Goal: Communication & Community: Answer question/provide support

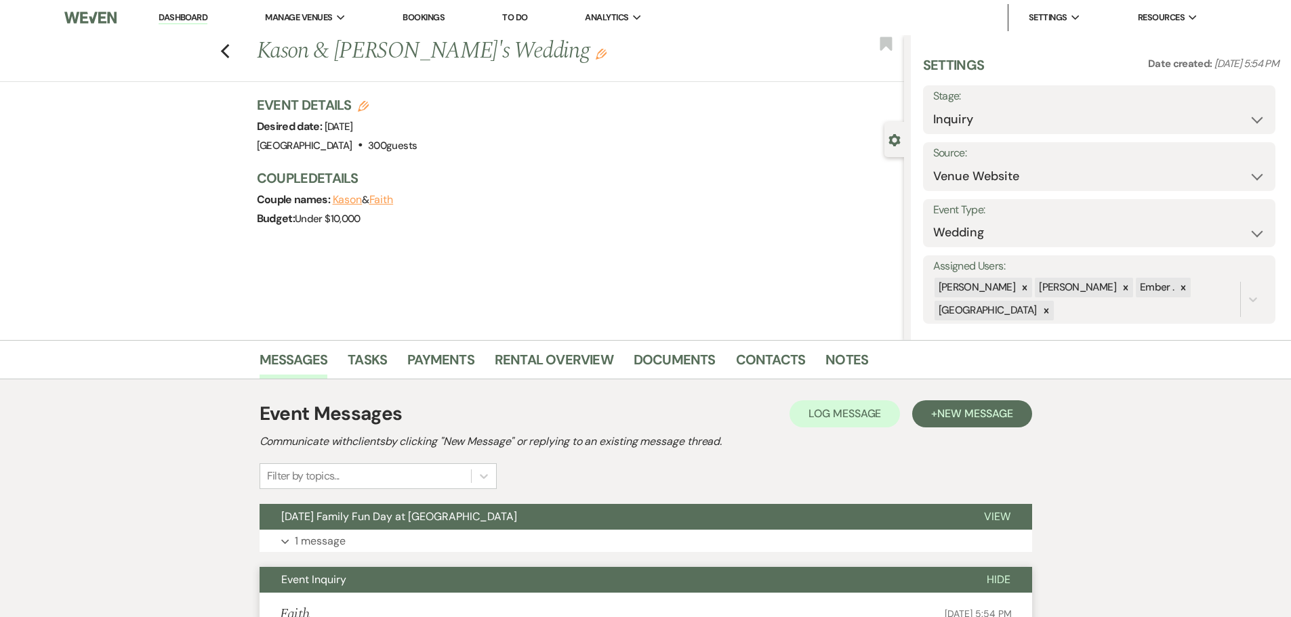
select select "5"
click at [167, 17] on link "Dashboard" at bounding box center [183, 18] width 49 height 13
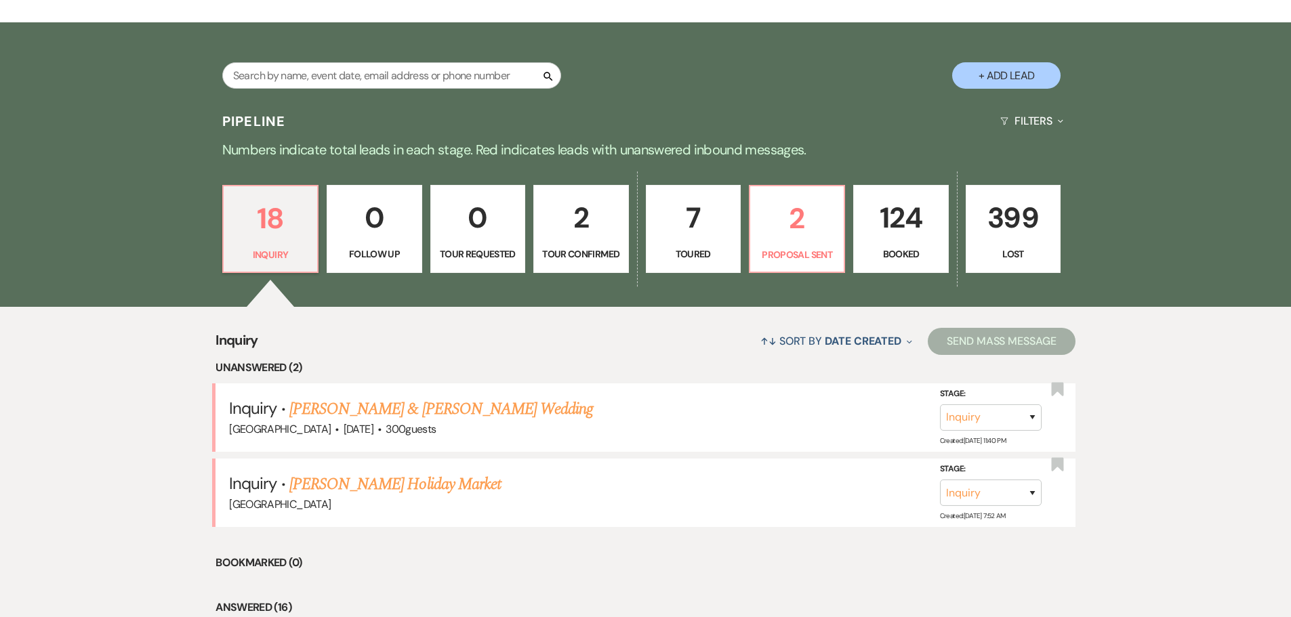
scroll to position [271, 0]
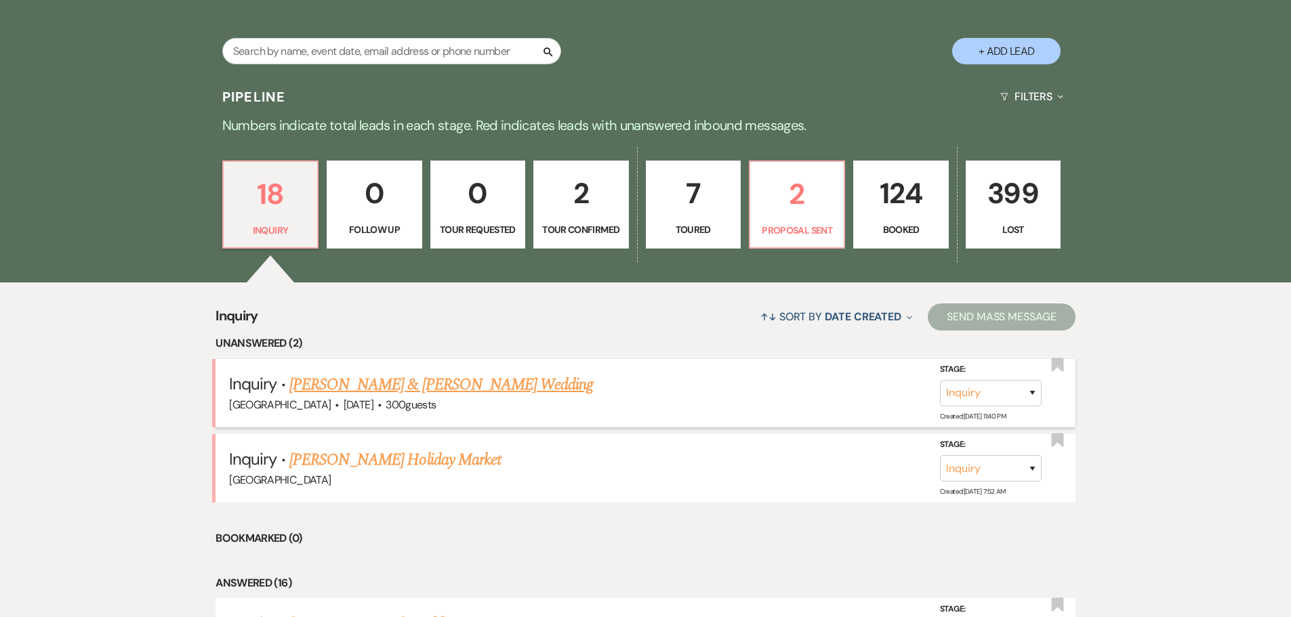
click at [359, 381] on link "[PERSON_NAME] & [PERSON_NAME] Wedding" at bounding box center [441, 385] width 304 height 24
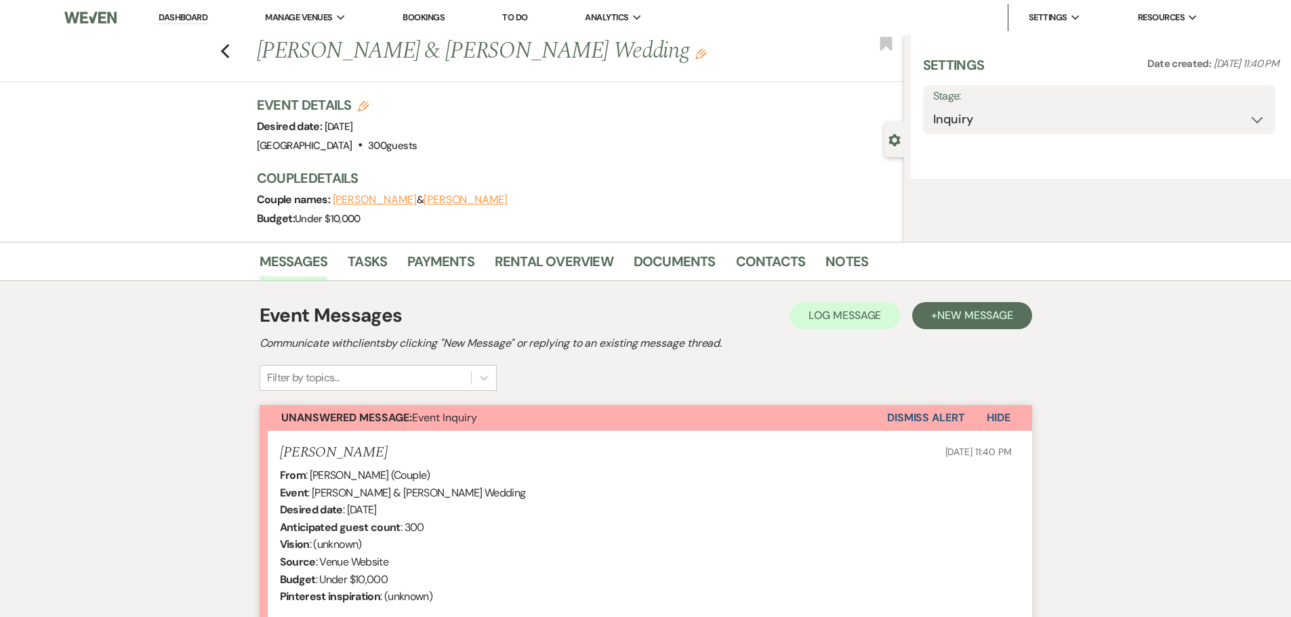
select select "5"
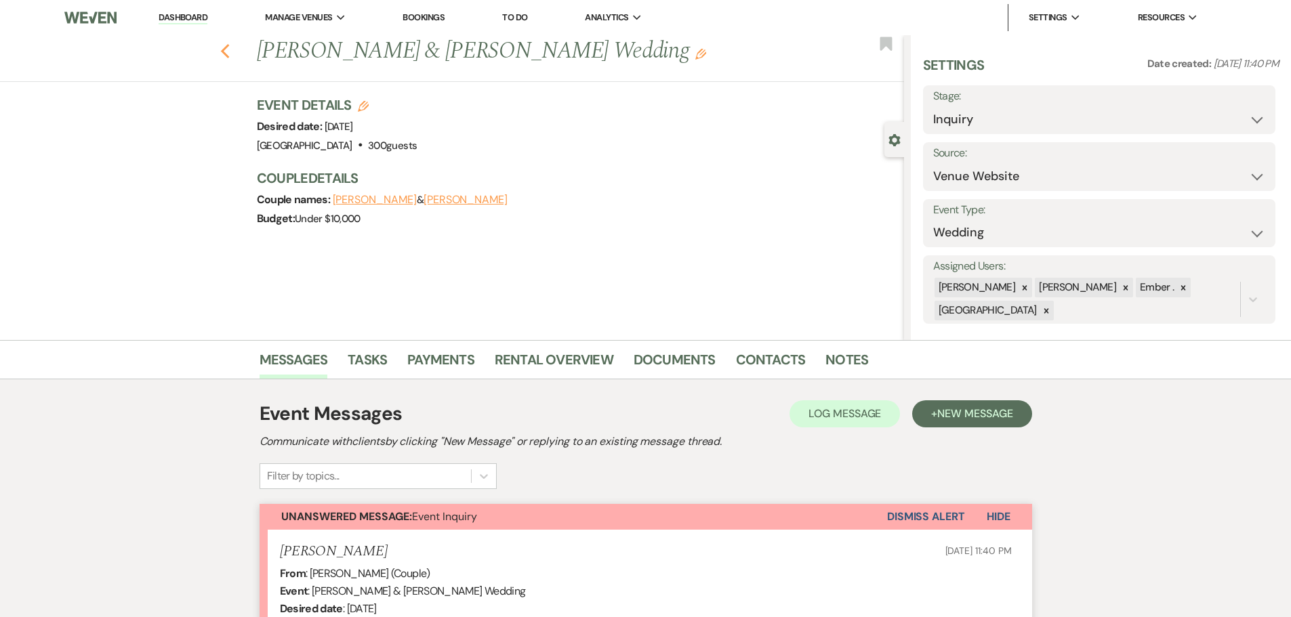
click at [226, 53] on icon "Previous" at bounding box center [225, 51] width 10 height 16
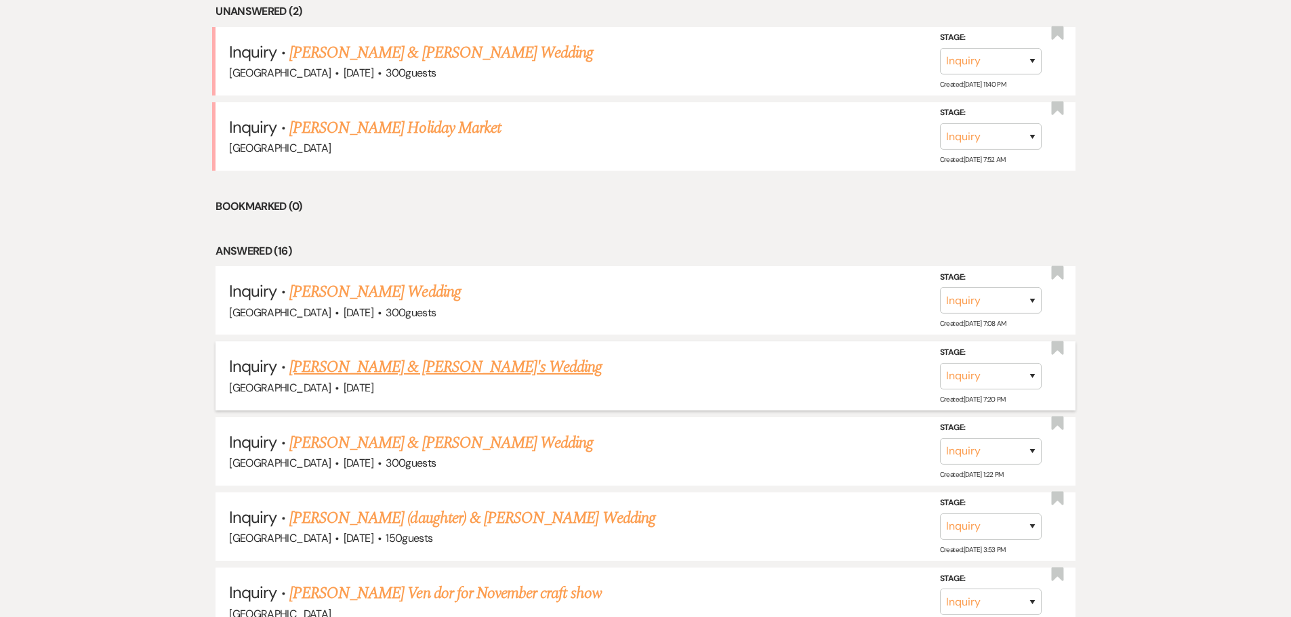
scroll to position [610, 0]
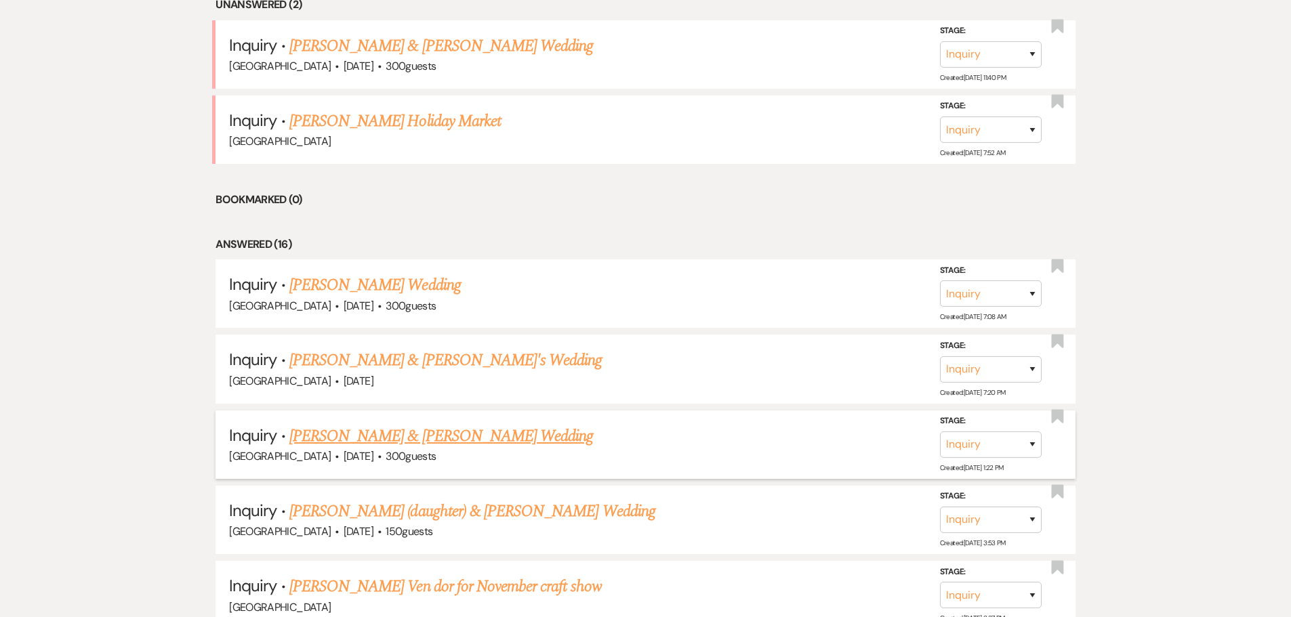
click at [375, 439] on link "[PERSON_NAME] & [PERSON_NAME] Wedding" at bounding box center [441, 436] width 304 height 24
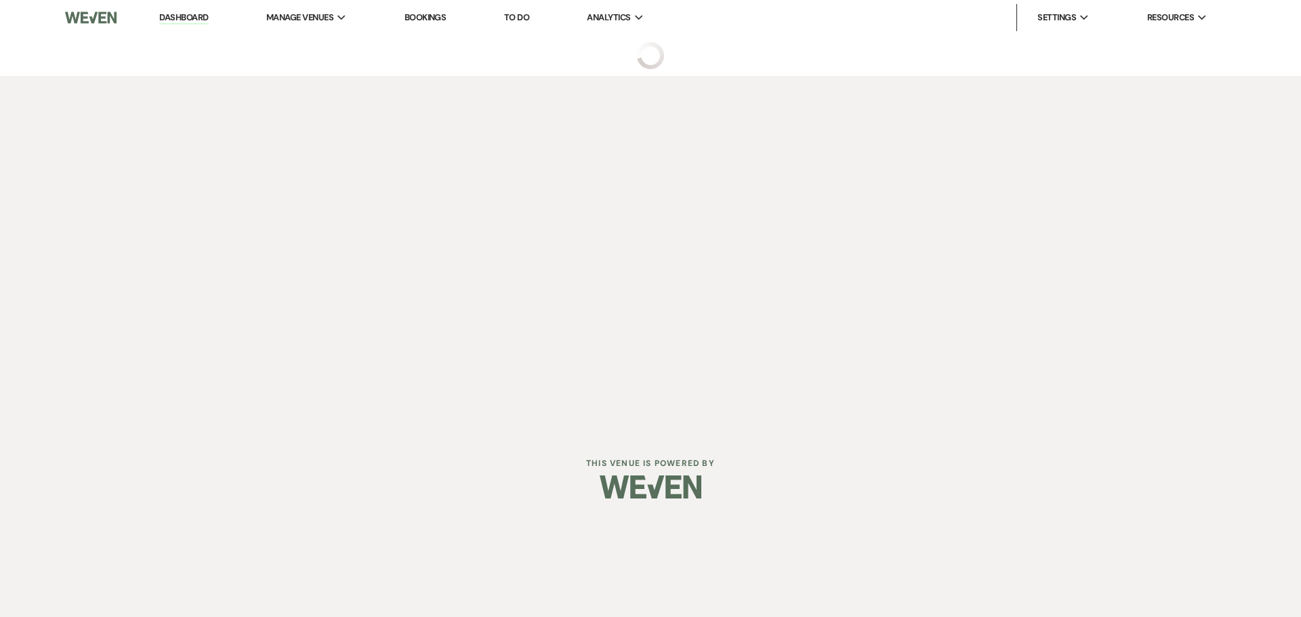
select select "5"
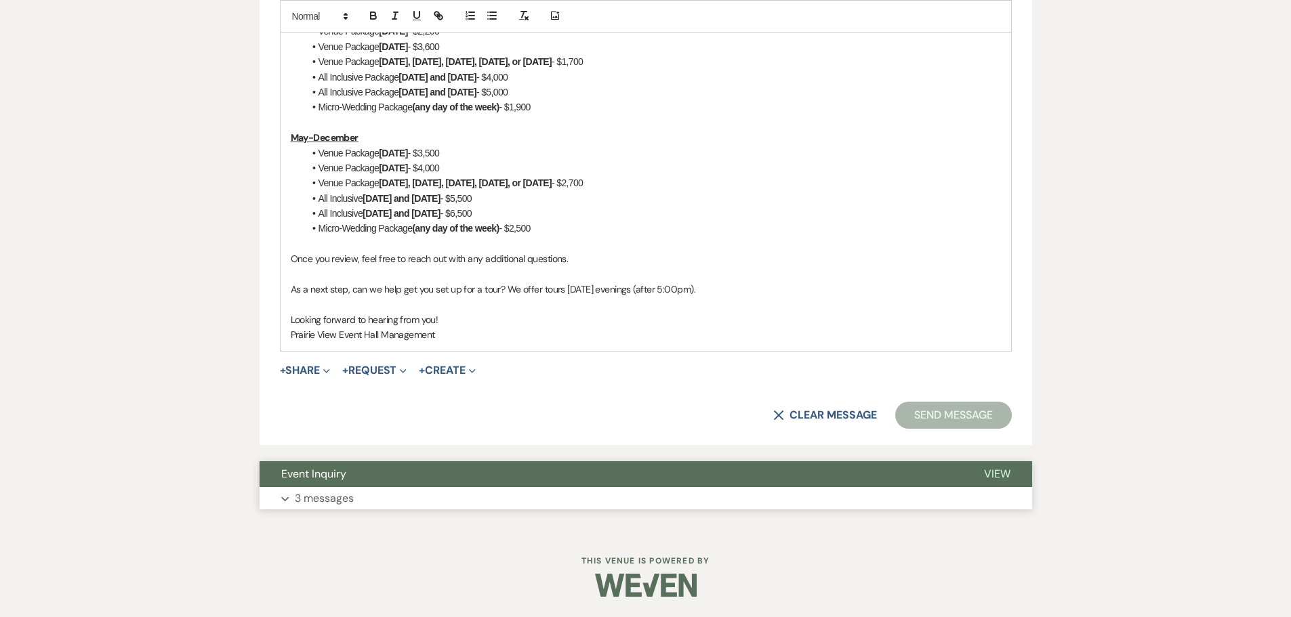
click at [344, 498] on p "3 messages" at bounding box center [324, 499] width 59 height 18
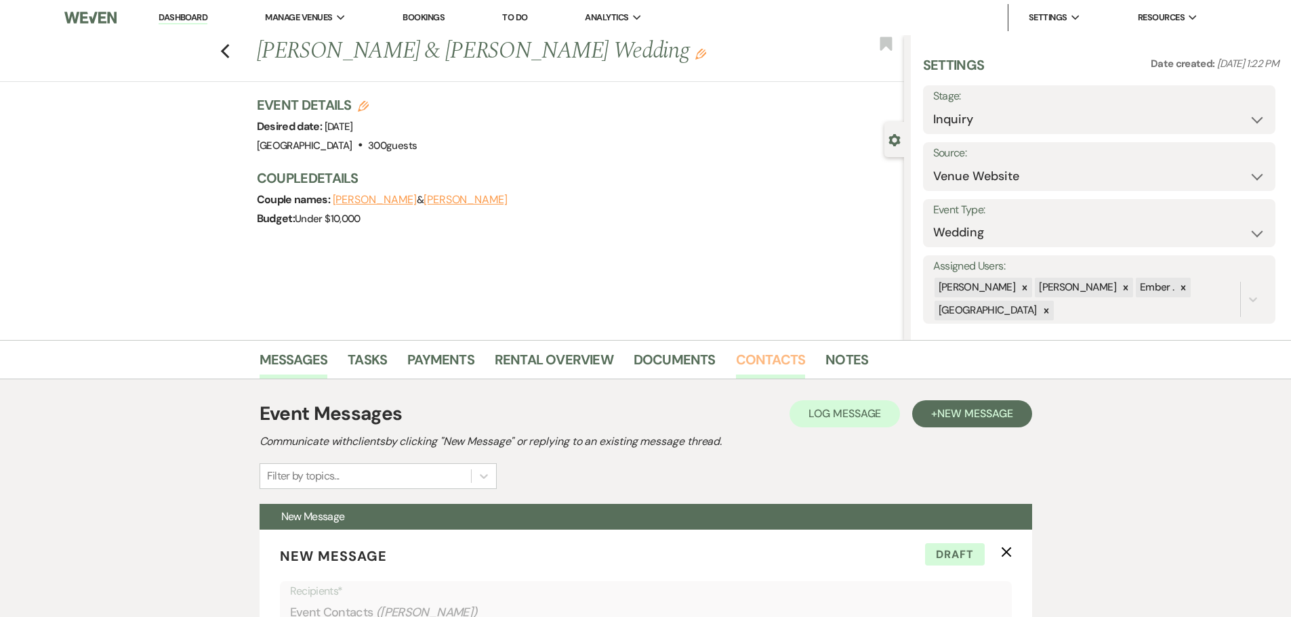
click at [787, 355] on link "Contacts" at bounding box center [771, 364] width 70 height 30
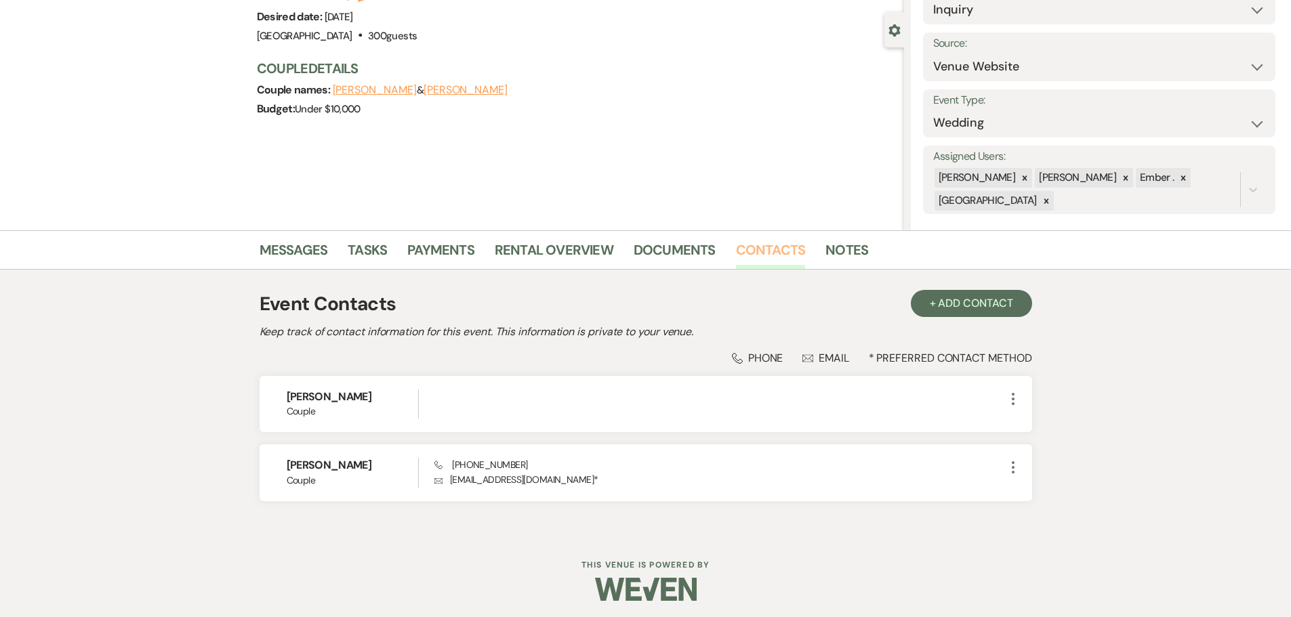
scroll to position [114, 0]
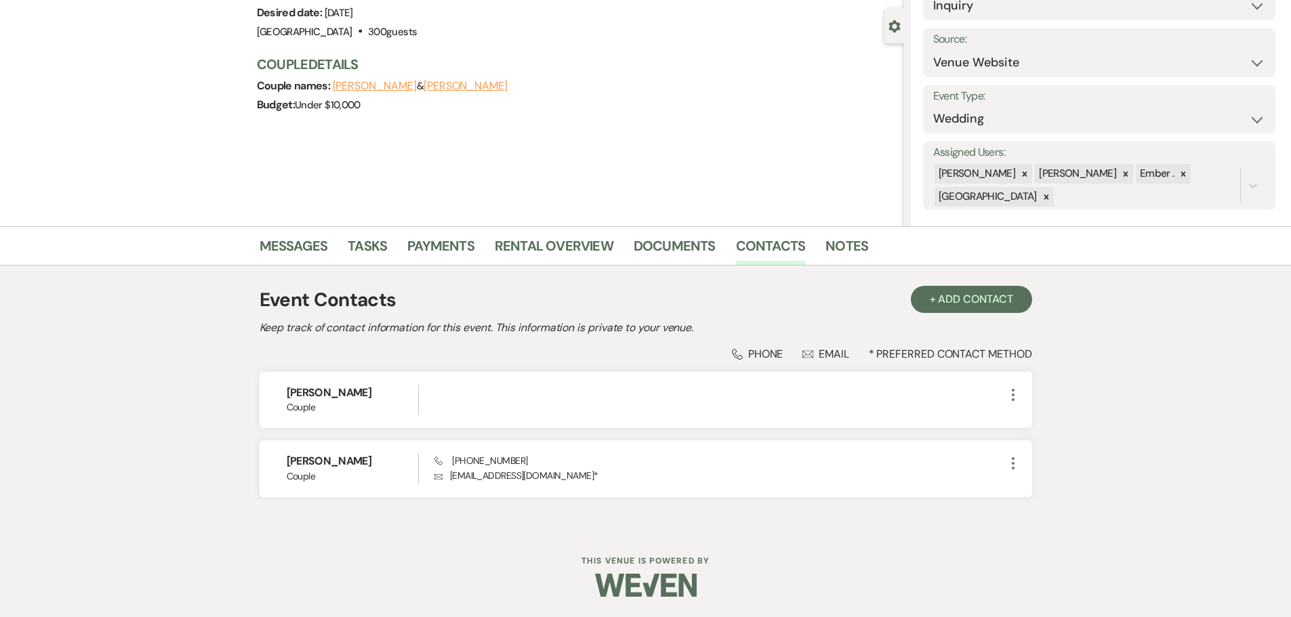
click at [289, 225] on div "Previous Oda & [PERSON_NAME] Wedding Edit Bookmark Gear Settings Settings Date …" at bounding box center [452, 73] width 904 height 305
click at [292, 248] on link "Messages" at bounding box center [294, 250] width 68 height 30
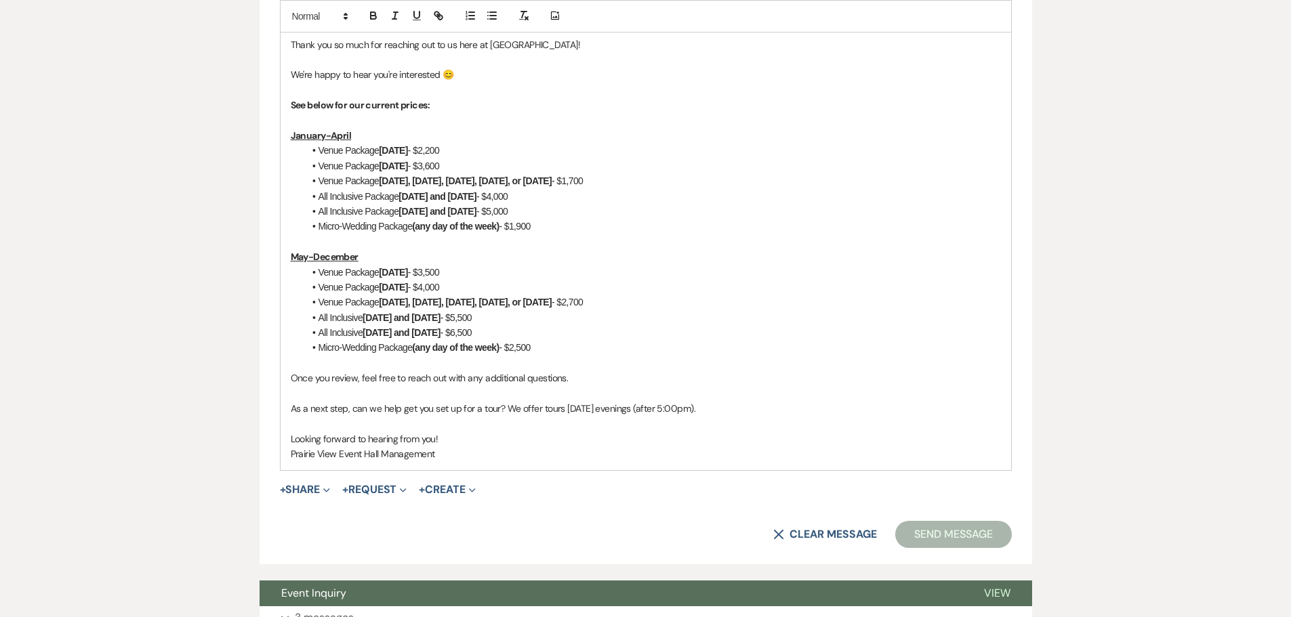
scroll to position [987, 0]
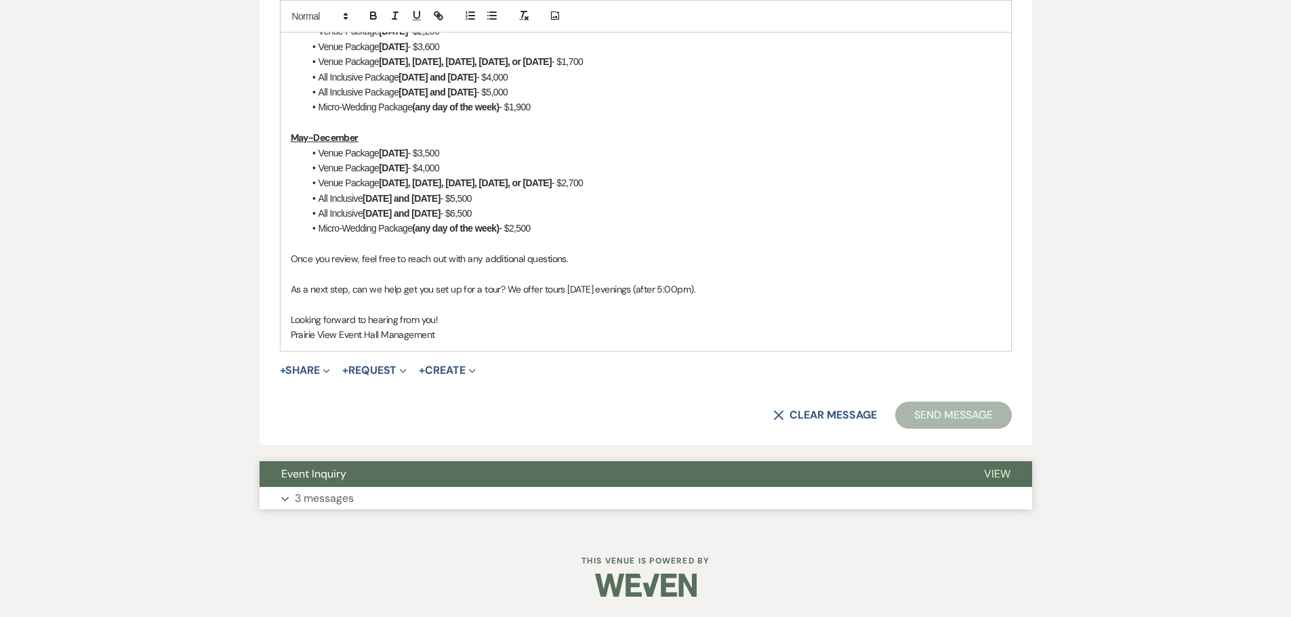
click at [301, 501] on p "3 messages" at bounding box center [324, 499] width 59 height 18
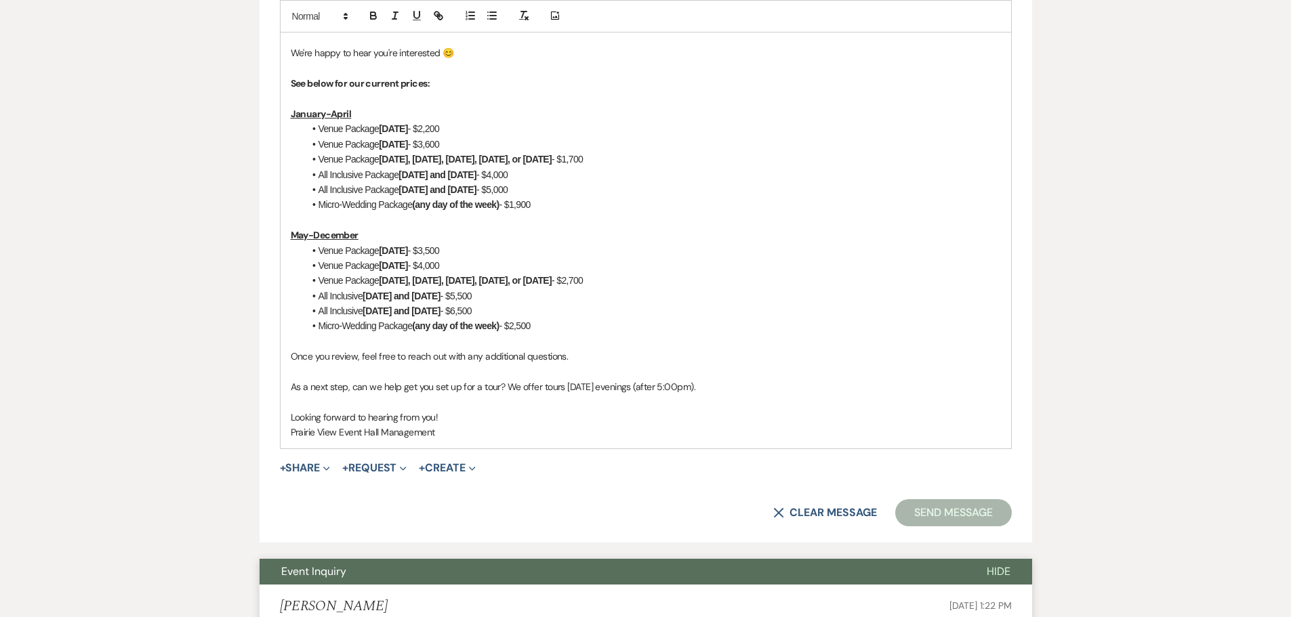
scroll to position [0, 0]
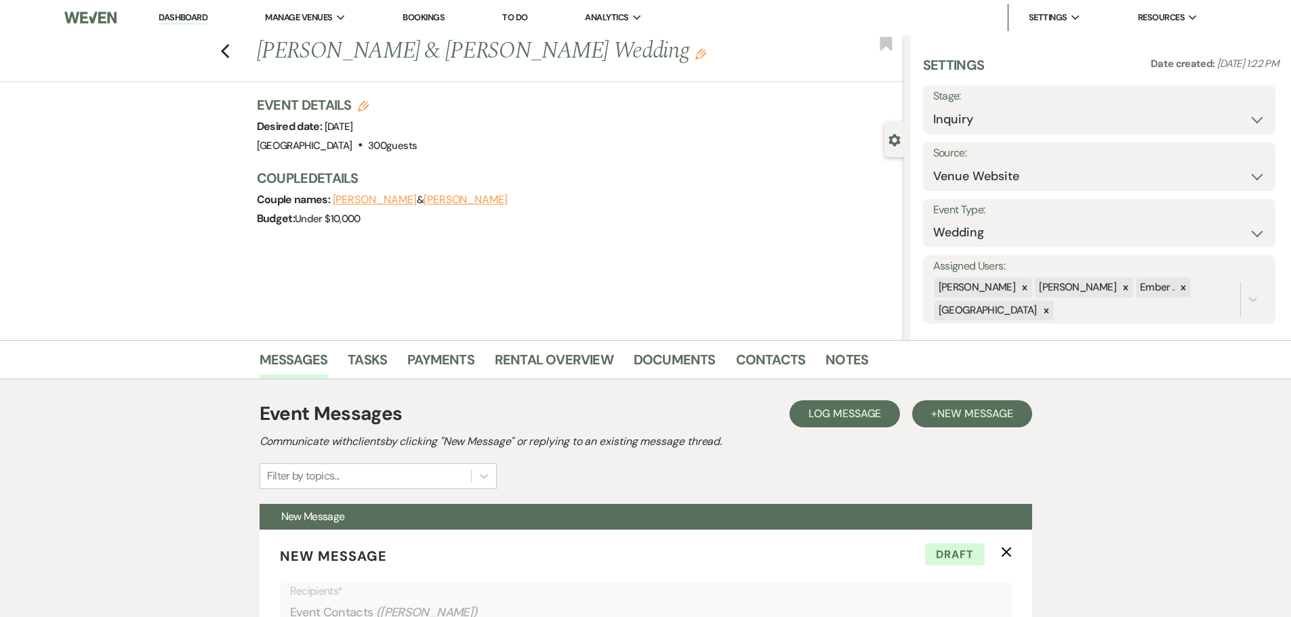
drag, startPoint x: 856, startPoint y: 432, endPoint x: 854, endPoint y: 426, distance: 7.1
click at [855, 429] on div "Event Messages Log Log Message + New Message Communicate with clients by clicki…" at bounding box center [646, 444] width 773 height 89
click at [851, 411] on span "Log Message" at bounding box center [845, 414] width 73 height 14
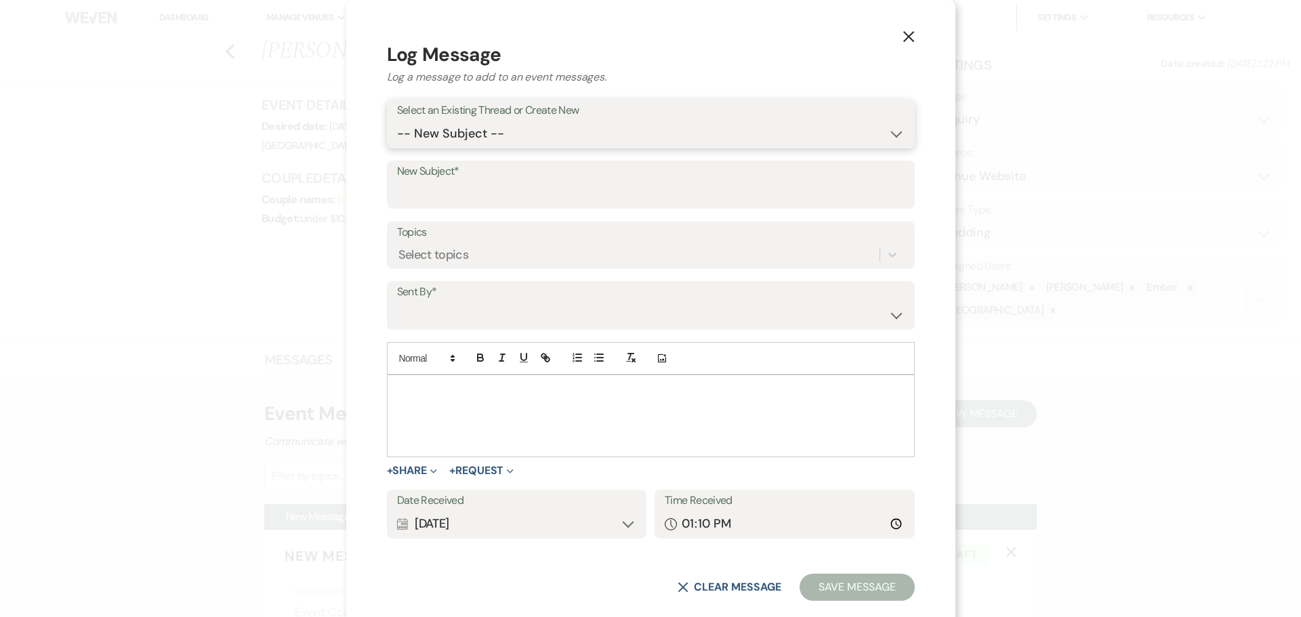
click at [560, 135] on select "-- New Subject -- Event Inquiry" at bounding box center [651, 134] width 508 height 26
select select "472669"
click at [478, 138] on select "-- New Subject -- Event Inquiry" at bounding box center [651, 134] width 508 height 26
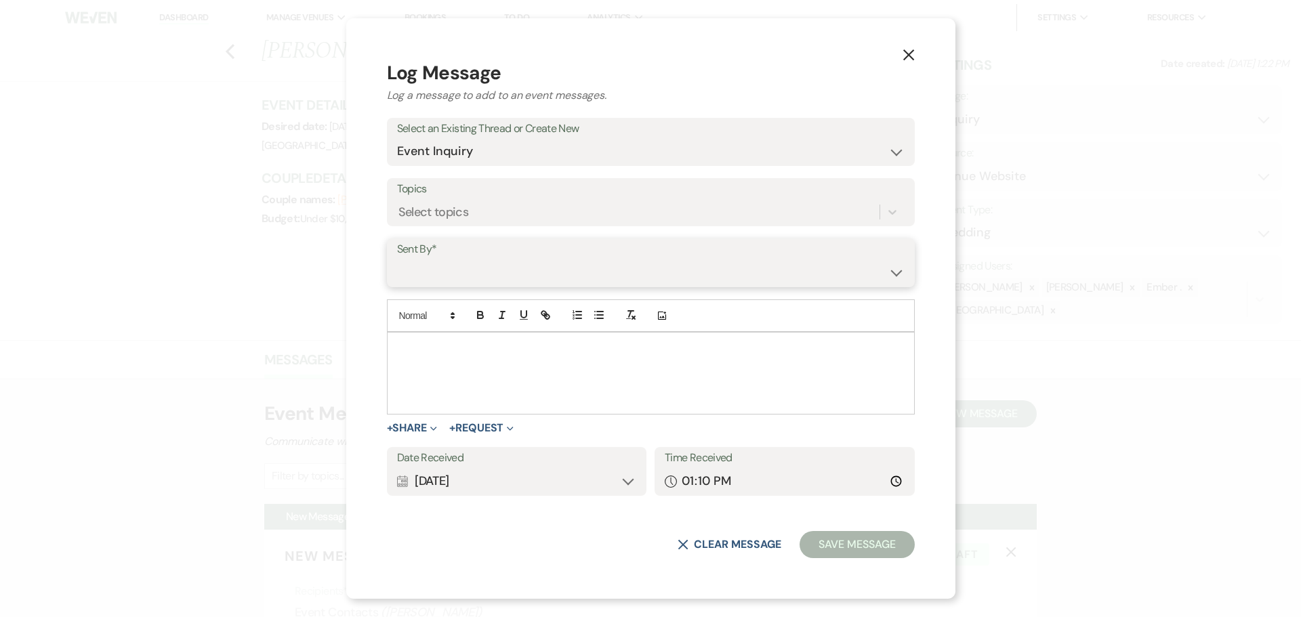
click at [559, 263] on select "[PERSON_NAME] ([PERSON_NAME][EMAIL_ADDRESS][PERSON_NAME][DOMAIN_NAME]) [PERSON_…" at bounding box center [651, 273] width 508 height 26
select select "user-197739"
click at [478, 260] on select "[PERSON_NAME] ([PERSON_NAME][EMAIL_ADDRESS][PERSON_NAME][DOMAIN_NAME]) [PERSON_…" at bounding box center [651, 273] width 508 height 26
click at [558, 384] on div at bounding box center [651, 373] width 527 height 81
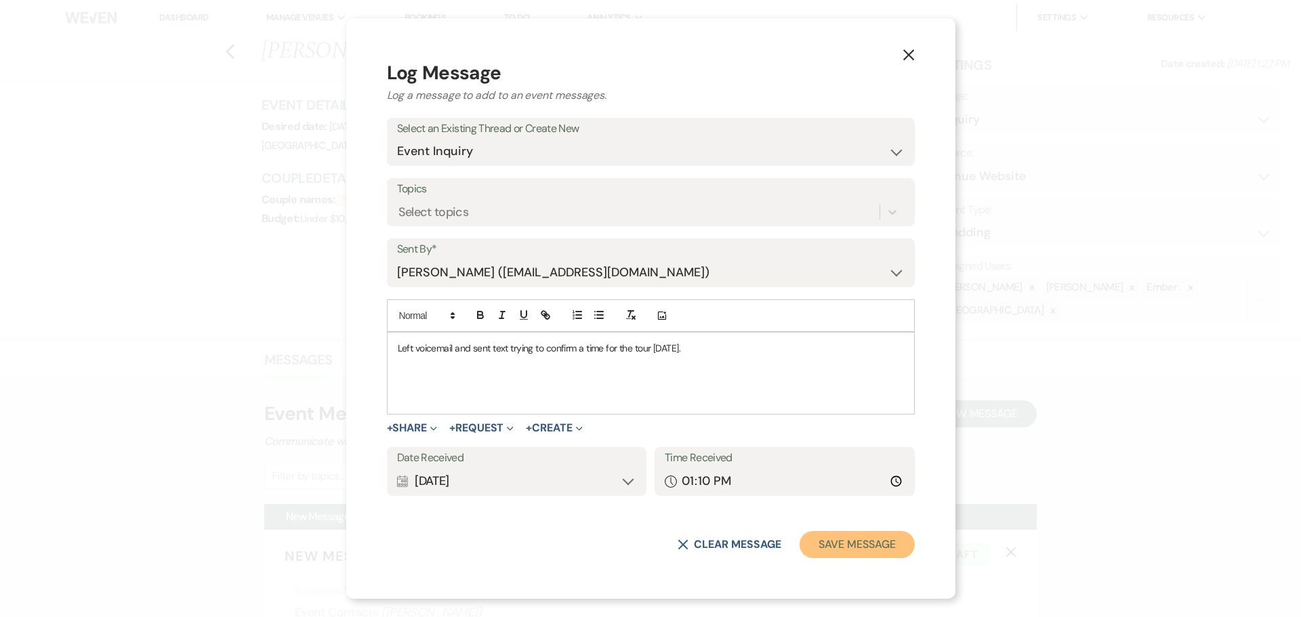
click at [800, 549] on button "Save Message" at bounding box center [857, 544] width 115 height 27
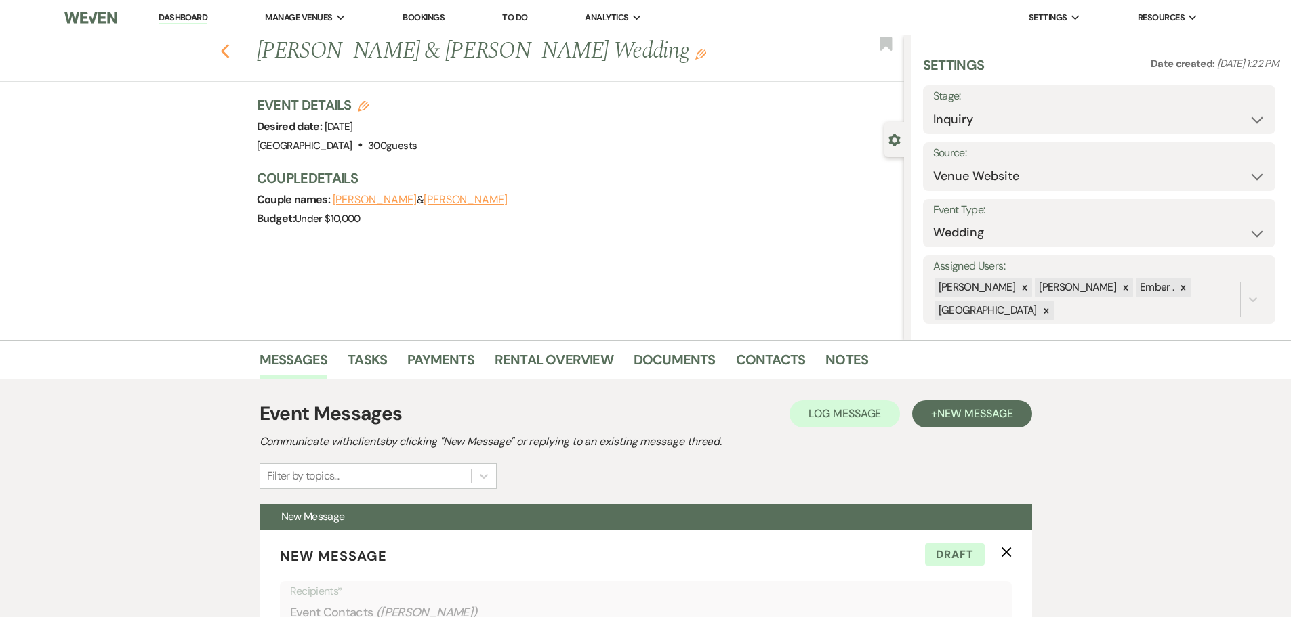
click at [229, 48] on use "button" at bounding box center [224, 51] width 9 height 15
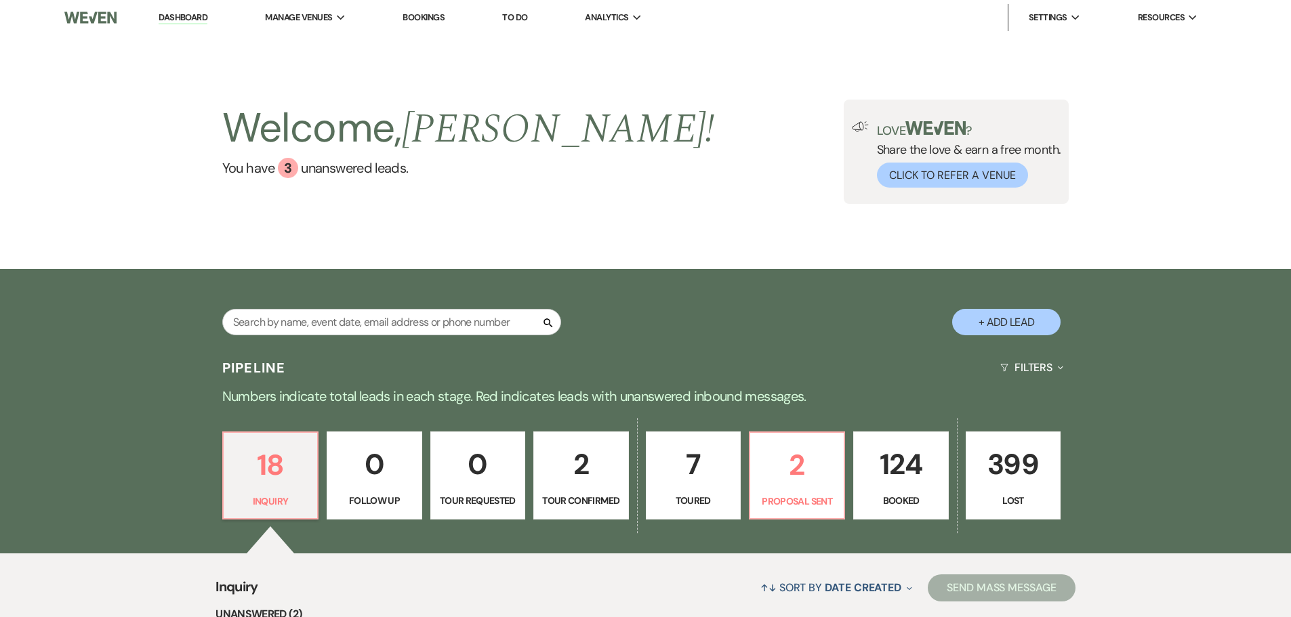
click at [577, 464] on p "2" at bounding box center [580, 464] width 77 height 45
select select "4"
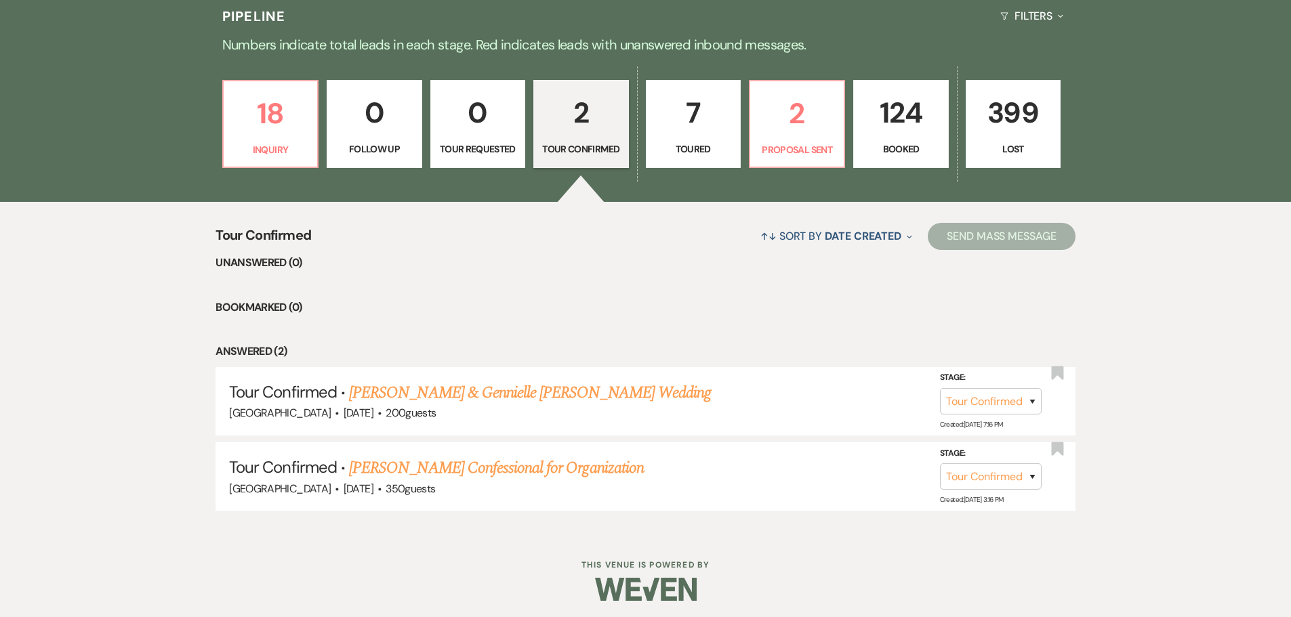
scroll to position [356, 0]
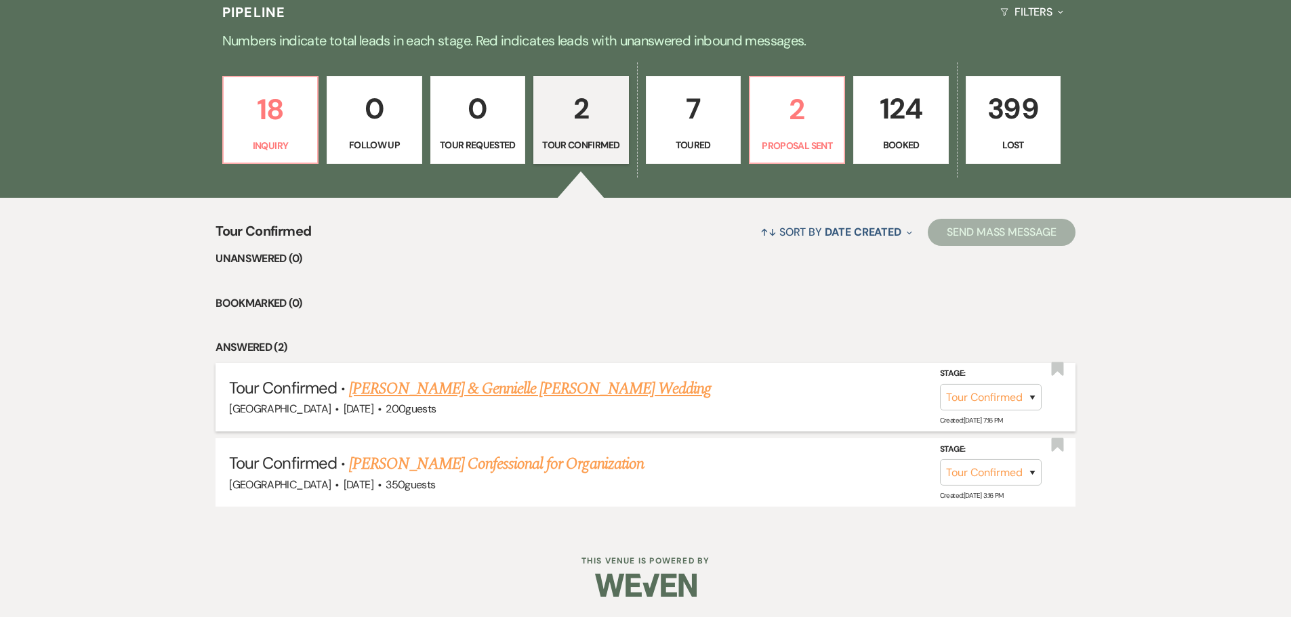
click at [577, 386] on link "[PERSON_NAME] & Gennielle [PERSON_NAME] Wedding" at bounding box center [530, 389] width 362 height 24
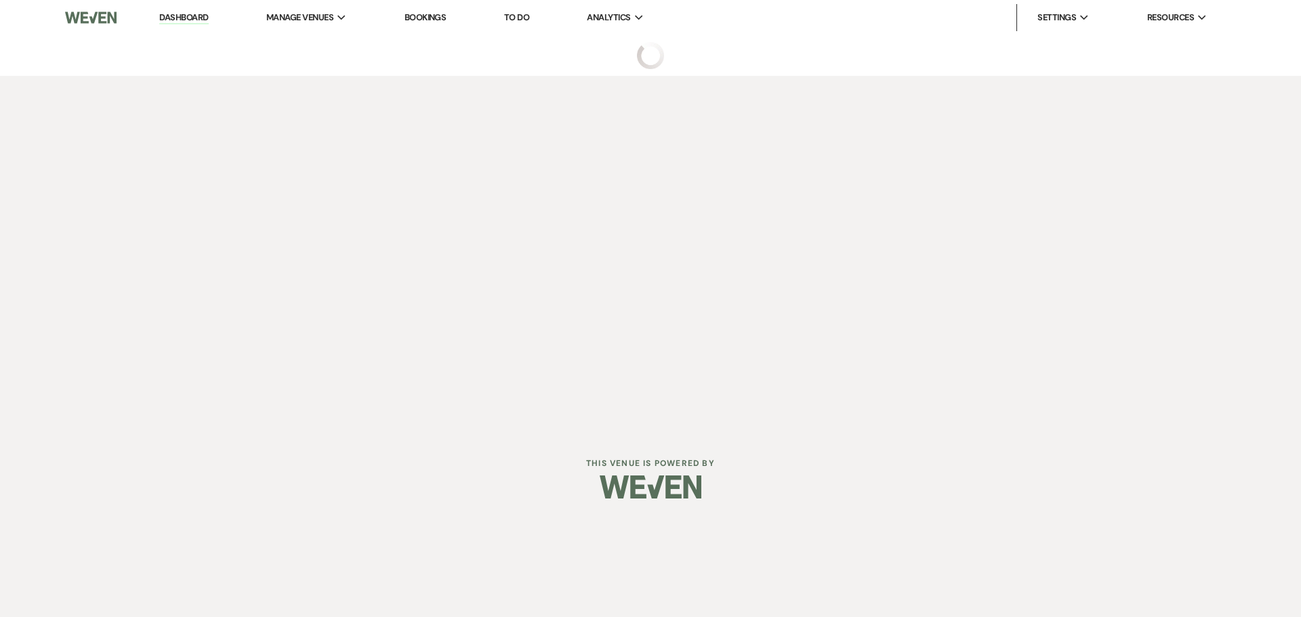
select select "4"
select select "5"
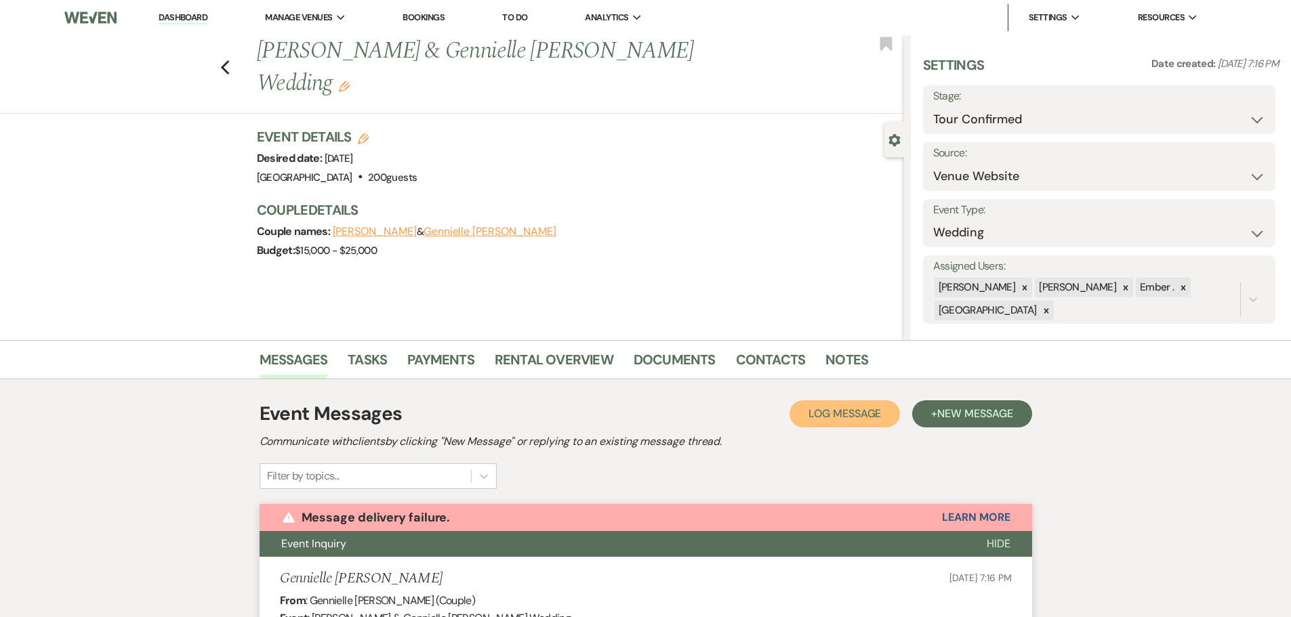
click at [853, 420] on span "Log Message" at bounding box center [845, 414] width 73 height 14
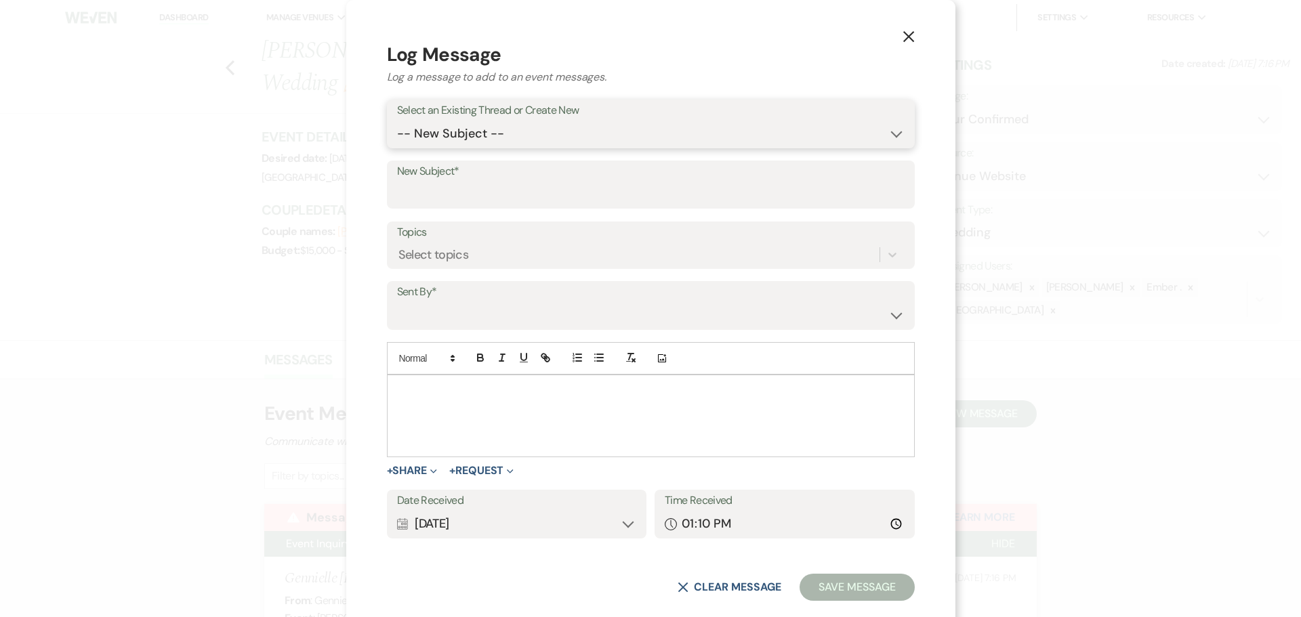
click at [541, 136] on select "-- New Subject -- Event Inquiry [DATE] Family Fun Day at [GEOGRAPHIC_DATA]" at bounding box center [651, 134] width 508 height 26
select select "467714"
click at [478, 138] on select "-- New Subject -- Event Inquiry [DATE] Family Fun Day at [GEOGRAPHIC_DATA]" at bounding box center [651, 134] width 508 height 26
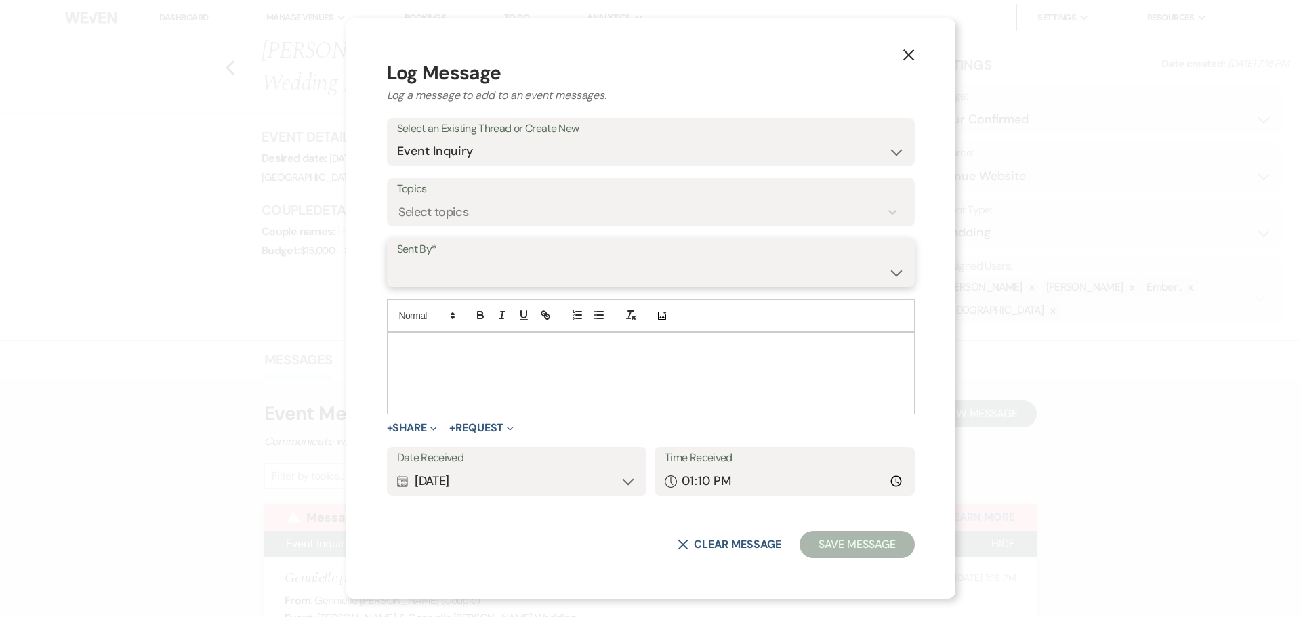
click at [571, 274] on select "[PERSON_NAME] ([PERSON_NAME][EMAIL_ADDRESS][PERSON_NAME][DOMAIN_NAME]) [PERSON_…" at bounding box center [651, 273] width 508 height 26
select select "user-197739"
click at [478, 260] on select "[PERSON_NAME] ([PERSON_NAME][EMAIL_ADDRESS][PERSON_NAME][DOMAIN_NAME]) [PERSON_…" at bounding box center [651, 273] width 508 height 26
click at [569, 374] on div at bounding box center [651, 373] width 527 height 81
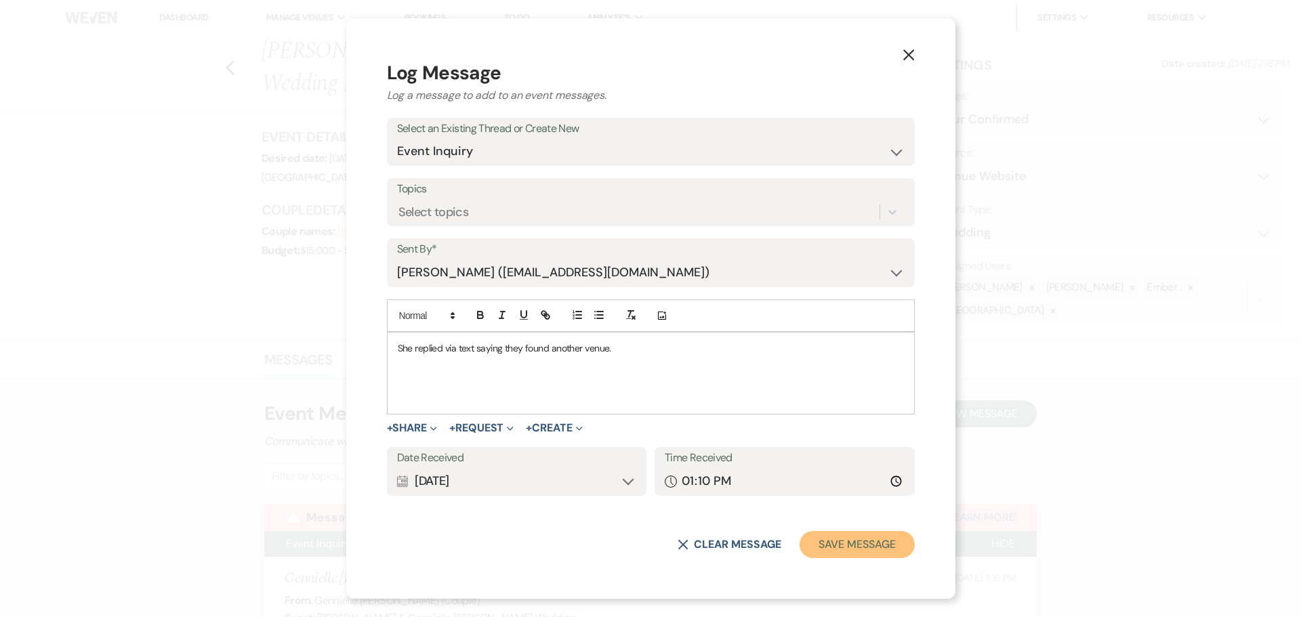
click at [800, 545] on button "Save Message" at bounding box center [857, 544] width 115 height 27
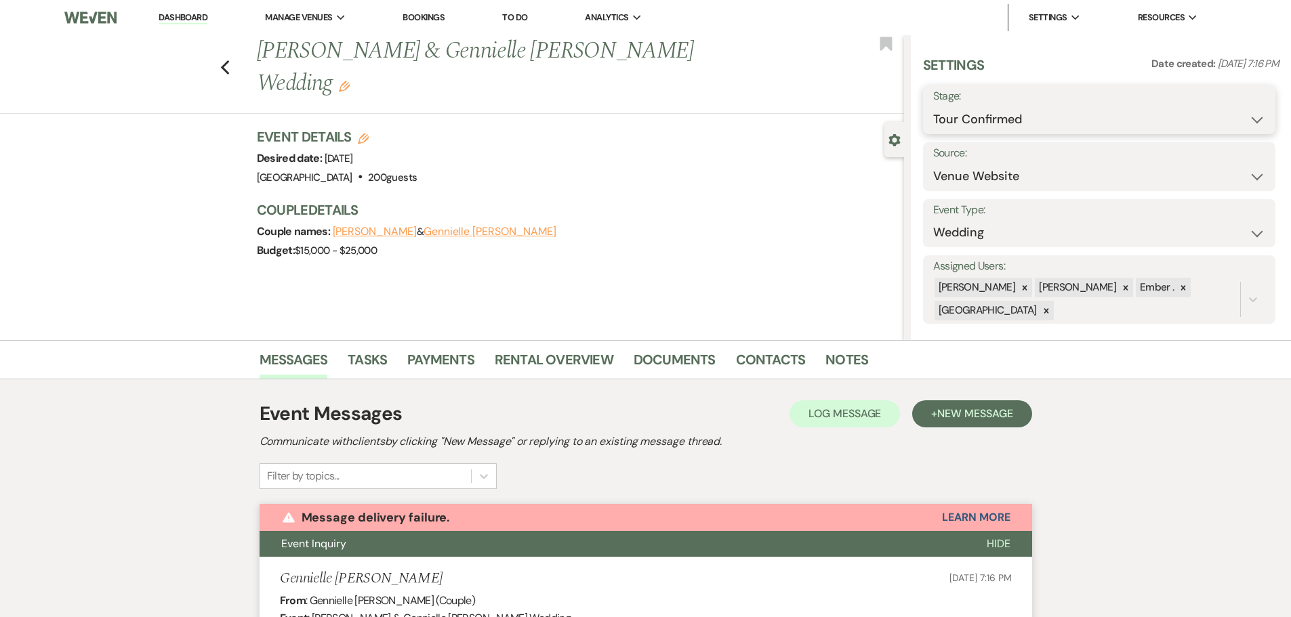
click at [1041, 117] on select "Inquiry Follow Up Tour Requested Tour Confirmed Toured Proposal Sent Booked Lost" at bounding box center [1099, 119] width 332 height 26
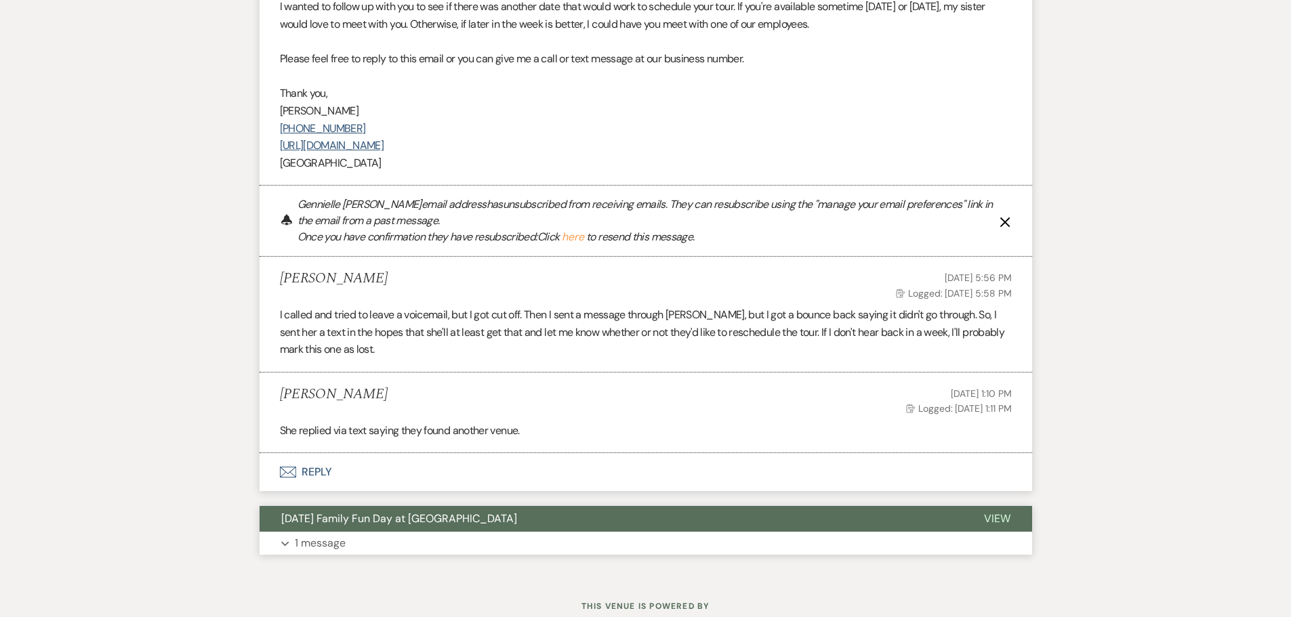
scroll to position [3046, 0]
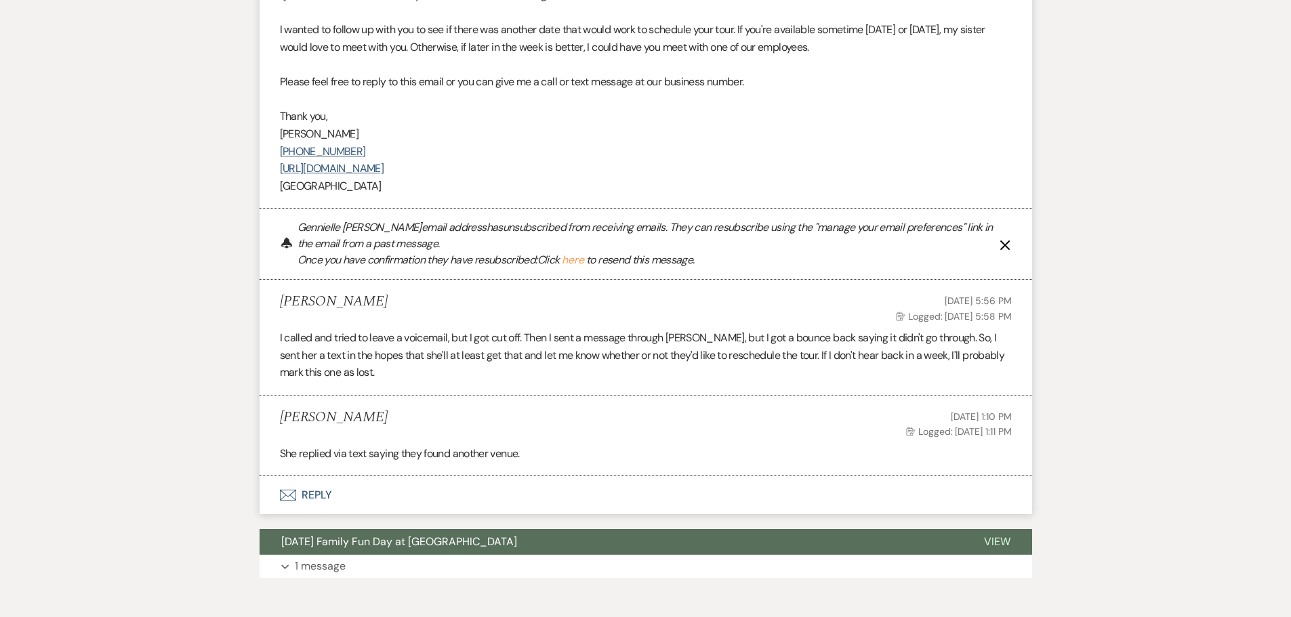
click at [1006, 240] on icon "X" at bounding box center [1005, 245] width 11 height 11
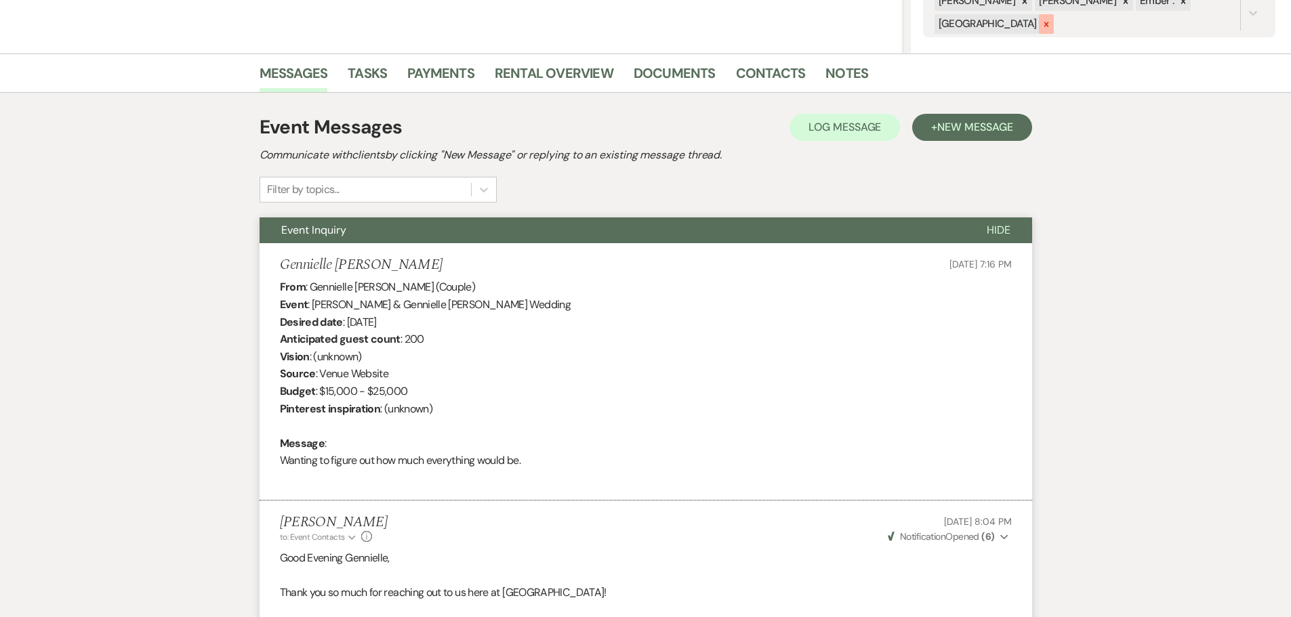
scroll to position [0, 0]
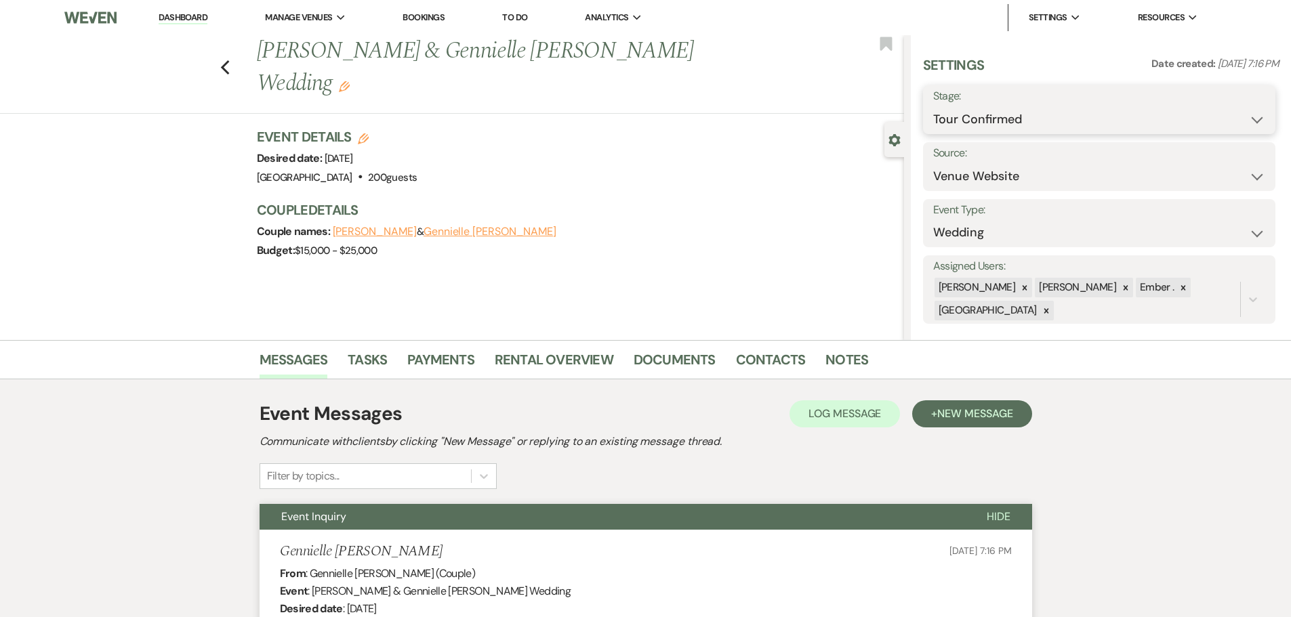
click at [1074, 119] on select "Inquiry Follow Up Tour Requested Tour Confirmed Toured Proposal Sent Booked Lost" at bounding box center [1099, 119] width 332 height 26
select select "8"
click at [933, 106] on select "Inquiry Follow Up Tour Requested Tour Confirmed Toured Proposal Sent Booked Lost" at bounding box center [1099, 119] width 332 height 26
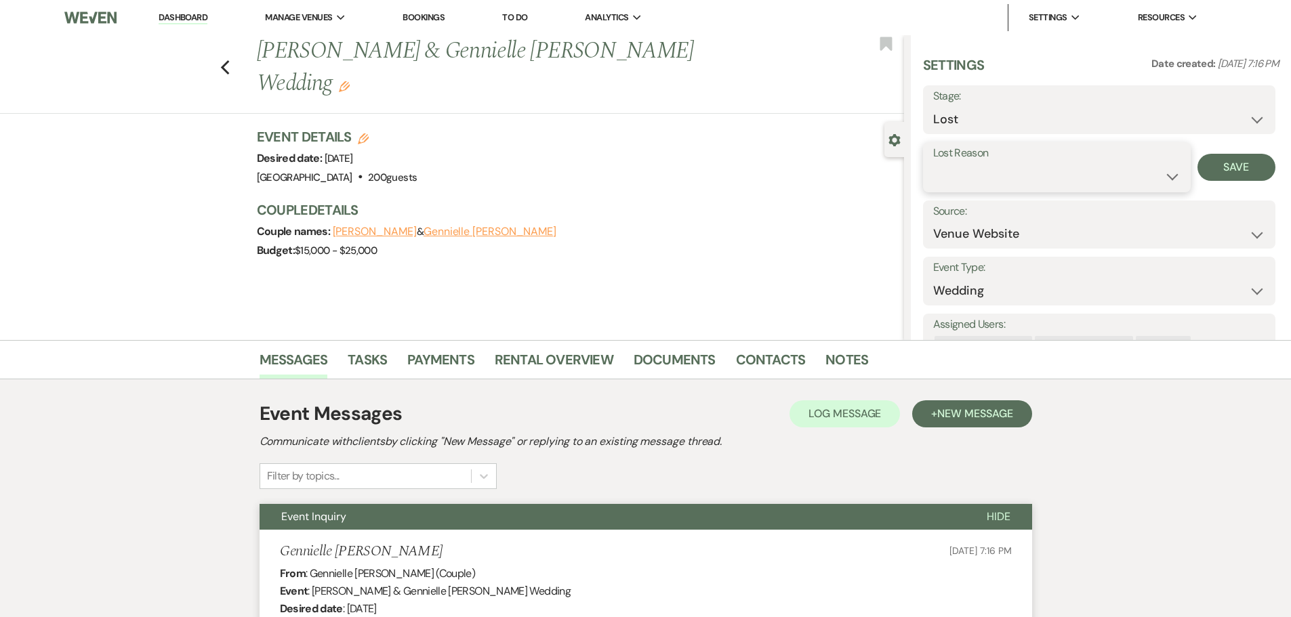
click at [1015, 167] on select "Booked Elsewhere Budget Date Unavailable No Response Not a Good Match Capacity …" at bounding box center [1056, 176] width 247 height 26
select select "6"
click at [933, 163] on select "Booked Elsewhere Budget Date Unavailable No Response Not a Good Match Capacity …" at bounding box center [1056, 176] width 247 height 26
click at [1240, 171] on button "Save" at bounding box center [1237, 167] width 78 height 27
click at [230, 60] on icon "Previous" at bounding box center [225, 68] width 10 height 16
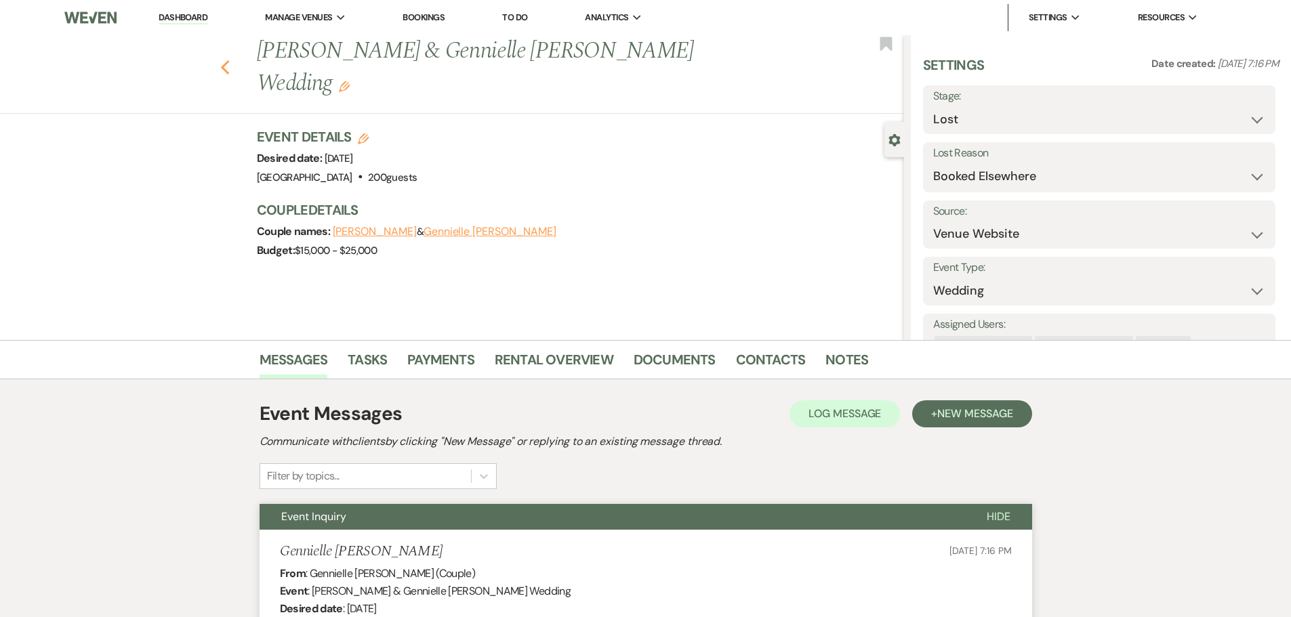
scroll to position [281, 0]
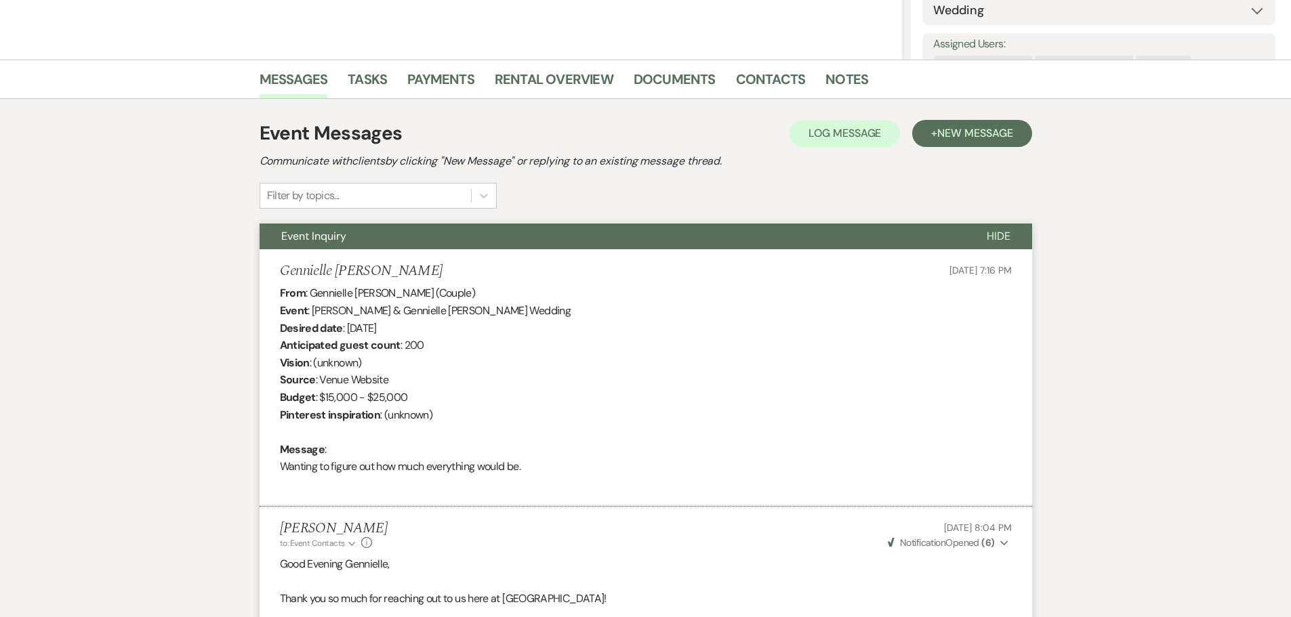
select select "4"
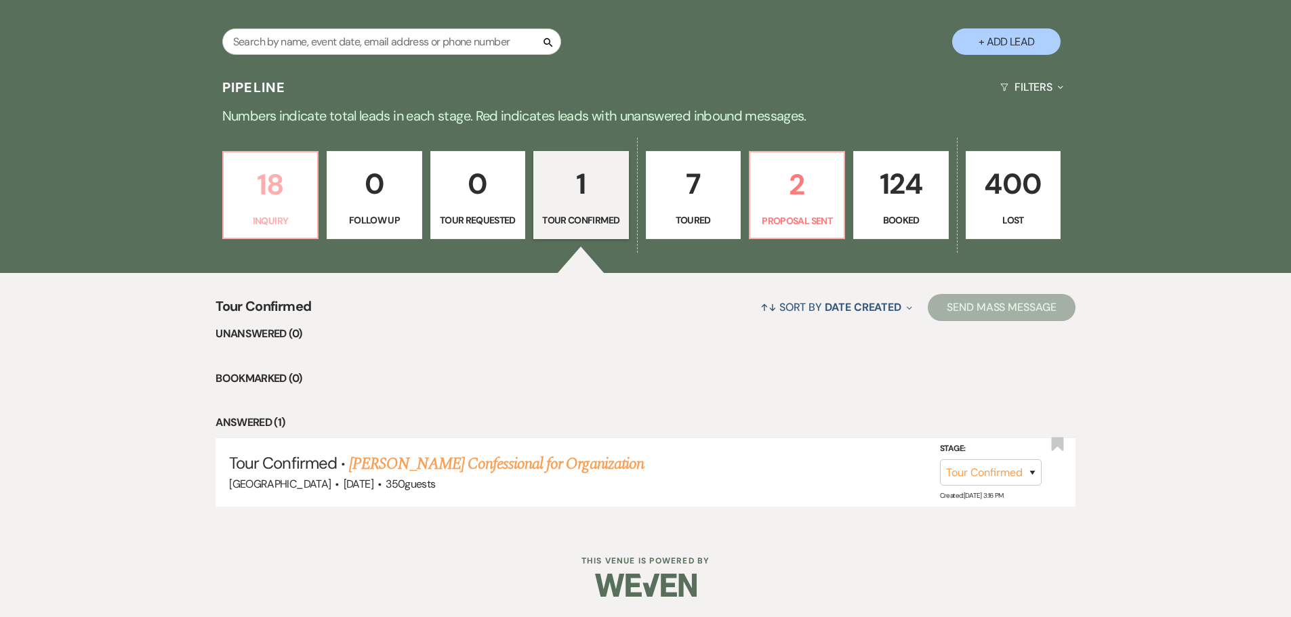
click at [262, 178] on p "18" at bounding box center [270, 184] width 77 height 45
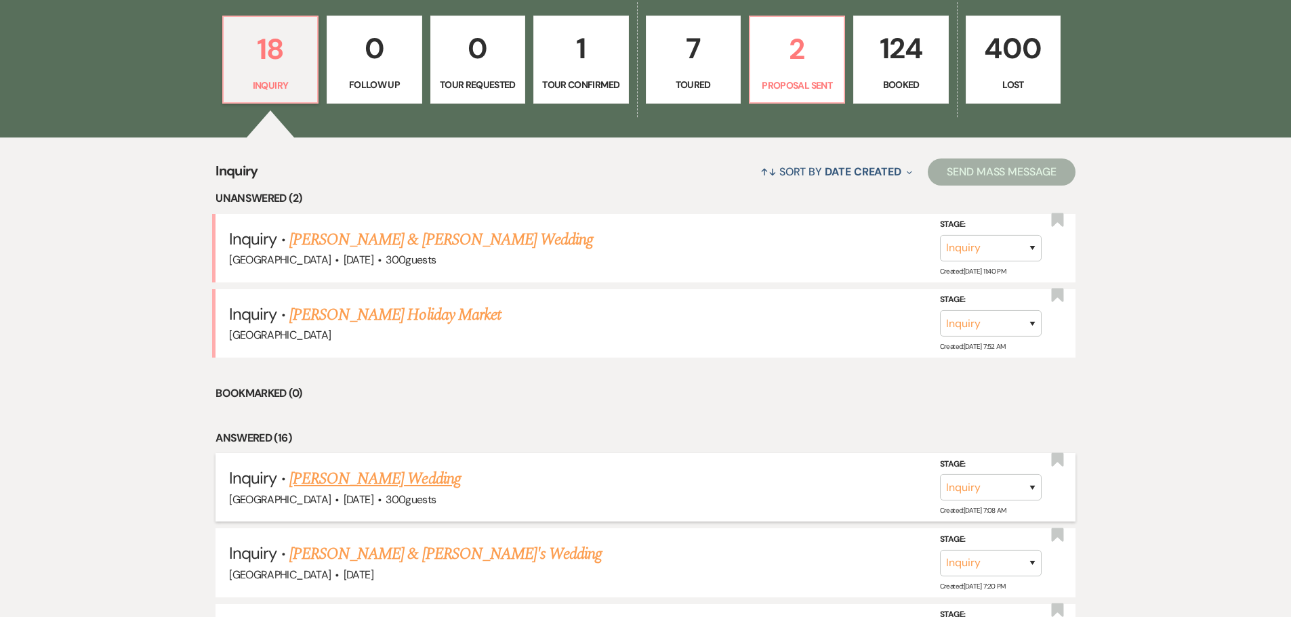
scroll to position [484, 0]
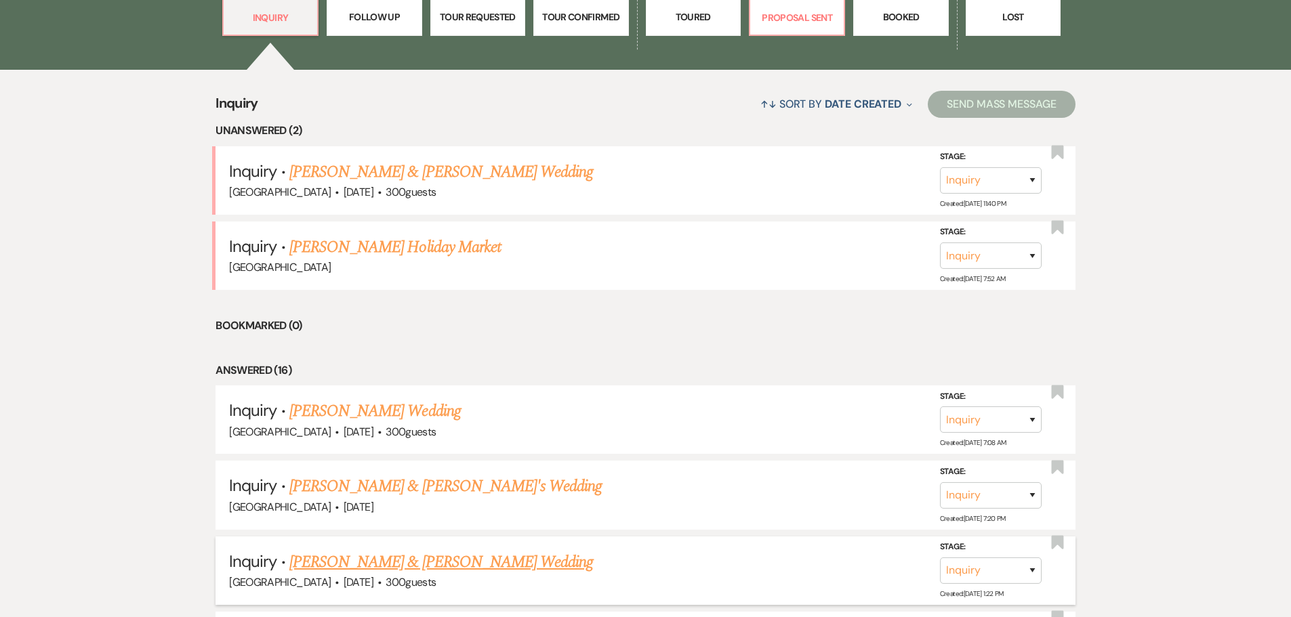
click at [382, 561] on link "[PERSON_NAME] & [PERSON_NAME] Wedding" at bounding box center [441, 562] width 304 height 24
select select "5"
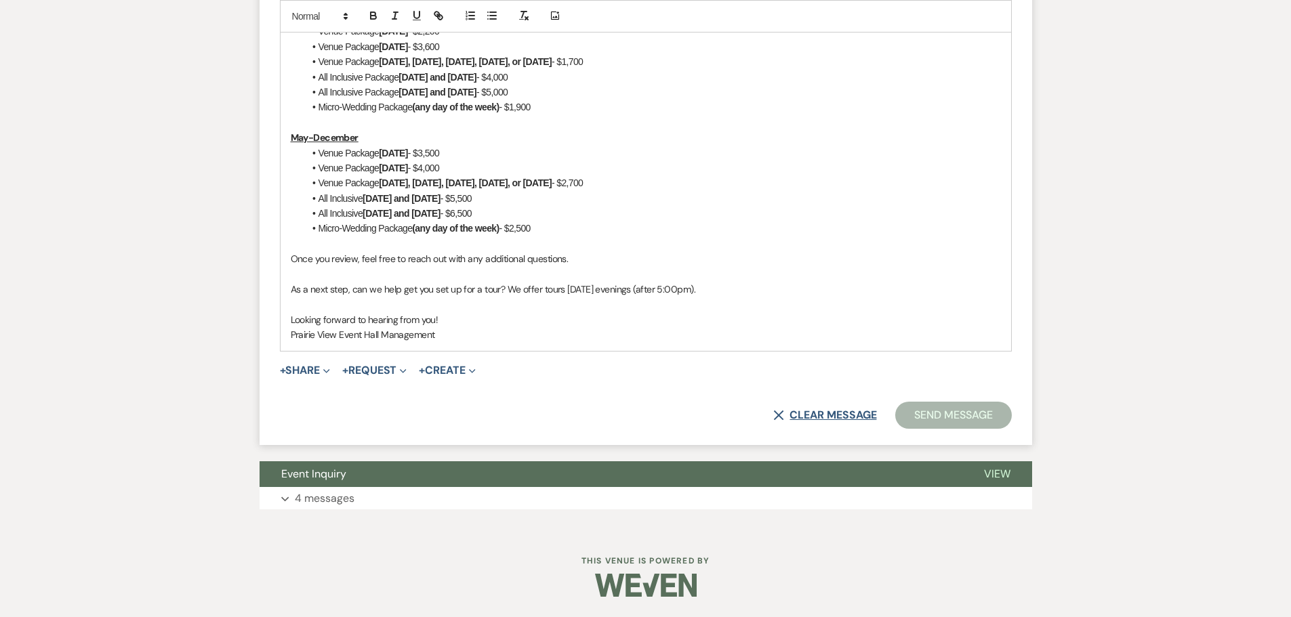
click at [817, 413] on button "X Clear message" at bounding box center [824, 415] width 103 height 11
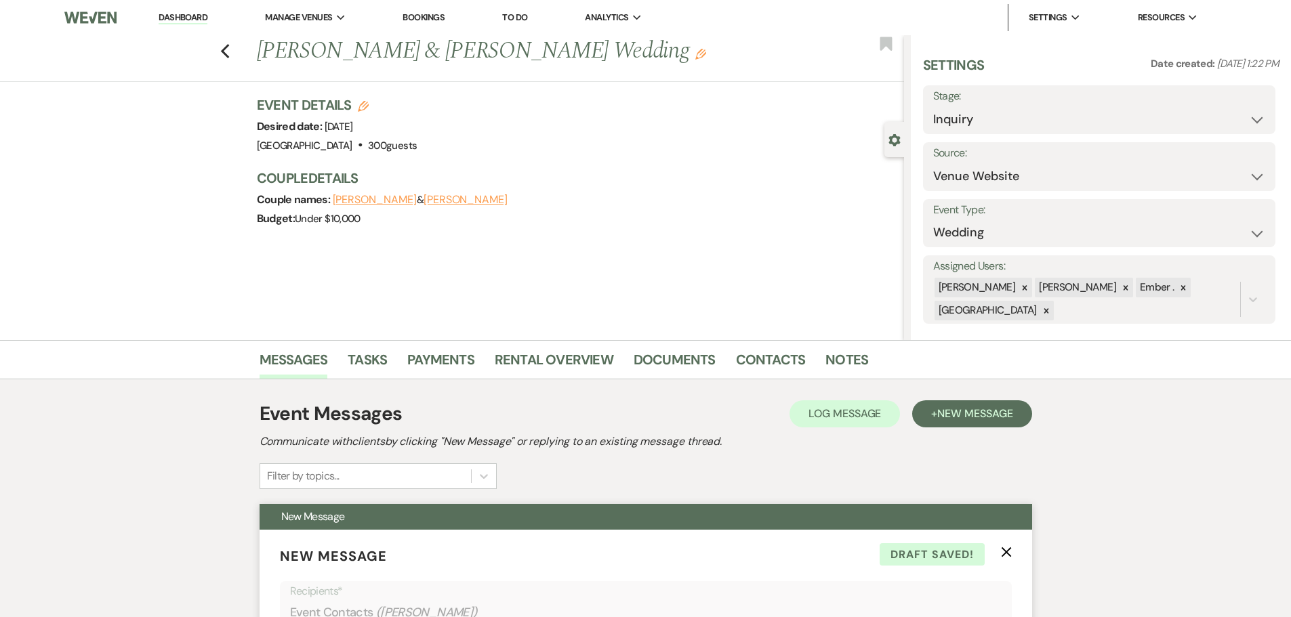
click at [1009, 551] on icon "X" at bounding box center [1006, 552] width 11 height 11
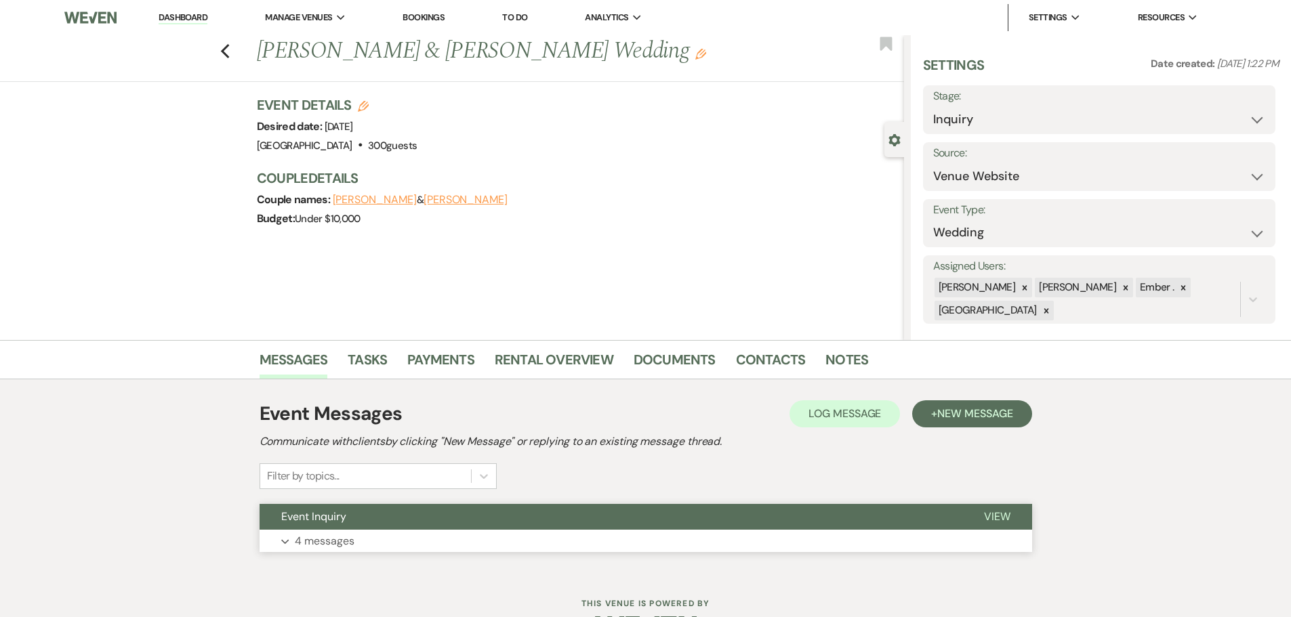
click at [309, 546] on p "4 messages" at bounding box center [325, 542] width 60 height 18
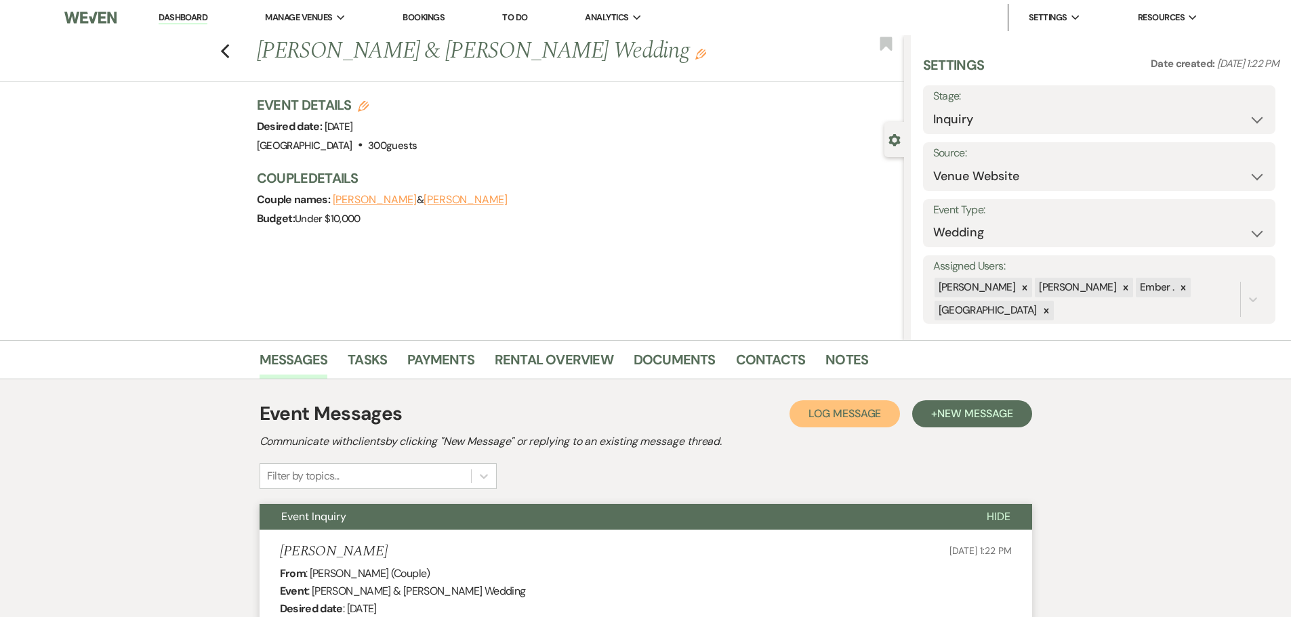
click at [841, 411] on span "Log Message" at bounding box center [845, 414] width 73 height 14
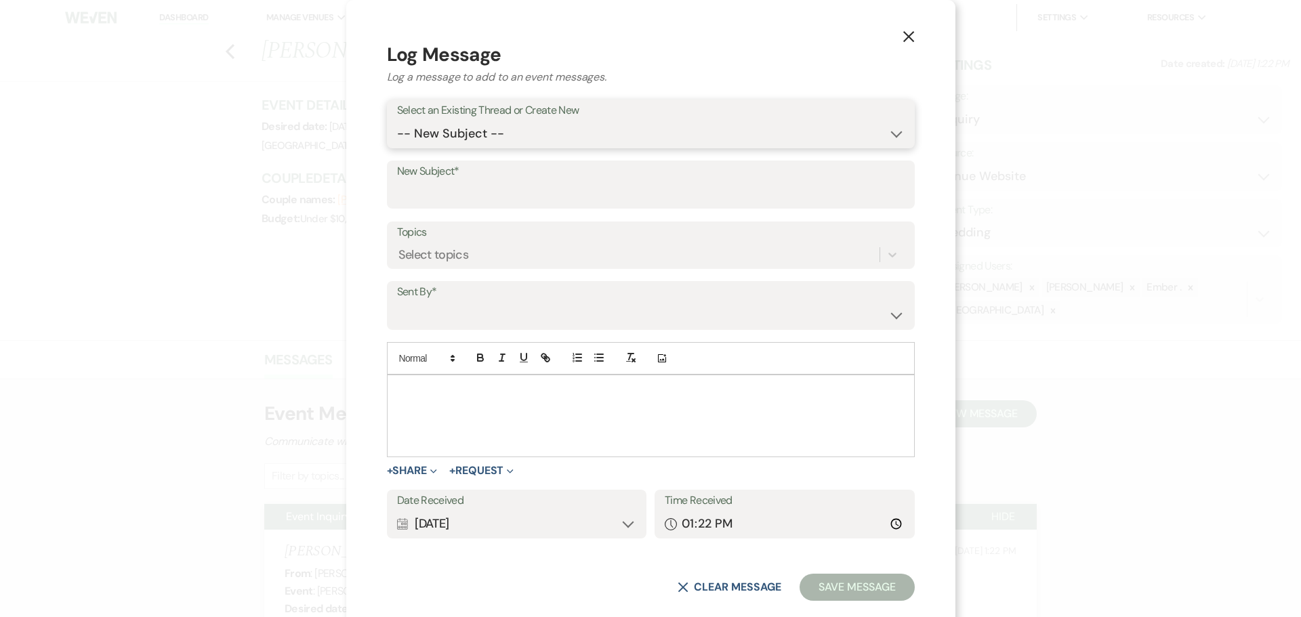
click at [546, 144] on select "-- New Subject -- Event Inquiry" at bounding box center [651, 134] width 508 height 26
select select "472669"
click at [478, 138] on select "-- New Subject -- Event Inquiry" at bounding box center [651, 134] width 508 height 26
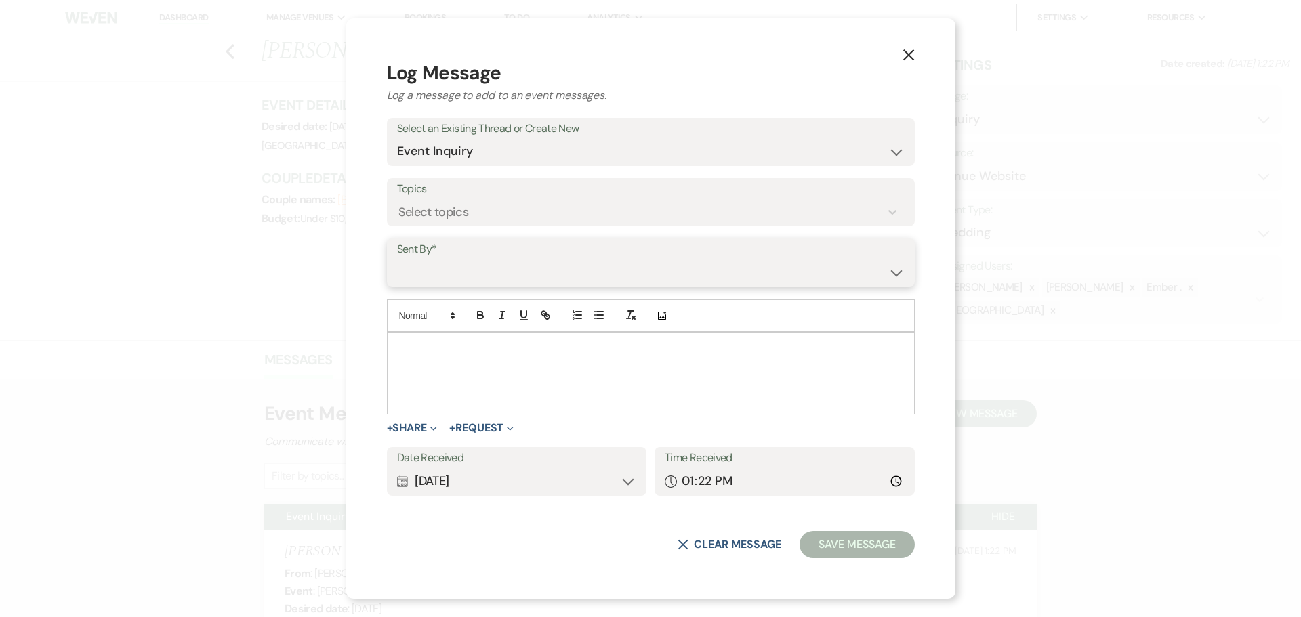
click at [523, 270] on select "[PERSON_NAME] ([PERSON_NAME][EMAIL_ADDRESS][PERSON_NAME][DOMAIN_NAME]) [PERSON_…" at bounding box center [651, 273] width 508 height 26
select select "user-197739"
click at [478, 260] on select "[PERSON_NAME] ([PERSON_NAME][EMAIL_ADDRESS][PERSON_NAME][DOMAIN_NAME]) [PERSON_…" at bounding box center [651, 273] width 508 height 26
click at [519, 387] on div at bounding box center [651, 373] width 527 height 81
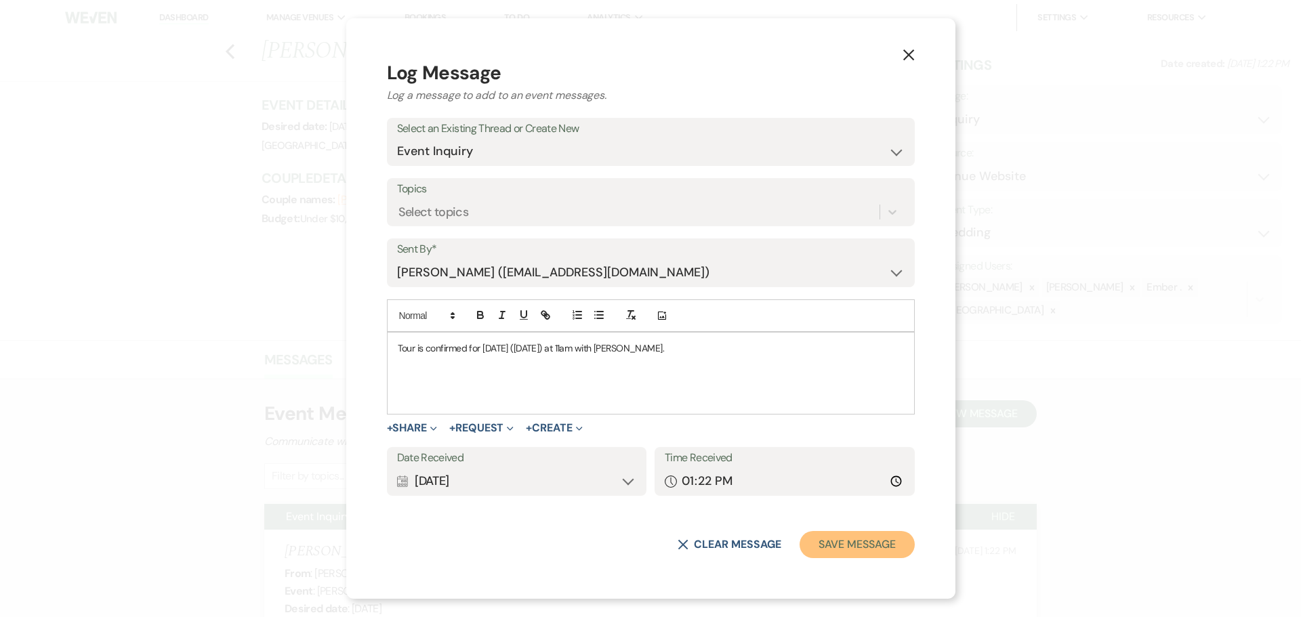
click at [800, 546] on button "Save Message" at bounding box center [857, 544] width 115 height 27
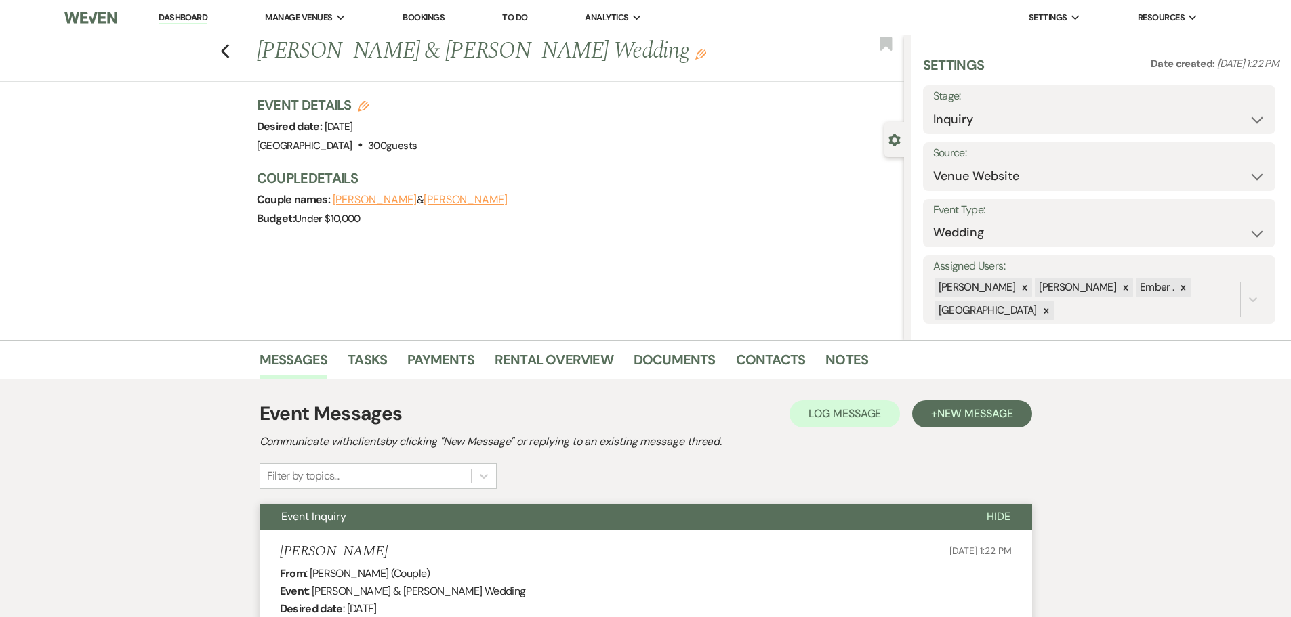
click at [236, 54] on div "Previous [PERSON_NAME] & [PERSON_NAME] Wedding Edit Bookmark" at bounding box center [448, 58] width 911 height 47
click at [230, 54] on icon "Previous" at bounding box center [225, 51] width 10 height 16
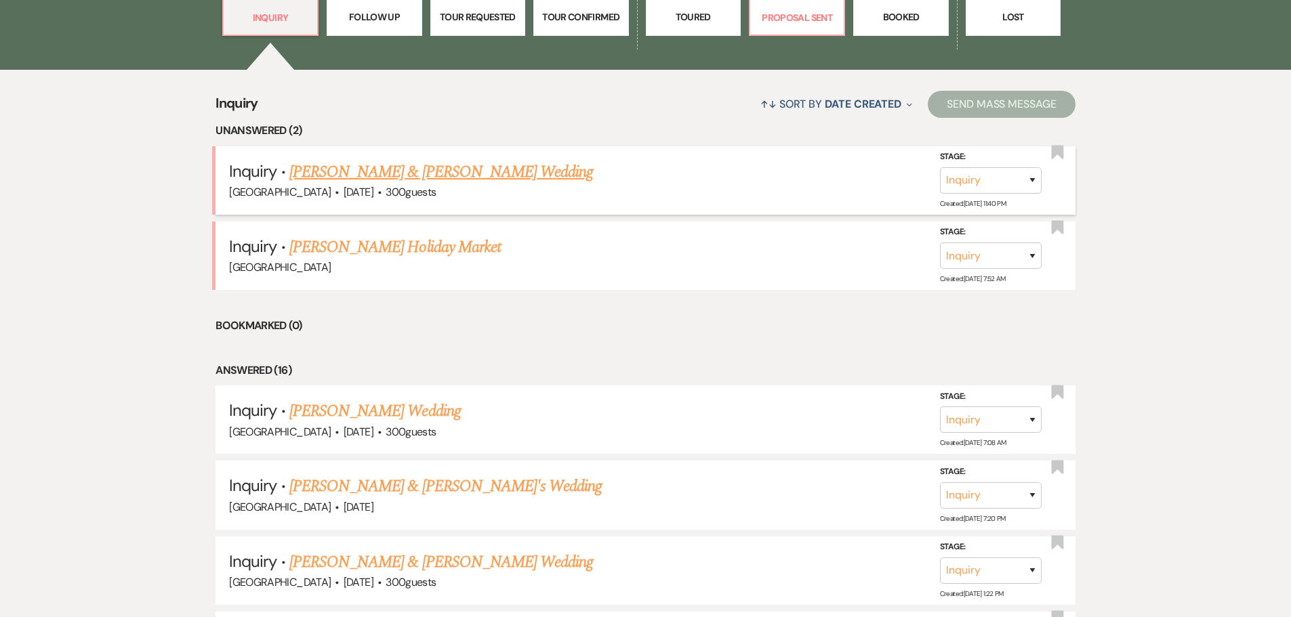
click at [388, 171] on link "[PERSON_NAME] & [PERSON_NAME] Wedding" at bounding box center [441, 172] width 304 height 24
select select "5"
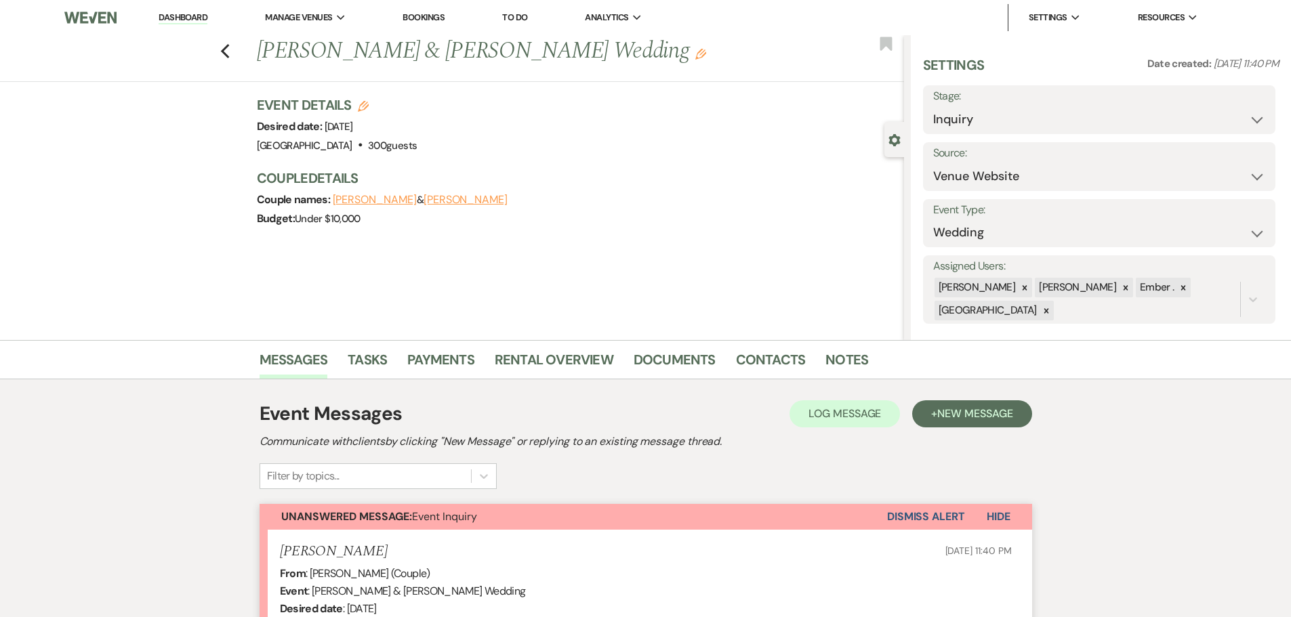
scroll to position [333, 0]
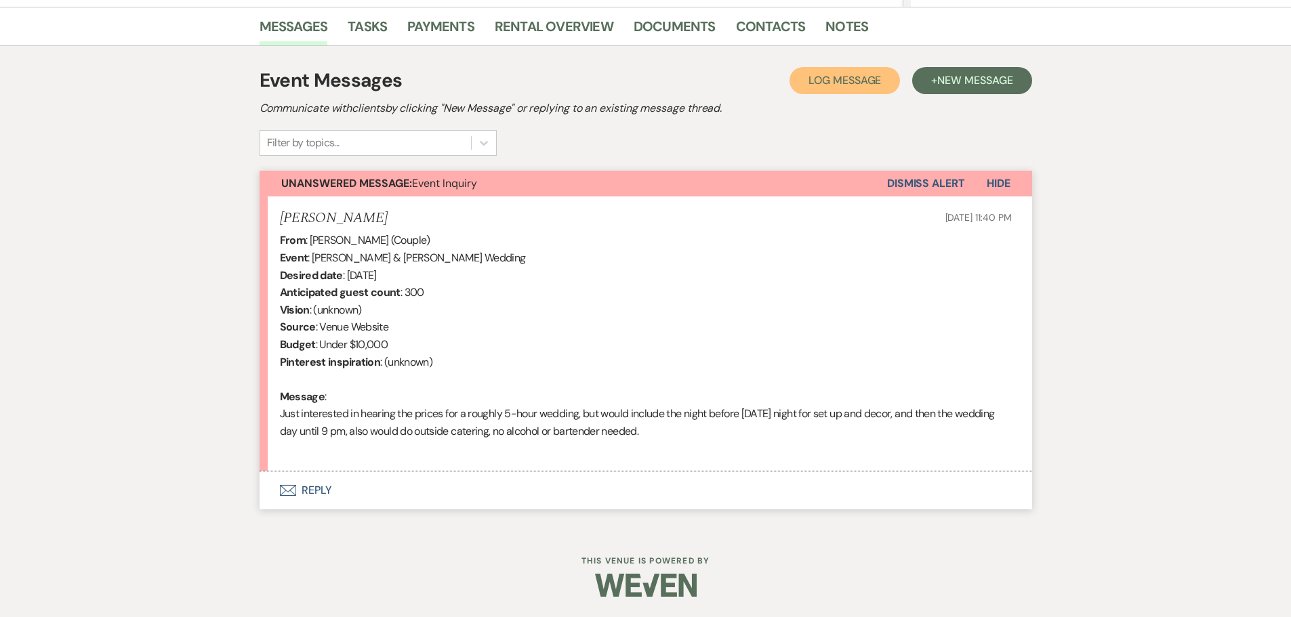
click at [846, 80] on span "Log Message" at bounding box center [845, 80] width 73 height 14
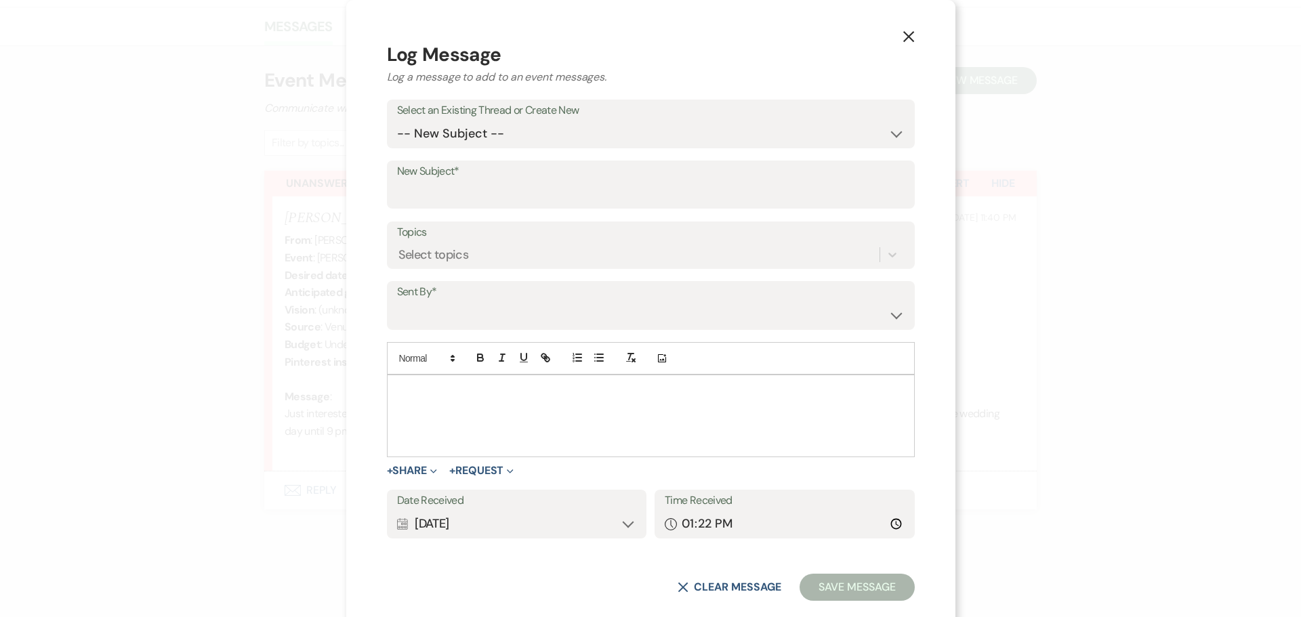
click at [527, 155] on form "Log Message Log a message to add to an event messages. Select an Existing Threa…" at bounding box center [651, 321] width 528 height 560
click at [529, 138] on select "-- New Subject -- Event Inquiry" at bounding box center [651, 134] width 508 height 26
select select "471725"
click at [478, 138] on select "-- New Subject -- Event Inquiry" at bounding box center [651, 134] width 508 height 26
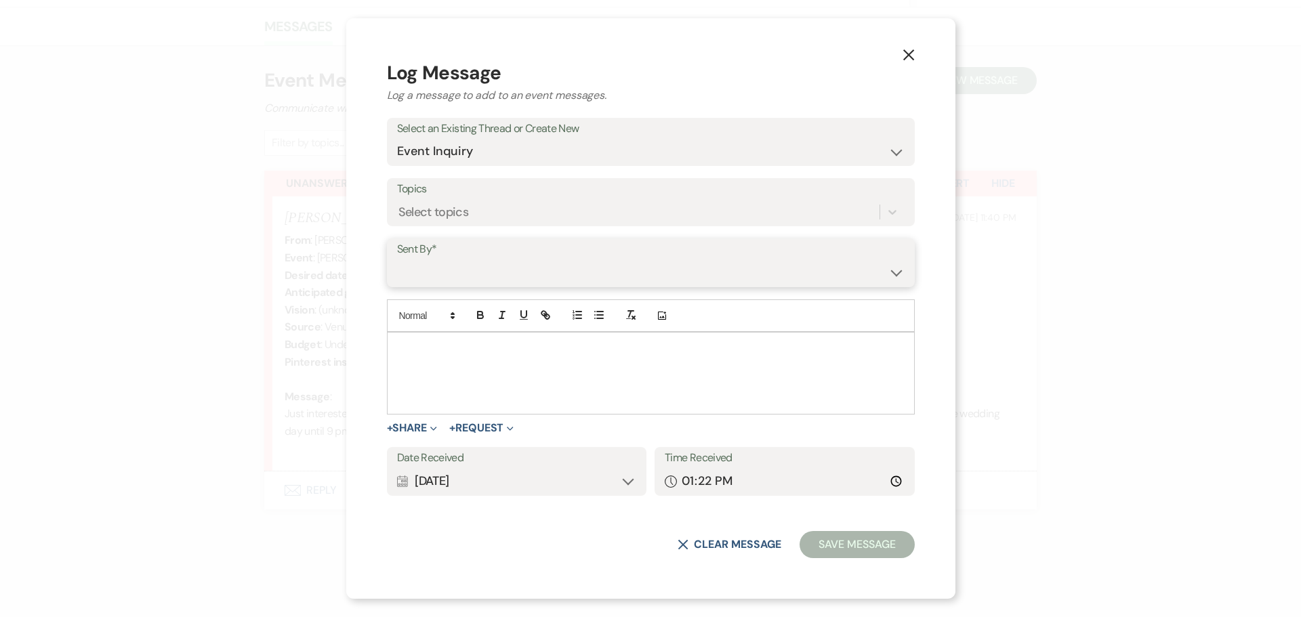
click at [543, 270] on select "[PERSON_NAME] ([PERSON_NAME][EMAIL_ADDRESS][PERSON_NAME][DOMAIN_NAME]) [PERSON_…" at bounding box center [651, 273] width 508 height 26
select select "user-197739"
click at [478, 260] on select "[PERSON_NAME] ([PERSON_NAME][EMAIL_ADDRESS][PERSON_NAME][DOMAIN_NAME]) [PERSON_…" at bounding box center [651, 273] width 508 height 26
click at [529, 354] on p at bounding box center [651, 348] width 506 height 15
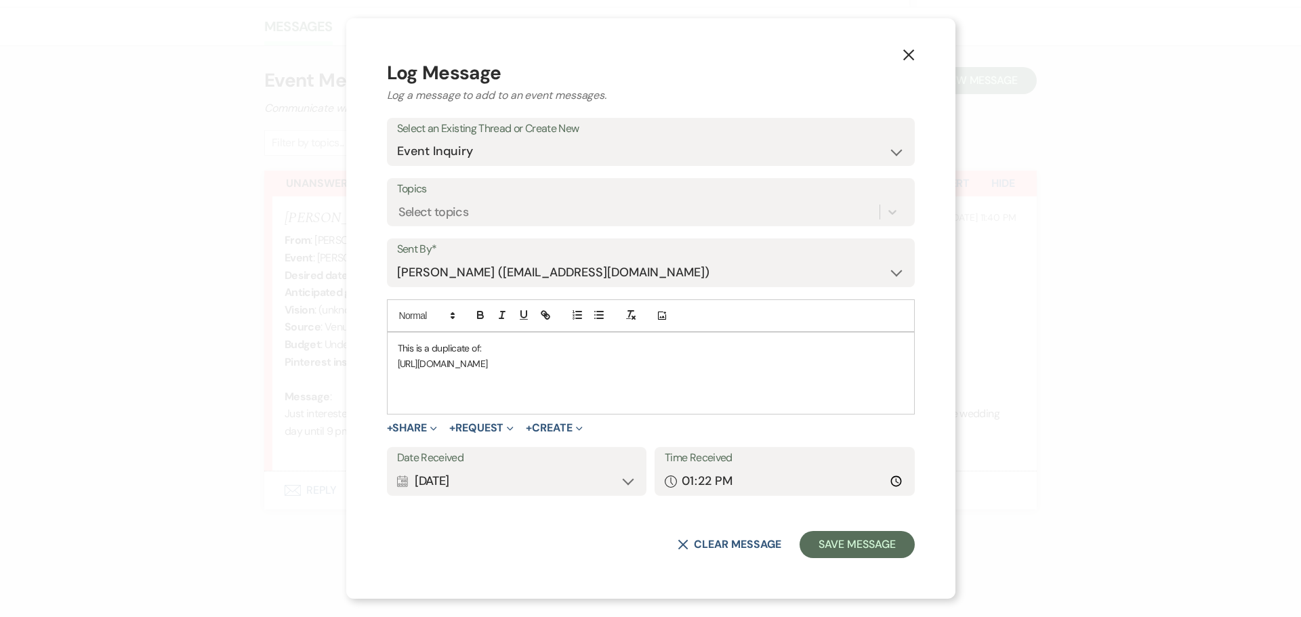
type input "[URL][DOMAIN_NAME]"
click at [800, 549] on button "Save Message" at bounding box center [857, 544] width 115 height 27
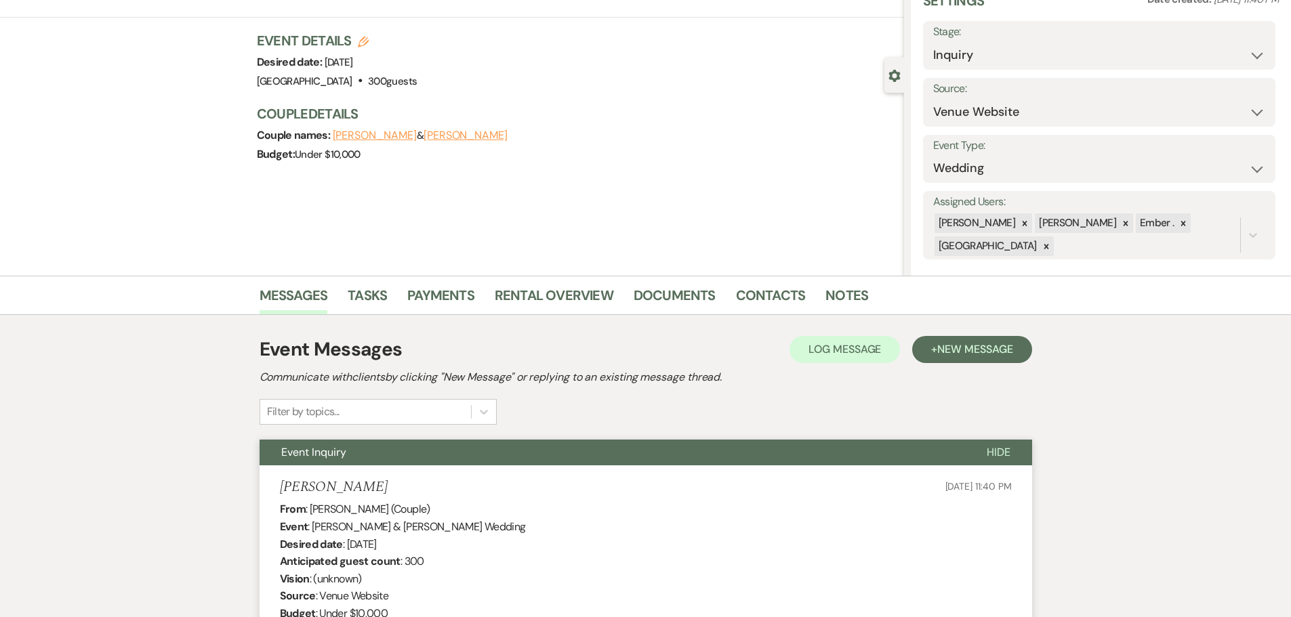
scroll to position [0, 0]
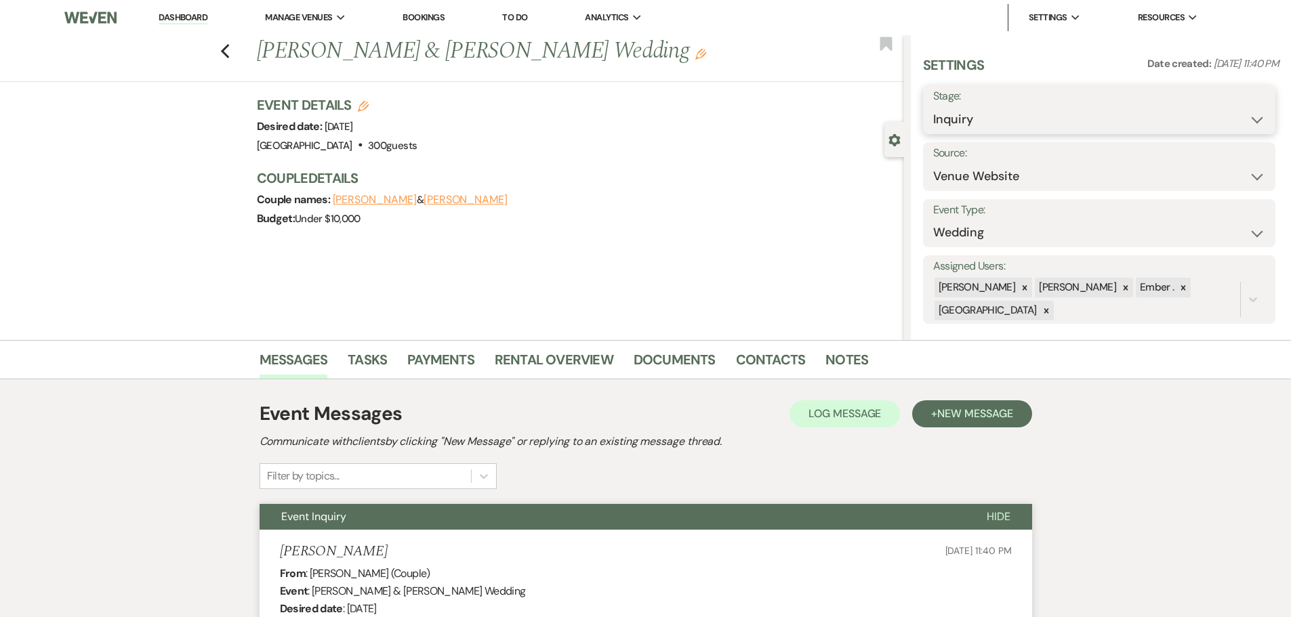
click at [1105, 117] on select "Inquiry Follow Up Tour Requested Tour Confirmed Toured Proposal Sent Booked Lost" at bounding box center [1099, 119] width 332 height 26
select select "8"
click at [933, 106] on select "Inquiry Follow Up Tour Requested Tour Confirmed Toured Proposal Sent Booked Lost" at bounding box center [1099, 119] width 332 height 26
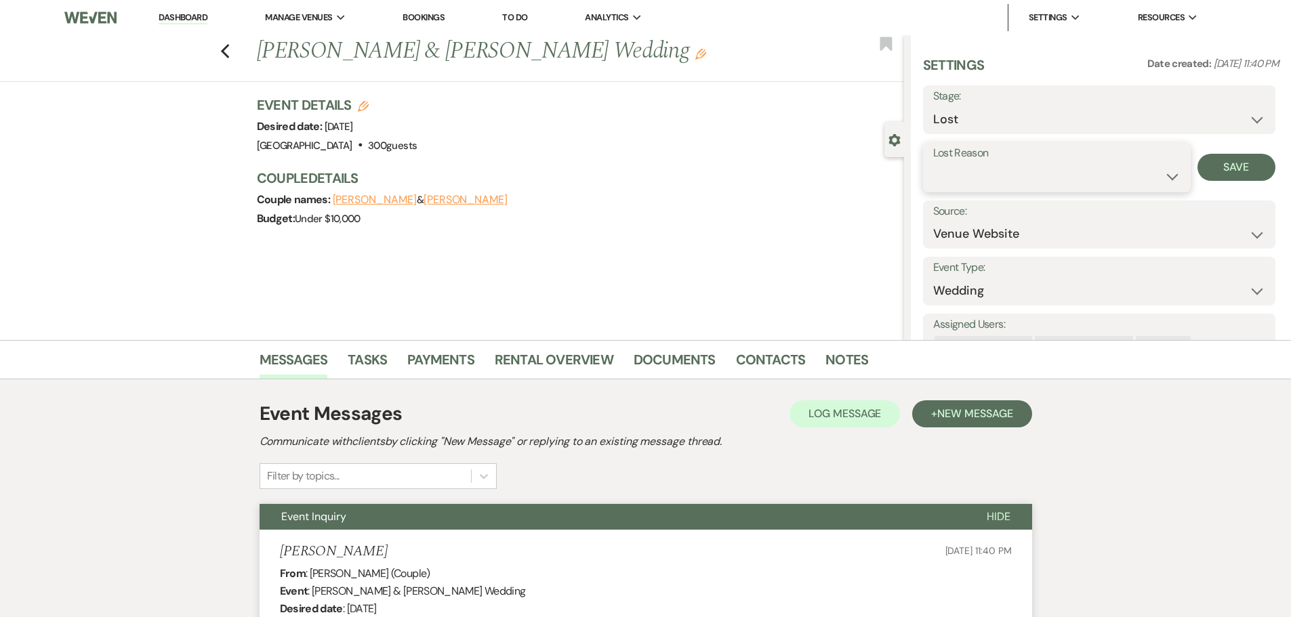
click at [990, 178] on select "Booked Elsewhere Budget Date Unavailable No Response Not a Good Match Capacity …" at bounding box center [1056, 176] width 247 height 26
select select "4"
click at [933, 163] on select "Booked Elsewhere Budget Date Unavailable No Response Not a Good Match Capacity …" at bounding box center [1056, 176] width 247 height 26
click at [1241, 168] on button "Save" at bounding box center [1237, 167] width 78 height 27
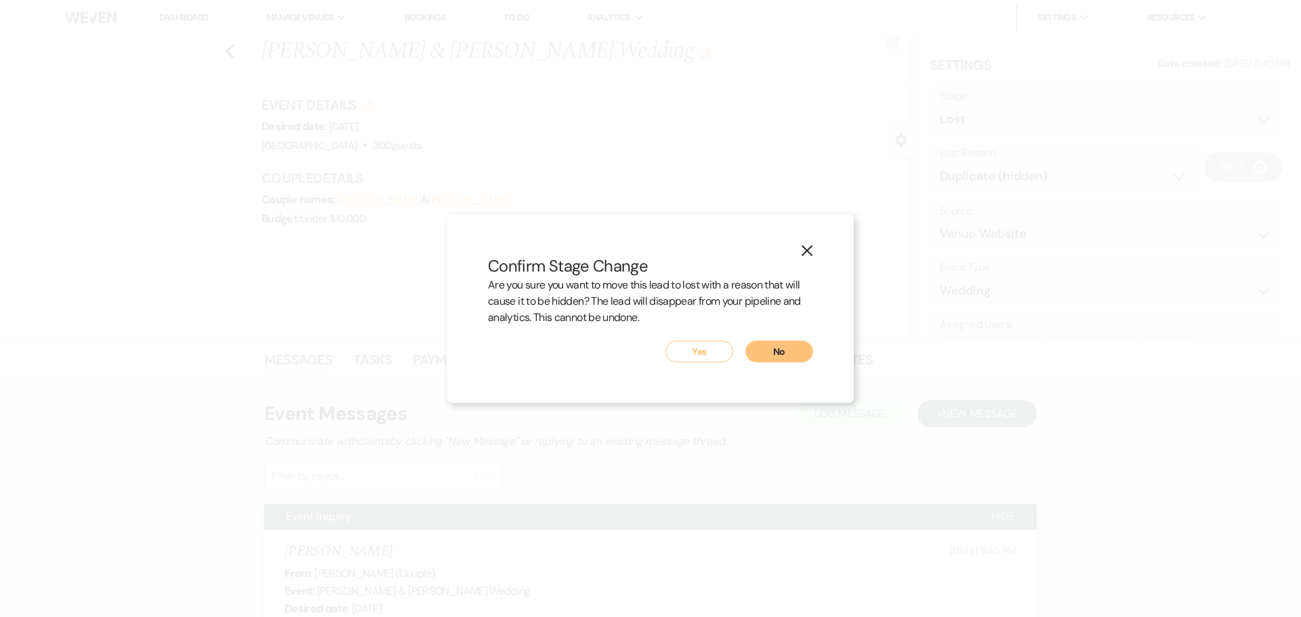
click at [796, 351] on button "No" at bounding box center [780, 352] width 68 height 22
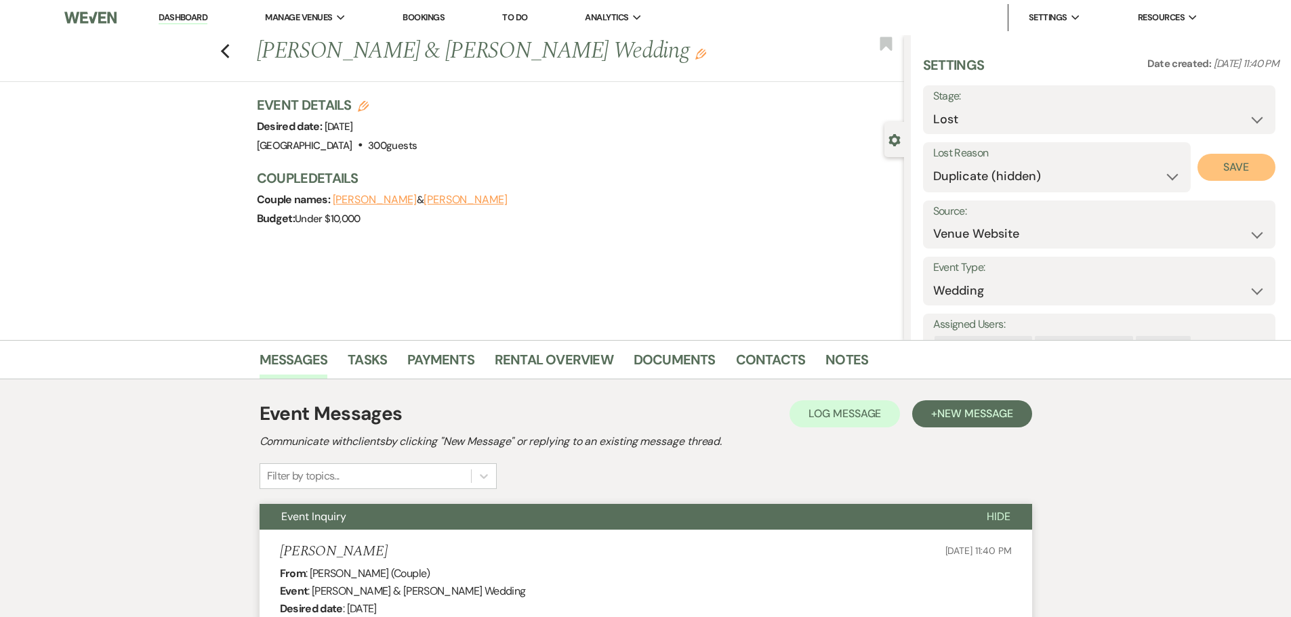
click at [1240, 173] on button "Save" at bounding box center [1237, 167] width 78 height 27
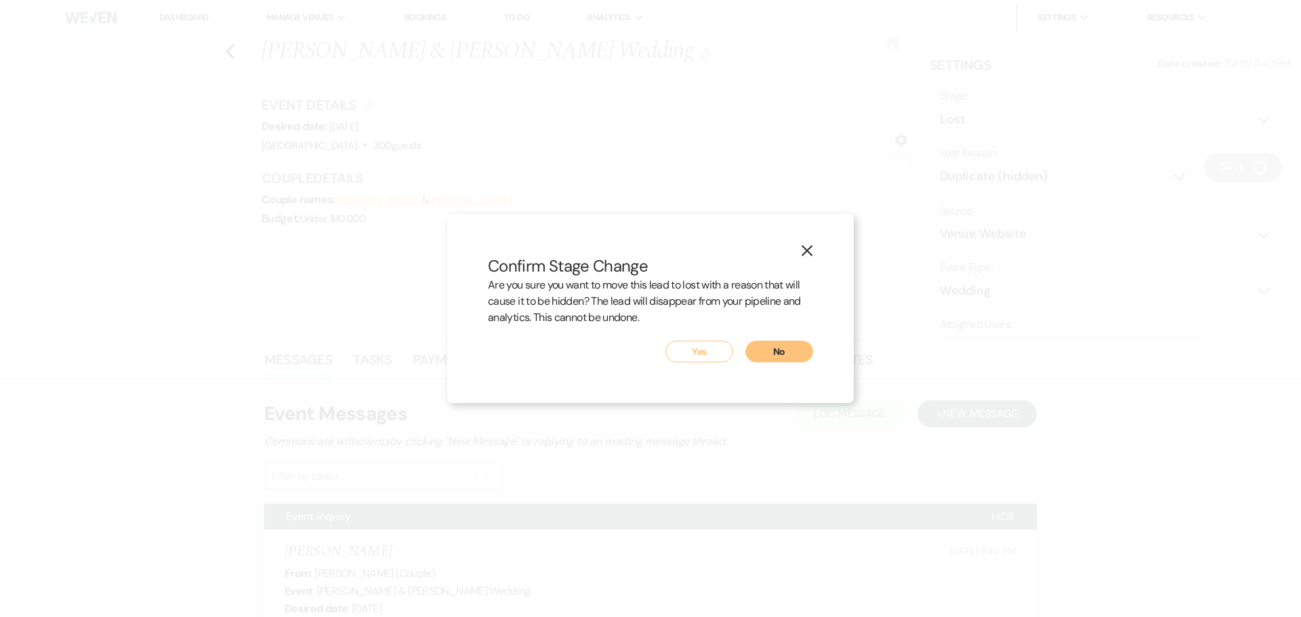
click at [688, 358] on button "Yes" at bounding box center [700, 352] width 68 height 22
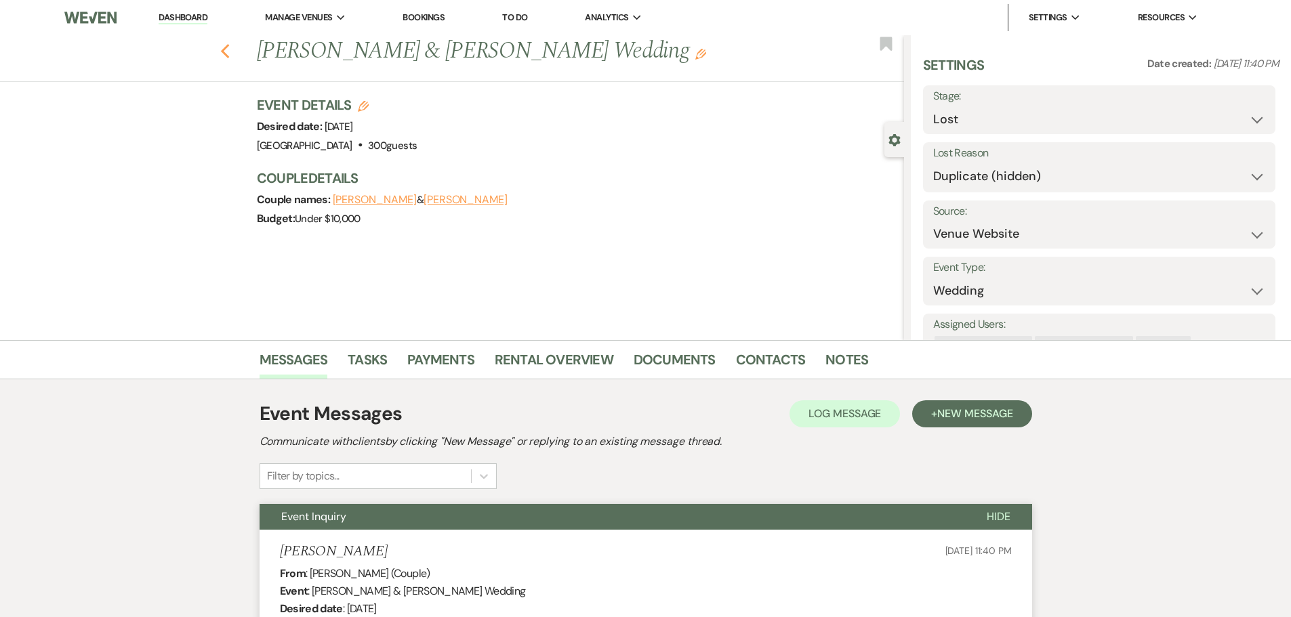
click at [230, 54] on icon "Previous" at bounding box center [225, 51] width 10 height 16
select select "8"
select select "4"
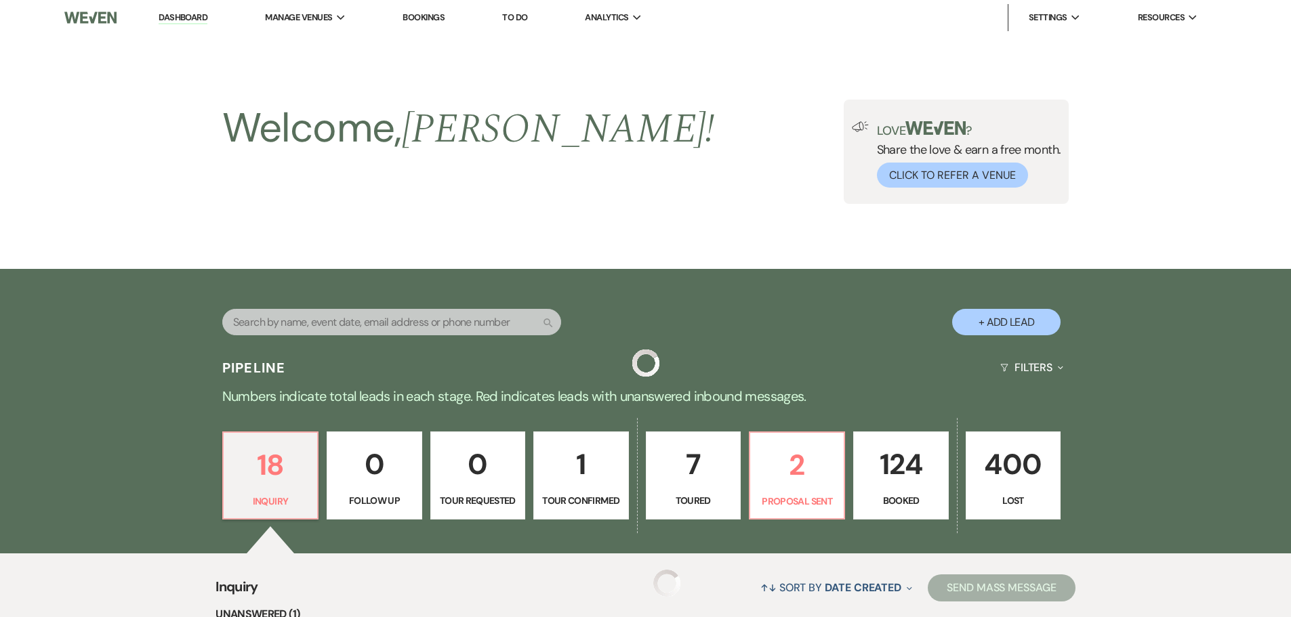
scroll to position [484, 0]
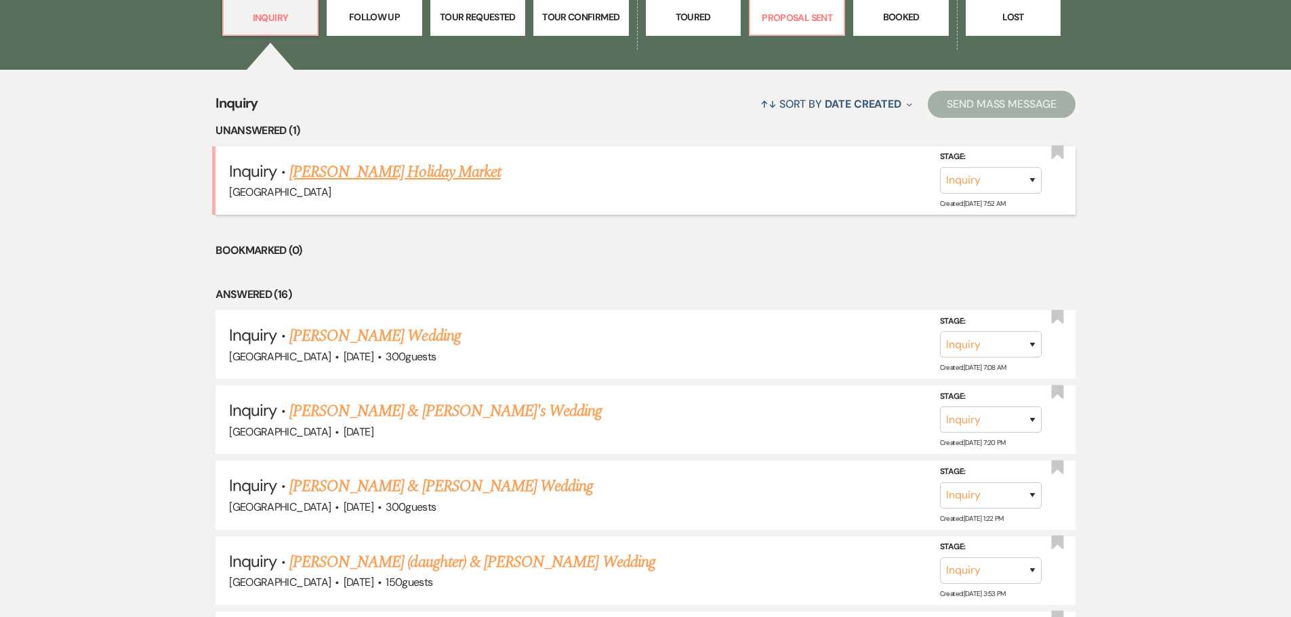
click at [388, 175] on link "[PERSON_NAME] Holiday Market" at bounding box center [394, 172] width 211 height 24
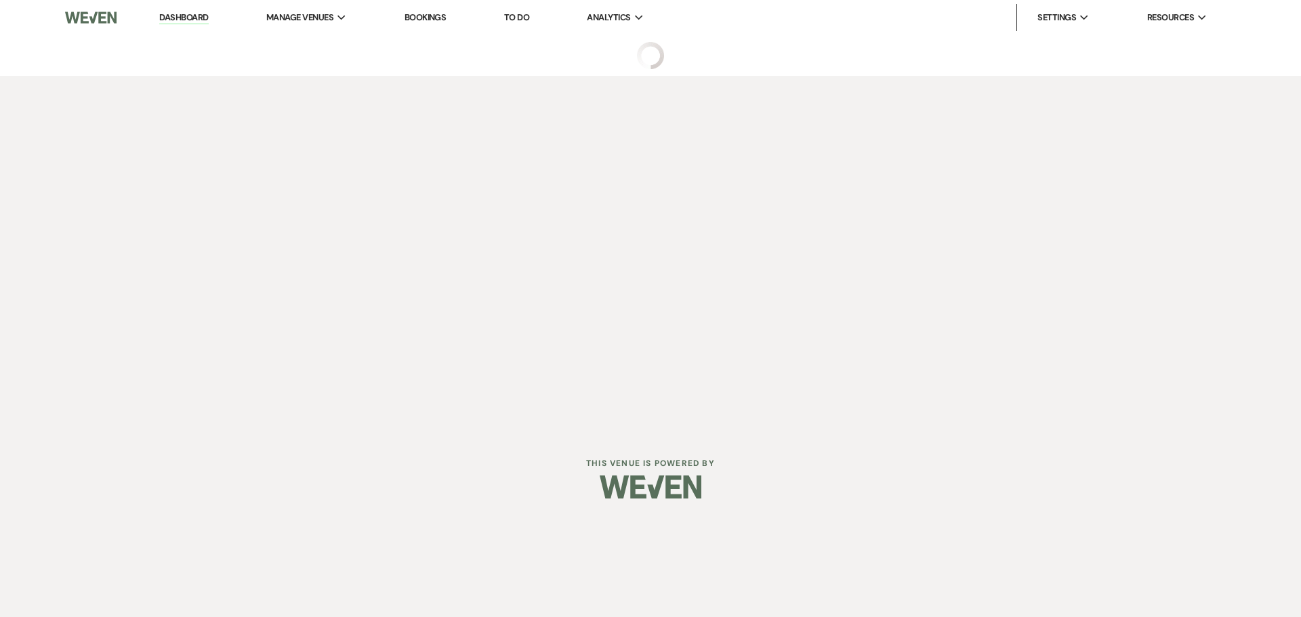
select select "5"
select select "13"
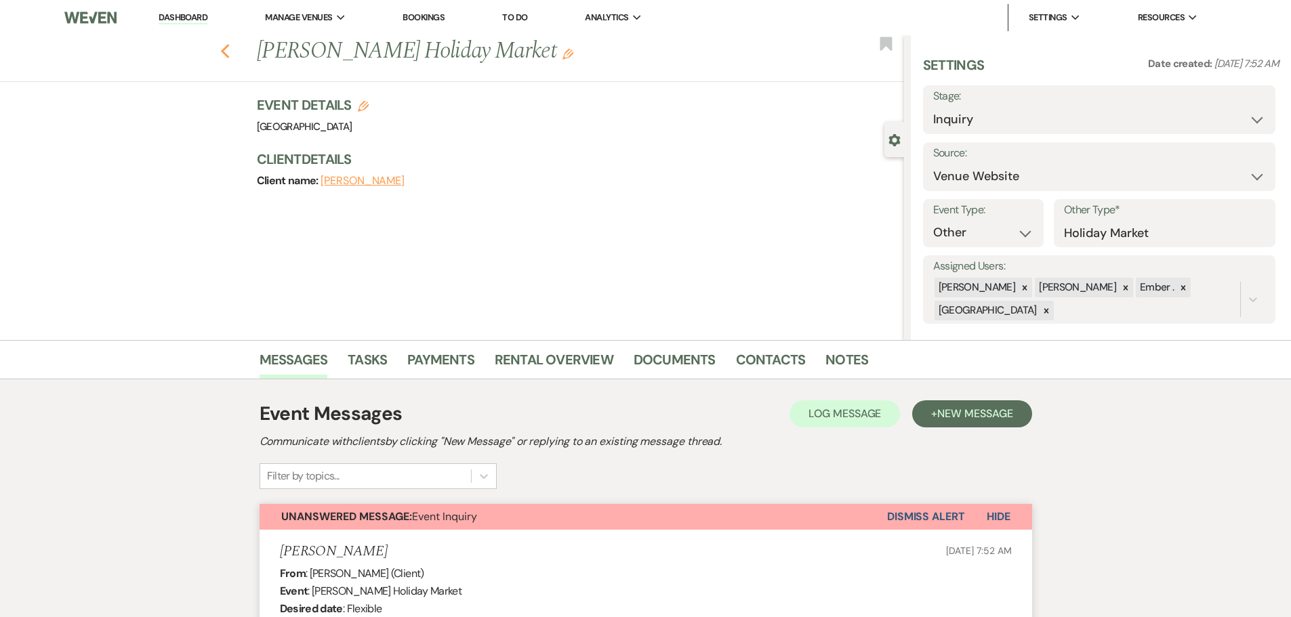
click at [229, 56] on icon "Previous" at bounding box center [225, 51] width 10 height 16
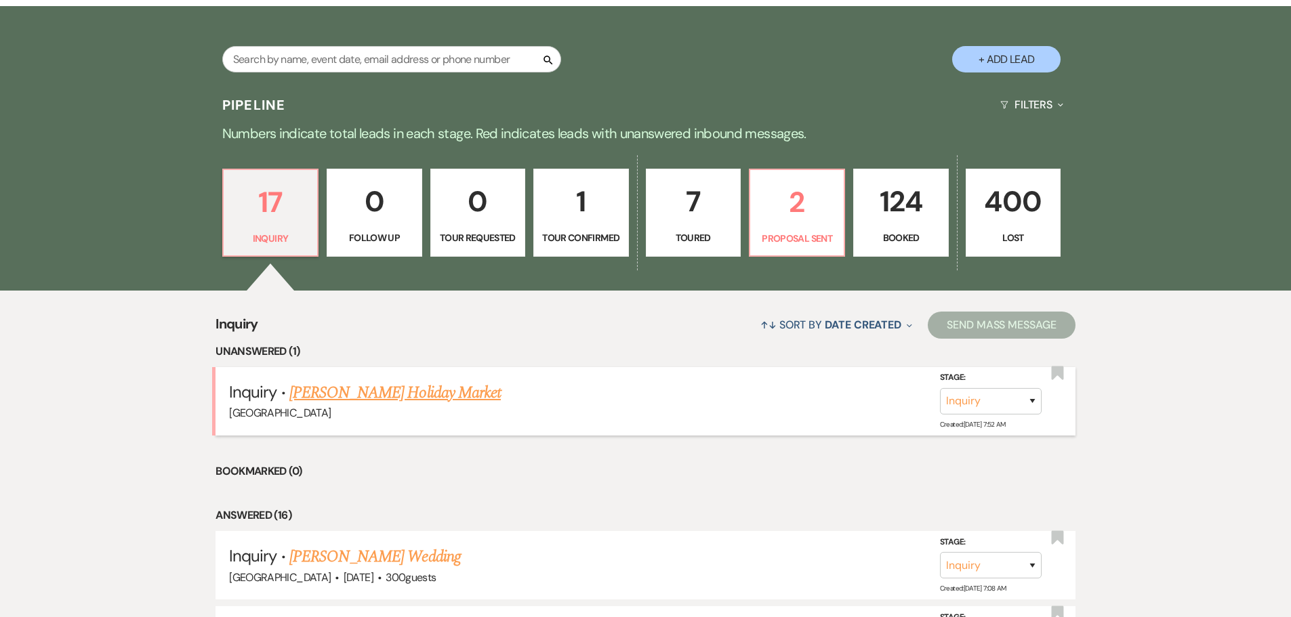
scroll to position [271, 0]
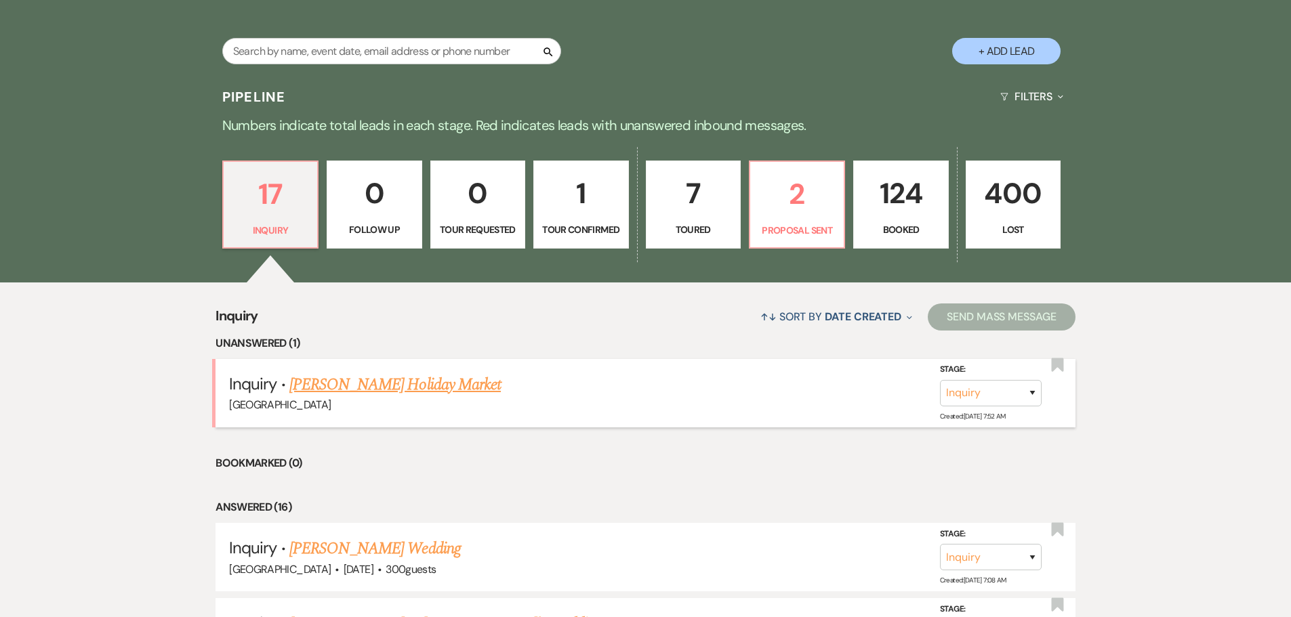
click at [327, 388] on link "[PERSON_NAME] Holiday Market" at bounding box center [394, 385] width 211 height 24
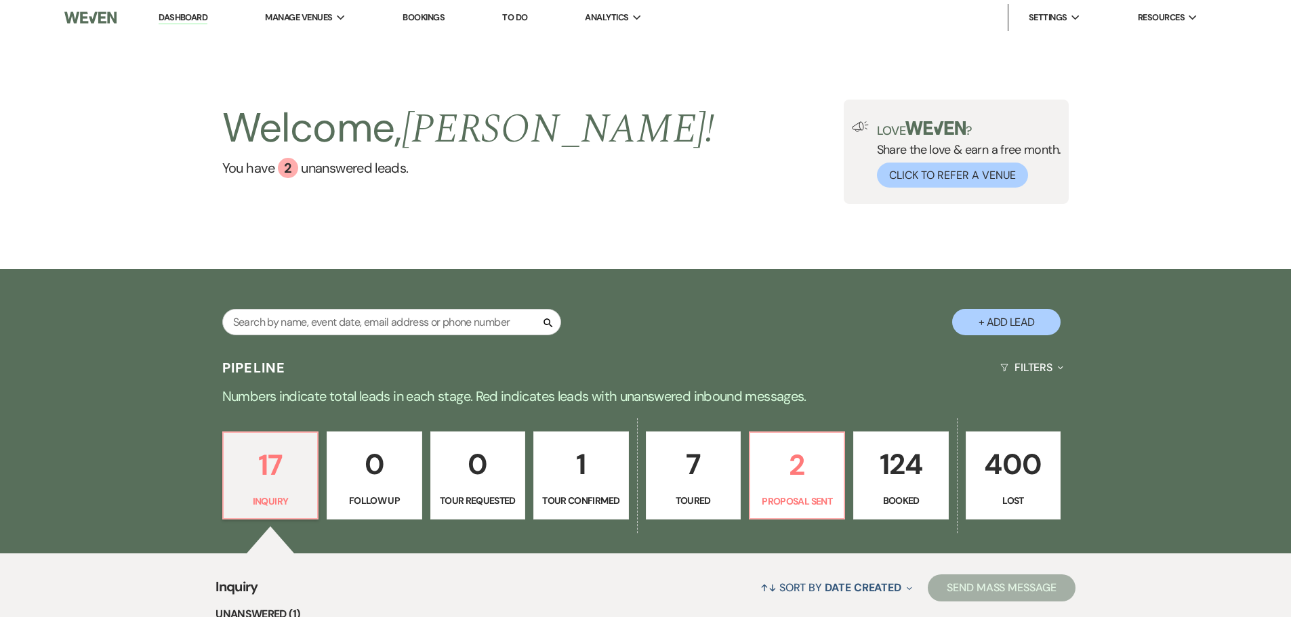
select select "5"
select select "13"
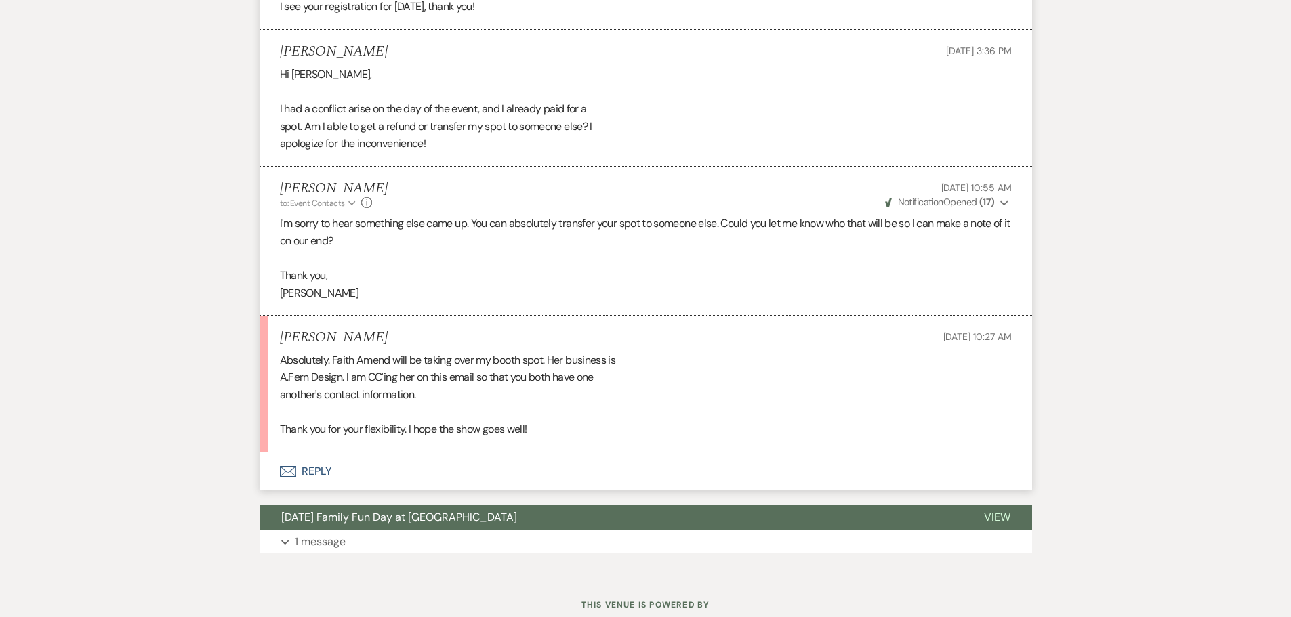
scroll to position [1371, 0]
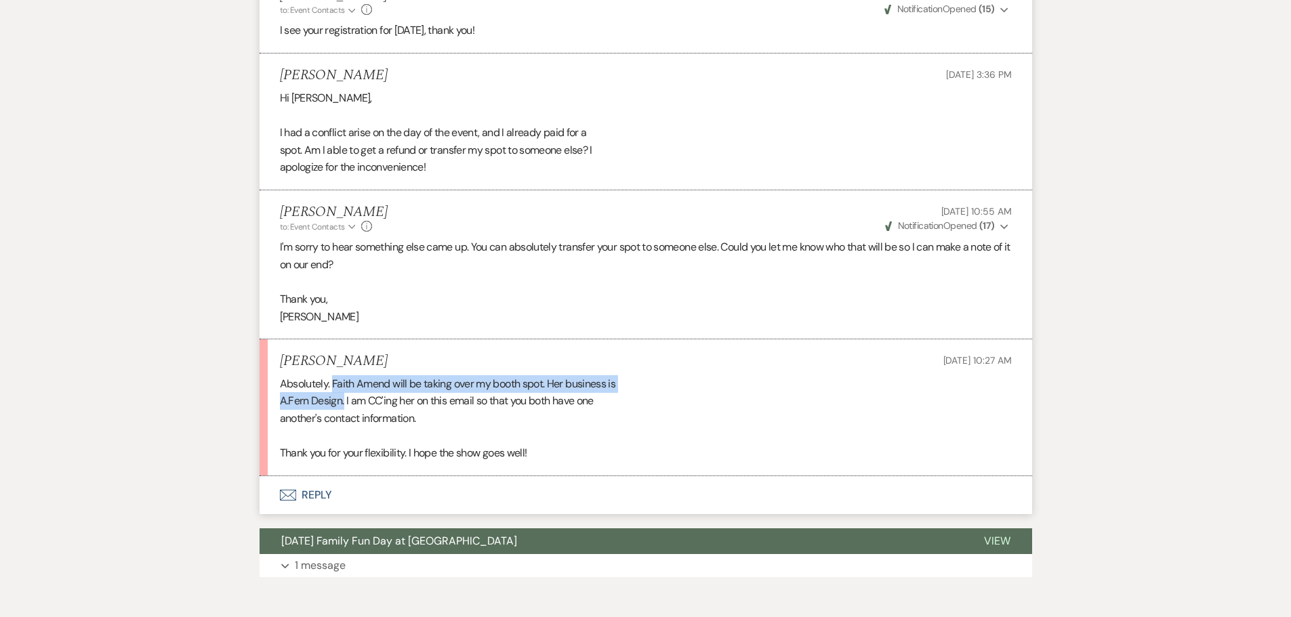
drag, startPoint x: 333, startPoint y: 385, endPoint x: 343, endPoint y: 404, distance: 21.2
click at [343, 404] on div "Absolutely. Faith Amend will be taking over my booth spot. Her business is A.Fe…" at bounding box center [646, 418] width 732 height 87
copy div "Faith Amend will be taking over my booth spot. Her business is A.Fern Design."
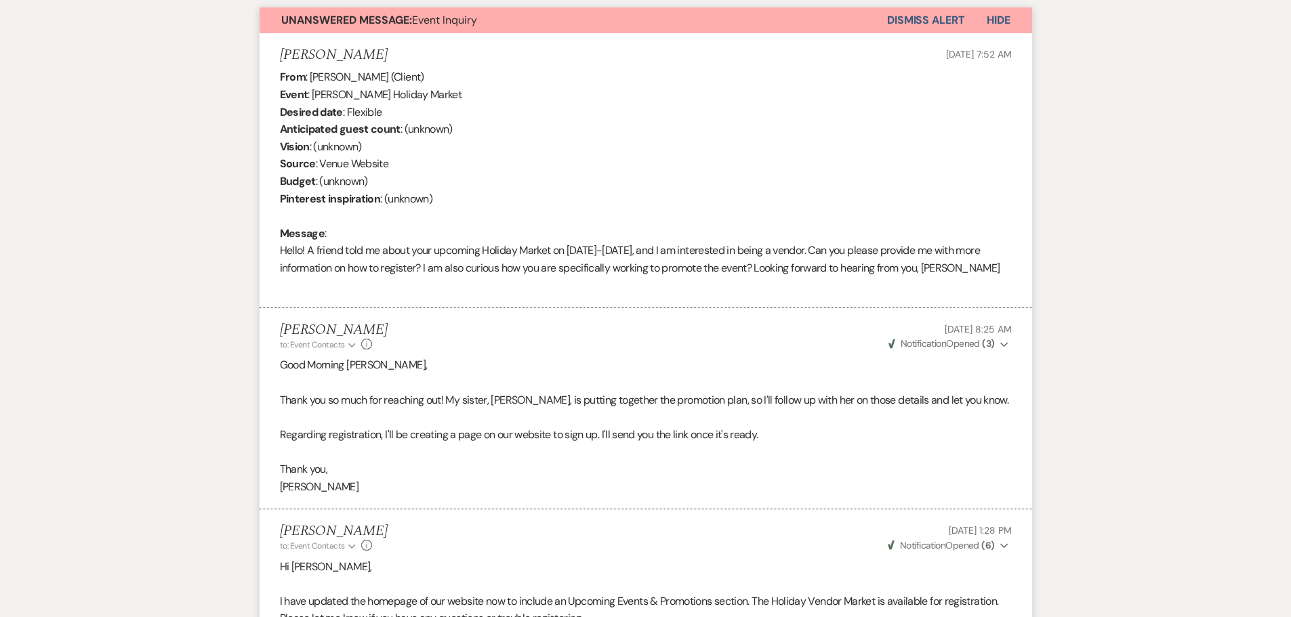
scroll to position [0, 0]
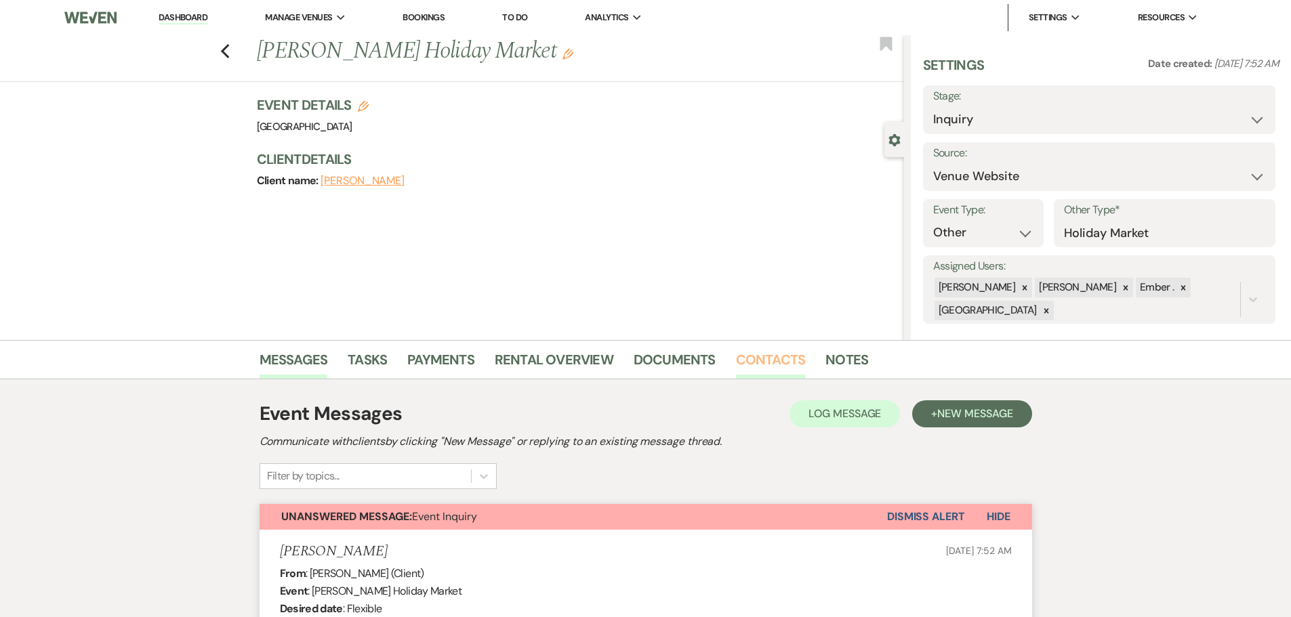
click at [767, 357] on link "Contacts" at bounding box center [771, 364] width 70 height 30
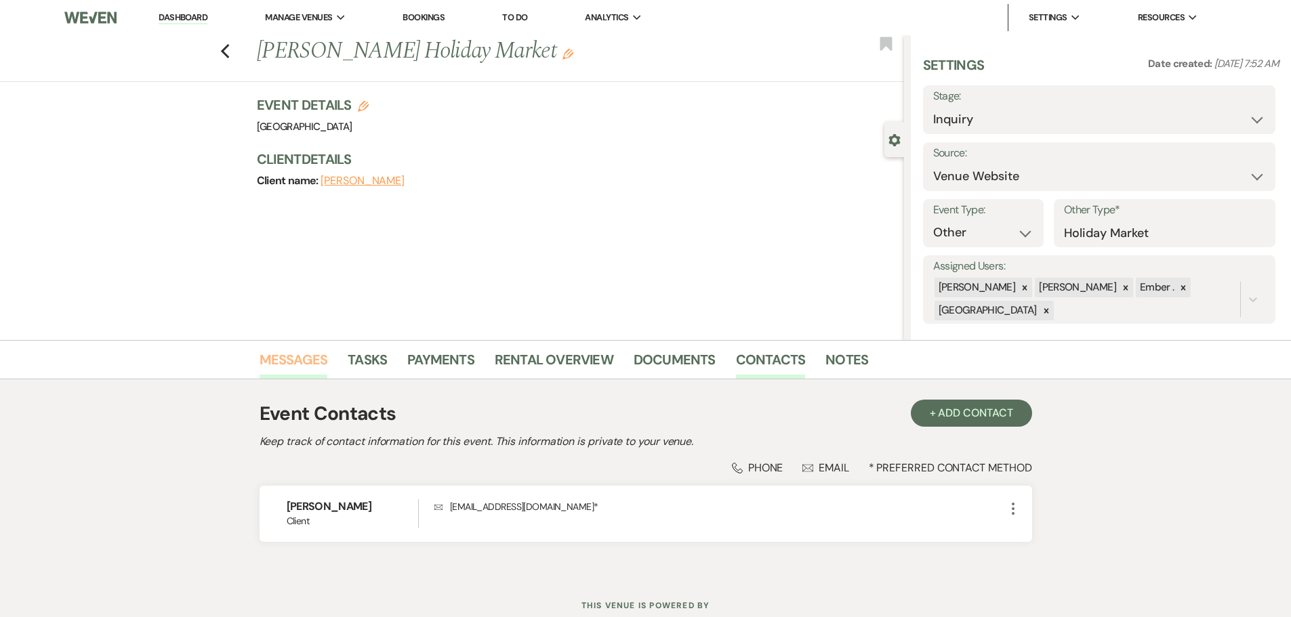
click at [283, 359] on link "Messages" at bounding box center [294, 364] width 68 height 30
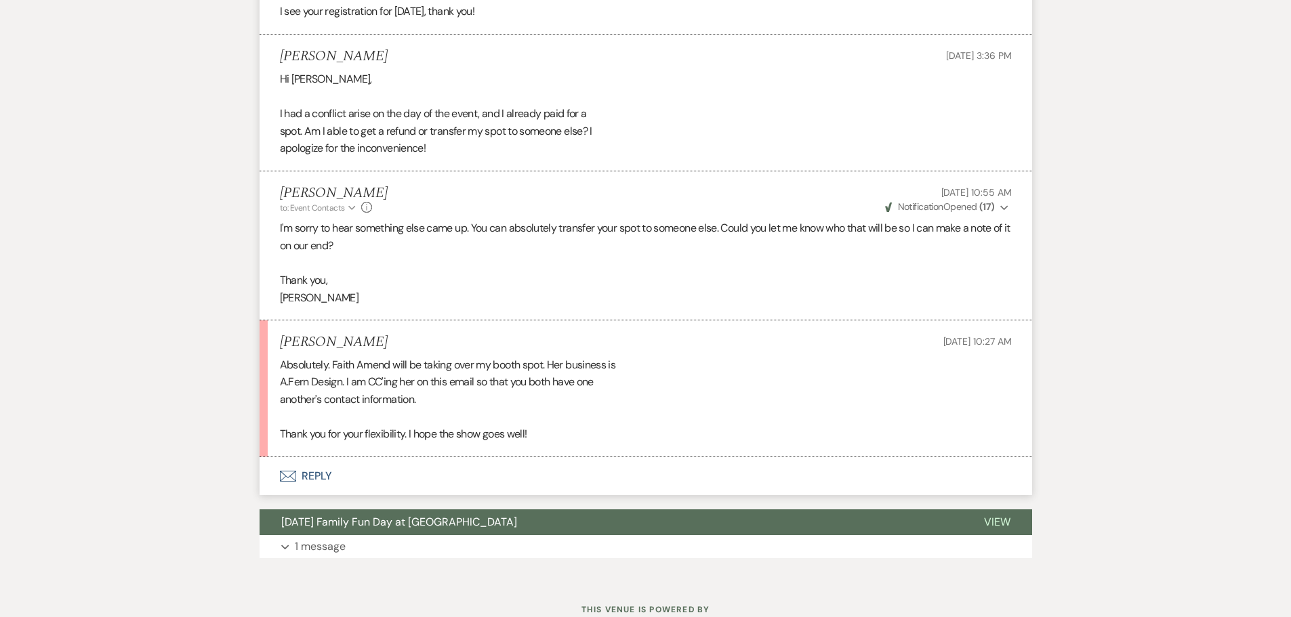
scroll to position [1371, 0]
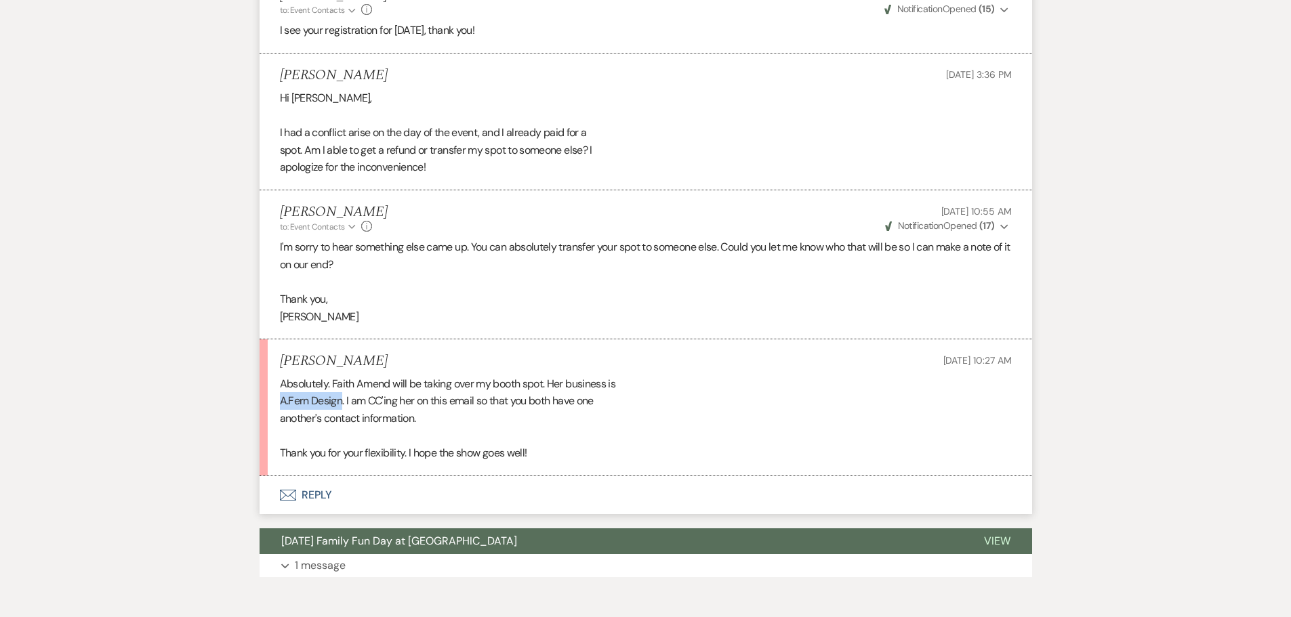
drag, startPoint x: 281, startPoint y: 399, endPoint x: 337, endPoint y: 402, distance: 56.4
click at [340, 404] on div "Absolutely. Faith Amend will be taking over my booth spot. Her business is A.Fe…" at bounding box center [646, 418] width 732 height 87
click at [317, 493] on button "Envelope Reply" at bounding box center [646, 495] width 773 height 38
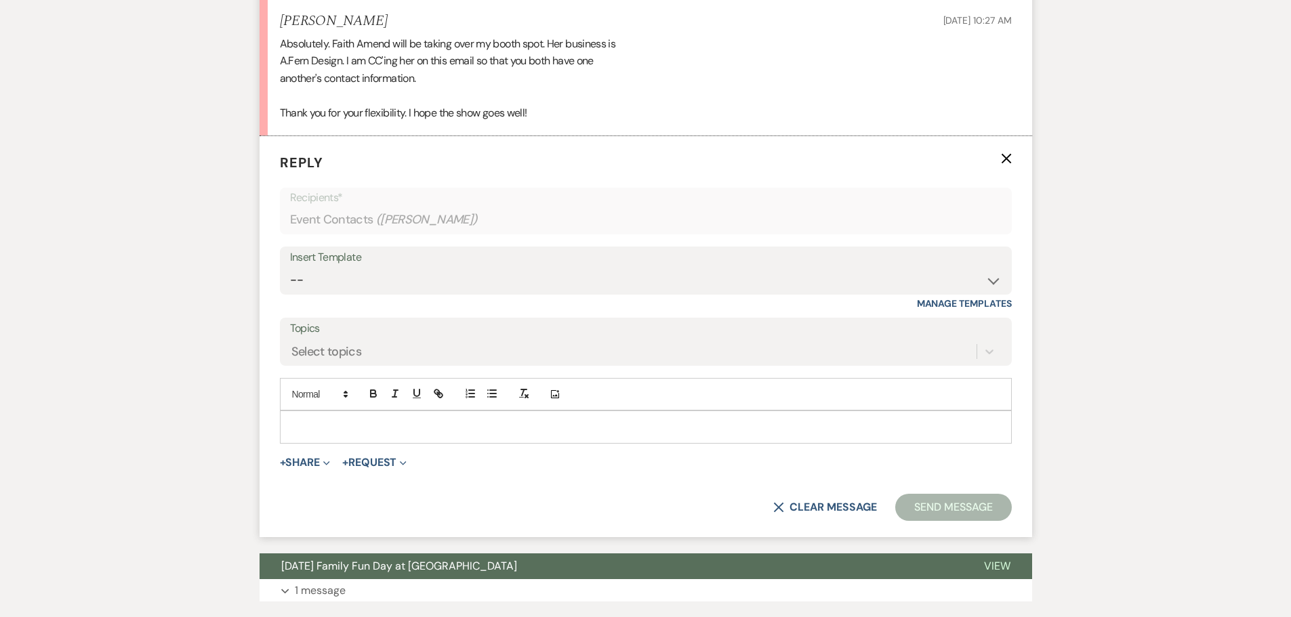
scroll to position [1740, 0]
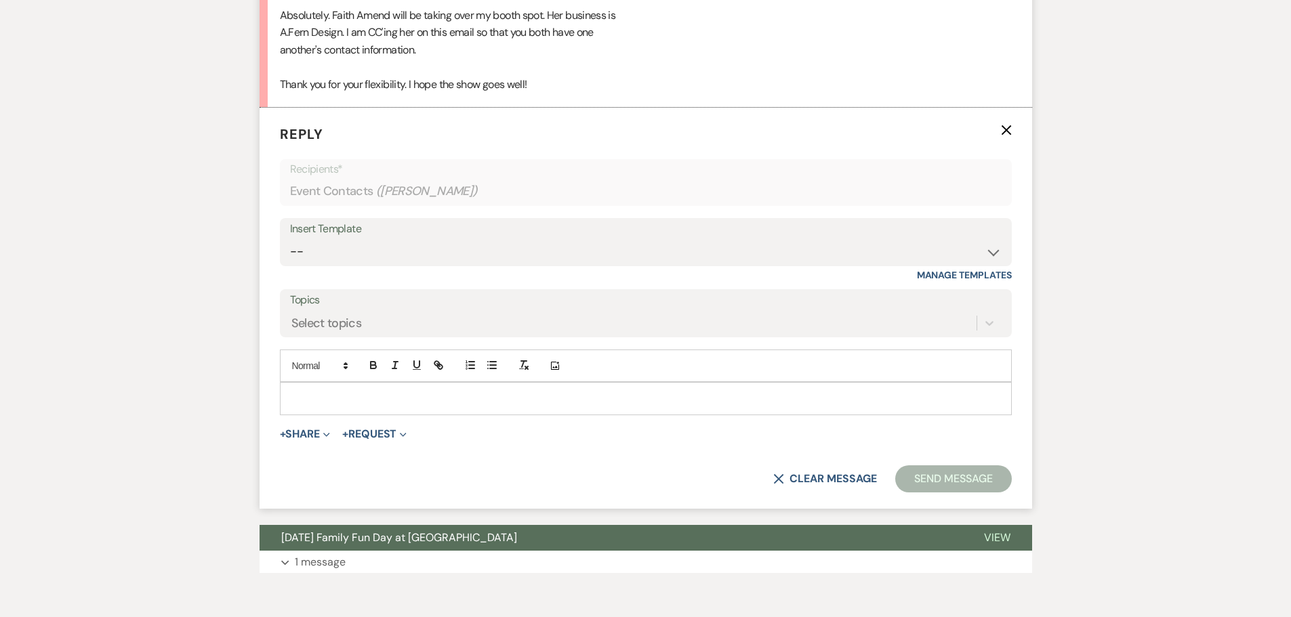
click at [289, 401] on div at bounding box center [646, 398] width 731 height 31
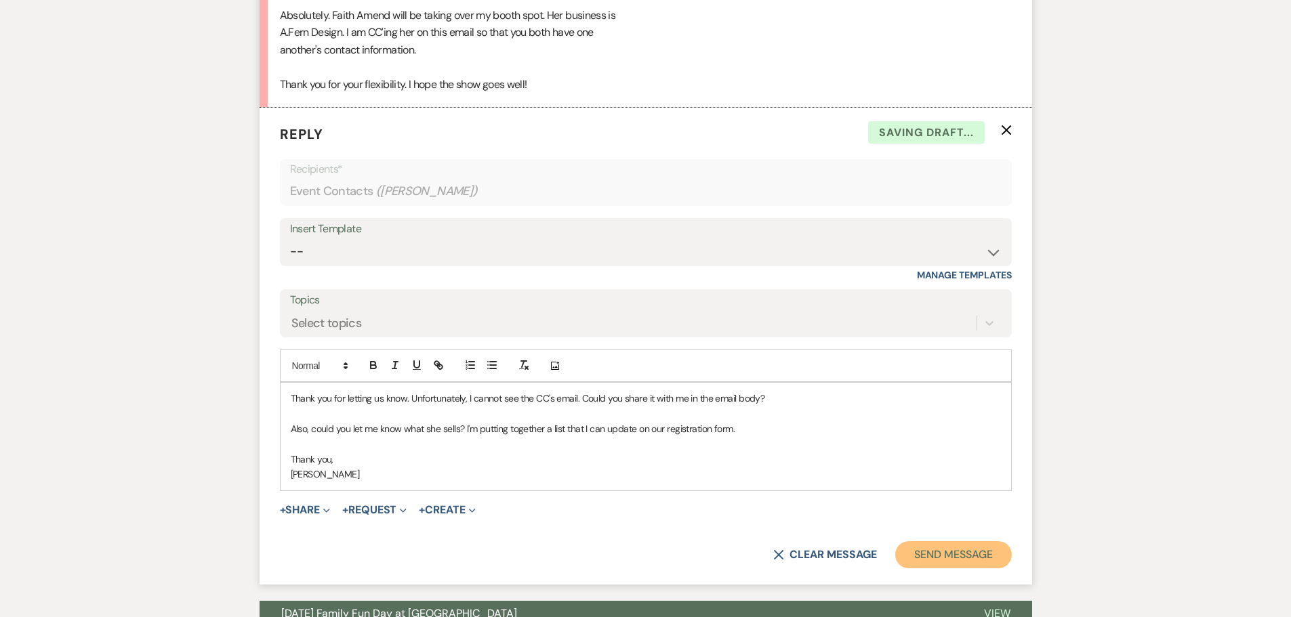
click at [958, 548] on button "Send Message" at bounding box center [953, 555] width 116 height 27
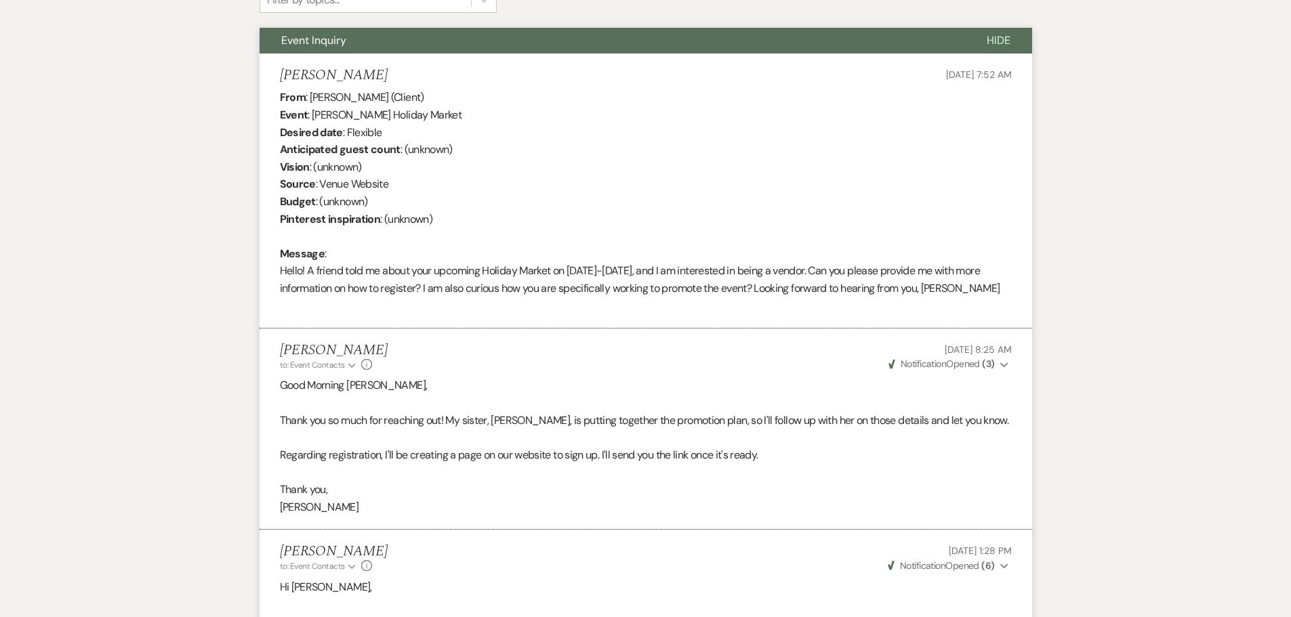
scroll to position [0, 0]
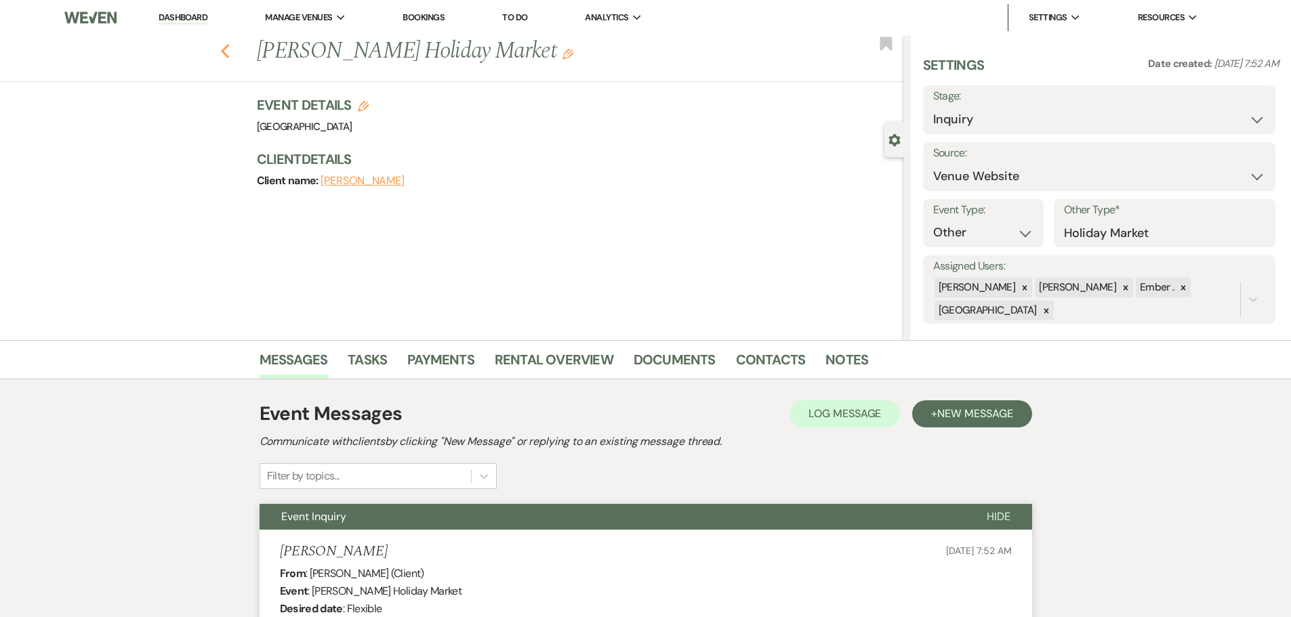
click at [229, 47] on use "button" at bounding box center [224, 51] width 9 height 15
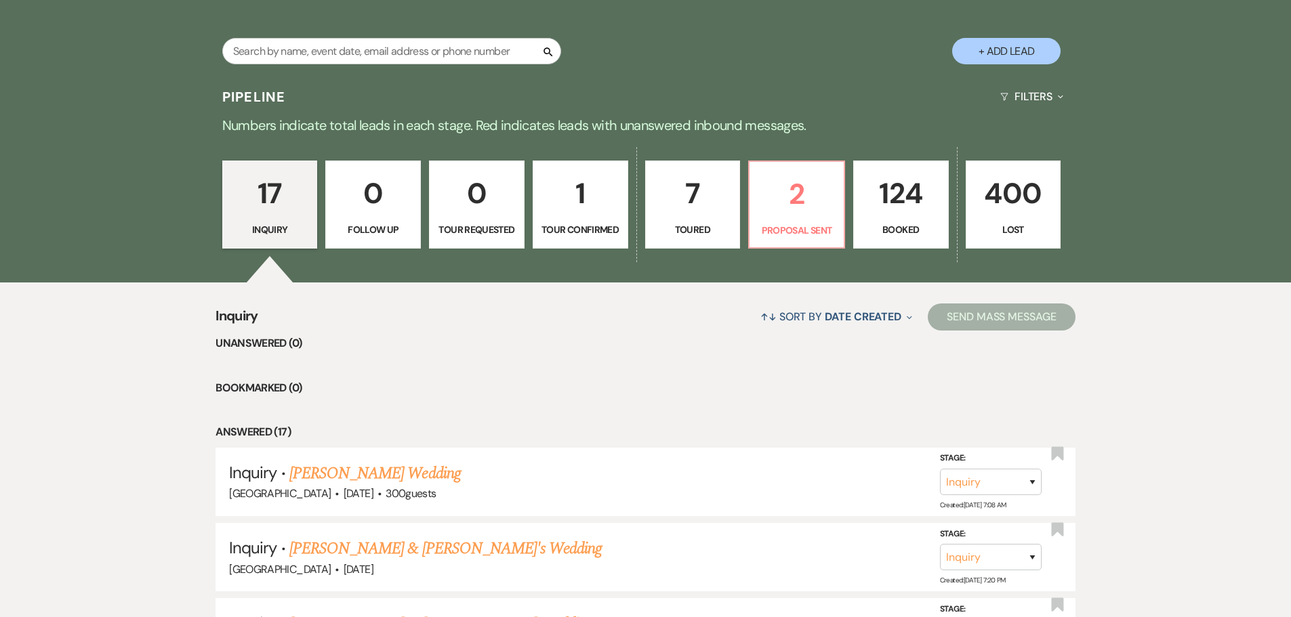
click at [279, 204] on p "17" at bounding box center [270, 193] width 78 height 45
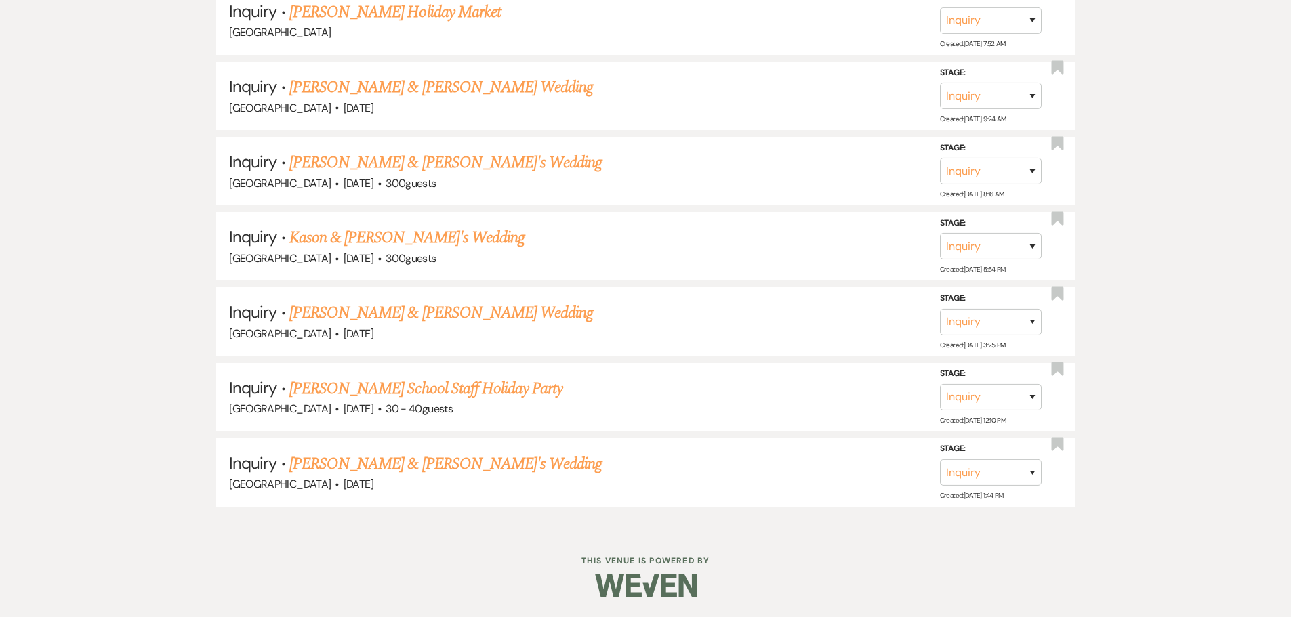
scroll to position [1419, 0]
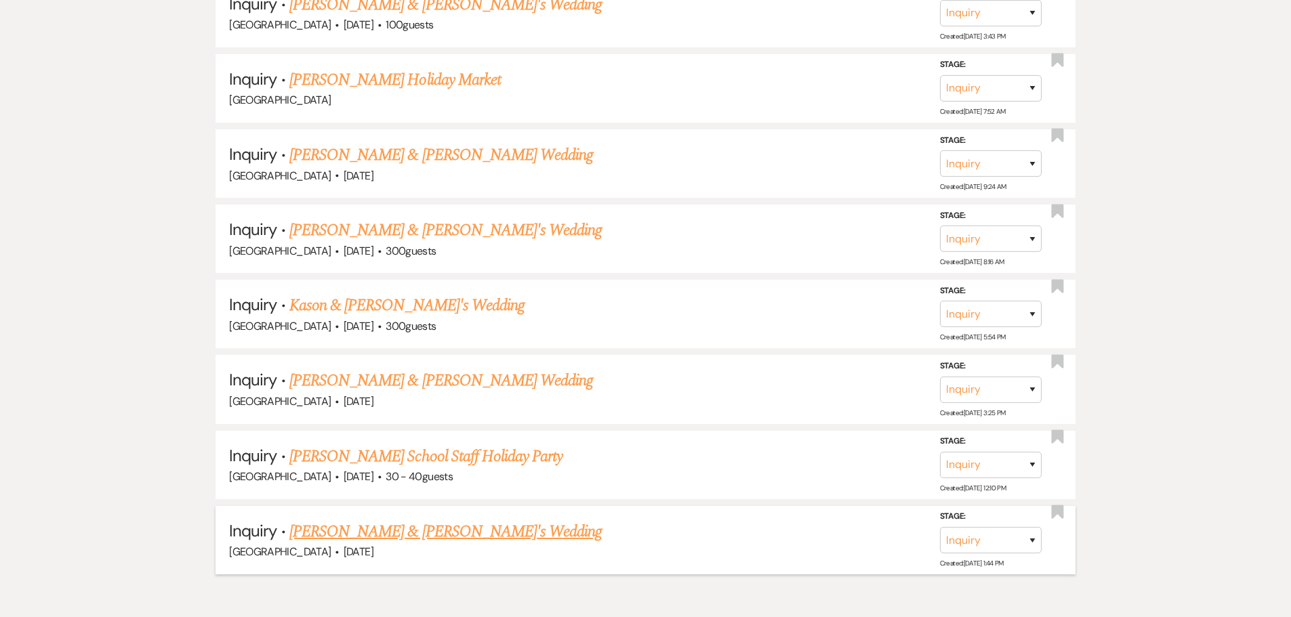
click at [388, 533] on link "[PERSON_NAME] & [PERSON_NAME]'s Wedding" at bounding box center [445, 532] width 313 height 24
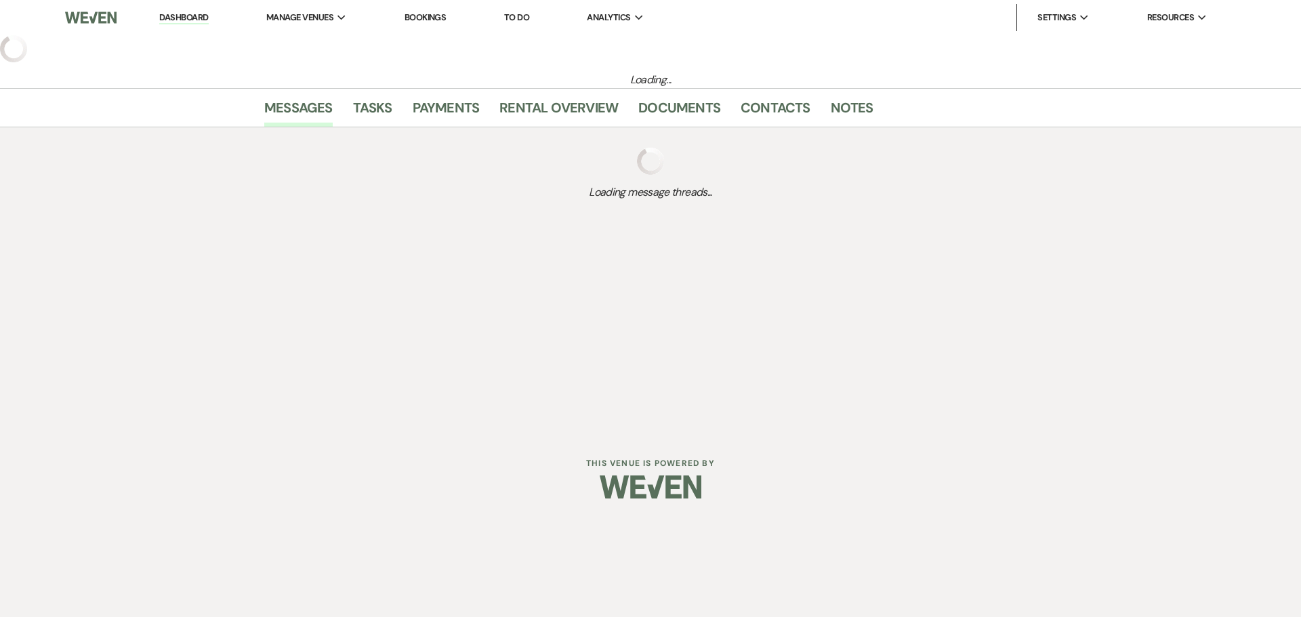
select select "5"
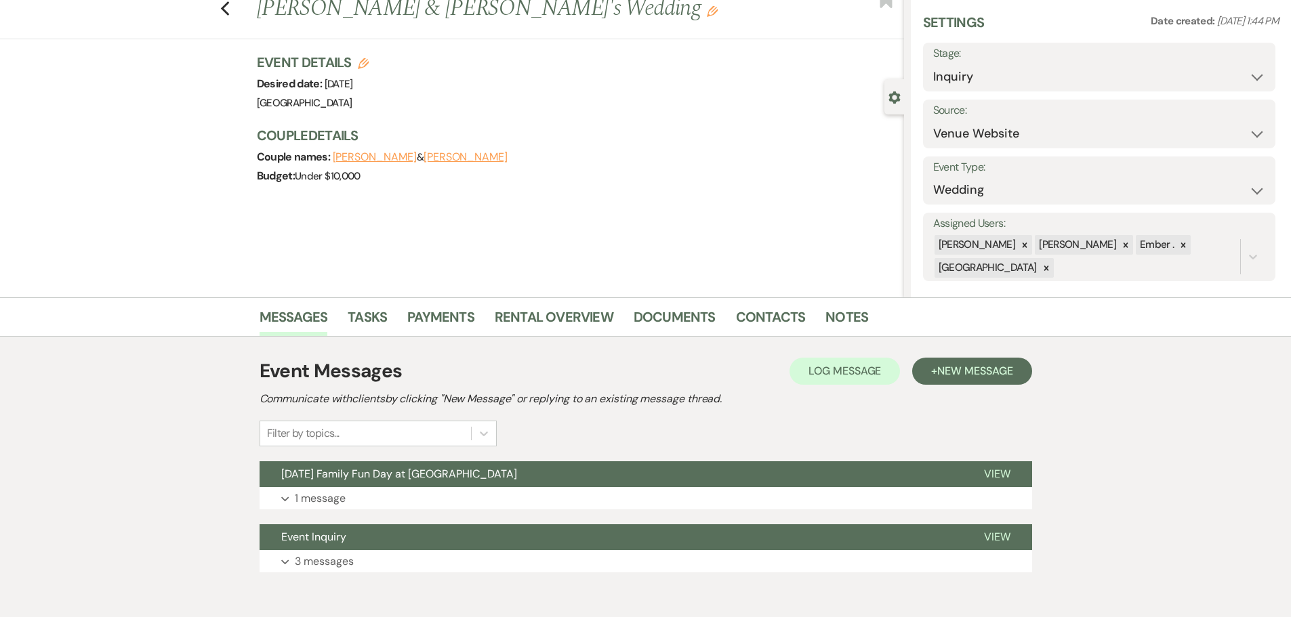
scroll to position [106, 0]
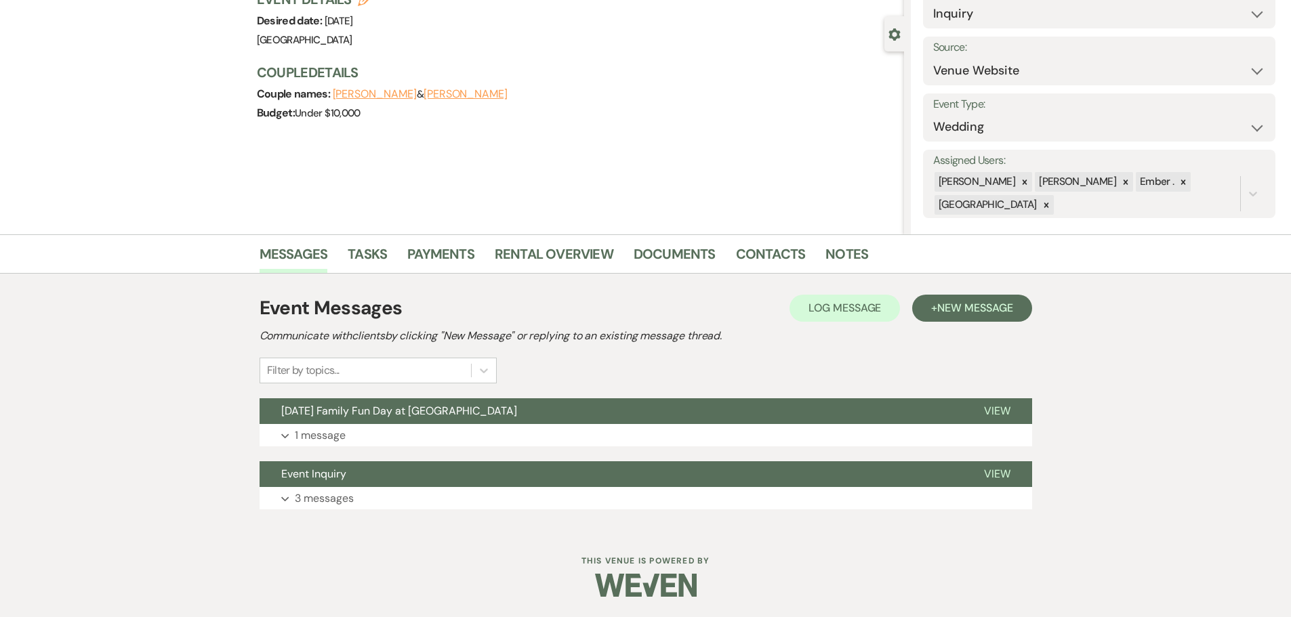
click at [321, 511] on div "Event Messages Log Log Message + New Message Communicate with clients by clicki…" at bounding box center [646, 401] width 773 height 229
click at [295, 491] on p "3 messages" at bounding box center [324, 499] width 59 height 18
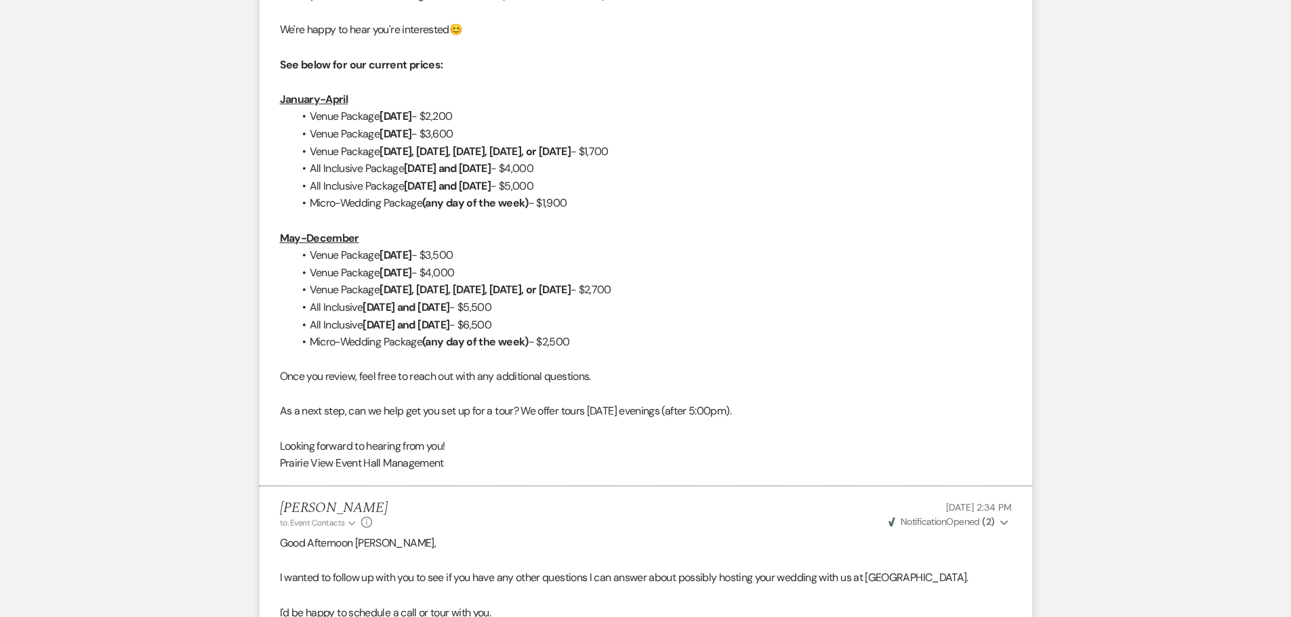
scroll to position [0, 0]
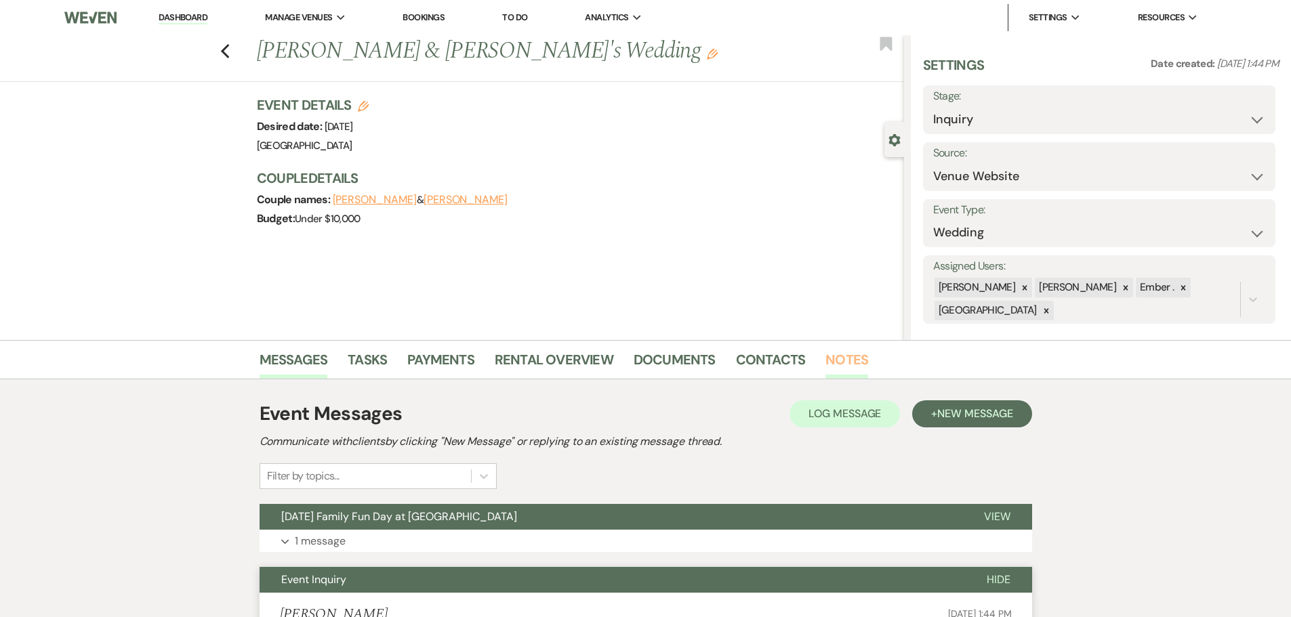
click at [844, 350] on link "Notes" at bounding box center [846, 364] width 43 height 30
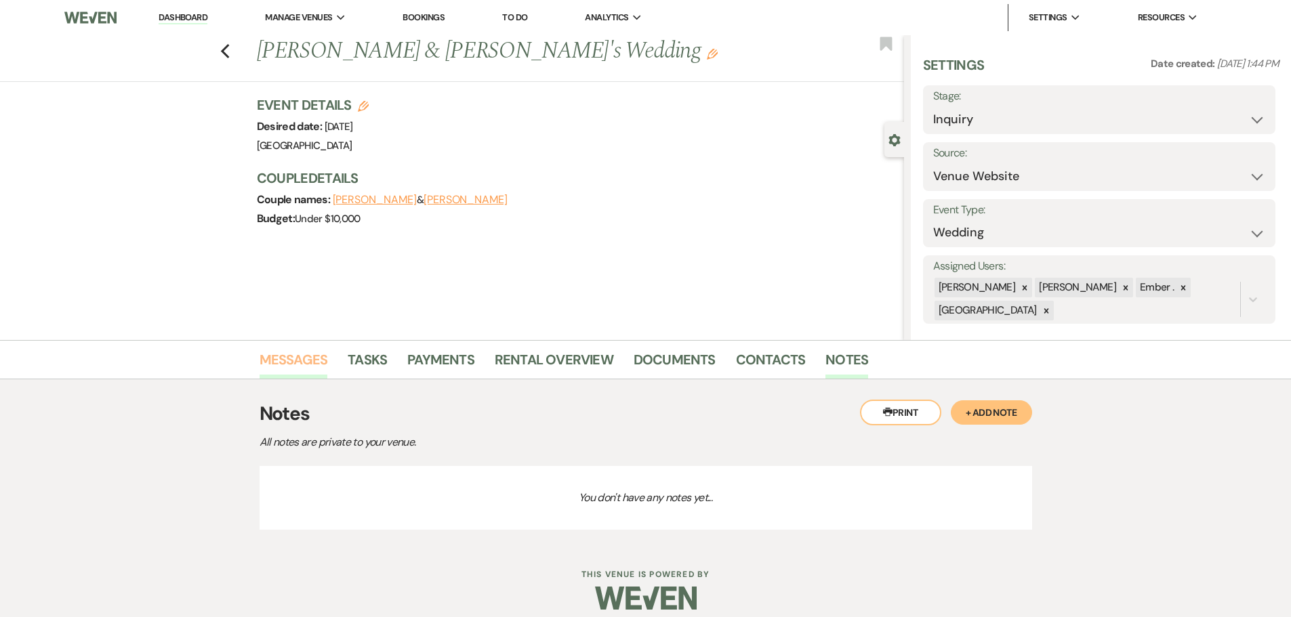
click at [277, 359] on link "Messages" at bounding box center [294, 364] width 68 height 30
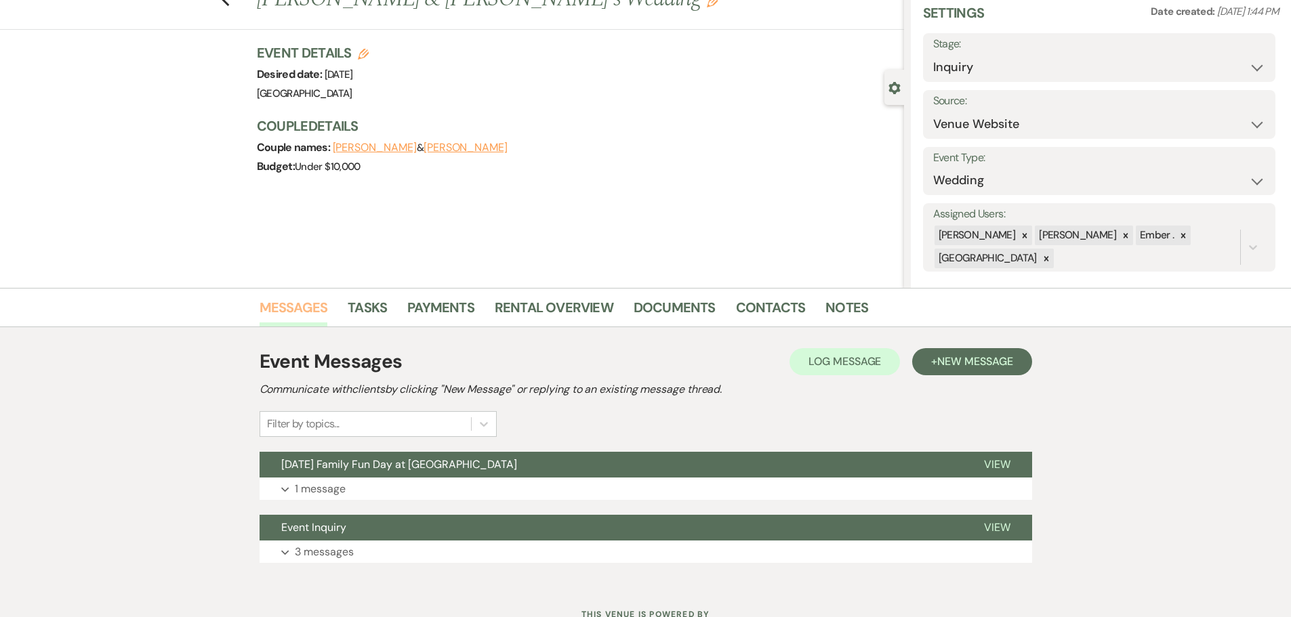
scroll to position [106, 0]
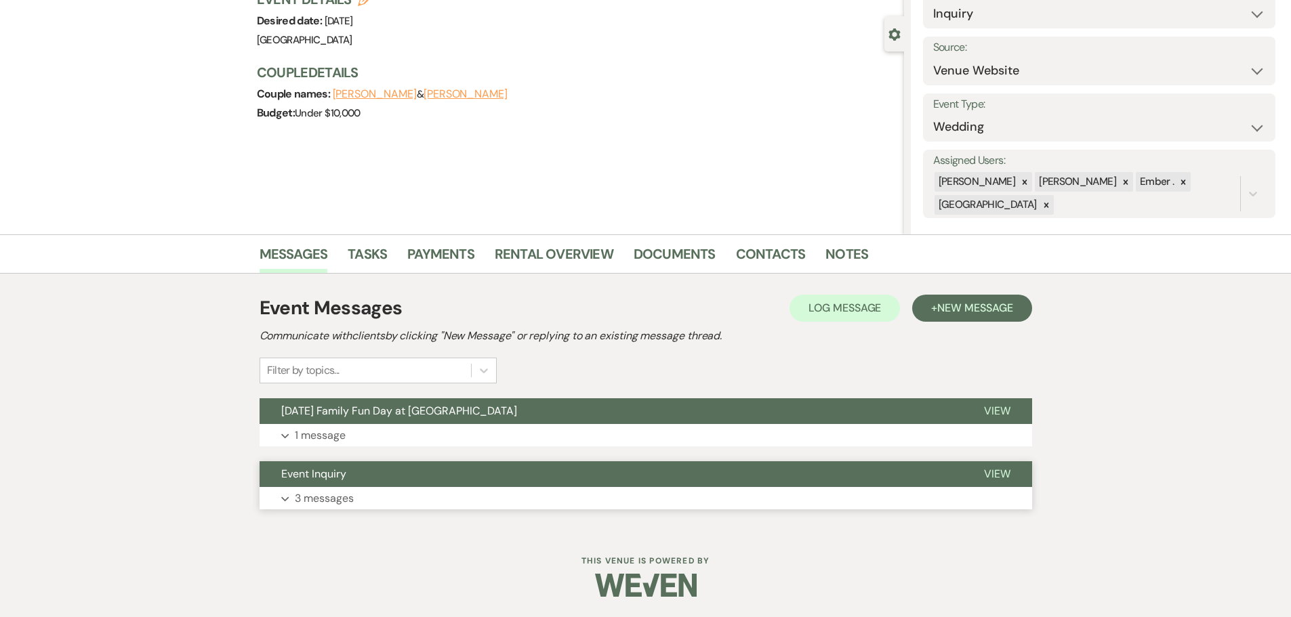
click at [298, 495] on p "3 messages" at bounding box center [324, 499] width 59 height 18
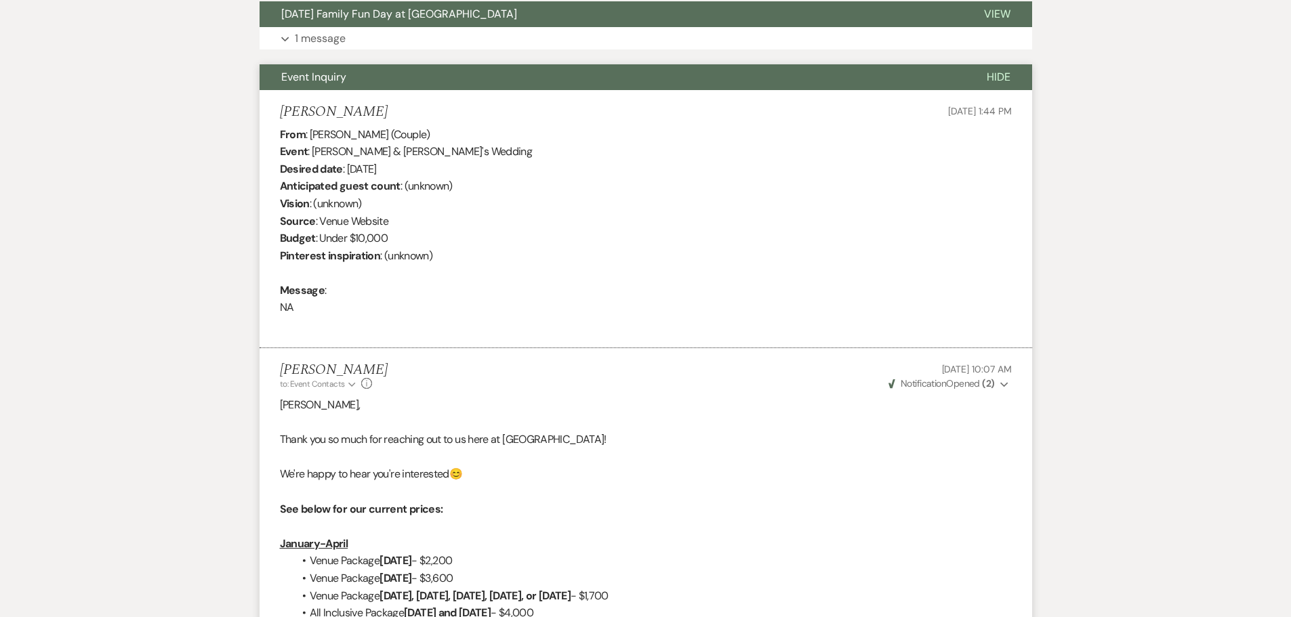
scroll to position [300, 0]
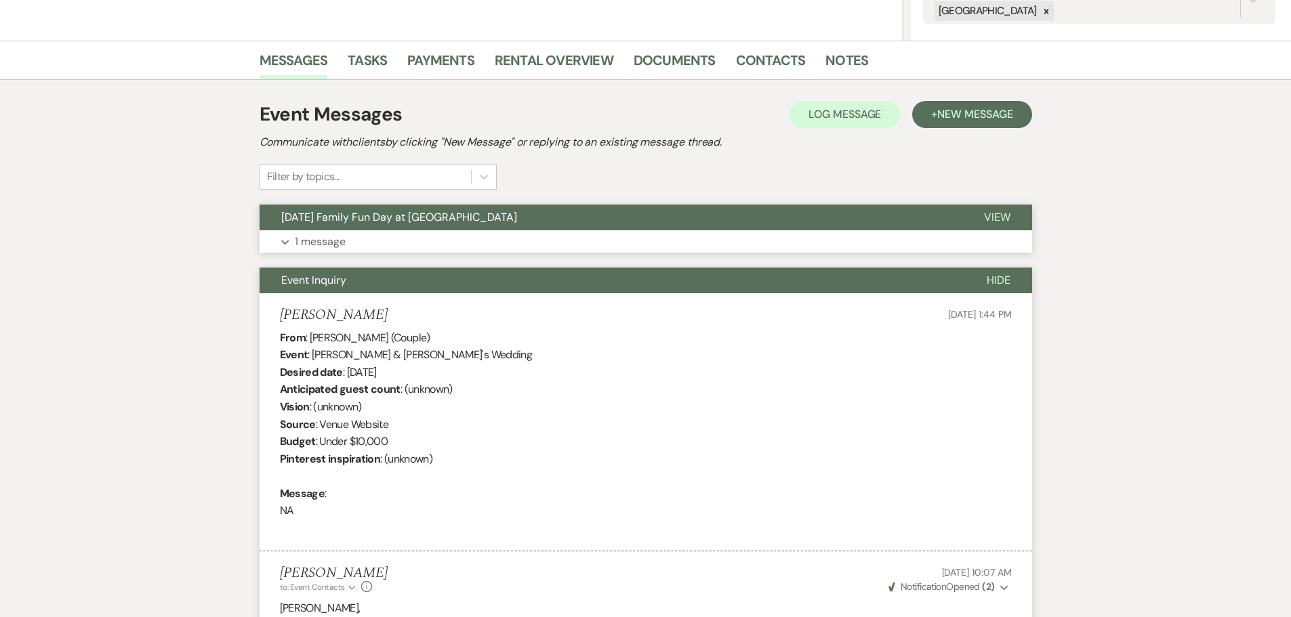
click at [363, 245] on button "Expand 1 message" at bounding box center [646, 241] width 773 height 23
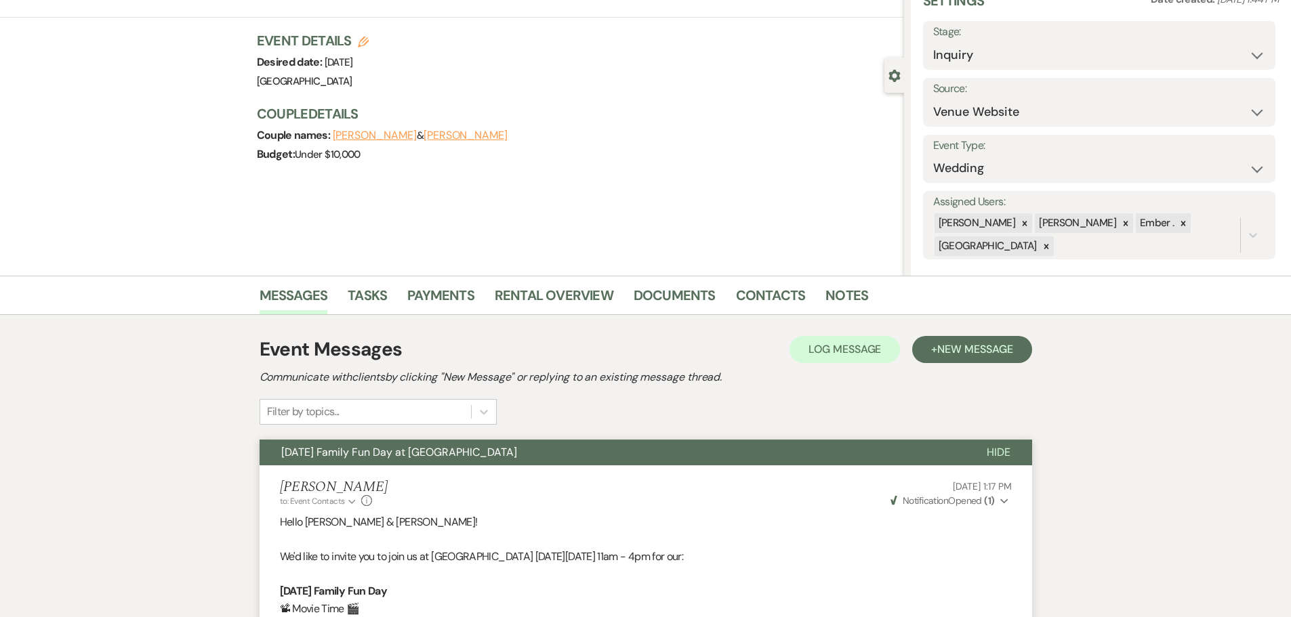
scroll to position [64, 0]
click at [745, 295] on link "Contacts" at bounding box center [771, 300] width 70 height 30
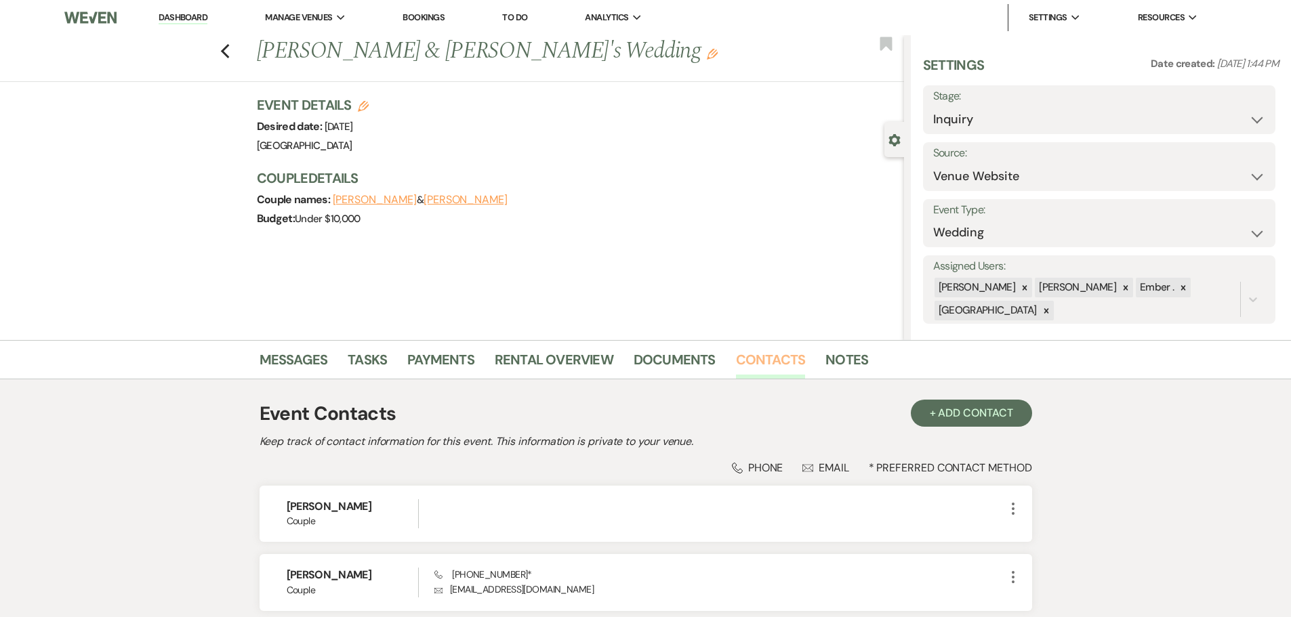
scroll to position [68, 0]
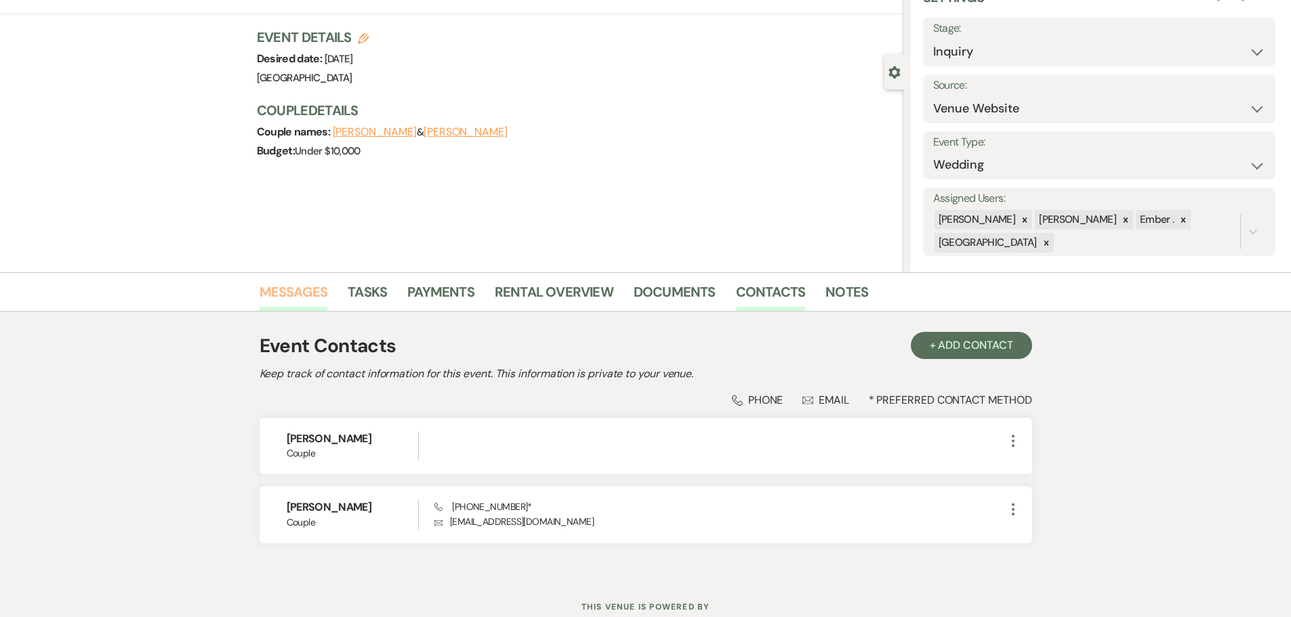
click at [280, 295] on link "Messages" at bounding box center [294, 296] width 68 height 30
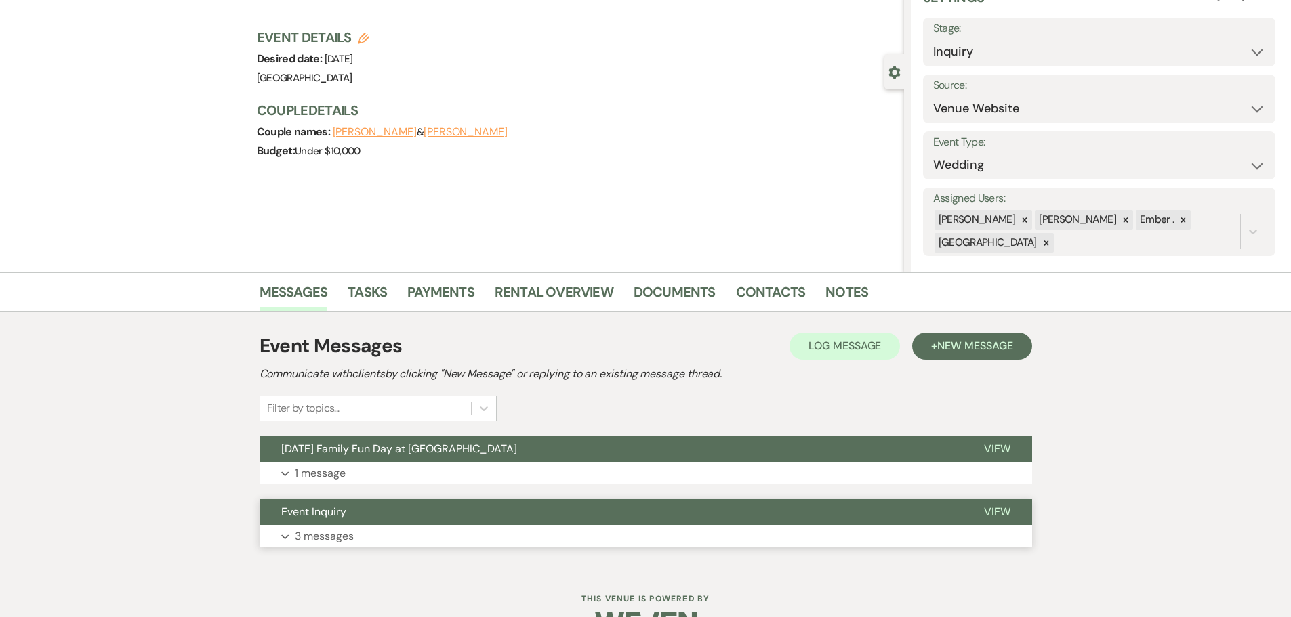
click at [335, 535] on p "3 messages" at bounding box center [324, 537] width 59 height 18
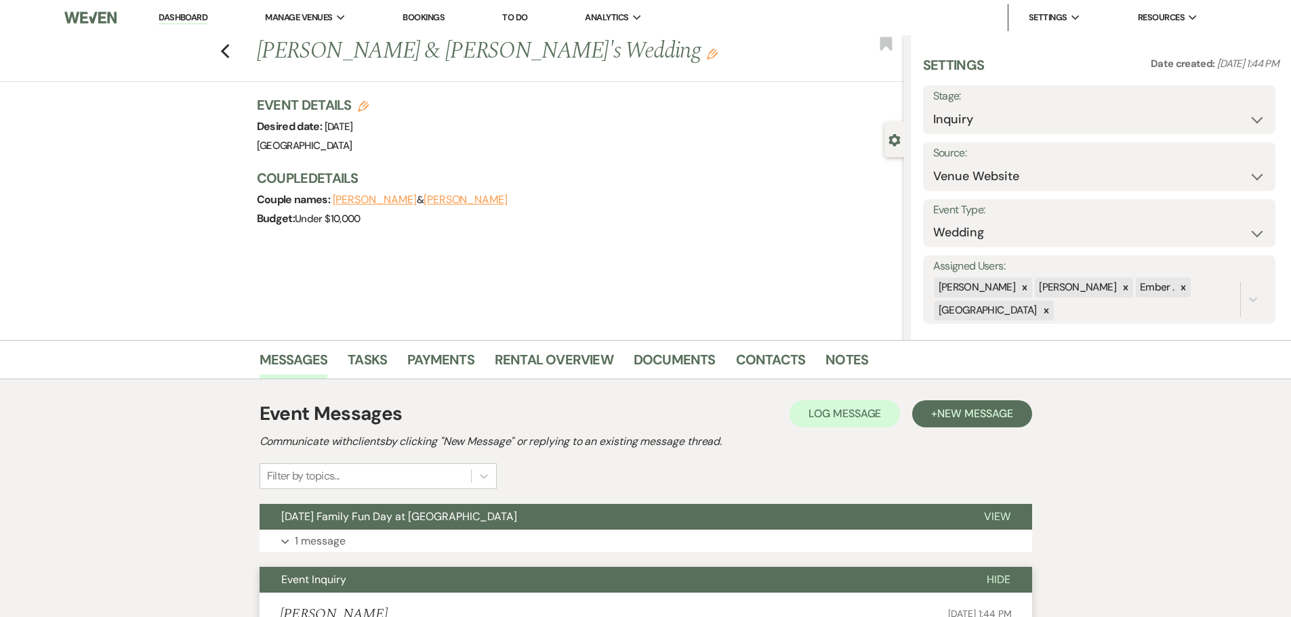
click at [997, 97] on label "Stage:" at bounding box center [1099, 97] width 332 height 20
click at [992, 121] on select "Inquiry Follow Up Tour Requested Tour Confirmed Toured Proposal Sent Booked Lost" at bounding box center [1099, 119] width 332 height 26
drag, startPoint x: 211, startPoint y: 495, endPoint x: 211, endPoint y: 481, distance: 14.9
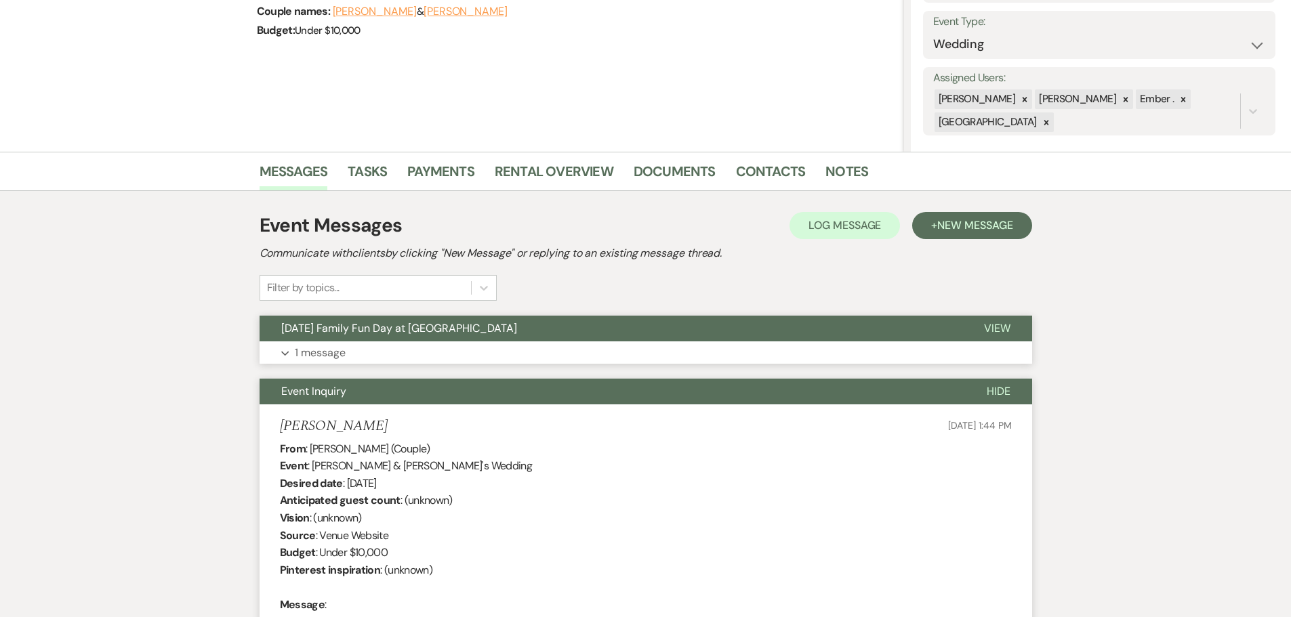
scroll to position [164, 0]
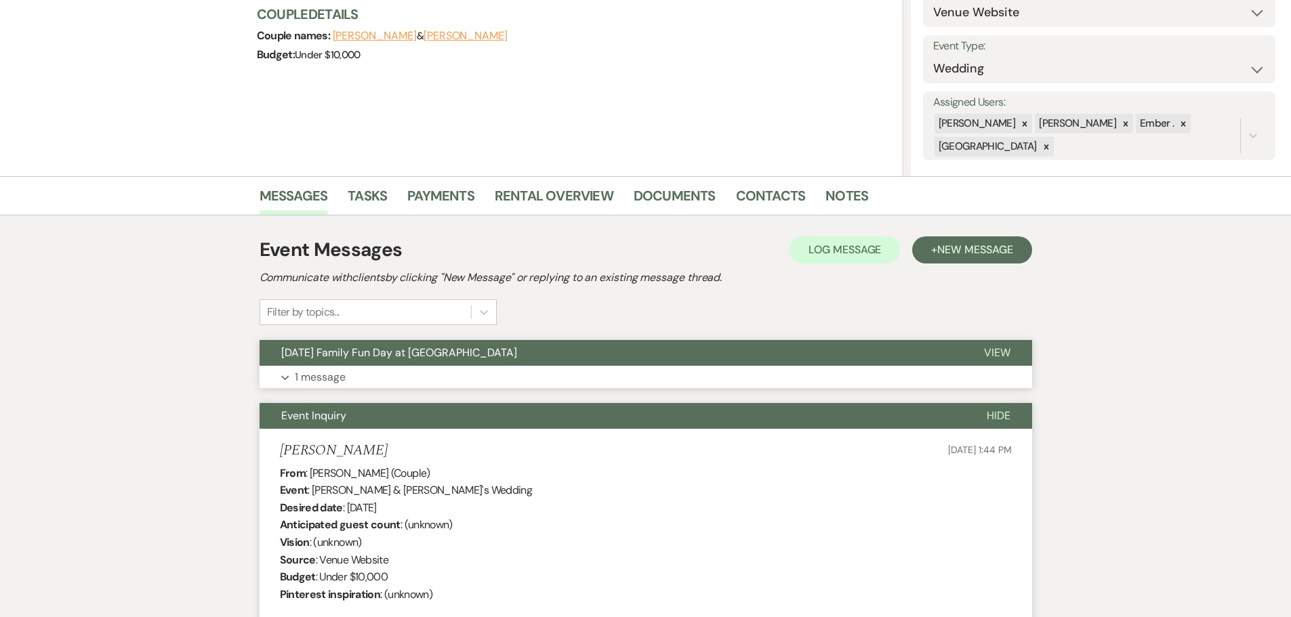
click at [326, 376] on p "1 message" at bounding box center [320, 378] width 51 height 18
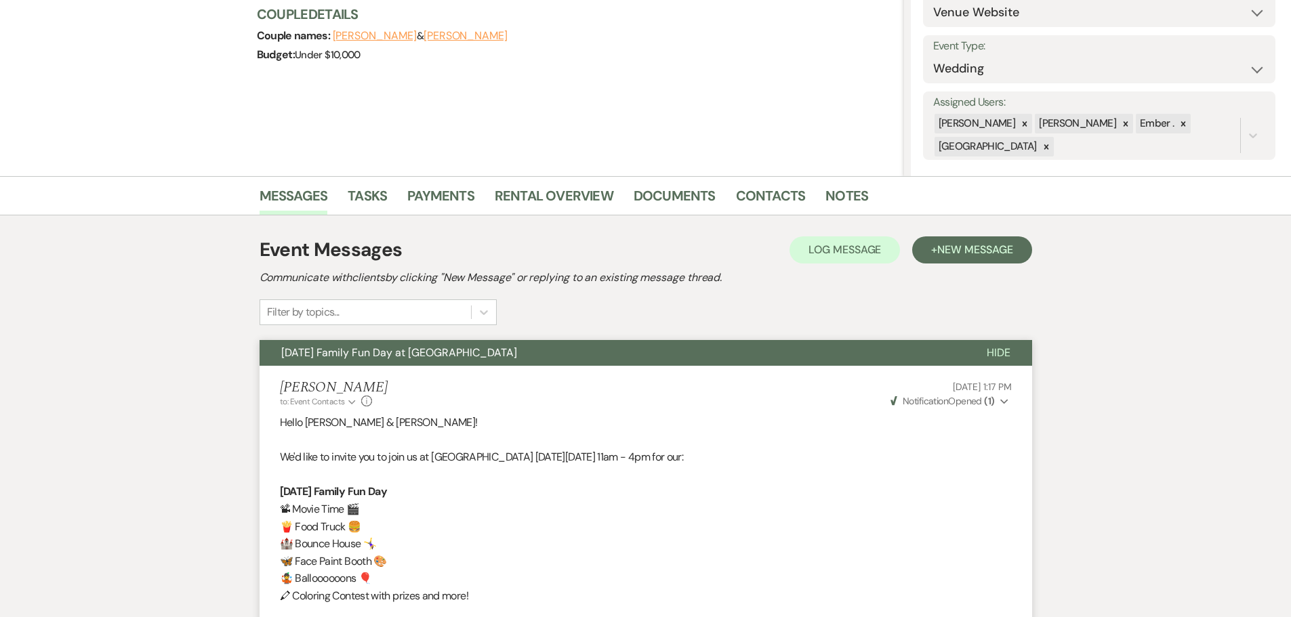
click at [418, 354] on span "[DATE] Family Fun Day at [GEOGRAPHIC_DATA]" at bounding box center [399, 353] width 236 height 14
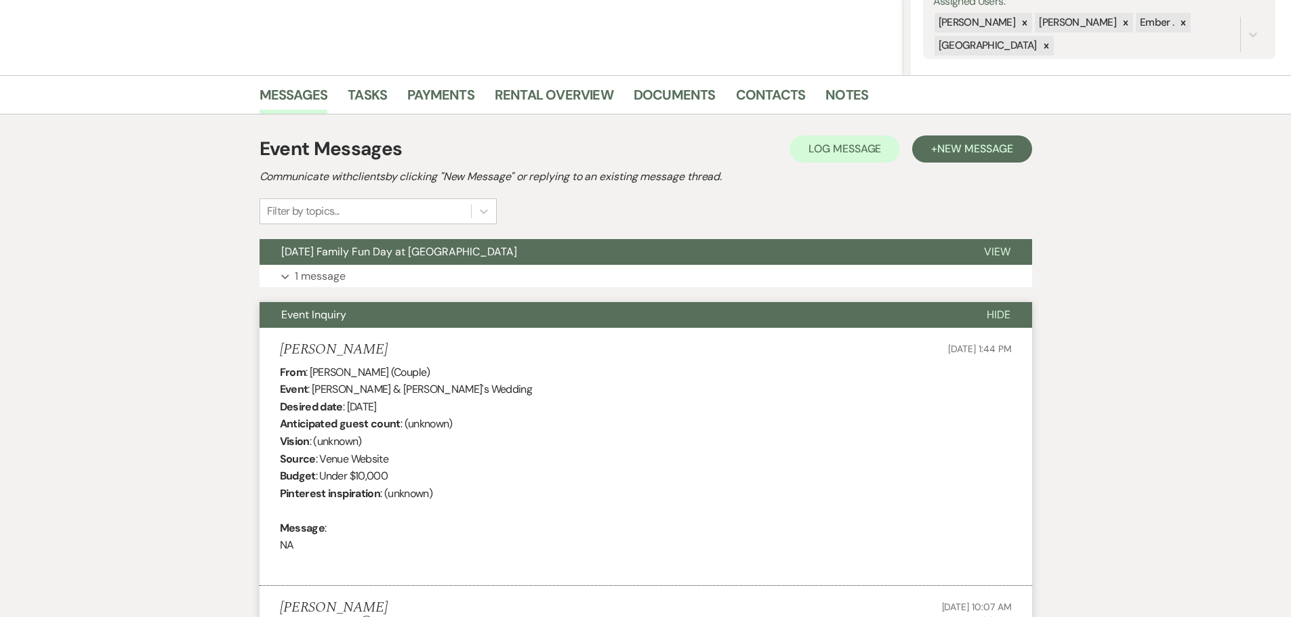
scroll to position [232, 0]
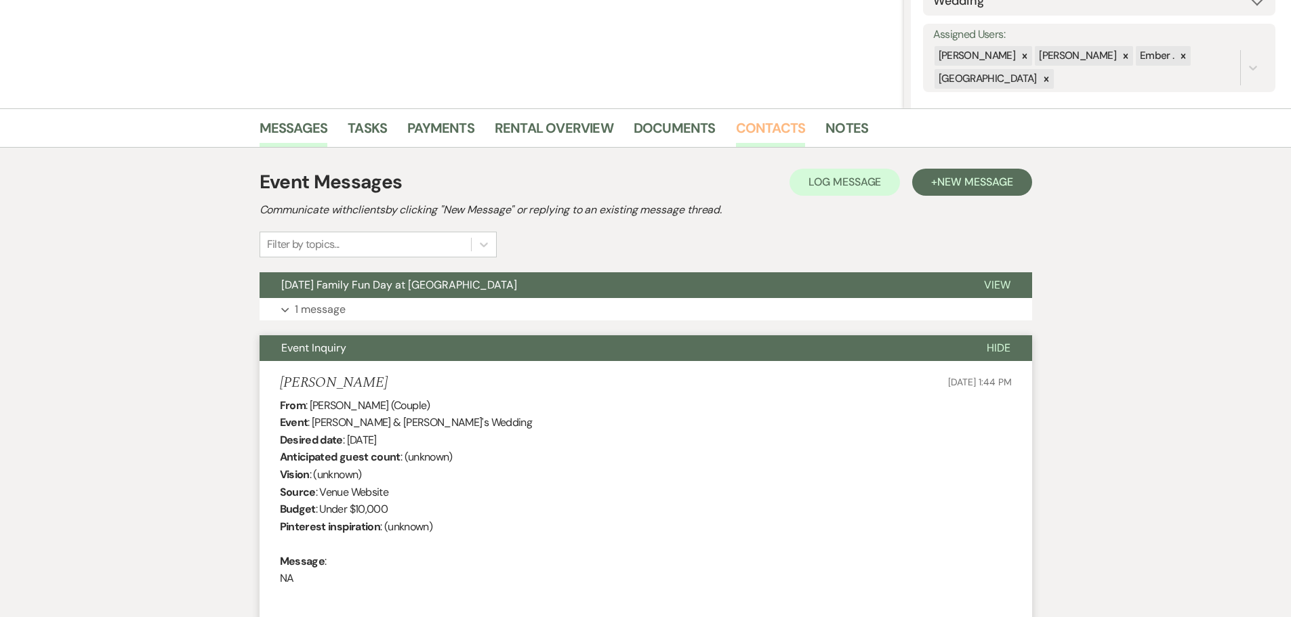
click at [768, 136] on link "Contacts" at bounding box center [771, 132] width 70 height 30
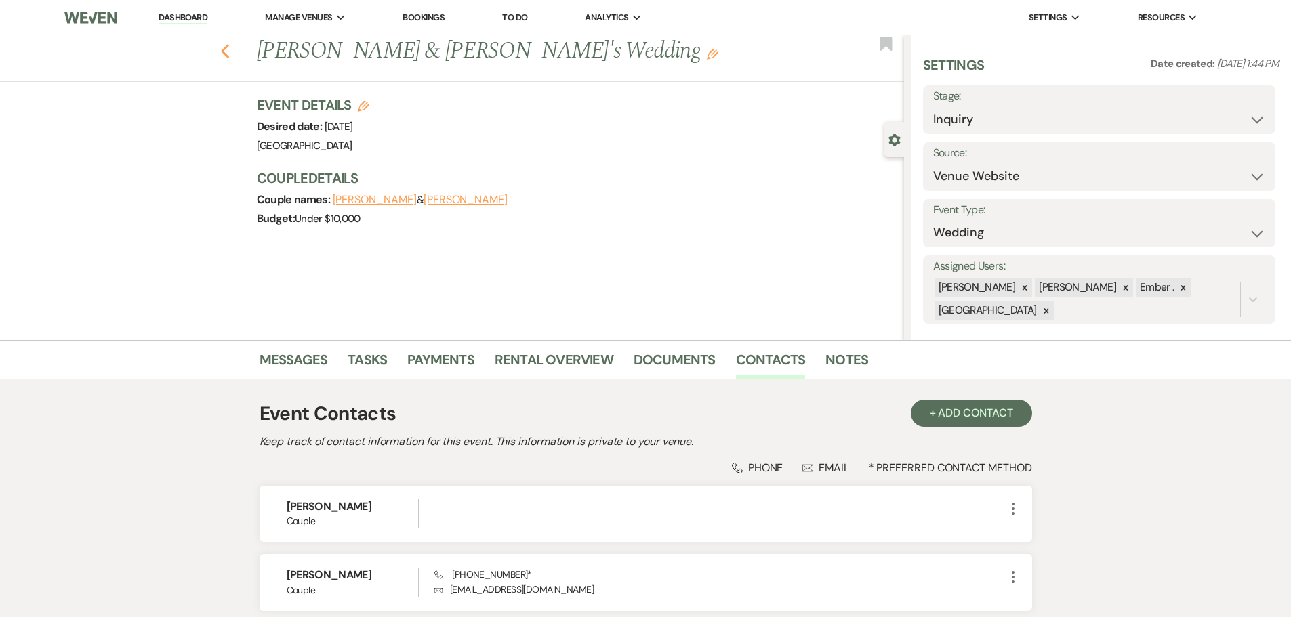
click at [229, 55] on use "button" at bounding box center [224, 51] width 9 height 15
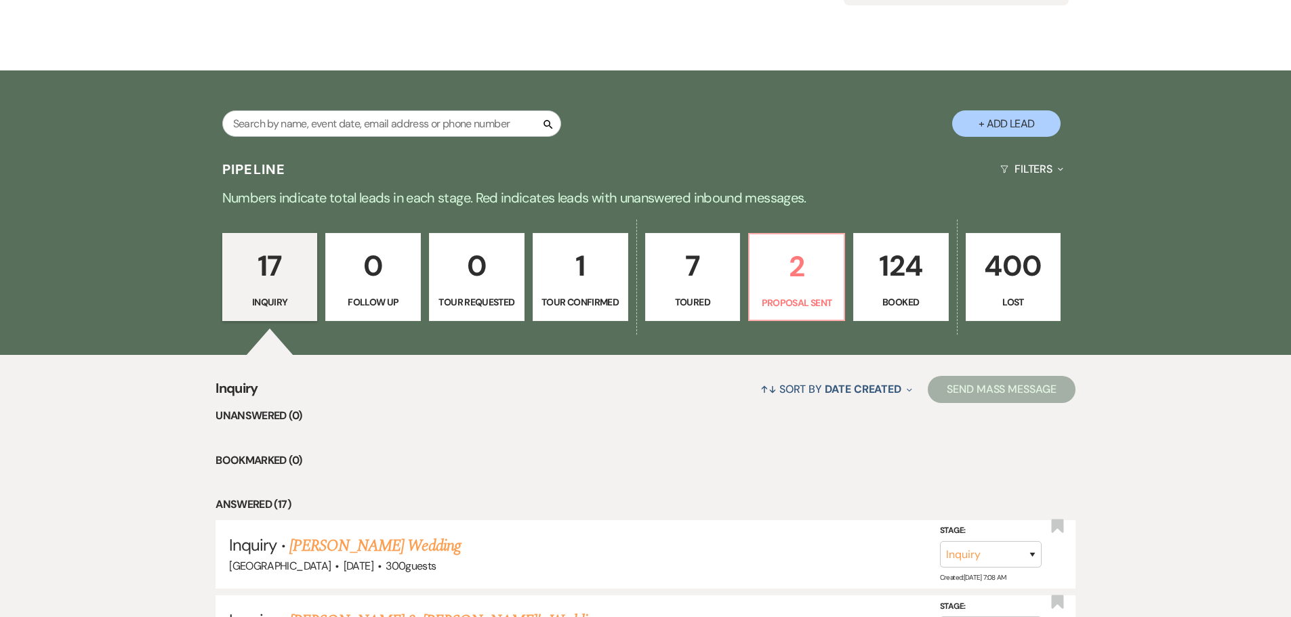
scroll to position [470, 0]
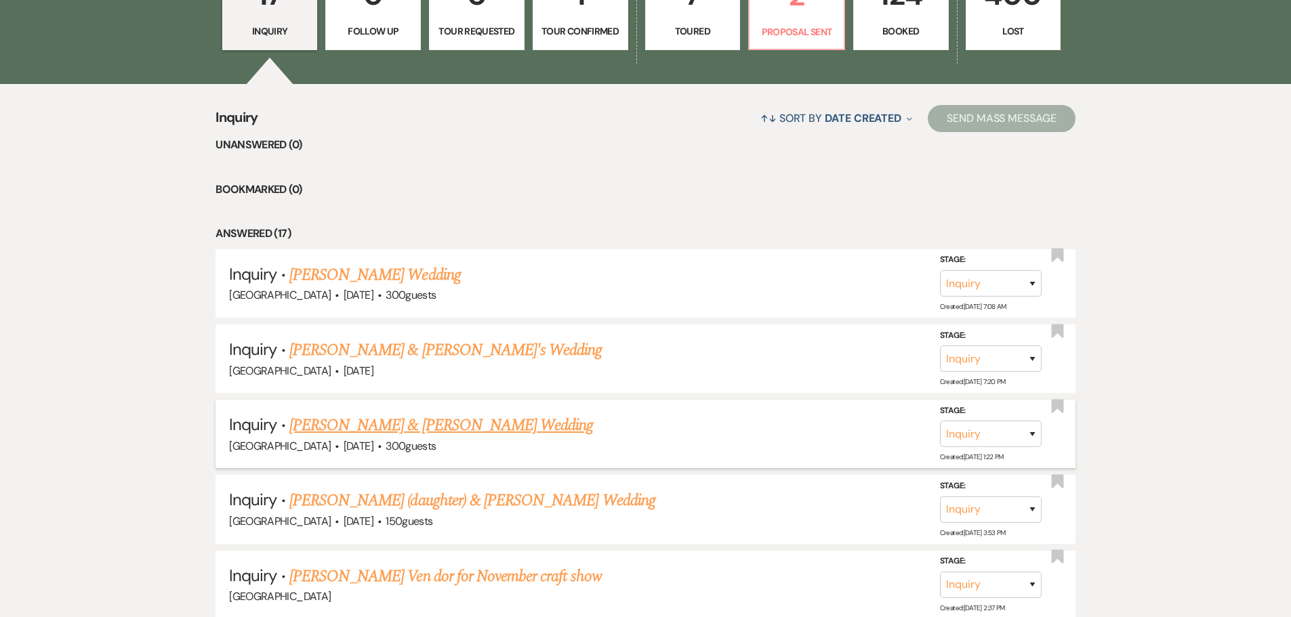
click at [338, 425] on link "[PERSON_NAME] & [PERSON_NAME] Wedding" at bounding box center [441, 425] width 304 height 24
select select "5"
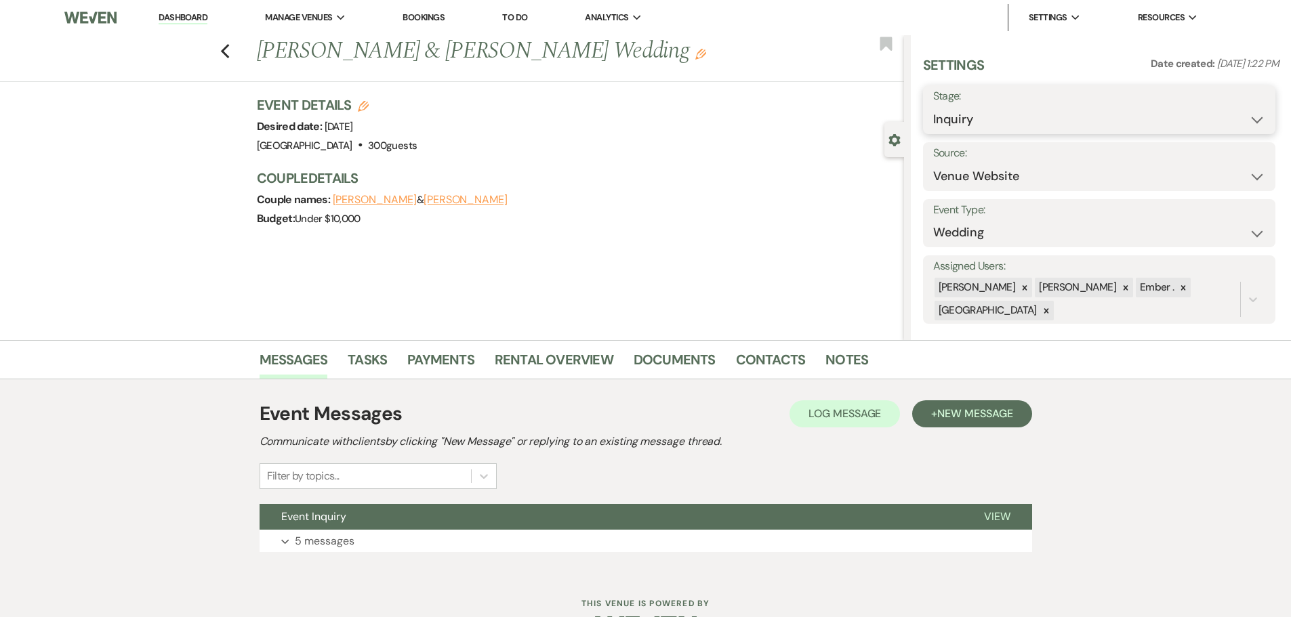
click at [1137, 124] on select "Inquiry Follow Up Tour Requested Tour Confirmed Toured Proposal Sent Booked Lost" at bounding box center [1099, 119] width 332 height 26
select select "4"
click at [933, 106] on select "Inquiry Follow Up Tour Requested Tour Confirmed Toured Proposal Sent Booked Lost" at bounding box center [1099, 119] width 332 height 26
click at [1237, 113] on button "Save" at bounding box center [1237, 109] width 77 height 27
click at [744, 362] on link "Contacts" at bounding box center [771, 364] width 70 height 30
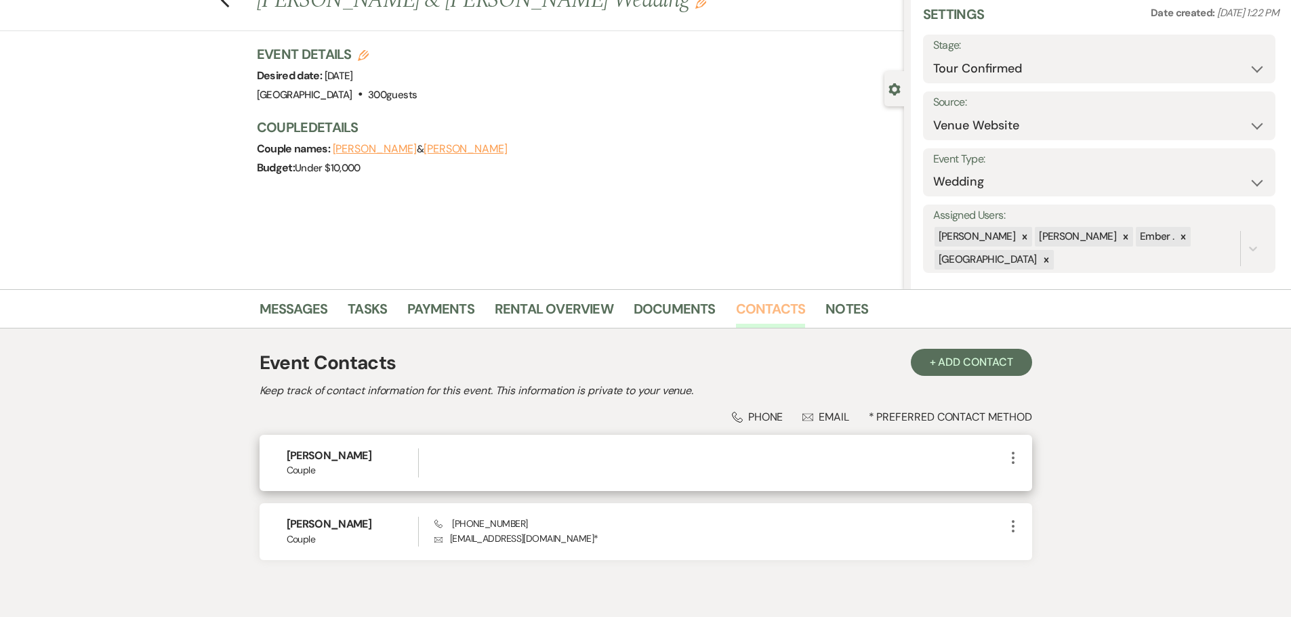
scroll to position [114, 0]
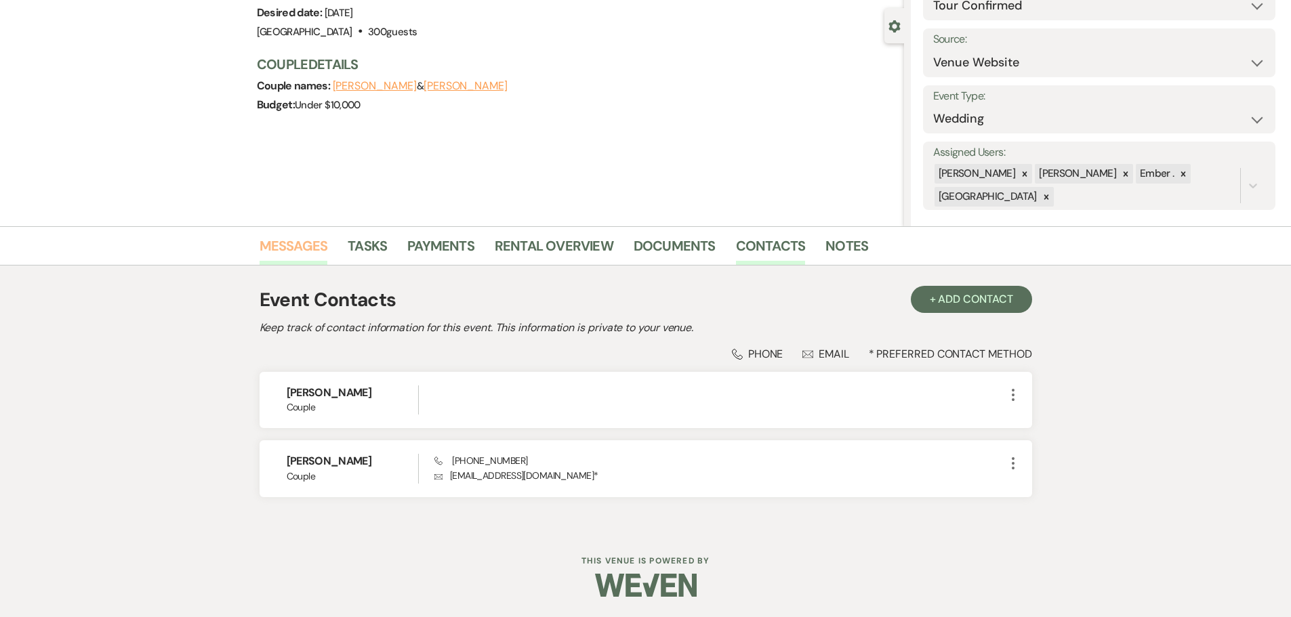
click at [309, 243] on link "Messages" at bounding box center [294, 250] width 68 height 30
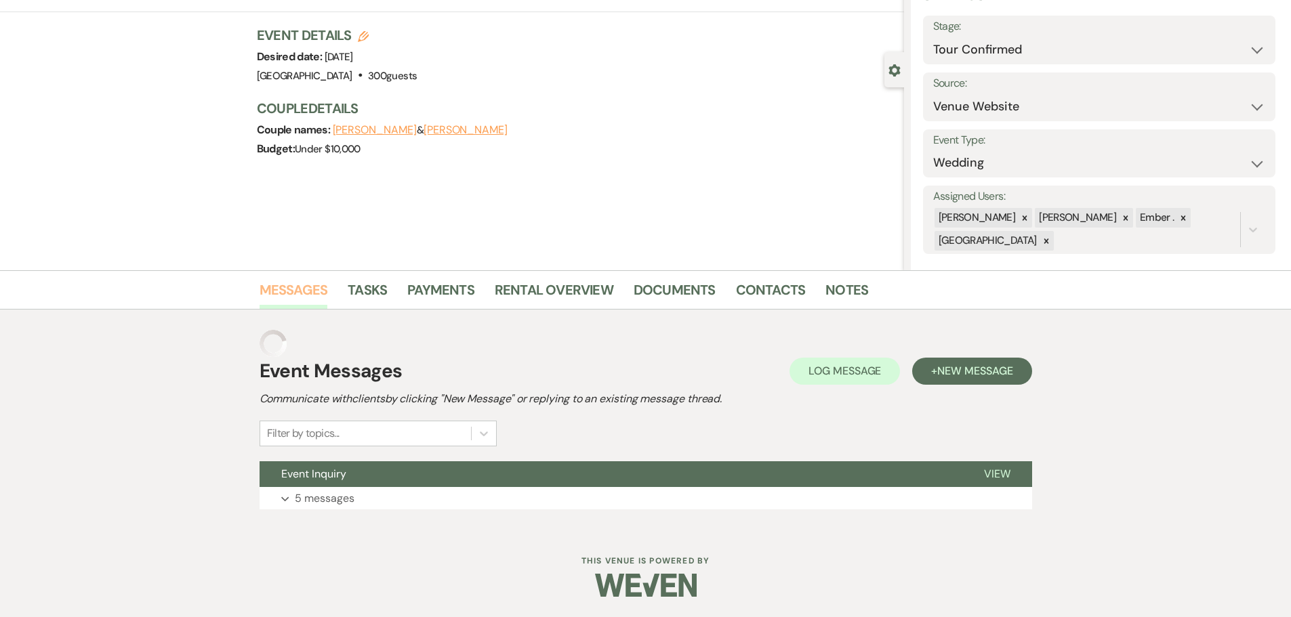
scroll to position [43, 0]
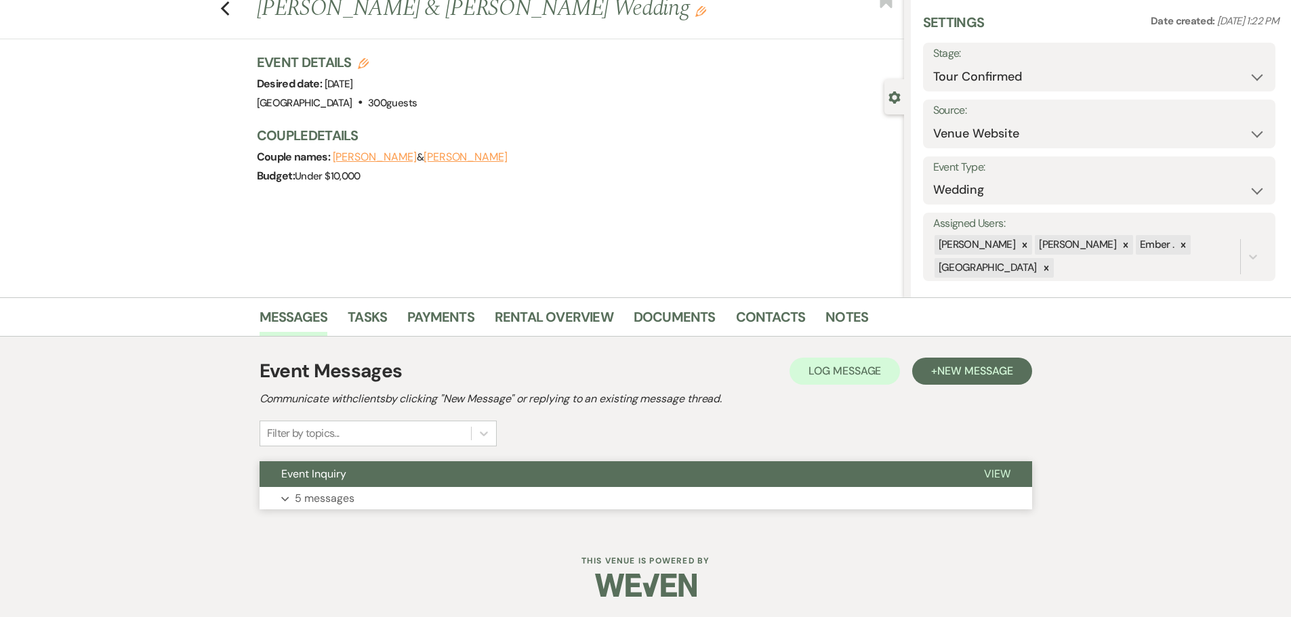
click at [298, 499] on p "5 messages" at bounding box center [325, 499] width 60 height 18
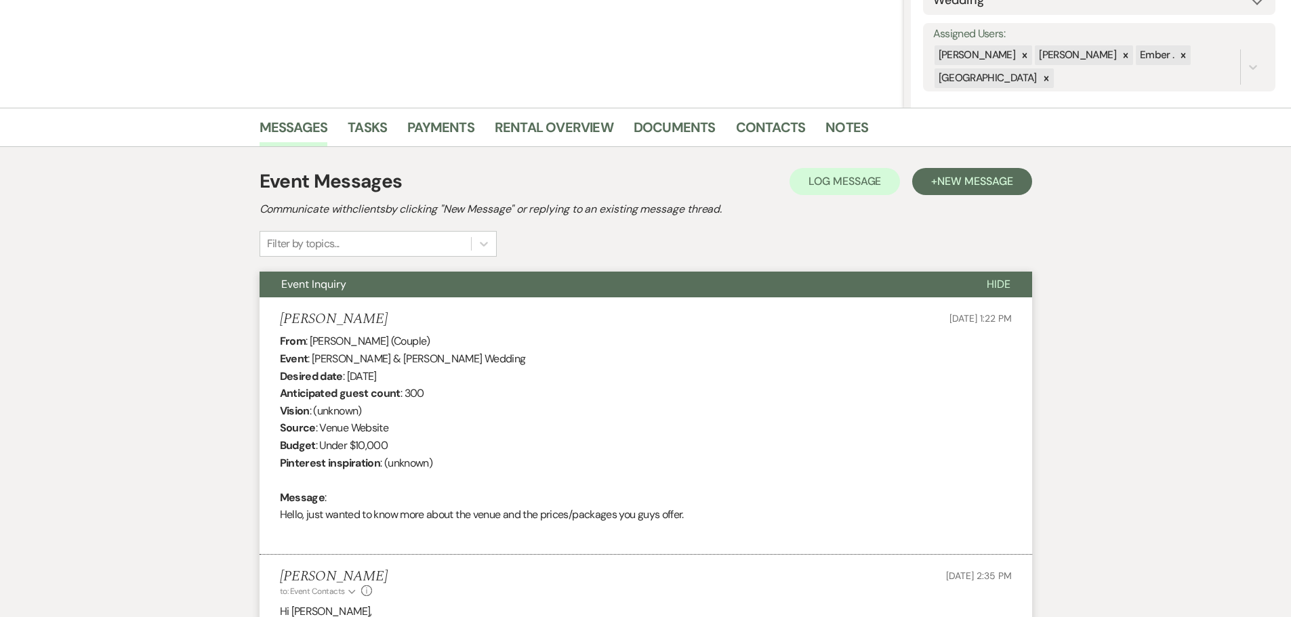
scroll to position [246, 0]
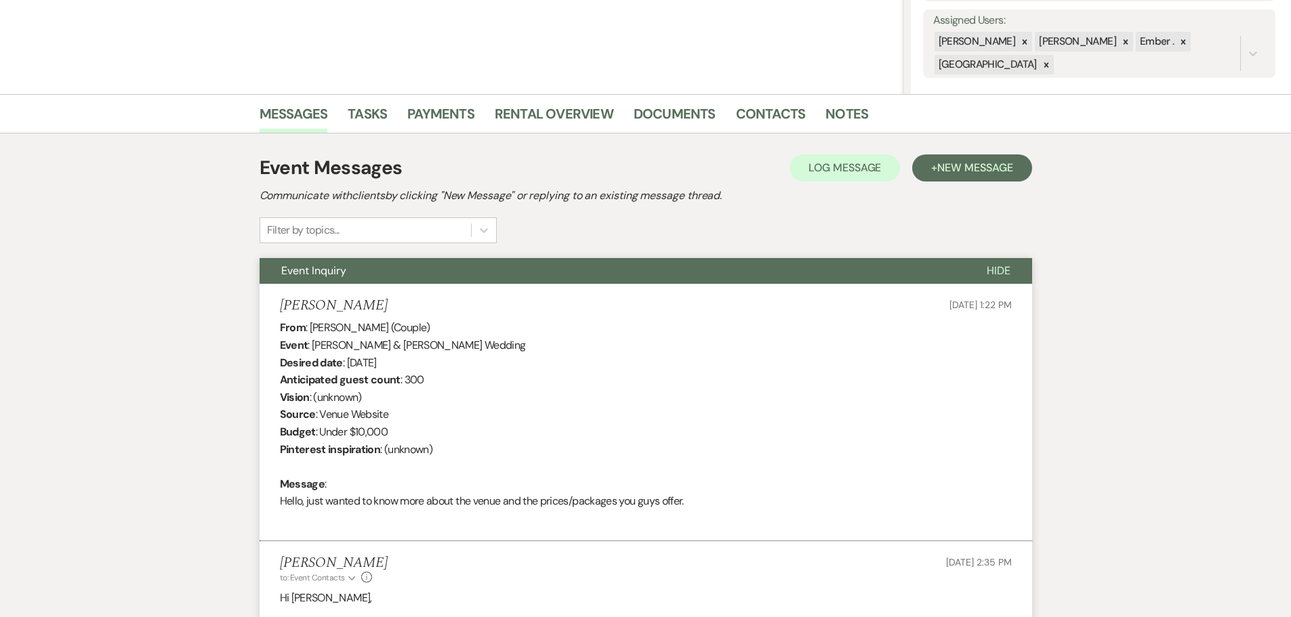
drag, startPoint x: 283, startPoint y: 308, endPoint x: 395, endPoint y: 306, distance: 112.5
click at [395, 306] on div "Niyonyishu Abedi [DATE] 1:22 PM" at bounding box center [646, 306] width 732 height 17
copy h5 "[PERSON_NAME]"
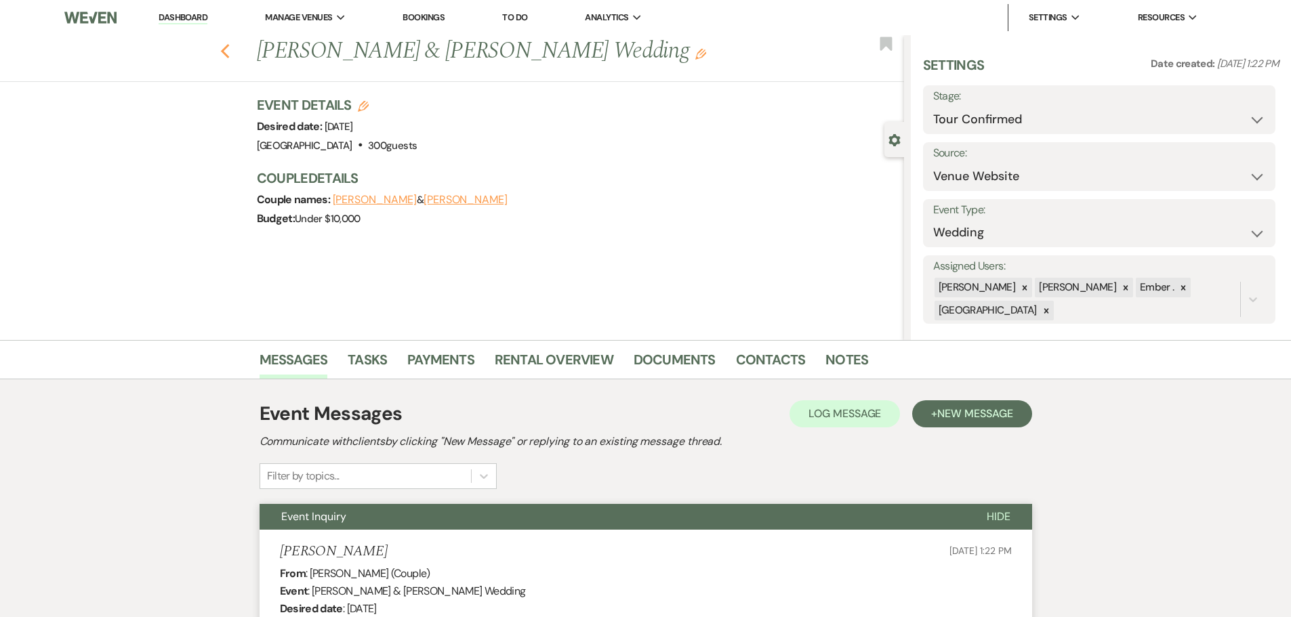
click at [230, 52] on icon "Previous" at bounding box center [225, 51] width 10 height 16
select select "4"
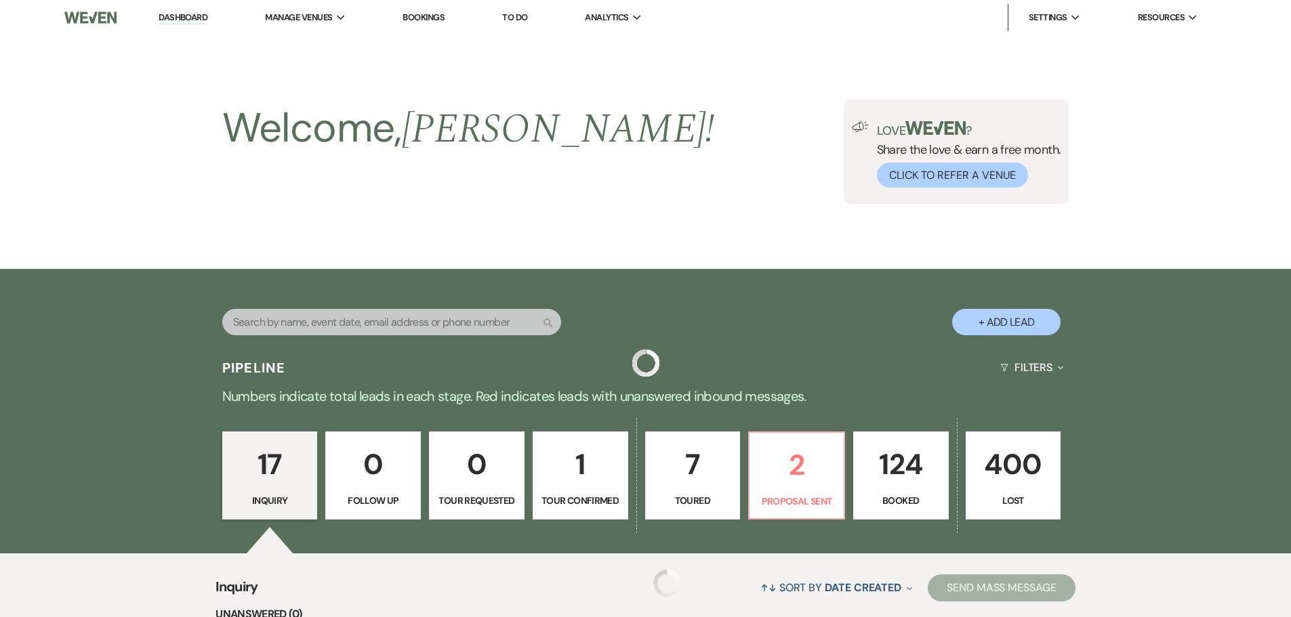
scroll to position [470, 0]
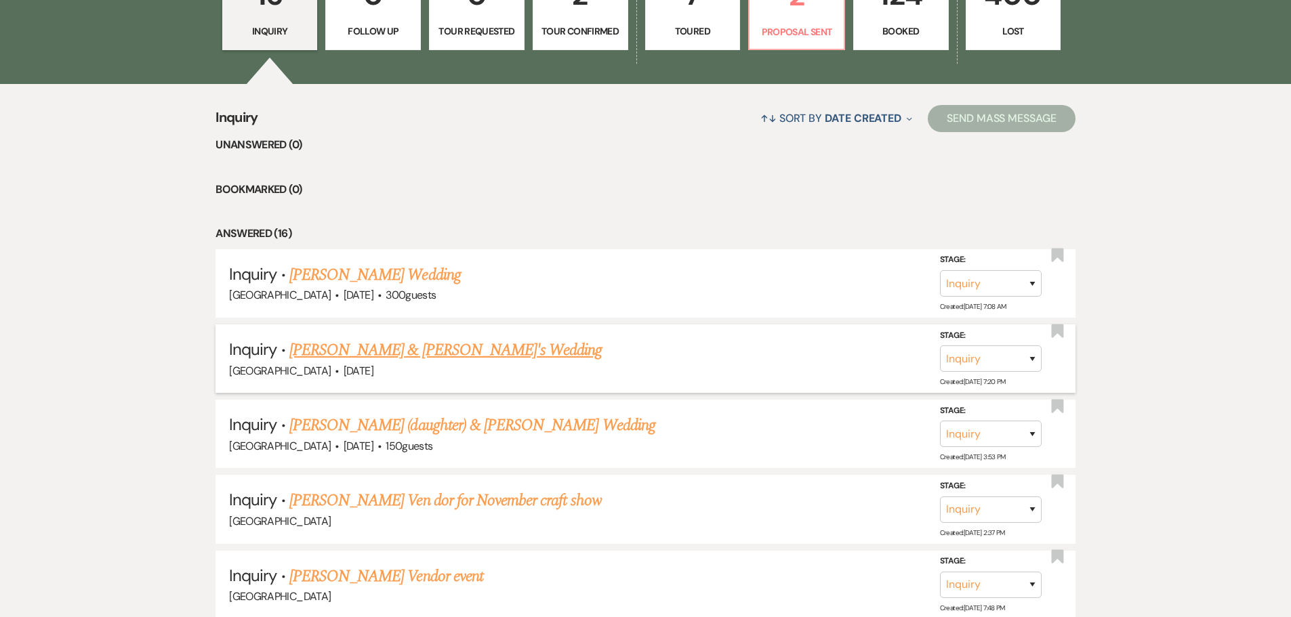
click at [350, 343] on link "[PERSON_NAME] & [PERSON_NAME]'s Wedding" at bounding box center [445, 350] width 313 height 24
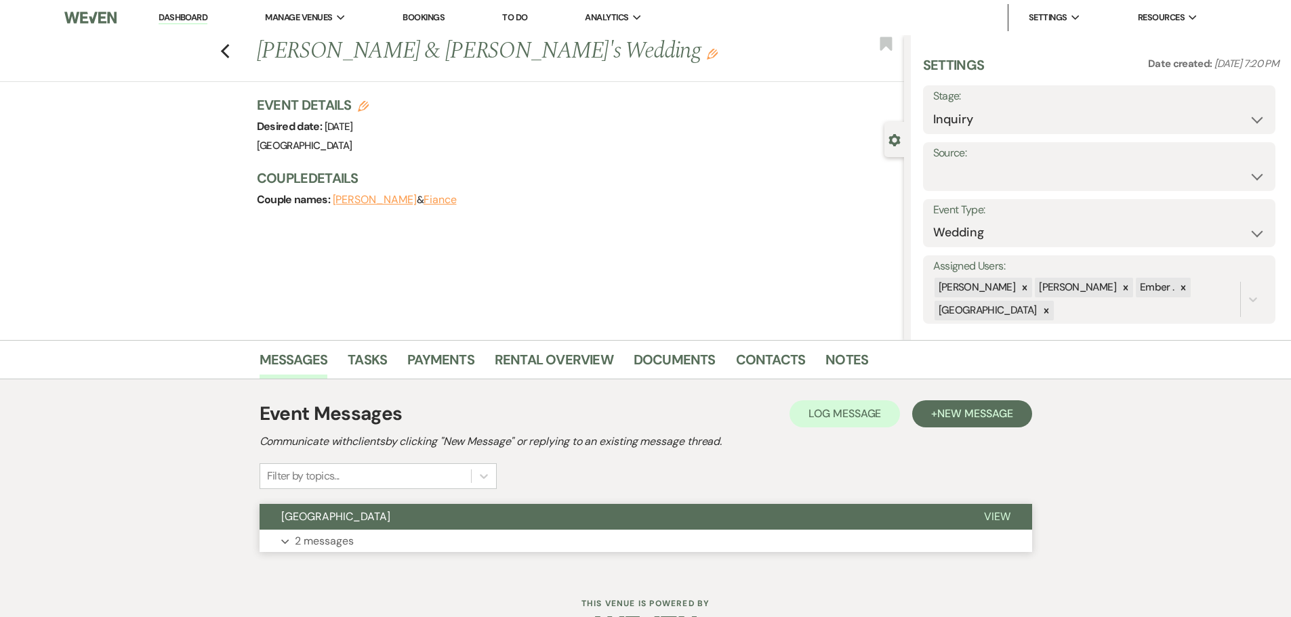
click at [335, 542] on p "2 messages" at bounding box center [324, 542] width 59 height 18
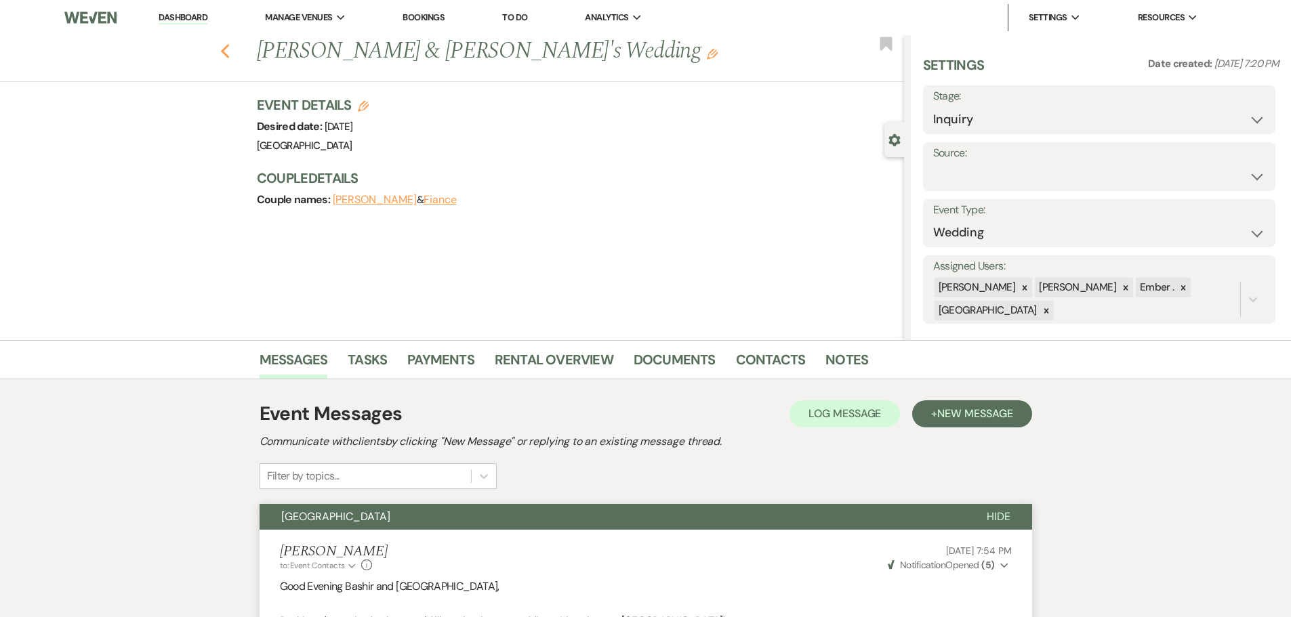
click at [230, 44] on icon "Previous" at bounding box center [225, 51] width 10 height 16
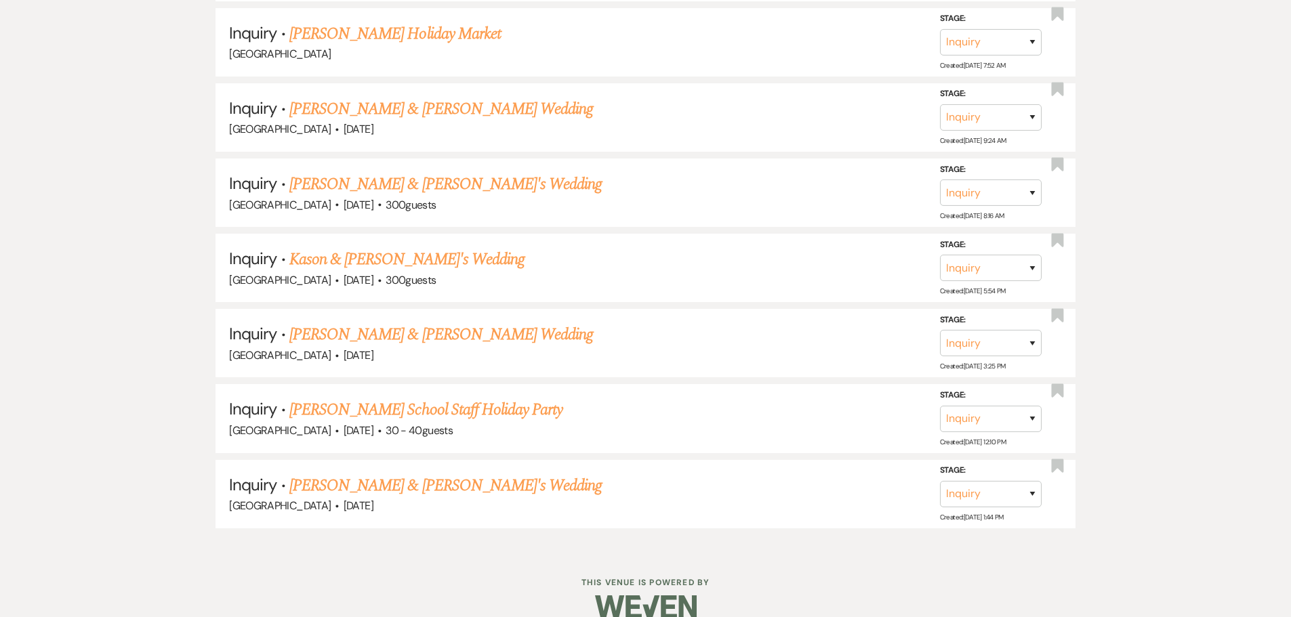
scroll to position [1411, 0]
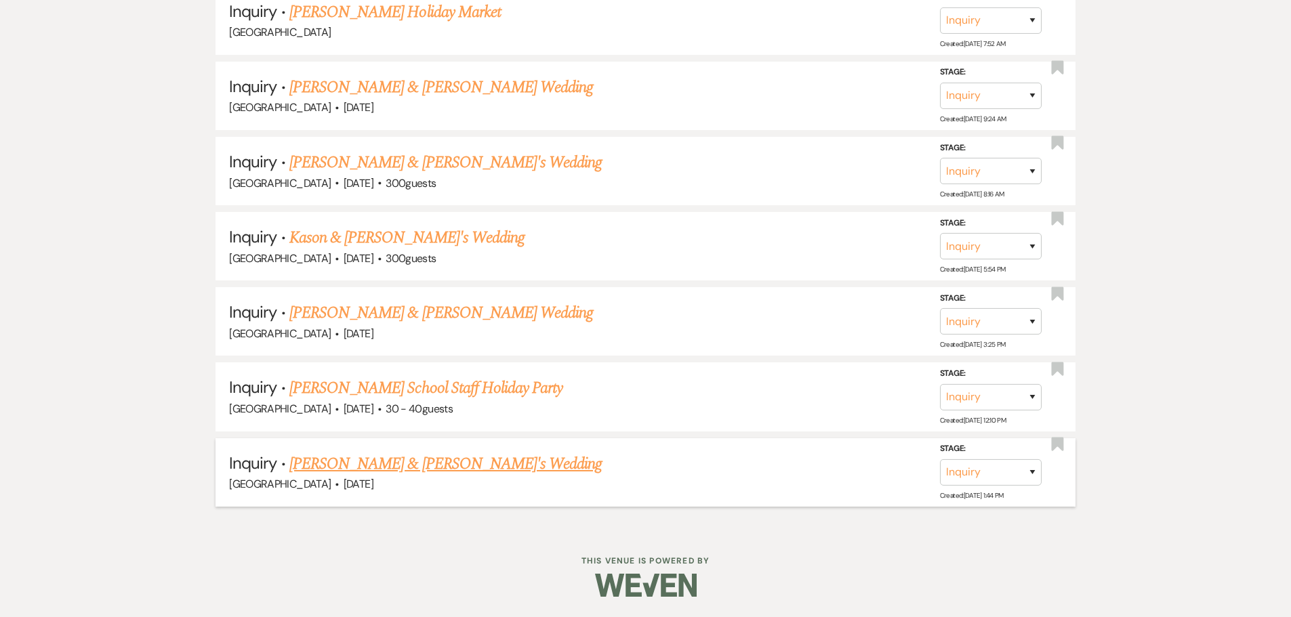
click at [380, 461] on link "[PERSON_NAME] & [PERSON_NAME]'s Wedding" at bounding box center [445, 464] width 313 height 24
select select "5"
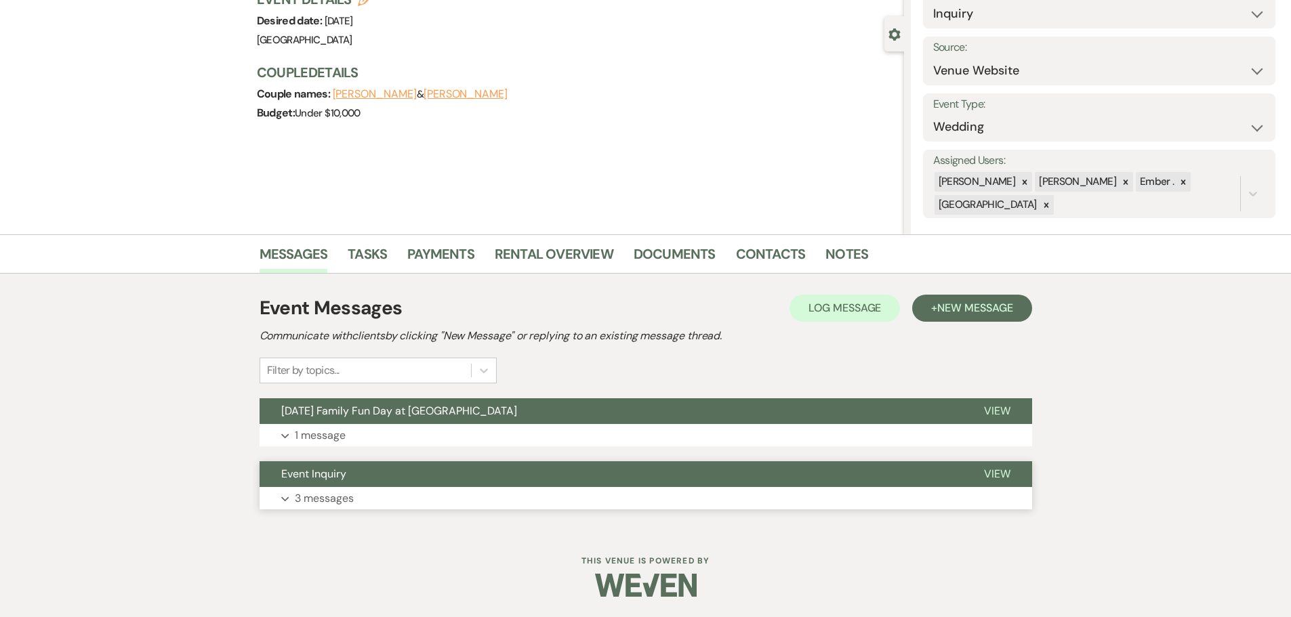
click at [484, 493] on button "Expand 3 messages" at bounding box center [646, 498] width 773 height 23
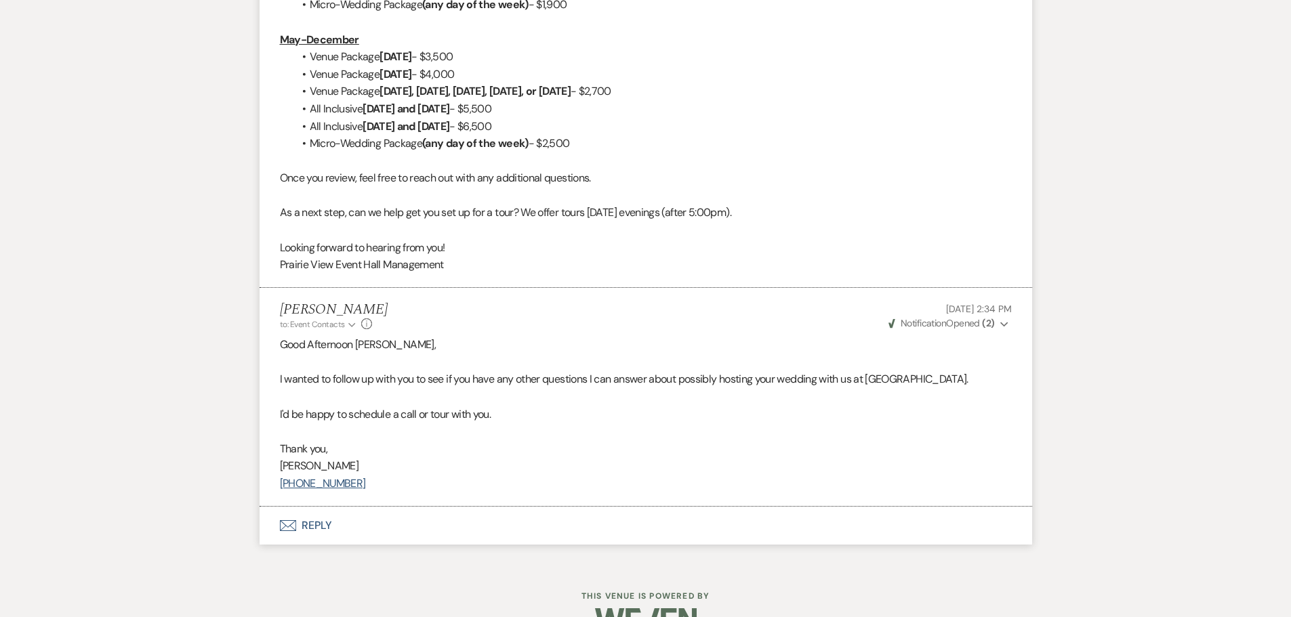
scroll to position [1113, 0]
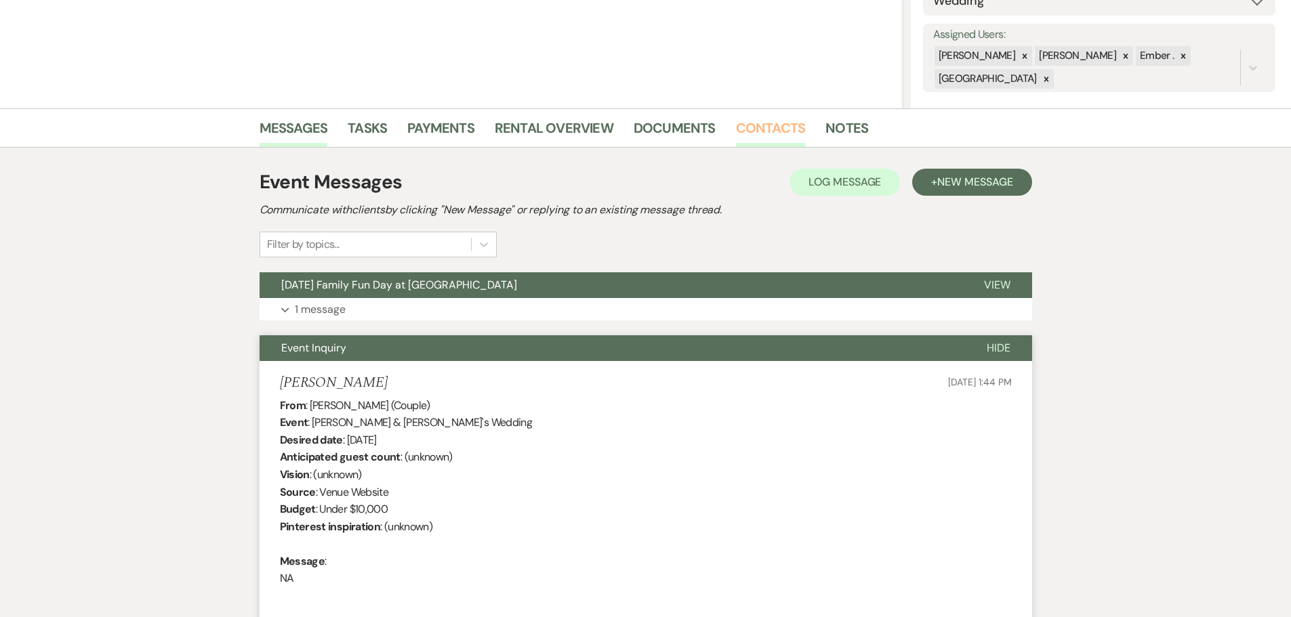
click at [760, 123] on link "Contacts" at bounding box center [771, 132] width 70 height 30
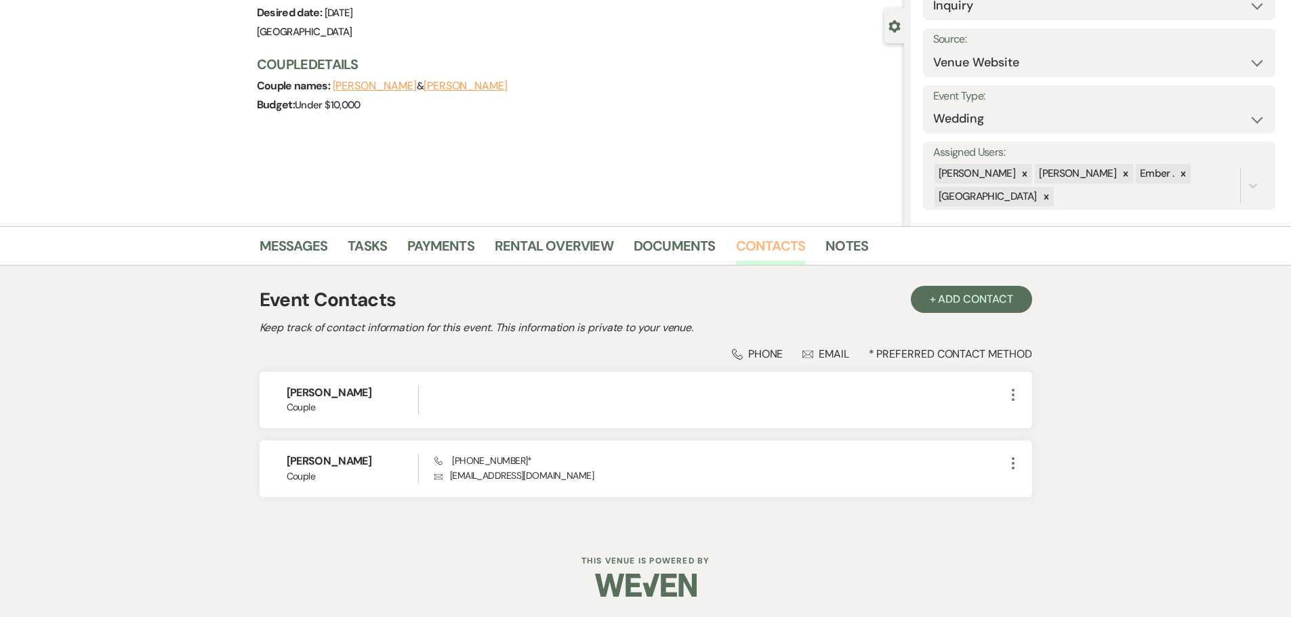
scroll to position [114, 0]
click at [316, 252] on link "Messages" at bounding box center [294, 250] width 68 height 30
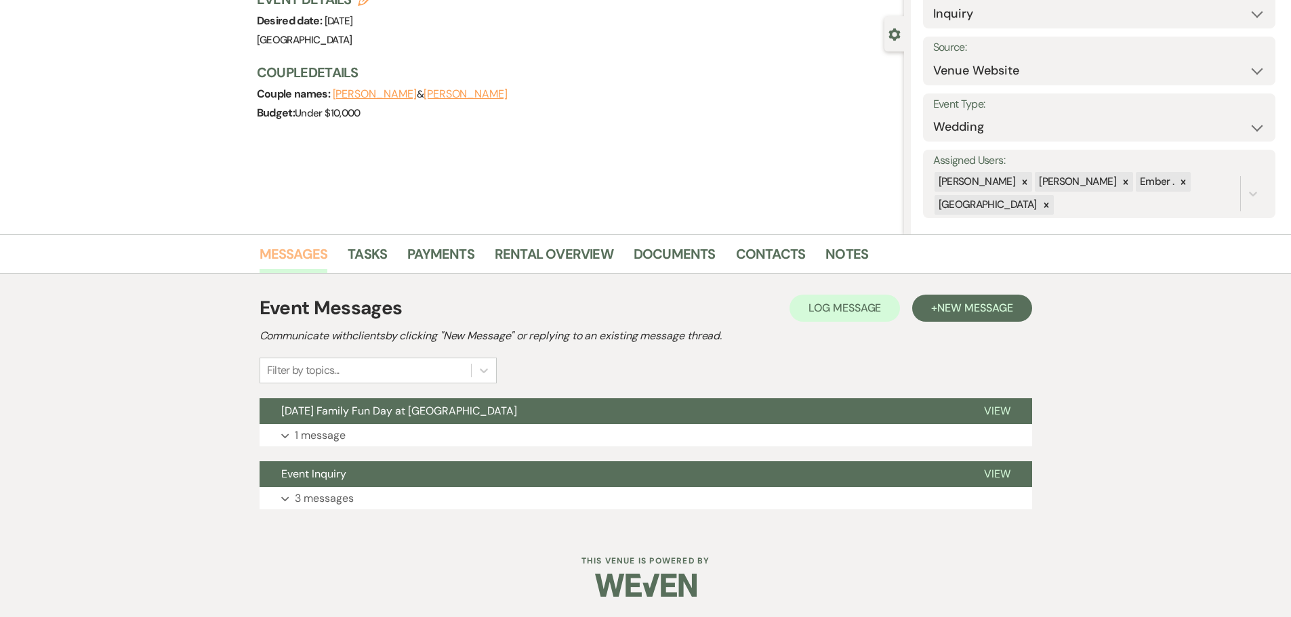
scroll to position [106, 0]
click at [319, 506] on p "3 messages" at bounding box center [324, 499] width 59 height 18
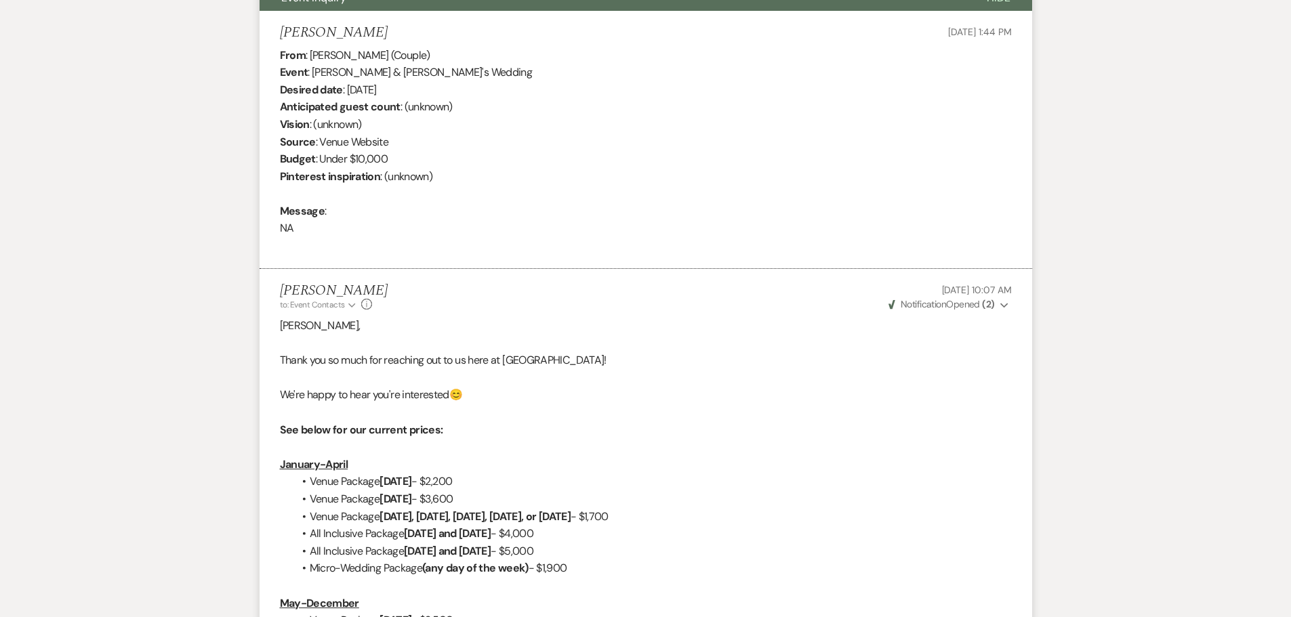
scroll to position [0, 0]
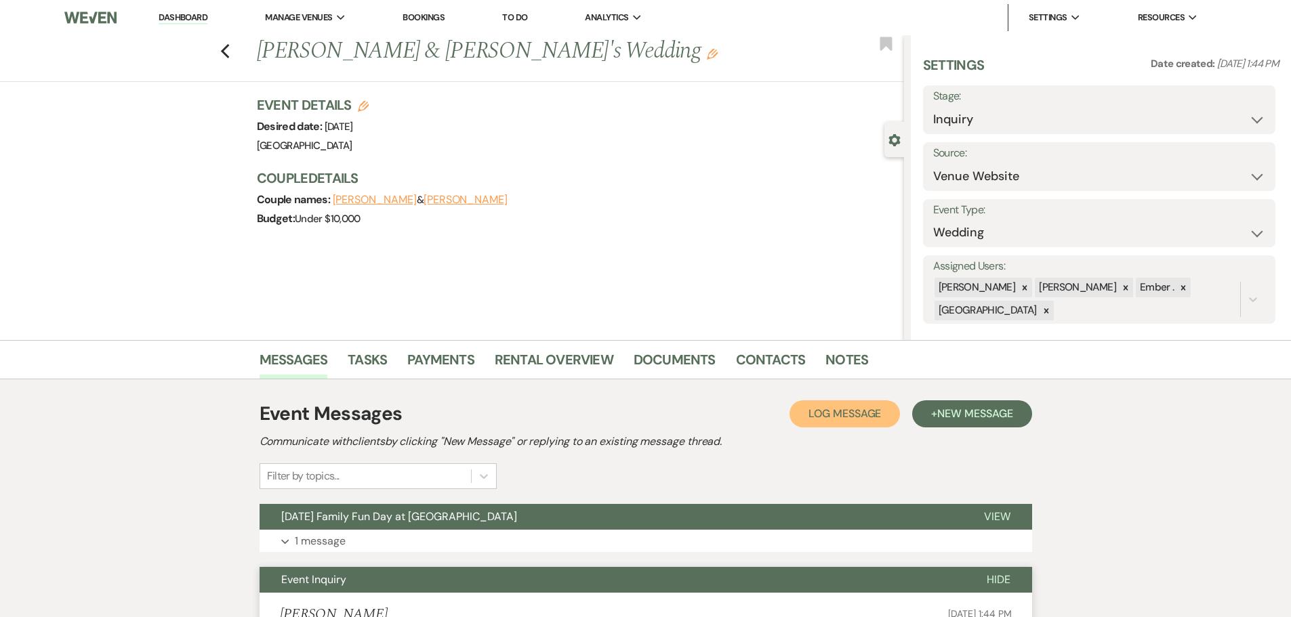
click at [842, 413] on span "Log Message" at bounding box center [845, 414] width 73 height 14
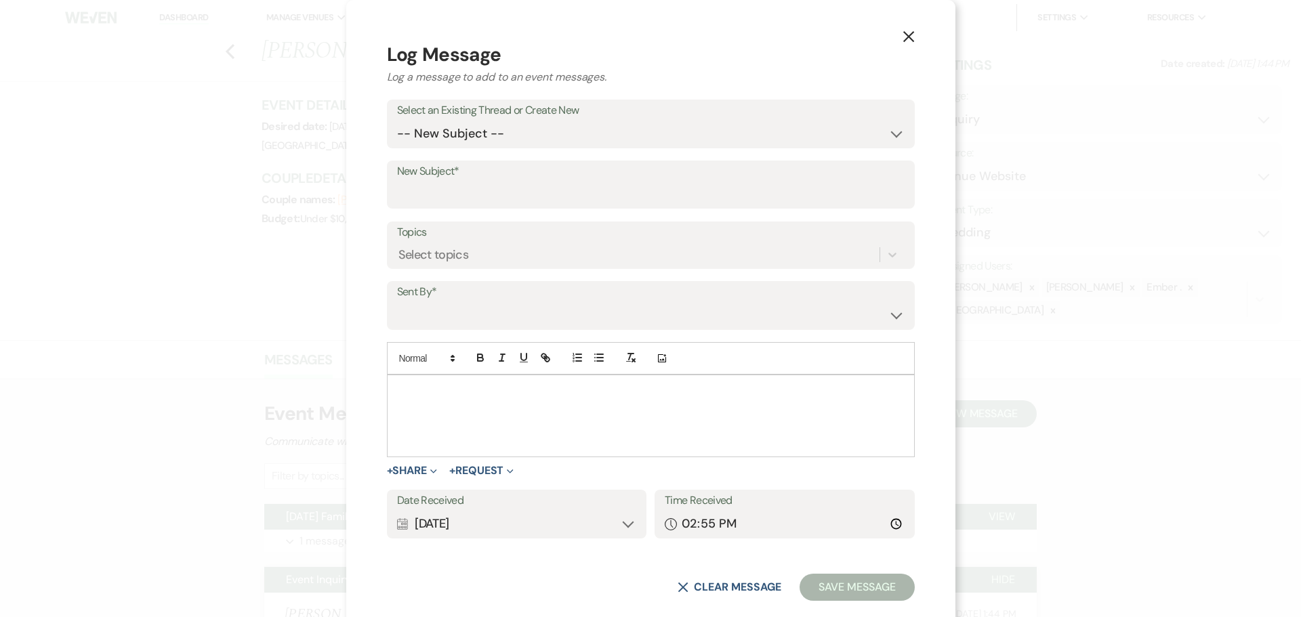
click at [558, 115] on label "Select an Existing Thread or Create New" at bounding box center [651, 111] width 508 height 20
click at [554, 134] on select "-- New Subject -- [DATE] Family Fun Day at [GEOGRAPHIC_DATA] Event Inquiry" at bounding box center [651, 134] width 508 height 26
select select "457219"
click at [478, 138] on select "-- New Subject -- [DATE] Family Fun Day at [GEOGRAPHIC_DATA] Event Inquiry" at bounding box center [651, 134] width 508 height 26
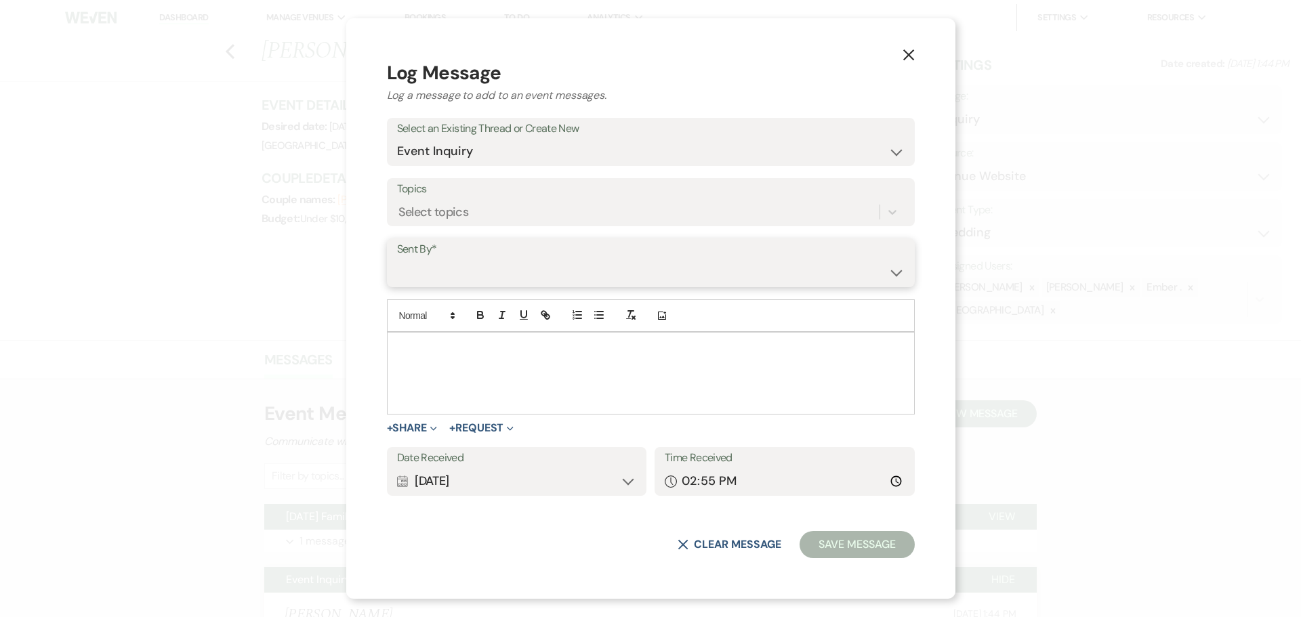
click at [521, 270] on select "[PERSON_NAME] ([PERSON_NAME][EMAIL_ADDRESS][PERSON_NAME][DOMAIN_NAME]) [PERSON_…" at bounding box center [651, 273] width 508 height 26
select select "user-197739"
click at [478, 260] on select "[PERSON_NAME] ([PERSON_NAME][EMAIL_ADDRESS][PERSON_NAME][DOMAIN_NAME]) [PERSON_…" at bounding box center [651, 273] width 508 height 26
click at [537, 372] on div at bounding box center [651, 373] width 527 height 81
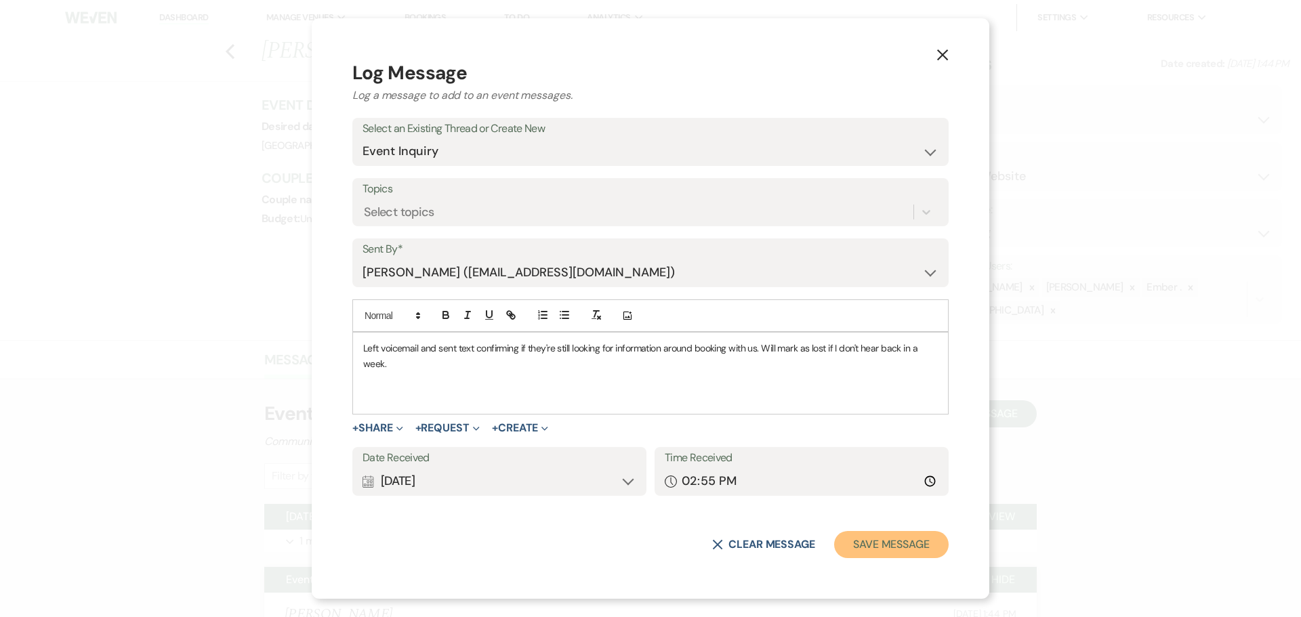
click at [884, 546] on button "Save Message" at bounding box center [891, 544] width 115 height 27
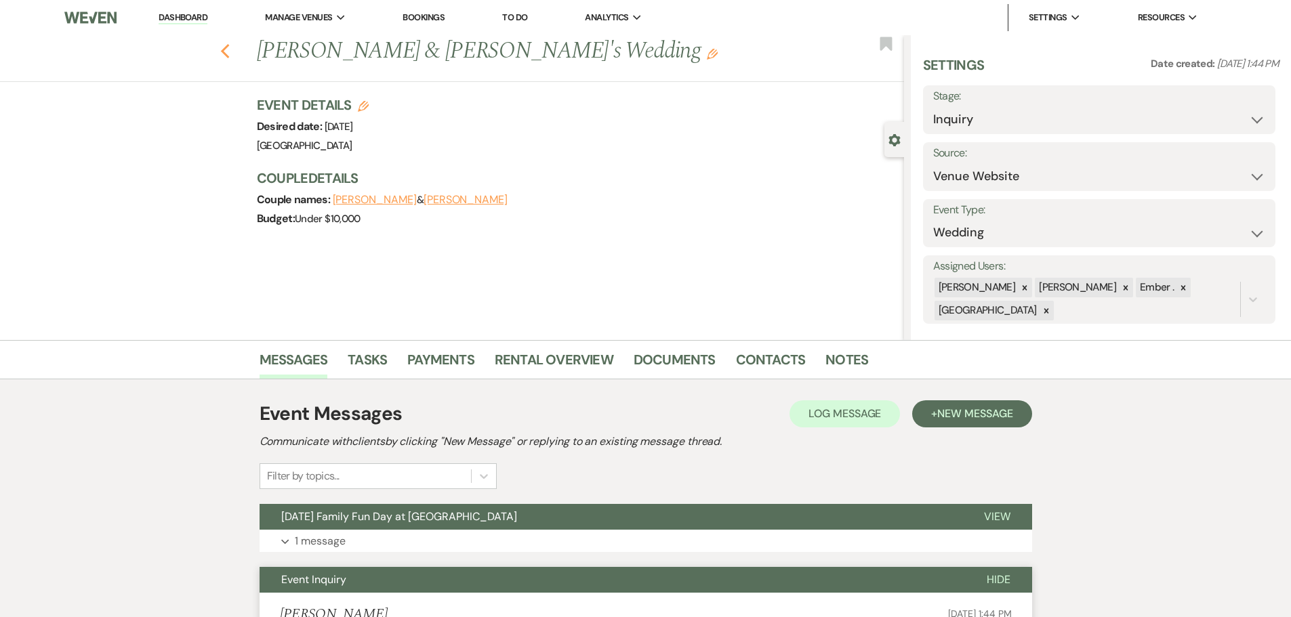
click at [226, 57] on icon "Previous" at bounding box center [225, 51] width 10 height 16
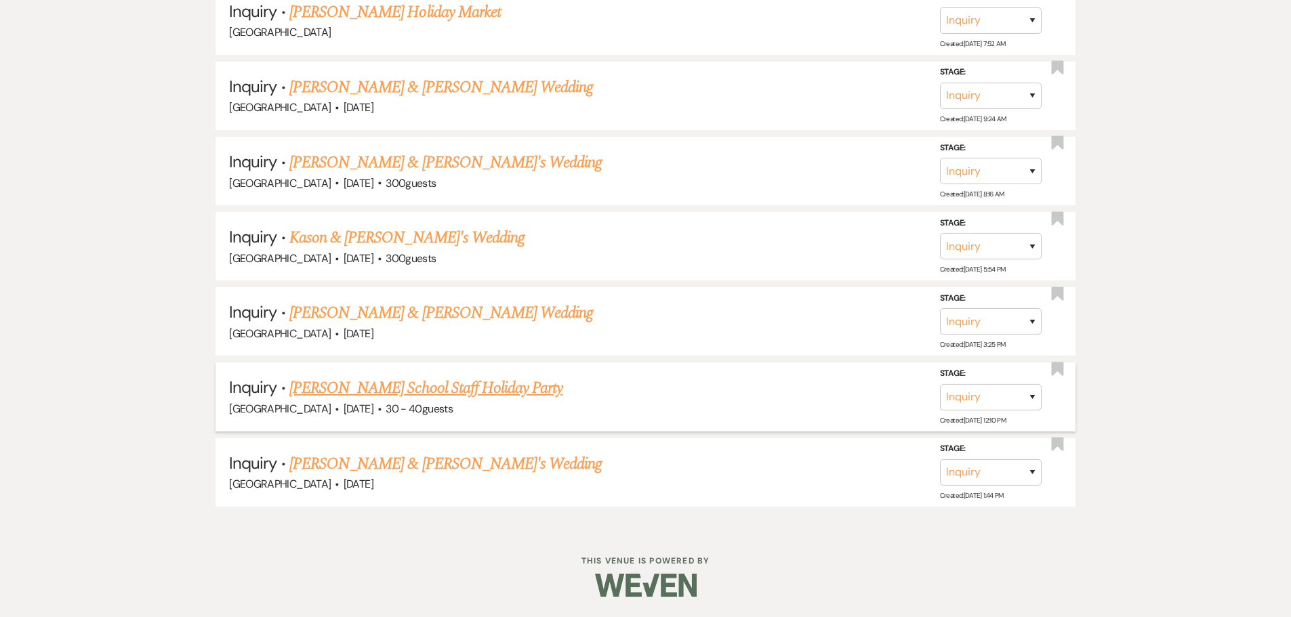
click at [409, 388] on link "[PERSON_NAME] School Staff Holiday Party" at bounding box center [426, 388] width 274 height 24
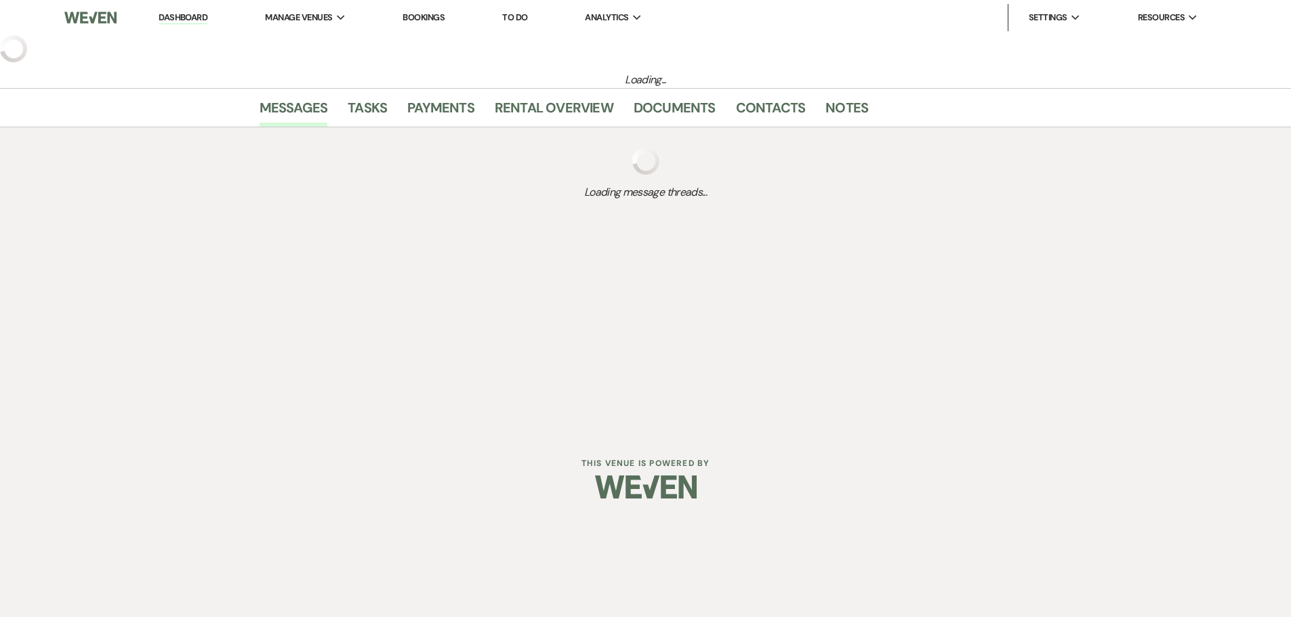
select select "8"
select select "13"
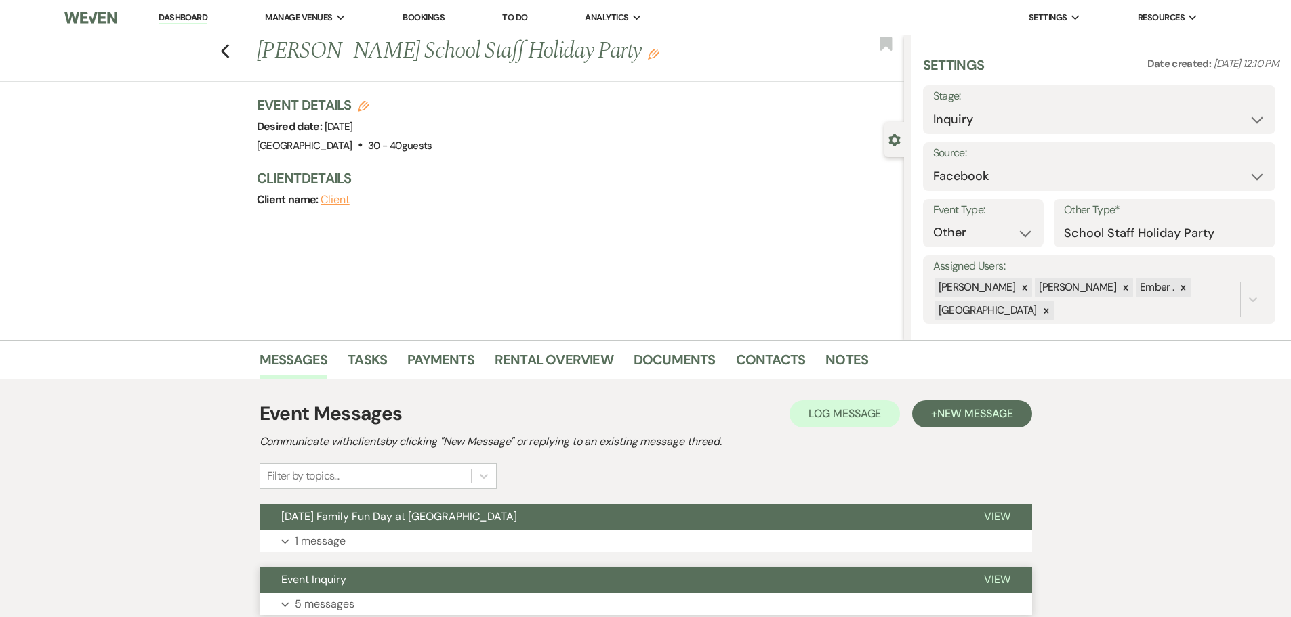
click at [344, 609] on p "5 messages" at bounding box center [325, 605] width 60 height 18
click at [767, 360] on link "Contacts" at bounding box center [771, 364] width 70 height 30
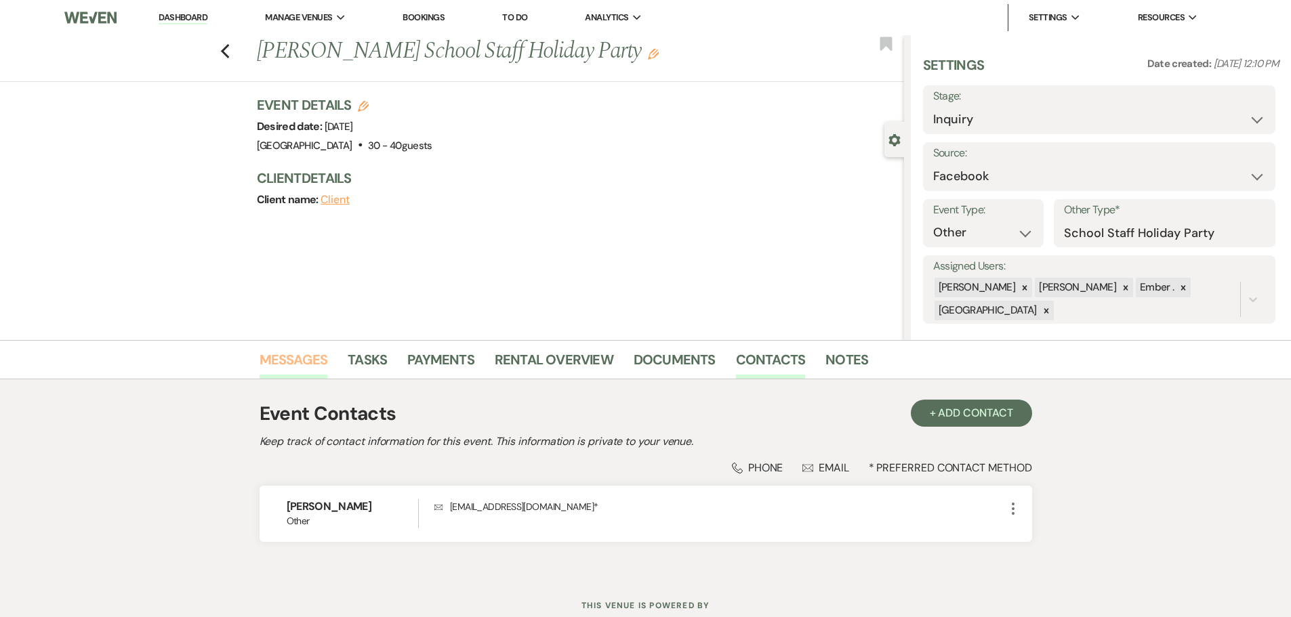
click at [293, 363] on link "Messages" at bounding box center [294, 364] width 68 height 30
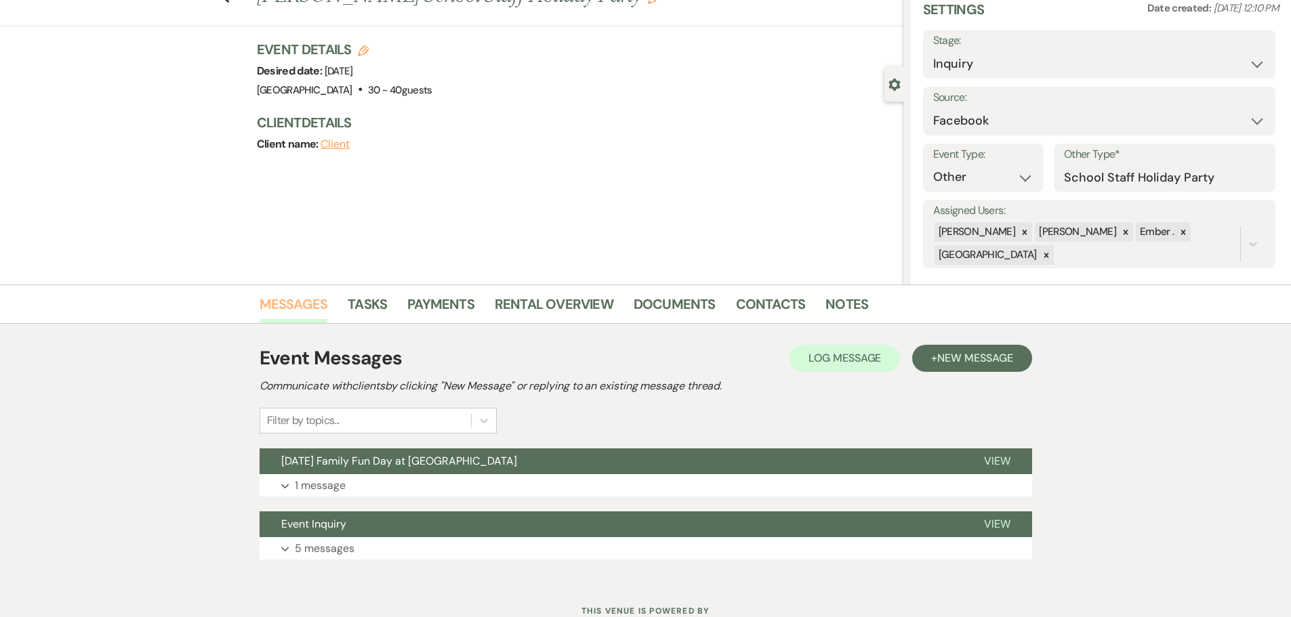
scroll to position [106, 0]
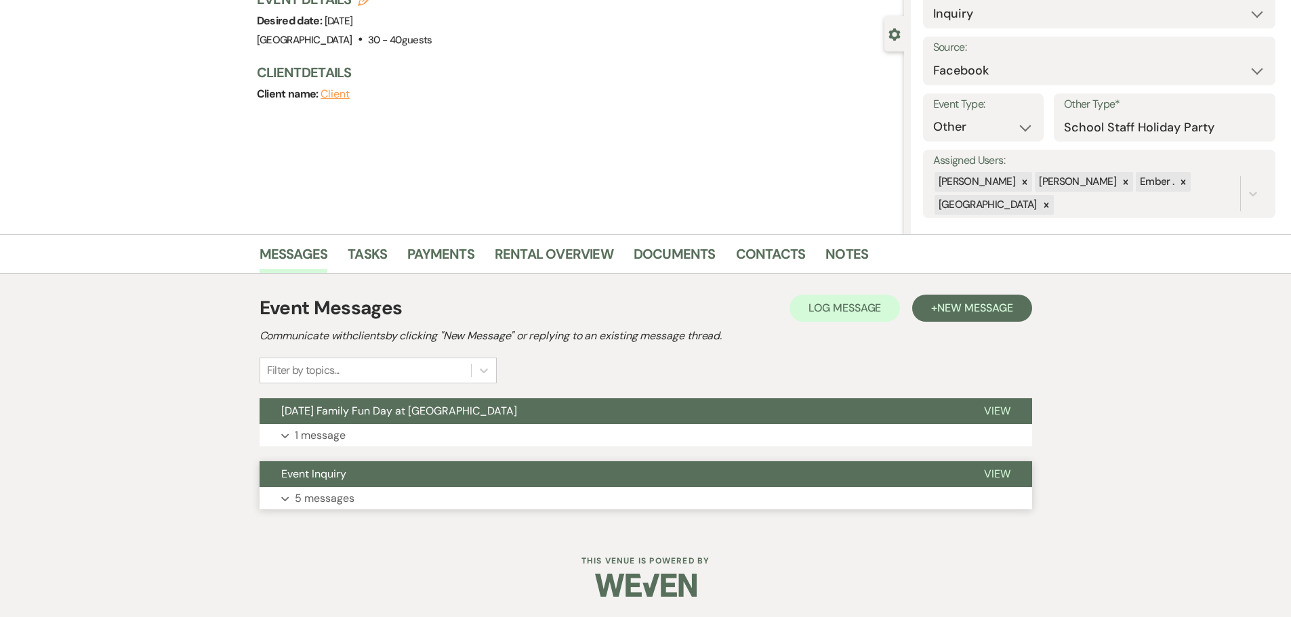
click at [417, 500] on button "Expand 5 messages" at bounding box center [646, 498] width 773 height 23
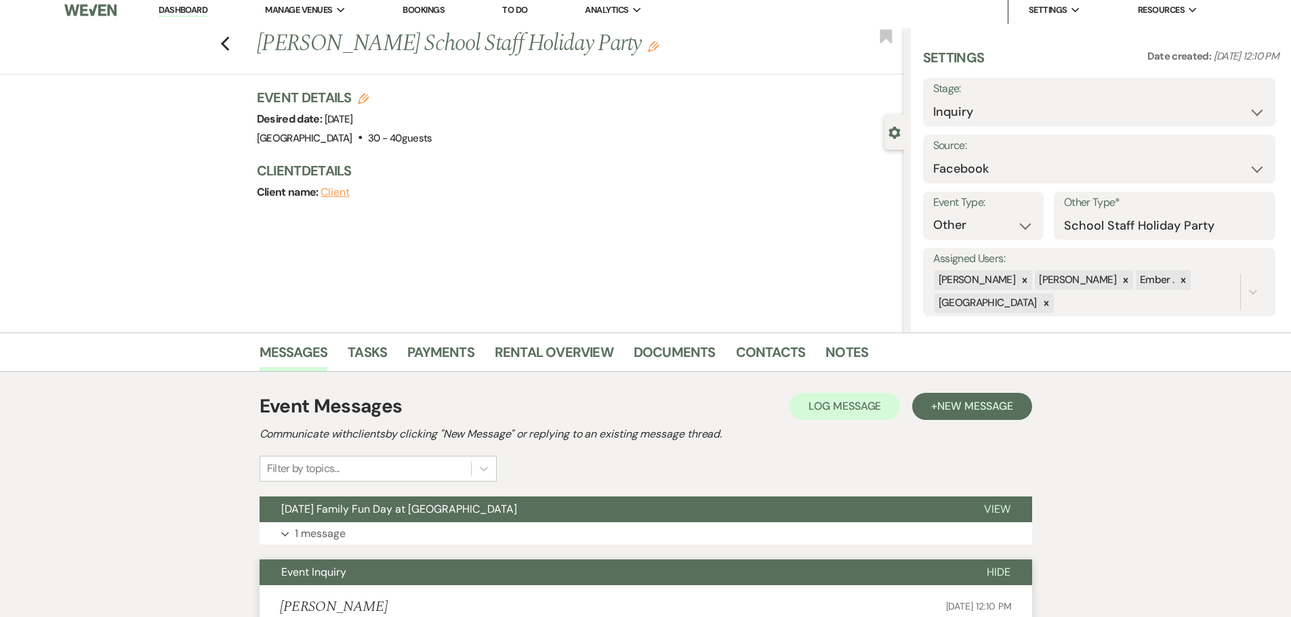
scroll to position [0, 0]
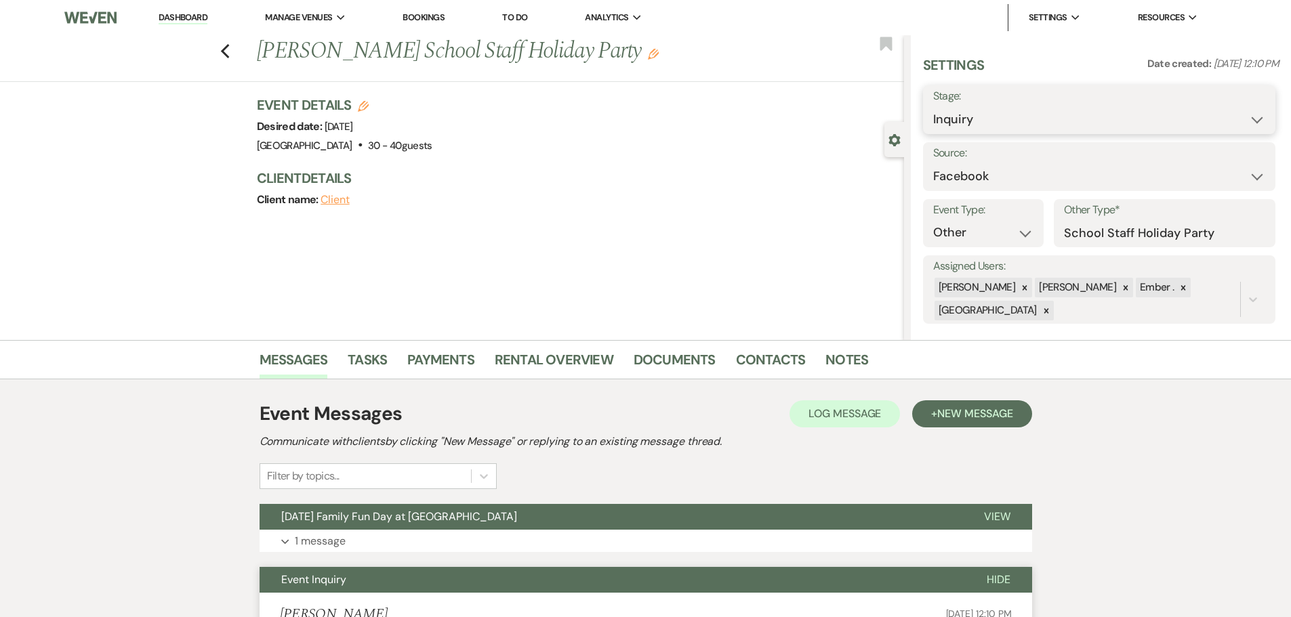
click at [1084, 113] on select "Inquiry Follow Up Tour Requested Tour Confirmed Toured Proposal Sent Booked Lost" at bounding box center [1099, 119] width 332 height 26
select select "8"
click at [933, 106] on select "Inquiry Follow Up Tour Requested Tour Confirmed Toured Proposal Sent Booked Lost" at bounding box center [1099, 119] width 332 height 26
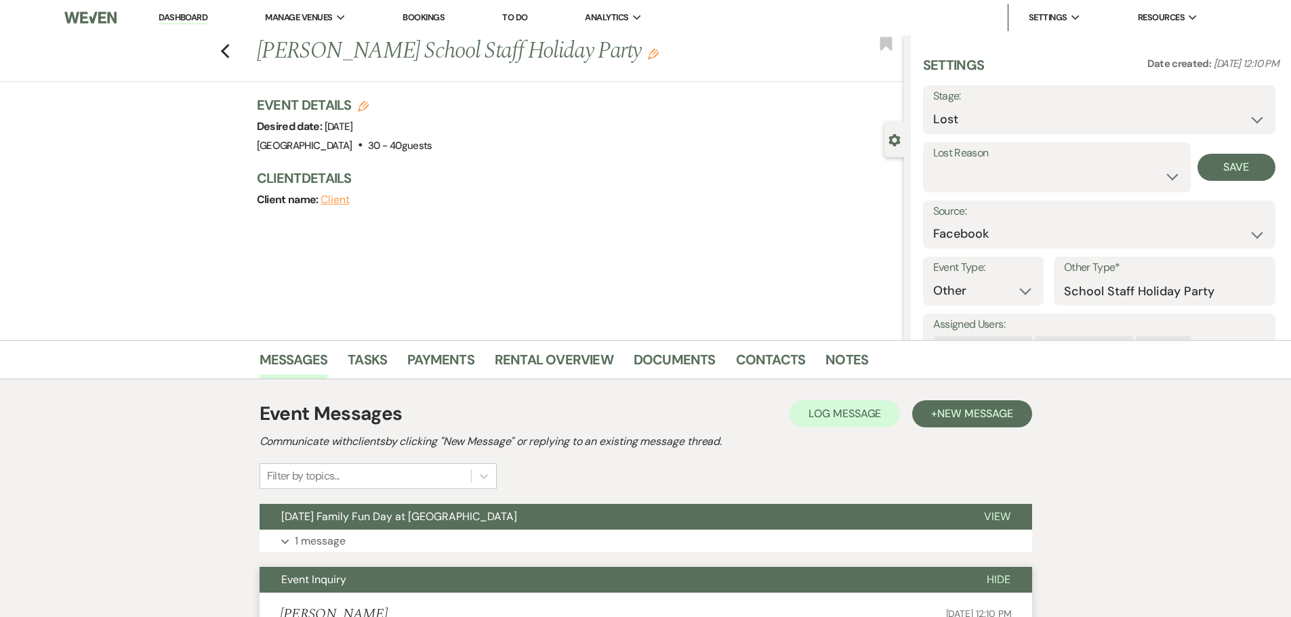
click at [1042, 196] on div "Settings Date created: [DATE] 12:10 PM Stage: Inquiry Follow Up Tour Requested …" at bounding box center [1101, 219] width 356 height 327
click at [1046, 182] on select "Booked Elsewhere Budget Date Unavailable No Response Not a Good Match Capacity …" at bounding box center [1056, 176] width 247 height 26
click at [933, 163] on select "Booked Elsewhere Budget Date Unavailable No Response Not a Good Match Capacity …" at bounding box center [1056, 176] width 247 height 26
click at [1110, 165] on select "Booked Elsewhere Budget Date Unavailable No Response Not a Good Match Capacity …" at bounding box center [1056, 176] width 247 height 26
select select "5"
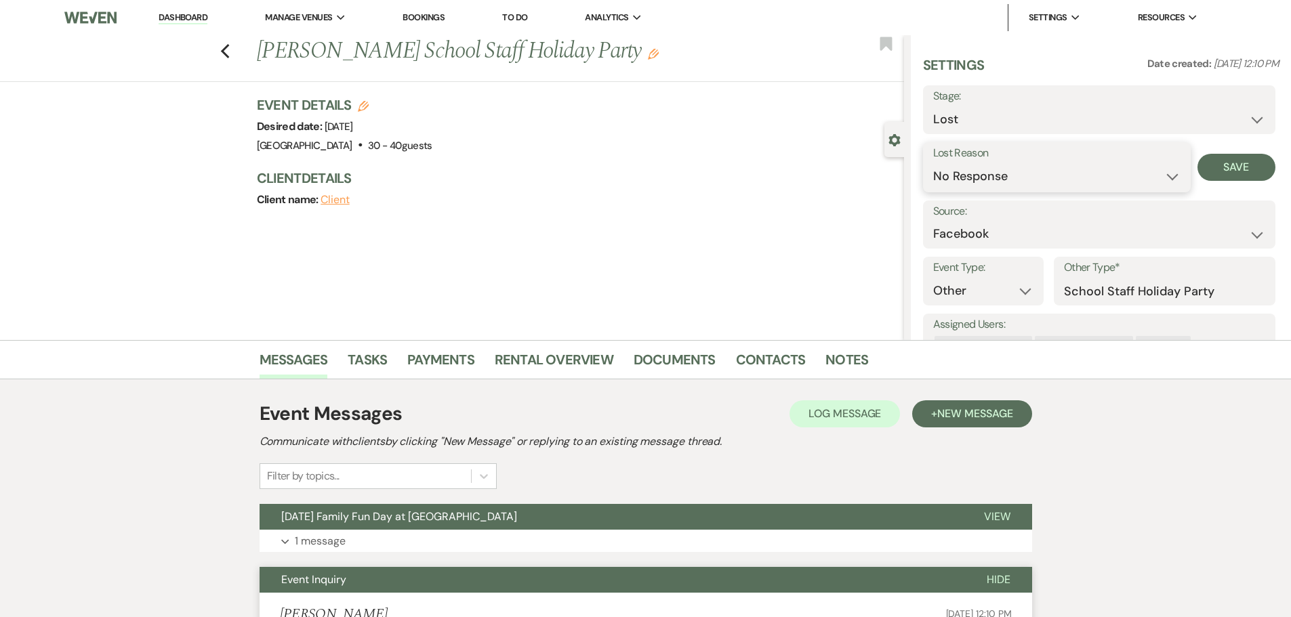
click at [933, 163] on select "Booked Elsewhere Budget Date Unavailable No Response Not a Good Match Capacity …" at bounding box center [1056, 176] width 247 height 26
click at [1223, 167] on button "Save" at bounding box center [1237, 167] width 78 height 27
click at [230, 52] on icon "Previous" at bounding box center [225, 51] width 10 height 16
select select "8"
select select "5"
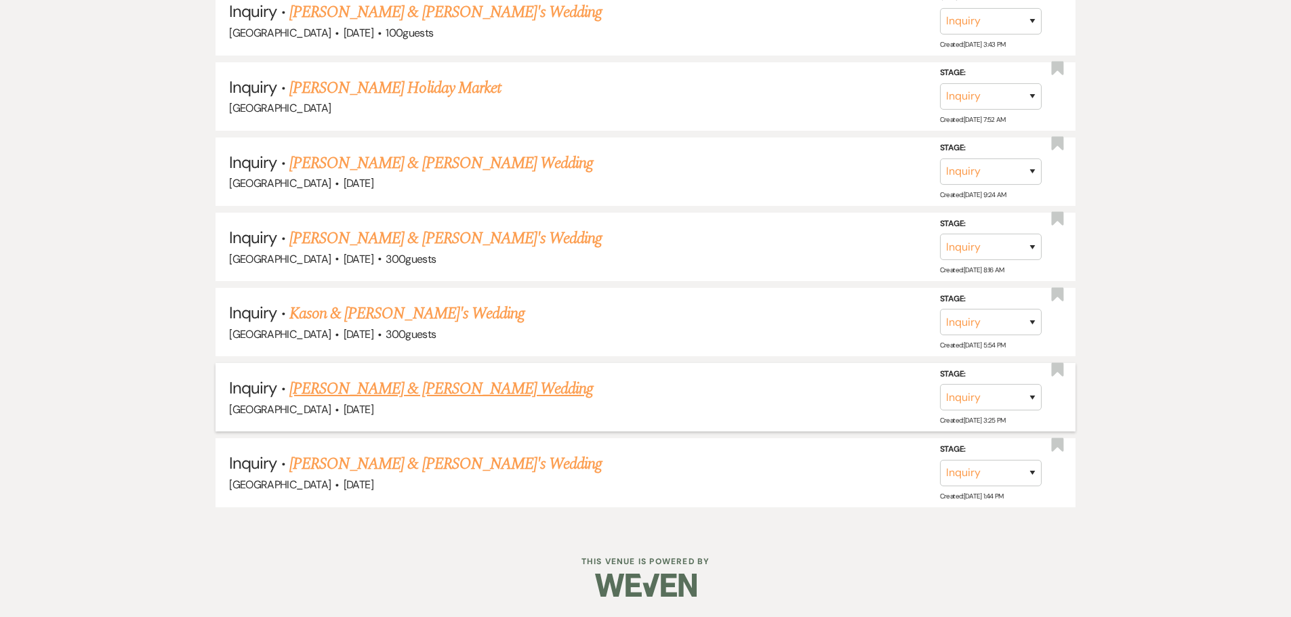
scroll to position [1335, 0]
click at [409, 386] on link "[PERSON_NAME] & [PERSON_NAME] Wedding" at bounding box center [441, 389] width 304 height 24
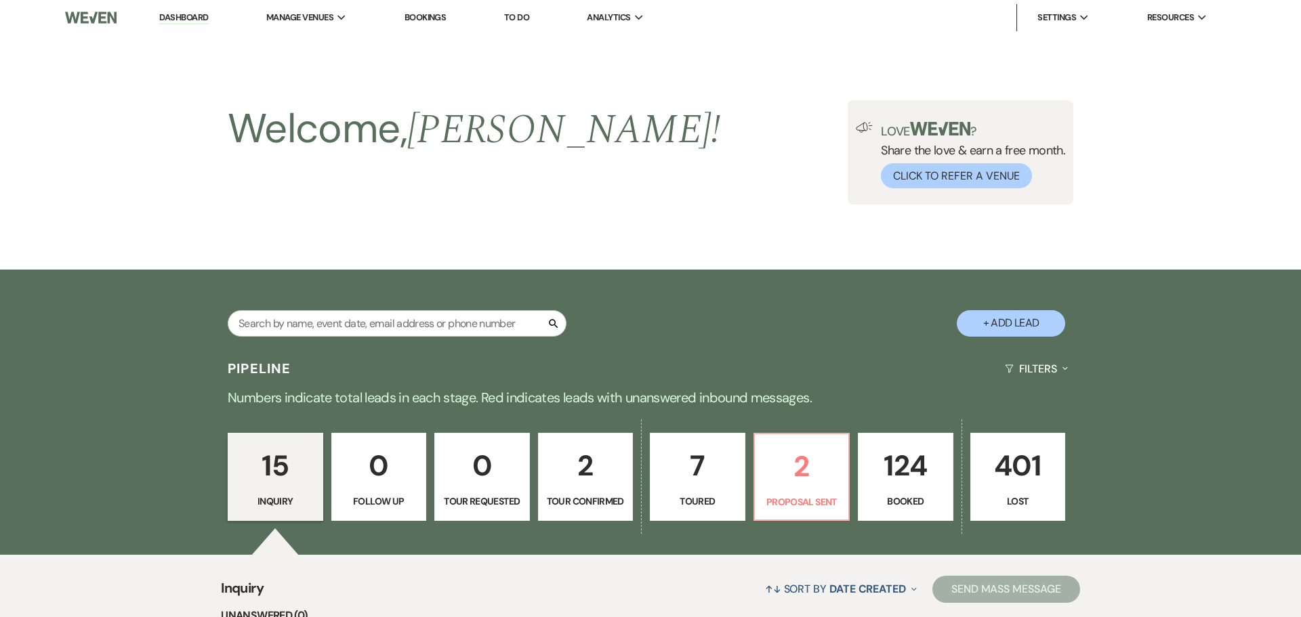
select select "5"
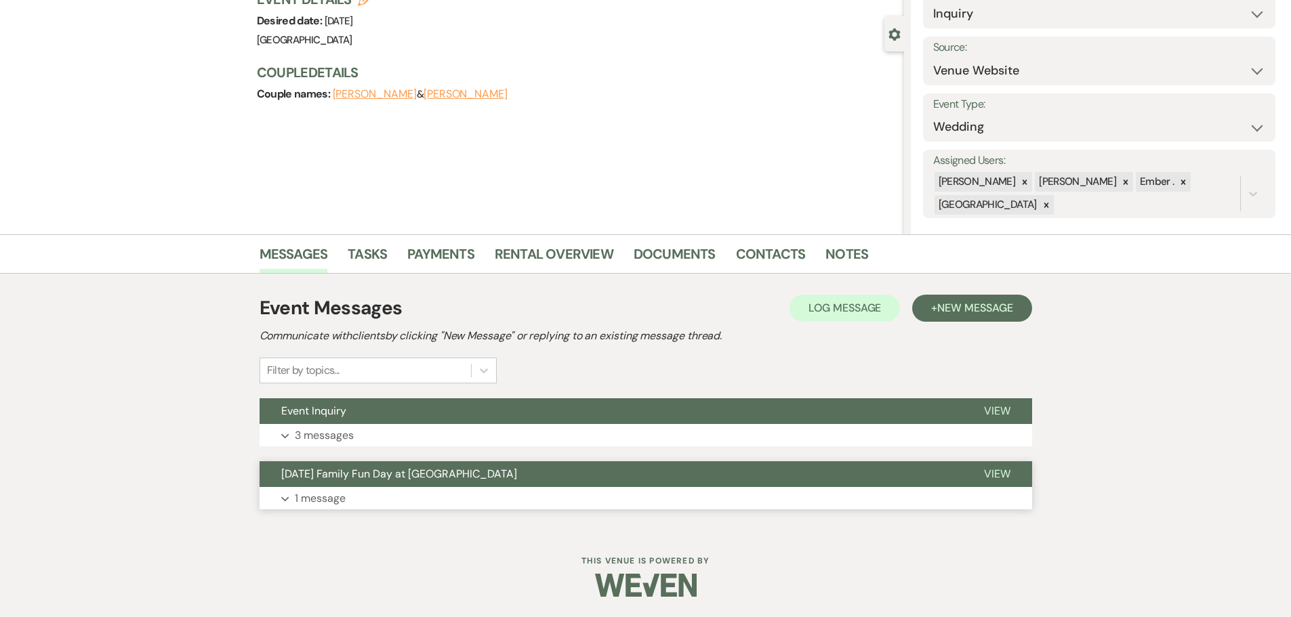
click at [338, 505] on p "1 message" at bounding box center [320, 499] width 51 height 18
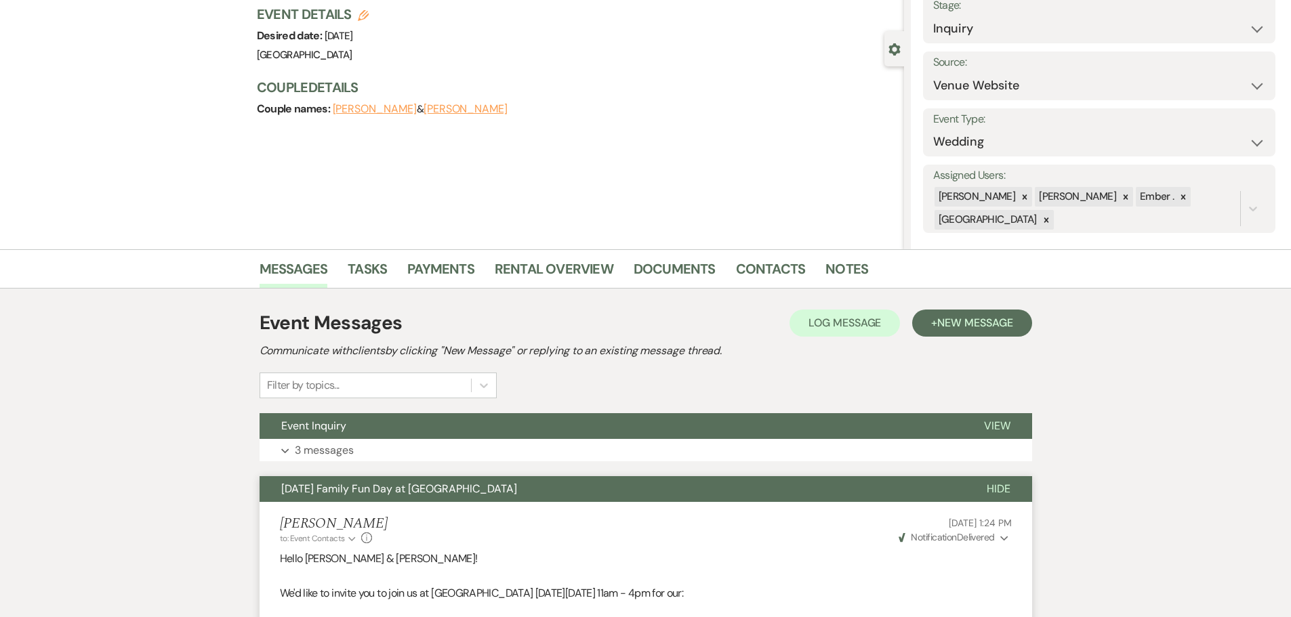
scroll to position [203, 0]
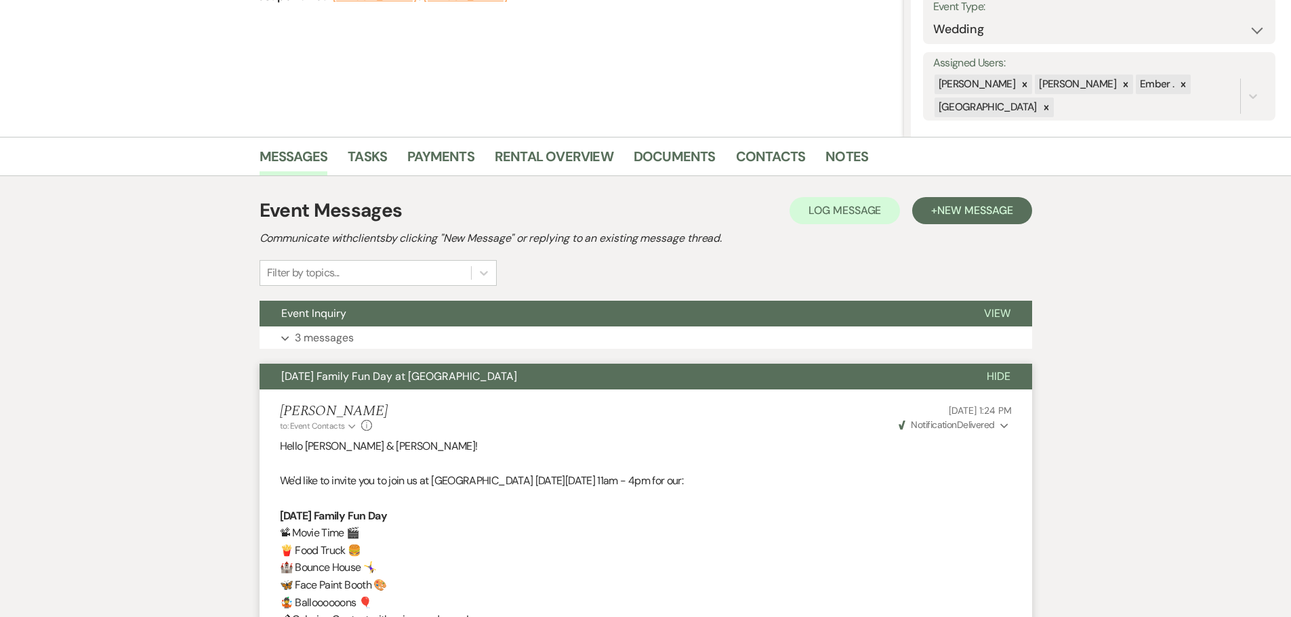
click at [503, 380] on span "[DATE] Family Fun Day at [GEOGRAPHIC_DATA]" at bounding box center [399, 376] width 236 height 14
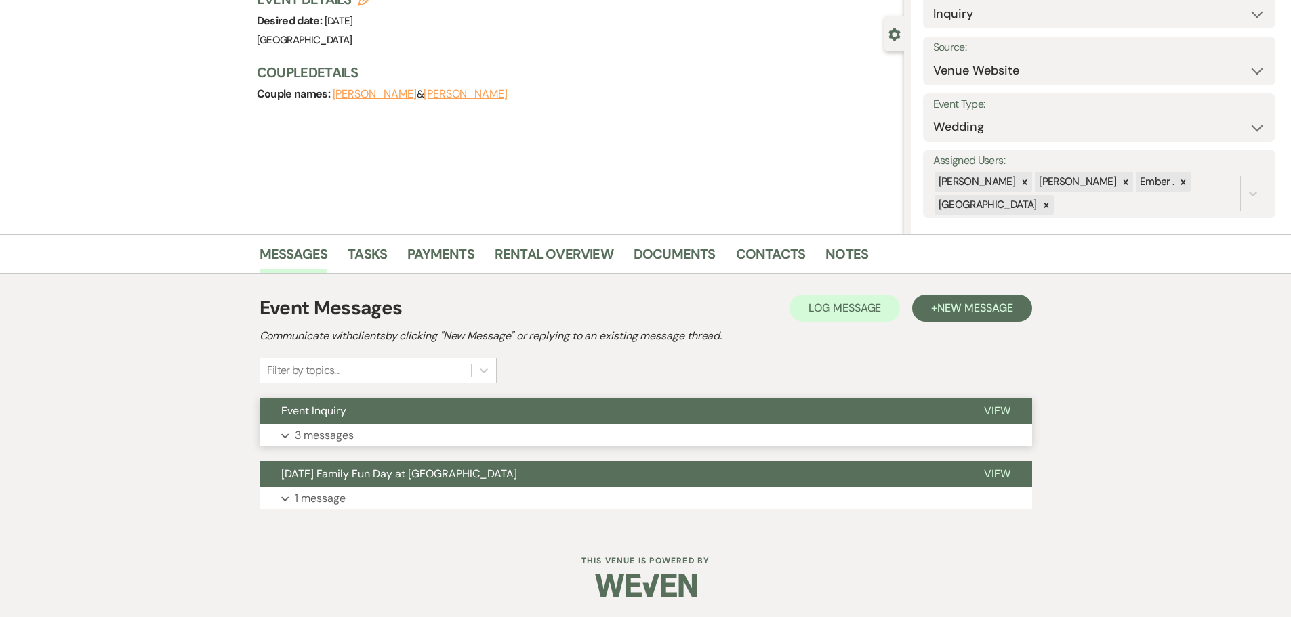
click at [333, 428] on p "3 messages" at bounding box center [324, 436] width 59 height 18
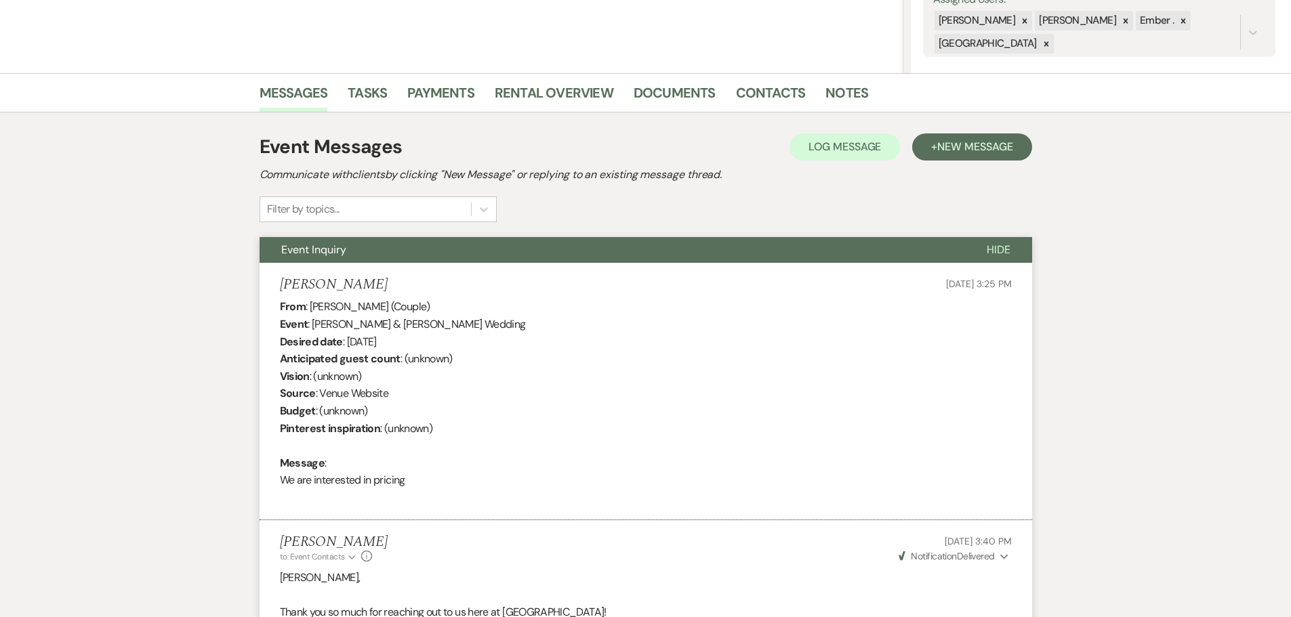
scroll to position [94, 0]
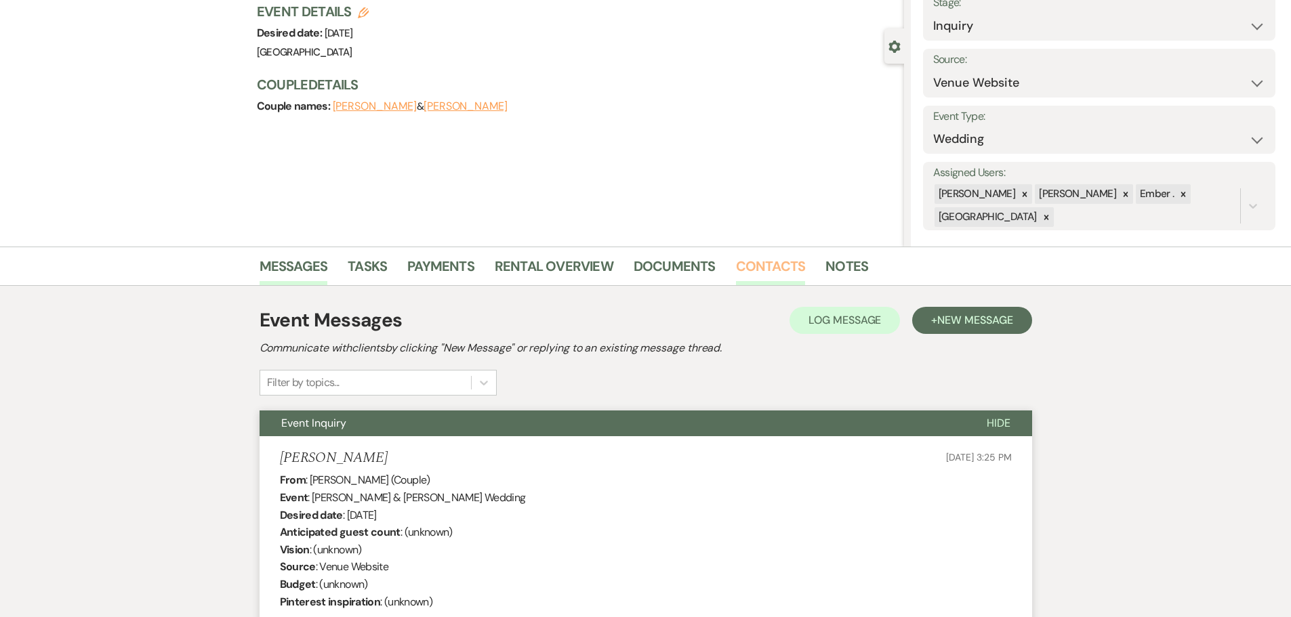
drag, startPoint x: 807, startPoint y: 259, endPoint x: 799, endPoint y: 262, distance: 7.9
click at [807, 259] on li "Contacts" at bounding box center [781, 269] width 90 height 33
click at [781, 268] on link "Contacts" at bounding box center [771, 271] width 70 height 30
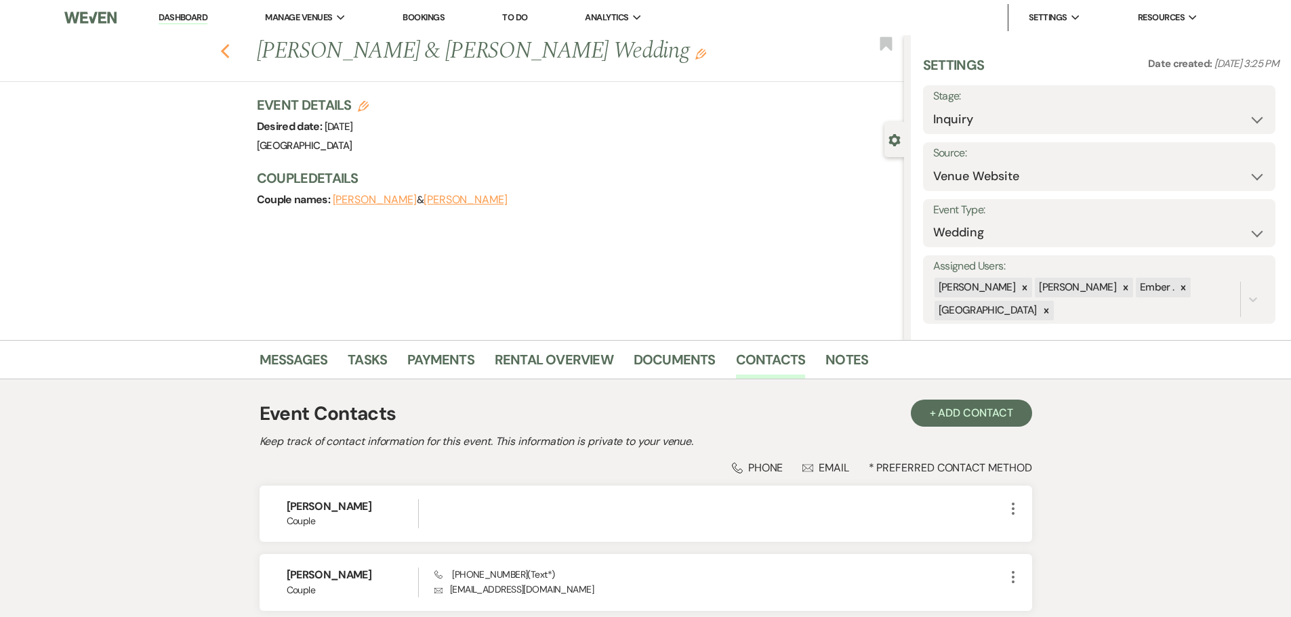
click at [229, 52] on use "button" at bounding box center [224, 51] width 9 height 15
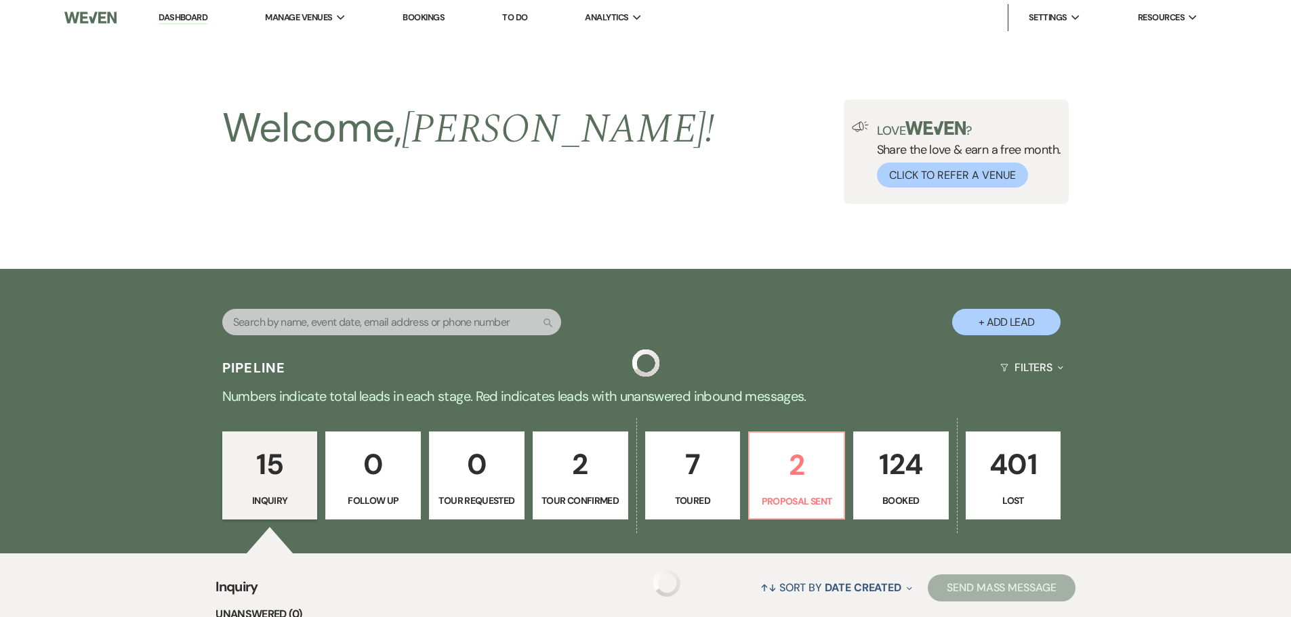
scroll to position [1335, 0]
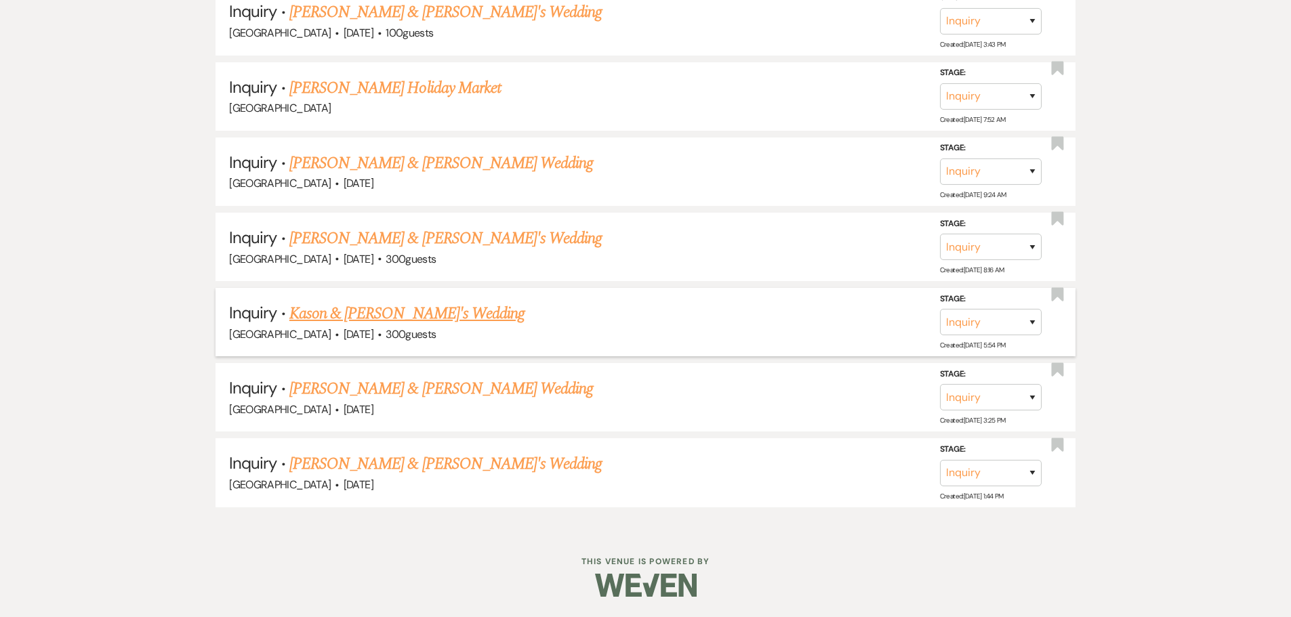
click at [382, 310] on link "Kason & [PERSON_NAME]'s Wedding" at bounding box center [406, 314] width 235 height 24
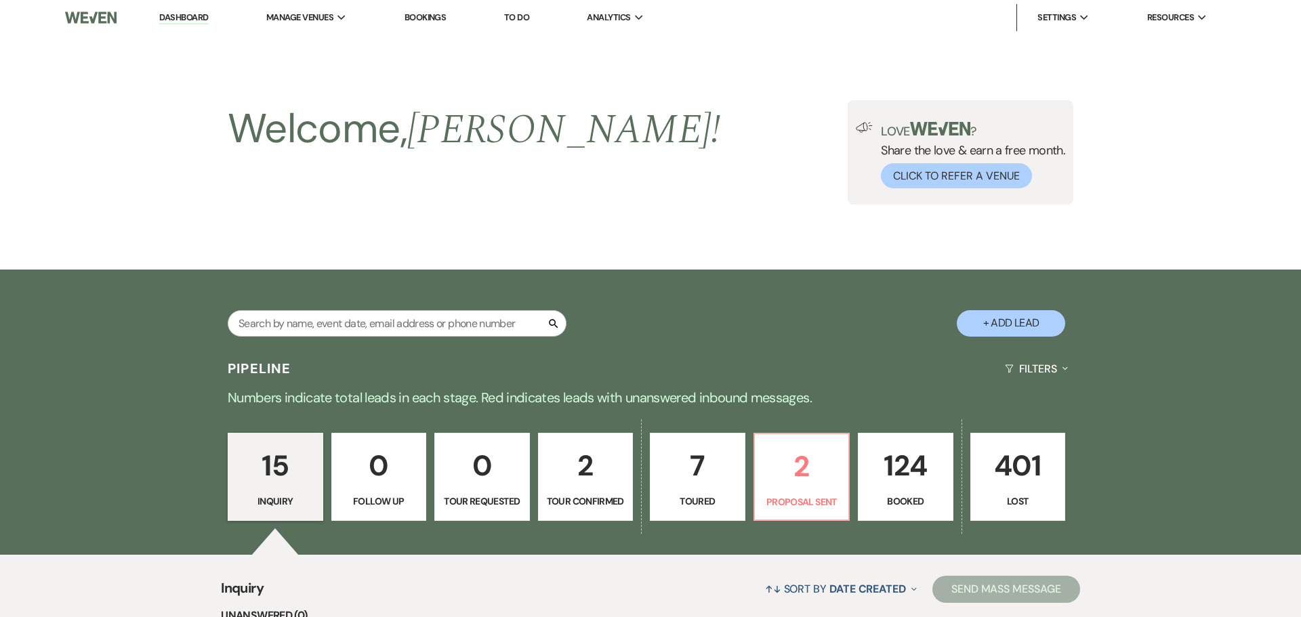
select select "5"
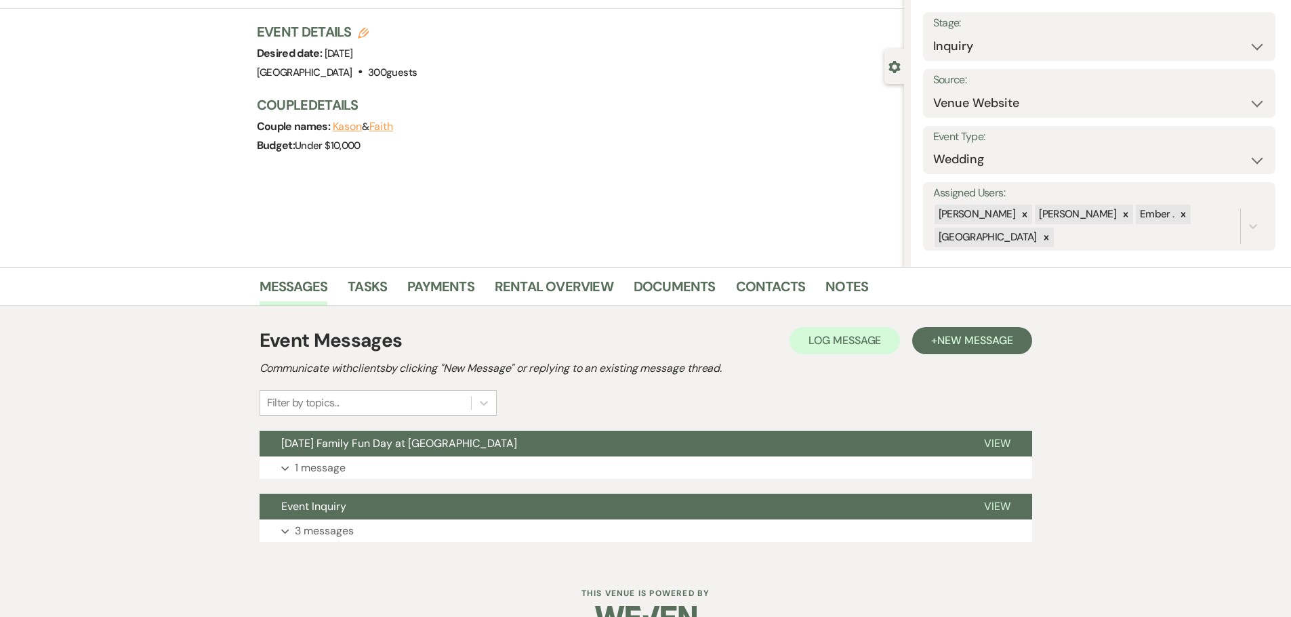
scroll to position [106, 0]
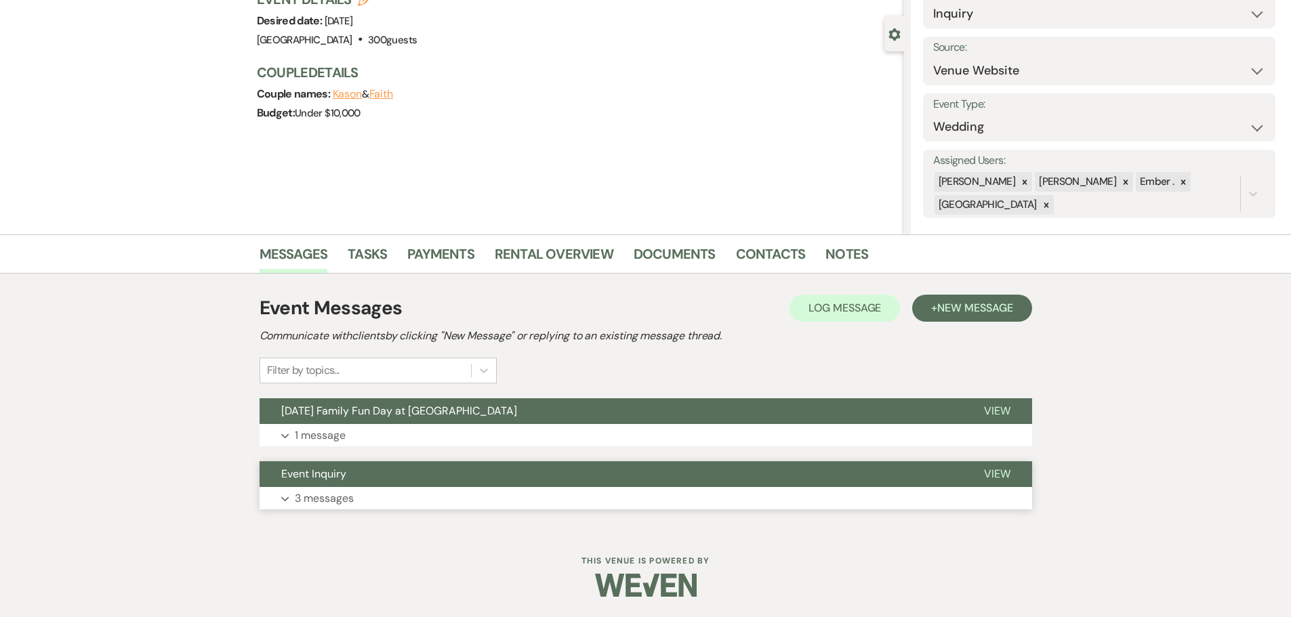
click at [305, 497] on p "3 messages" at bounding box center [324, 499] width 59 height 18
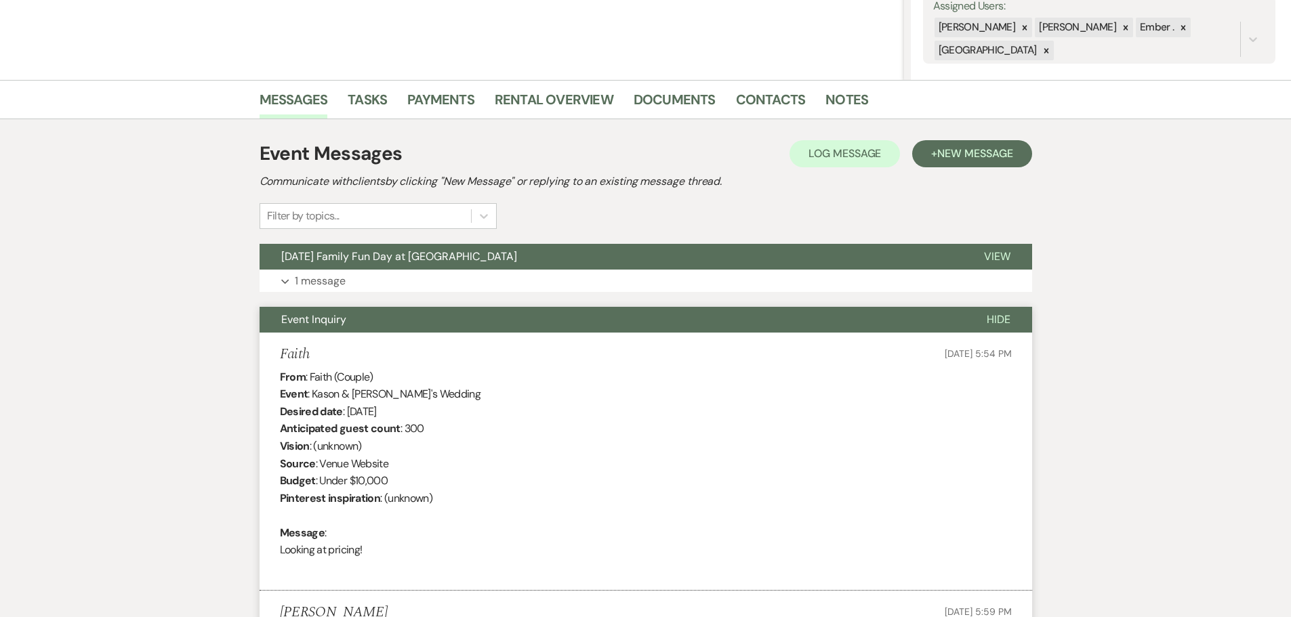
scroll to position [259, 0]
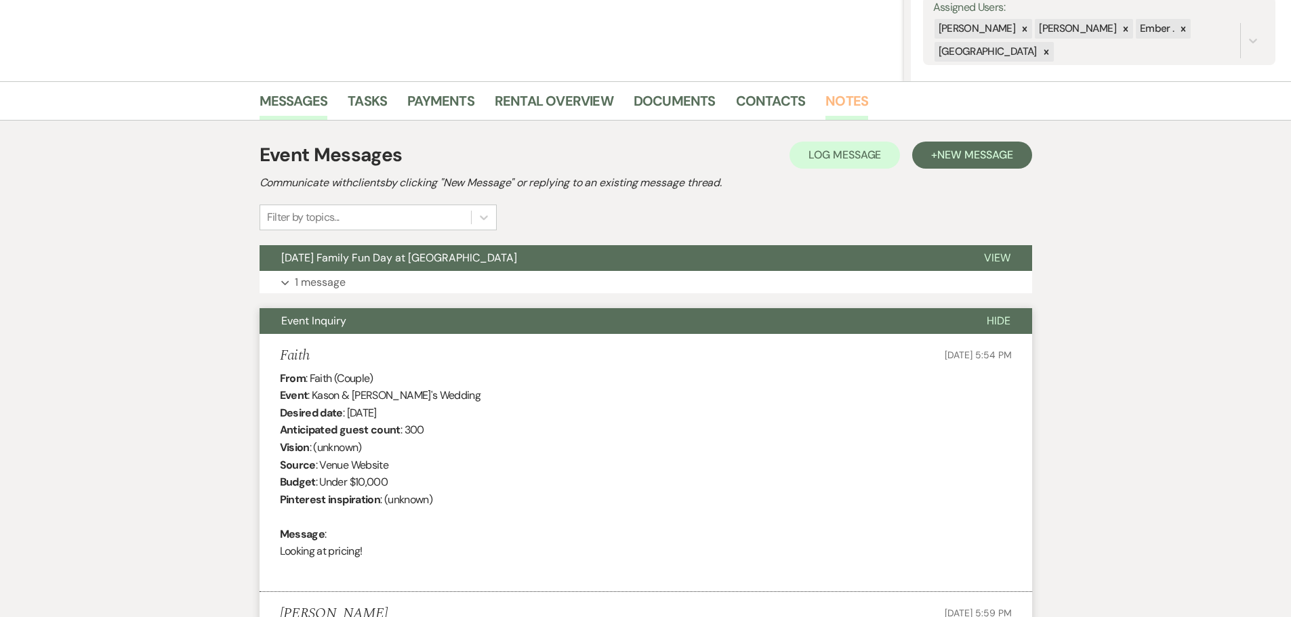
click at [844, 98] on link "Notes" at bounding box center [846, 105] width 43 height 30
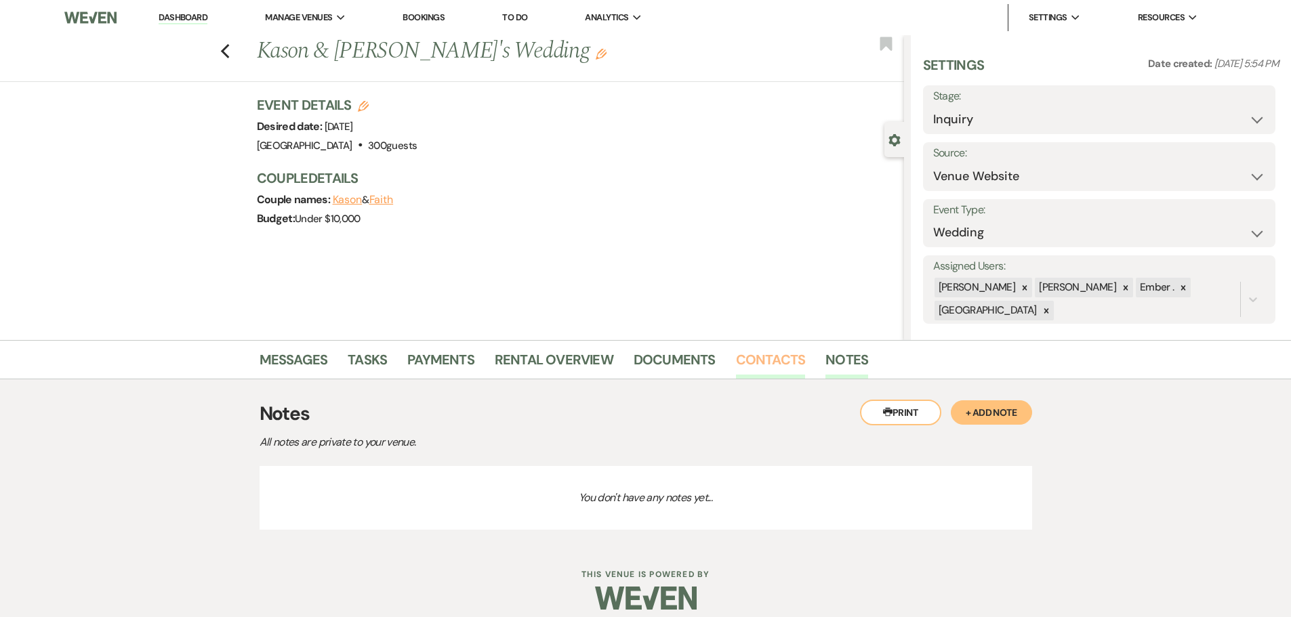
click at [782, 369] on link "Contacts" at bounding box center [771, 364] width 70 height 30
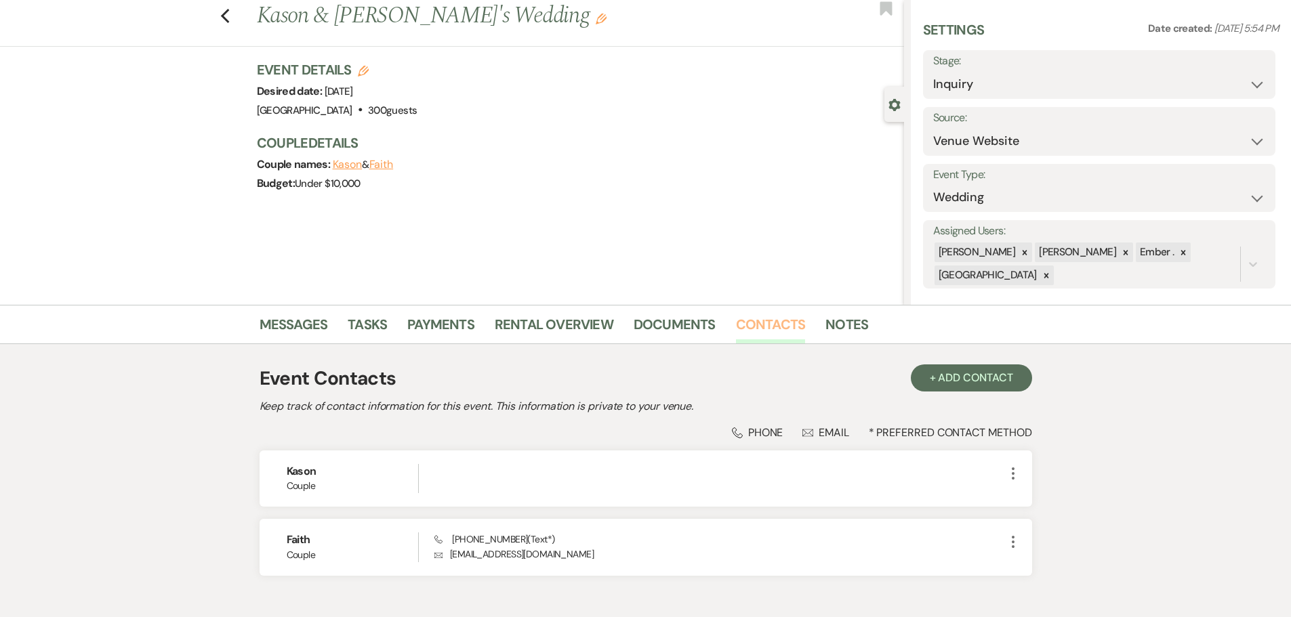
scroll to position [68, 0]
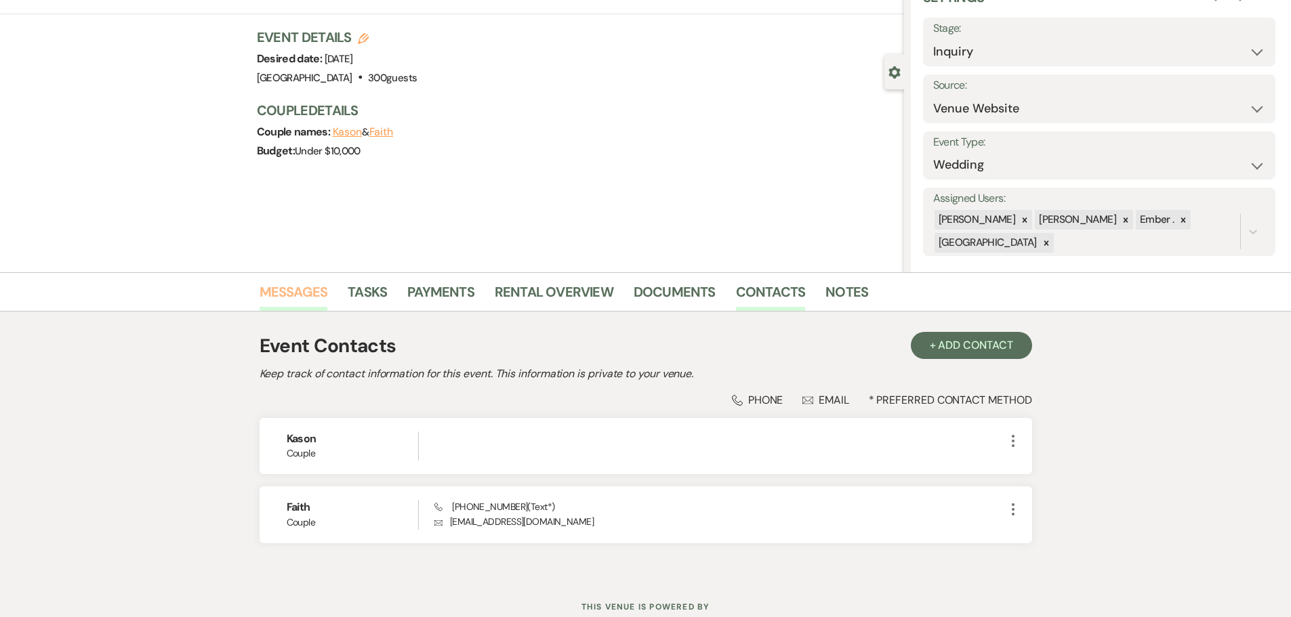
click at [262, 291] on link "Messages" at bounding box center [294, 296] width 68 height 30
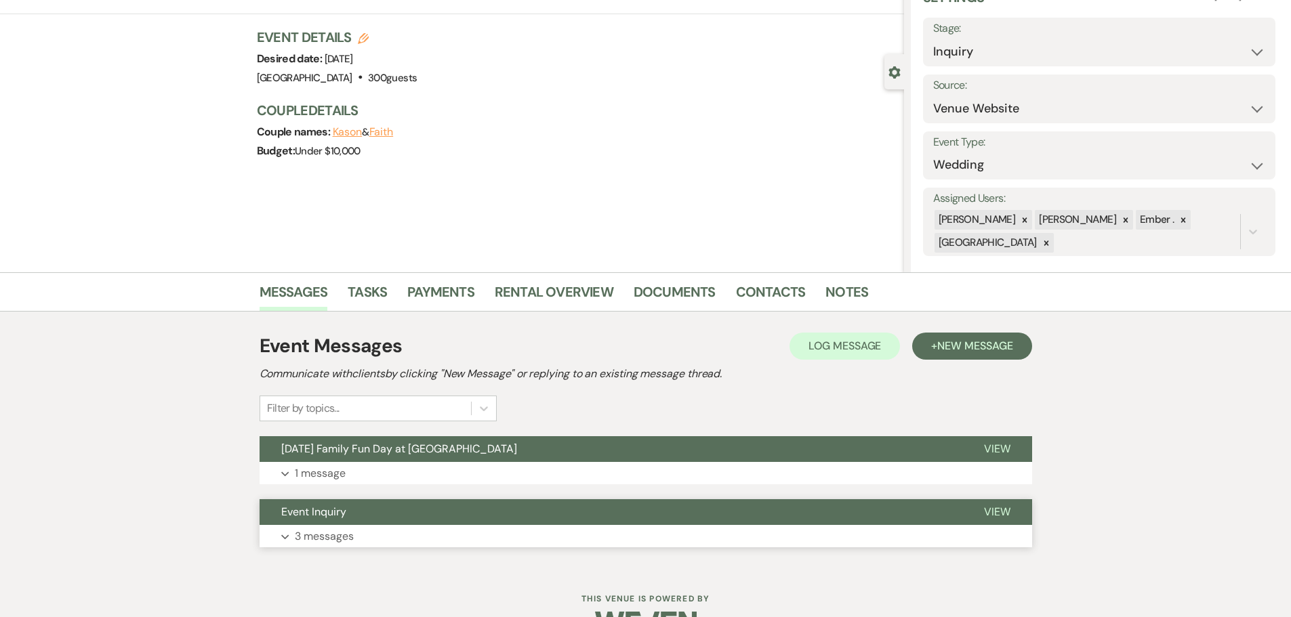
click at [325, 541] on p "3 messages" at bounding box center [324, 537] width 59 height 18
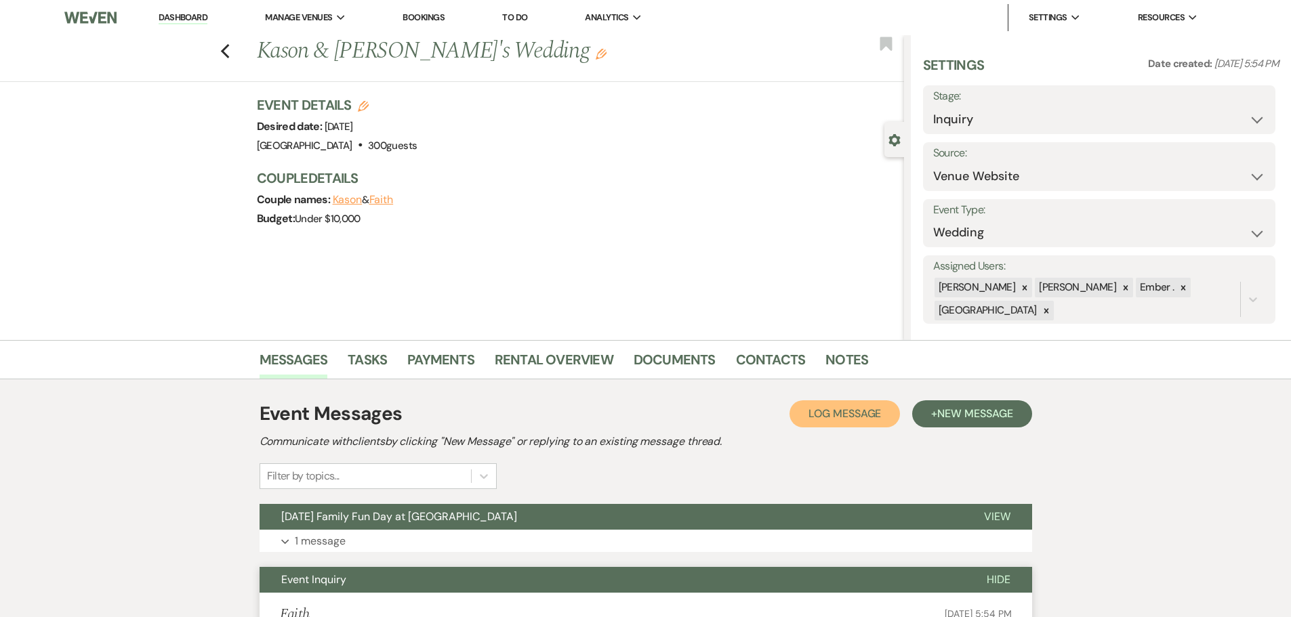
click at [853, 427] on button "Log Log Message" at bounding box center [845, 414] width 110 height 27
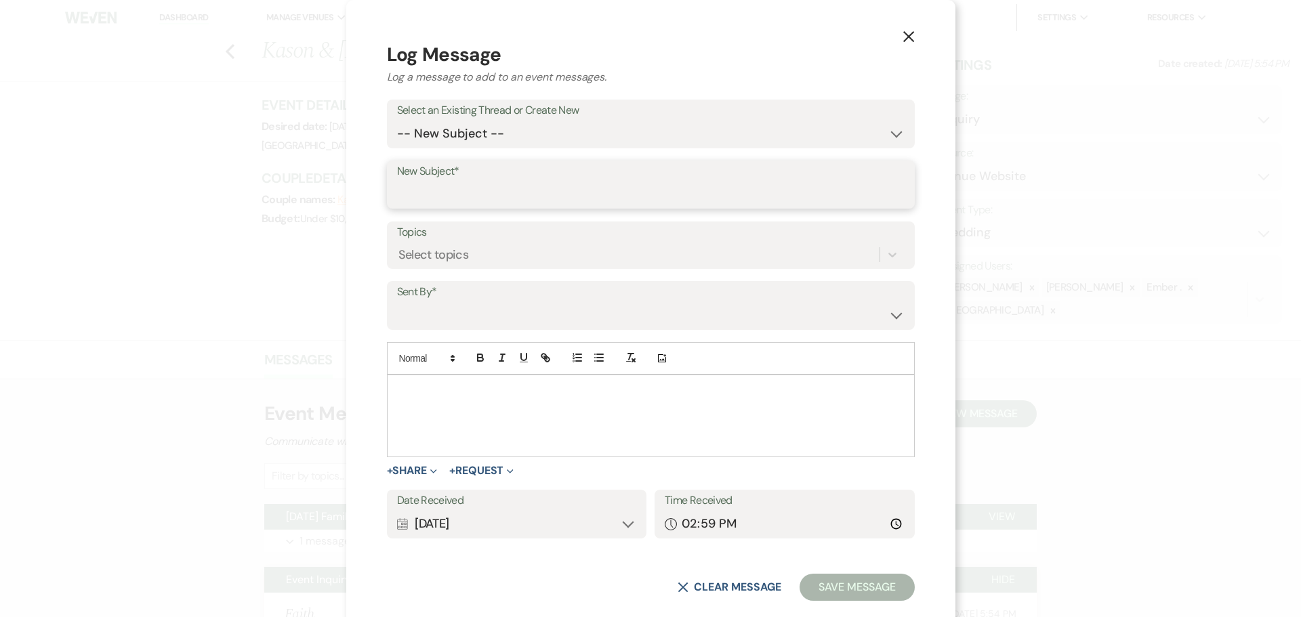
click at [539, 187] on input "New Subject*" at bounding box center [651, 194] width 508 height 26
type input "Prairie View Event Hall Inquiry"
click at [540, 125] on select "-- New Subject -- [DATE] Family Fun Day at [GEOGRAPHIC_DATA] Event Inquiry" at bounding box center [651, 134] width 508 height 26
select select "461034"
click at [478, 138] on select "-- New Subject -- [DATE] Family Fun Day at [GEOGRAPHIC_DATA] Event Inquiry" at bounding box center [651, 134] width 508 height 26
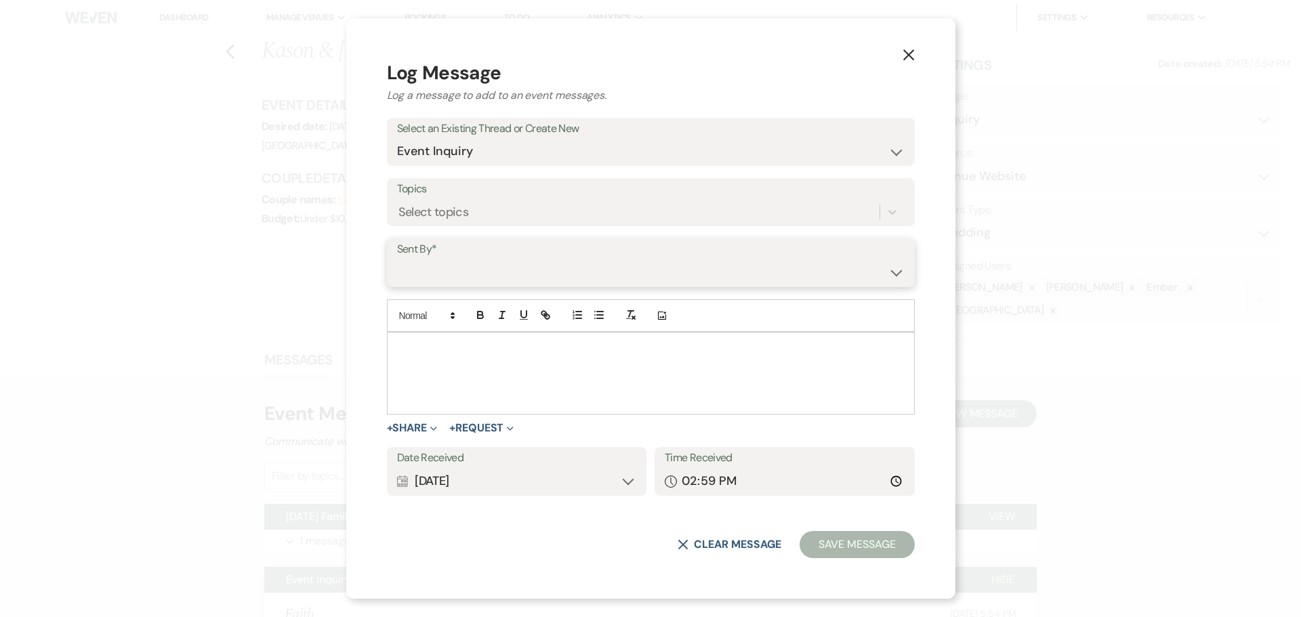
click at [524, 268] on select "[PERSON_NAME] ([PERSON_NAME][EMAIL_ADDRESS][PERSON_NAME][DOMAIN_NAME]) [PERSON_…" at bounding box center [651, 273] width 508 height 26
select select "user-197739"
click at [478, 260] on select "[PERSON_NAME] ([PERSON_NAME][EMAIL_ADDRESS][PERSON_NAME][DOMAIN_NAME]) [PERSON_…" at bounding box center [651, 273] width 508 height 26
click at [530, 375] on div at bounding box center [651, 373] width 527 height 81
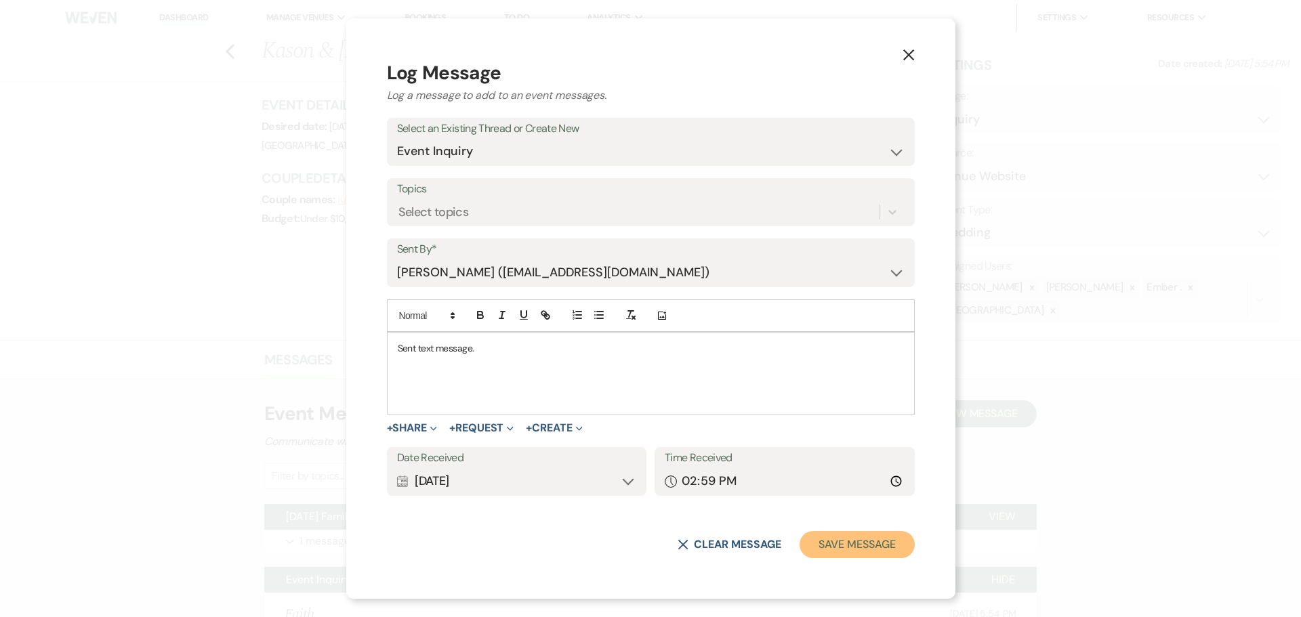
click at [800, 552] on button "Save Message" at bounding box center [857, 544] width 115 height 27
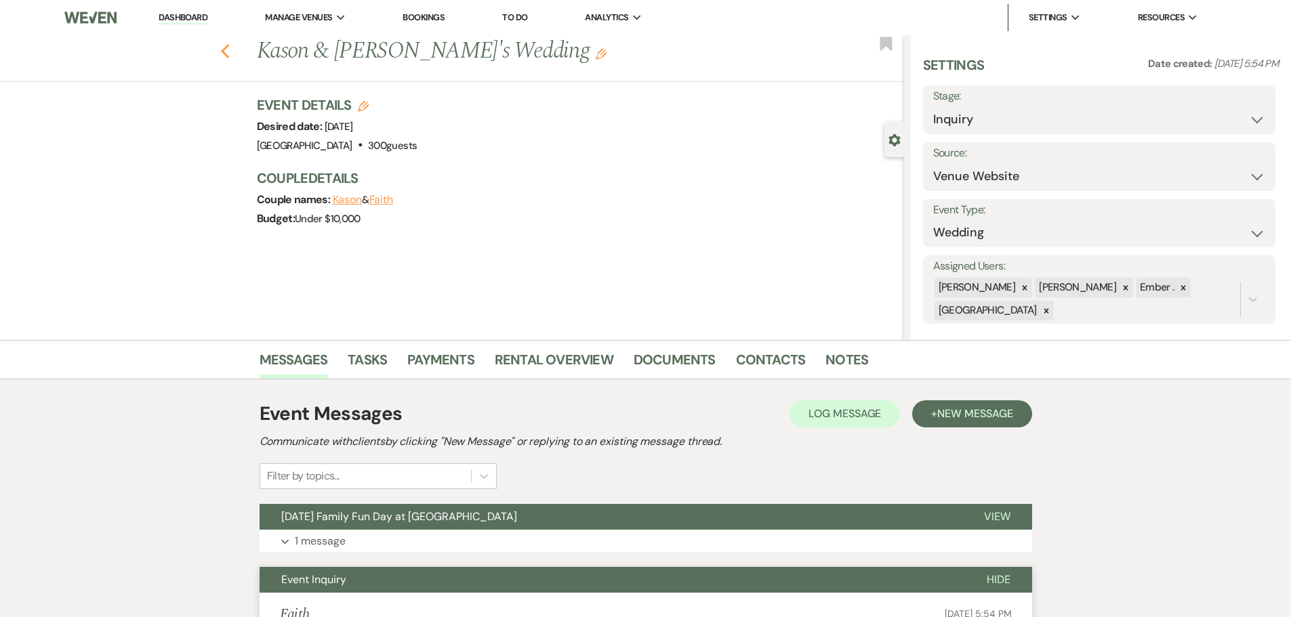
click at [229, 49] on use "button" at bounding box center [224, 51] width 9 height 15
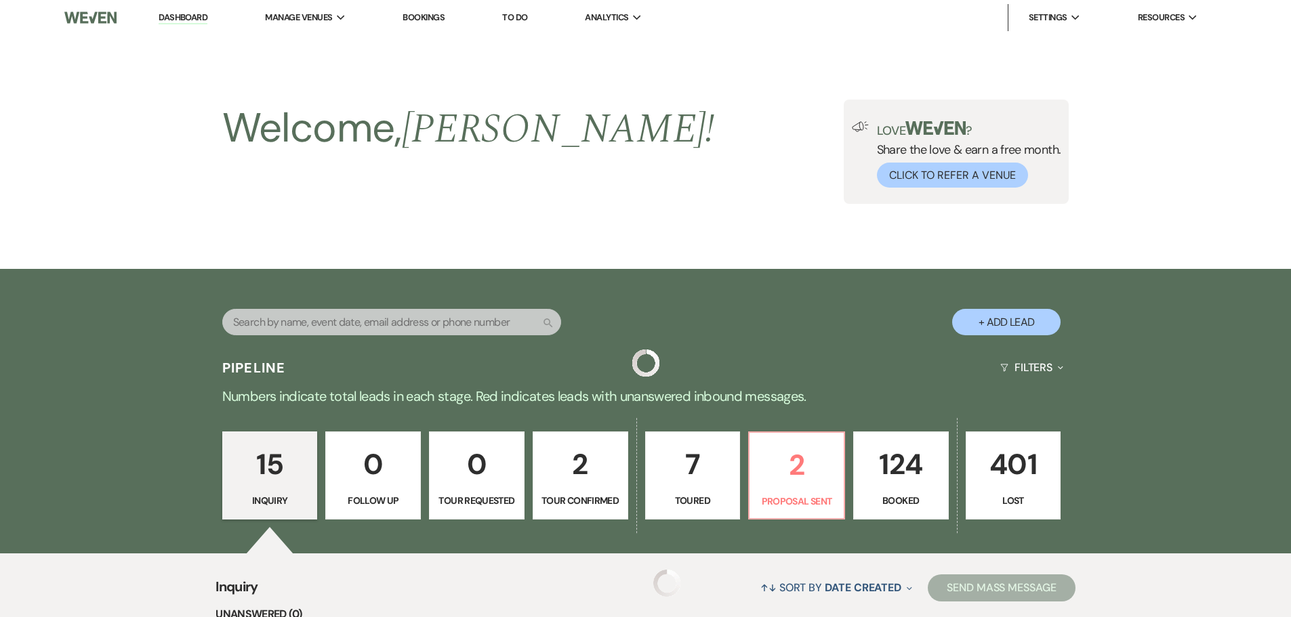
scroll to position [1335, 0]
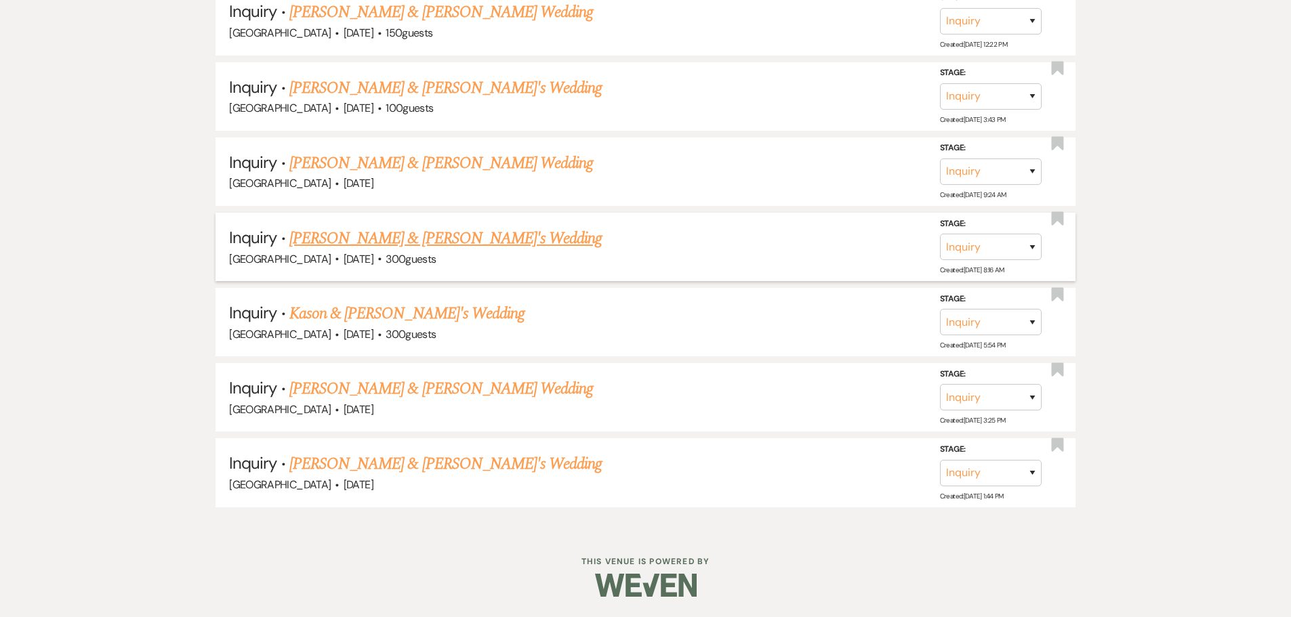
click at [417, 252] on span "300 guests" at bounding box center [411, 259] width 50 height 14
click at [417, 243] on link "[PERSON_NAME] & [PERSON_NAME]'s Wedding" at bounding box center [445, 238] width 313 height 24
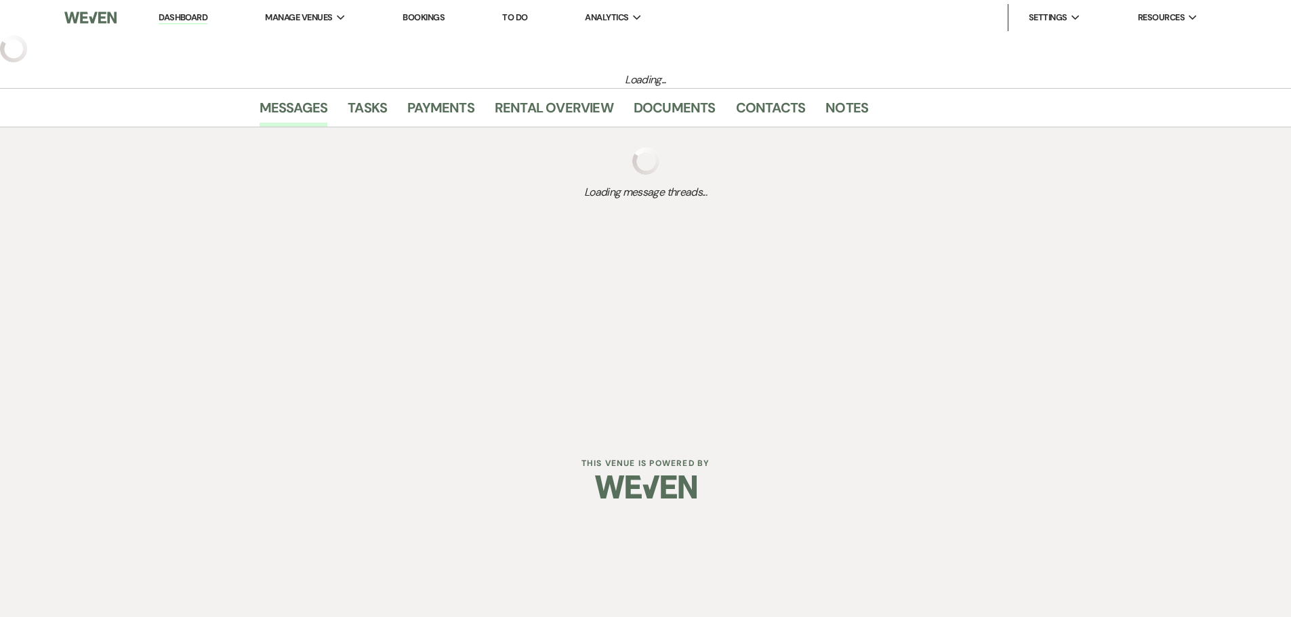
select select "15"
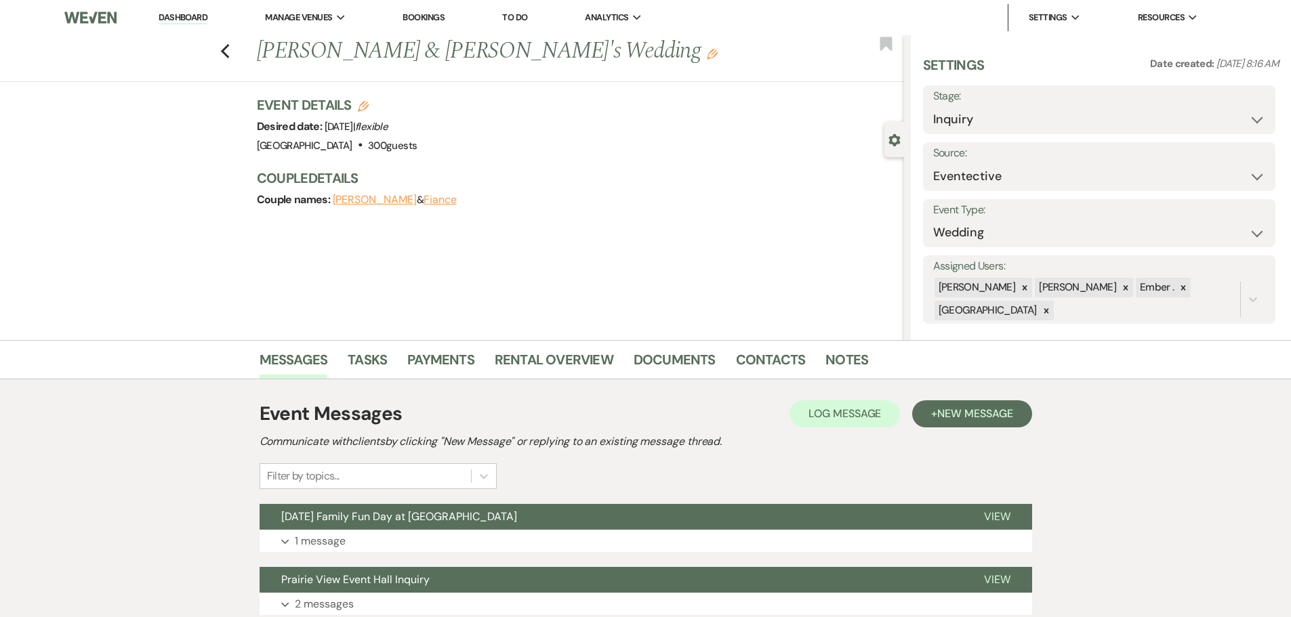
drag, startPoint x: 328, startPoint y: 600, endPoint x: 302, endPoint y: 560, distance: 48.5
click at [329, 603] on p "2 messages" at bounding box center [324, 605] width 59 height 18
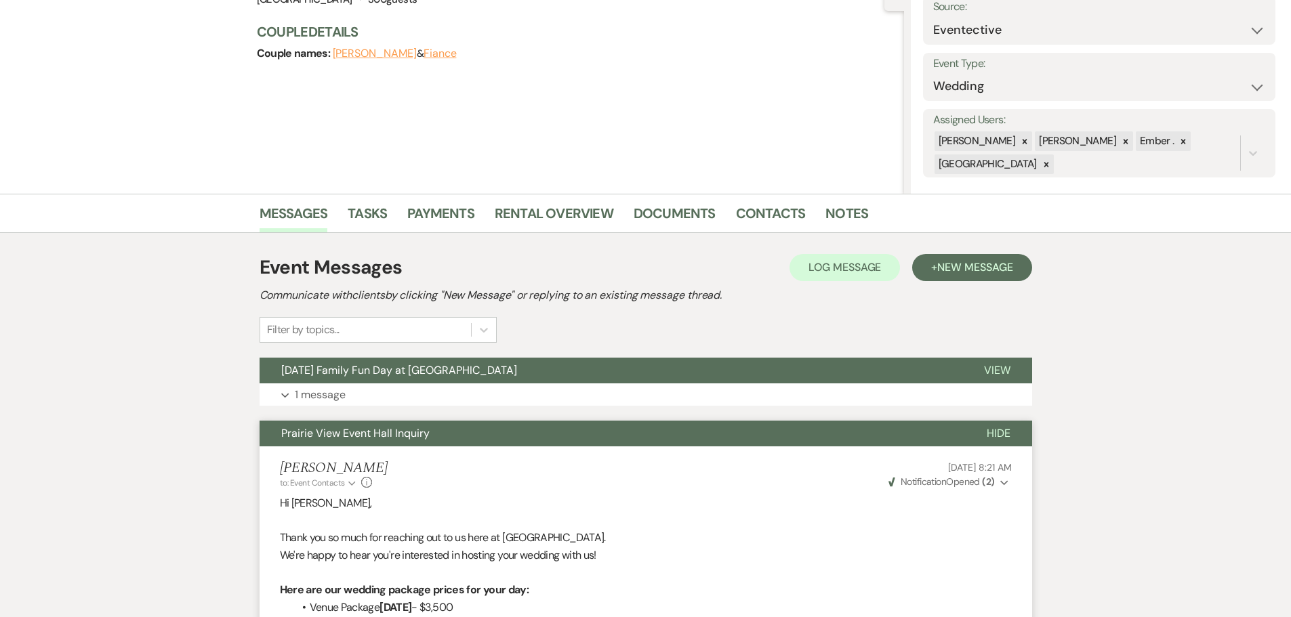
scroll to position [20, 0]
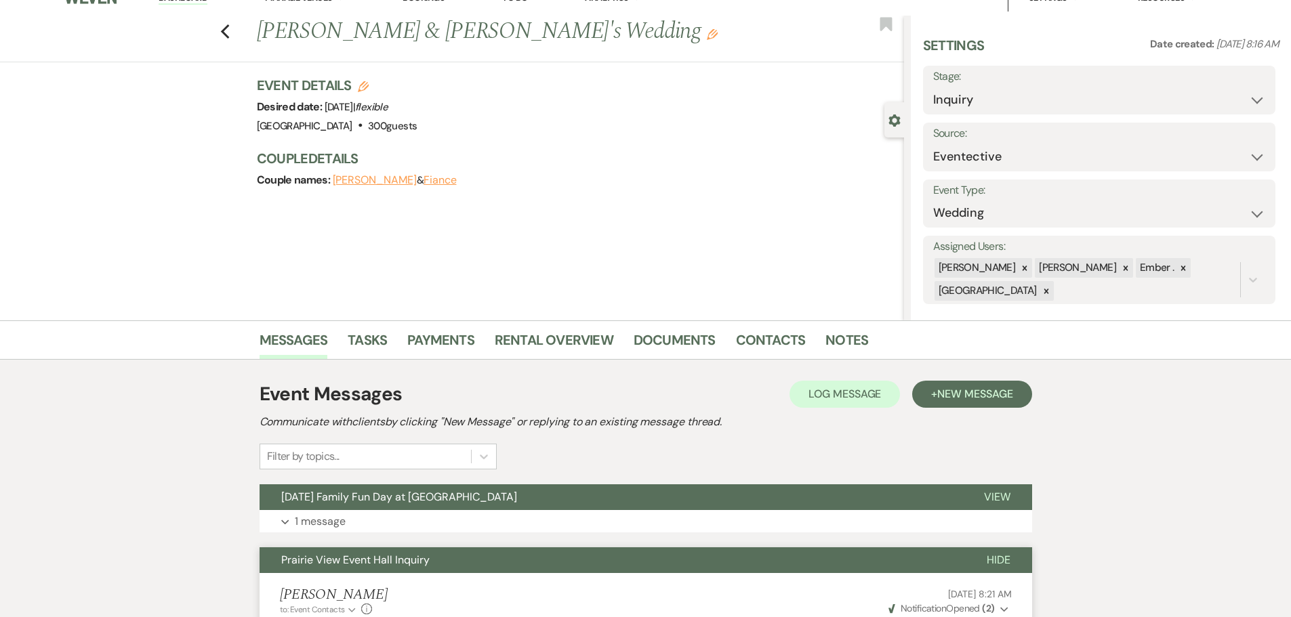
click at [862, 348] on li "Notes" at bounding box center [856, 343] width 63 height 33
click at [855, 344] on link "Notes" at bounding box center [846, 344] width 43 height 30
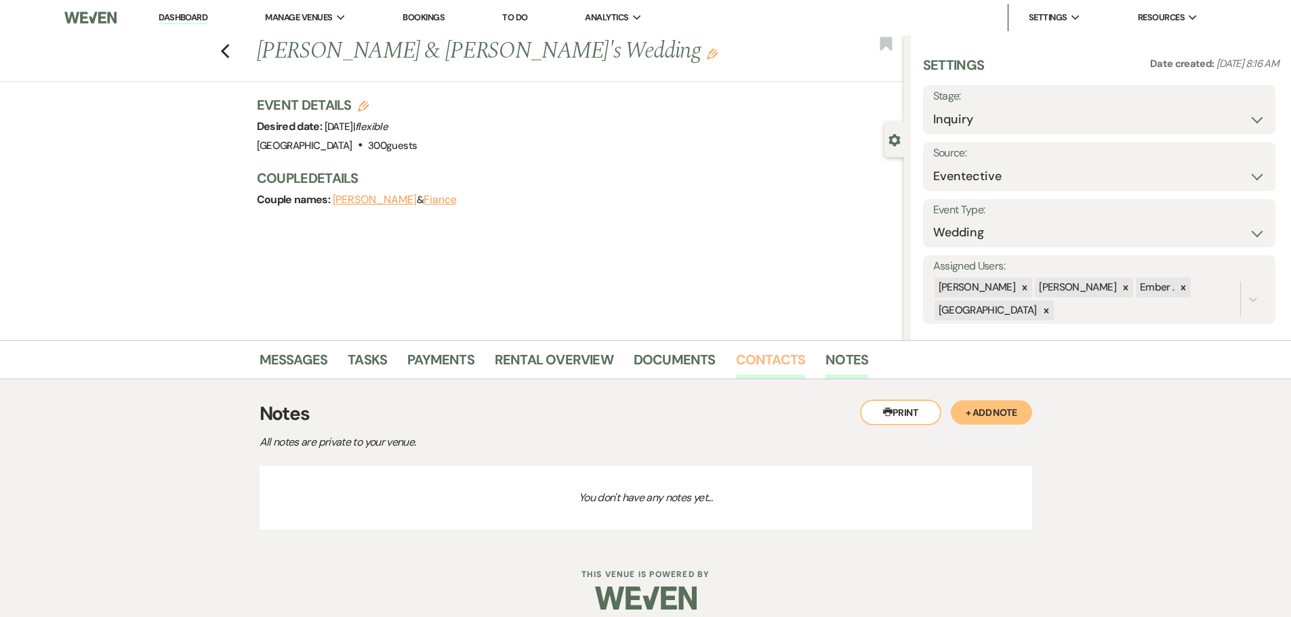
click at [779, 365] on link "Contacts" at bounding box center [771, 364] width 70 height 30
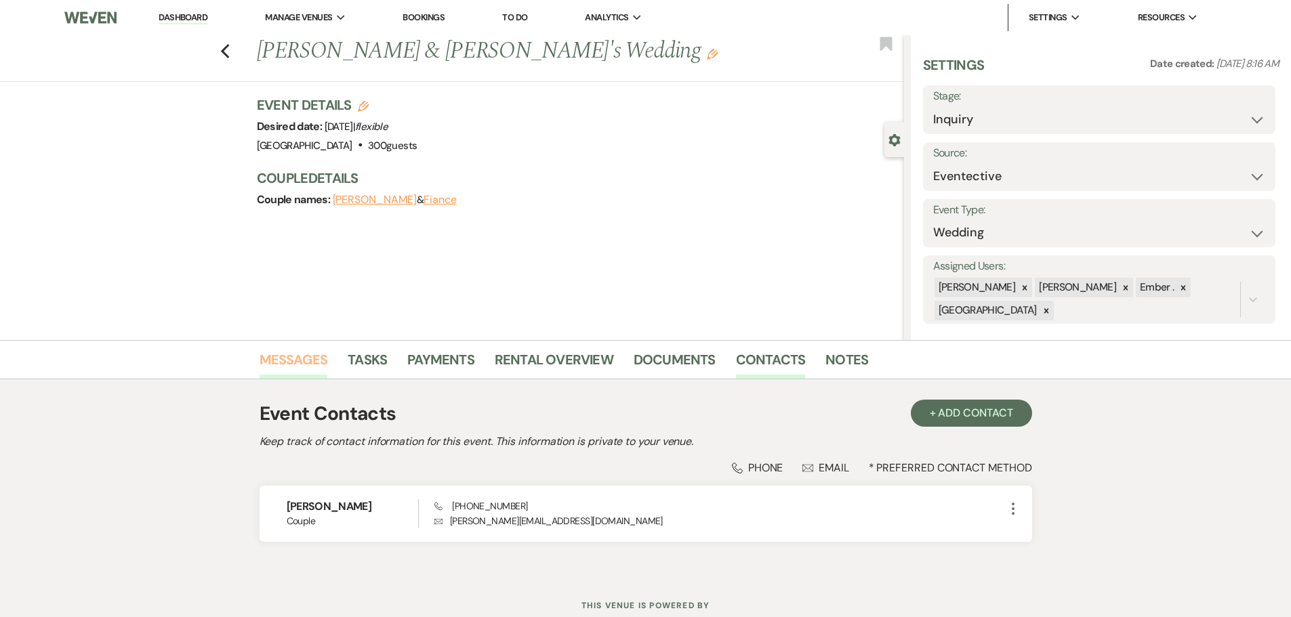
click at [301, 365] on link "Messages" at bounding box center [294, 364] width 68 height 30
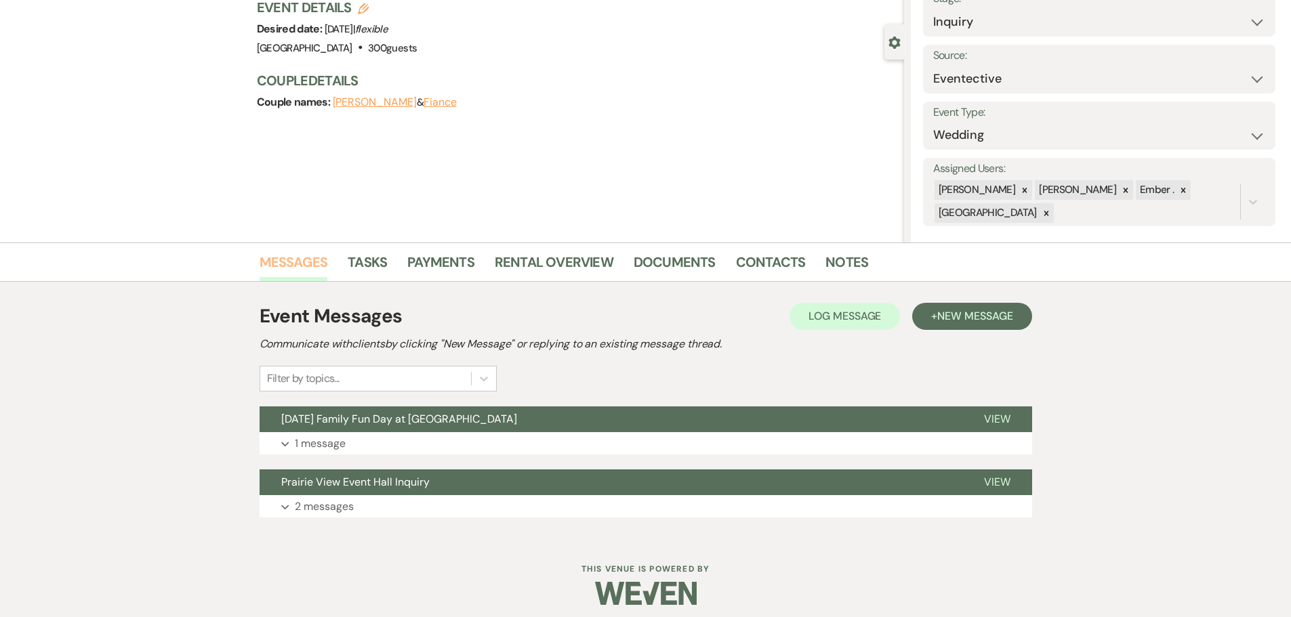
scroll to position [106, 0]
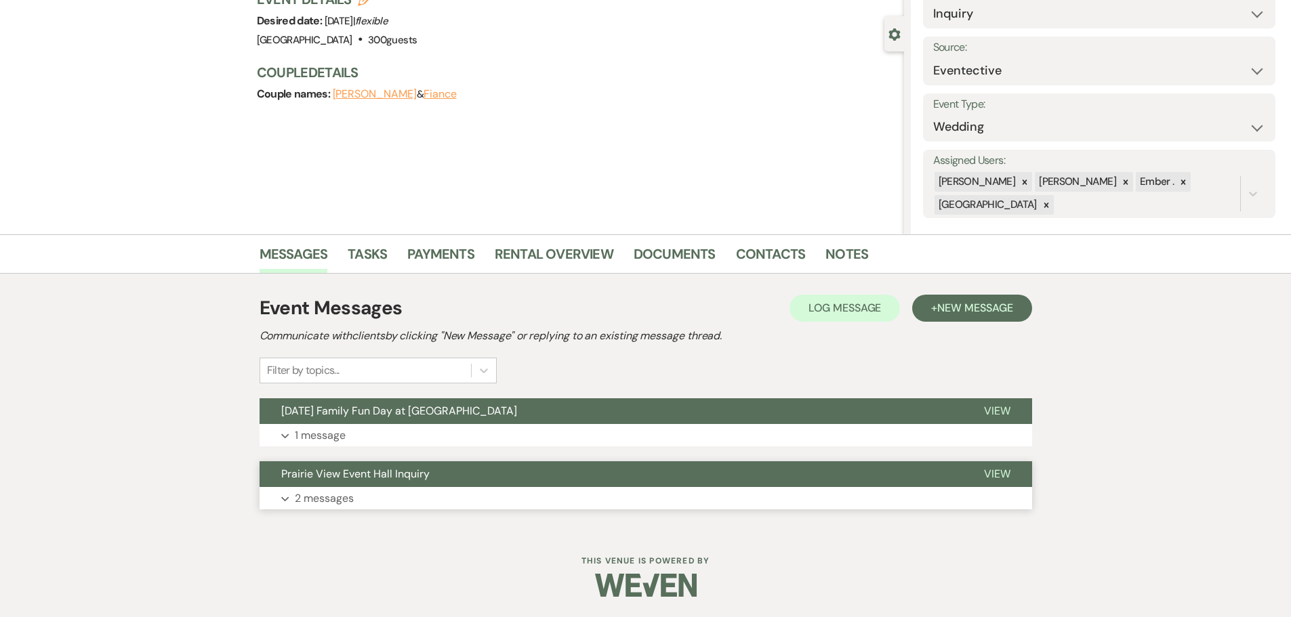
click at [264, 493] on button "Expand 2 messages" at bounding box center [646, 498] width 773 height 23
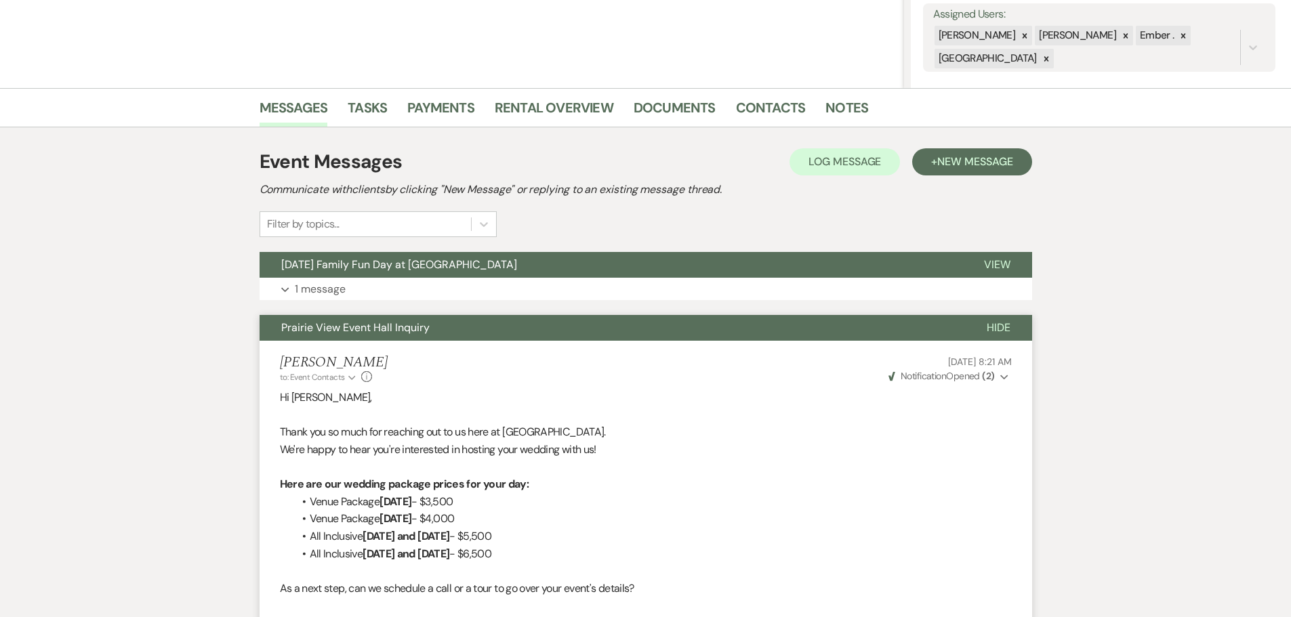
scroll to position [223, 0]
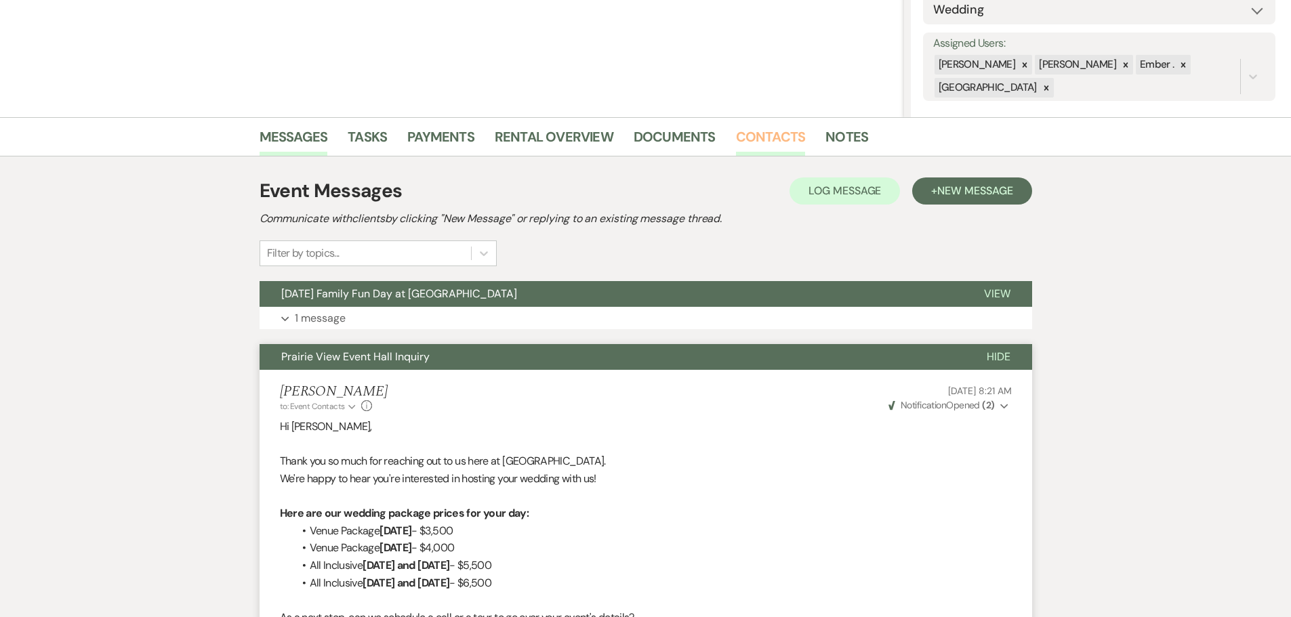
click at [755, 135] on link "Contacts" at bounding box center [771, 141] width 70 height 30
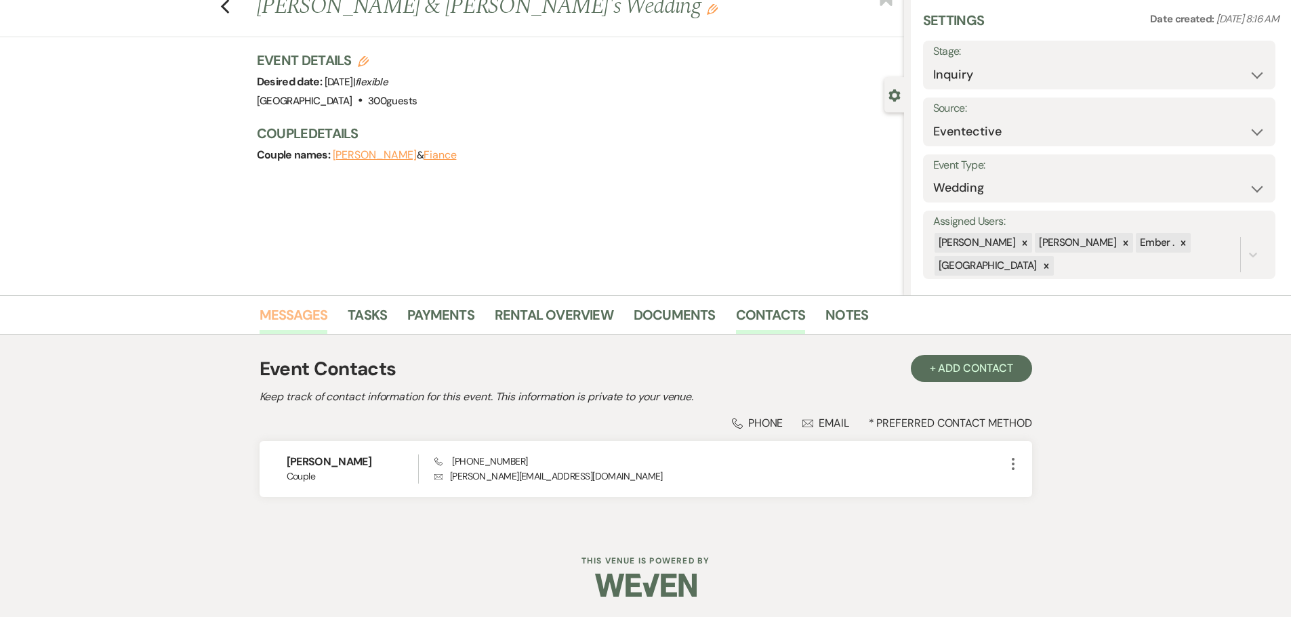
click at [293, 317] on link "Messages" at bounding box center [294, 319] width 68 height 30
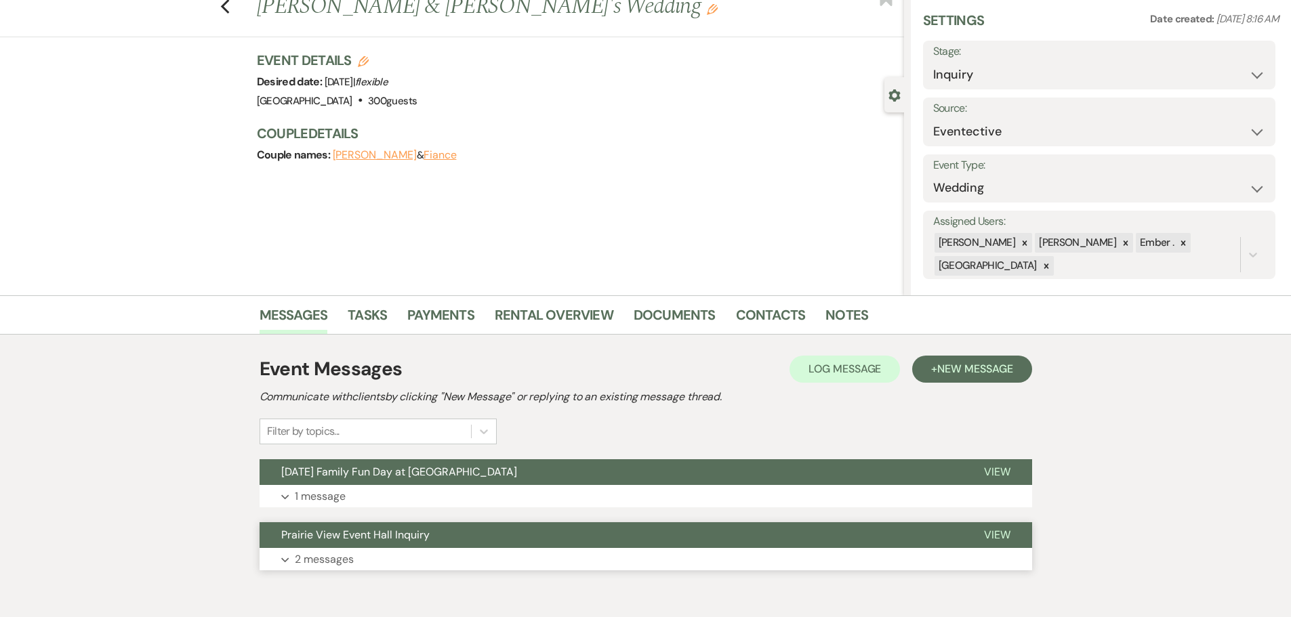
click at [398, 554] on button "Expand 2 messages" at bounding box center [646, 559] width 773 height 23
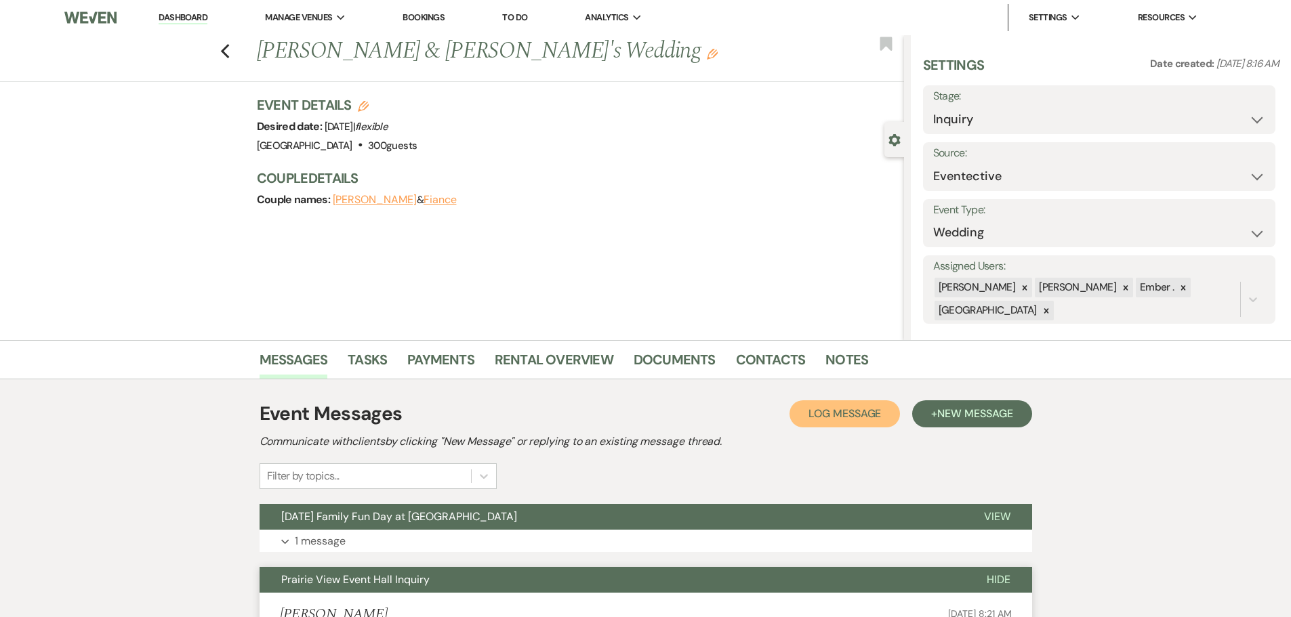
click at [811, 414] on span "Log Message" at bounding box center [845, 414] width 73 height 14
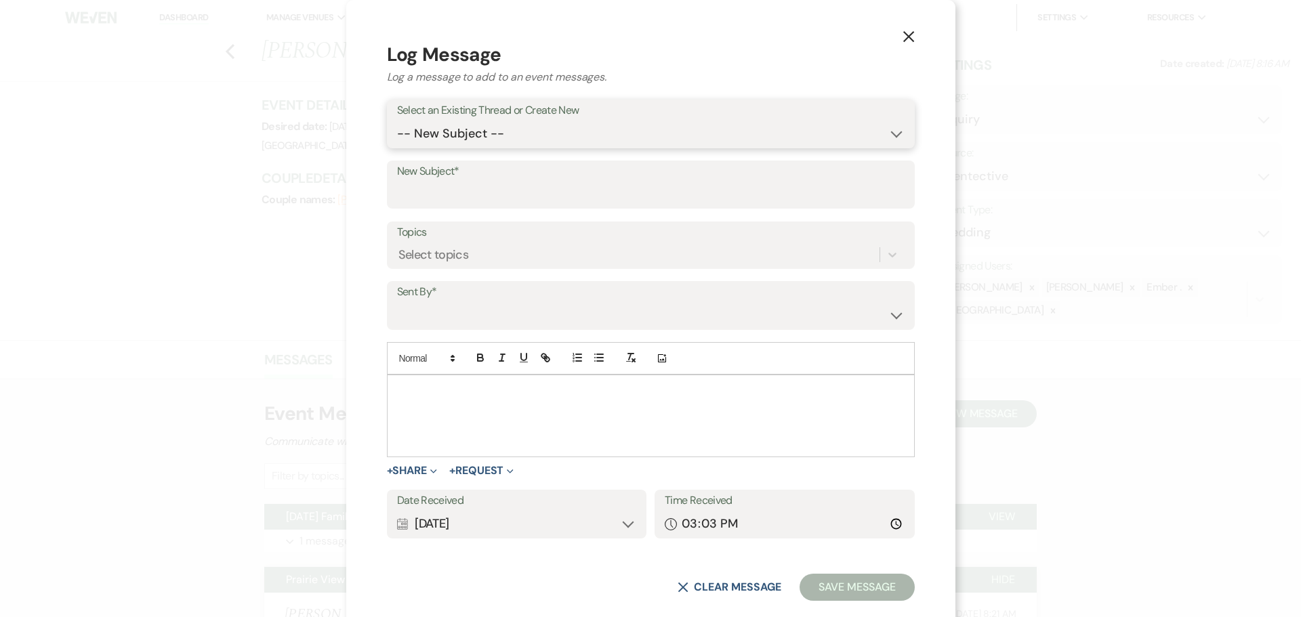
click at [526, 132] on select "-- New Subject -- [DATE] Family Fun Day at [GEOGRAPHIC_DATA] [GEOGRAPHIC_DATA] …" at bounding box center [651, 134] width 508 height 26
select select "461754"
click at [478, 138] on select "-- New Subject -- [DATE] Family Fun Day at [GEOGRAPHIC_DATA] [GEOGRAPHIC_DATA] …" at bounding box center [651, 134] width 508 height 26
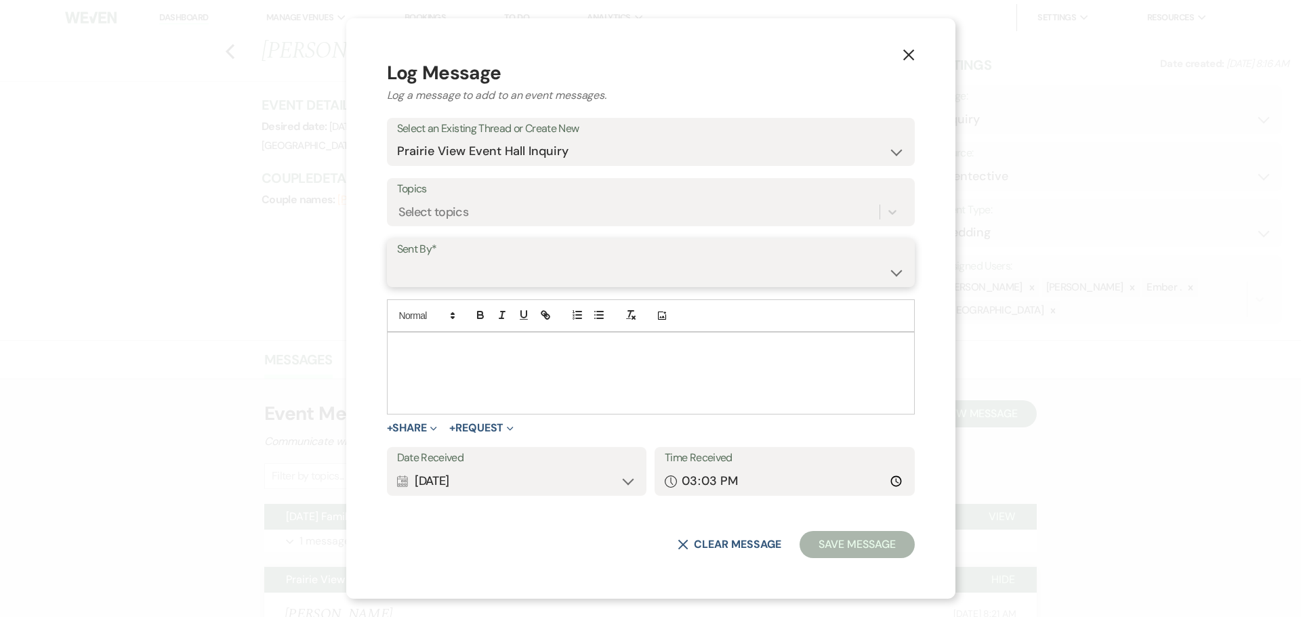
click at [516, 269] on select "[PERSON_NAME] ([PERSON_NAME][EMAIL_ADDRESS][PERSON_NAME][DOMAIN_NAME]) [PERSON_…" at bounding box center [651, 273] width 508 height 26
select select "user-197739"
click at [478, 260] on select "[PERSON_NAME] ([PERSON_NAME][EMAIL_ADDRESS][PERSON_NAME][DOMAIN_NAME]) [PERSON_…" at bounding box center [651, 273] width 508 height 26
click at [527, 375] on div at bounding box center [651, 373] width 527 height 81
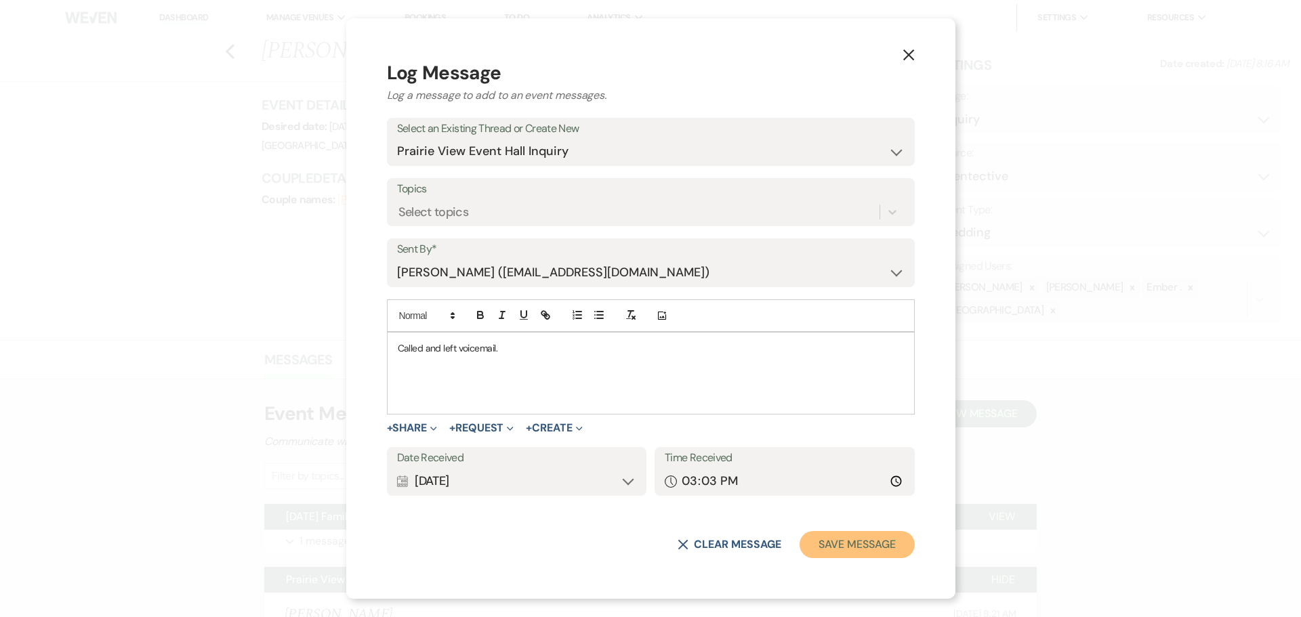
click at [800, 548] on button "Save Message" at bounding box center [857, 544] width 115 height 27
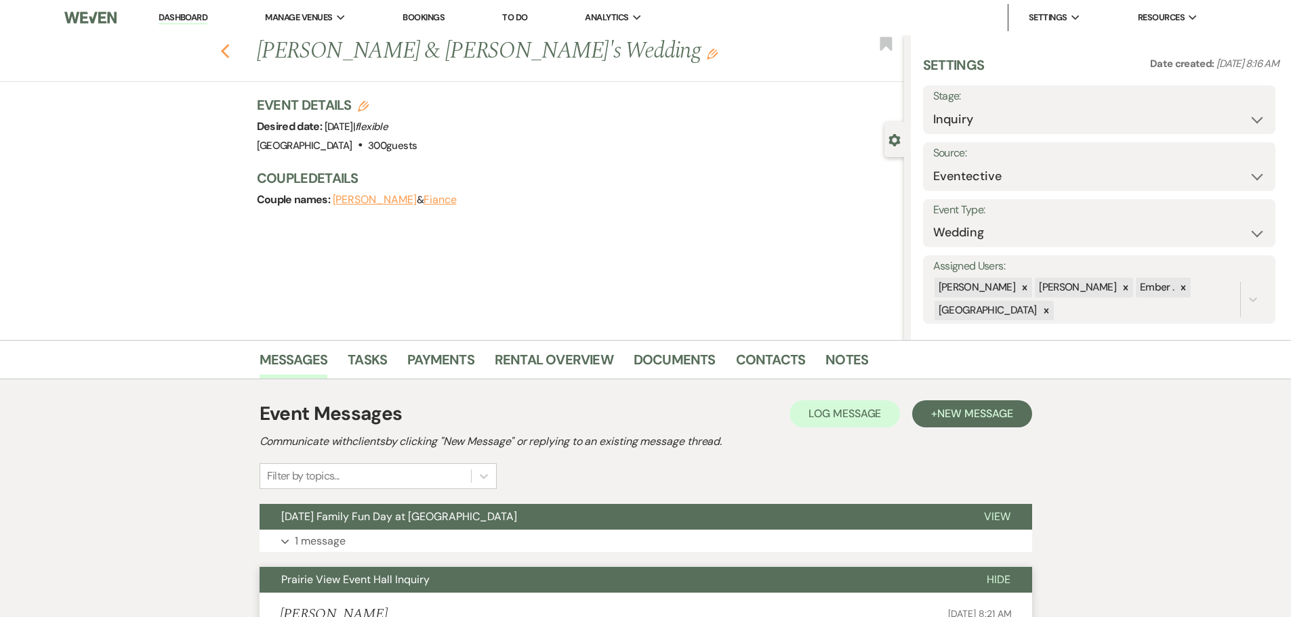
click at [229, 47] on use "button" at bounding box center [224, 51] width 9 height 15
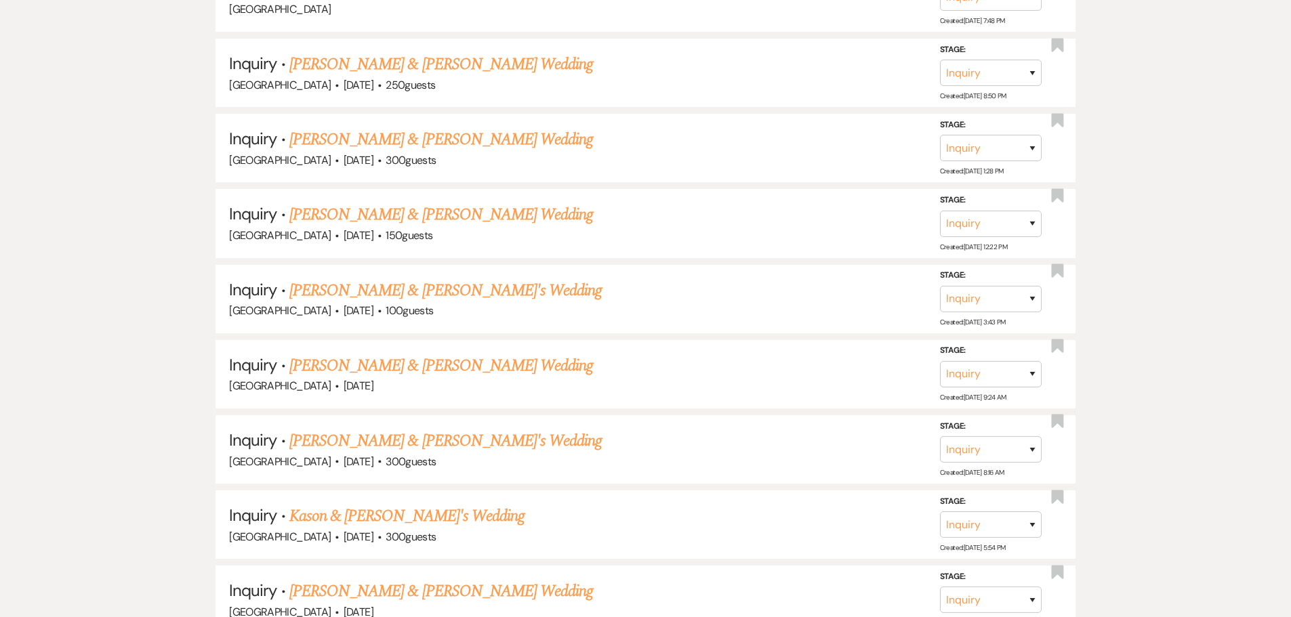
scroll to position [1132, 0]
click at [514, 373] on link "[PERSON_NAME] & [PERSON_NAME] Wedding" at bounding box center [441, 366] width 304 height 24
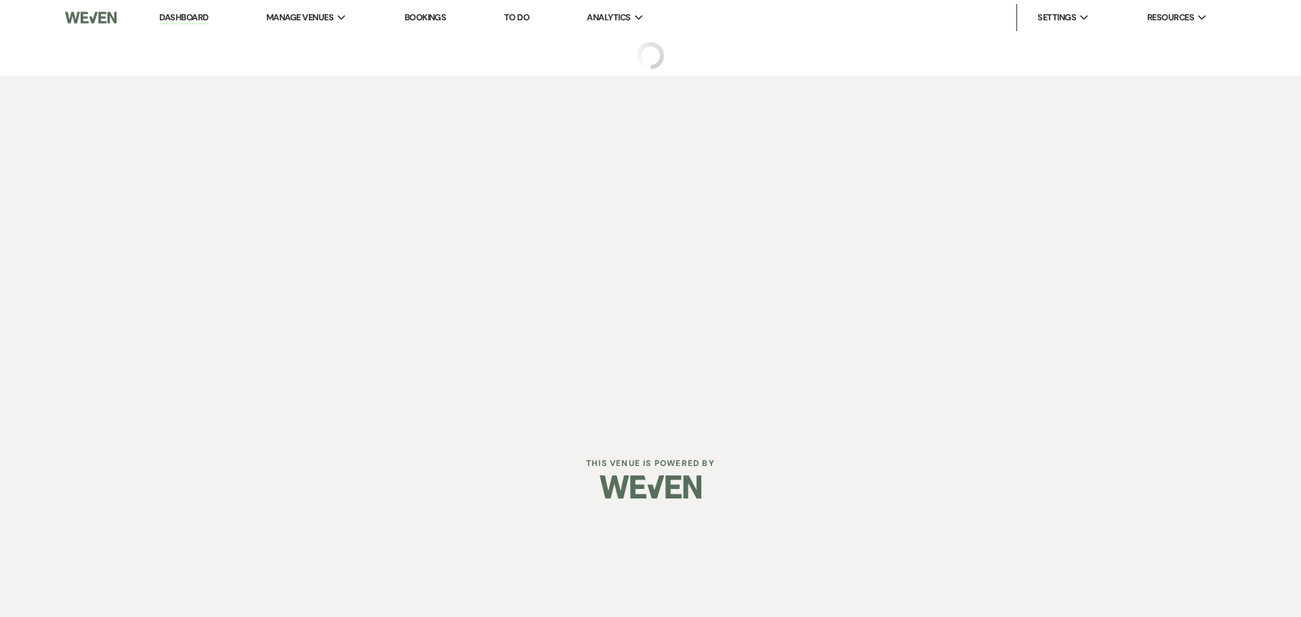
select select "5"
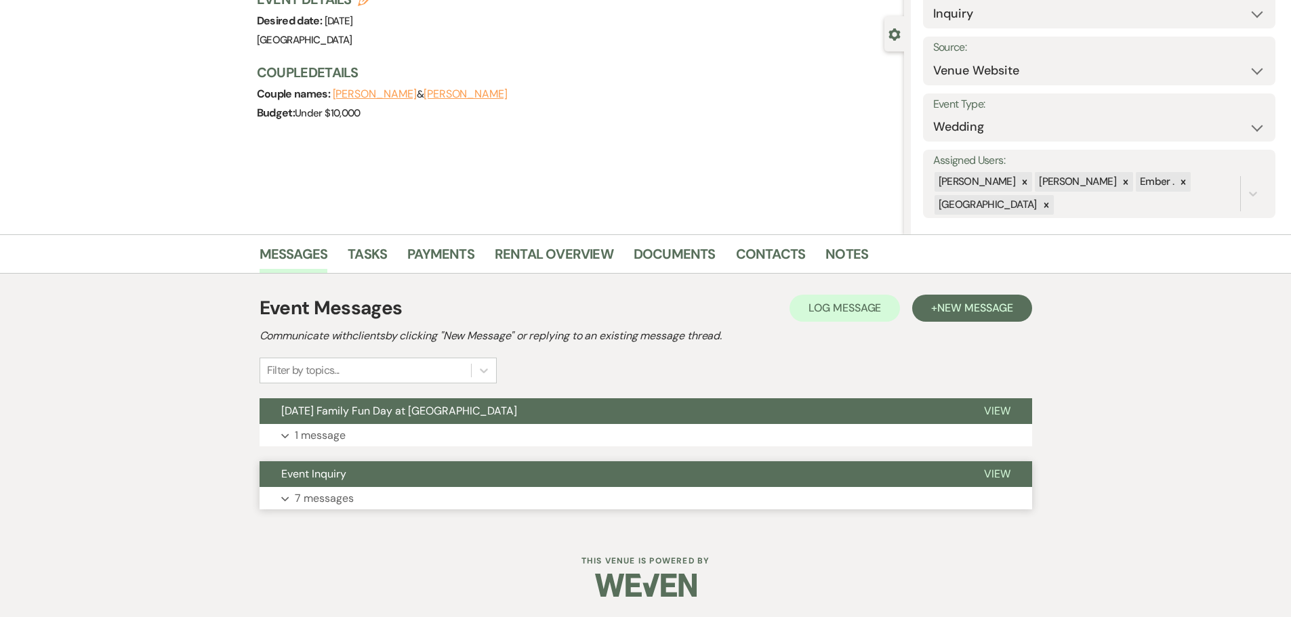
click at [286, 499] on use "button" at bounding box center [284, 499] width 7 height 5
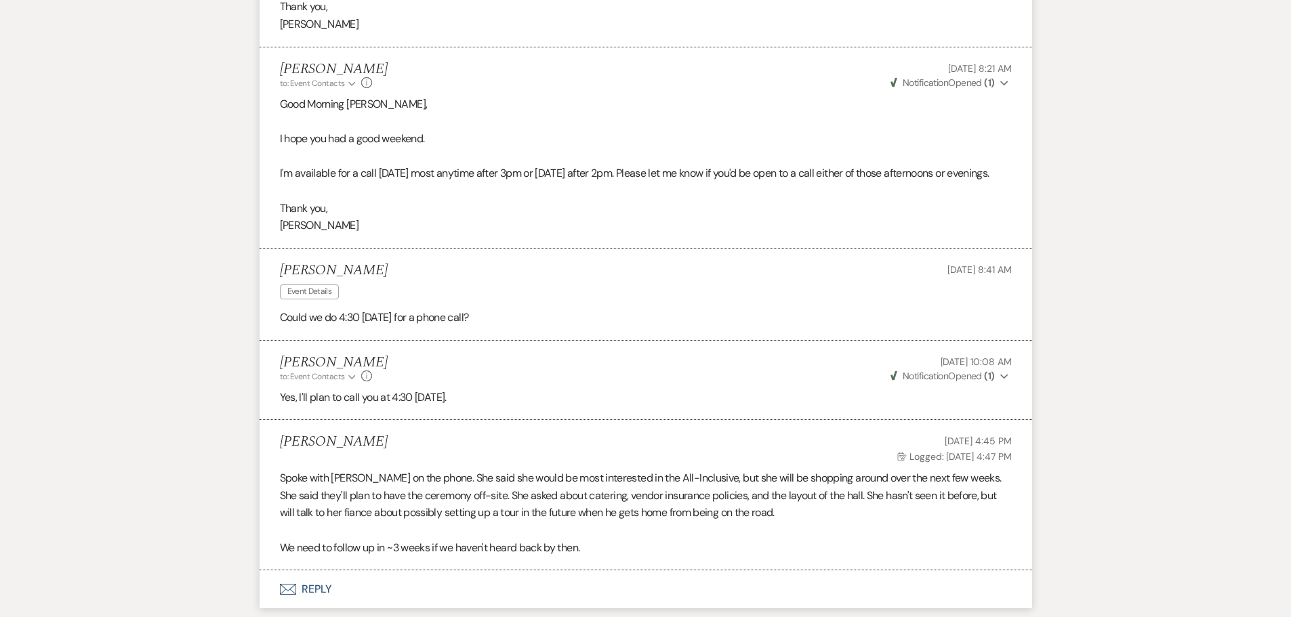
scroll to position [1423, 0]
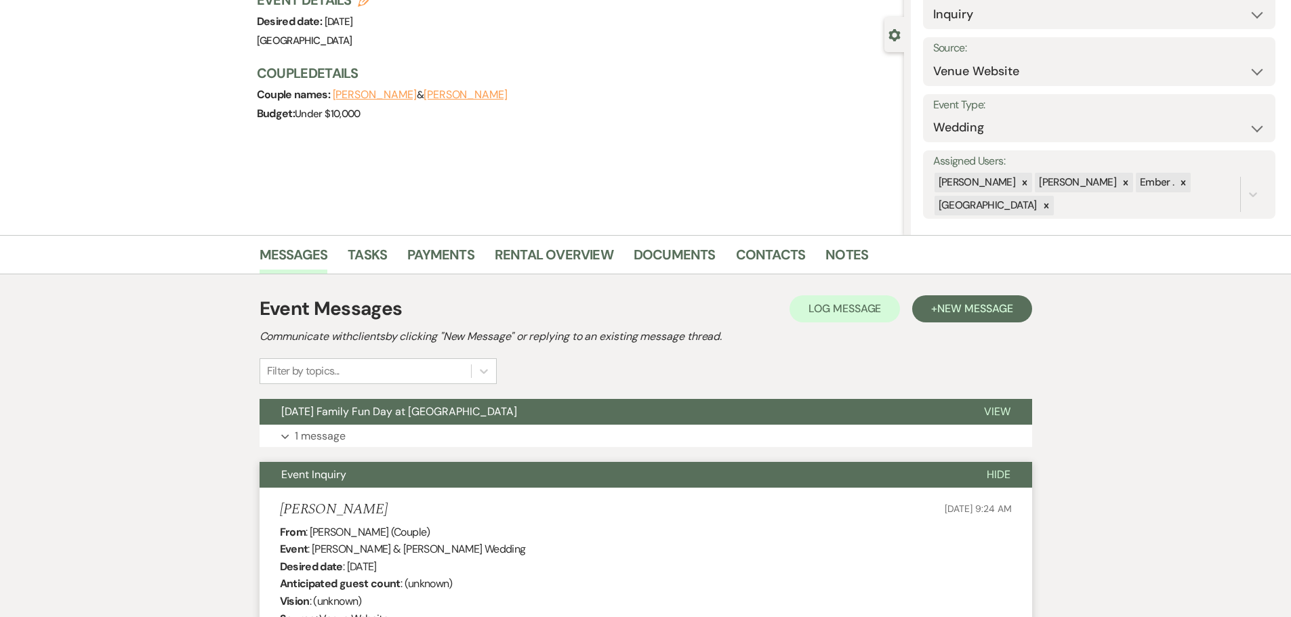
scroll to position [0, 0]
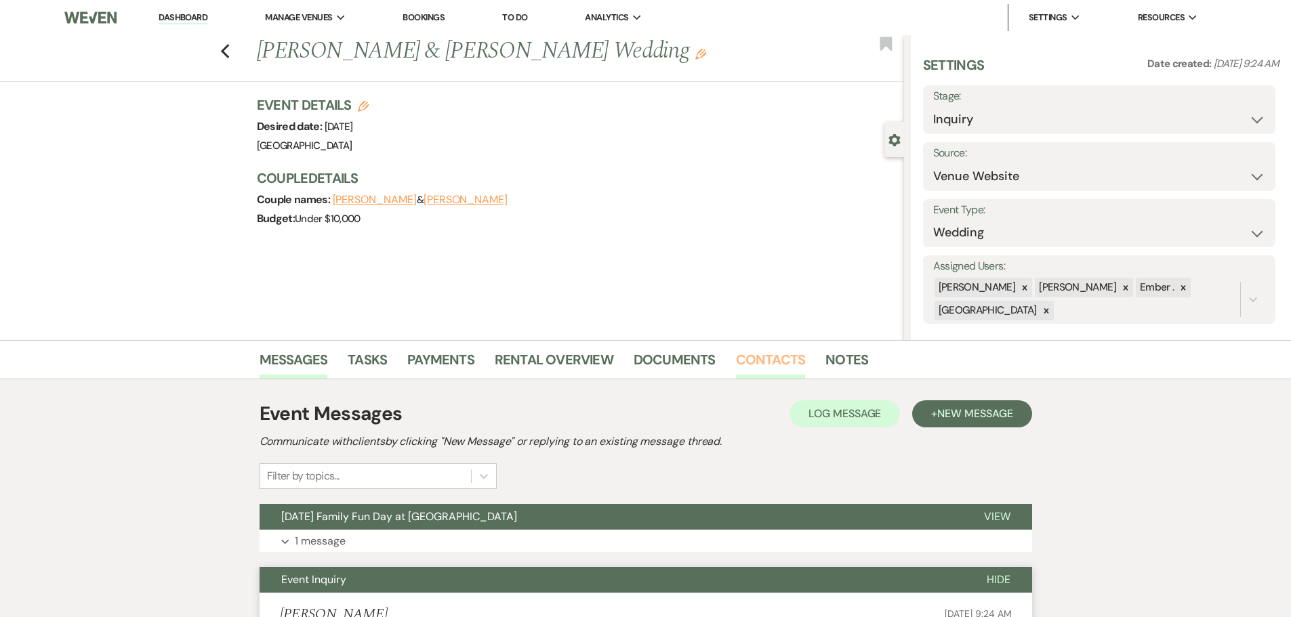
click at [773, 357] on link "Contacts" at bounding box center [771, 364] width 70 height 30
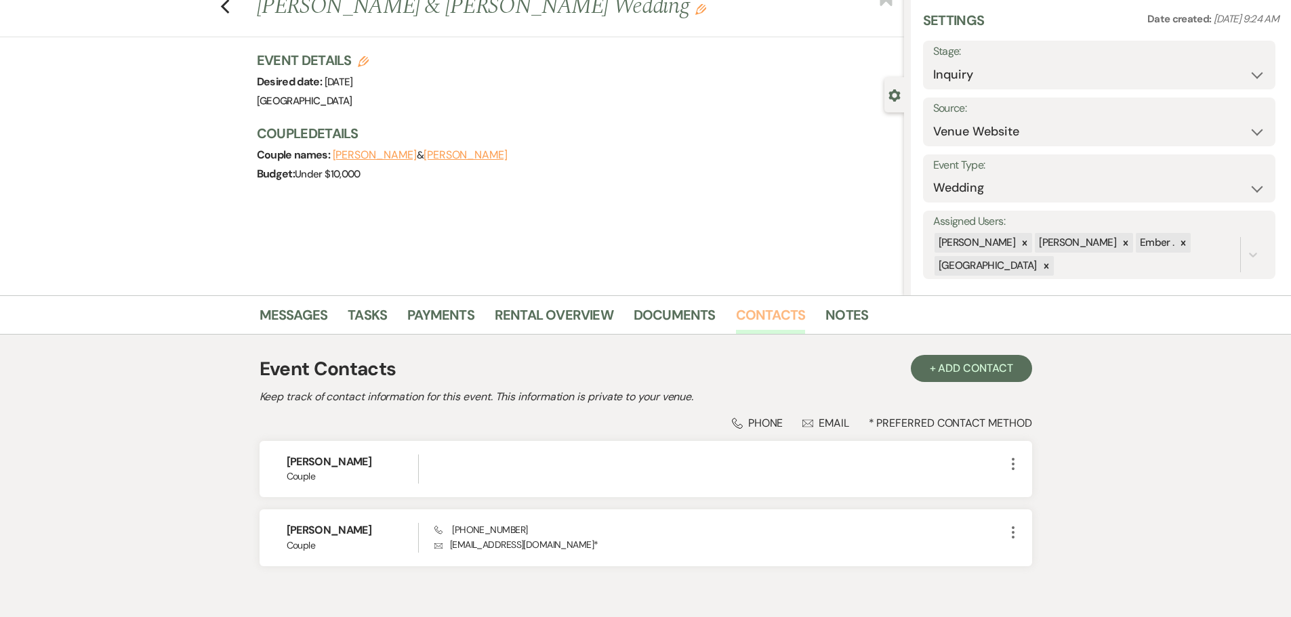
scroll to position [68, 0]
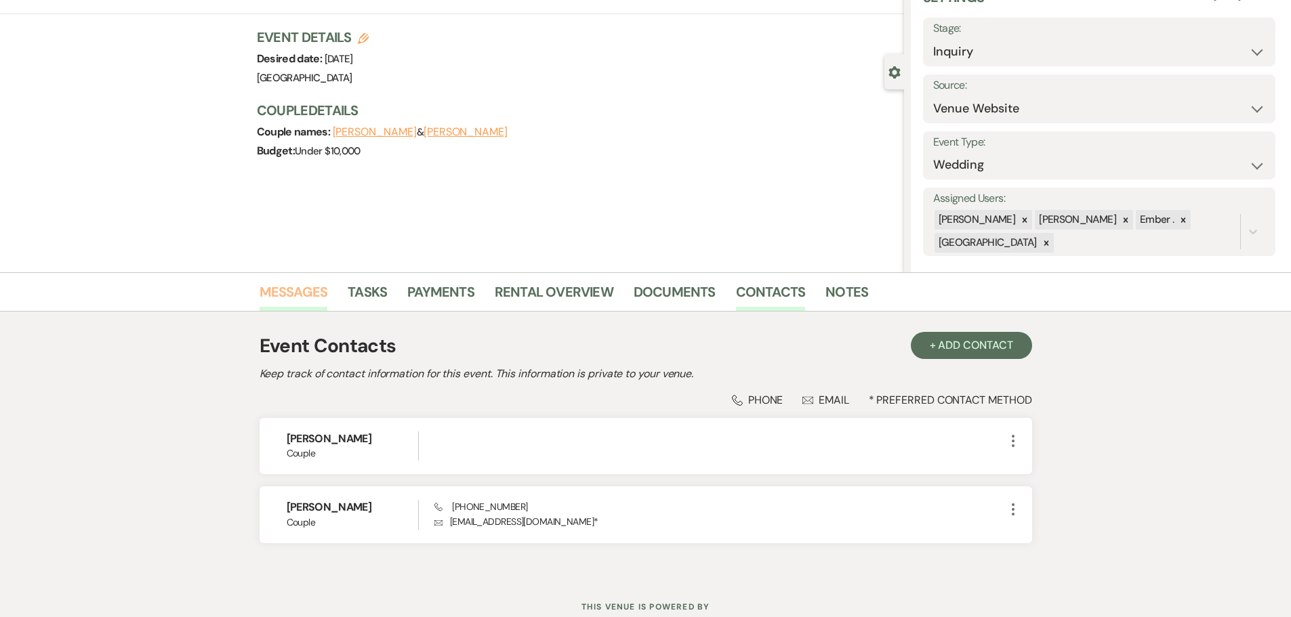
click at [301, 295] on link "Messages" at bounding box center [294, 296] width 68 height 30
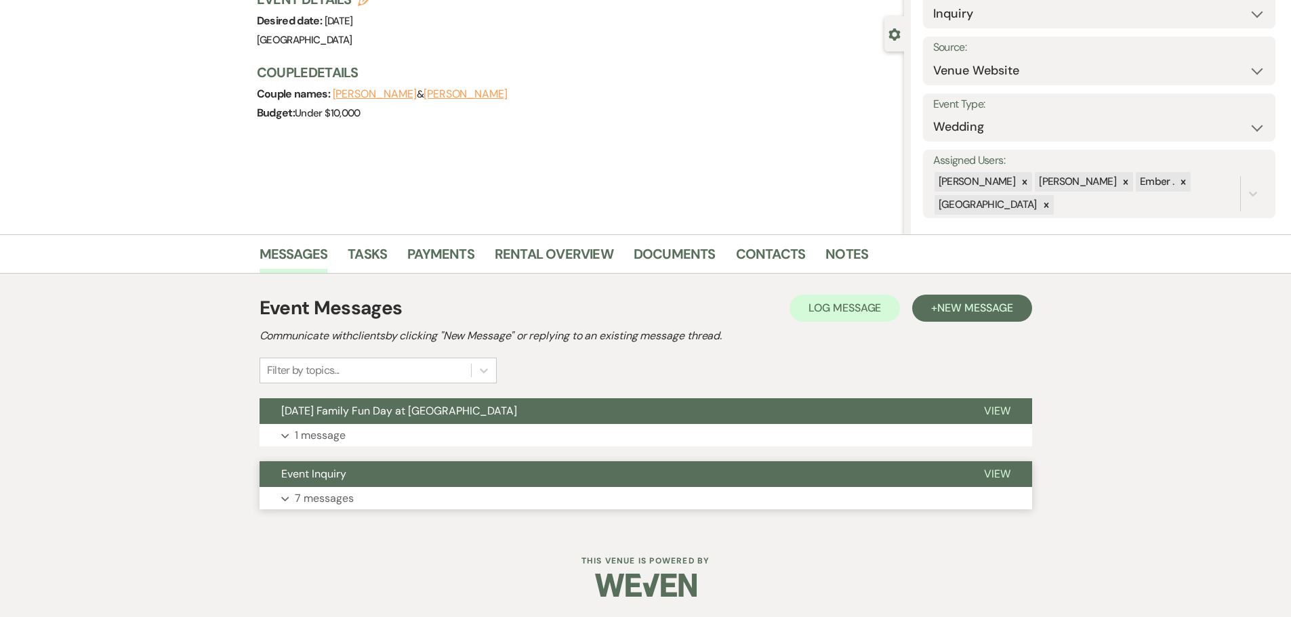
click at [304, 498] on p "7 messages" at bounding box center [324, 499] width 59 height 18
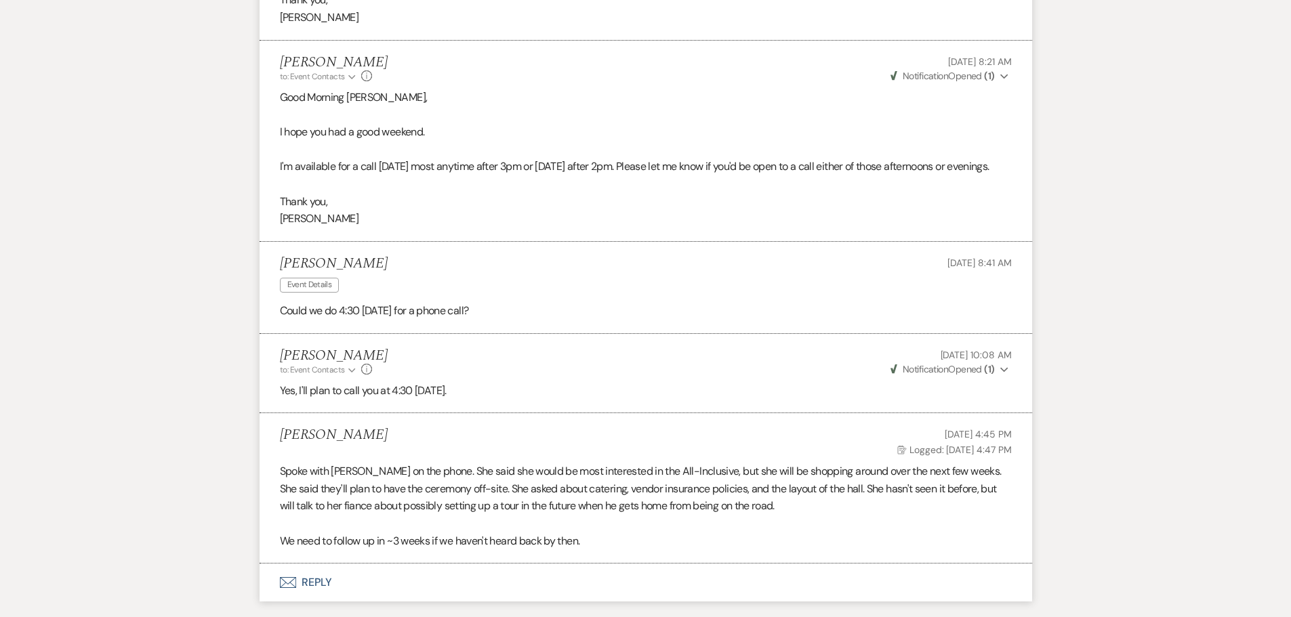
scroll to position [1406, 0]
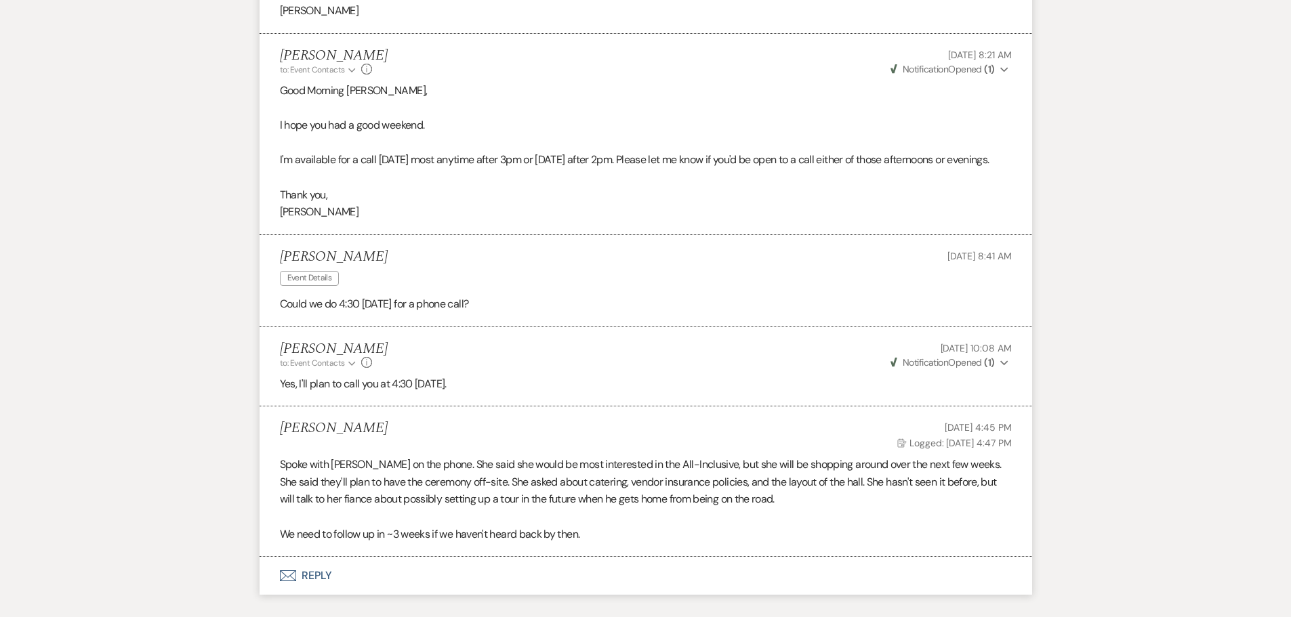
click at [317, 561] on button "Envelope Reply" at bounding box center [646, 576] width 773 height 38
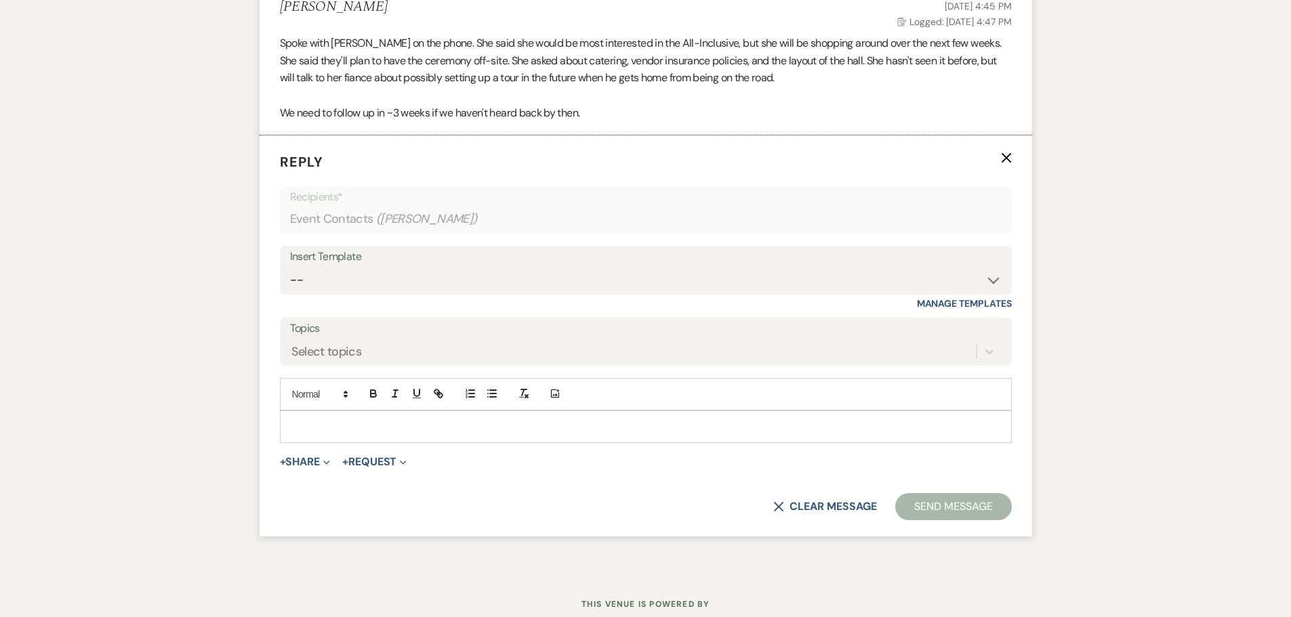
scroll to position [1838, 0]
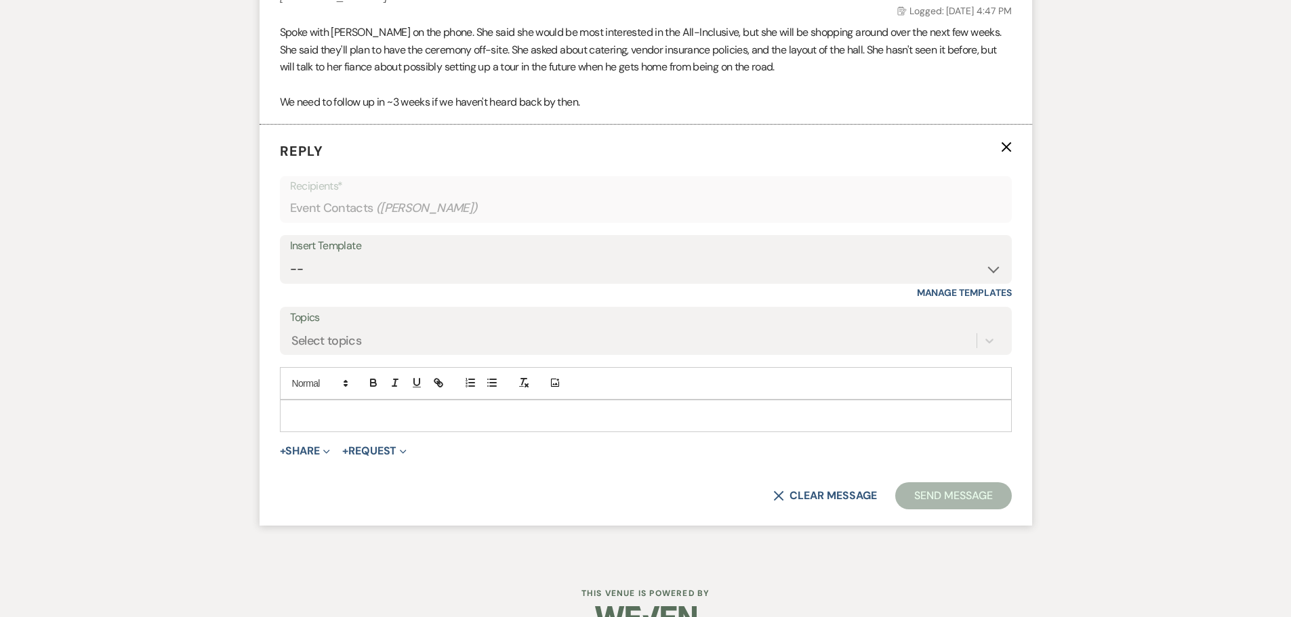
click at [389, 409] on p at bounding box center [646, 416] width 710 height 15
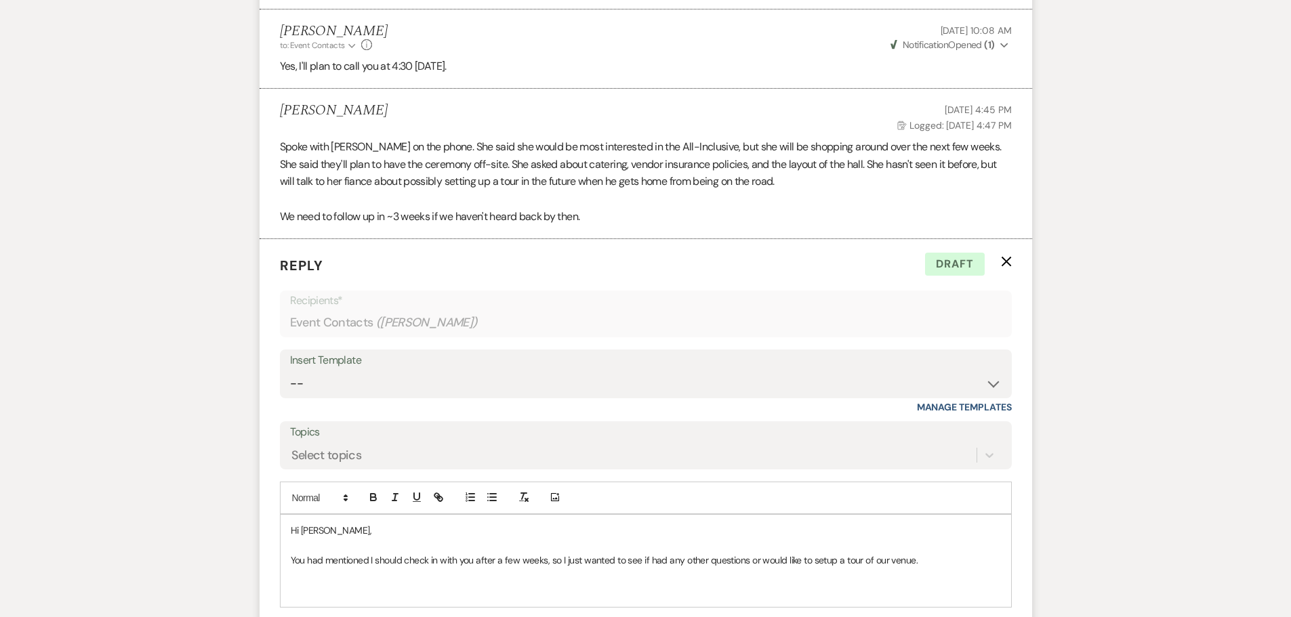
scroll to position [1791, 0]
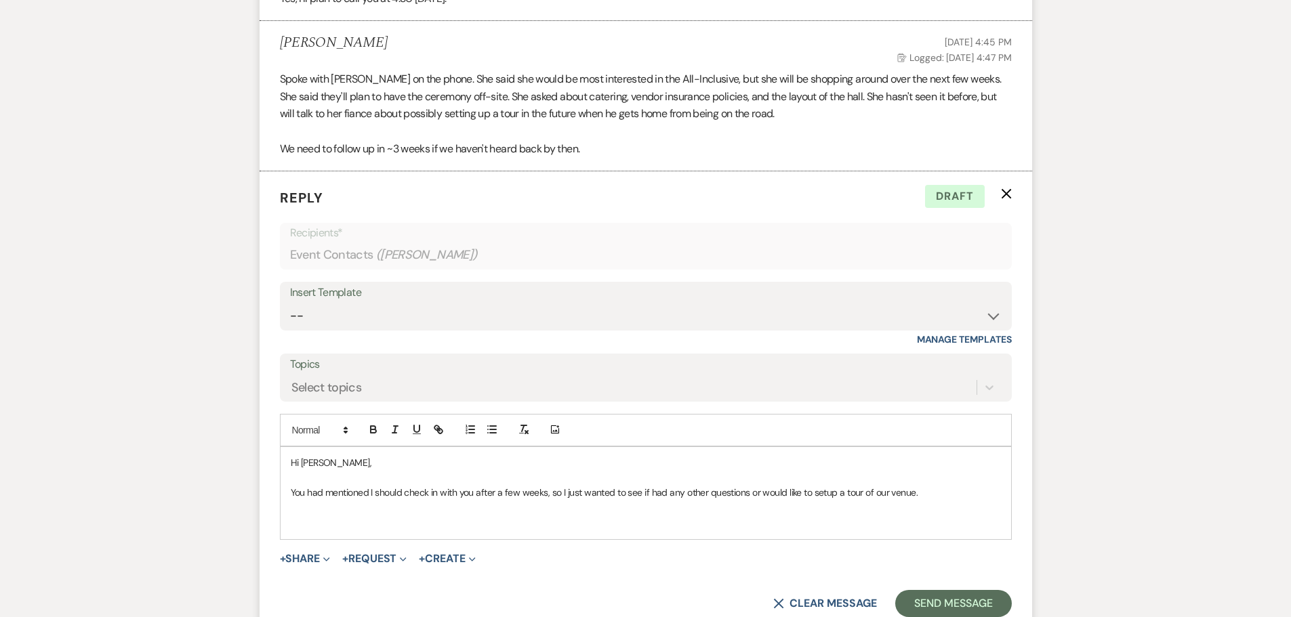
click at [647, 485] on p "You had mentioned I should check in with you after a few weeks, so I just wante…" at bounding box center [646, 492] width 710 height 15
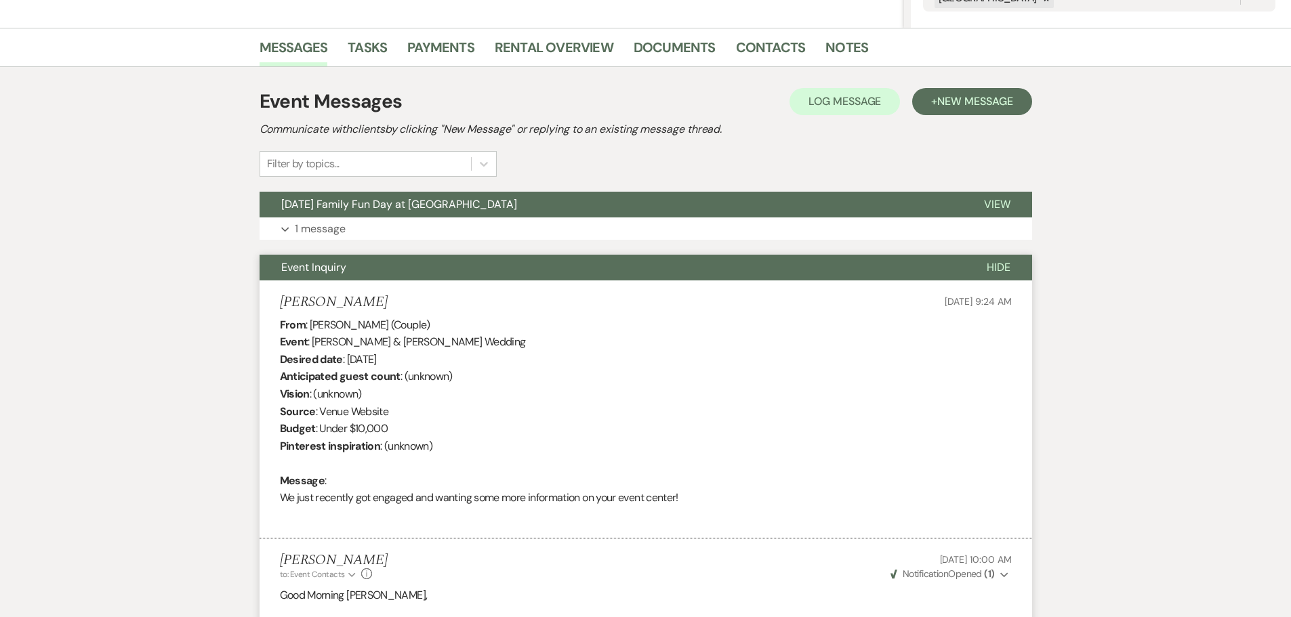
scroll to position [0, 0]
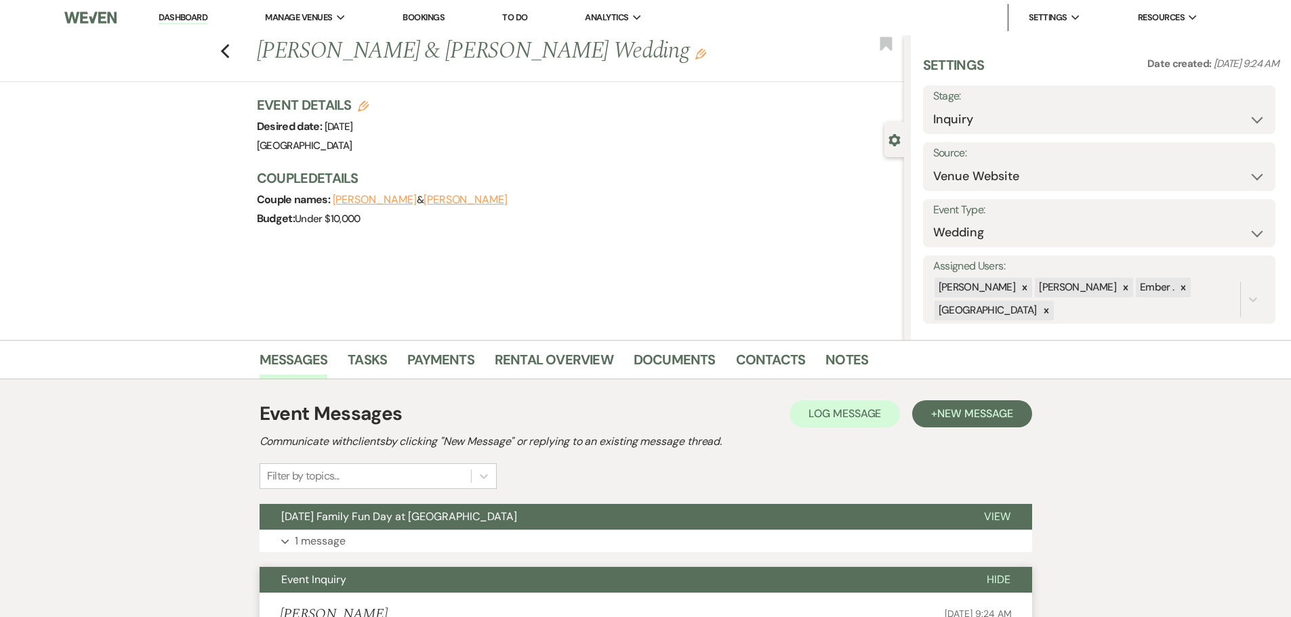
click at [299, 49] on h1 "[PERSON_NAME] & [PERSON_NAME] Wedding Edit" at bounding box center [513, 51] width 512 height 33
copy h1 "[PERSON_NAME]"
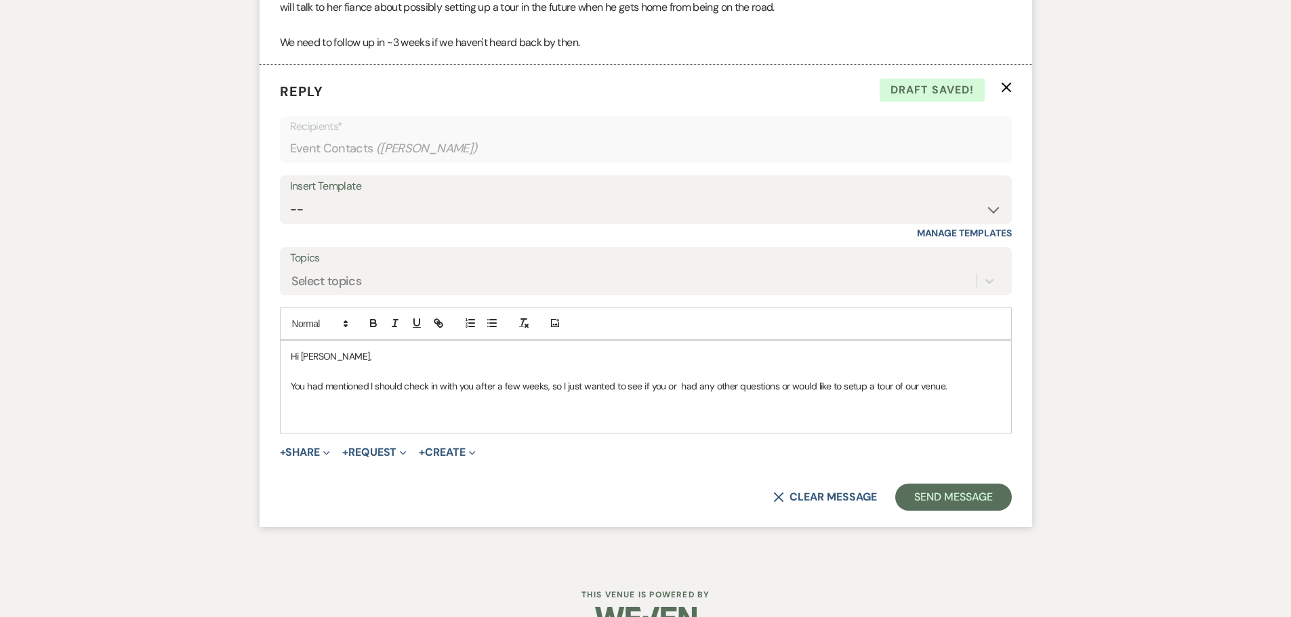
scroll to position [1914, 0]
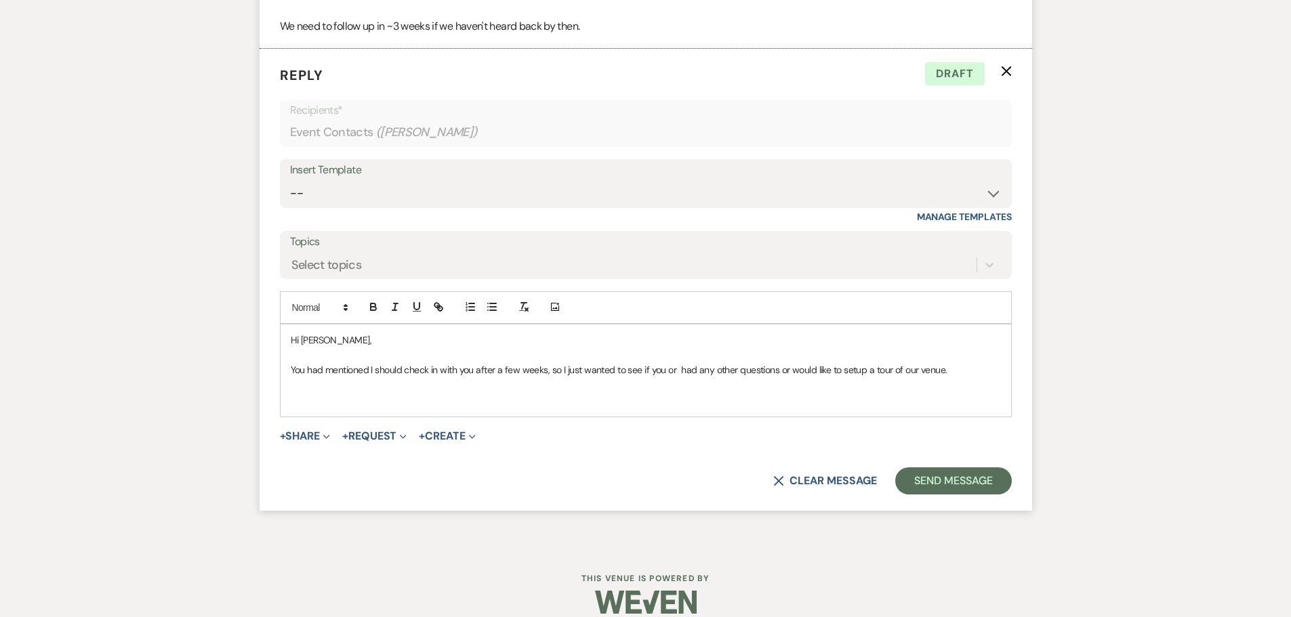
click at [675, 363] on p "You had mentioned I should check in with you after a few weeks, so I just wante…" at bounding box center [646, 370] width 710 height 15
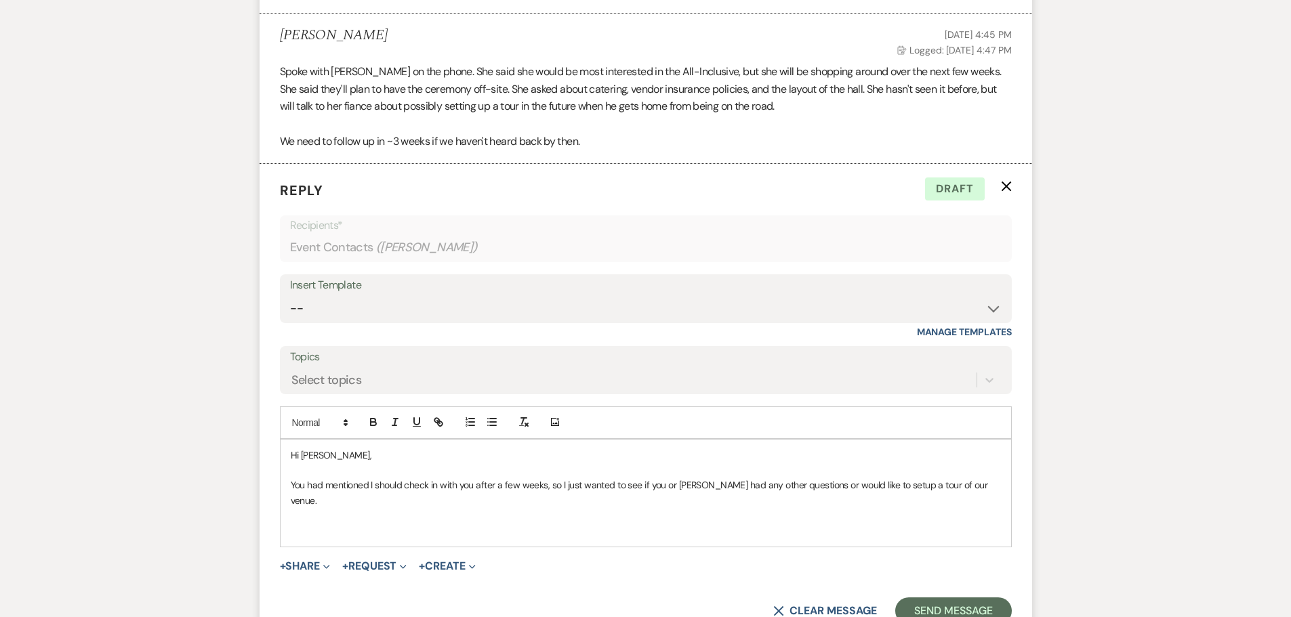
scroll to position [1846, 0]
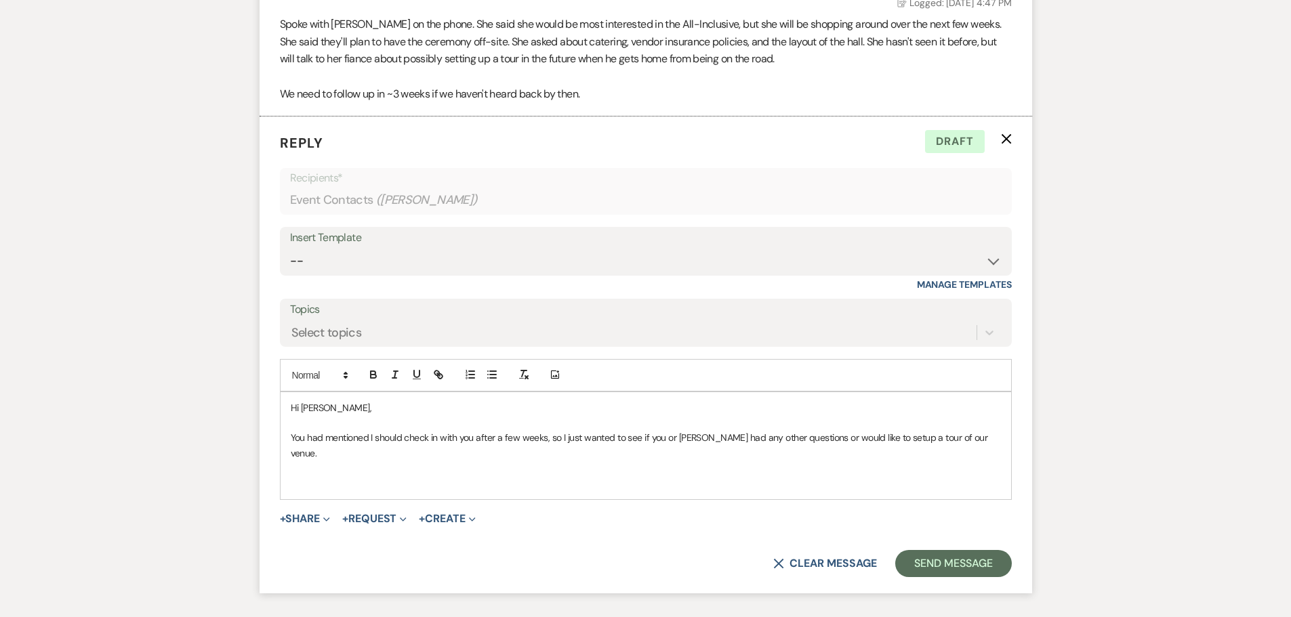
click at [399, 460] on div "Hi [PERSON_NAME], You had mentioned I should check in with you after a few week…" at bounding box center [646, 445] width 731 height 107
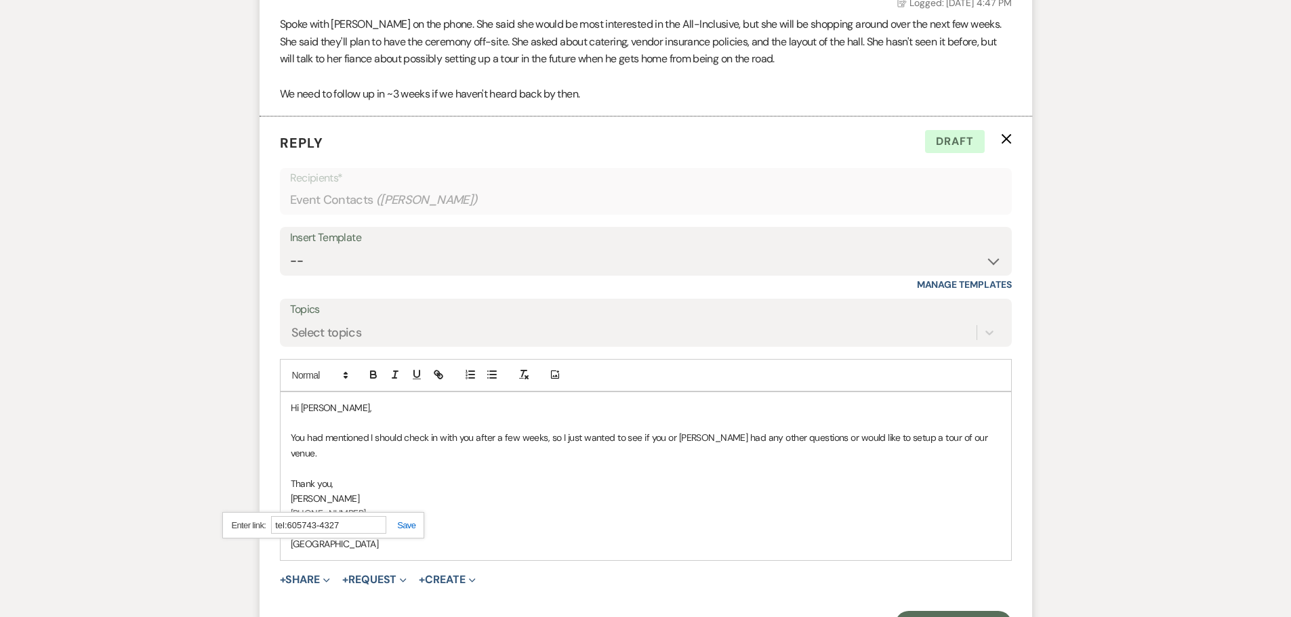
type input "tel:[PHONE_NUMBER]"
click at [973, 611] on button "Send Message" at bounding box center [953, 624] width 116 height 27
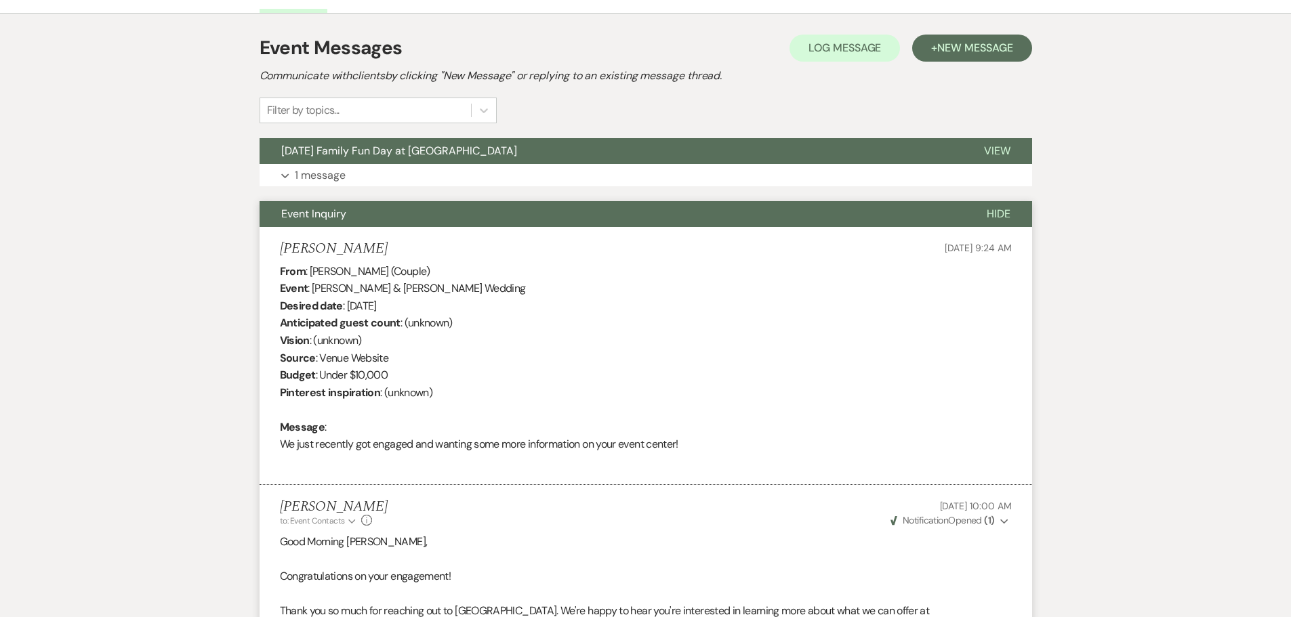
scroll to position [0, 0]
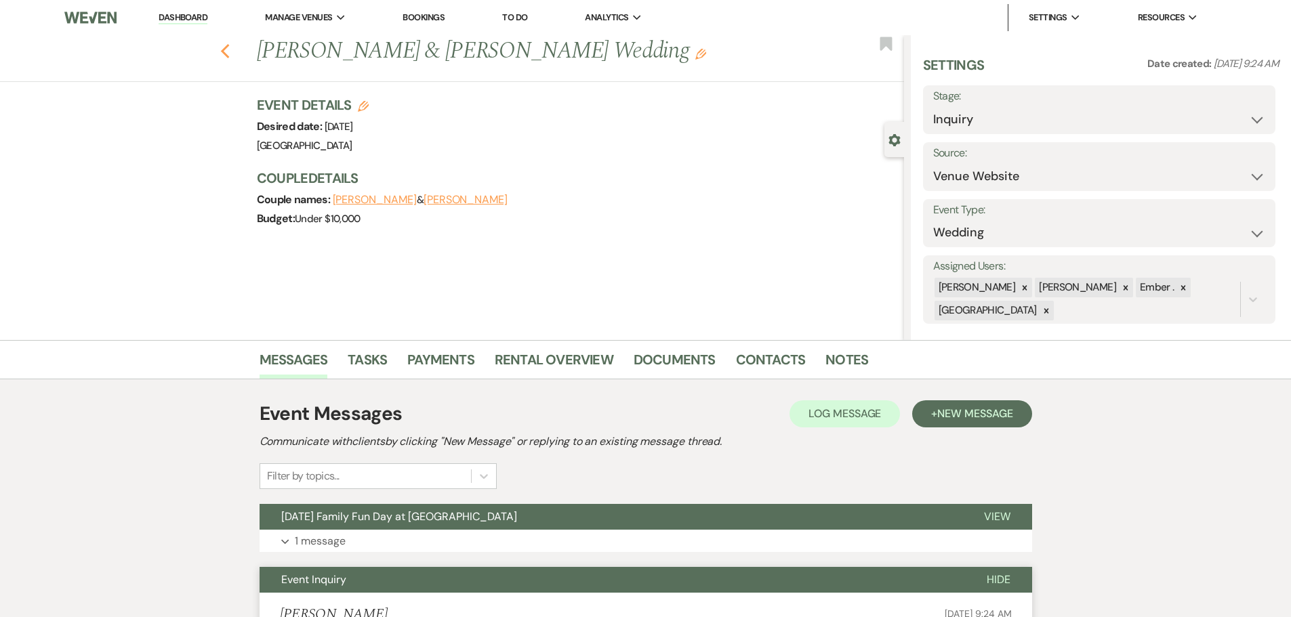
click at [226, 52] on use "button" at bounding box center [224, 51] width 9 height 15
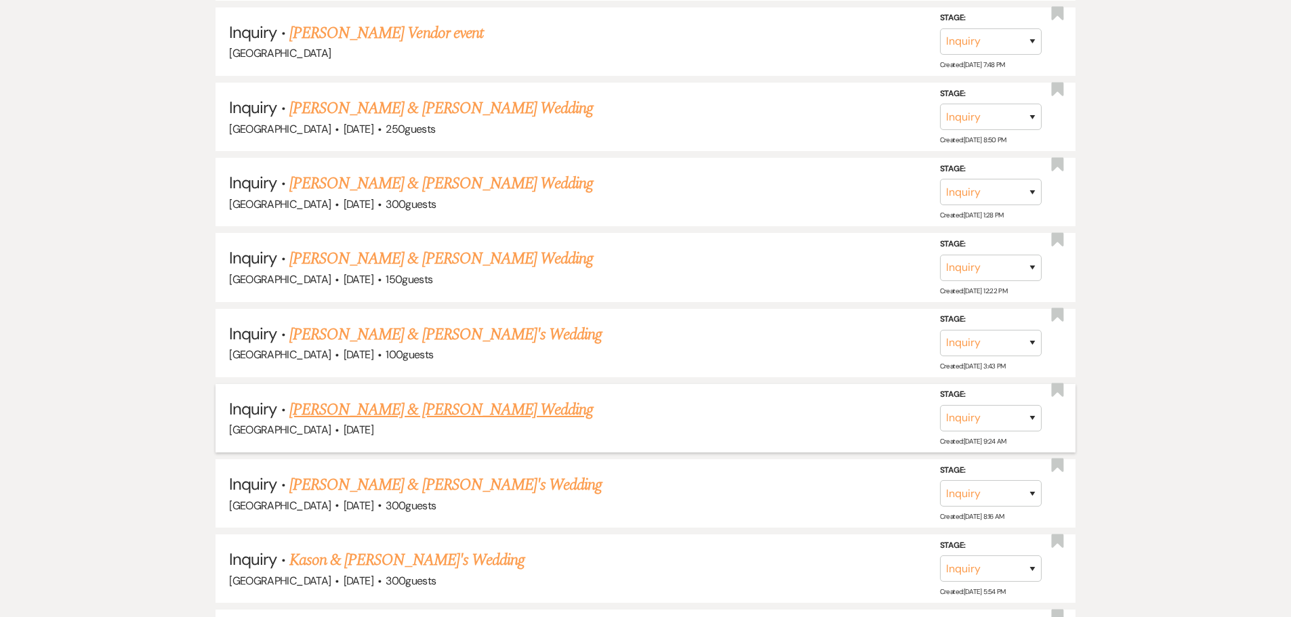
scroll to position [1064, 0]
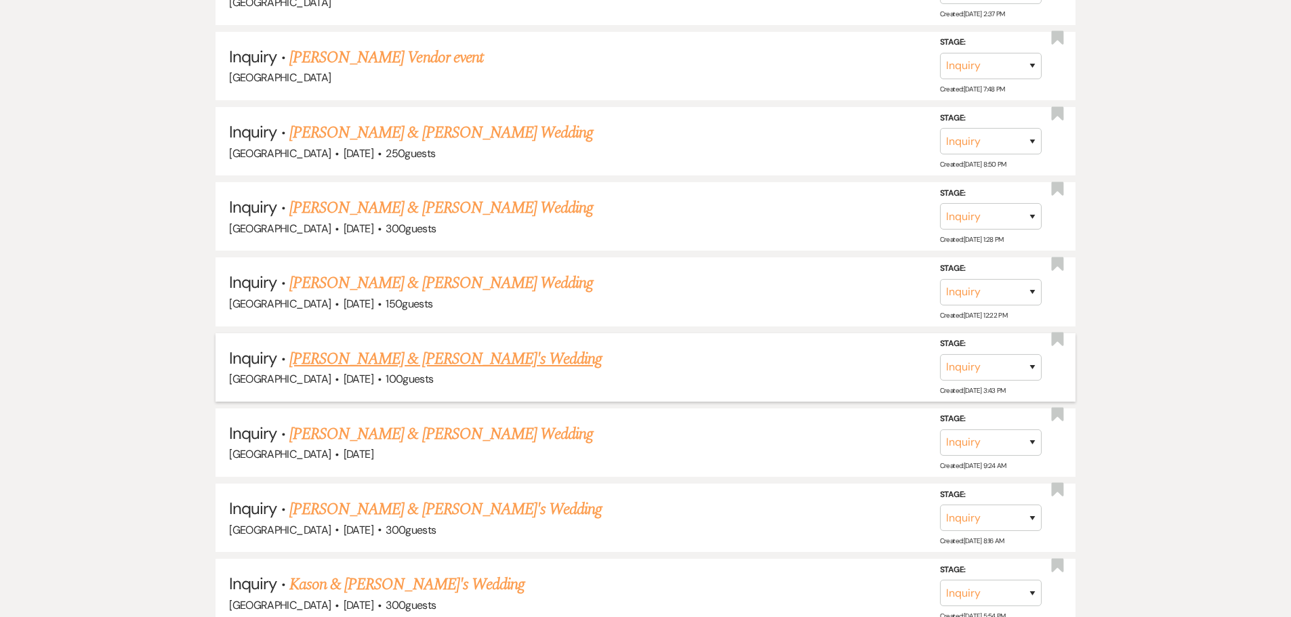
click at [491, 359] on link "[PERSON_NAME] & [PERSON_NAME]'s Wedding" at bounding box center [445, 359] width 313 height 24
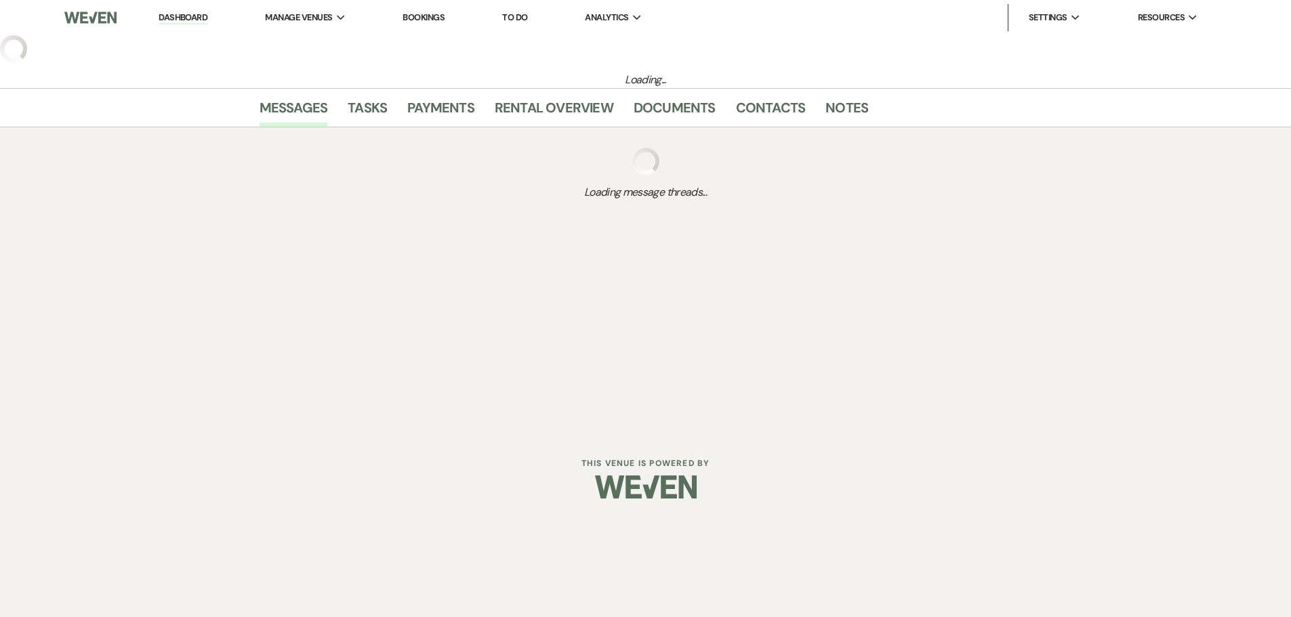
select select "5"
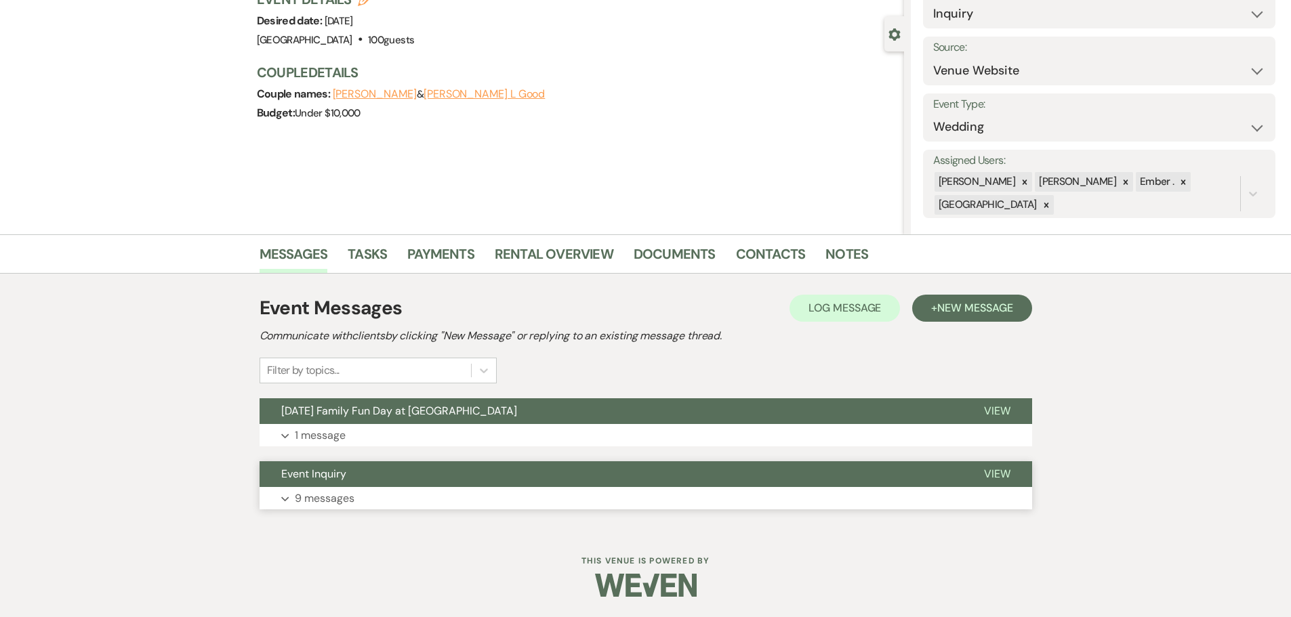
click at [295, 502] on p "9 messages" at bounding box center [325, 499] width 60 height 18
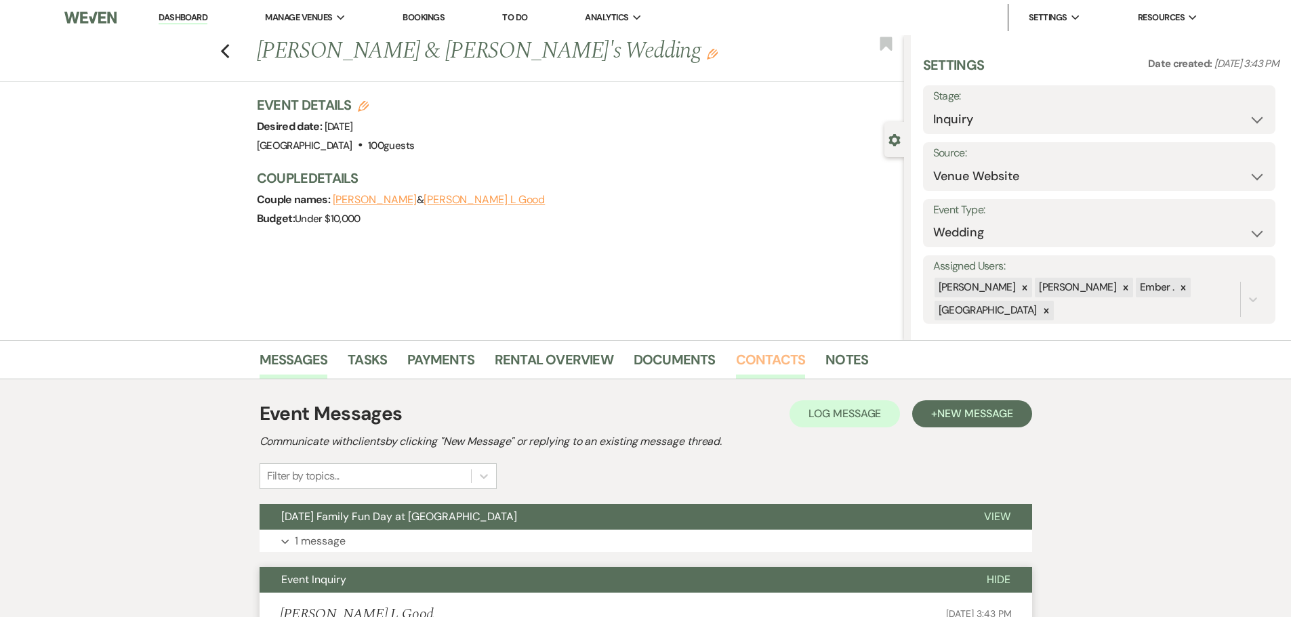
click at [789, 367] on link "Contacts" at bounding box center [771, 364] width 70 height 30
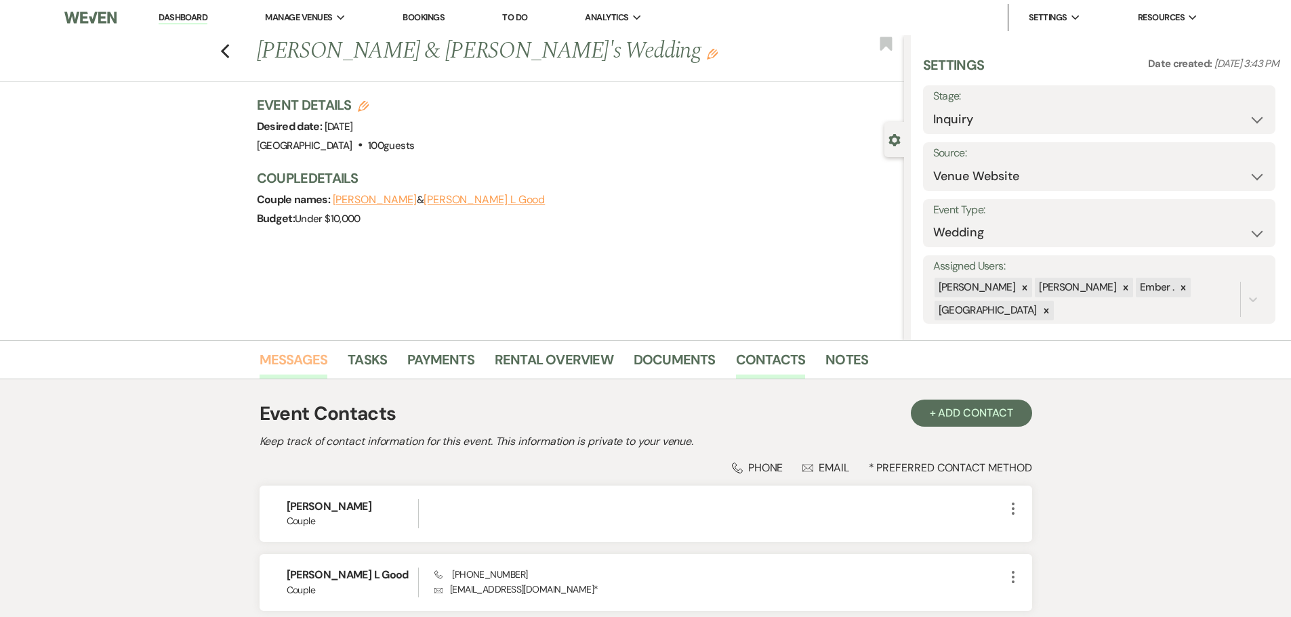
click at [285, 366] on link "Messages" at bounding box center [294, 364] width 68 height 30
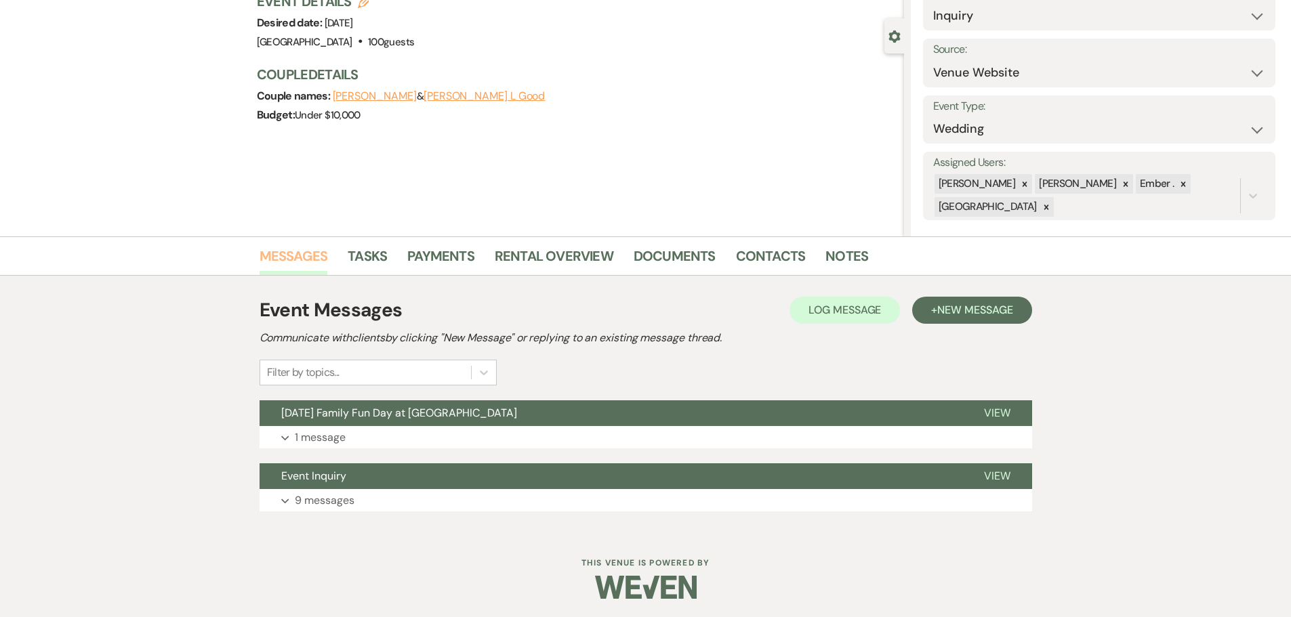
scroll to position [106, 0]
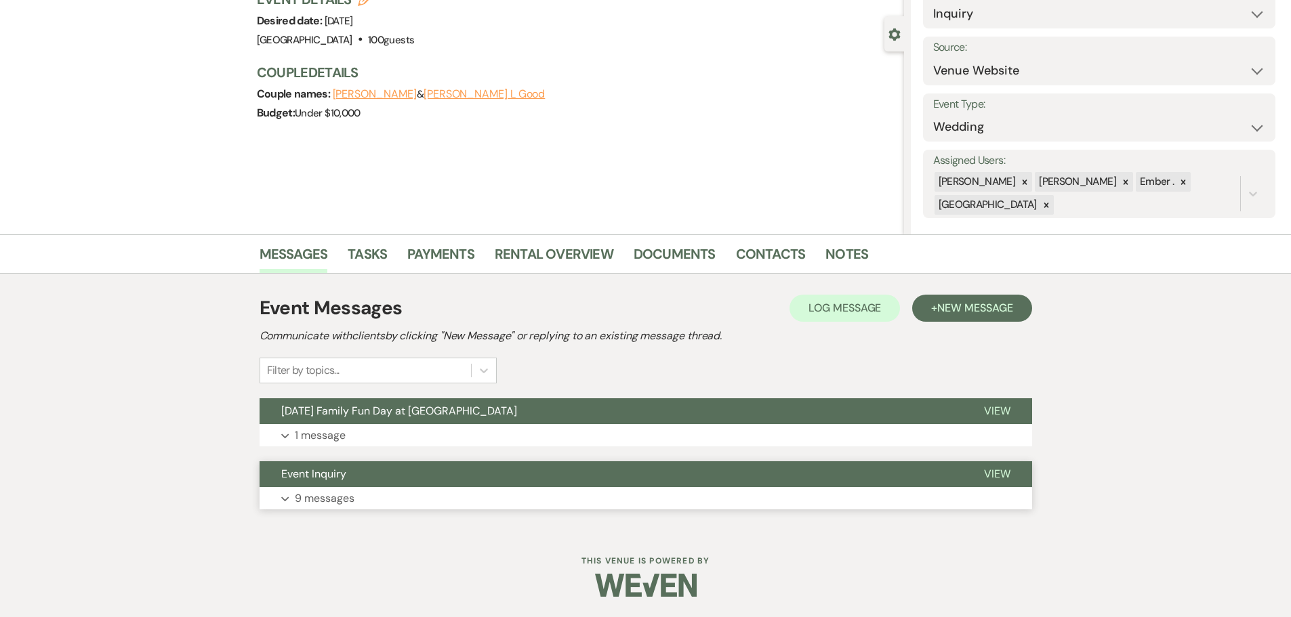
click at [289, 497] on button "Expand 9 messages" at bounding box center [646, 498] width 773 height 23
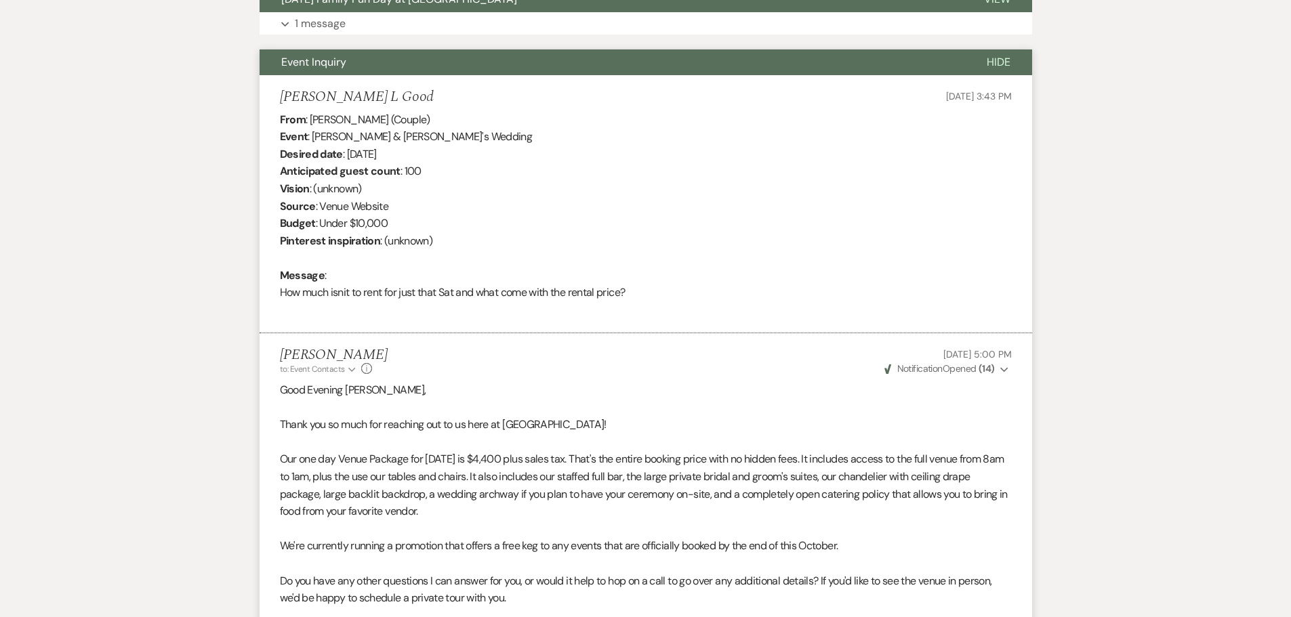
scroll to position [610, 0]
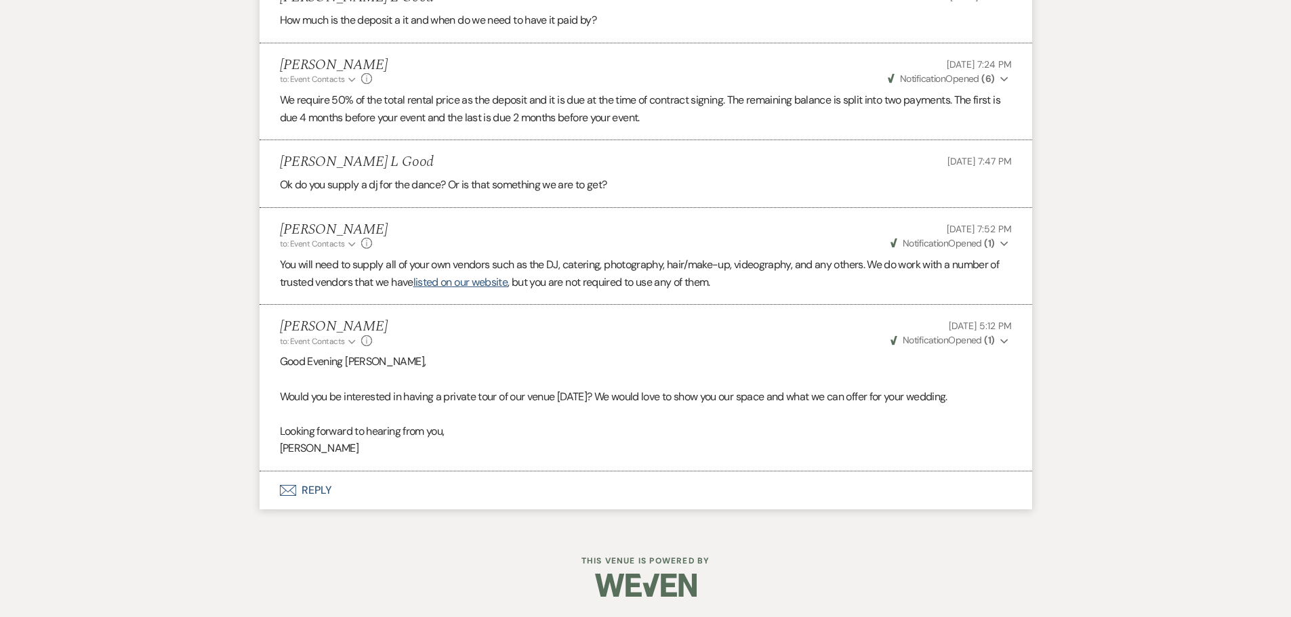
click at [306, 492] on button "Envelope Reply" at bounding box center [646, 491] width 773 height 38
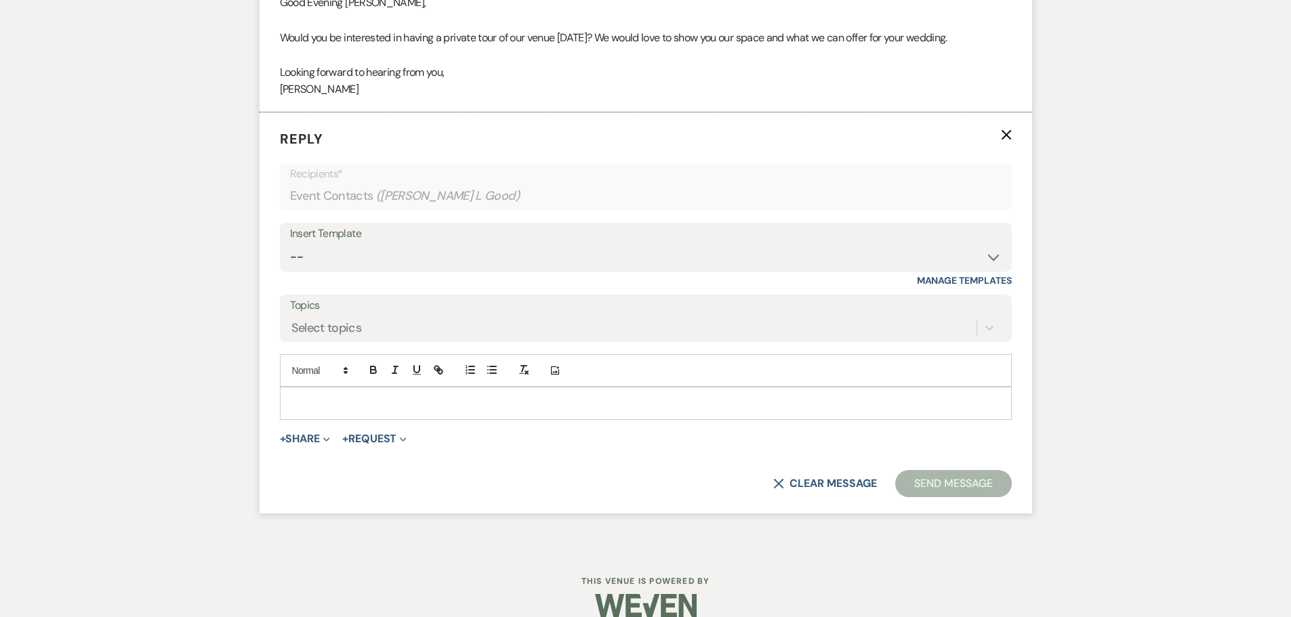
scroll to position [1796, 0]
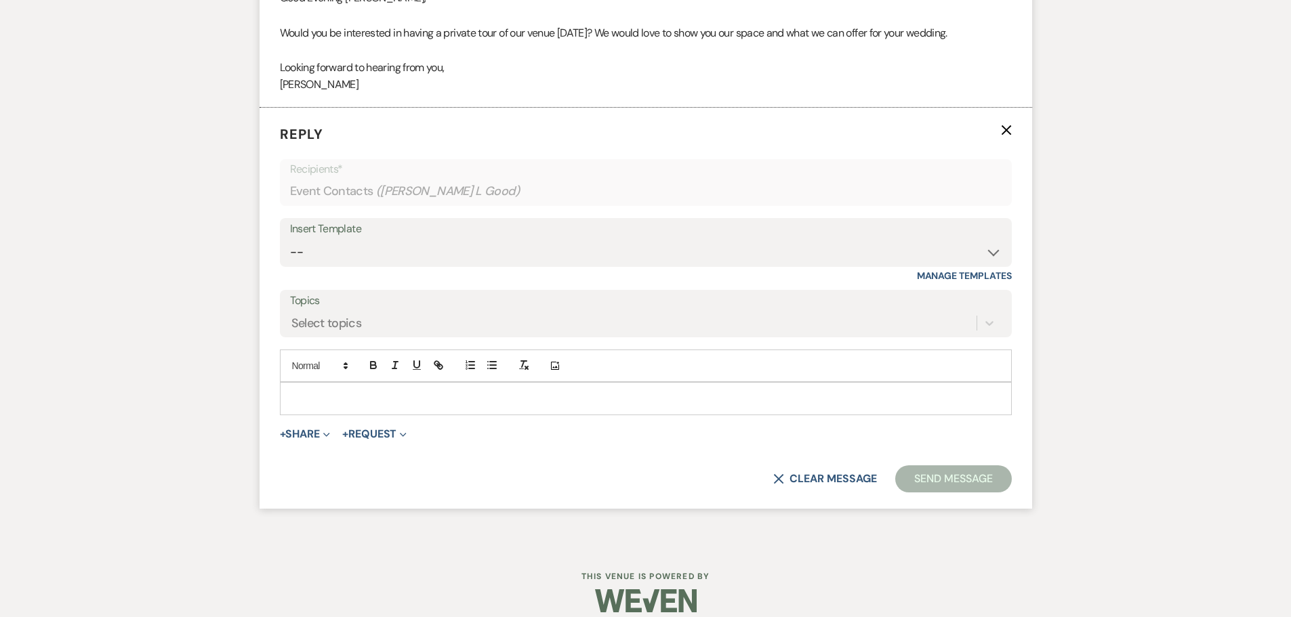
click at [417, 391] on p at bounding box center [646, 398] width 710 height 15
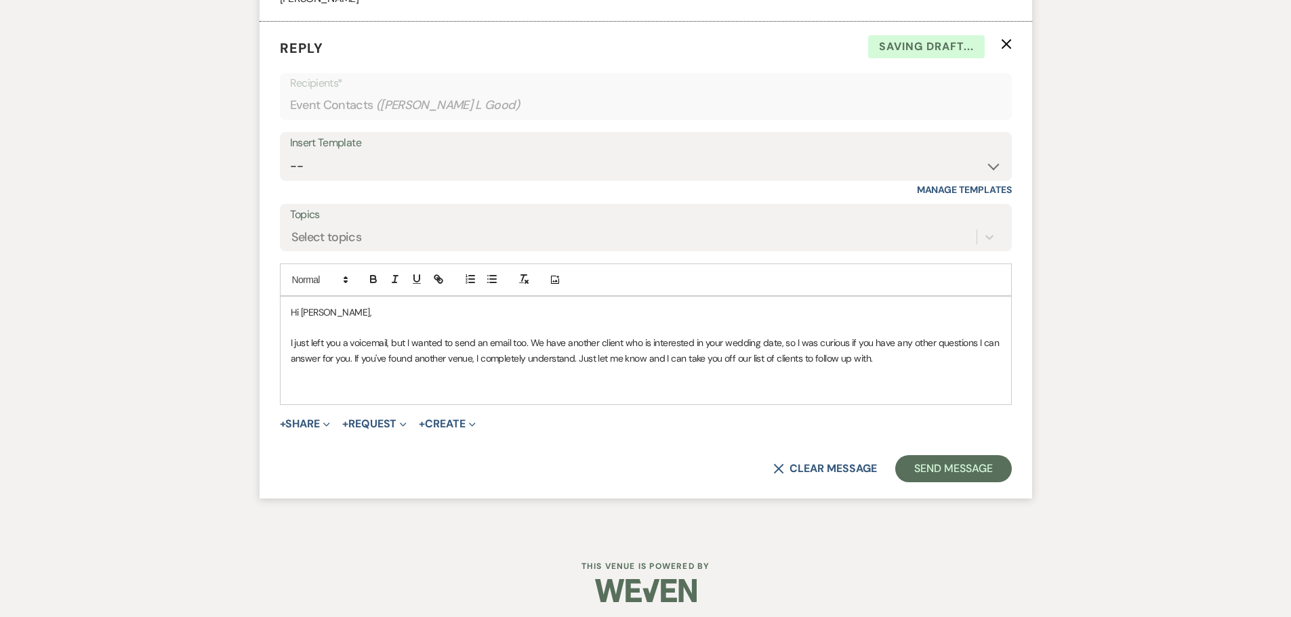
scroll to position [1888, 0]
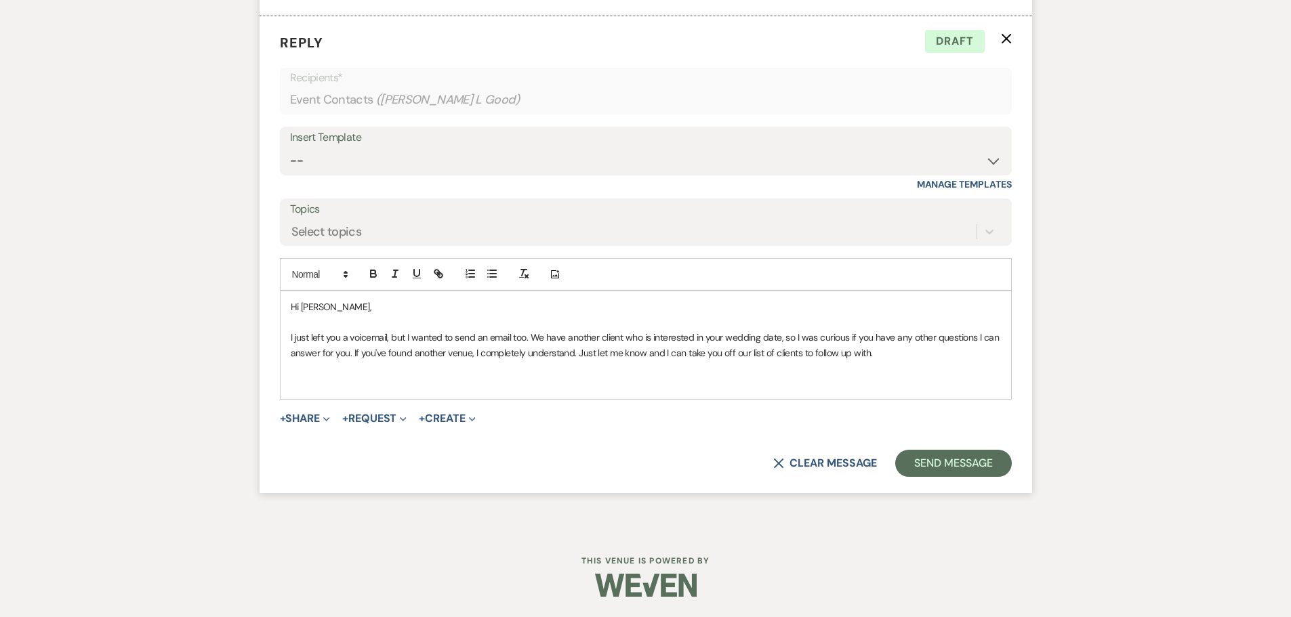
click at [302, 389] on p at bounding box center [646, 382] width 710 height 15
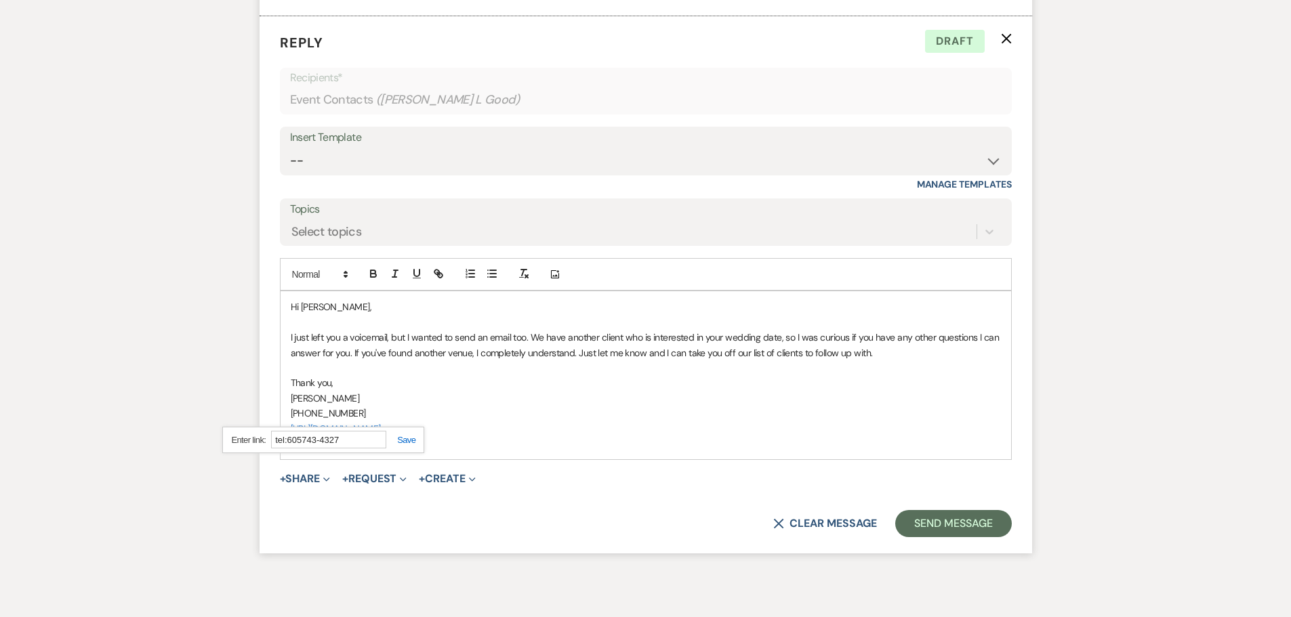
type input "tel:[PHONE_NUMBER]"
click at [349, 354] on p "I just left you a voicemail, but I wanted to send an email too. We have another…" at bounding box center [646, 345] width 710 height 30
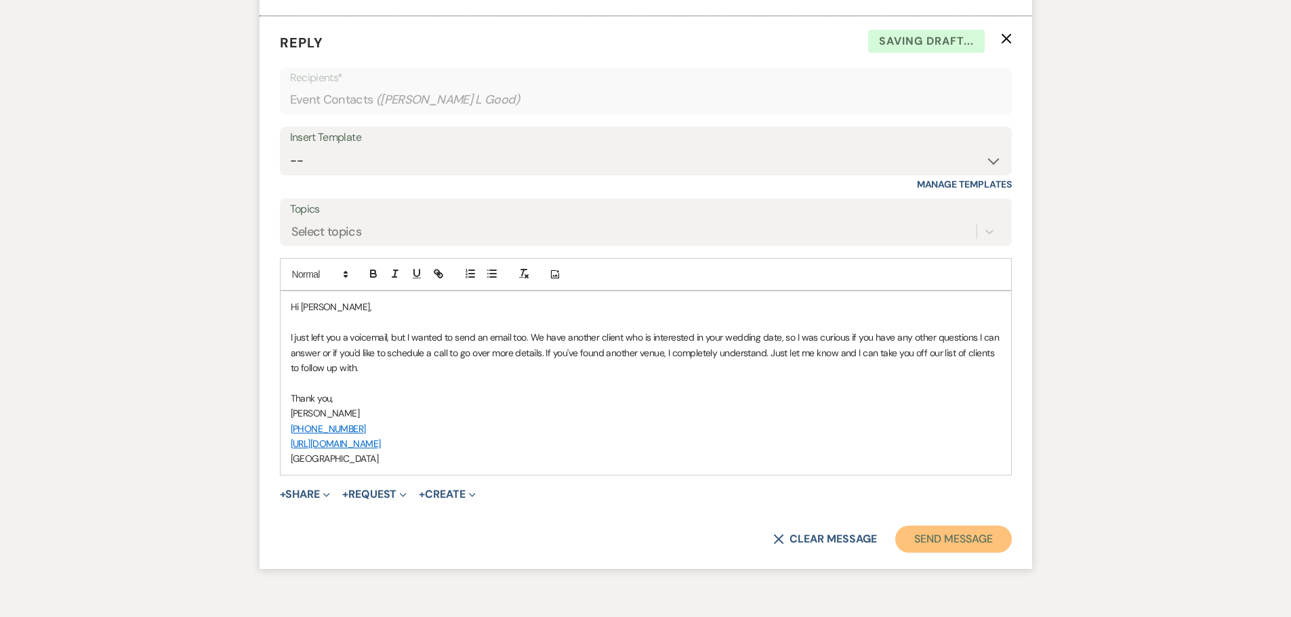
click at [943, 540] on button "Send Message" at bounding box center [953, 539] width 116 height 27
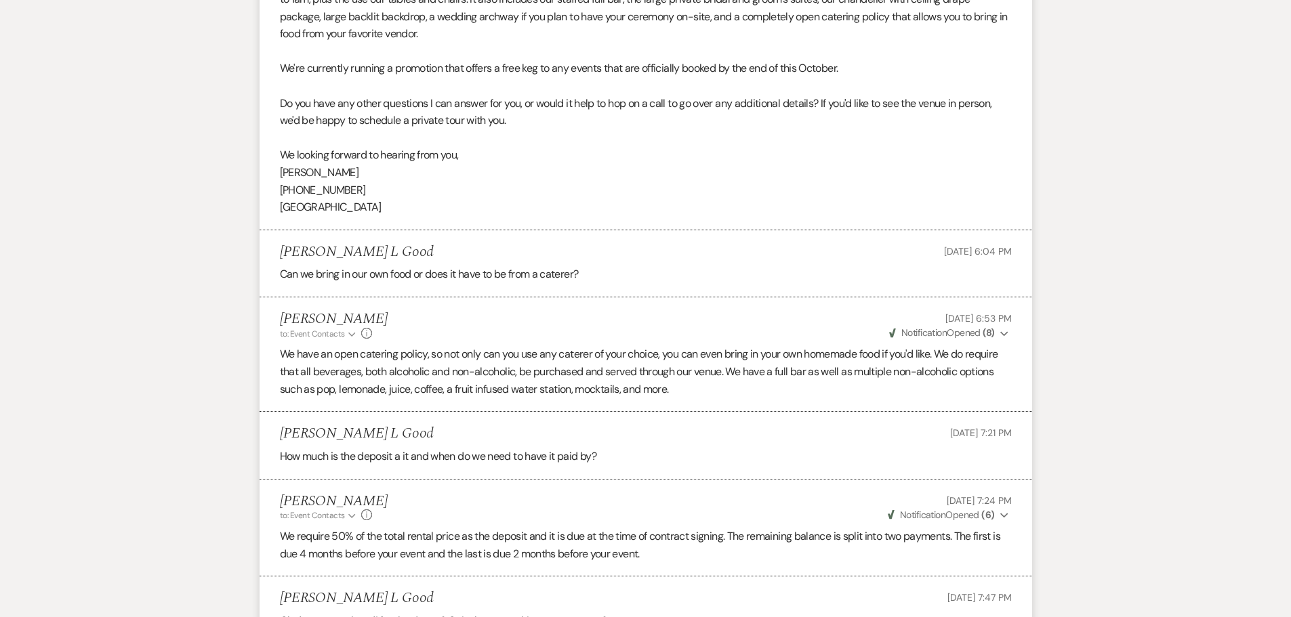
scroll to position [0, 0]
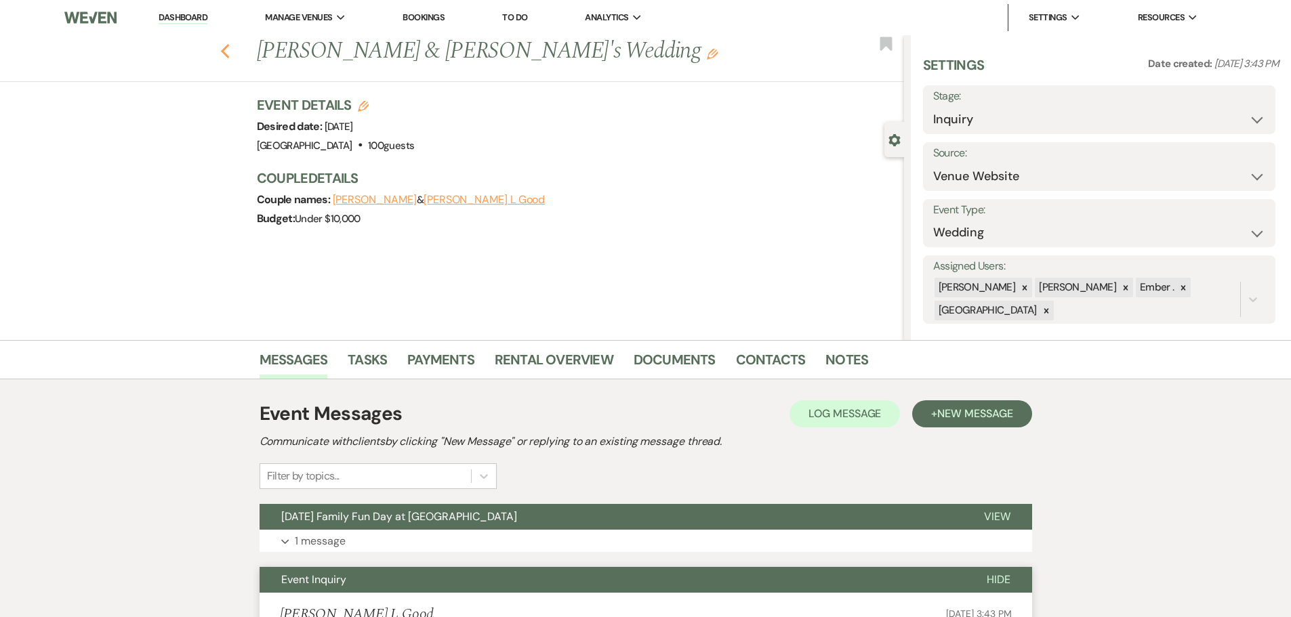
click at [227, 47] on icon "Previous" at bounding box center [225, 51] width 10 height 16
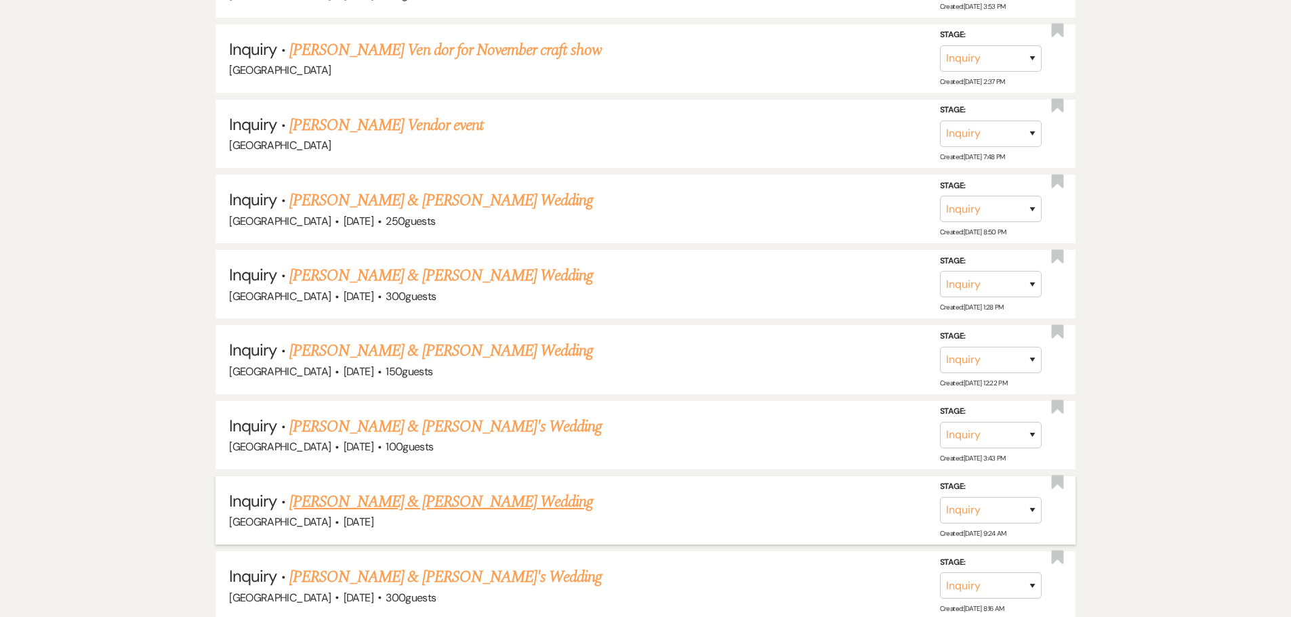
scroll to position [929, 0]
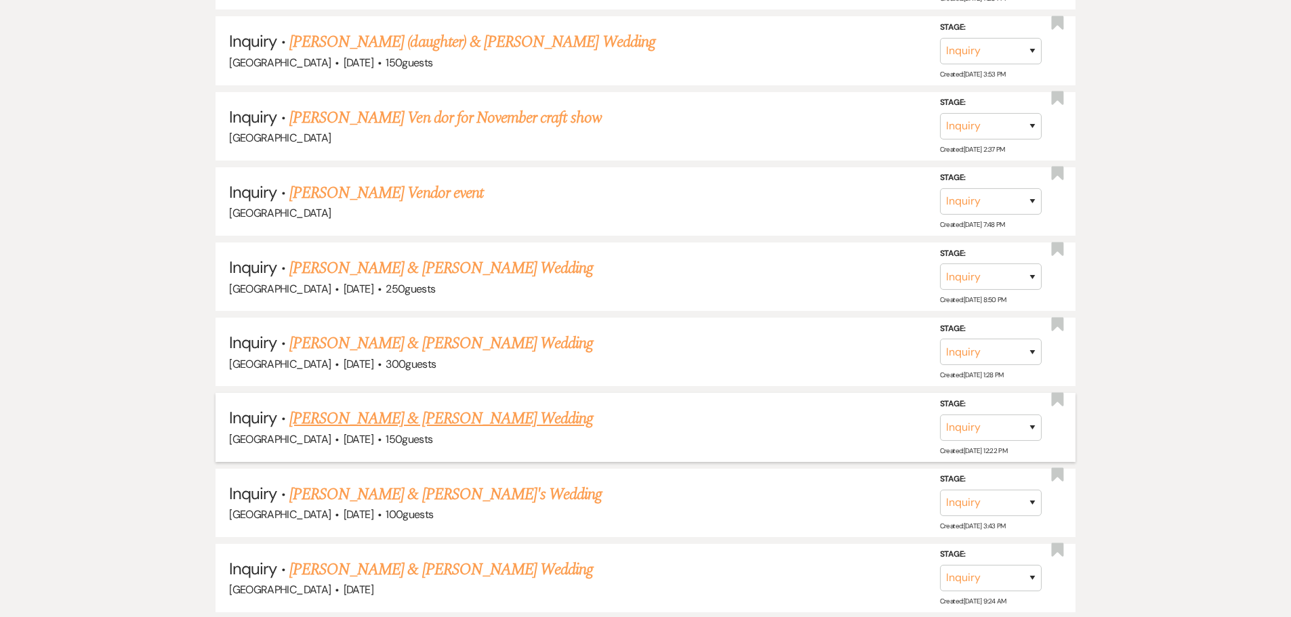
click at [423, 424] on link "[PERSON_NAME] & [PERSON_NAME] Wedding" at bounding box center [441, 419] width 304 height 24
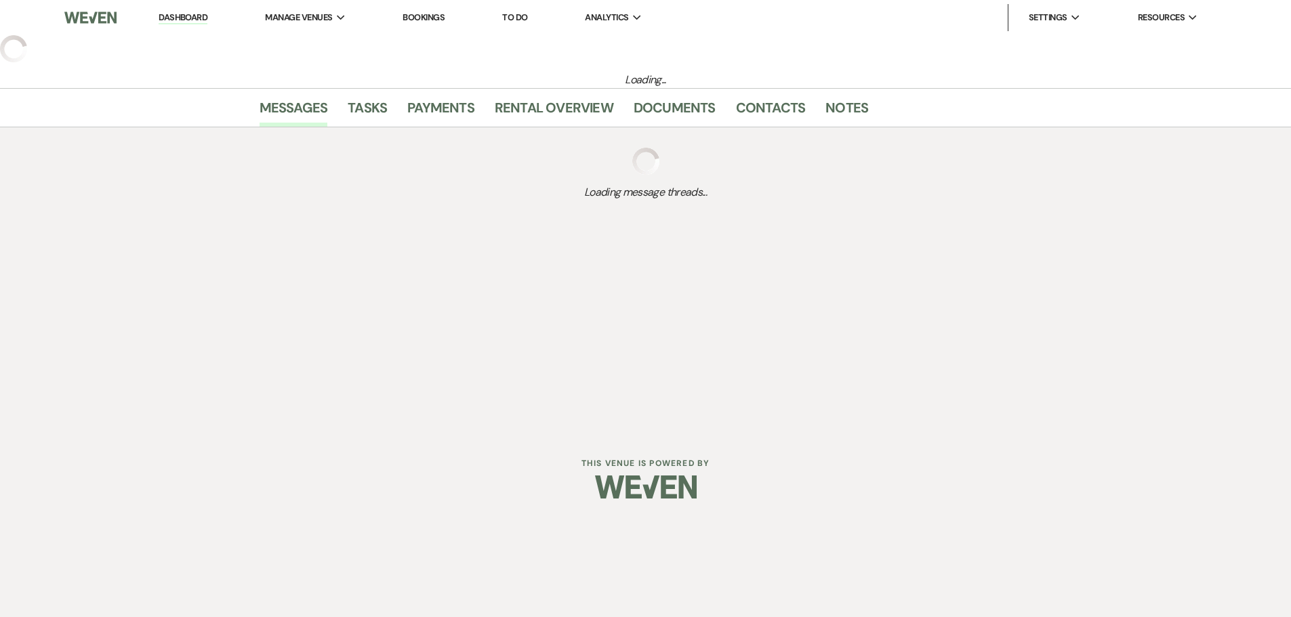
select select "5"
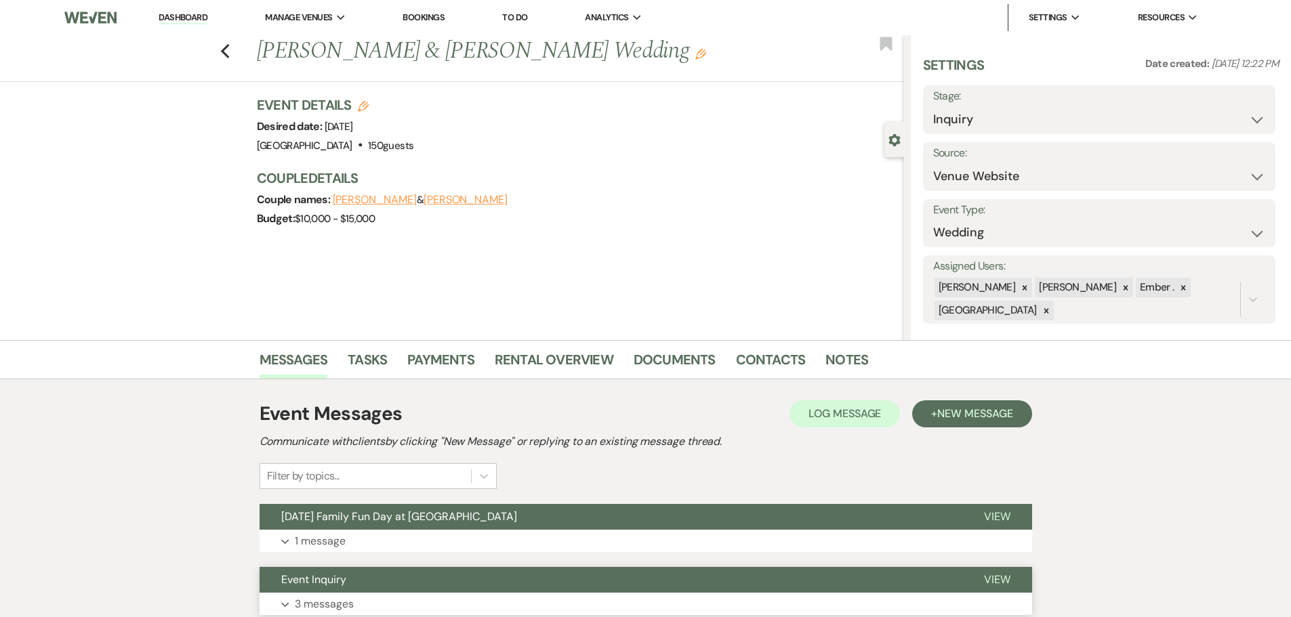
click at [307, 610] on p "3 messages" at bounding box center [324, 605] width 59 height 18
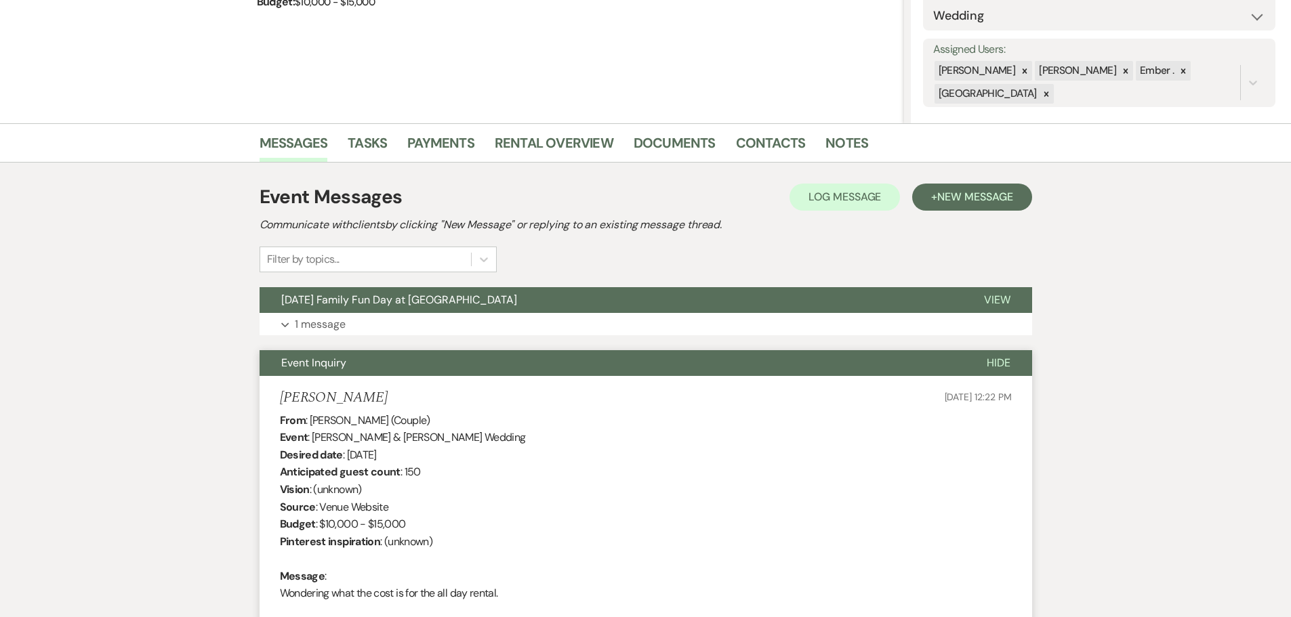
scroll to position [191, 0]
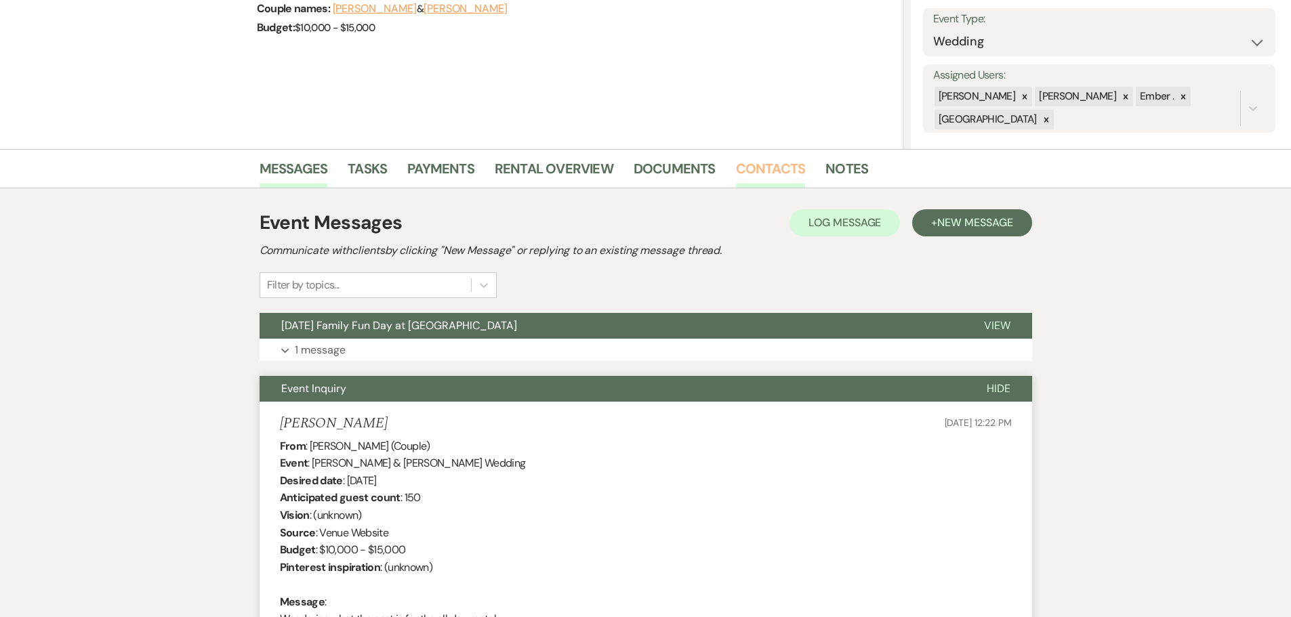
click at [770, 174] on link "Contacts" at bounding box center [771, 173] width 70 height 30
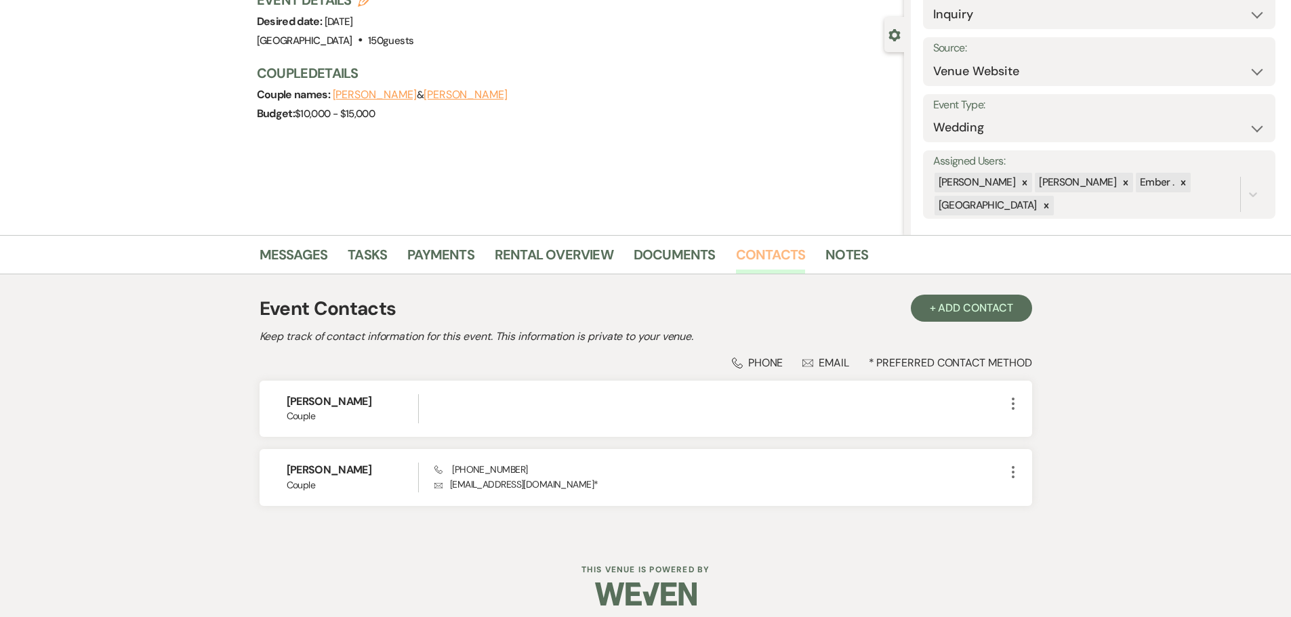
scroll to position [114, 0]
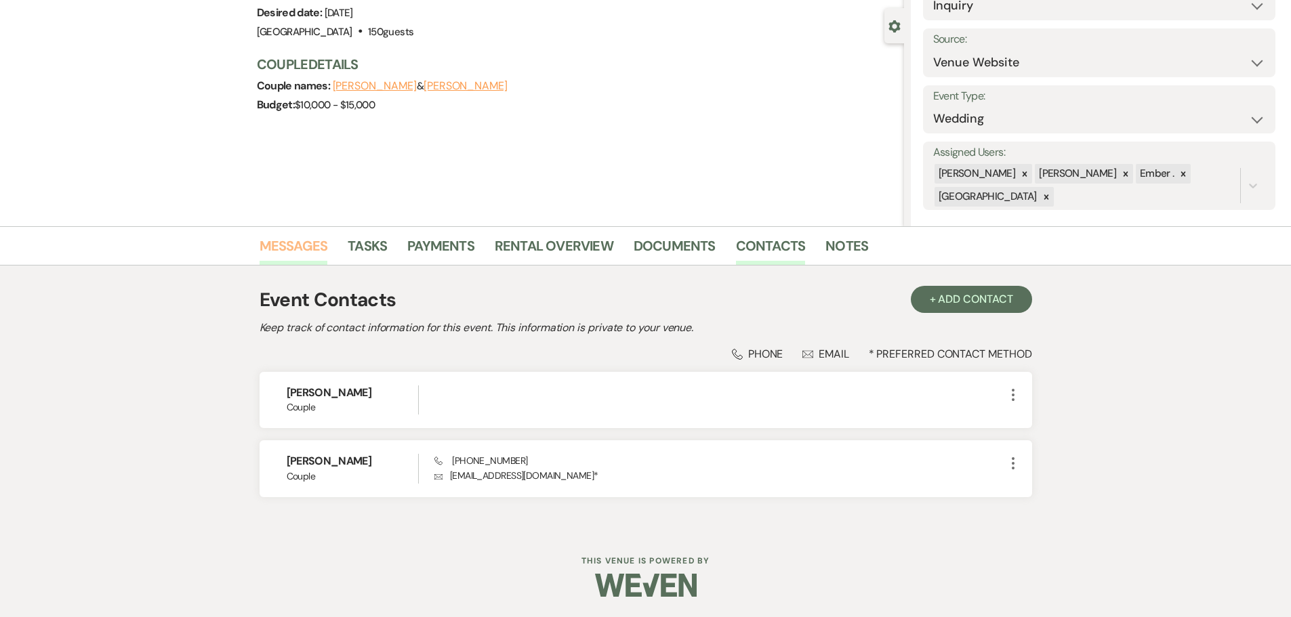
click at [302, 246] on link "Messages" at bounding box center [294, 250] width 68 height 30
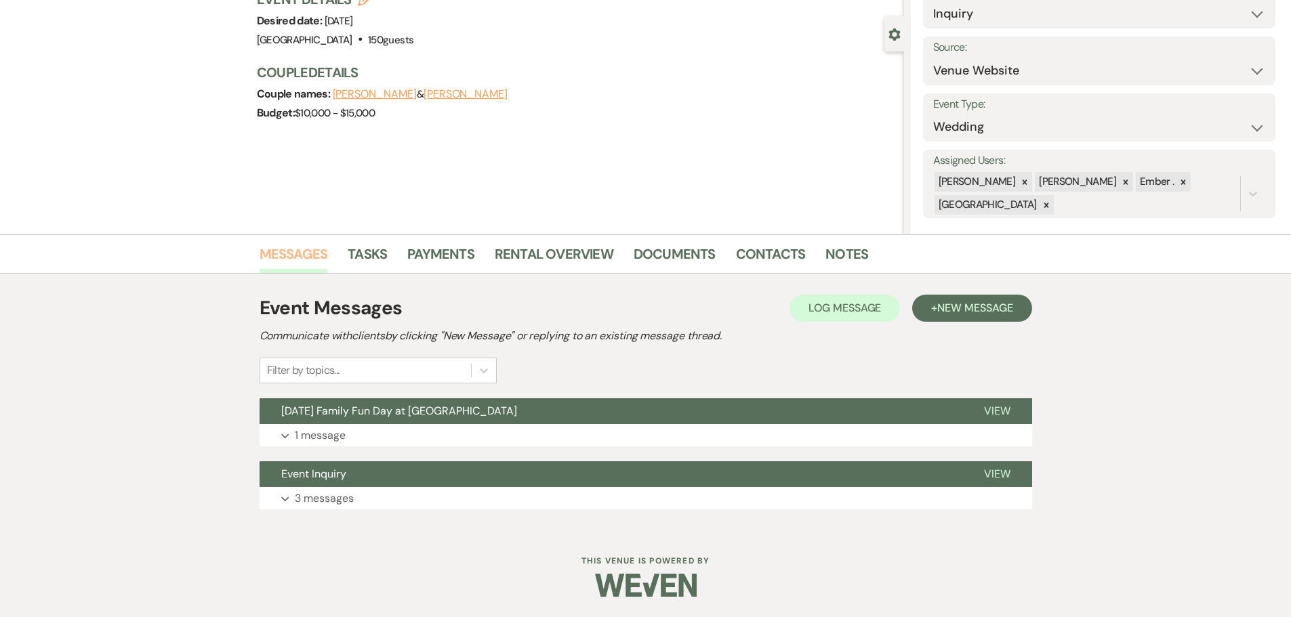
scroll to position [106, 0]
click at [326, 501] on p "3 messages" at bounding box center [324, 499] width 59 height 18
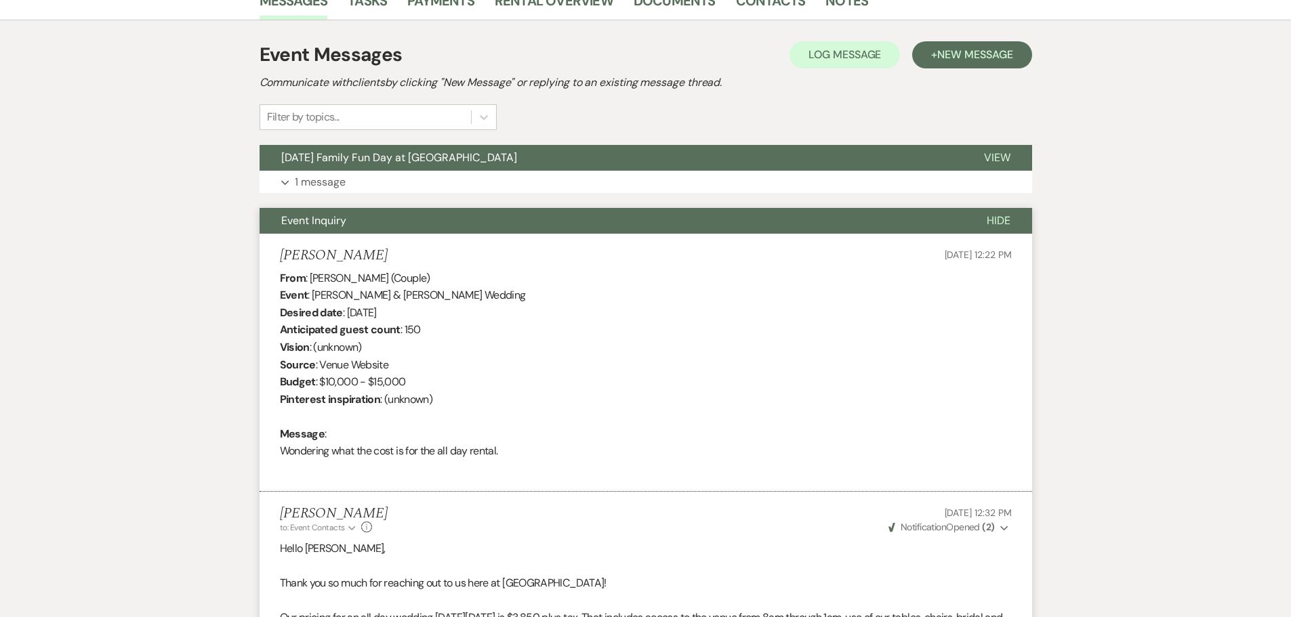
scroll to position [259, 0]
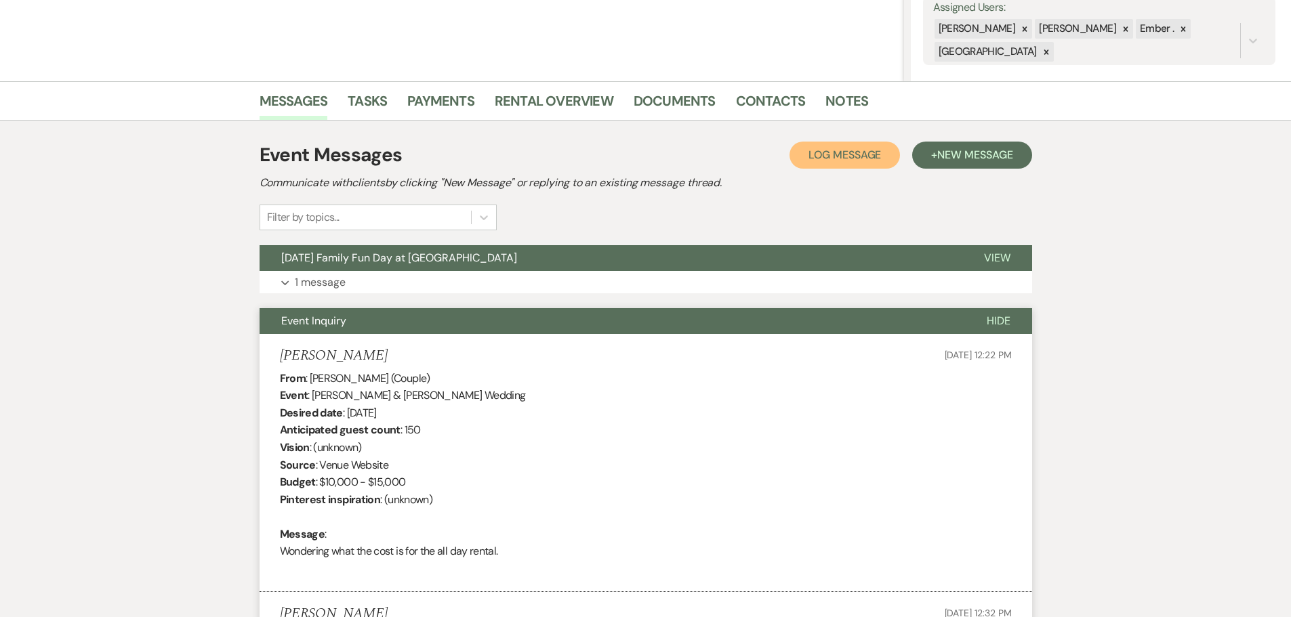
click at [840, 162] on button "Log Log Message" at bounding box center [845, 155] width 110 height 27
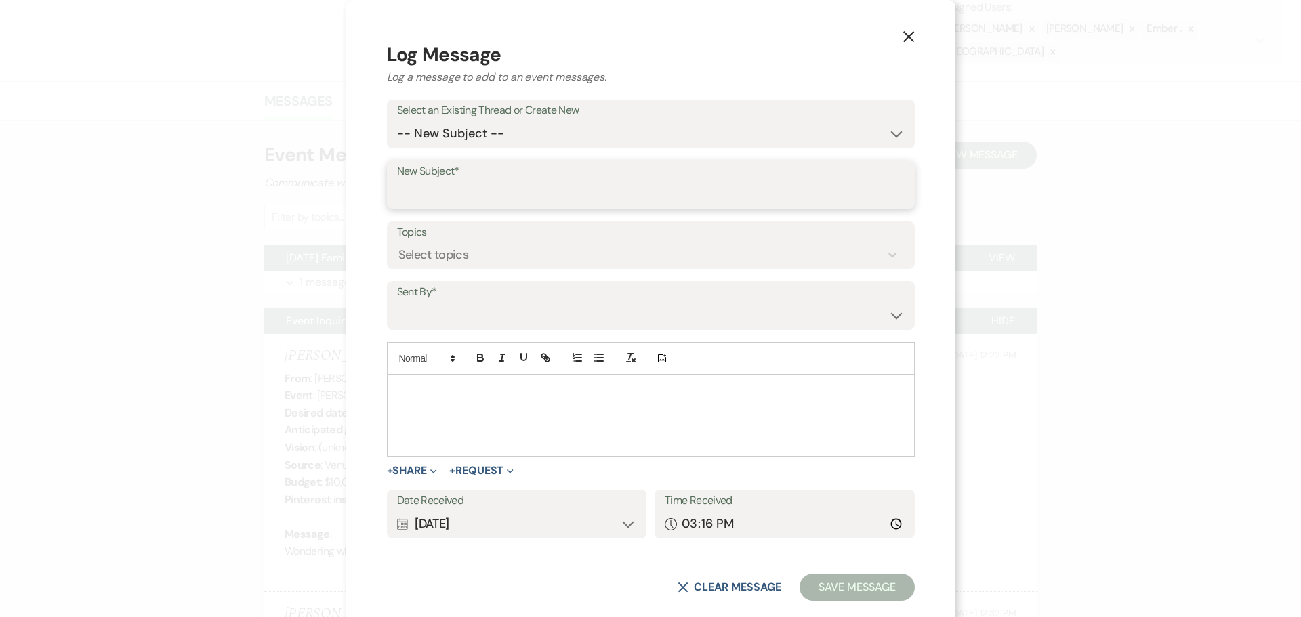
click at [554, 196] on input "New Subject*" at bounding box center [651, 194] width 508 height 26
click at [558, 152] on form "Log Message Log a message to add to an event messages. Select an Existing Threa…" at bounding box center [651, 322] width 528 height 562
click at [560, 140] on select "-- New Subject -- [DATE] Family Fun Day at [GEOGRAPHIC_DATA] Event Inquiry" at bounding box center [651, 134] width 508 height 26
select select "465306"
click at [478, 138] on select "-- New Subject -- [DATE] Family Fun Day at [GEOGRAPHIC_DATA] Event Inquiry" at bounding box center [651, 134] width 508 height 26
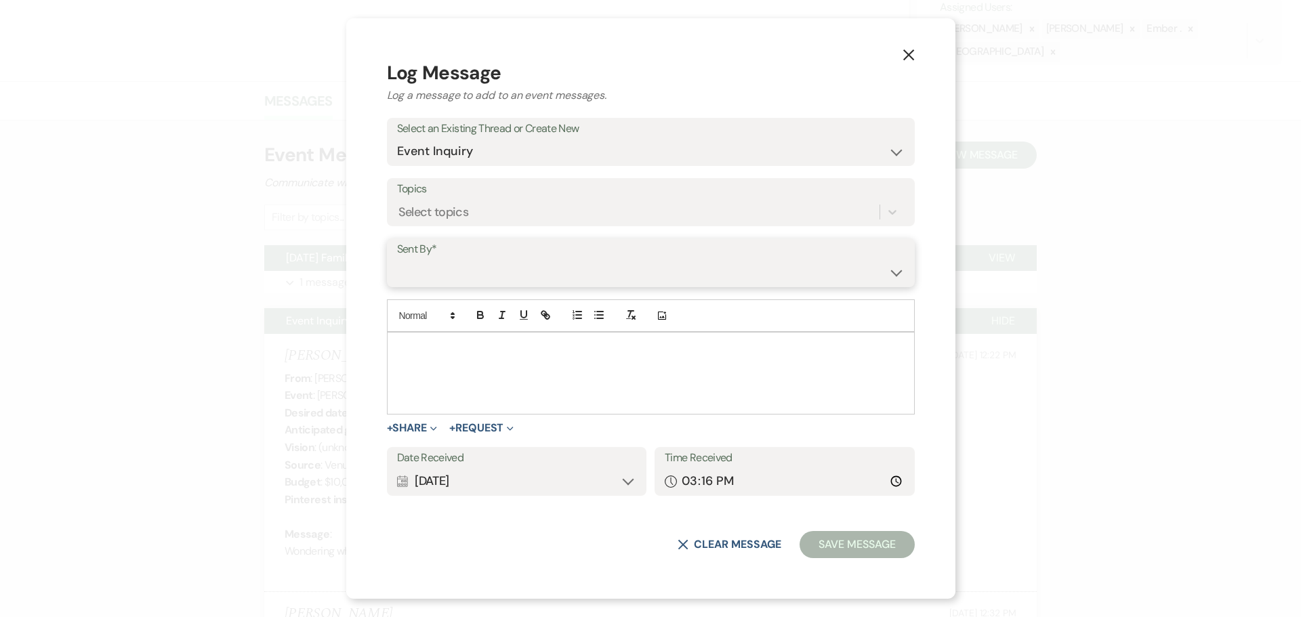
click at [535, 260] on select "[PERSON_NAME] ([PERSON_NAME][EMAIL_ADDRESS][PERSON_NAME][DOMAIN_NAME]) [PERSON_…" at bounding box center [651, 273] width 508 height 26
select select "user-197739"
click at [478, 260] on select "[PERSON_NAME] ([PERSON_NAME][EMAIL_ADDRESS][PERSON_NAME][DOMAIN_NAME]) [PERSON_…" at bounding box center [651, 273] width 508 height 26
click at [547, 393] on div at bounding box center [651, 373] width 527 height 81
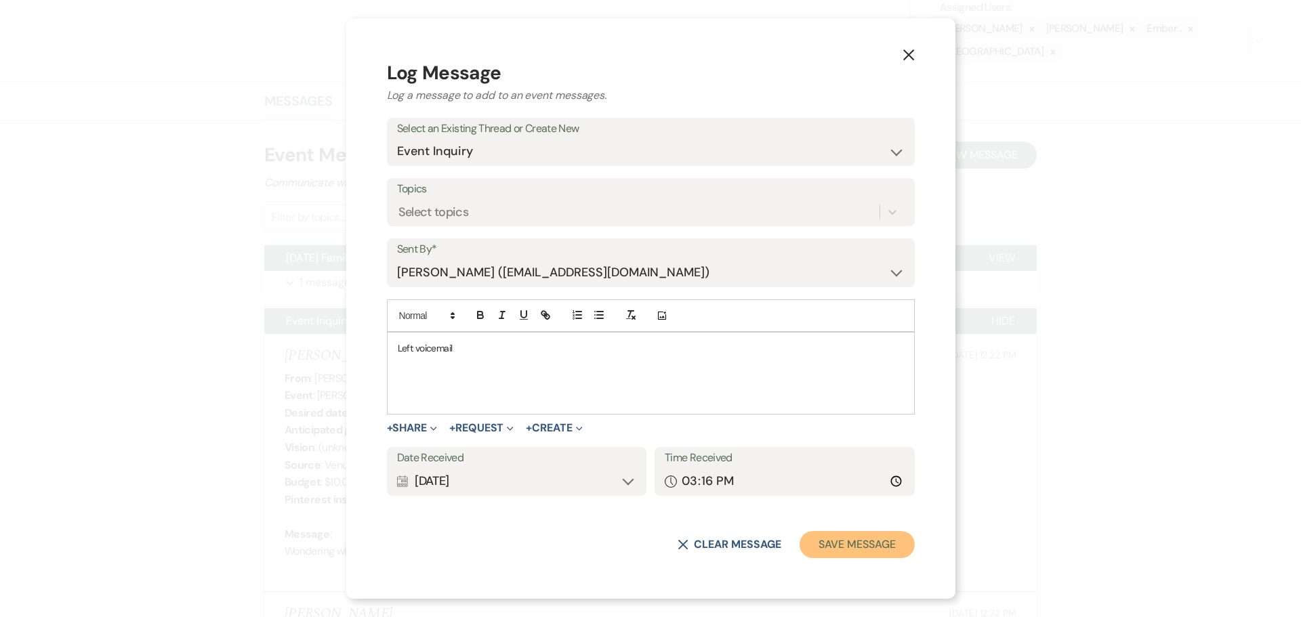
click at [800, 545] on button "Save Message" at bounding box center [857, 544] width 115 height 27
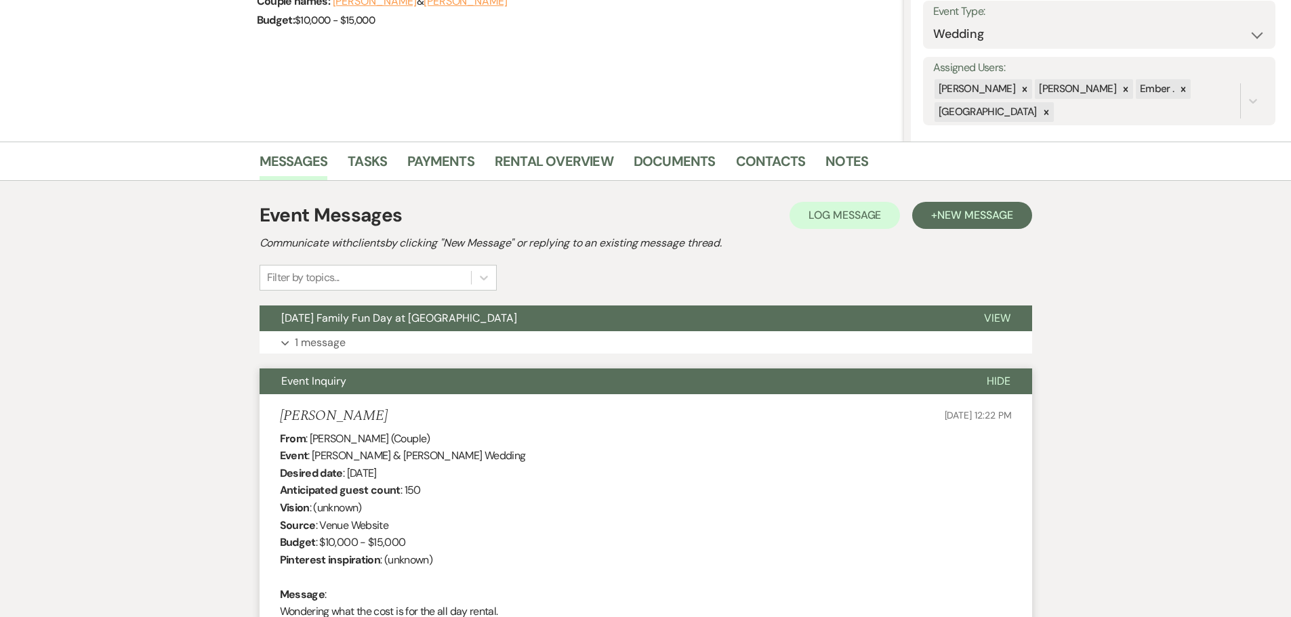
scroll to position [0, 0]
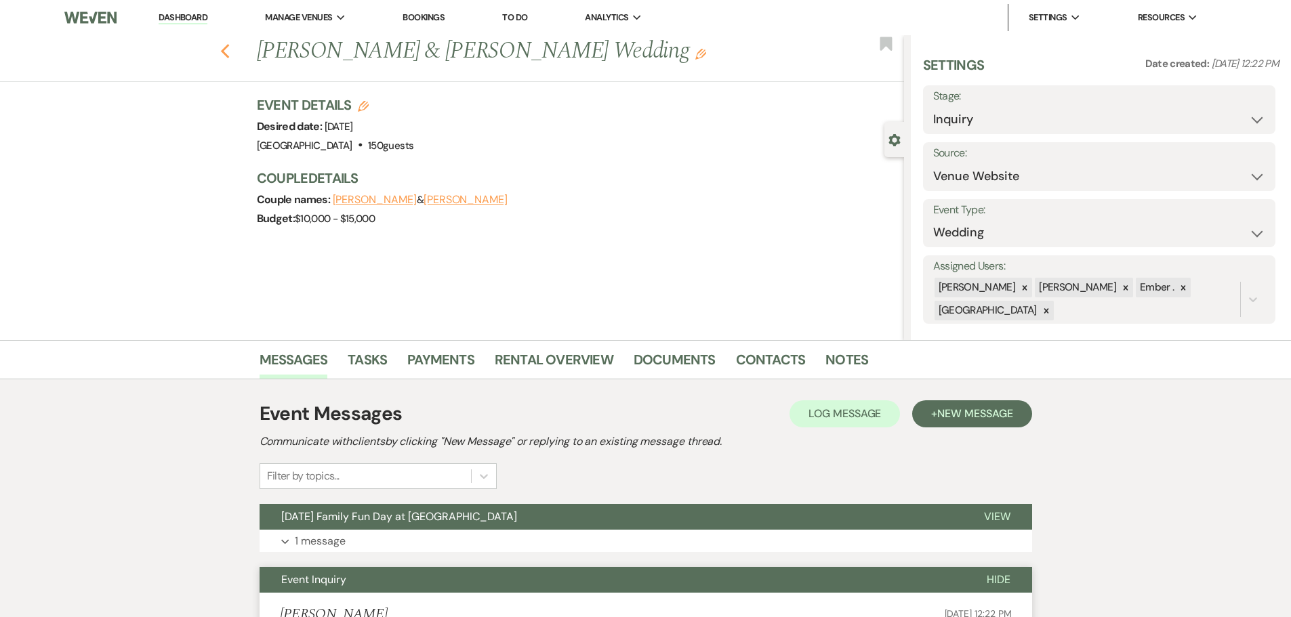
click at [230, 47] on icon "Previous" at bounding box center [225, 51] width 10 height 16
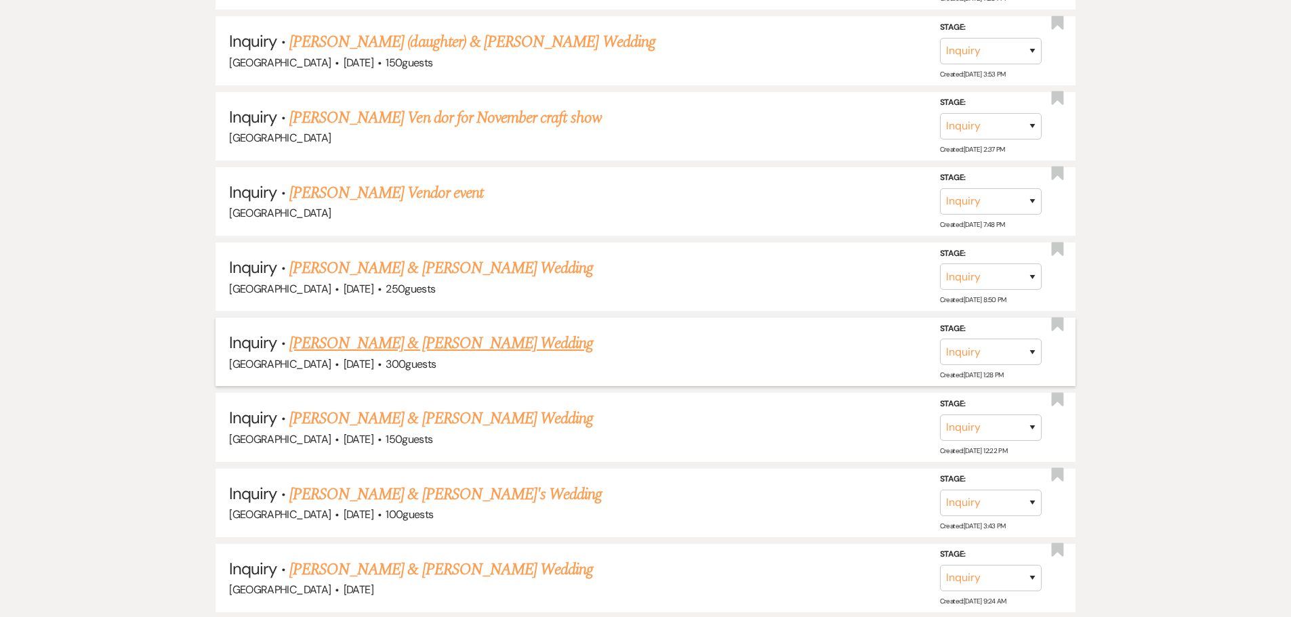
click at [464, 346] on link "[PERSON_NAME] & [PERSON_NAME] Wedding" at bounding box center [441, 343] width 304 height 24
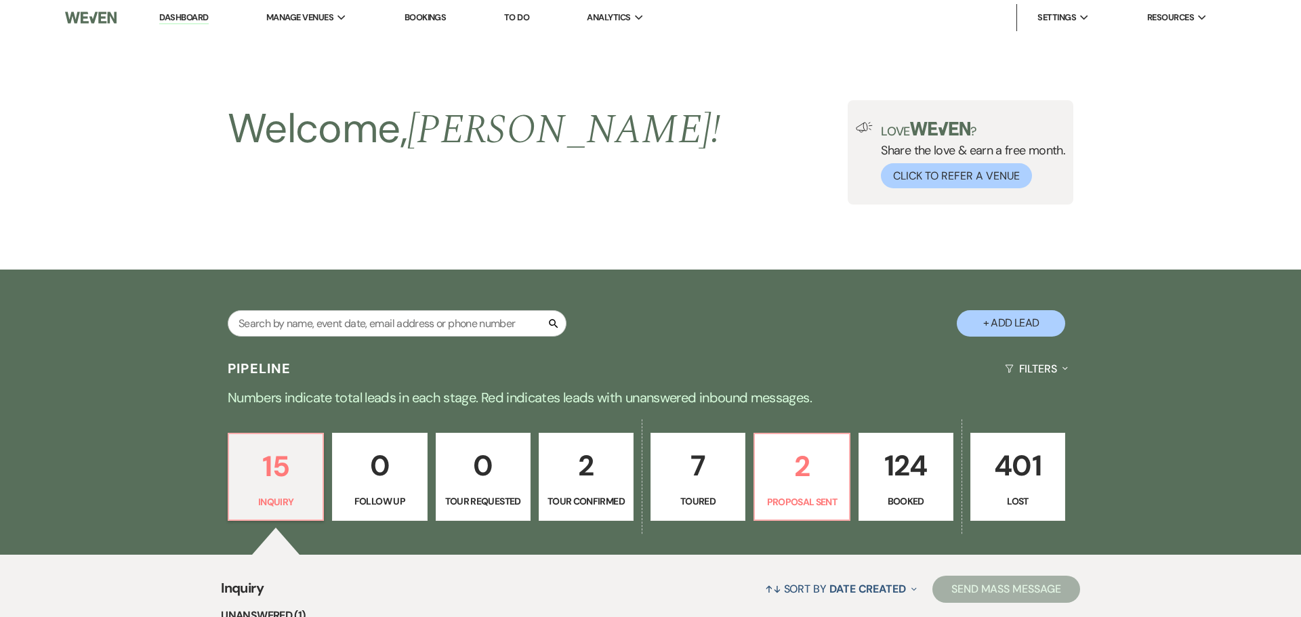
select select "5"
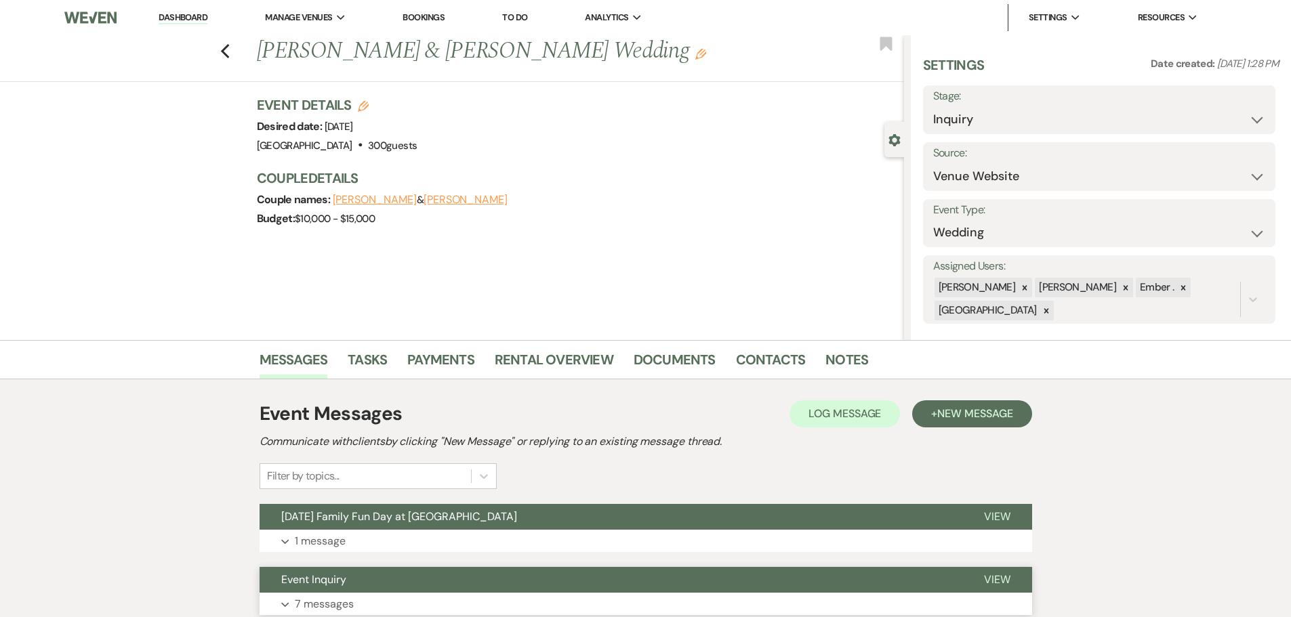
click at [288, 596] on button "Expand 7 messages" at bounding box center [646, 604] width 773 height 23
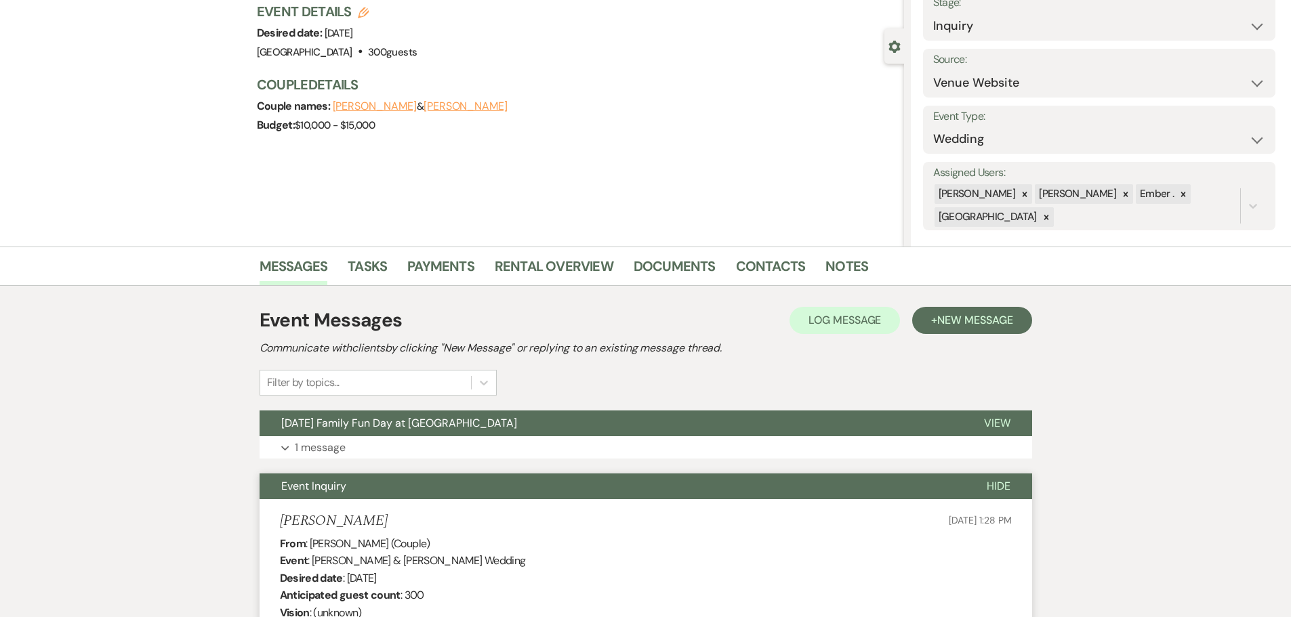
scroll to position [28, 0]
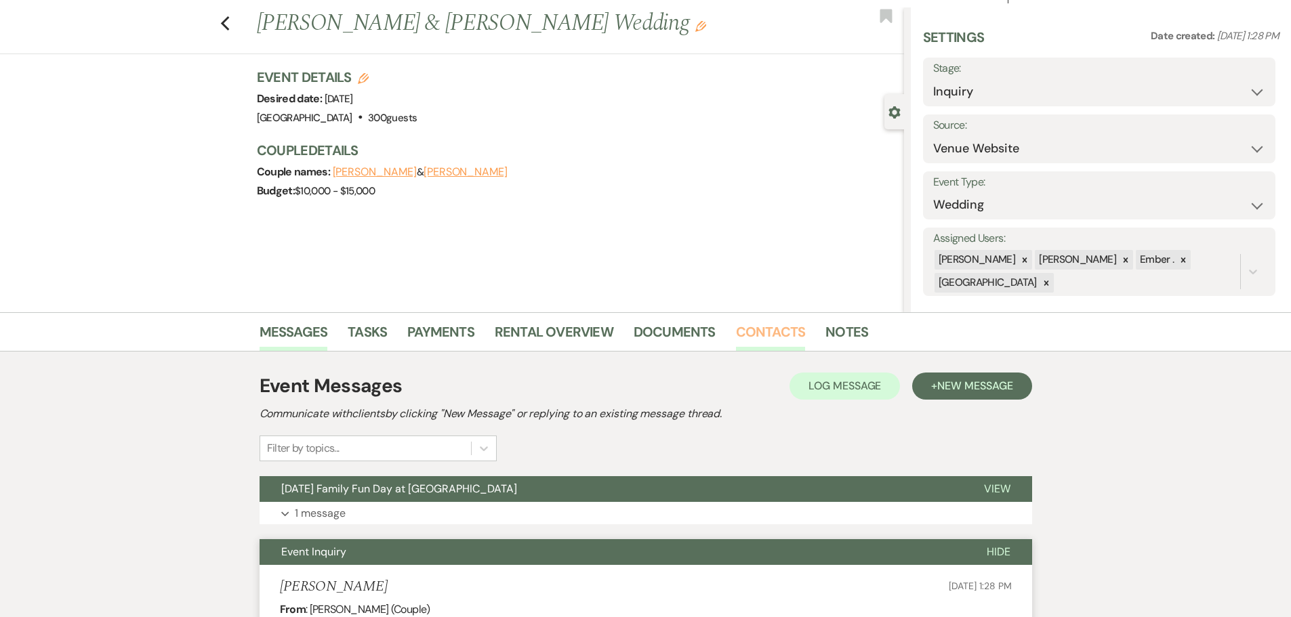
click at [760, 323] on link "Contacts" at bounding box center [771, 336] width 70 height 30
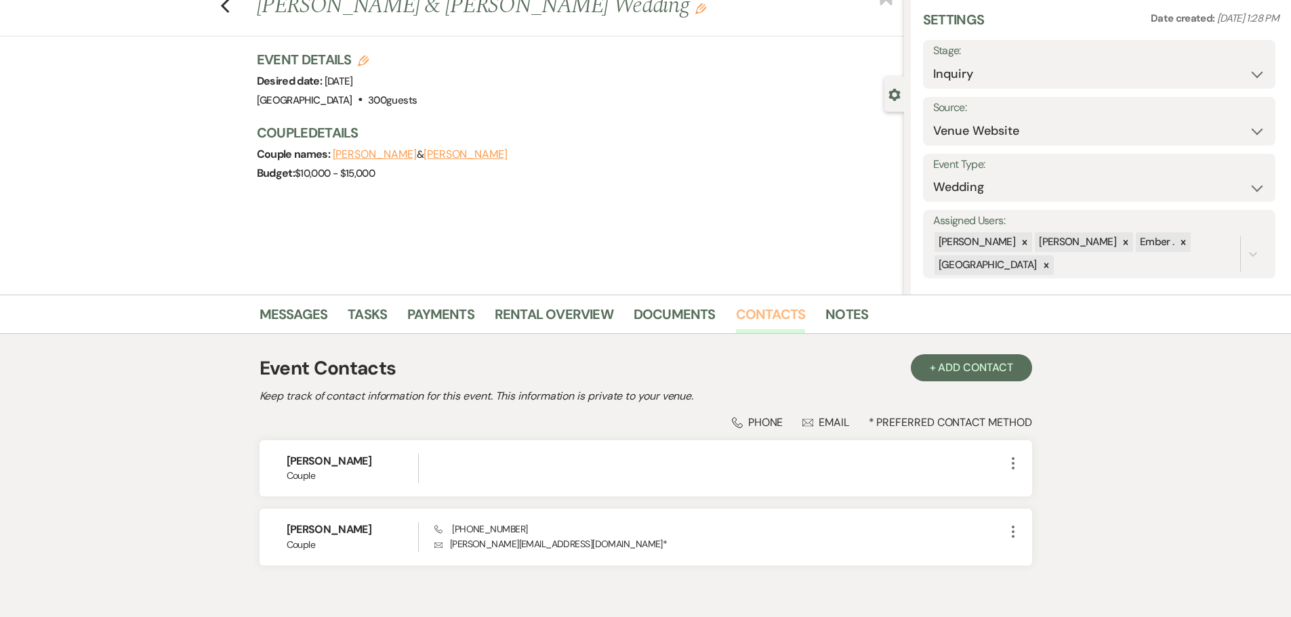
scroll to position [68, 0]
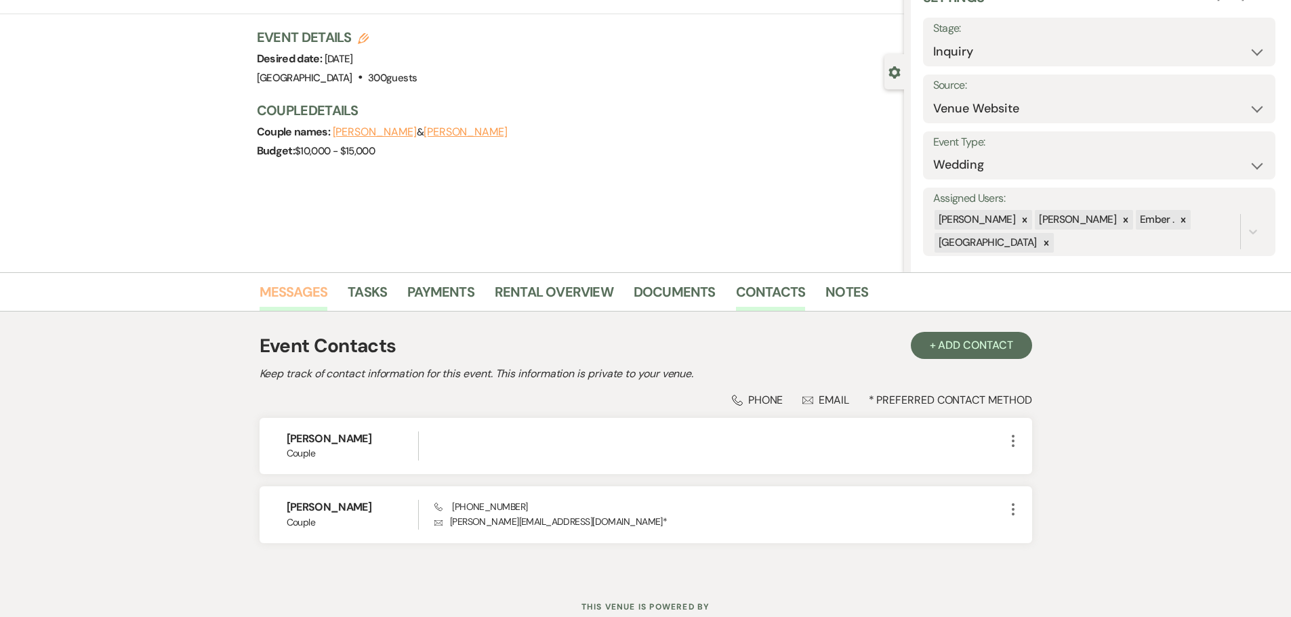
click at [281, 297] on link "Messages" at bounding box center [294, 296] width 68 height 30
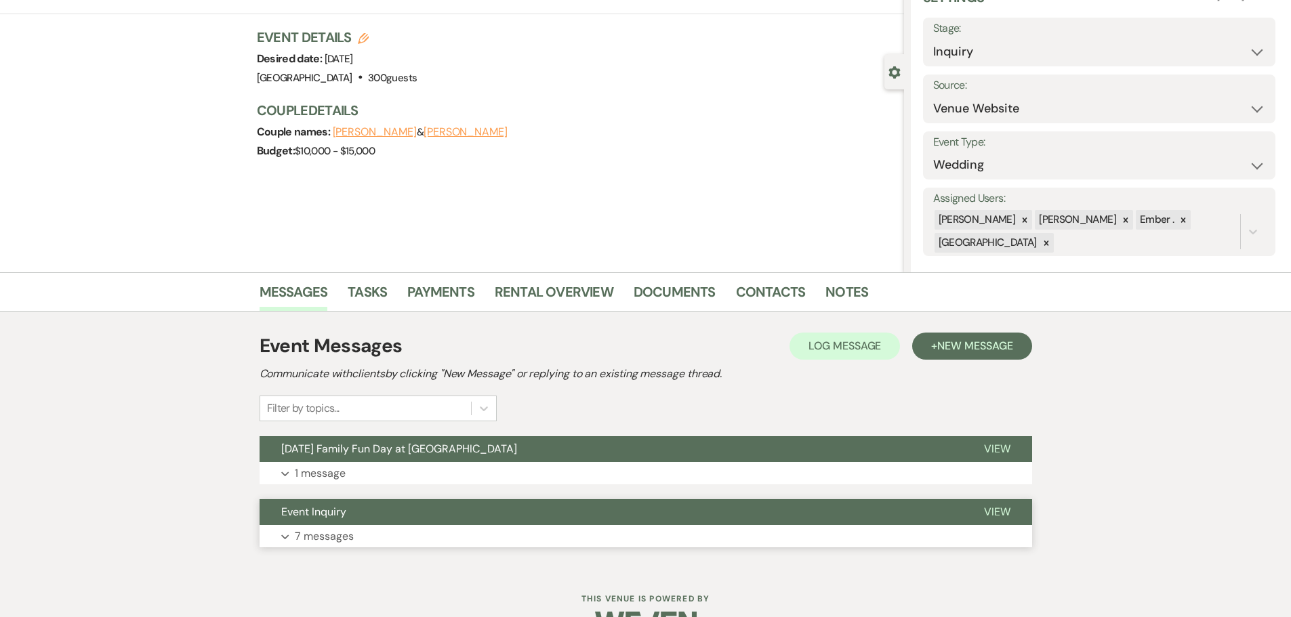
click at [309, 533] on p "7 messages" at bounding box center [324, 537] width 59 height 18
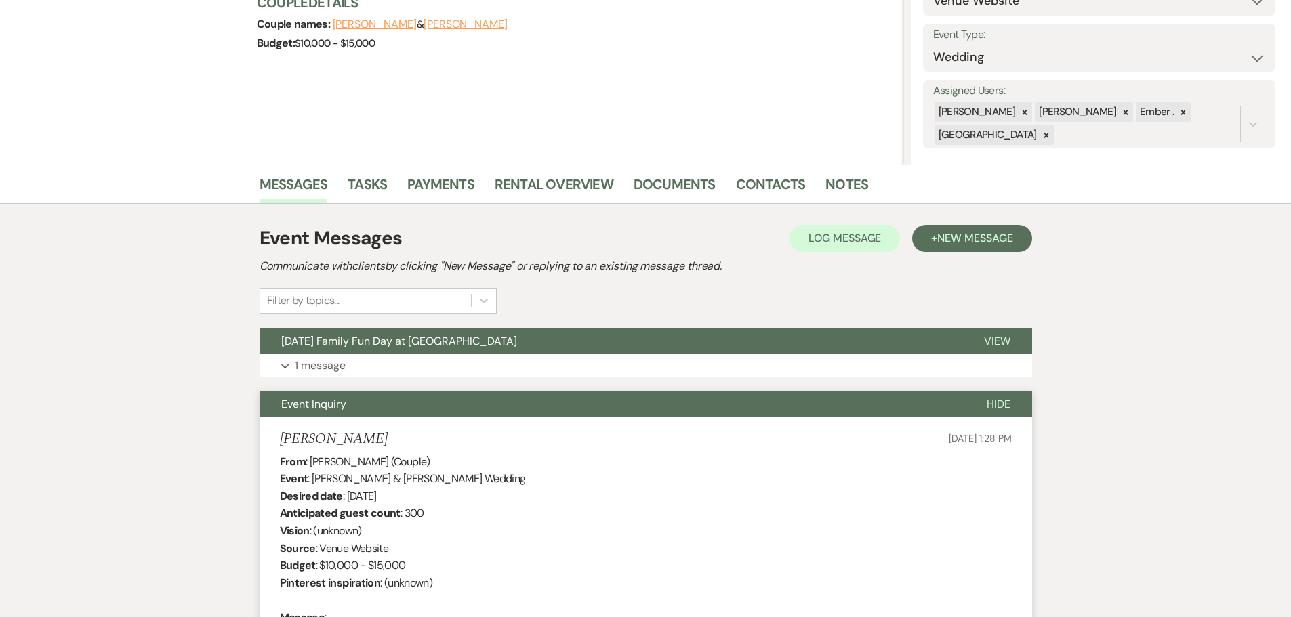
scroll to position [98, 0]
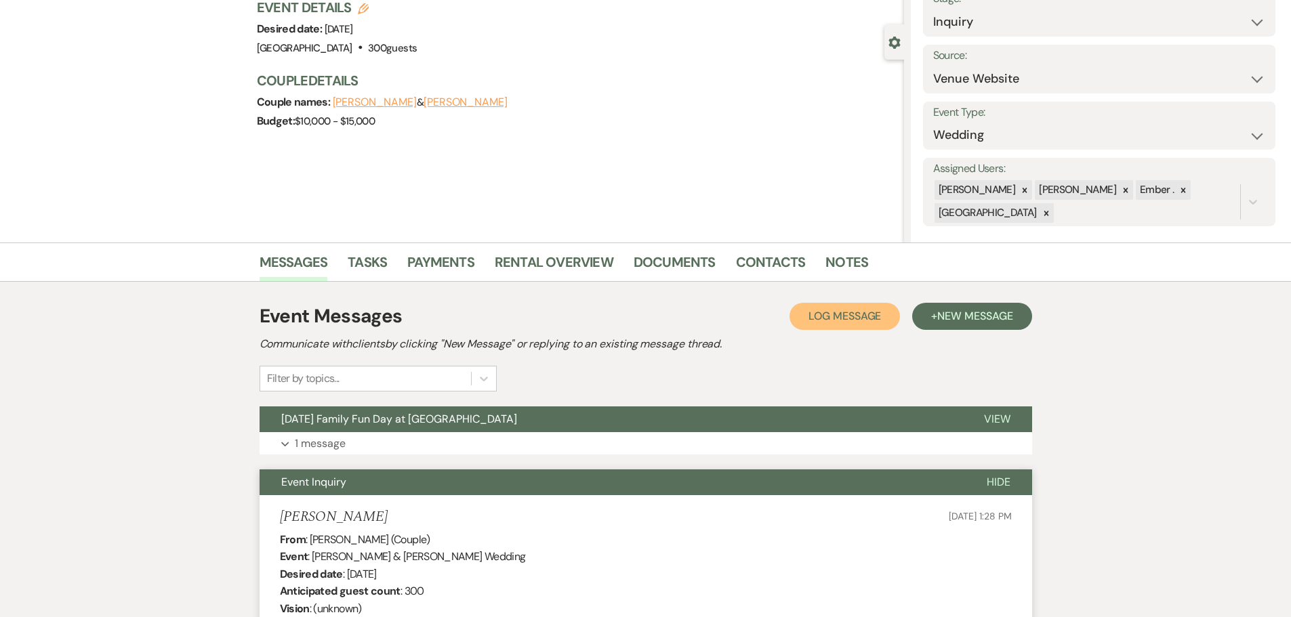
click at [852, 309] on button "Log Log Message" at bounding box center [845, 316] width 110 height 27
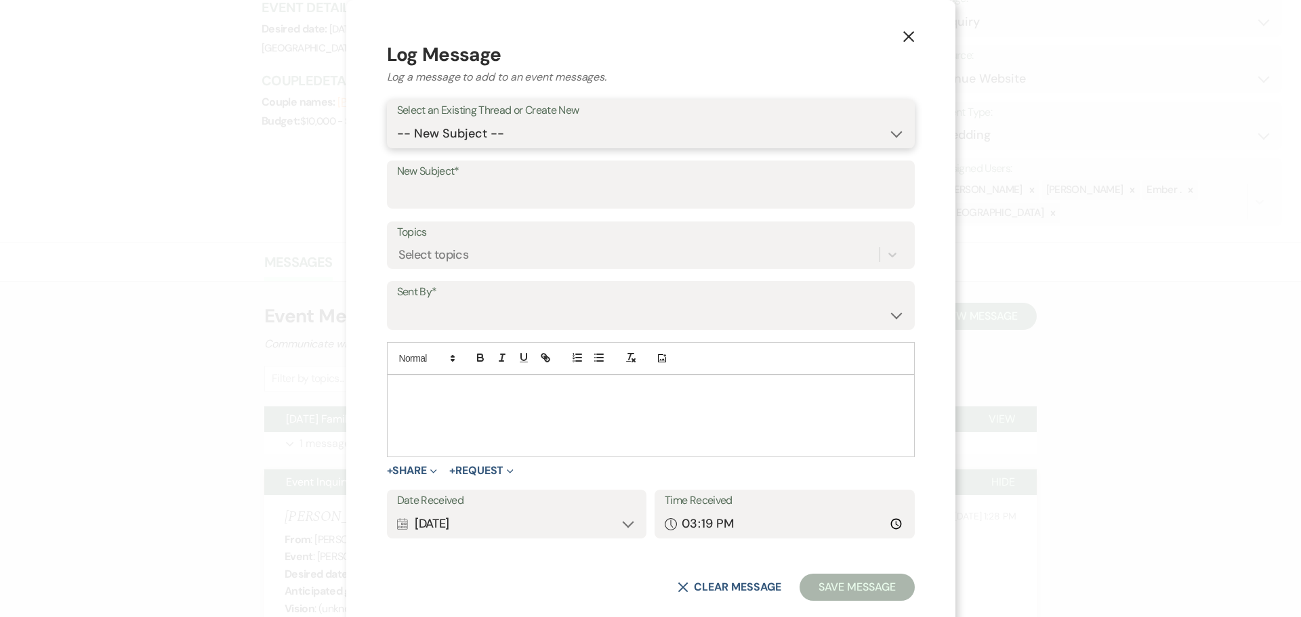
click at [536, 139] on select "-- New Subject -- [DATE] Family Fun Day at [GEOGRAPHIC_DATA] Event Inquiry" at bounding box center [651, 134] width 508 height 26
select select "468415"
click at [478, 138] on select "-- New Subject -- [DATE] Family Fun Day at [GEOGRAPHIC_DATA] Event Inquiry" at bounding box center [651, 134] width 508 height 26
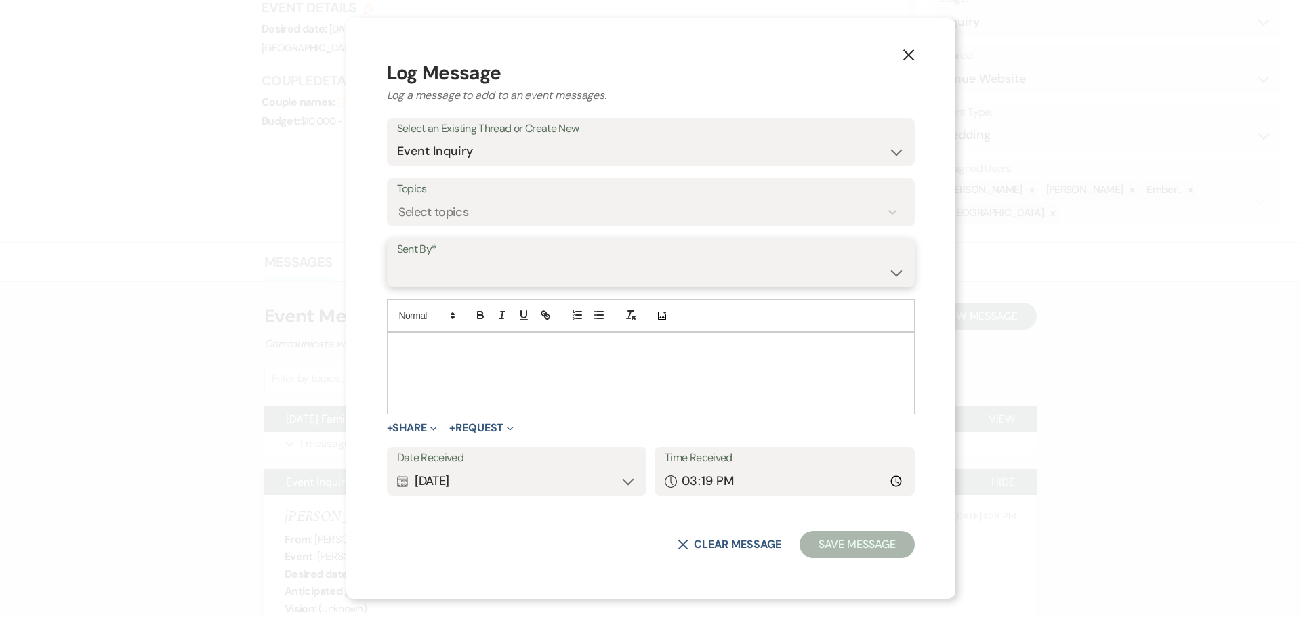
click at [533, 267] on select "[PERSON_NAME] ([PERSON_NAME][EMAIL_ADDRESS][PERSON_NAME][DOMAIN_NAME]) [PERSON_…" at bounding box center [651, 273] width 508 height 26
select select "user-197739"
click at [478, 260] on select "[PERSON_NAME] ([PERSON_NAME][EMAIL_ADDRESS][PERSON_NAME][DOMAIN_NAME]) [PERSON_…" at bounding box center [651, 273] width 508 height 26
click at [549, 388] on div at bounding box center [651, 373] width 527 height 81
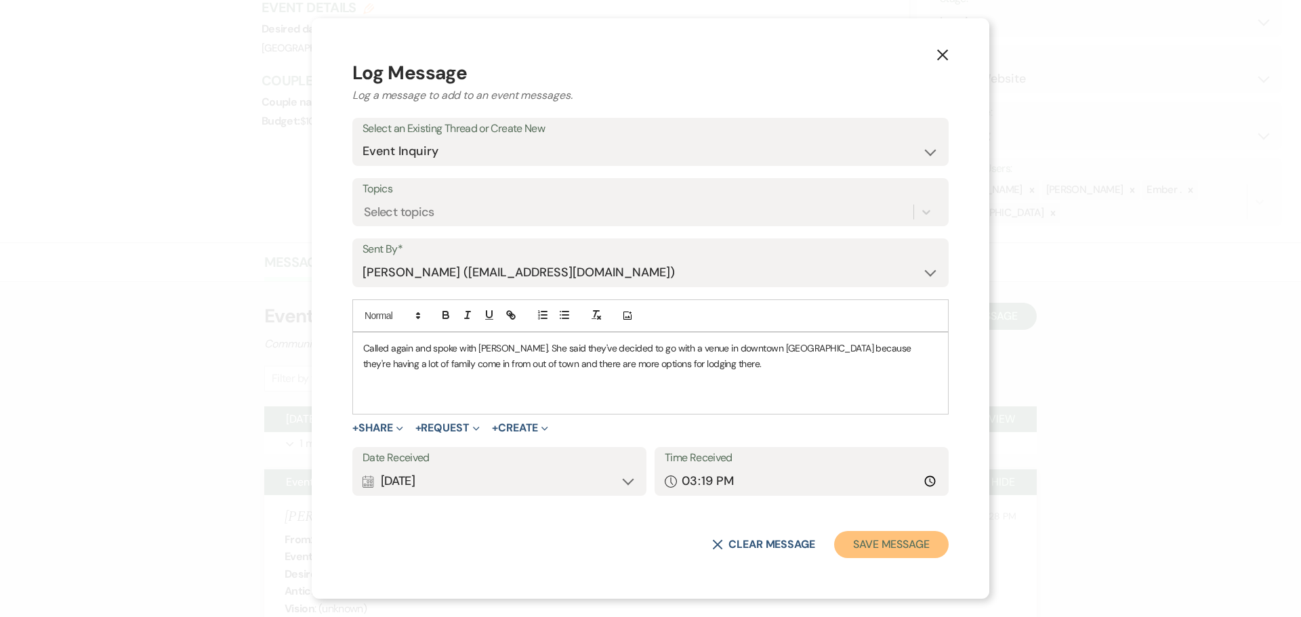
click at [902, 543] on button "Save Message" at bounding box center [891, 544] width 115 height 27
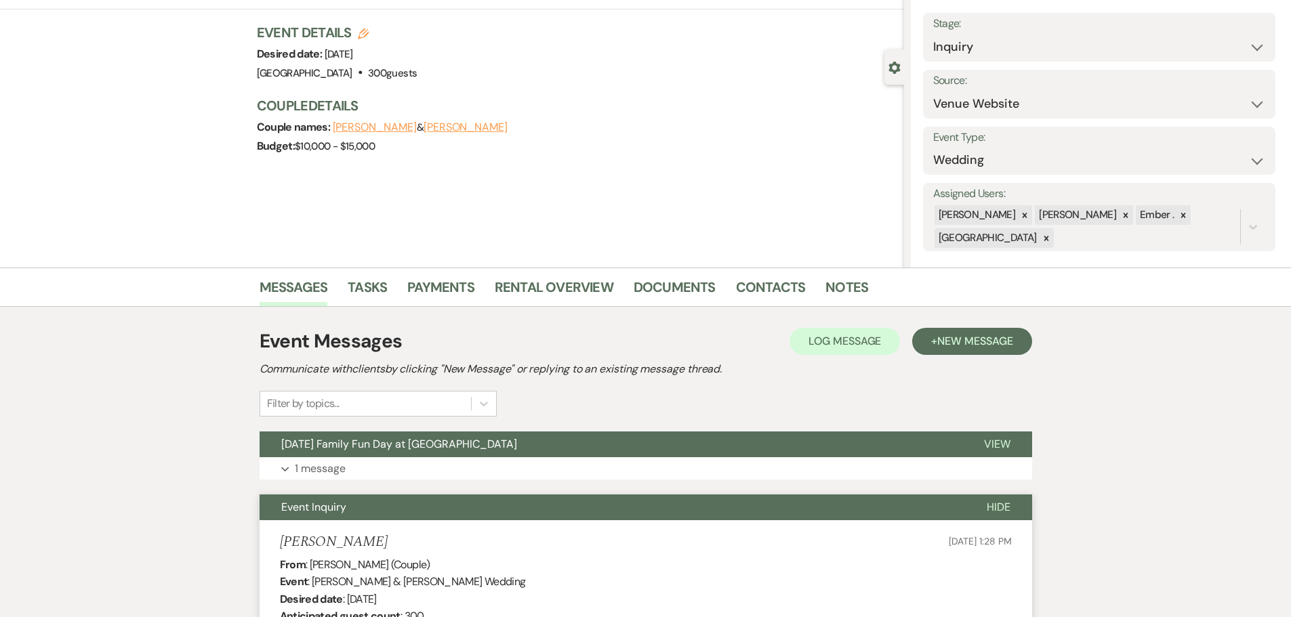
scroll to position [0, 0]
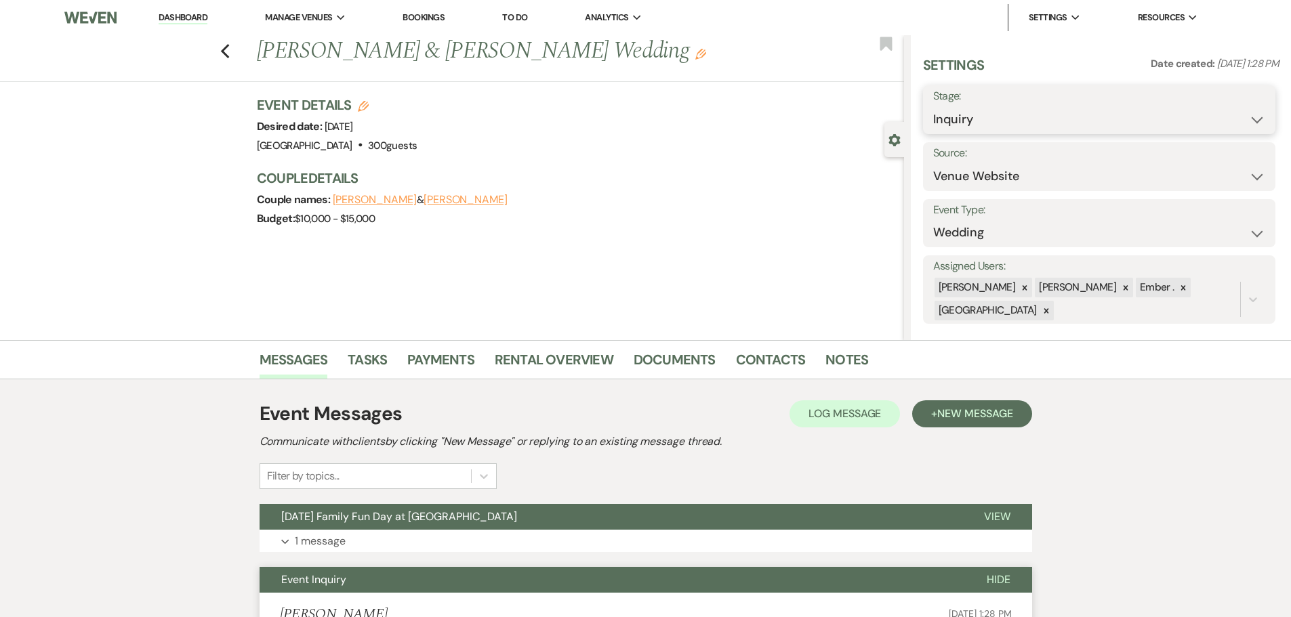
click at [991, 116] on select "Inquiry Follow Up Tour Requested Tour Confirmed Toured Proposal Sent Booked Lost" at bounding box center [1099, 119] width 332 height 26
click at [973, 113] on select "Inquiry Follow Up Tour Requested Tour Confirmed Toured Proposal Sent Booked Lost" at bounding box center [1099, 119] width 332 height 26
select select "8"
click at [933, 106] on select "Inquiry Follow Up Tour Requested Tour Confirmed Toured Proposal Sent Booked Lost" at bounding box center [1099, 119] width 332 height 26
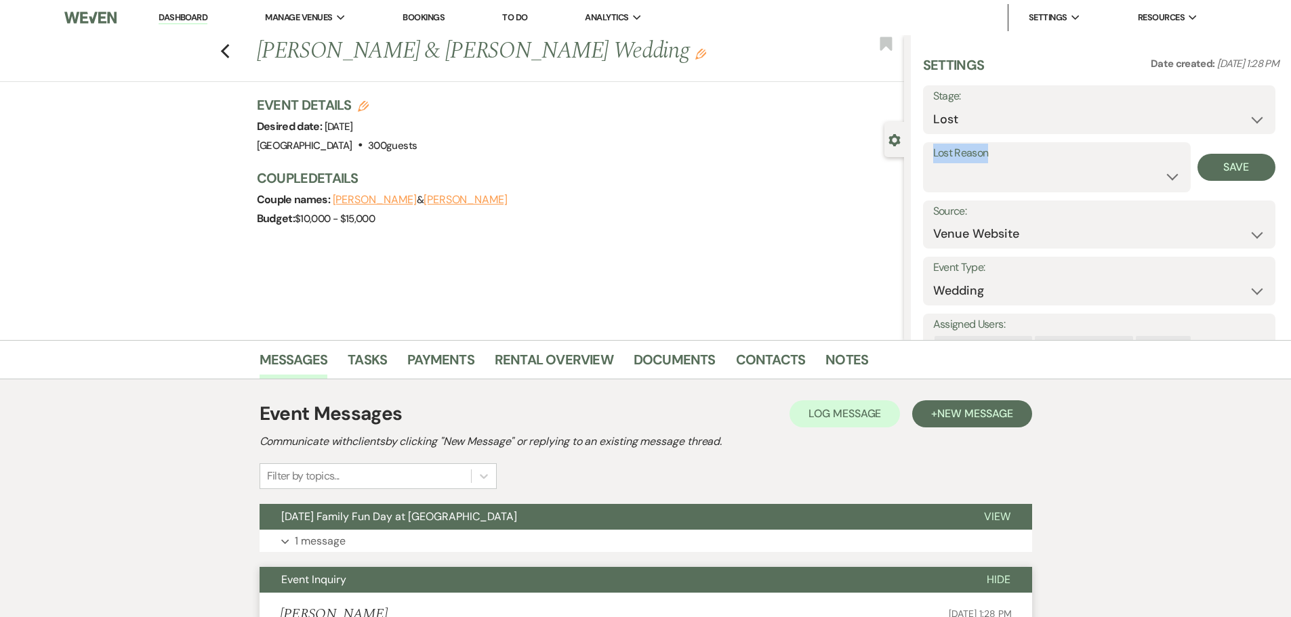
click at [990, 165] on div "Lost Reason Booked Elsewhere Budget Date Unavailable No Response Not a Good Mat…" at bounding box center [1057, 167] width 268 height 50
click at [990, 165] on select "Booked Elsewhere Budget Date Unavailable No Response Not a Good Match Capacity …" at bounding box center [1056, 176] width 247 height 26
select select "6"
click at [933, 163] on select "Booked Elsewhere Budget Date Unavailable No Response Not a Good Match Capacity …" at bounding box center [1056, 176] width 247 height 26
click at [1233, 169] on button "Save" at bounding box center [1237, 167] width 78 height 27
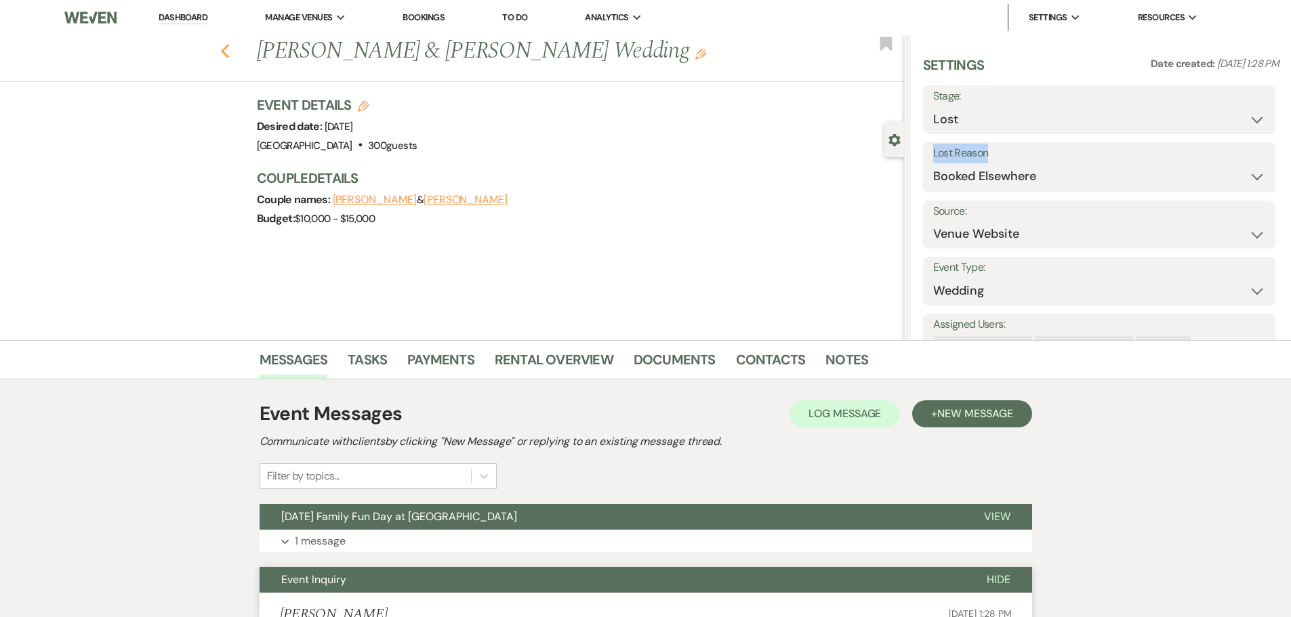
click at [230, 42] on button "Previous" at bounding box center [225, 50] width 10 height 19
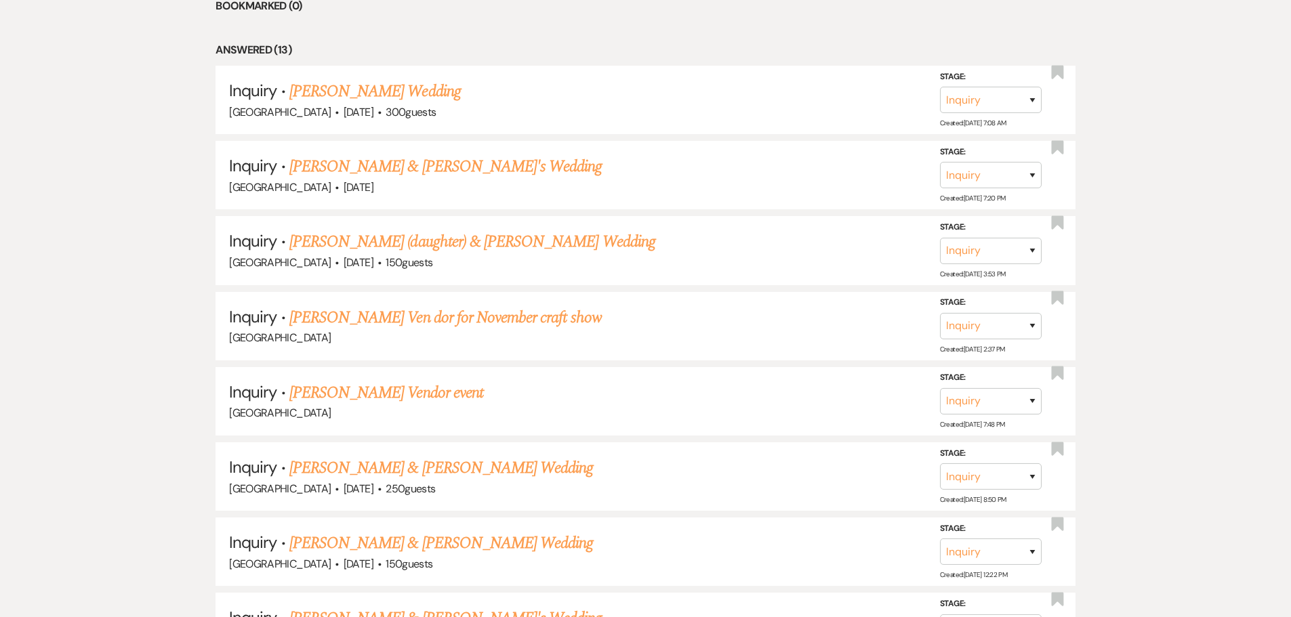
scroll to position [725, 0]
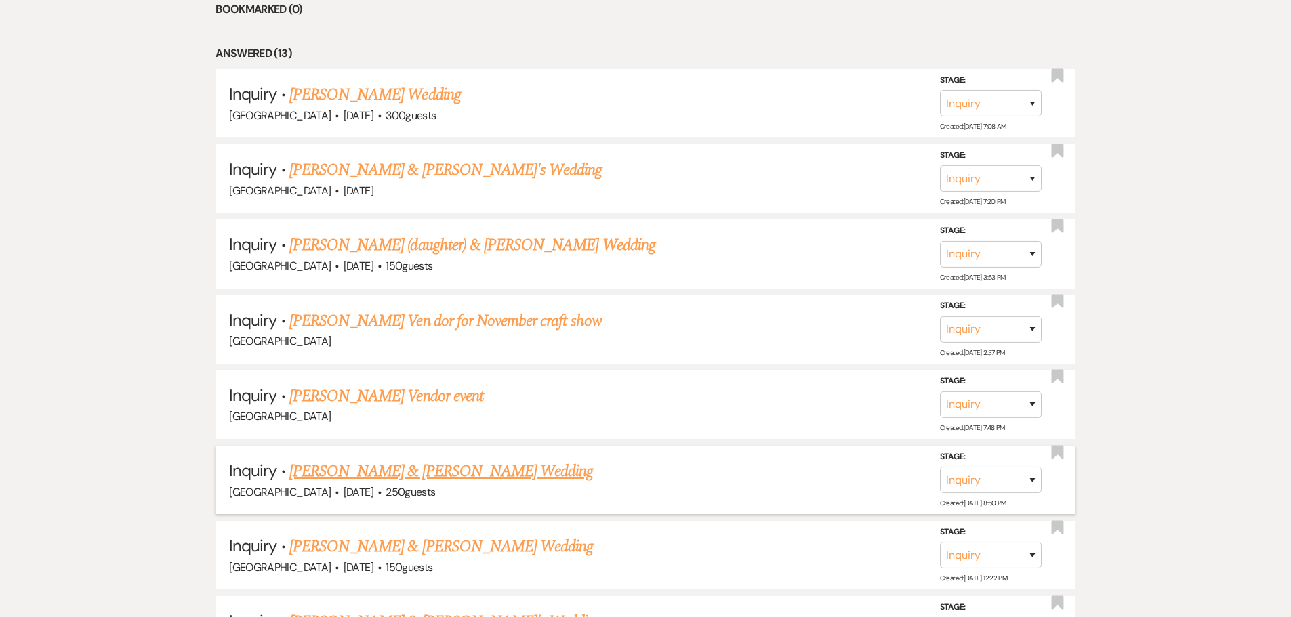
click at [420, 474] on link "[PERSON_NAME] & [PERSON_NAME] Wedding" at bounding box center [441, 472] width 304 height 24
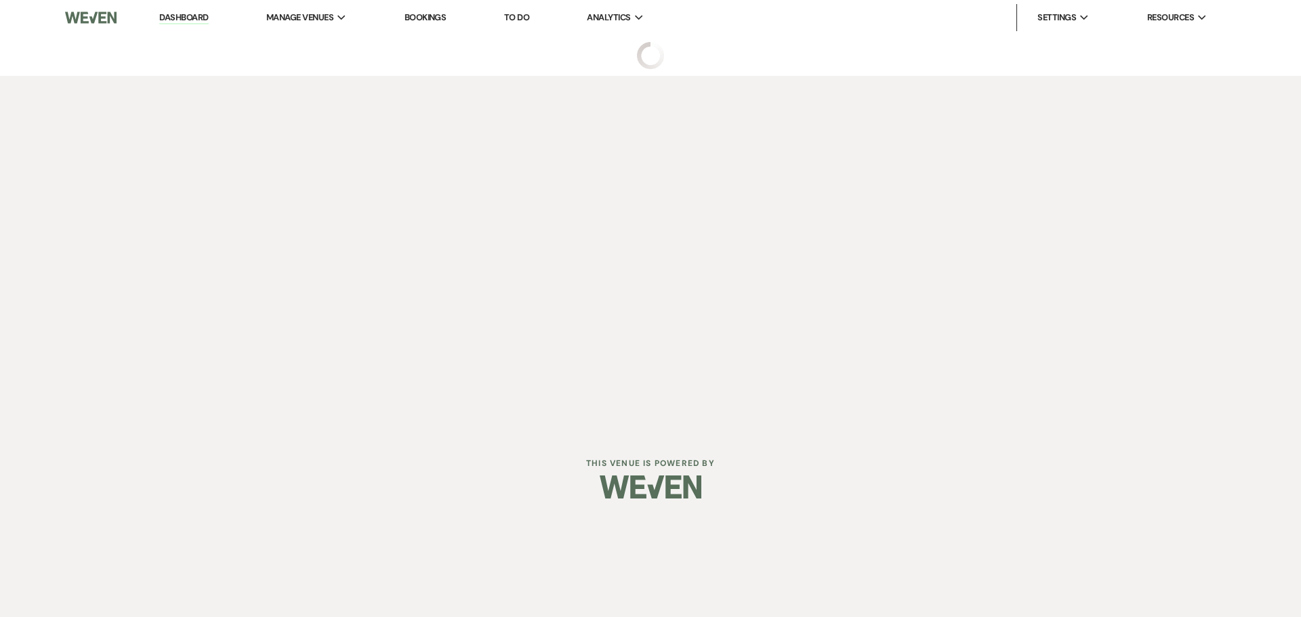
select select "5"
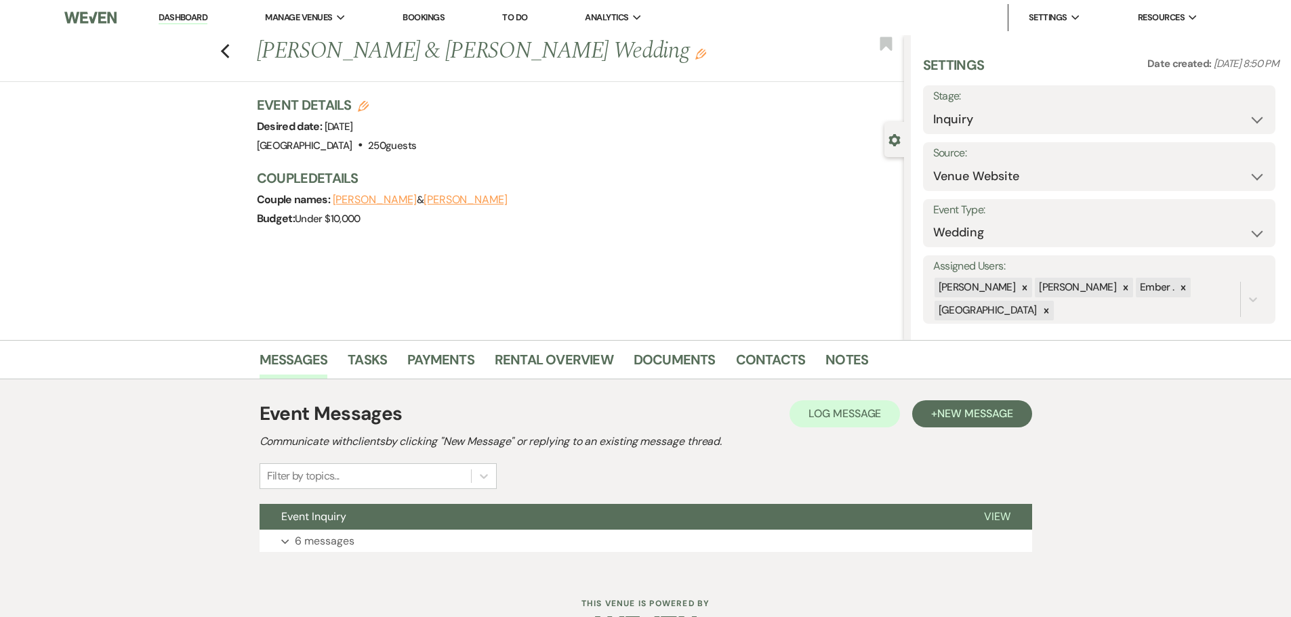
drag, startPoint x: 333, startPoint y: 559, endPoint x: 327, endPoint y: 548, distance: 12.7
click at [331, 558] on div "Event Messages Log Log Message + New Message Communicate with clients by clicki…" at bounding box center [646, 476] width 773 height 166
click at [327, 548] on p "6 messages" at bounding box center [325, 542] width 60 height 18
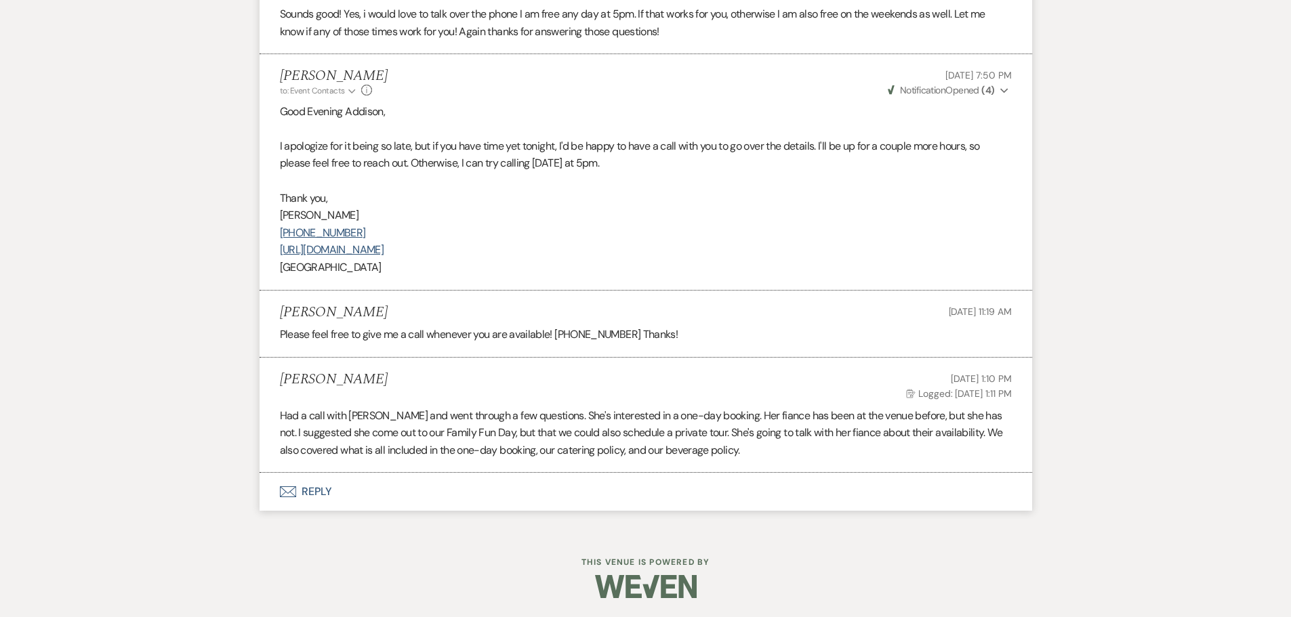
scroll to position [1420, 0]
click at [310, 487] on button "Envelope Reply" at bounding box center [646, 491] width 773 height 38
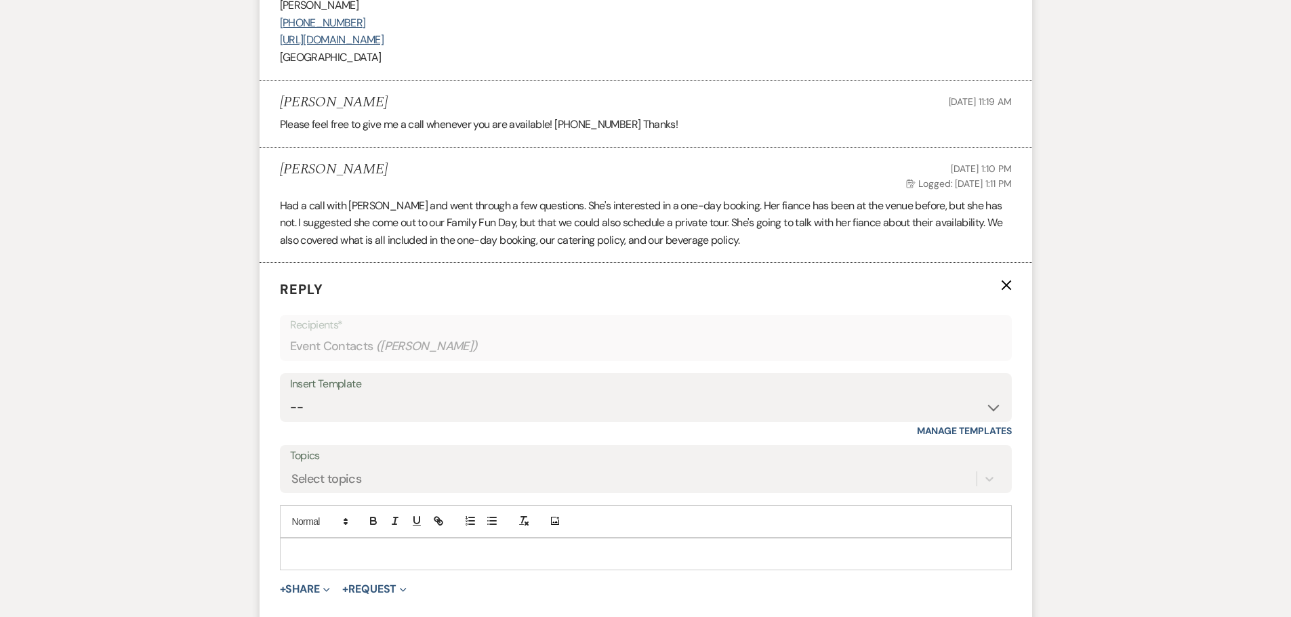
scroll to position [1716, 0]
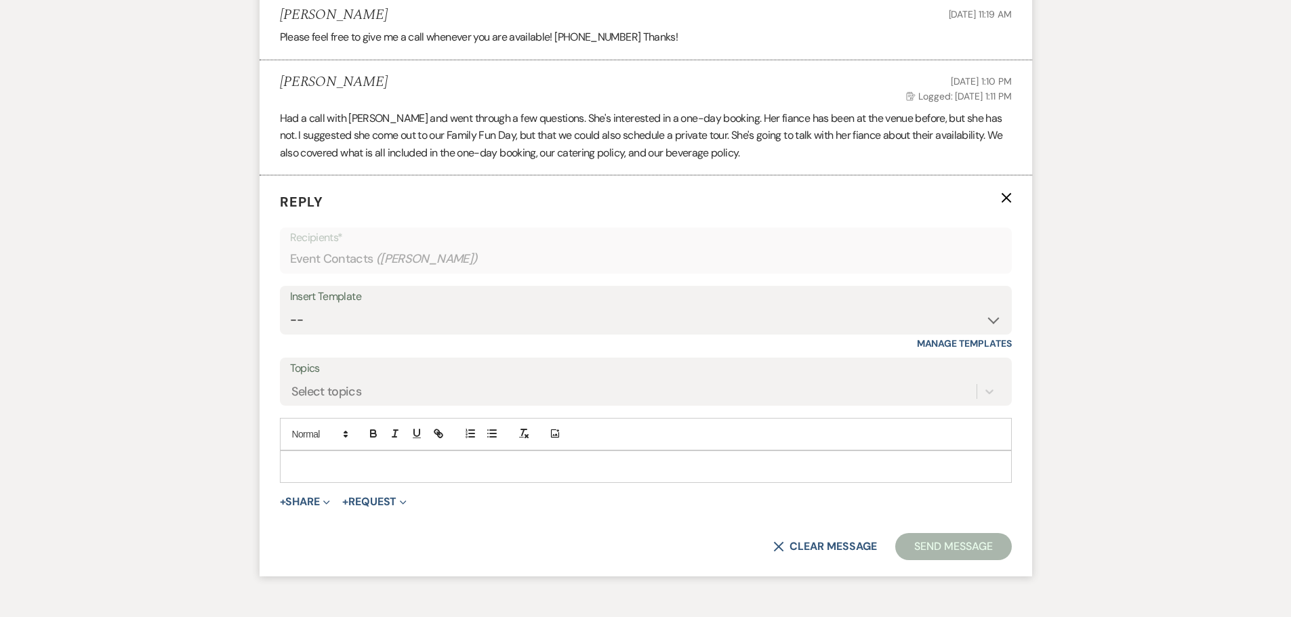
click at [465, 460] on p at bounding box center [646, 467] width 710 height 15
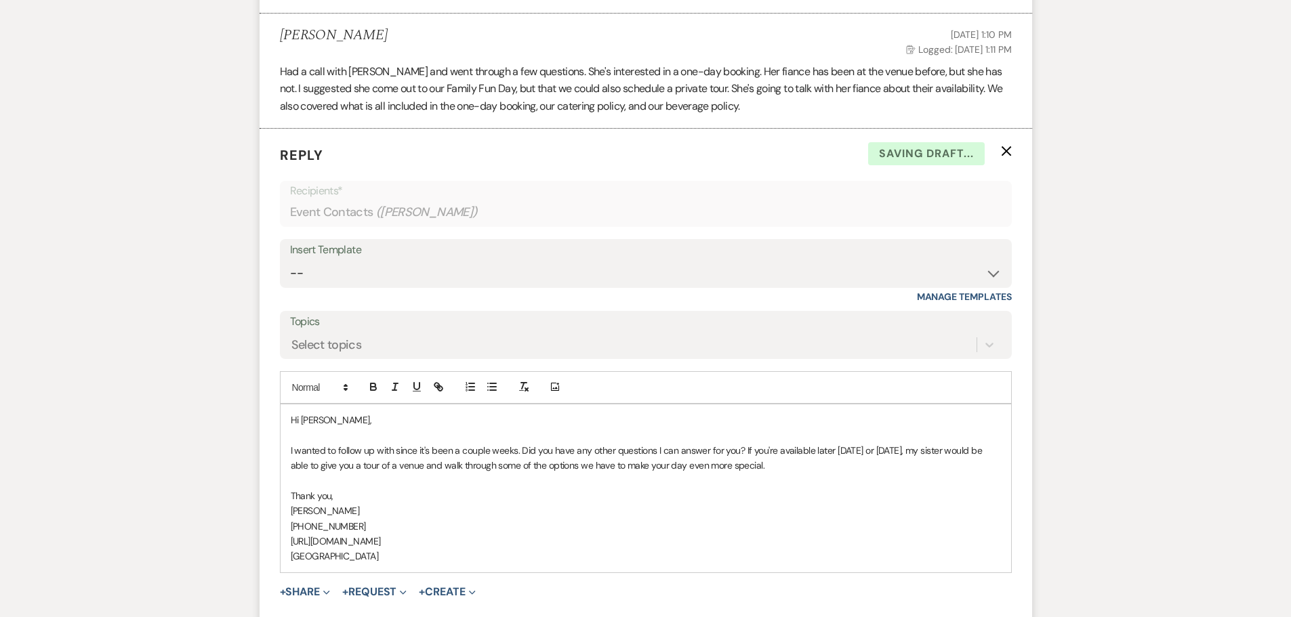
scroll to position [1784, 0]
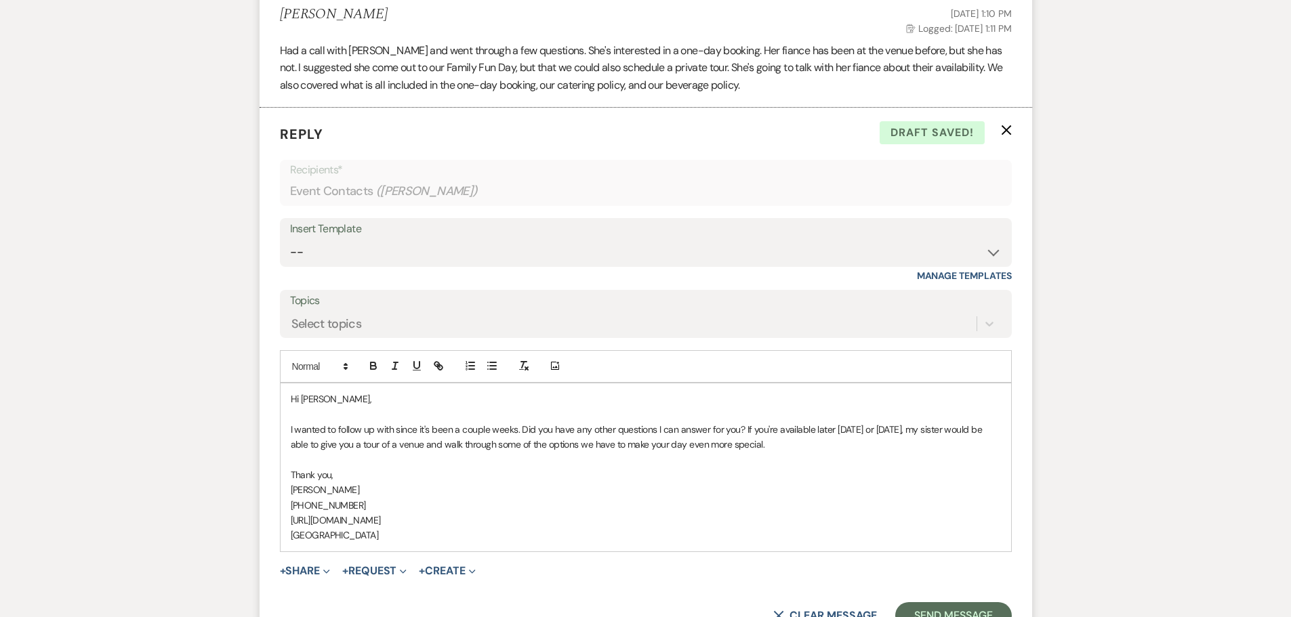
type input "[URL][DOMAIN_NAME]"
type input "tel:[PHONE_NUMBER]"
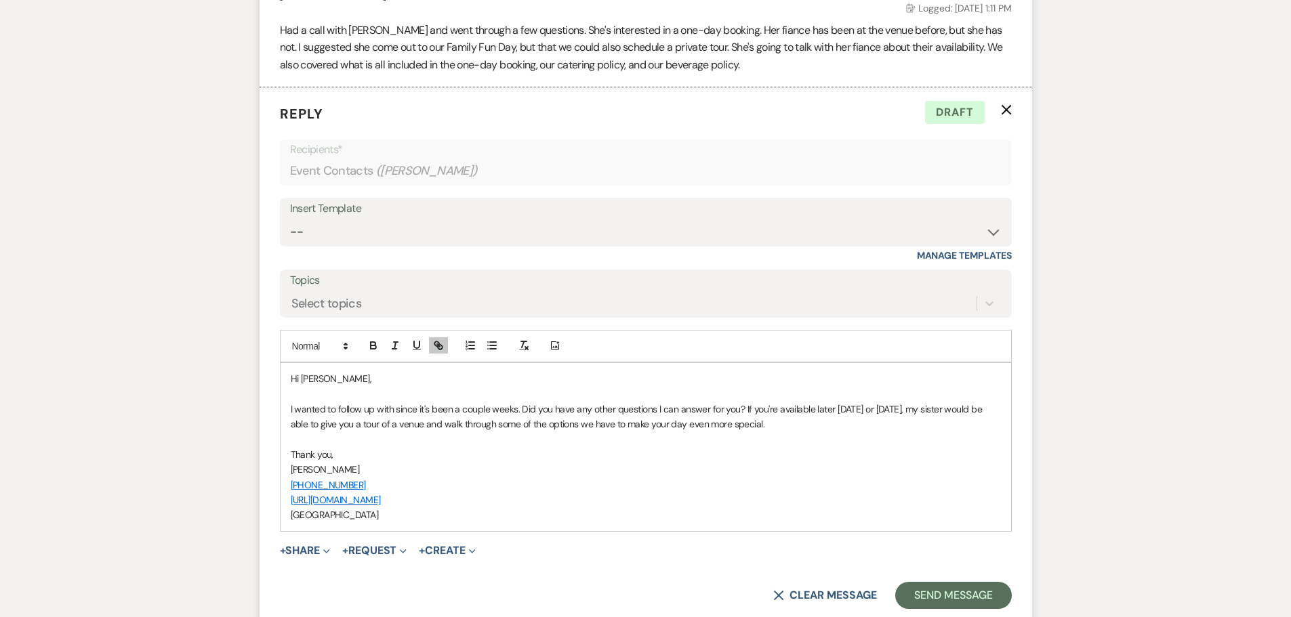
scroll to position [1919, 0]
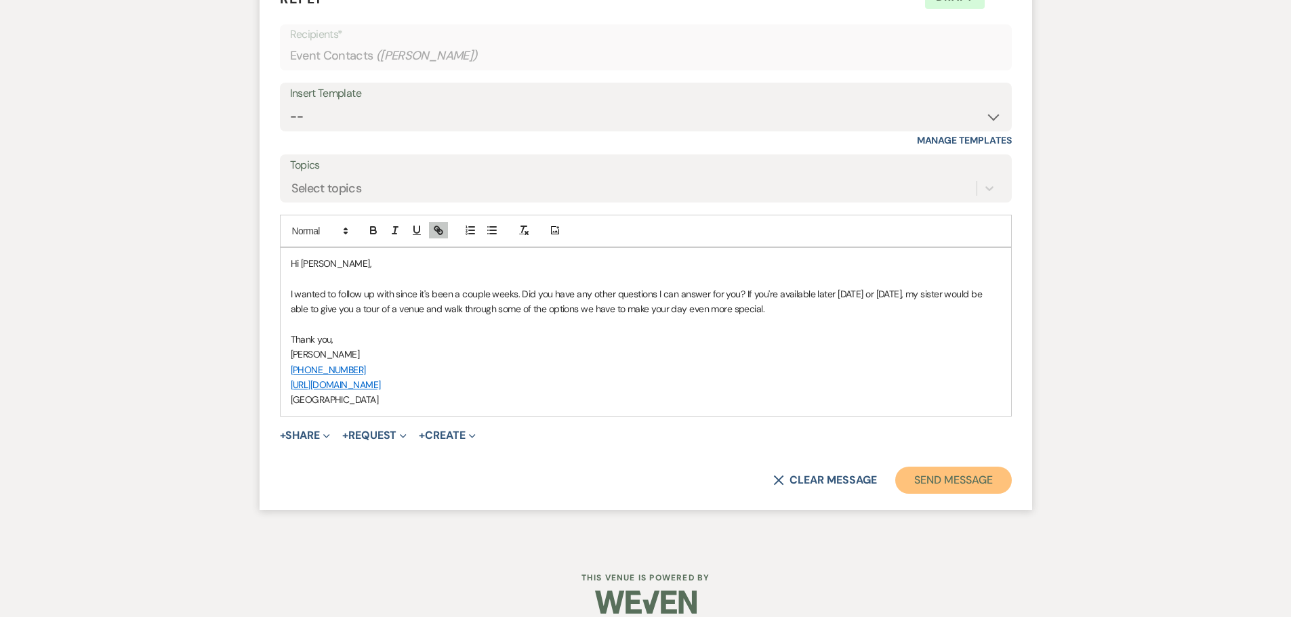
click at [947, 485] on button "Send Message" at bounding box center [953, 480] width 116 height 27
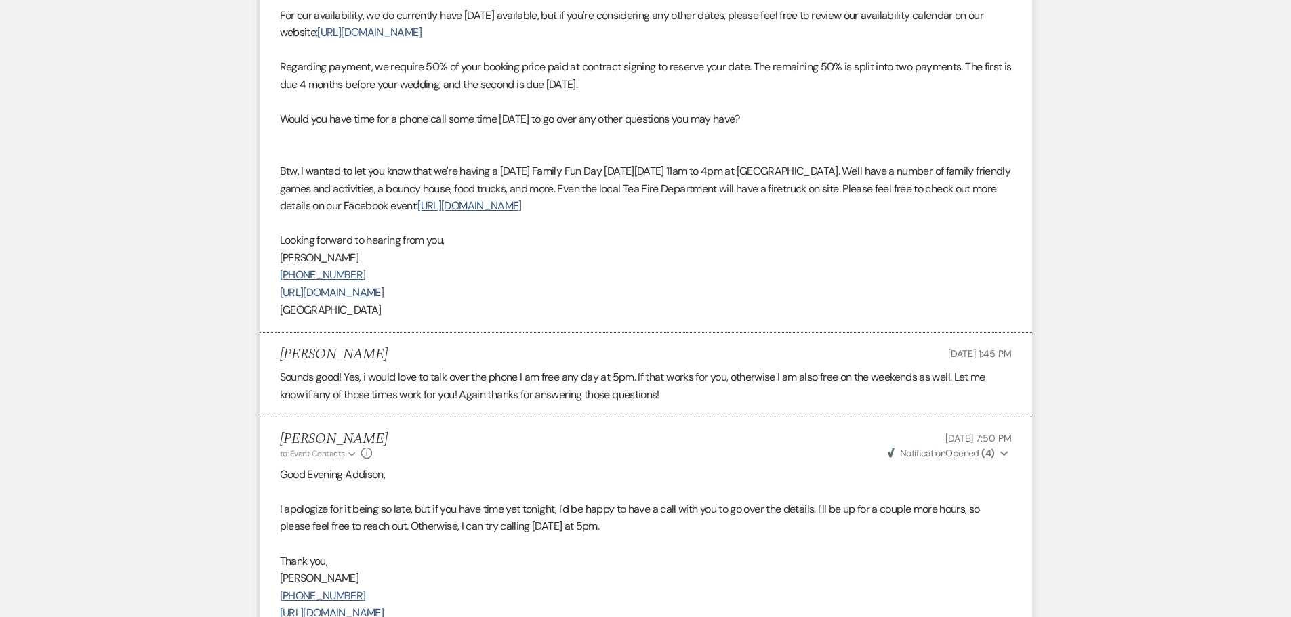
scroll to position [0, 0]
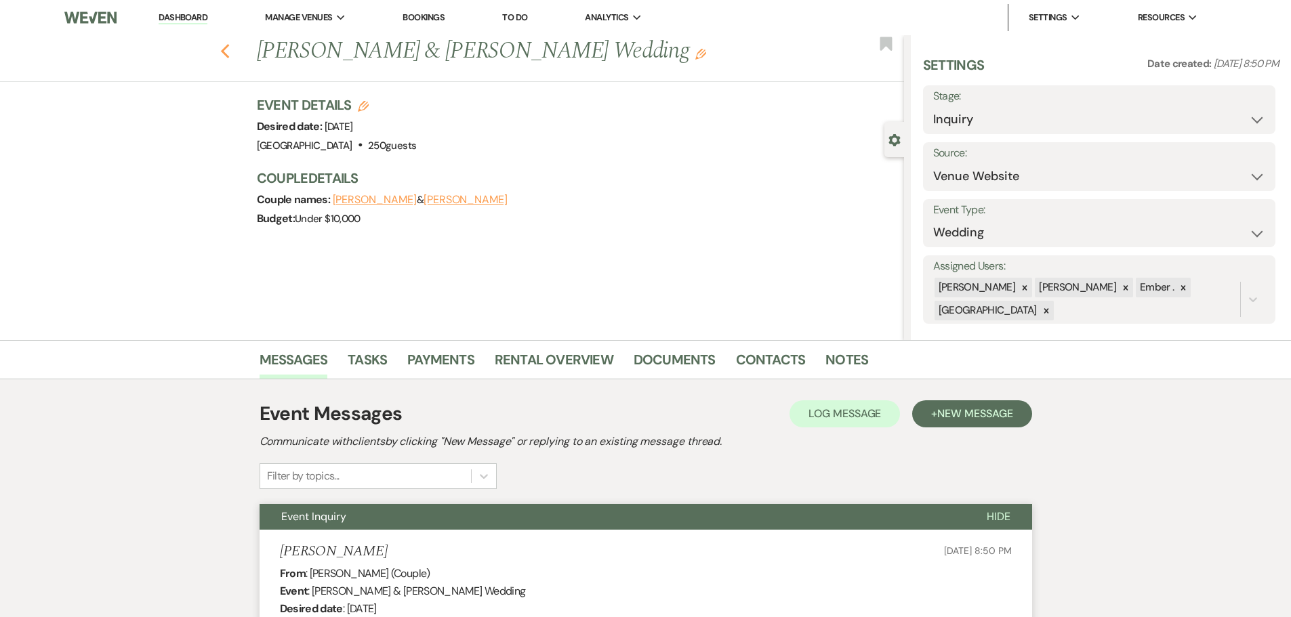
click at [230, 49] on icon "Previous" at bounding box center [225, 51] width 10 height 16
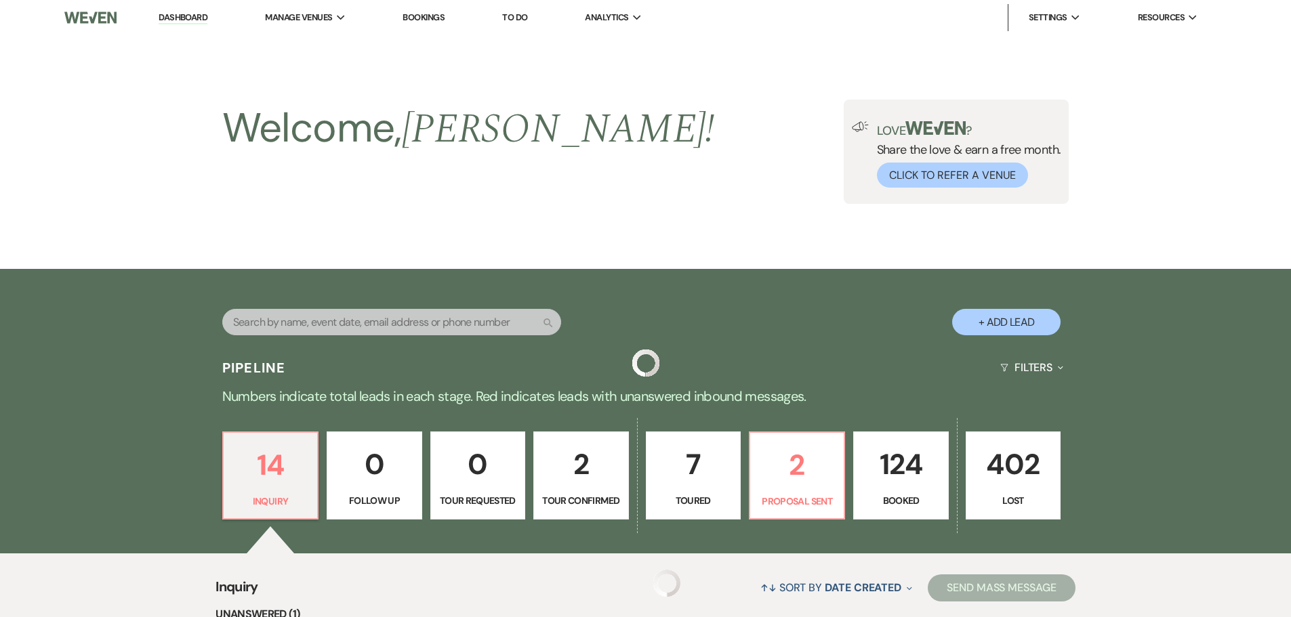
scroll to position [725, 0]
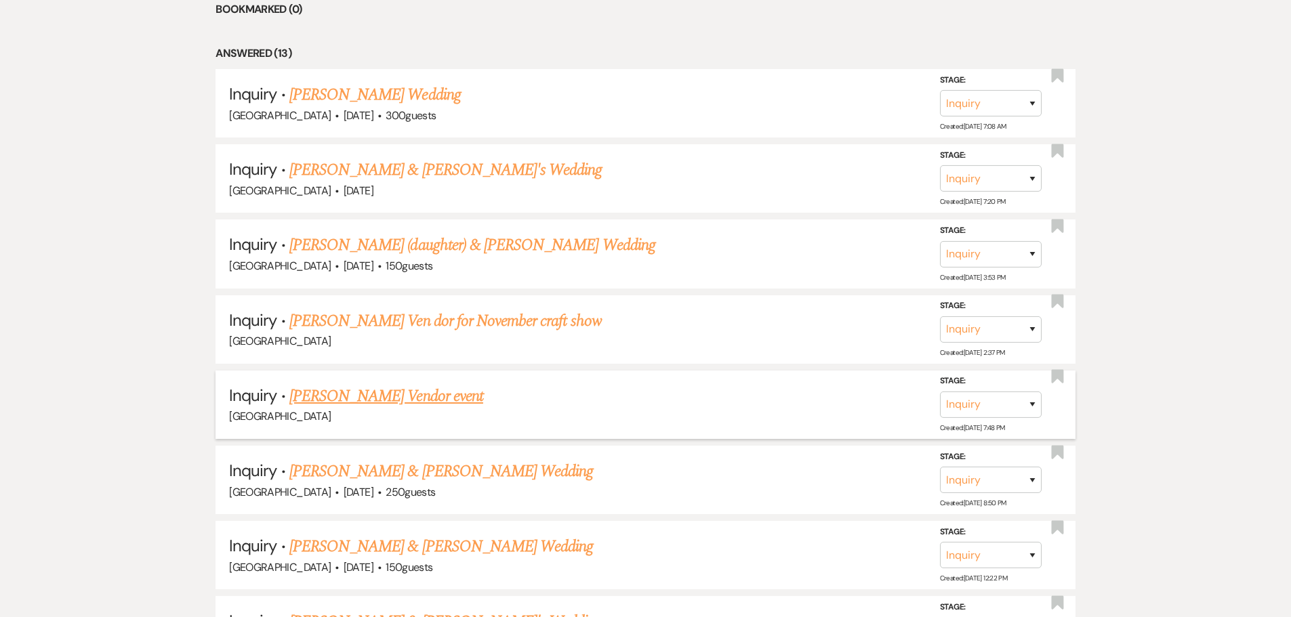
click at [401, 400] on link "[PERSON_NAME] Vendor event" at bounding box center [386, 396] width 194 height 24
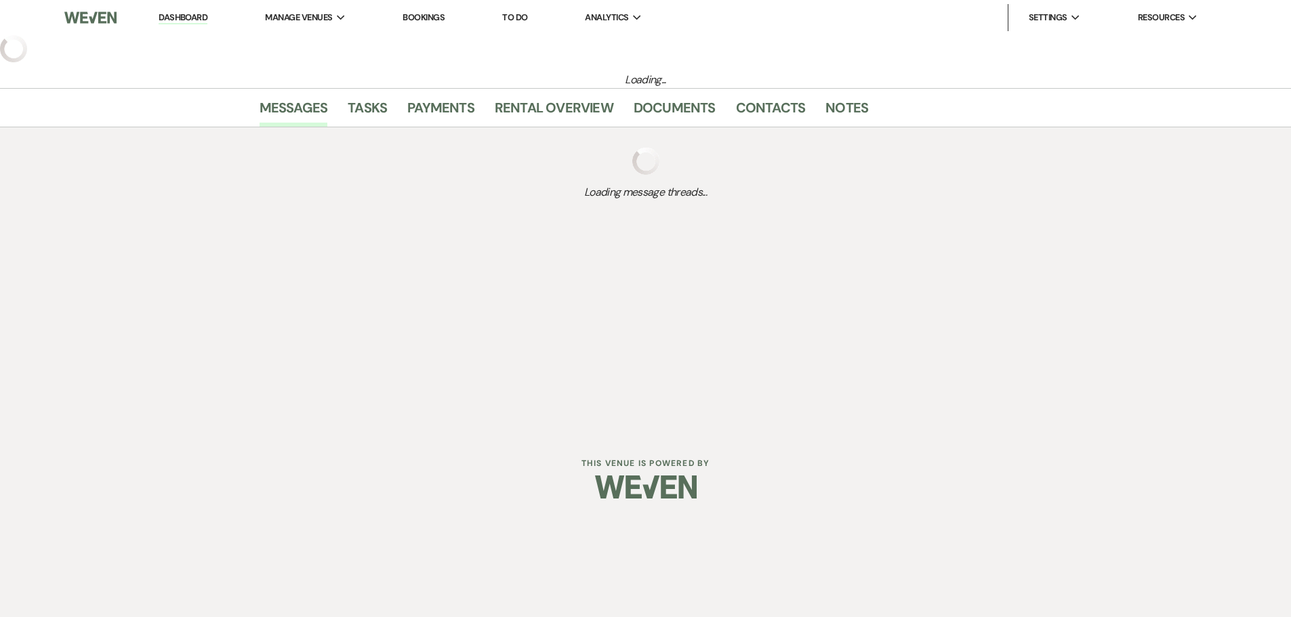
select select "5"
select select "13"
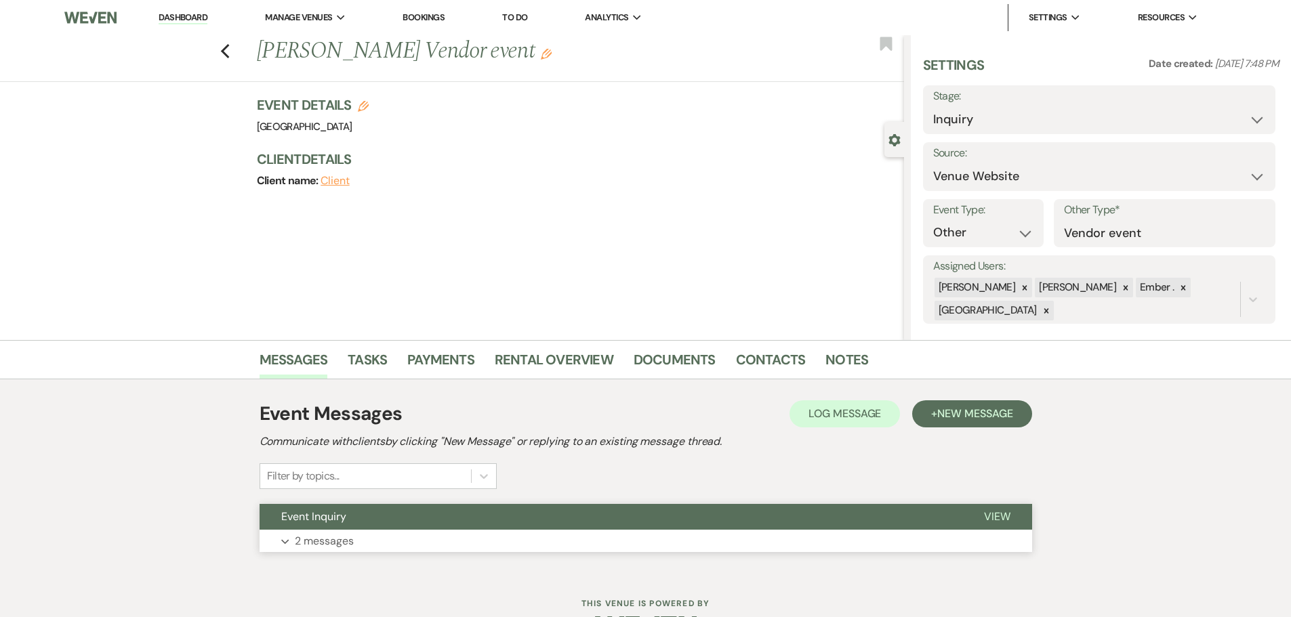
click at [332, 541] on p "2 messages" at bounding box center [324, 542] width 59 height 18
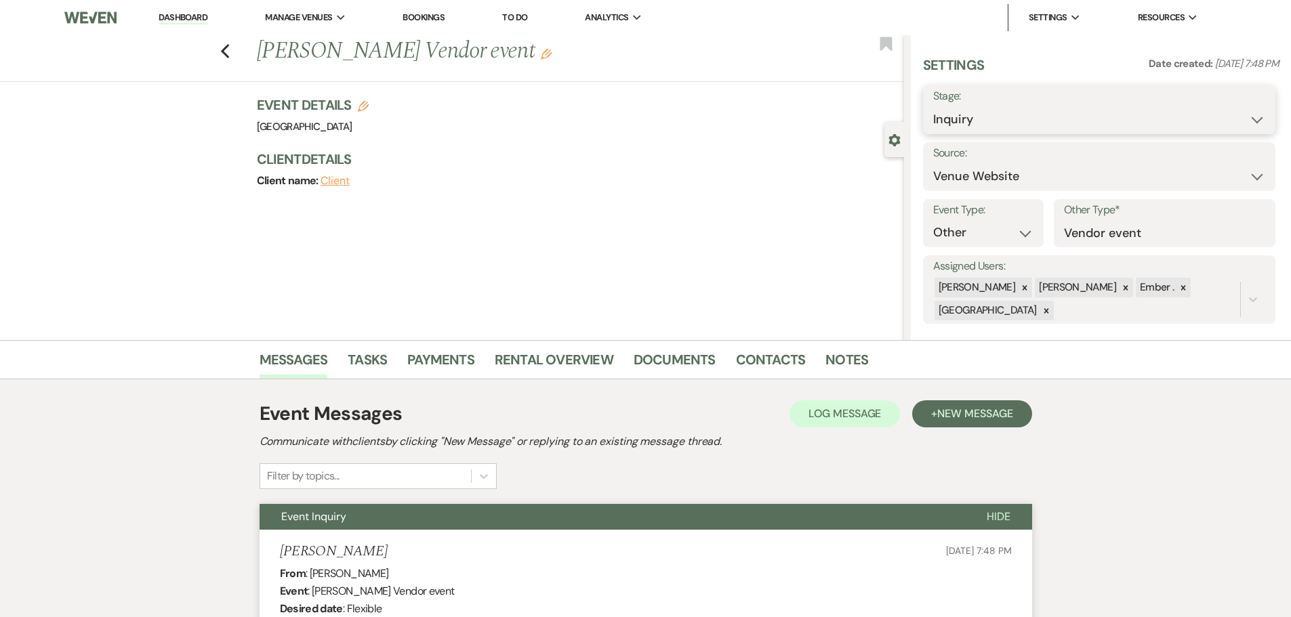
click at [1049, 117] on select "Inquiry Follow Up Tour Requested Tour Confirmed Toured Proposal Sent Booked Lost" at bounding box center [1099, 119] width 332 height 26
select select "8"
click at [933, 106] on select "Inquiry Follow Up Tour Requested Tour Confirmed Toured Proposal Sent Booked Lost" at bounding box center [1099, 119] width 332 height 26
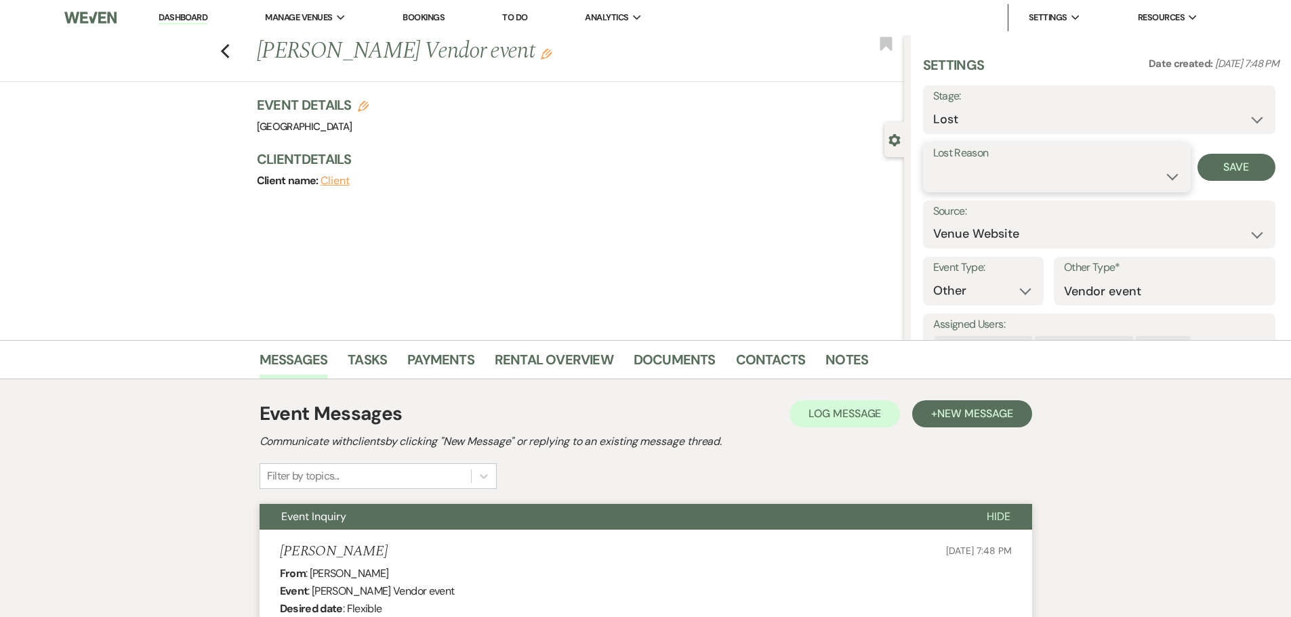
click at [974, 176] on select "Booked Elsewhere Budget Date Unavailable No Response Not a Good Match Capacity …" at bounding box center [1056, 176] width 247 height 26
select select "2"
click at [933, 163] on select "Booked Elsewhere Budget Date Unavailable No Response Not a Good Match Capacity …" at bounding box center [1056, 176] width 247 height 26
click at [1132, 162] on label "Other" at bounding box center [1157, 154] width 83 height 20
click at [0, 0] on input "Other" at bounding box center [0, 0] width 0 height 0
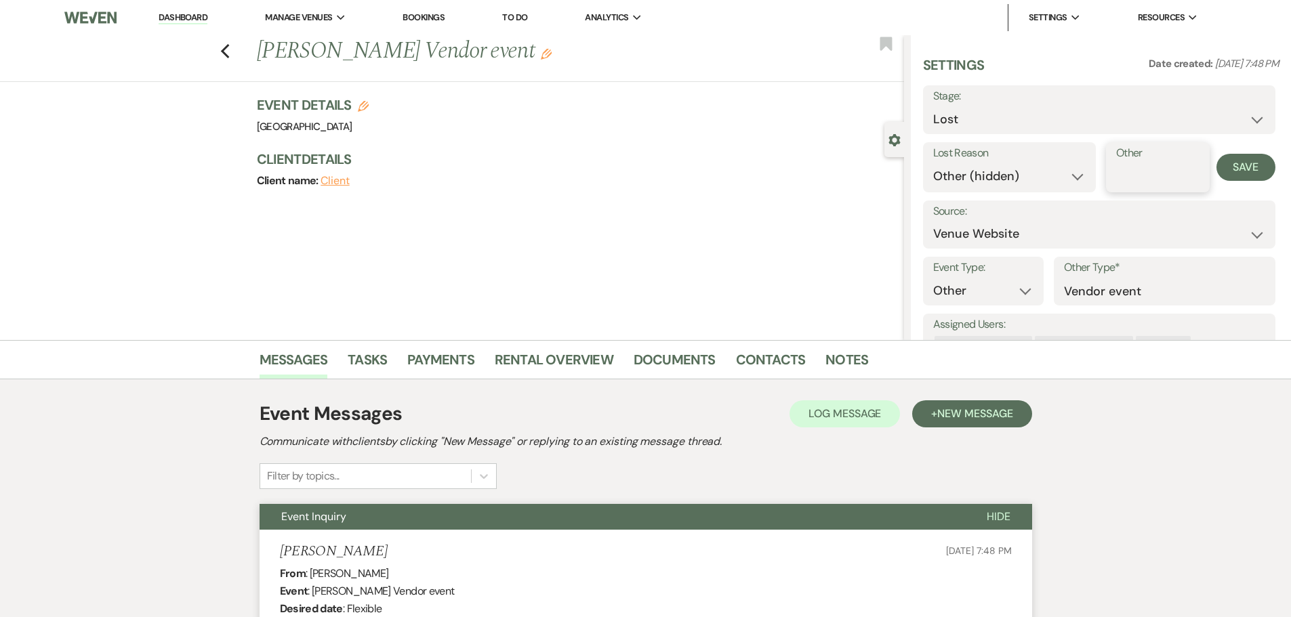
click at [1129, 182] on input "Other" at bounding box center [1157, 176] width 83 height 26
type input "Vendor Message"
click at [1255, 169] on button "Save" at bounding box center [1246, 167] width 59 height 27
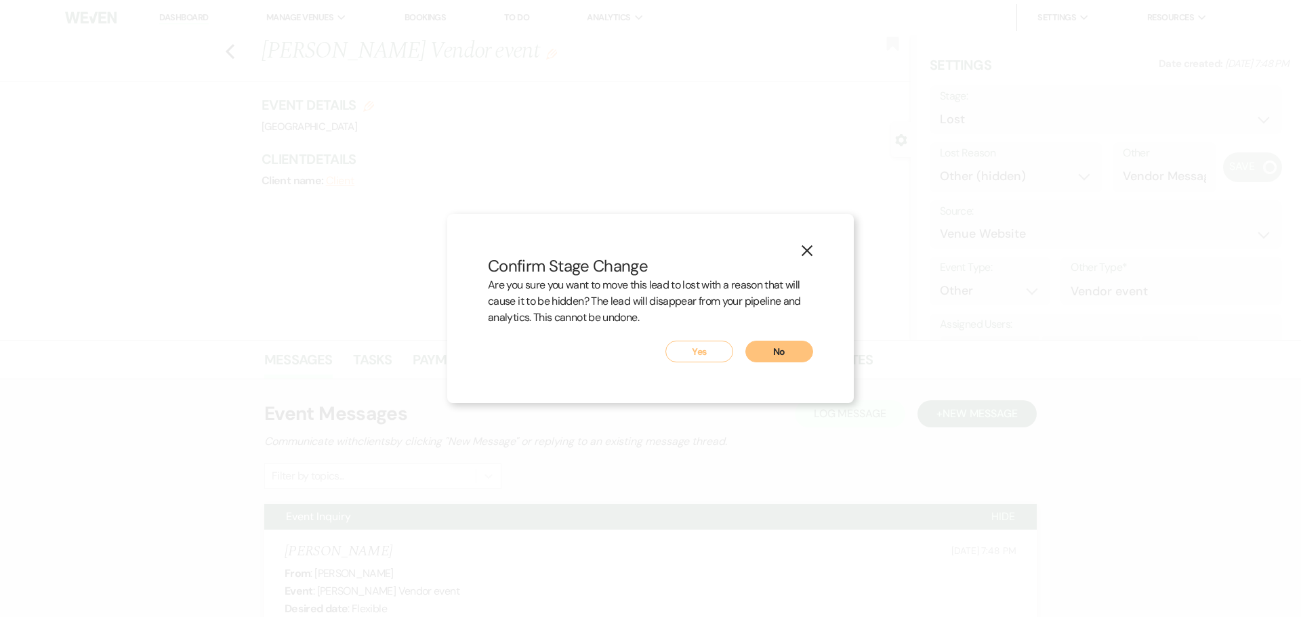
click at [711, 349] on button "Yes" at bounding box center [700, 352] width 68 height 22
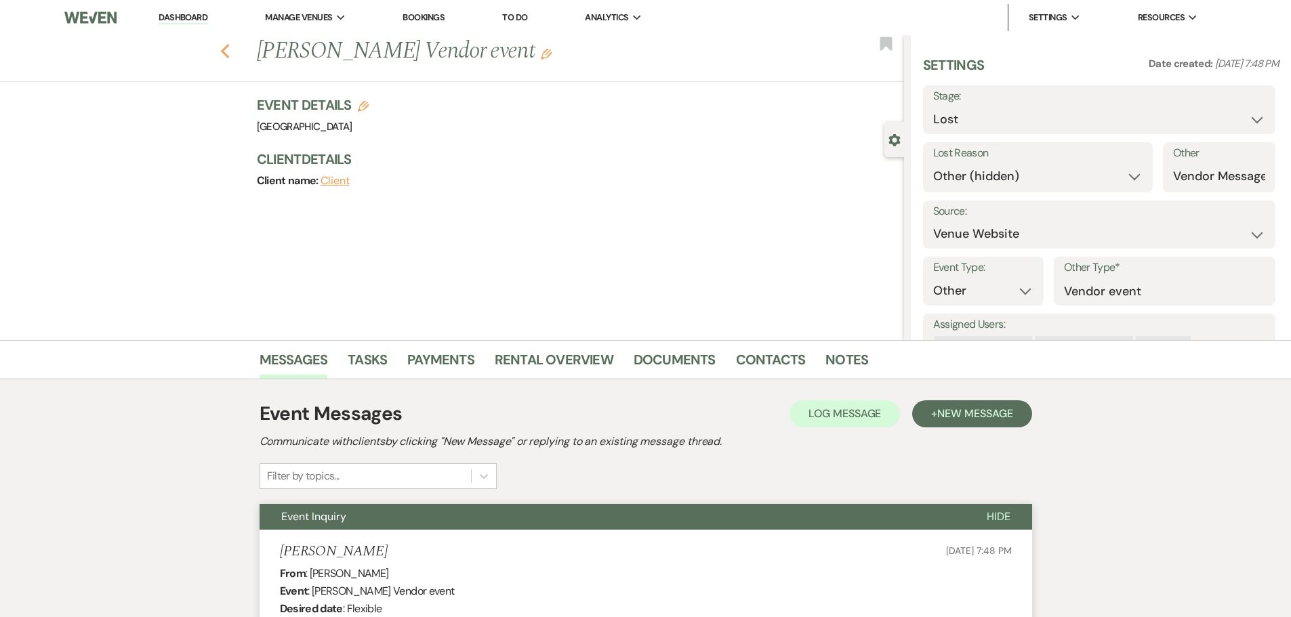
click at [227, 53] on use "button" at bounding box center [224, 51] width 9 height 15
select select "8"
select select "2"
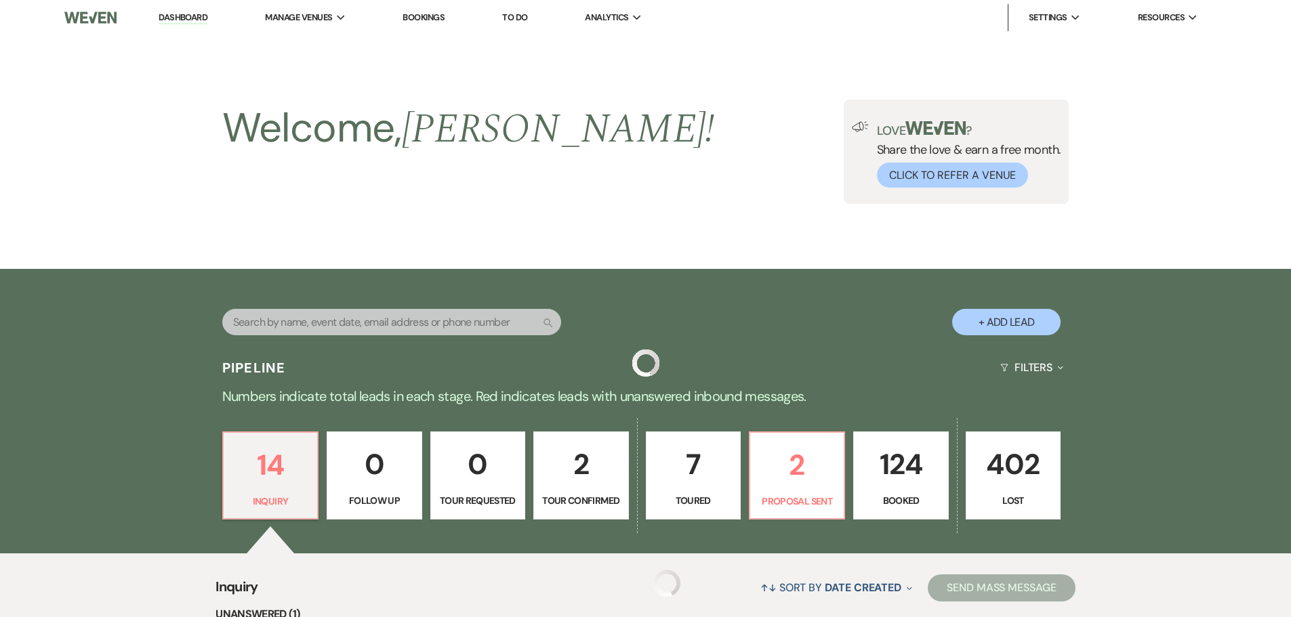
scroll to position [725, 0]
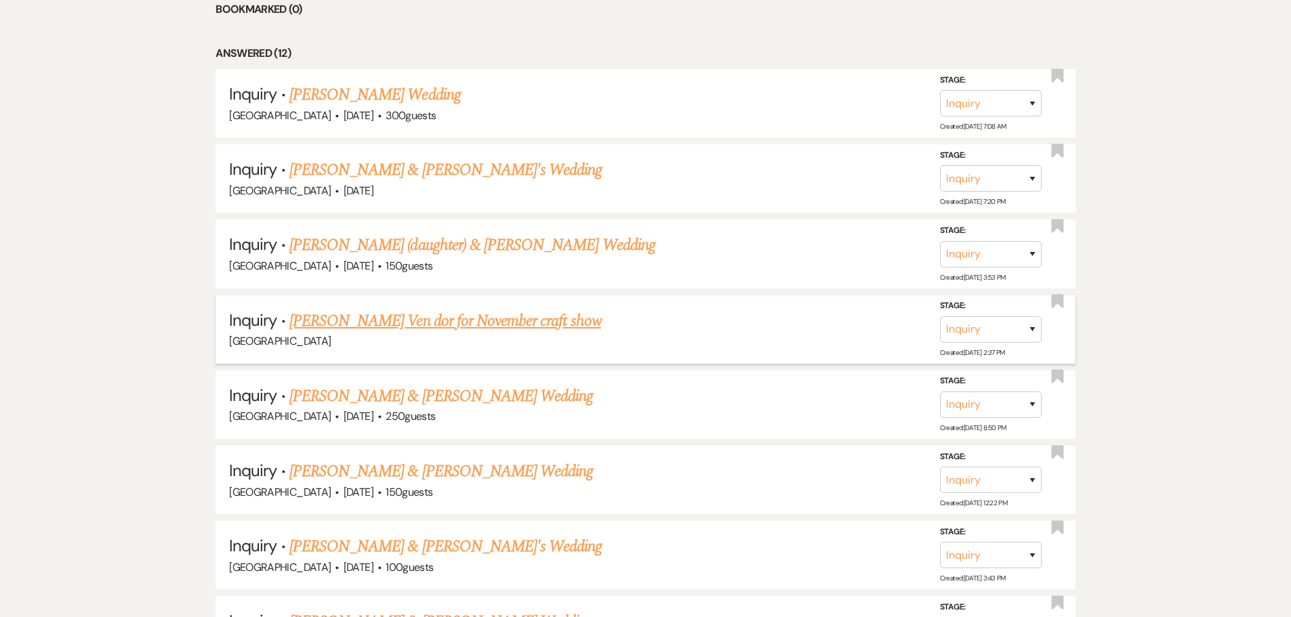
click at [417, 323] on link "[PERSON_NAME] Ven dor for November craft show" at bounding box center [445, 321] width 312 height 24
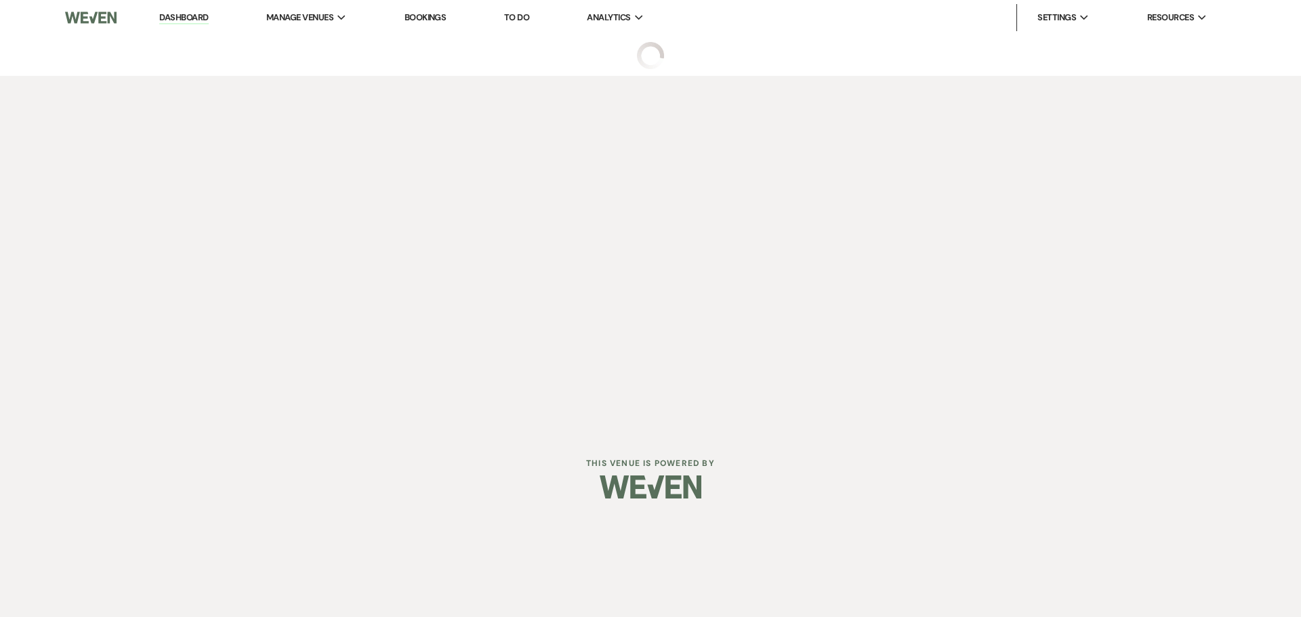
select select "5"
select select "13"
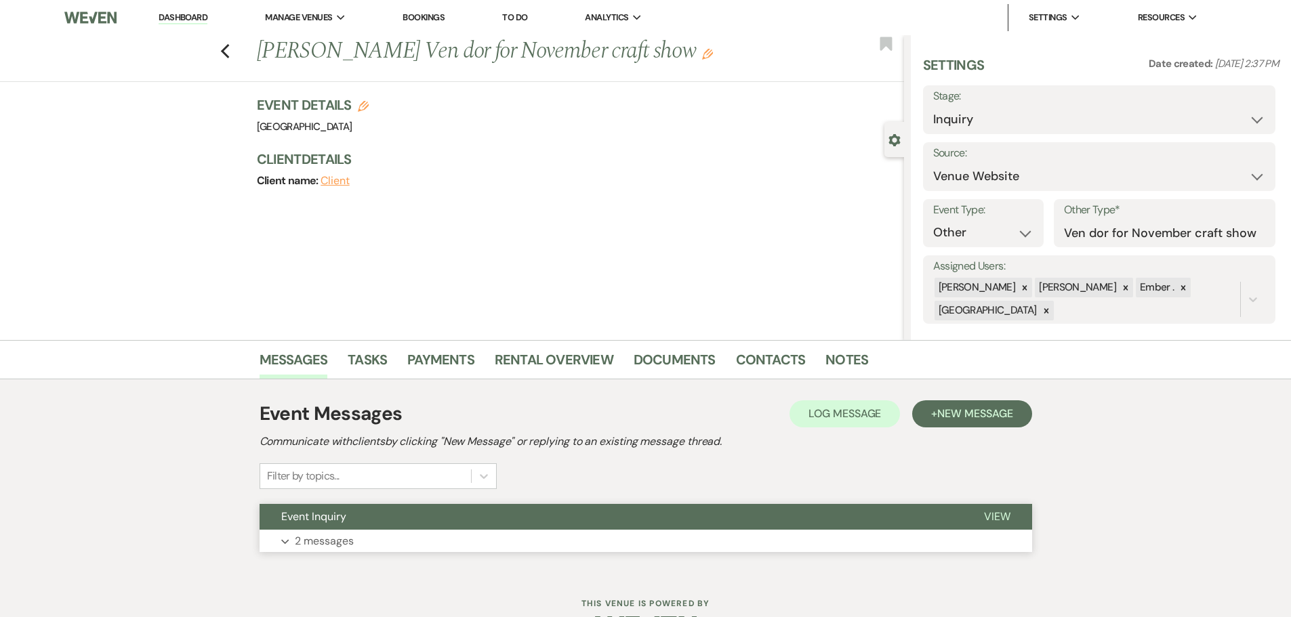
click at [345, 543] on p "2 messages" at bounding box center [324, 542] width 59 height 18
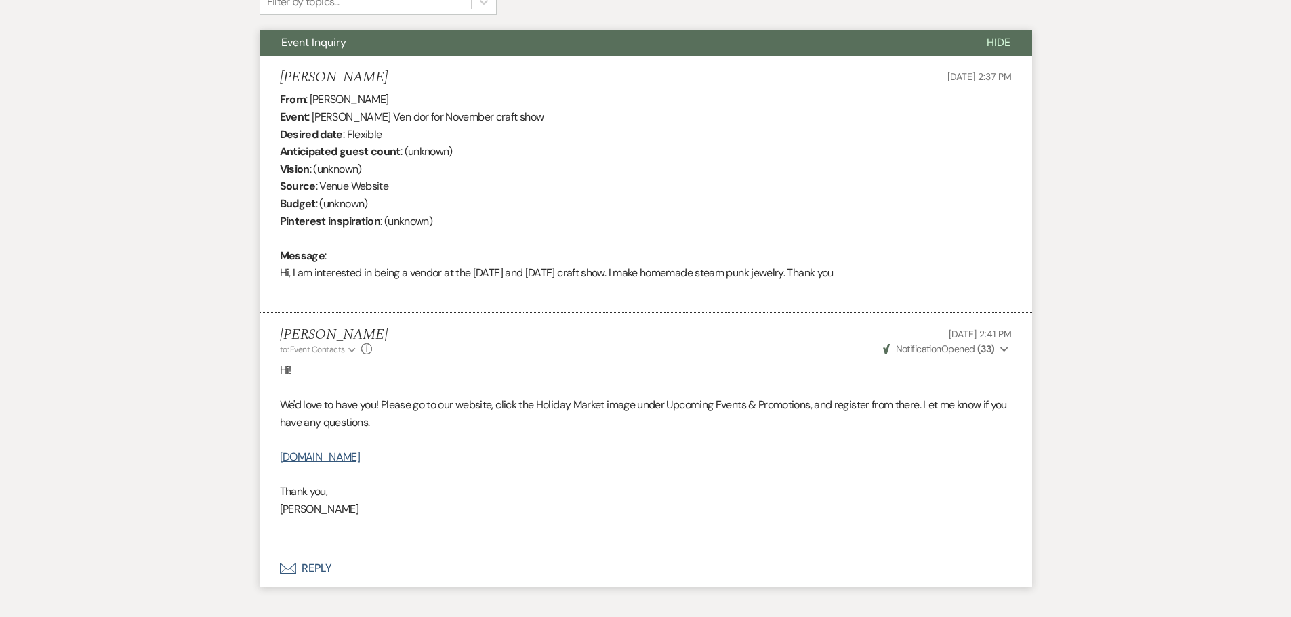
scroll to position [407, 0]
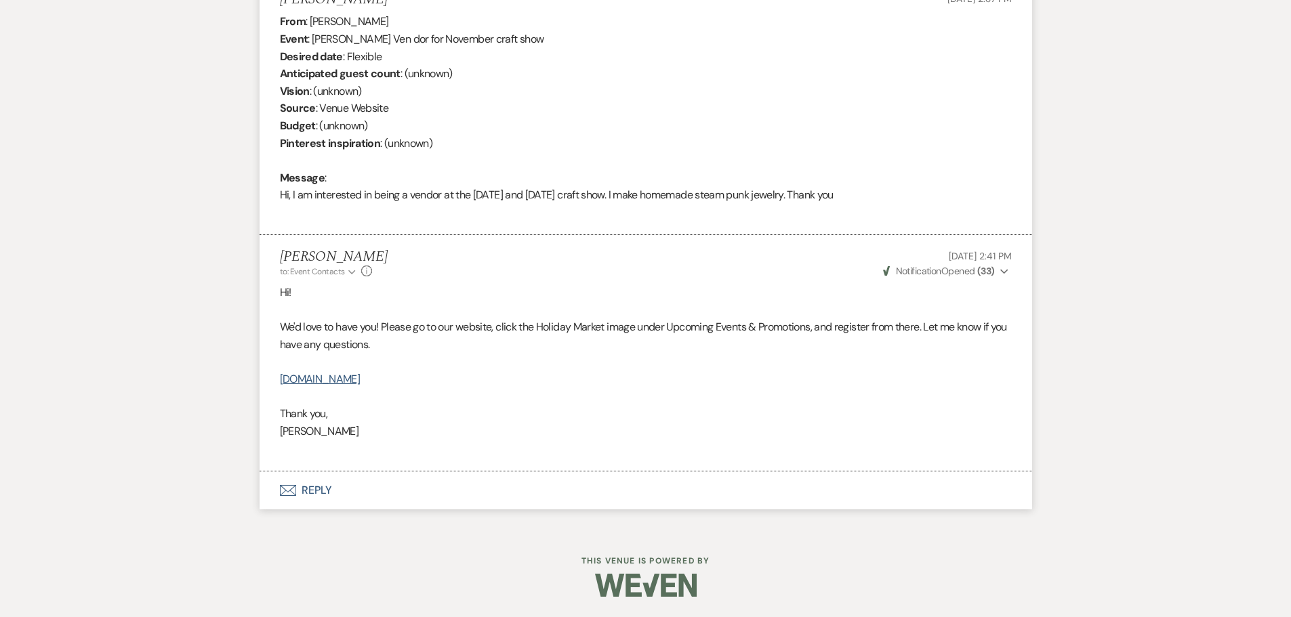
click at [323, 487] on button "Envelope Reply" at bounding box center [646, 491] width 773 height 38
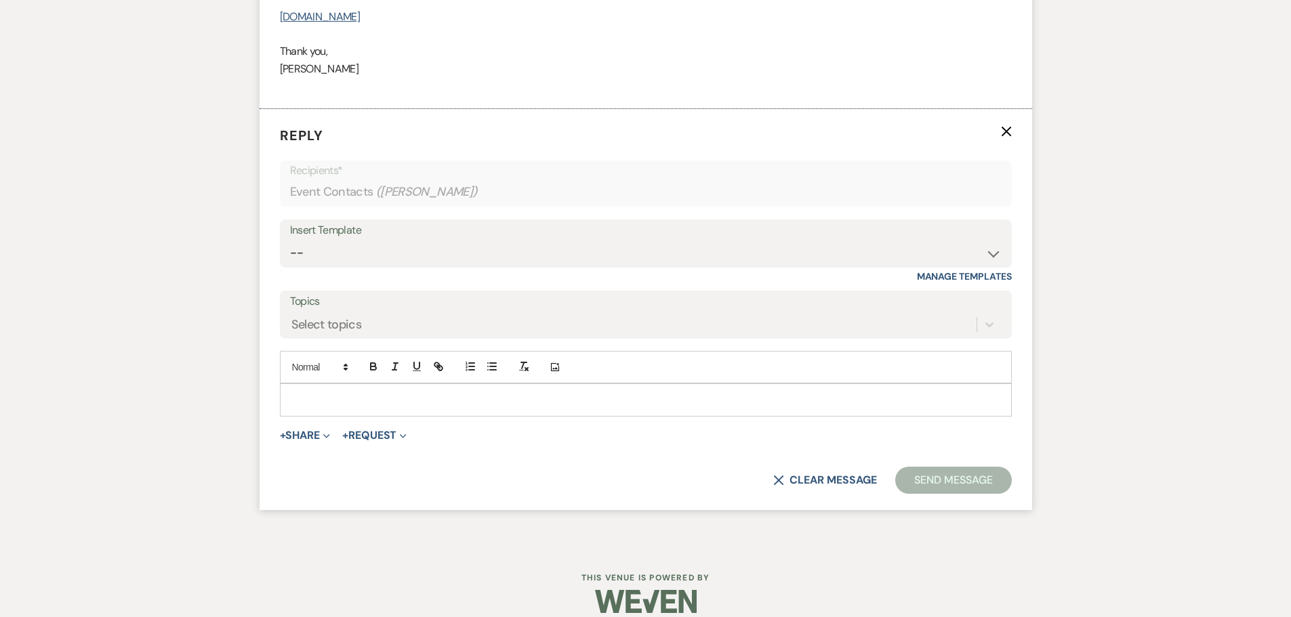
scroll to position [916, 0]
click at [402, 409] on div at bounding box center [646, 398] width 731 height 31
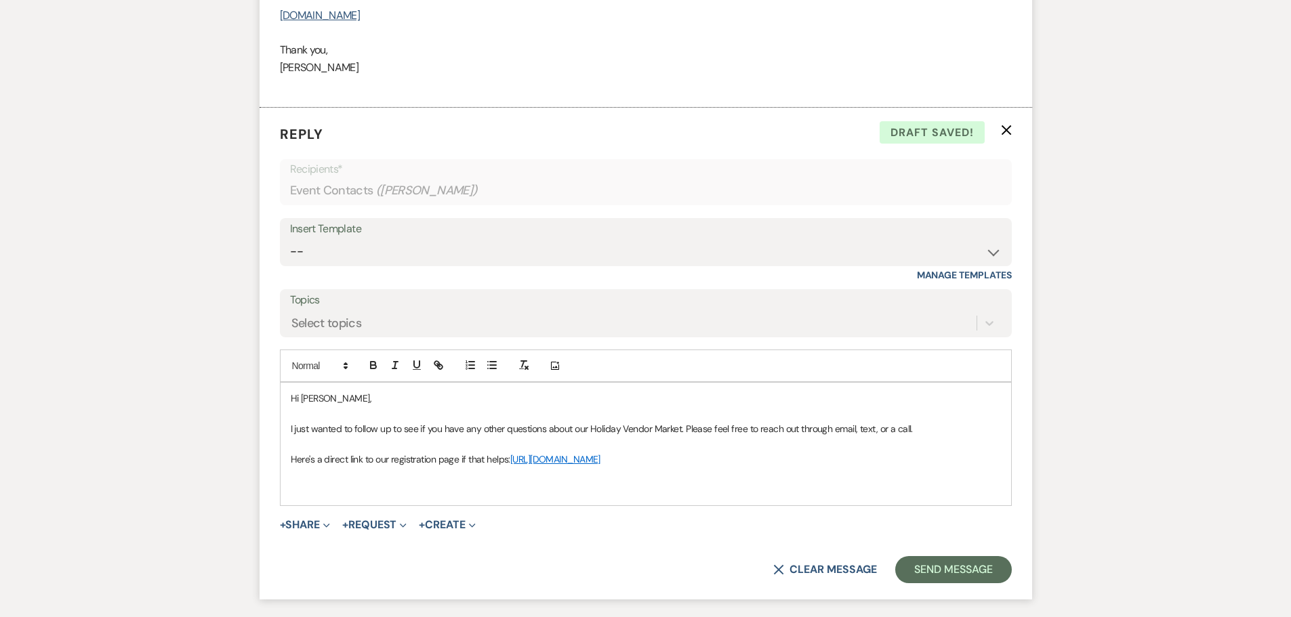
click at [324, 499] on div "Hi [PERSON_NAME], I just wanted to follow up to see if you have any other quest…" at bounding box center [646, 444] width 731 height 123
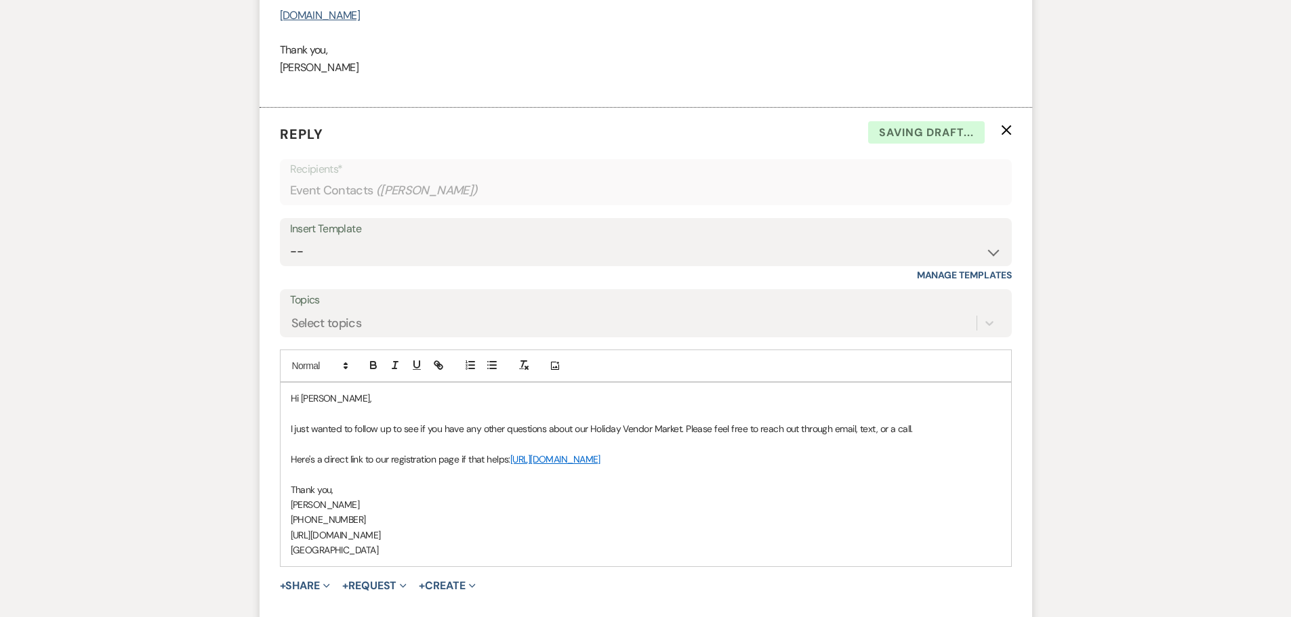
type input "[URL][DOMAIN_NAME]"
type input "tel:[PHONE_NUMBER]"
click at [837, 508] on p "[PERSON_NAME]" at bounding box center [646, 504] width 710 height 15
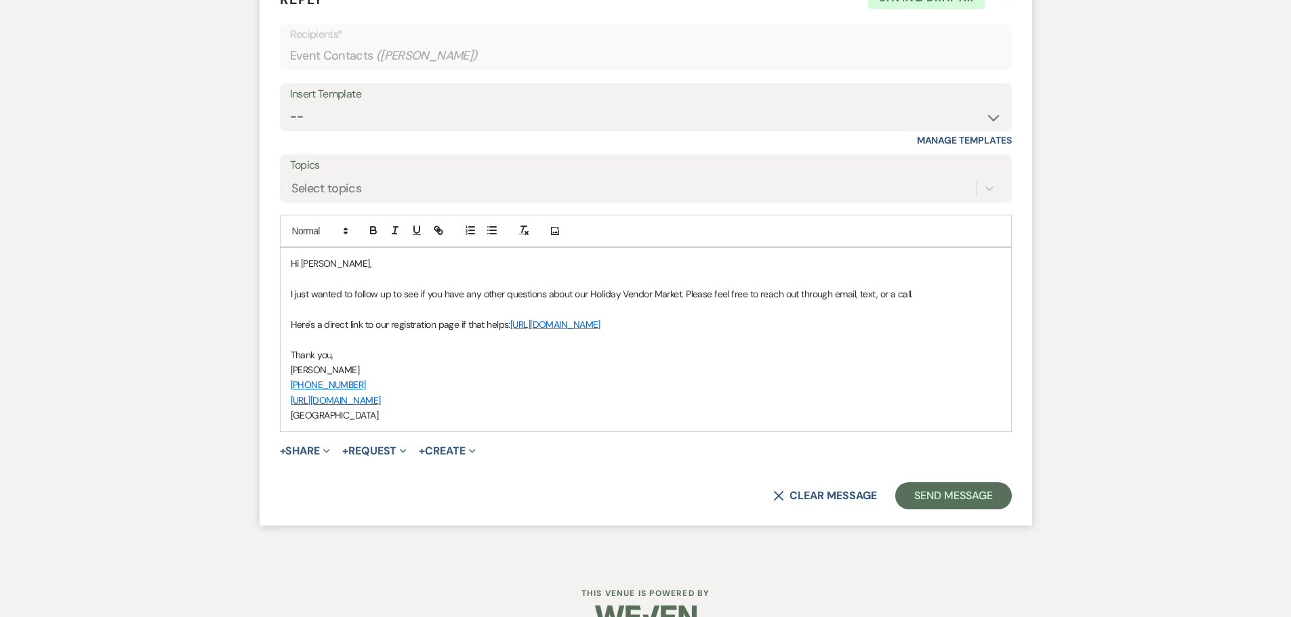
scroll to position [1052, 0]
click at [971, 496] on button "Send Message" at bounding box center [953, 495] width 116 height 27
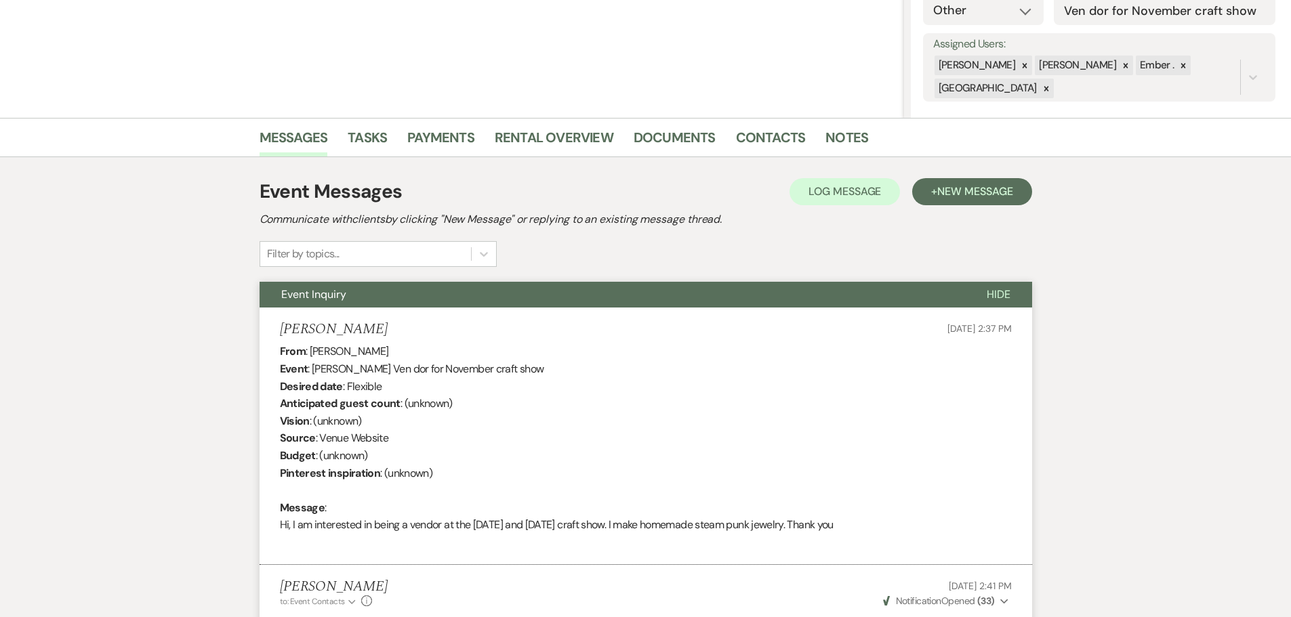
scroll to position [0, 0]
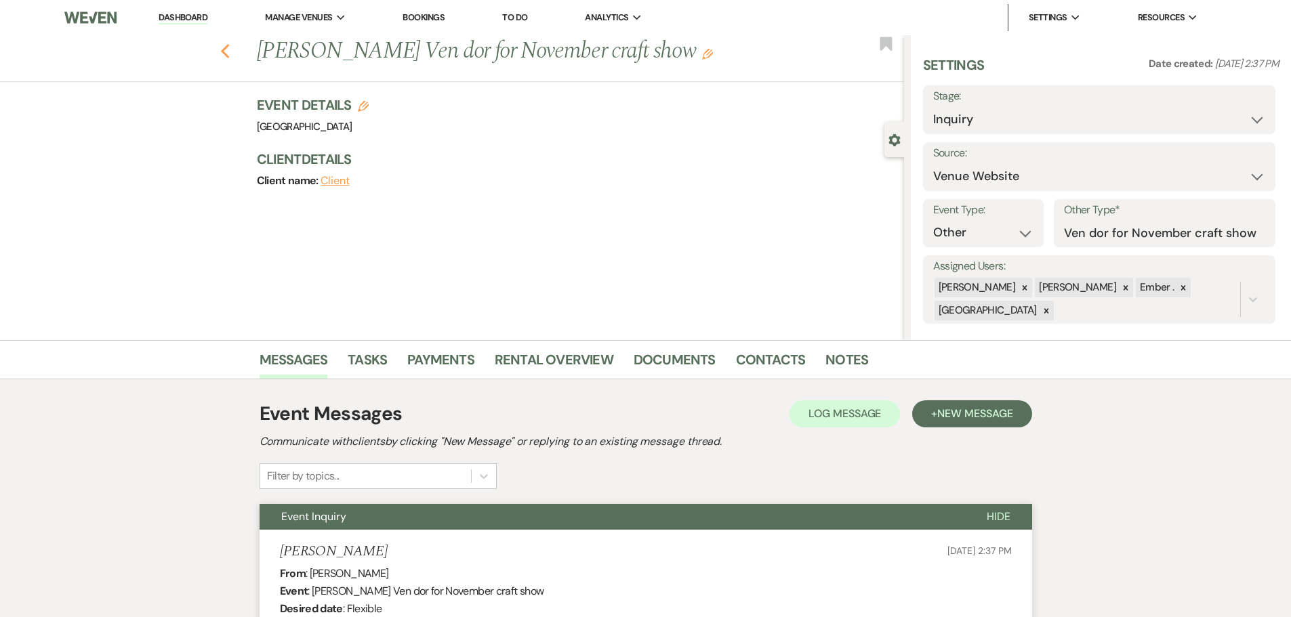
click at [229, 46] on use "button" at bounding box center [224, 51] width 9 height 15
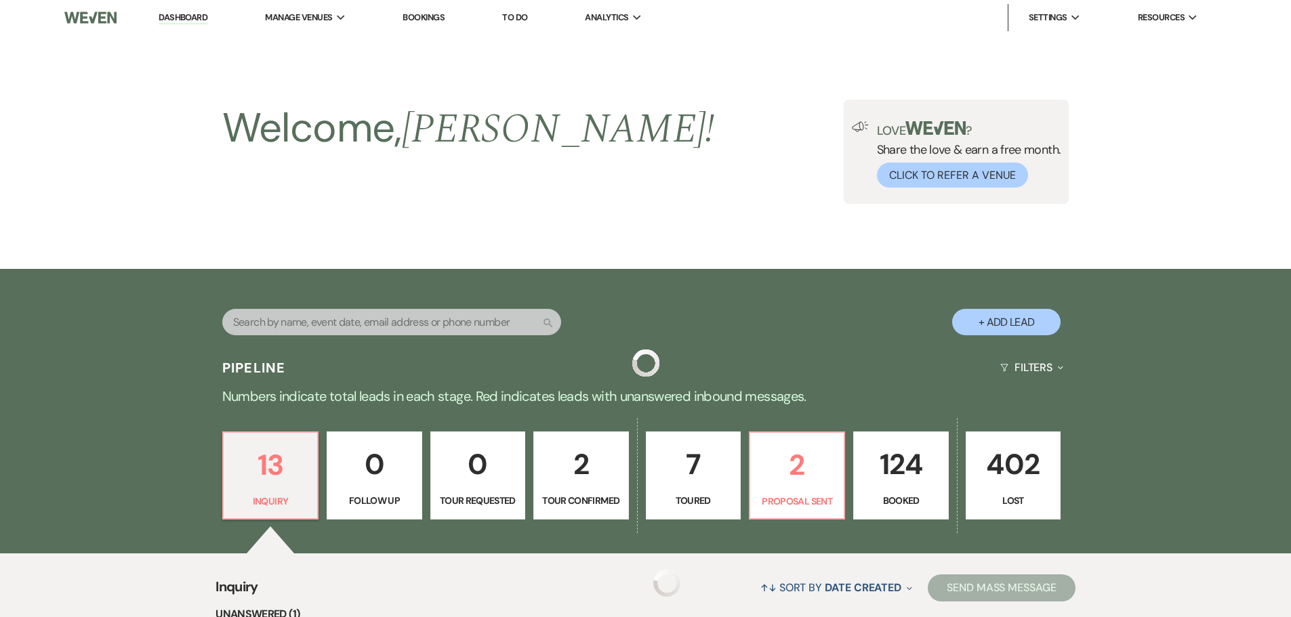
scroll to position [725, 0]
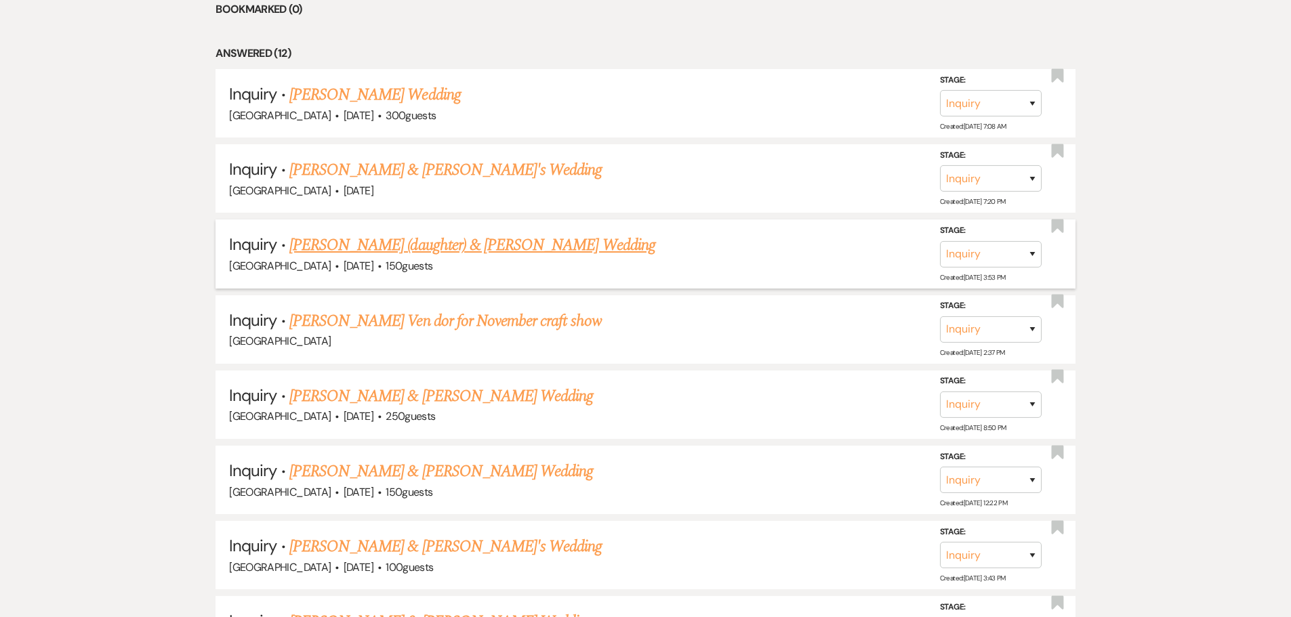
click at [498, 251] on link "[PERSON_NAME] (daughter) & [PERSON_NAME] Wedding" at bounding box center [472, 245] width 366 height 24
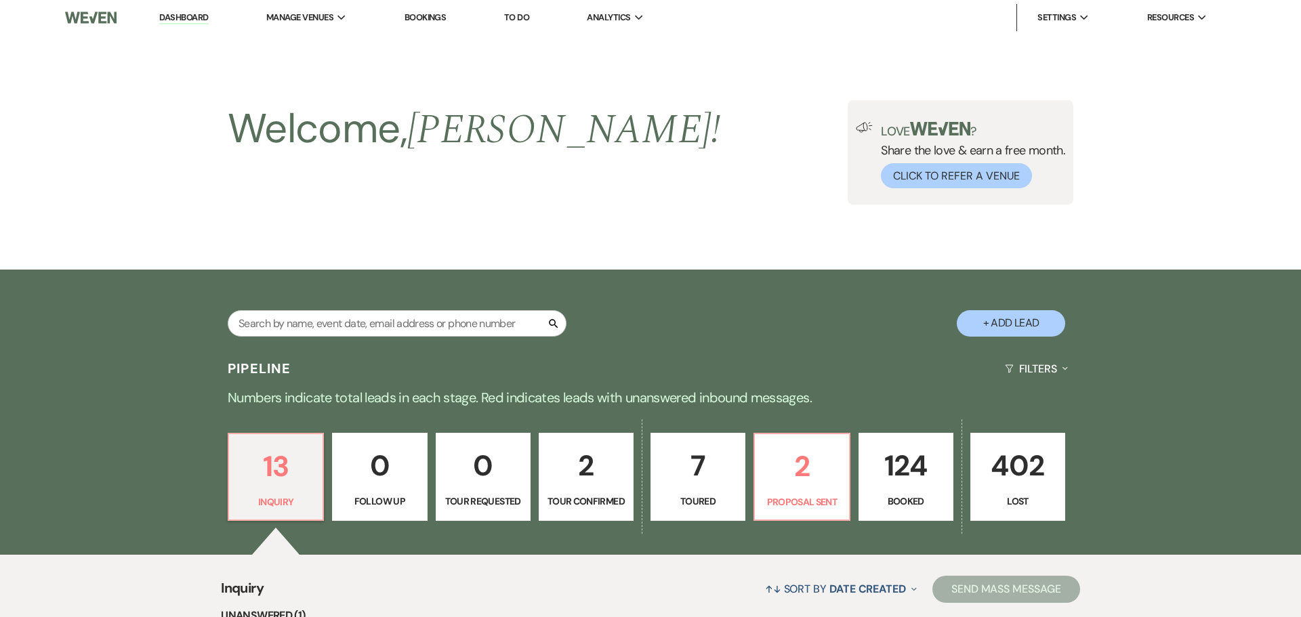
select select "5"
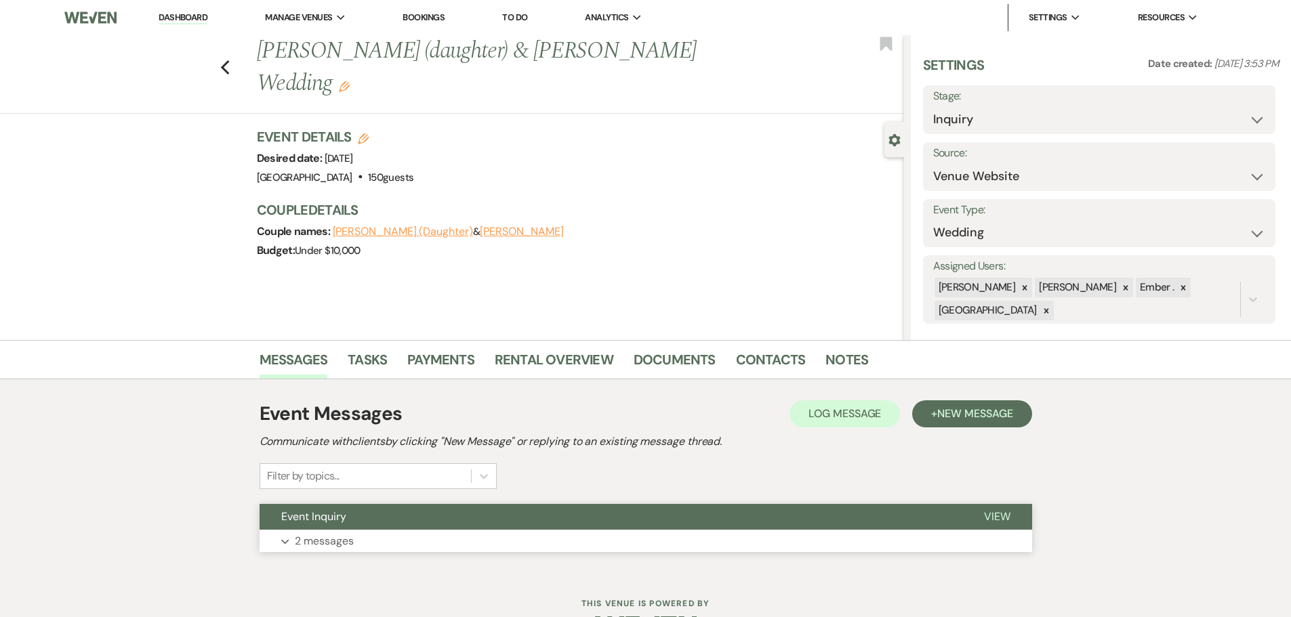
click at [323, 540] on p "2 messages" at bounding box center [324, 542] width 59 height 18
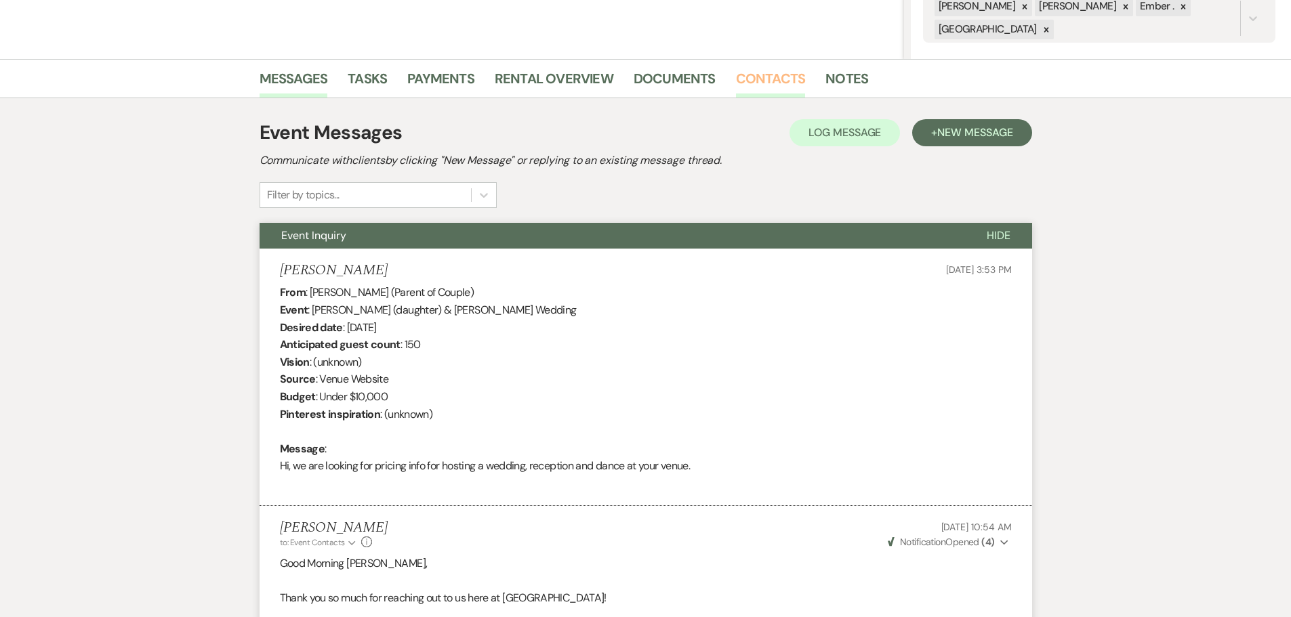
scroll to position [268, 0]
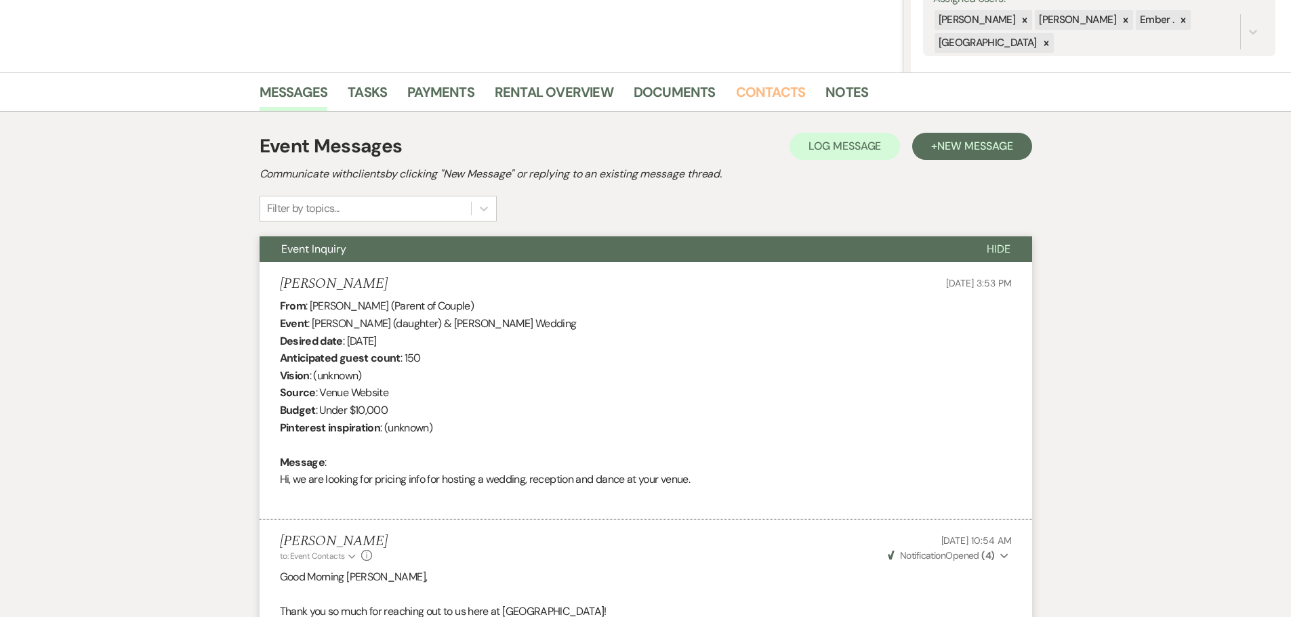
click at [763, 89] on link "Contacts" at bounding box center [771, 96] width 70 height 30
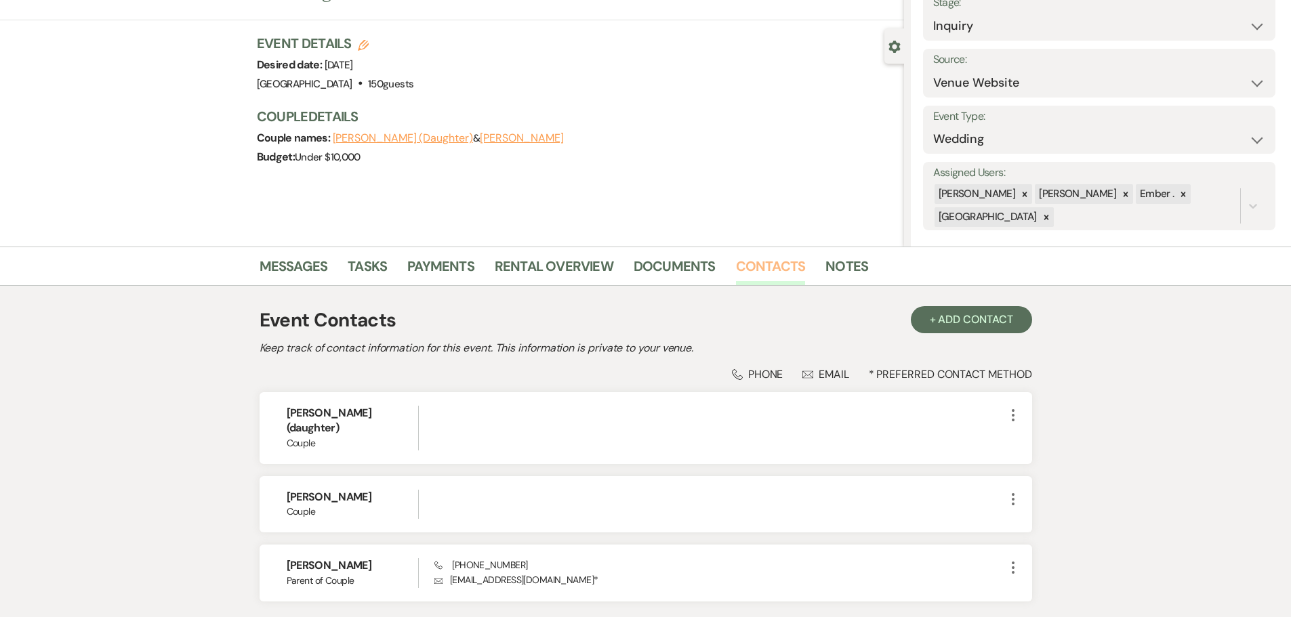
scroll to position [136, 0]
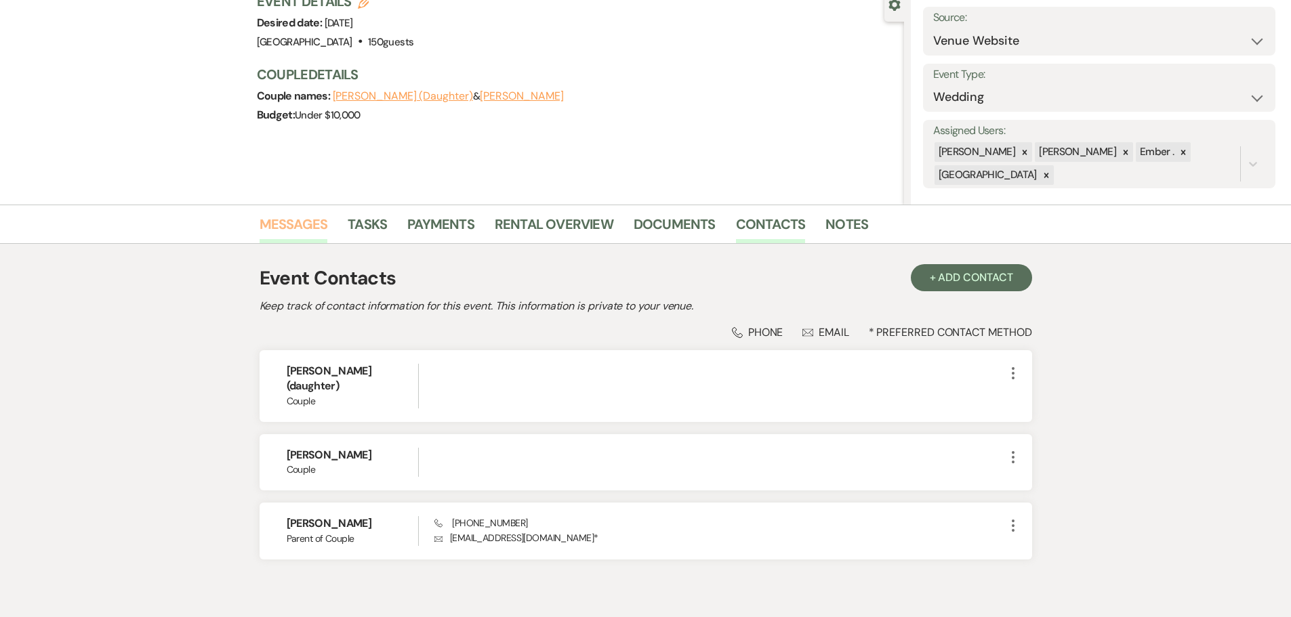
click at [298, 222] on link "Messages" at bounding box center [294, 228] width 68 height 30
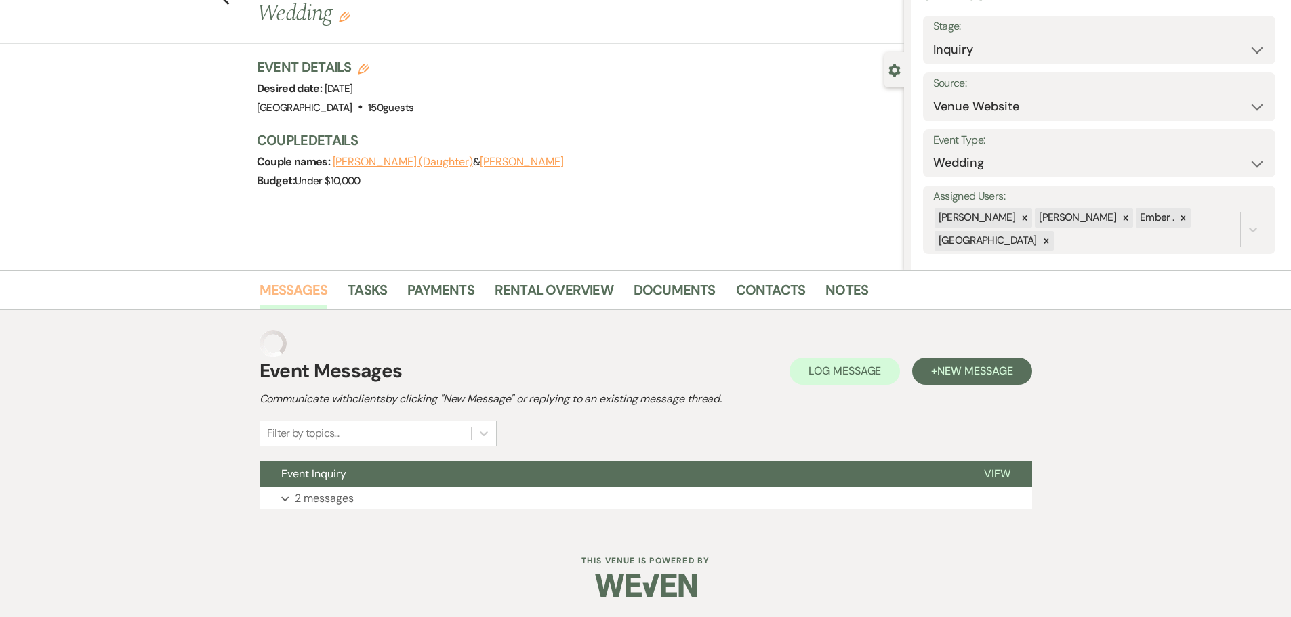
scroll to position [43, 0]
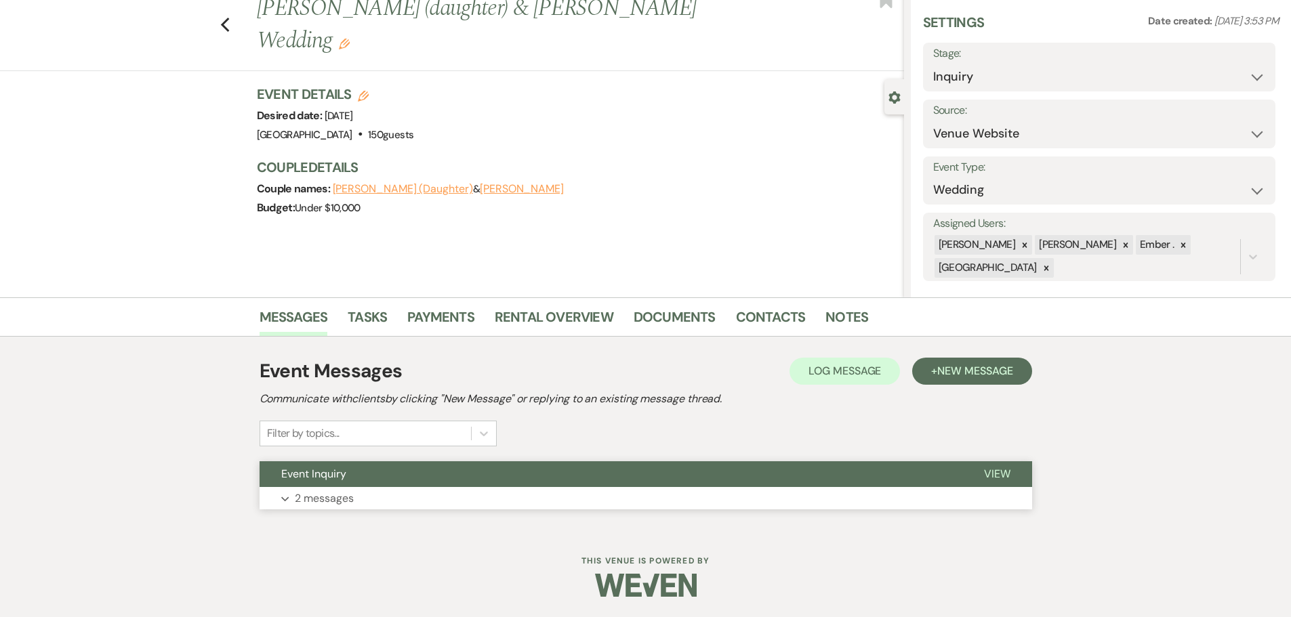
click at [293, 501] on button "Expand 2 messages" at bounding box center [646, 498] width 773 height 23
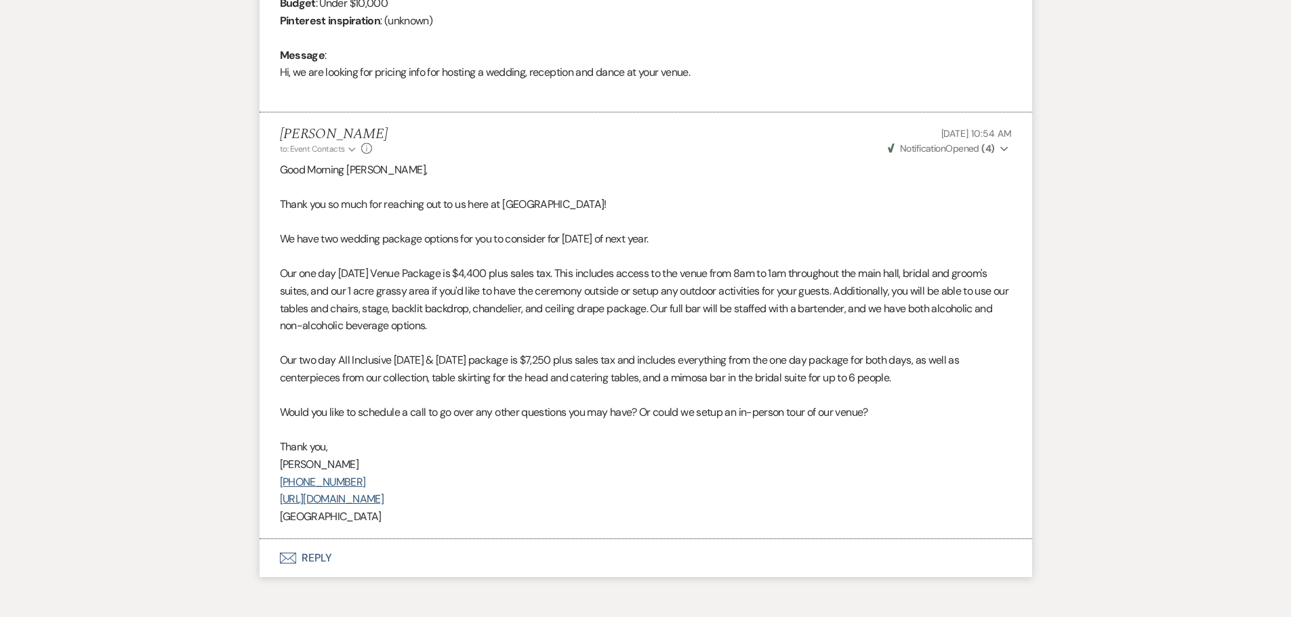
scroll to position [0, 0]
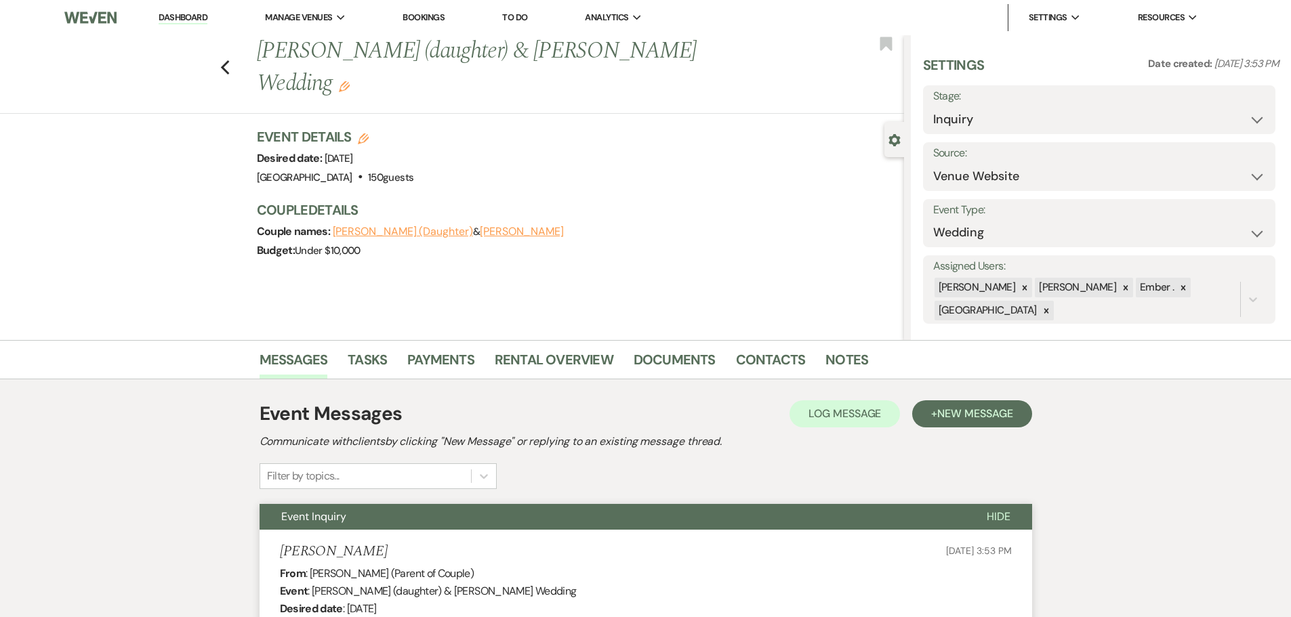
click at [192, 16] on link "Dashboard" at bounding box center [183, 18] width 49 height 13
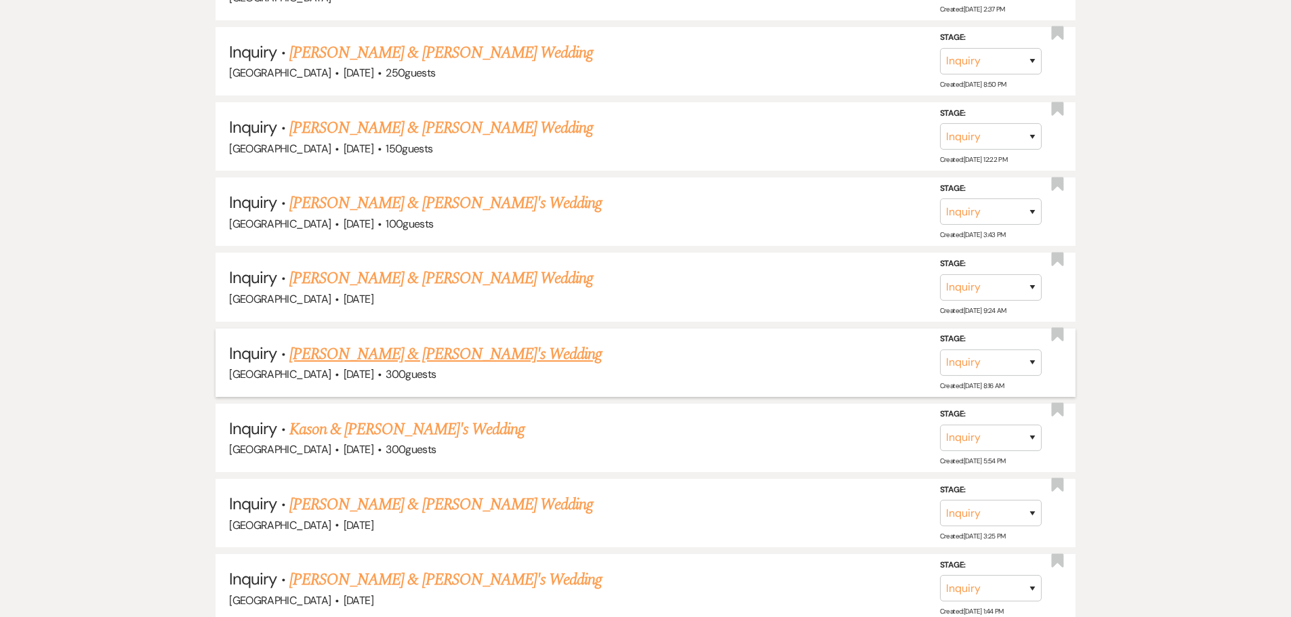
scroll to position [1084, 0]
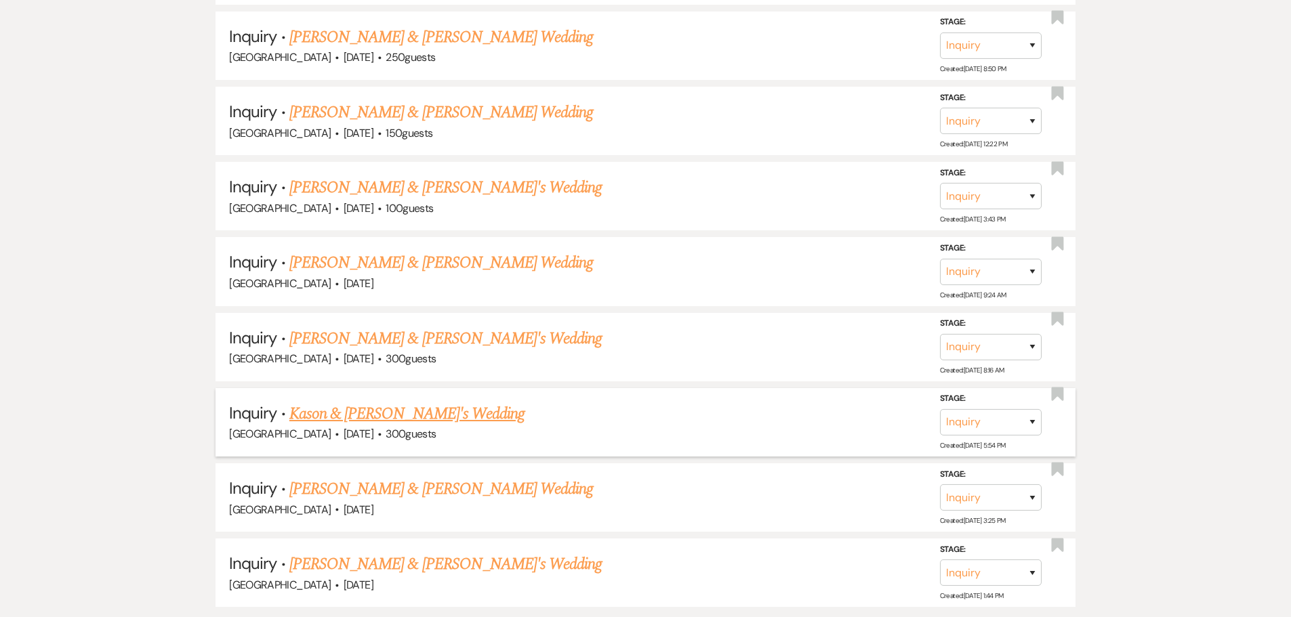
click at [364, 413] on link "Kason & [PERSON_NAME]'s Wedding" at bounding box center [406, 414] width 235 height 24
select select "5"
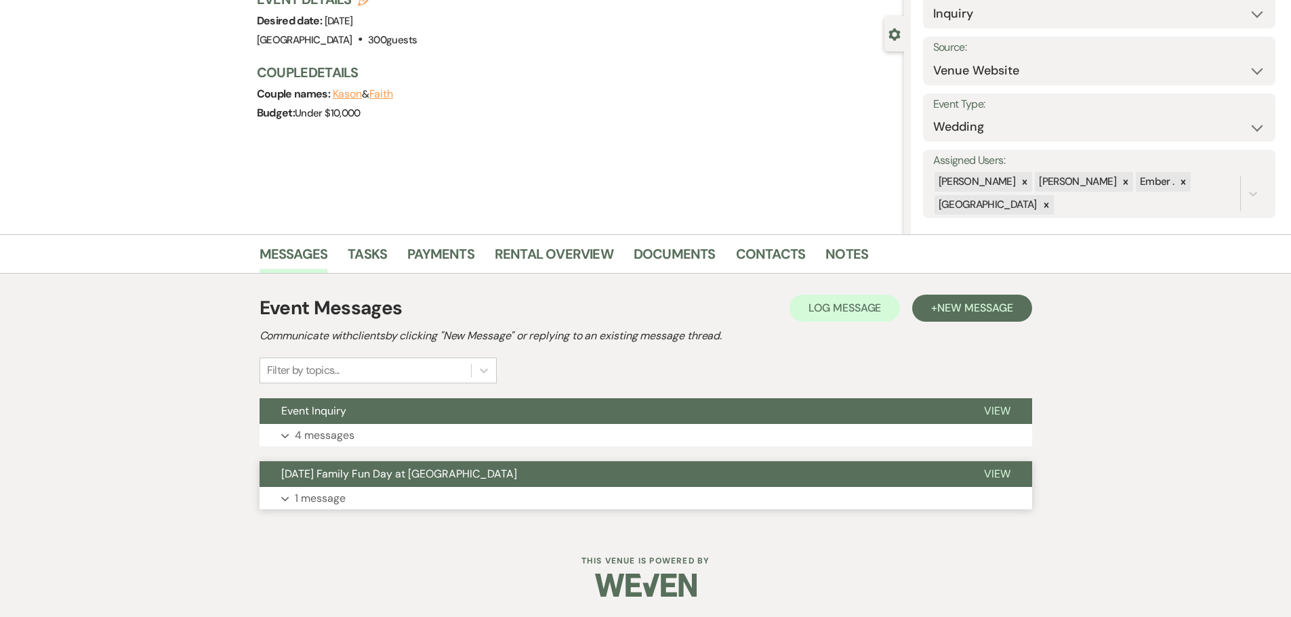
scroll to position [38, 0]
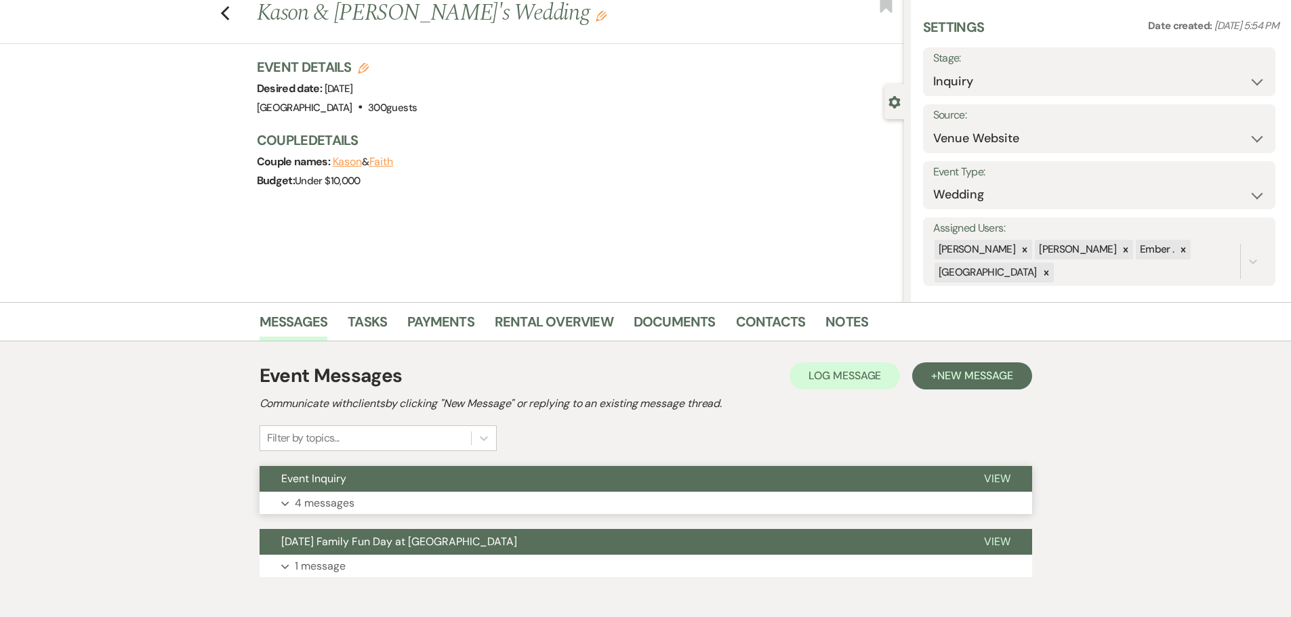
click at [293, 502] on button "Expand 4 messages" at bounding box center [646, 503] width 773 height 23
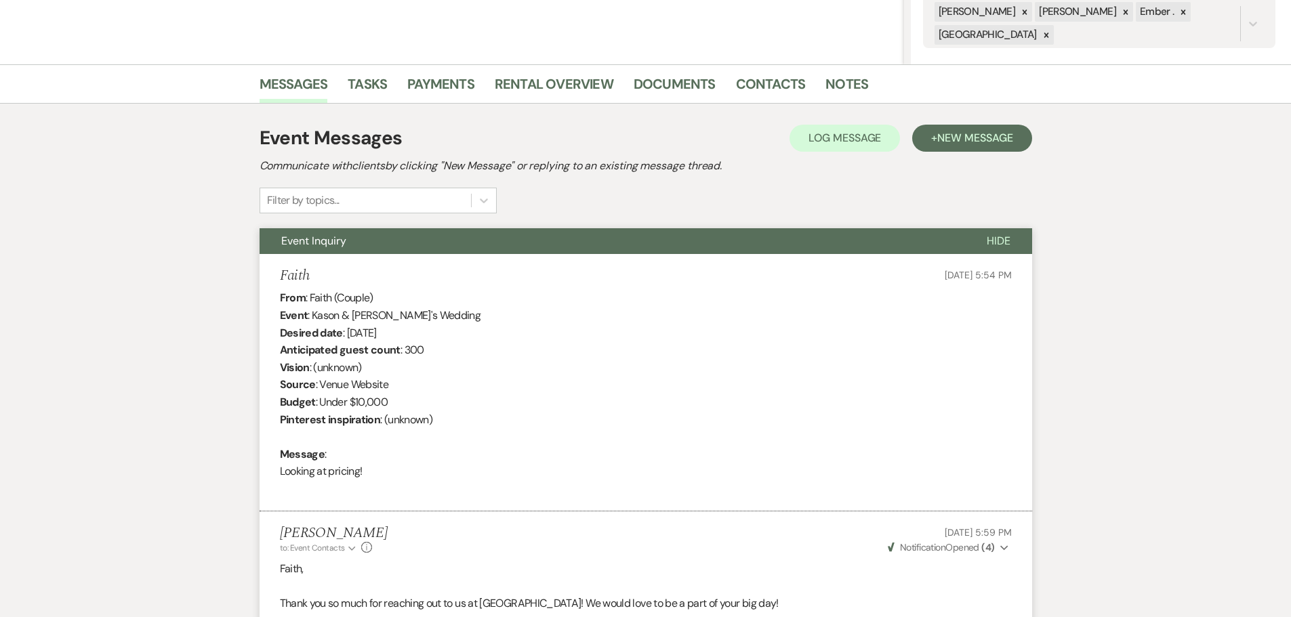
scroll to position [0, 0]
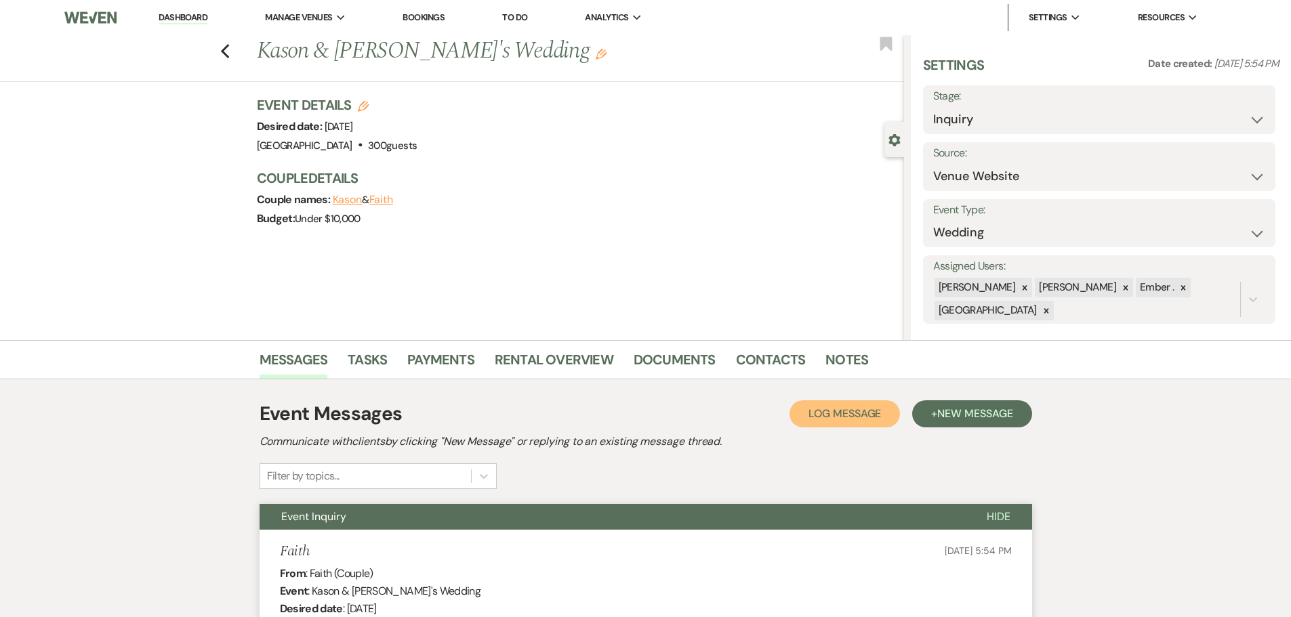
click at [834, 414] on span "Log Message" at bounding box center [845, 414] width 73 height 14
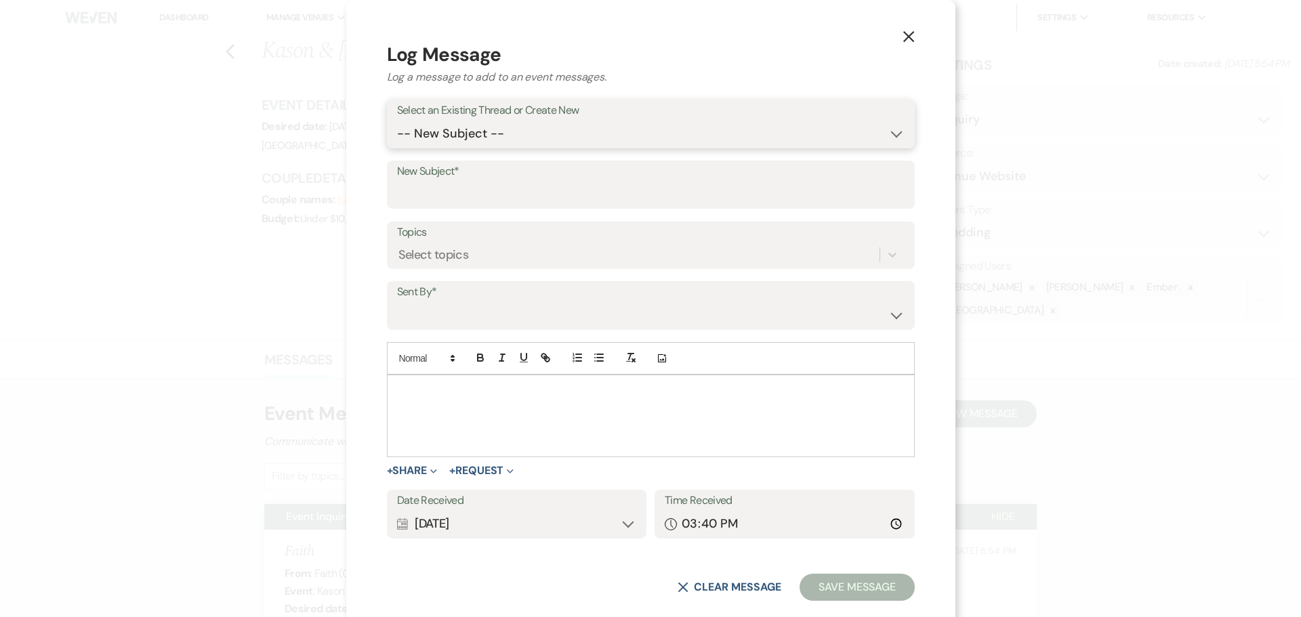
click at [517, 146] on select "-- New Subject -- Event Inquiry [DATE] Family Fun Day at [GEOGRAPHIC_DATA]" at bounding box center [651, 134] width 508 height 26
select select "461034"
click at [478, 138] on select "-- New Subject -- Event Inquiry [DATE] Family Fun Day at [GEOGRAPHIC_DATA]" at bounding box center [651, 134] width 508 height 26
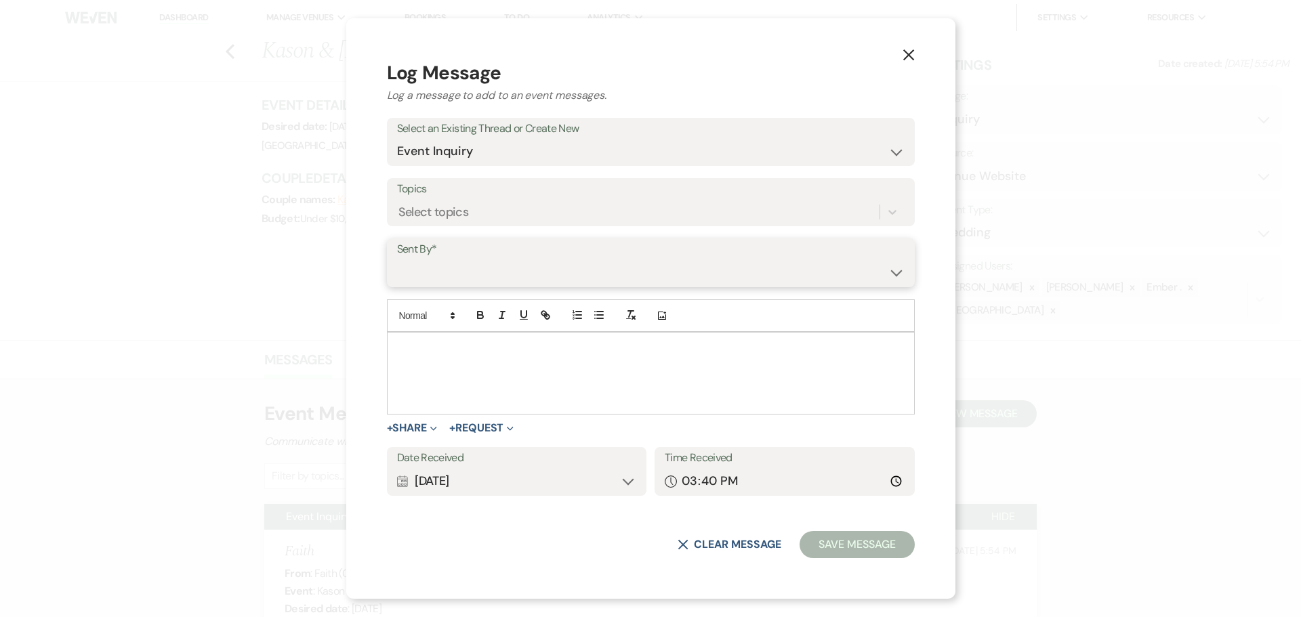
click at [504, 264] on select "[PERSON_NAME] ([PERSON_NAME][EMAIL_ADDRESS][PERSON_NAME][DOMAIN_NAME]) [PERSON_…" at bounding box center [651, 273] width 508 height 26
select select "user-197739"
click at [478, 260] on select "[PERSON_NAME] ([PERSON_NAME][EMAIL_ADDRESS][PERSON_NAME][DOMAIN_NAME]) [PERSON_…" at bounding box center [651, 273] width 508 height 26
click at [531, 368] on div at bounding box center [651, 373] width 527 height 81
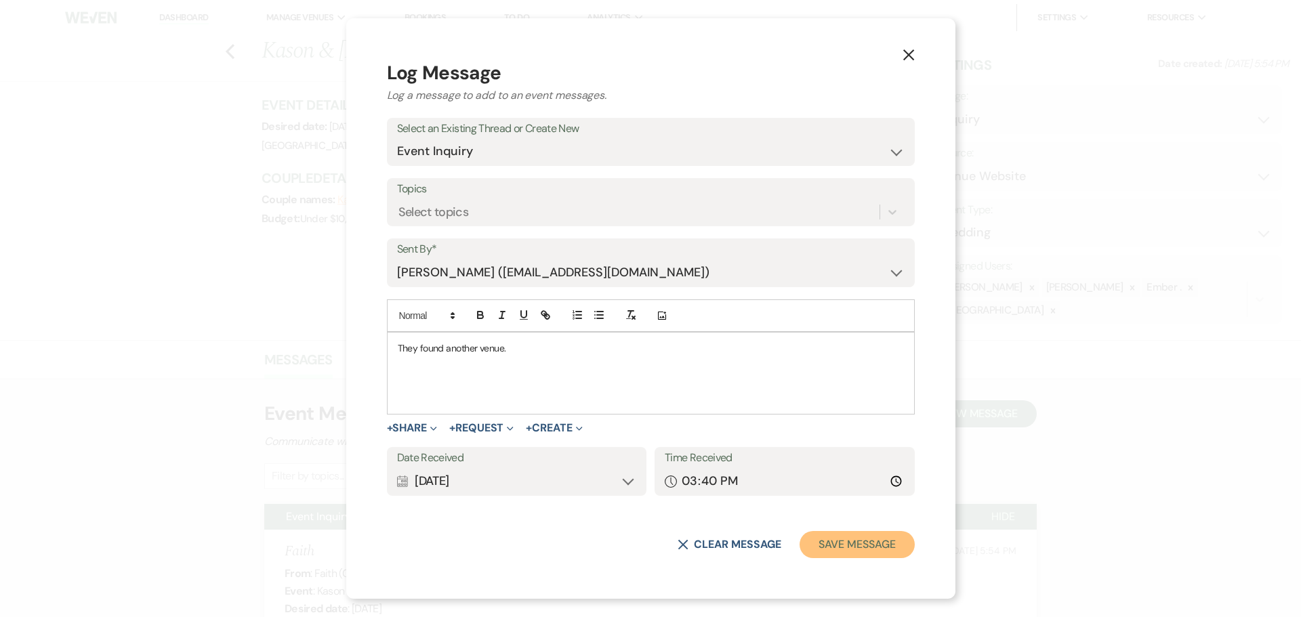
click at [802, 547] on button "Save Message" at bounding box center [857, 544] width 115 height 27
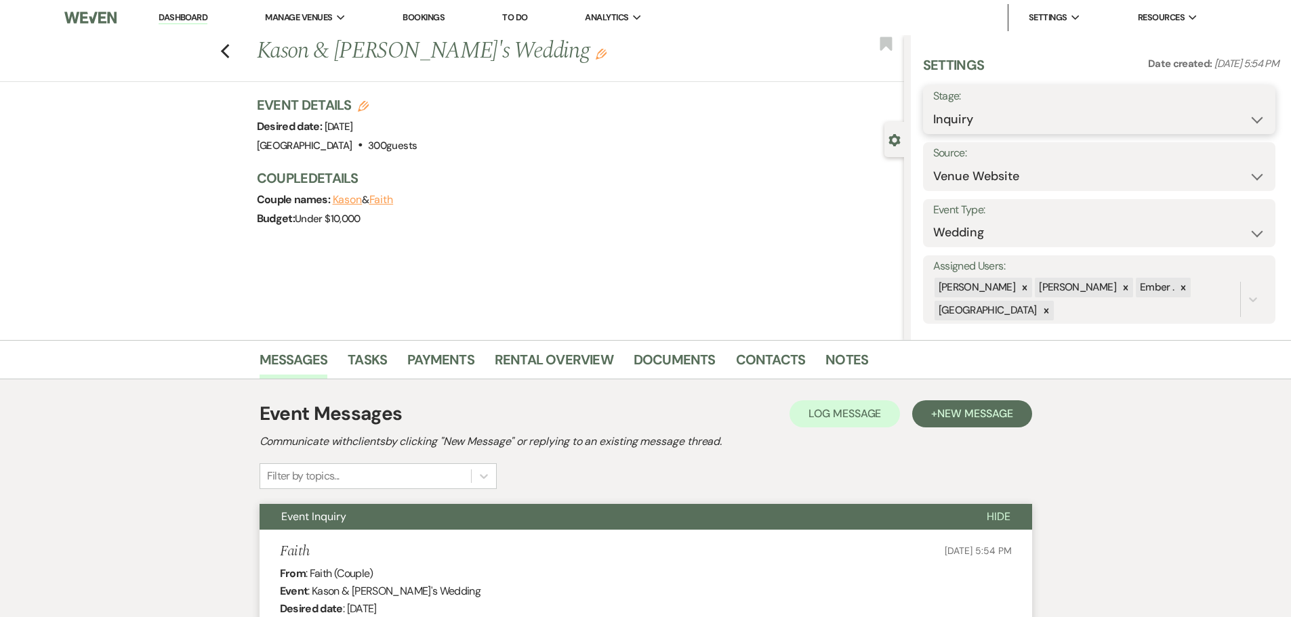
click at [1027, 119] on select "Inquiry Follow Up Tour Requested Tour Confirmed Toured Proposal Sent Booked Lost" at bounding box center [1099, 119] width 332 height 26
select select "8"
click at [933, 106] on select "Inquiry Follow Up Tour Requested Tour Confirmed Toured Proposal Sent Booked Lost" at bounding box center [1099, 119] width 332 height 26
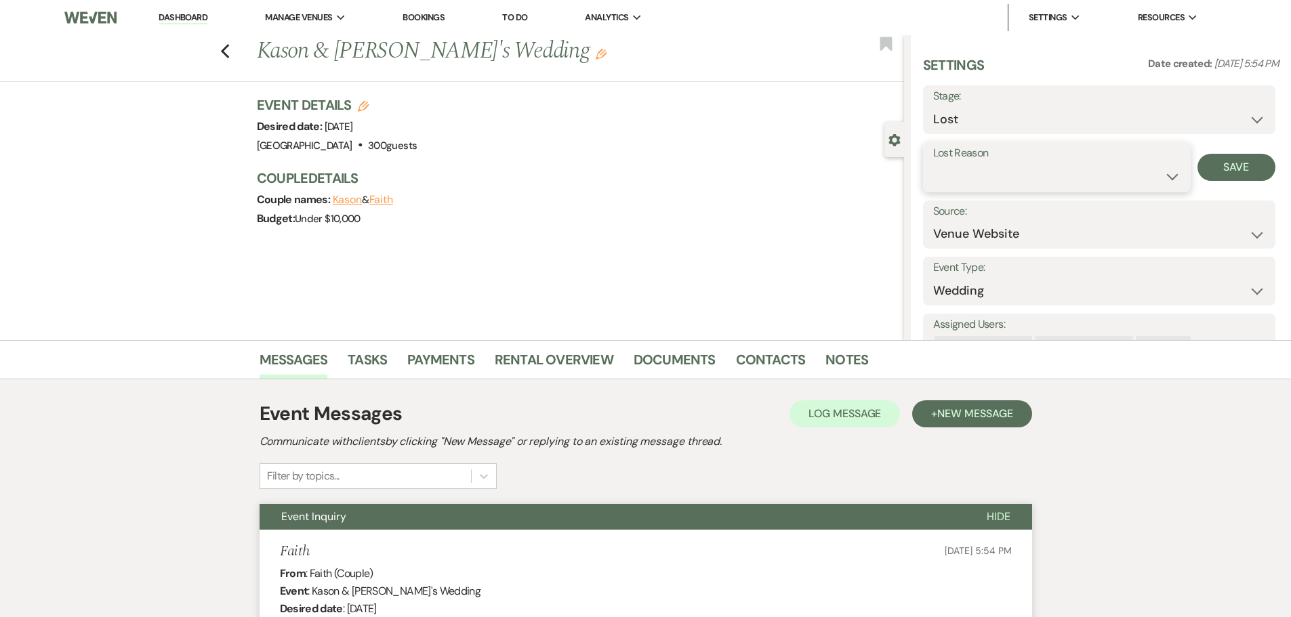
click at [996, 176] on select "Booked Elsewhere Budget Date Unavailable No Response Not a Good Match Capacity …" at bounding box center [1056, 176] width 247 height 26
select select "6"
click at [933, 163] on select "Booked Elsewhere Budget Date Unavailable No Response Not a Good Match Capacity …" at bounding box center [1056, 176] width 247 height 26
click at [1225, 171] on button "Save" at bounding box center [1237, 167] width 78 height 27
click at [229, 49] on use "button" at bounding box center [224, 51] width 9 height 15
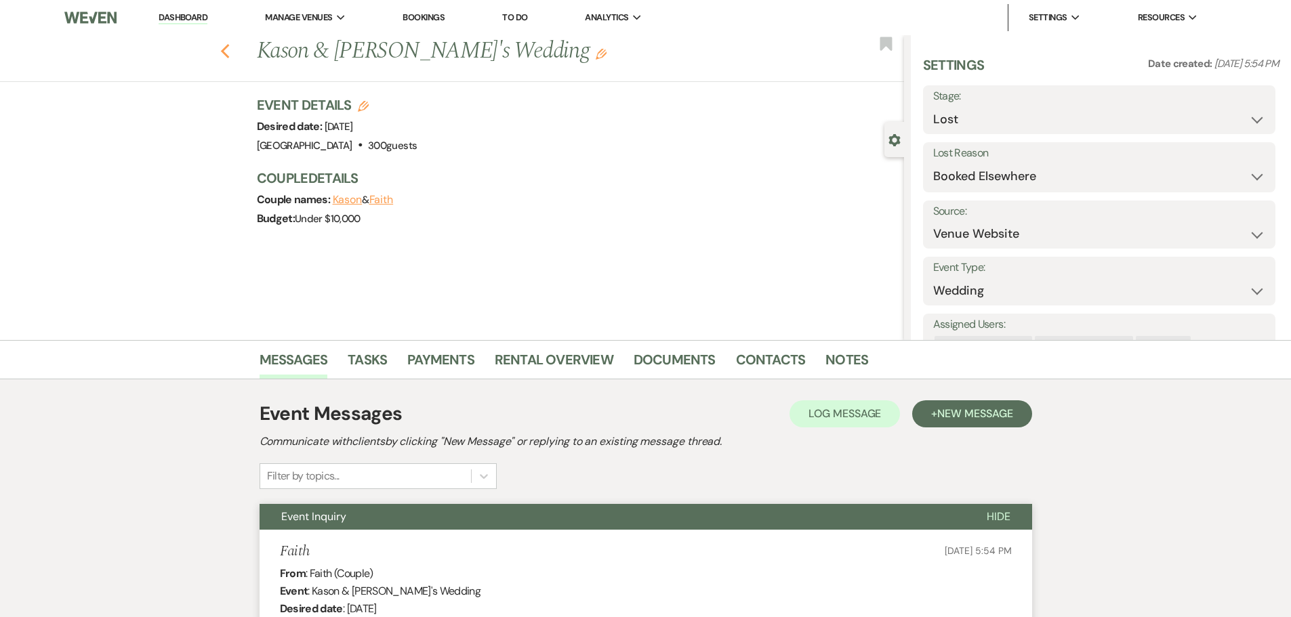
select select "8"
select select "6"
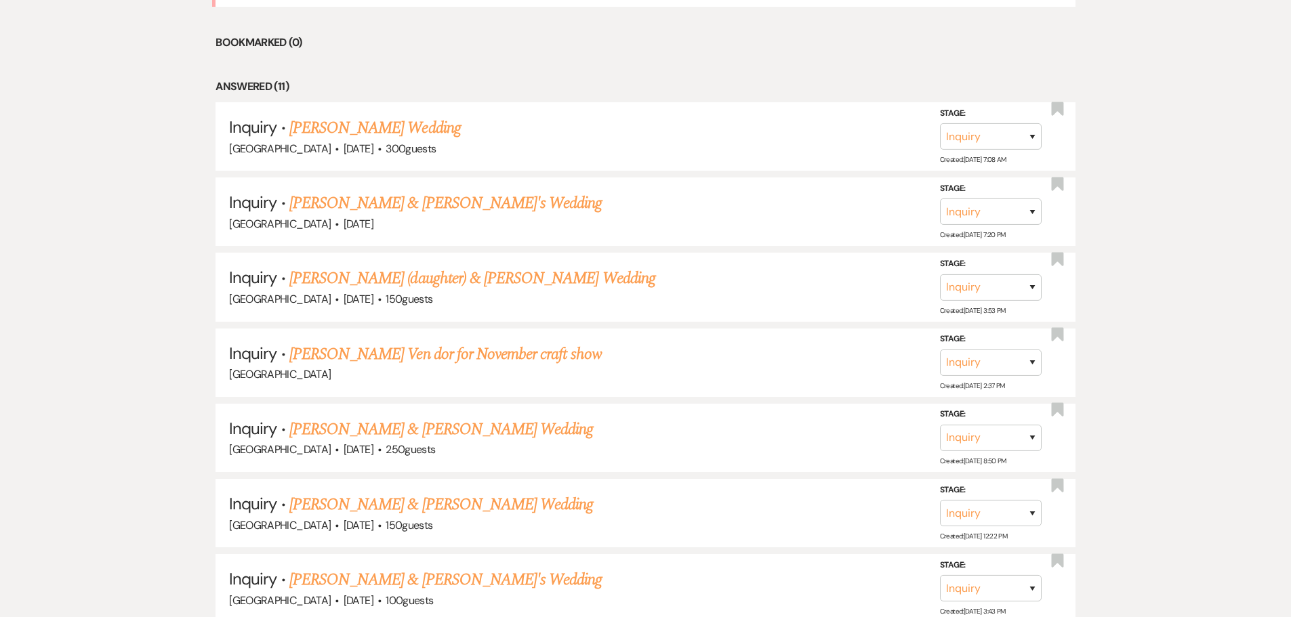
scroll to position [678, 0]
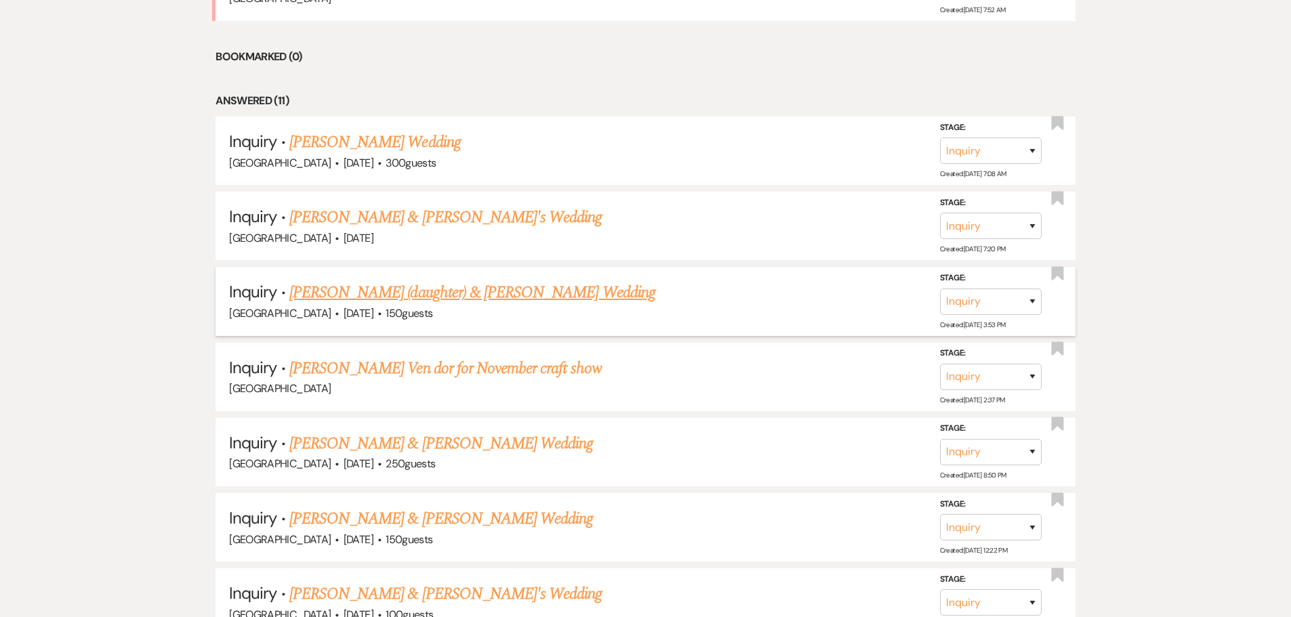
click at [392, 295] on link "[PERSON_NAME] (daughter) & [PERSON_NAME] Wedding" at bounding box center [472, 293] width 366 height 24
select select "5"
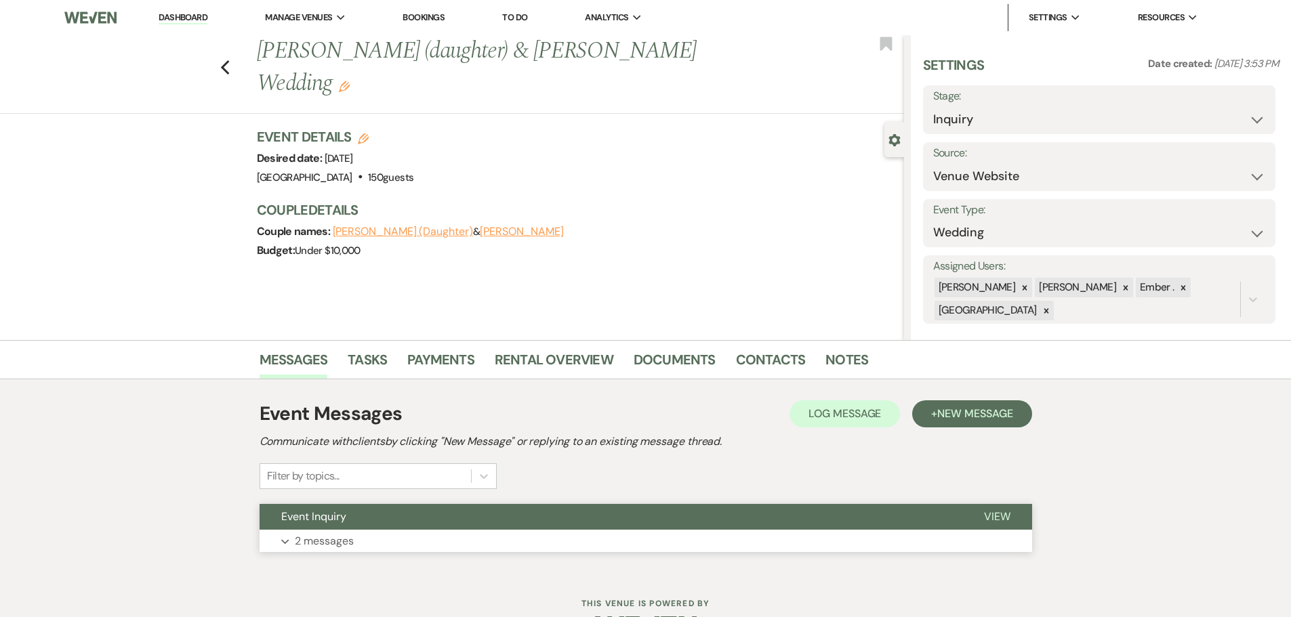
click at [327, 547] on p "2 messages" at bounding box center [324, 542] width 59 height 18
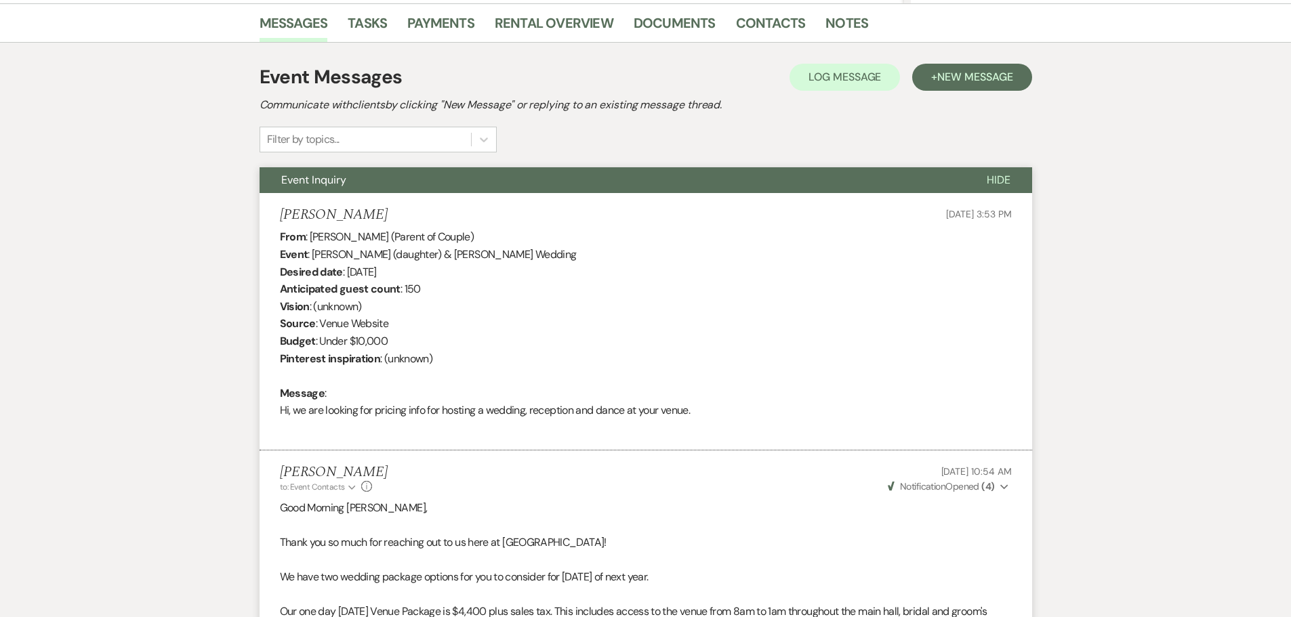
scroll to position [268, 0]
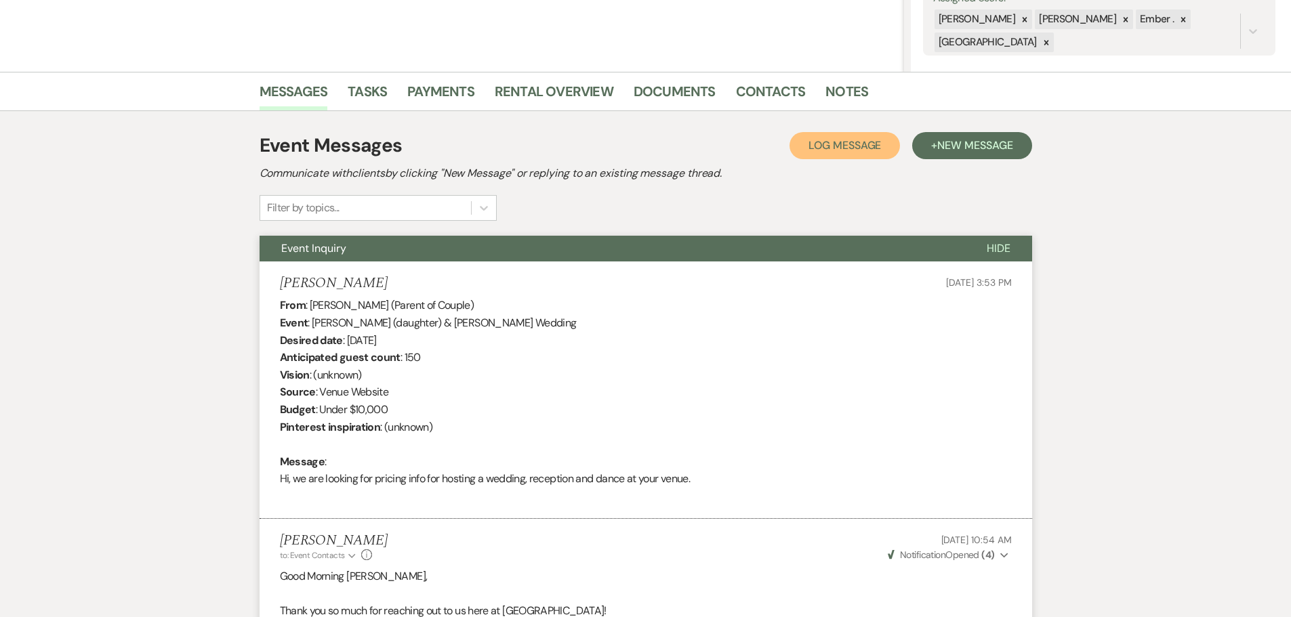
click at [836, 144] on span "Log Message" at bounding box center [845, 145] width 73 height 14
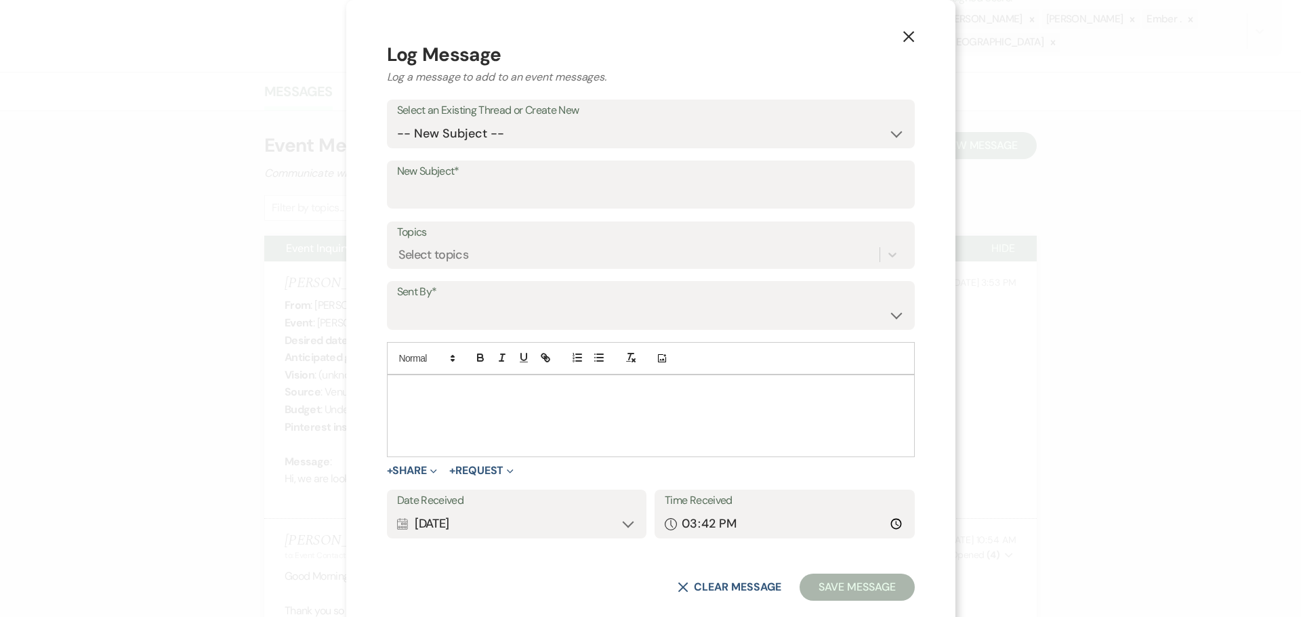
click at [523, 164] on label "New Subject*" at bounding box center [651, 172] width 508 height 20
click at [523, 181] on input "New Subject*" at bounding box center [651, 194] width 508 height 26
drag, startPoint x: 523, startPoint y: 152, endPoint x: 523, endPoint y: 132, distance: 19.7
click at [523, 143] on form "Log Message Log a message to add to an event messages. Select an Existing Threa…" at bounding box center [651, 322] width 528 height 562
click at [523, 132] on select "-- New Subject -- Event Inquiry" at bounding box center [651, 134] width 508 height 26
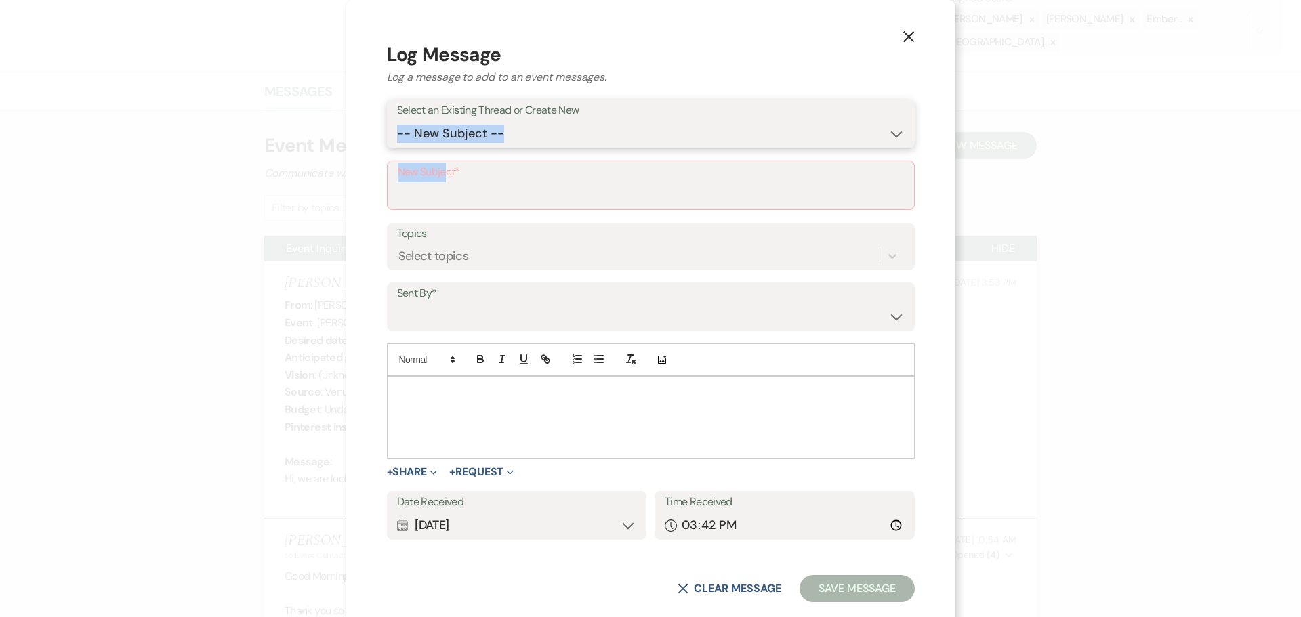
select select "472298"
click at [478, 138] on select "-- New Subject -- Event Inquiry" at bounding box center [651, 134] width 508 height 26
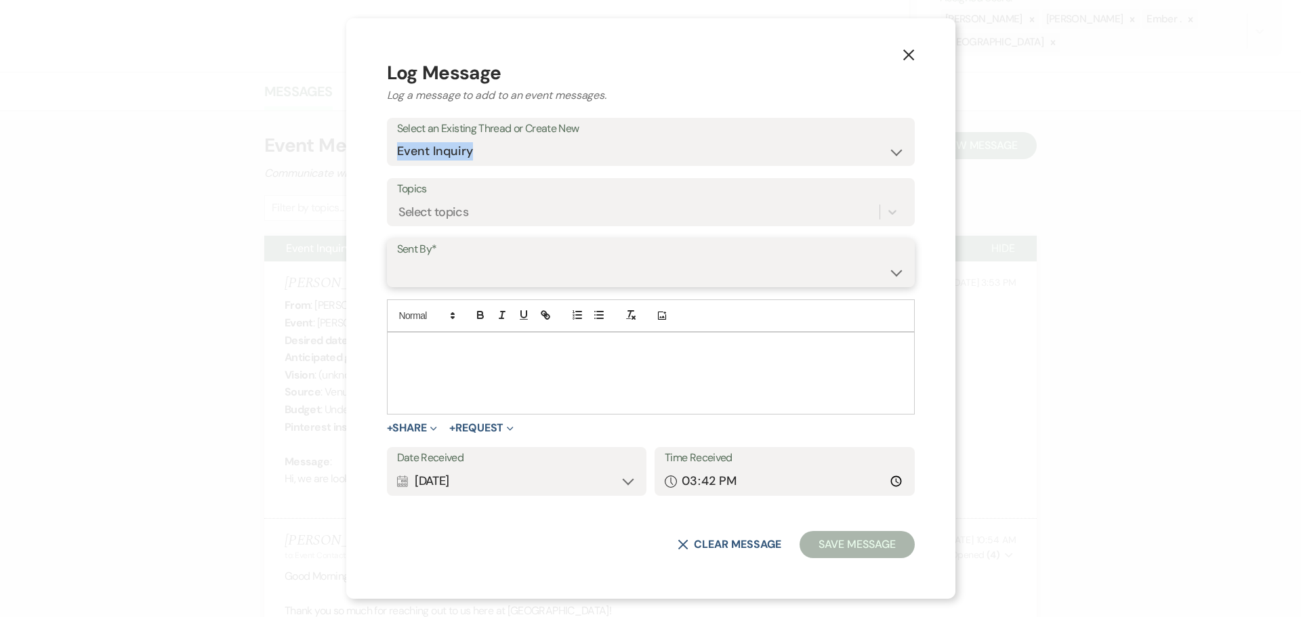
click at [510, 262] on select "[PERSON_NAME] ([PERSON_NAME][EMAIL_ADDRESS][PERSON_NAME][DOMAIN_NAME]) [PERSON_…" at bounding box center [651, 273] width 508 height 26
select select "user-197739"
click at [478, 260] on select "[PERSON_NAME] ([PERSON_NAME][EMAIL_ADDRESS][PERSON_NAME][DOMAIN_NAME]) [PERSON_…" at bounding box center [651, 273] width 508 height 26
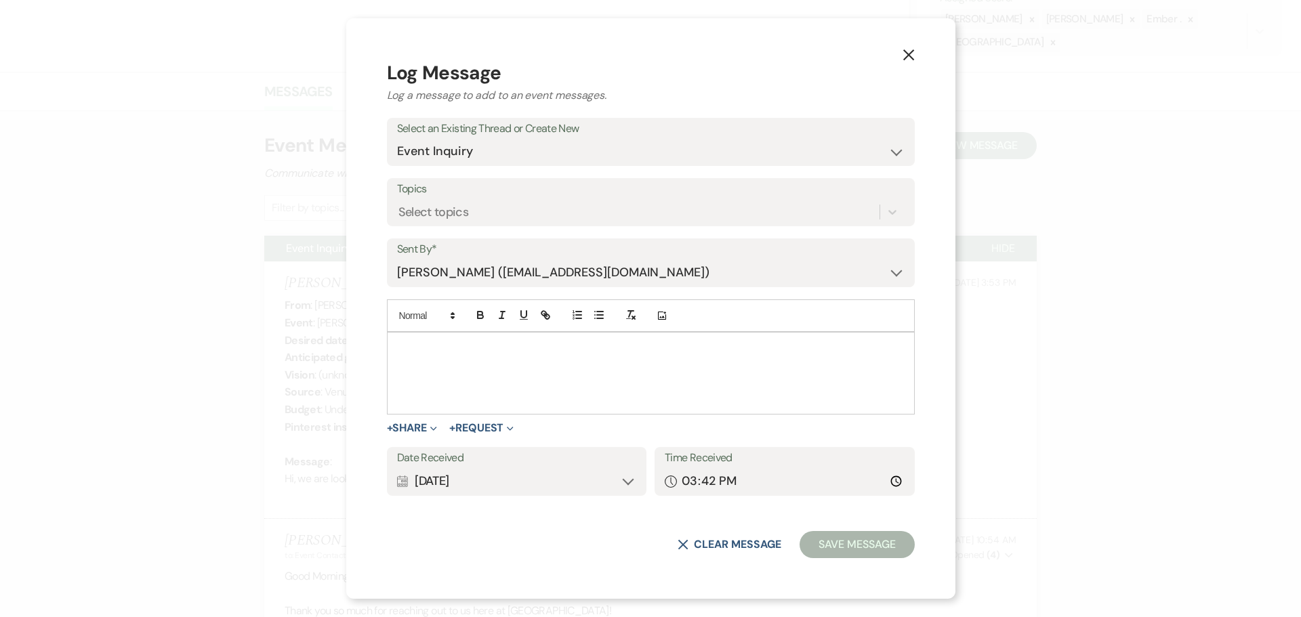
click at [525, 333] on div at bounding box center [651, 373] width 527 height 81
click at [804, 544] on button "Save Message" at bounding box center [857, 544] width 115 height 27
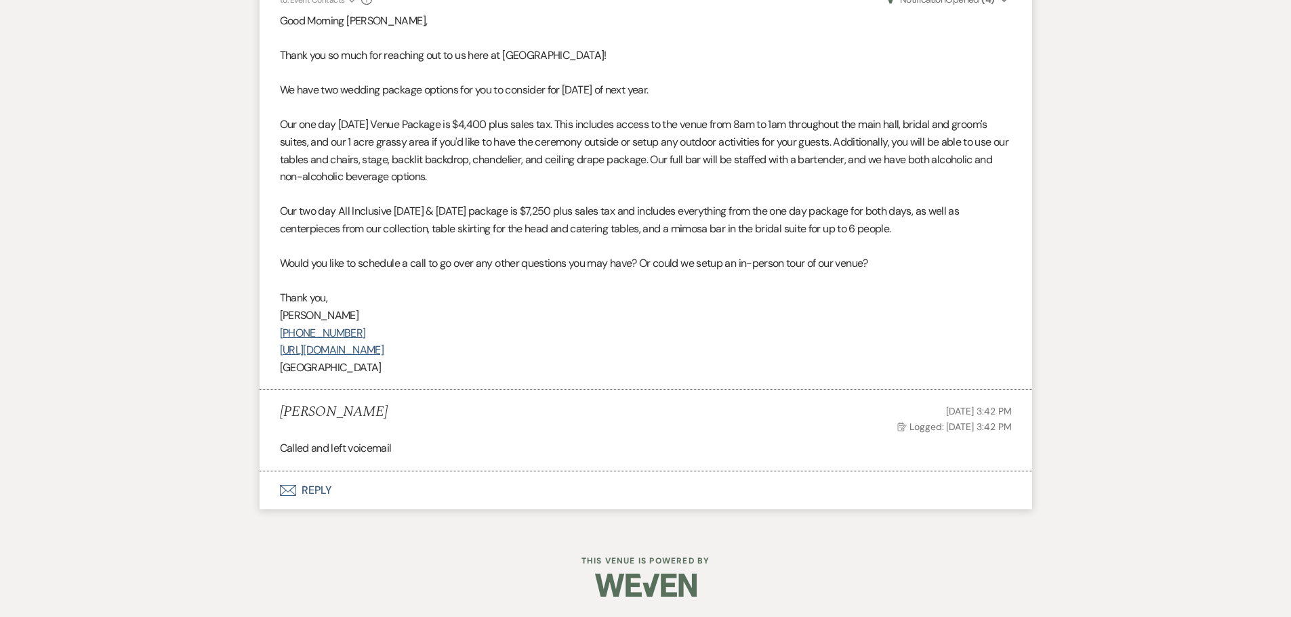
scroll to position [0, 0]
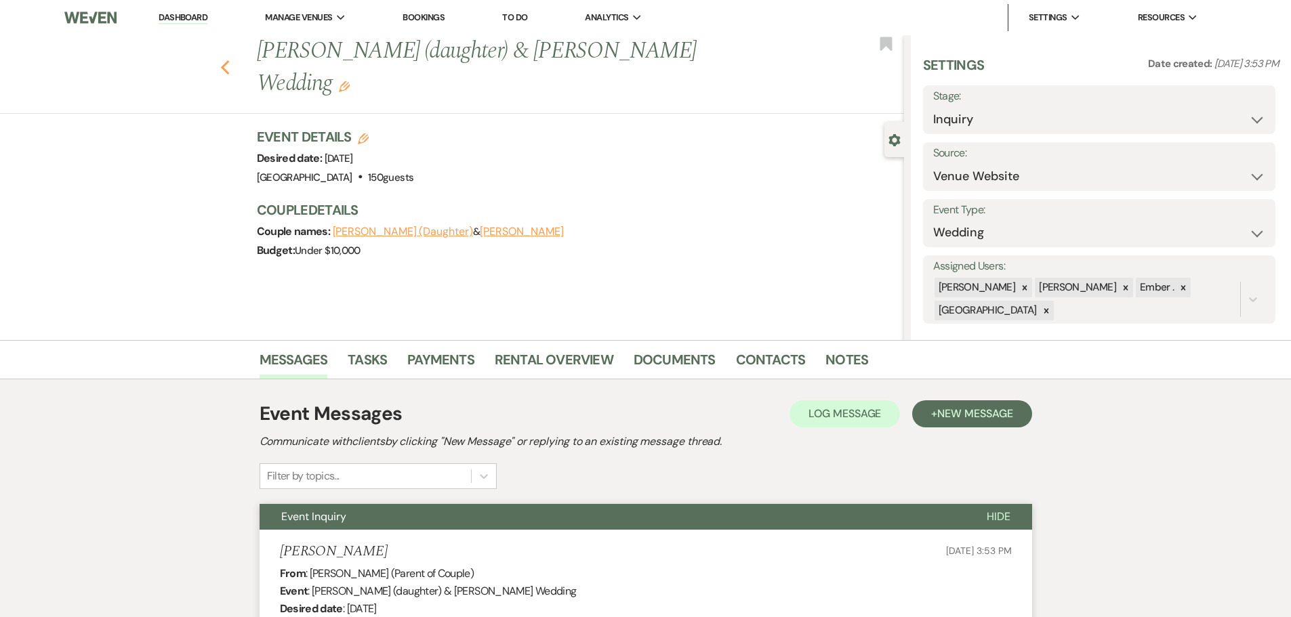
click at [227, 60] on icon "Previous" at bounding box center [225, 68] width 10 height 16
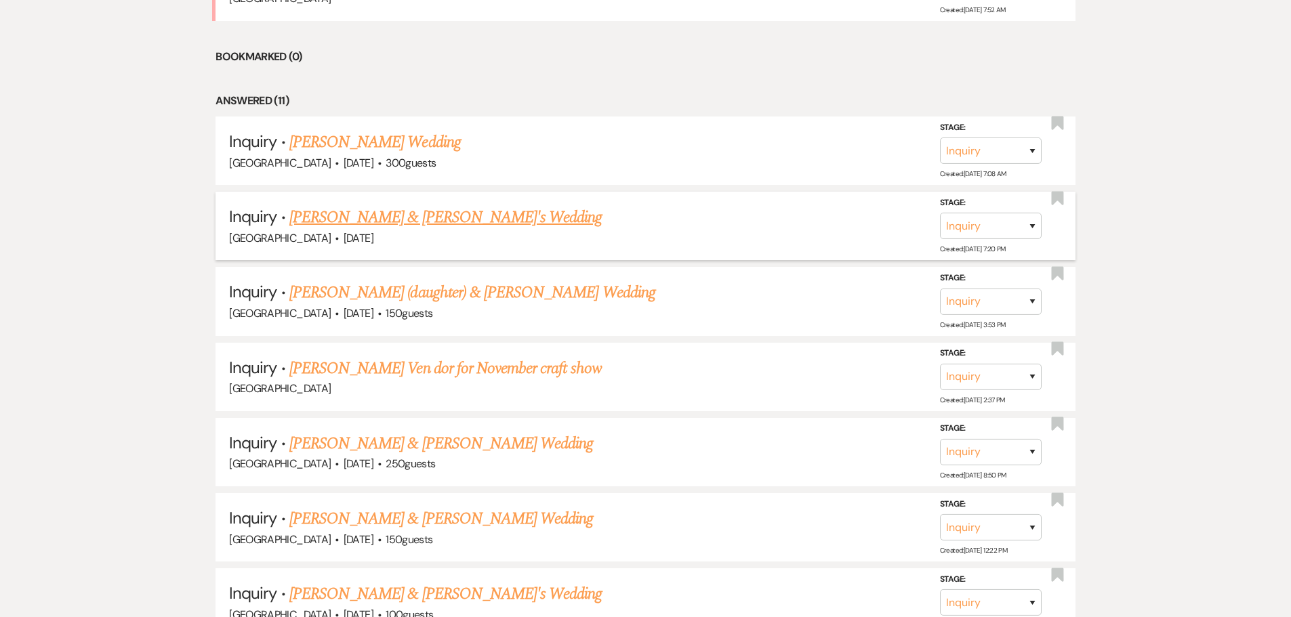
click at [359, 205] on li "Inquiry · [PERSON_NAME] & [PERSON_NAME]'s Wedding [GEOGRAPHIC_DATA] · [DATE] St…" at bounding box center [646, 226] width 860 height 68
click at [359, 217] on link "[PERSON_NAME] & [PERSON_NAME]'s Wedding" at bounding box center [445, 217] width 313 height 24
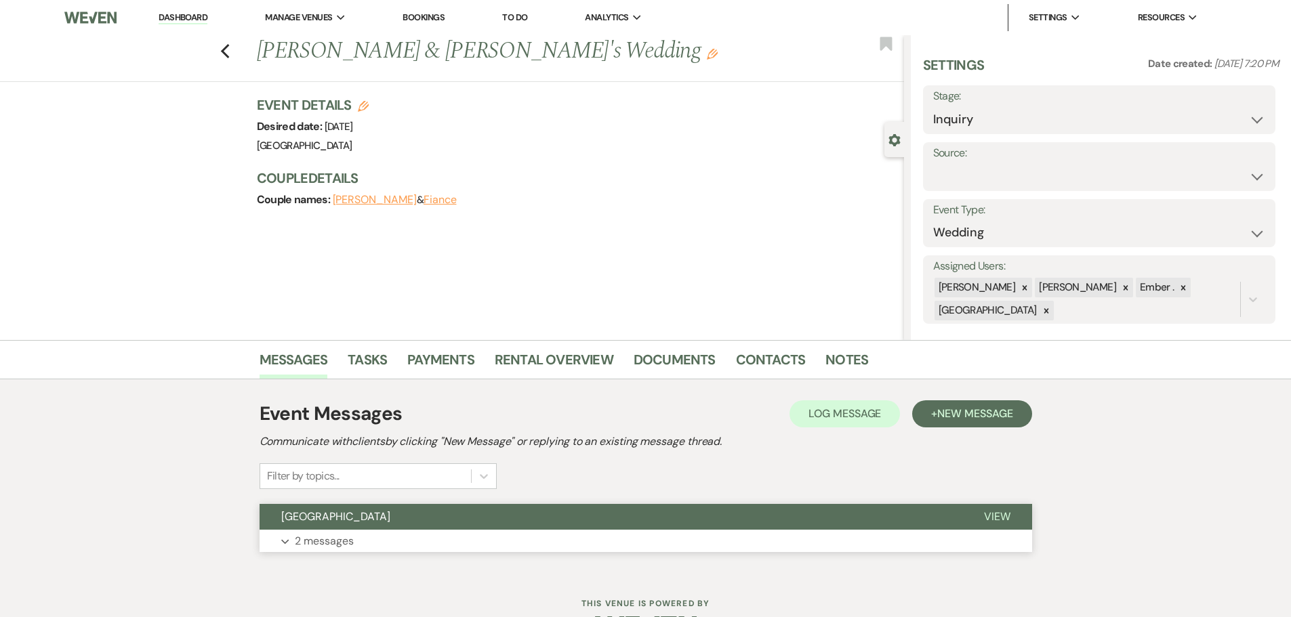
click at [773, 546] on button "Expand 2 messages" at bounding box center [646, 541] width 773 height 23
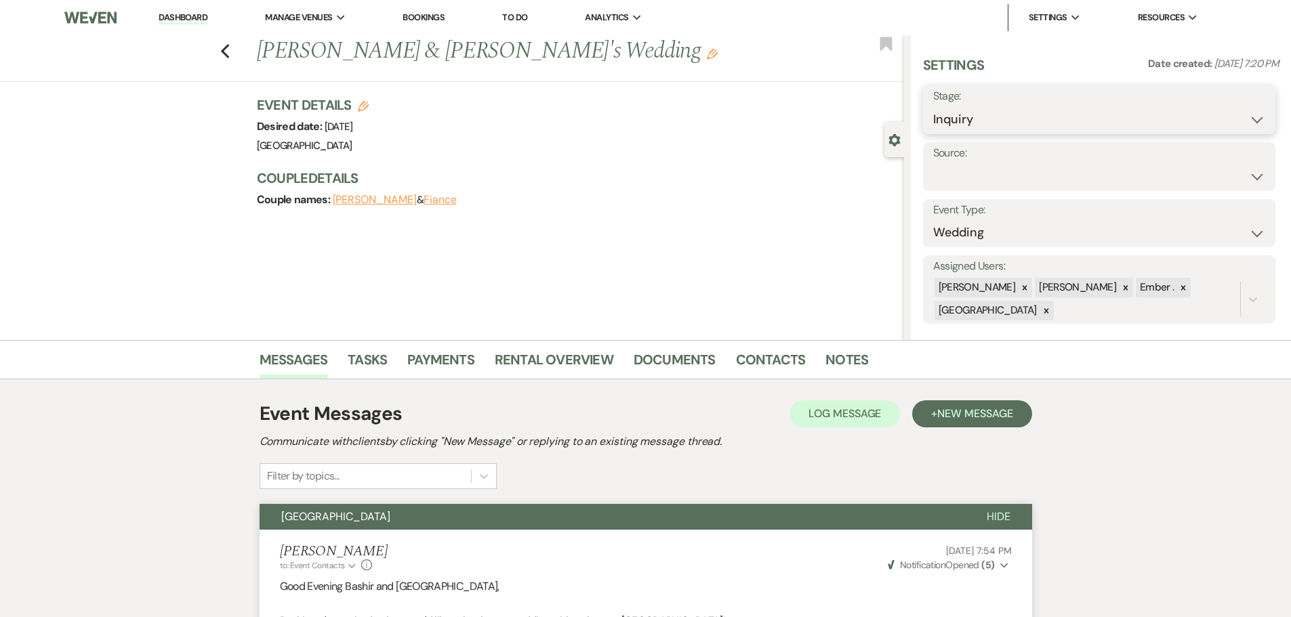
click at [1025, 123] on select "Inquiry Follow Up Tour Requested Tour Confirmed Toured Proposal Sent Booked Lost" at bounding box center [1099, 119] width 332 height 26
select select "4"
click at [933, 106] on select "Inquiry Follow Up Tour Requested Tour Confirmed Toured Proposal Sent Booked Lost" at bounding box center [1099, 119] width 332 height 26
click at [1242, 111] on button "Save" at bounding box center [1237, 109] width 77 height 27
click at [229, 47] on icon "Previous" at bounding box center [225, 51] width 10 height 16
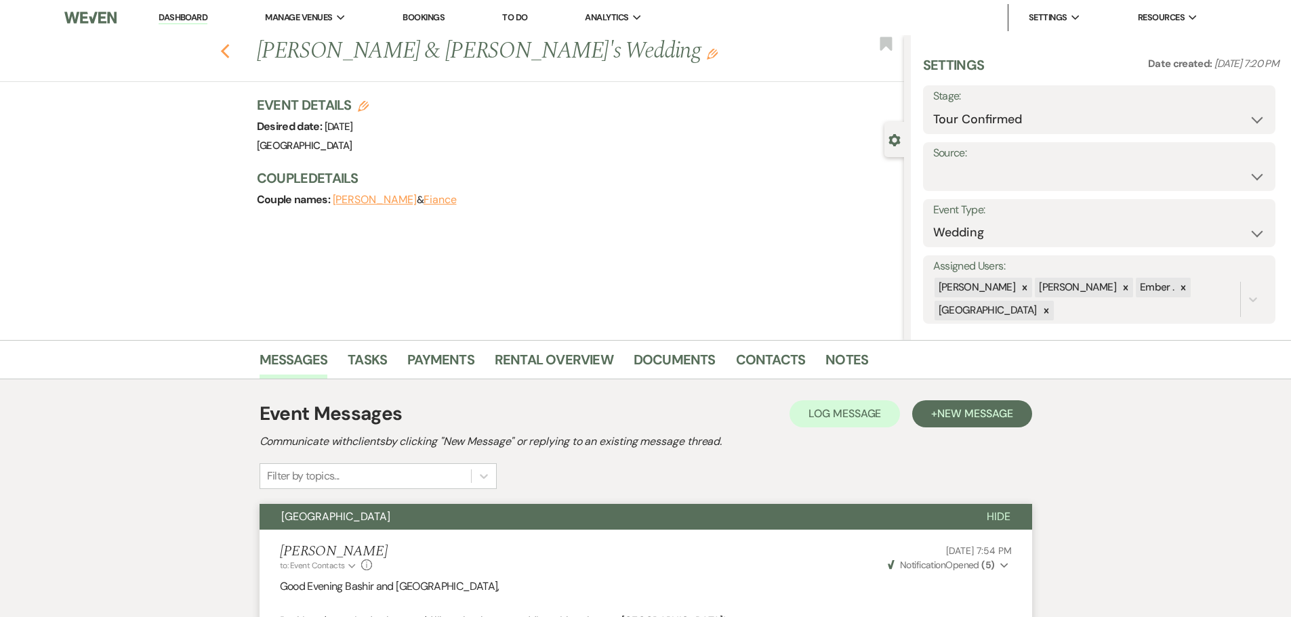
select select "4"
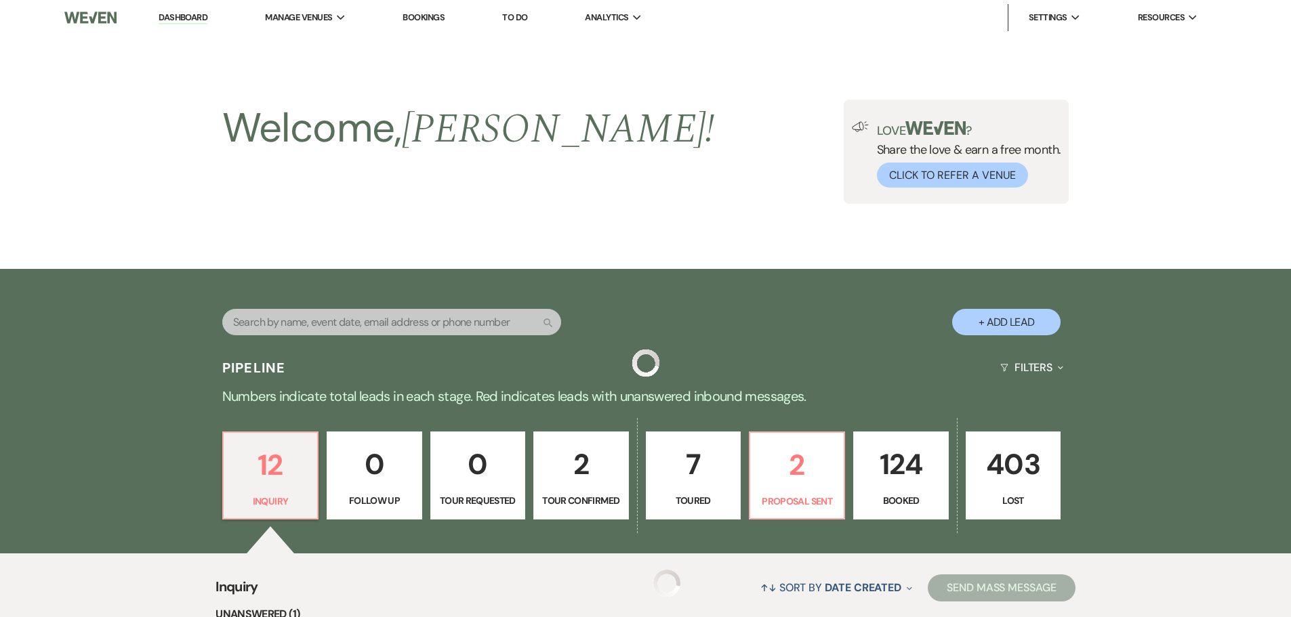
scroll to position [678, 0]
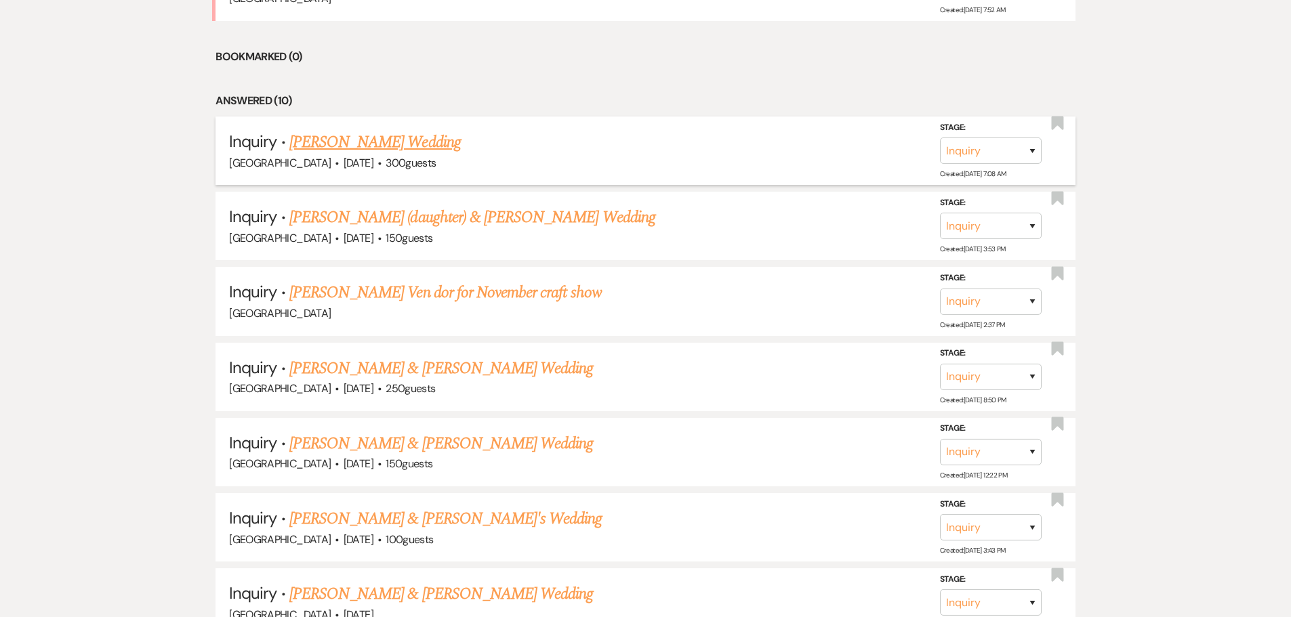
click at [387, 141] on link "[PERSON_NAME] Wedding" at bounding box center [374, 142] width 171 height 24
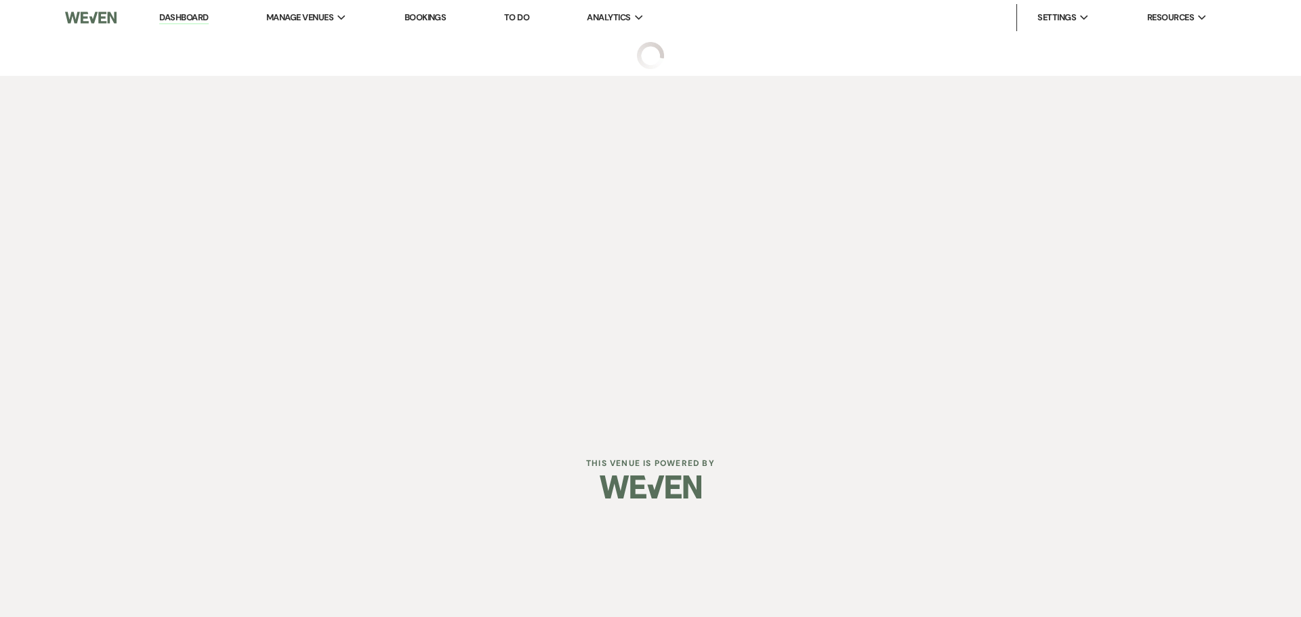
select select "5"
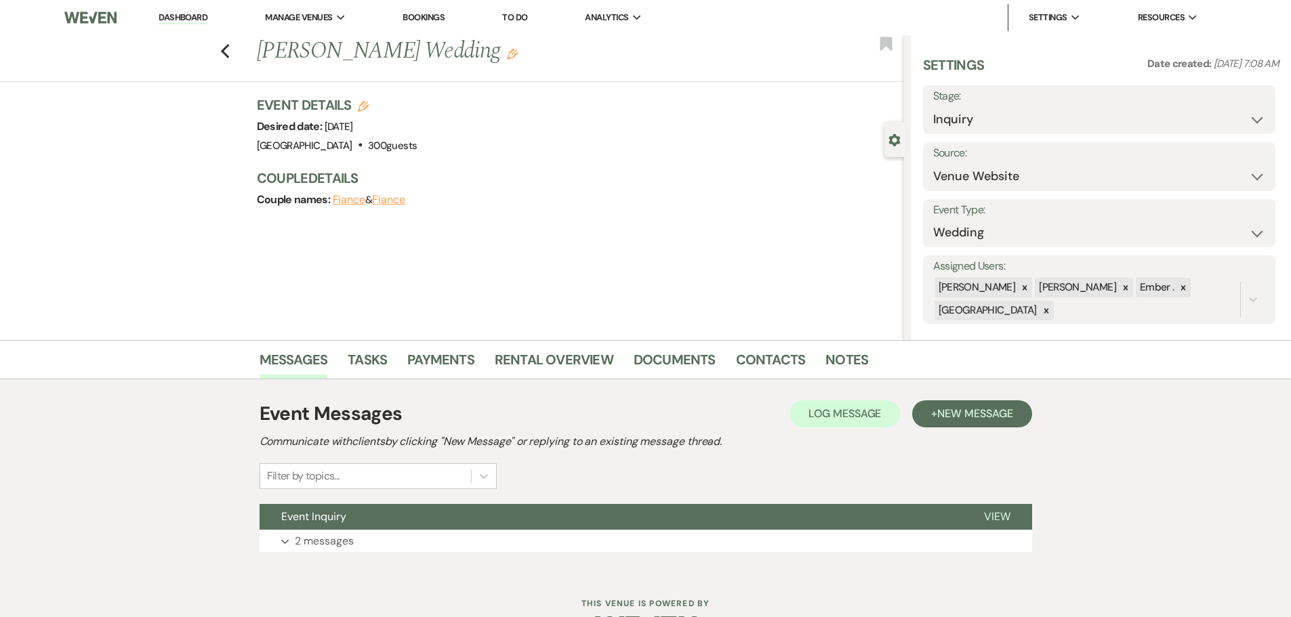
scroll to position [43, 0]
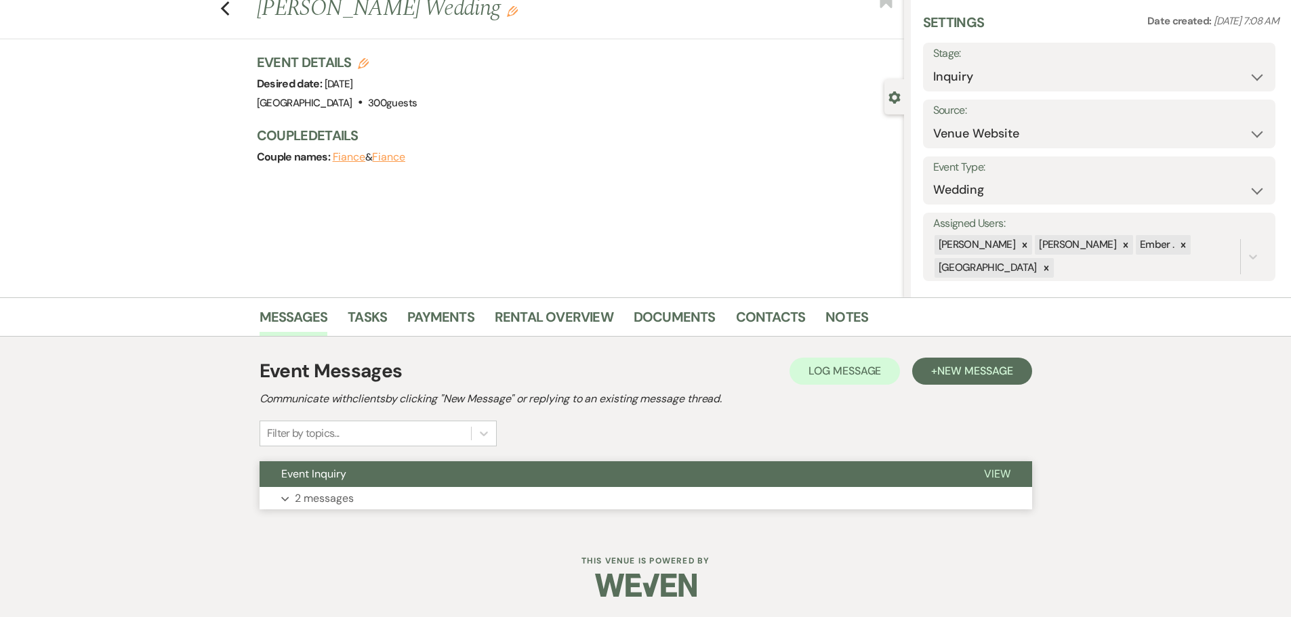
click at [325, 505] on p "2 messages" at bounding box center [324, 499] width 59 height 18
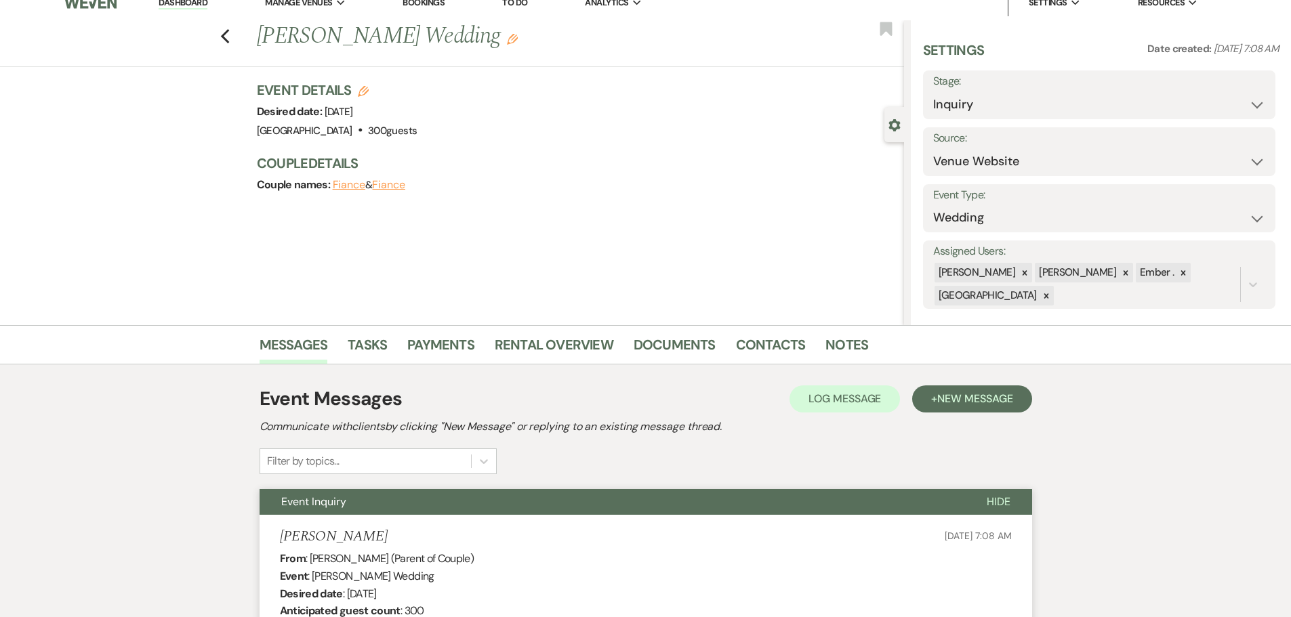
scroll to position [0, 0]
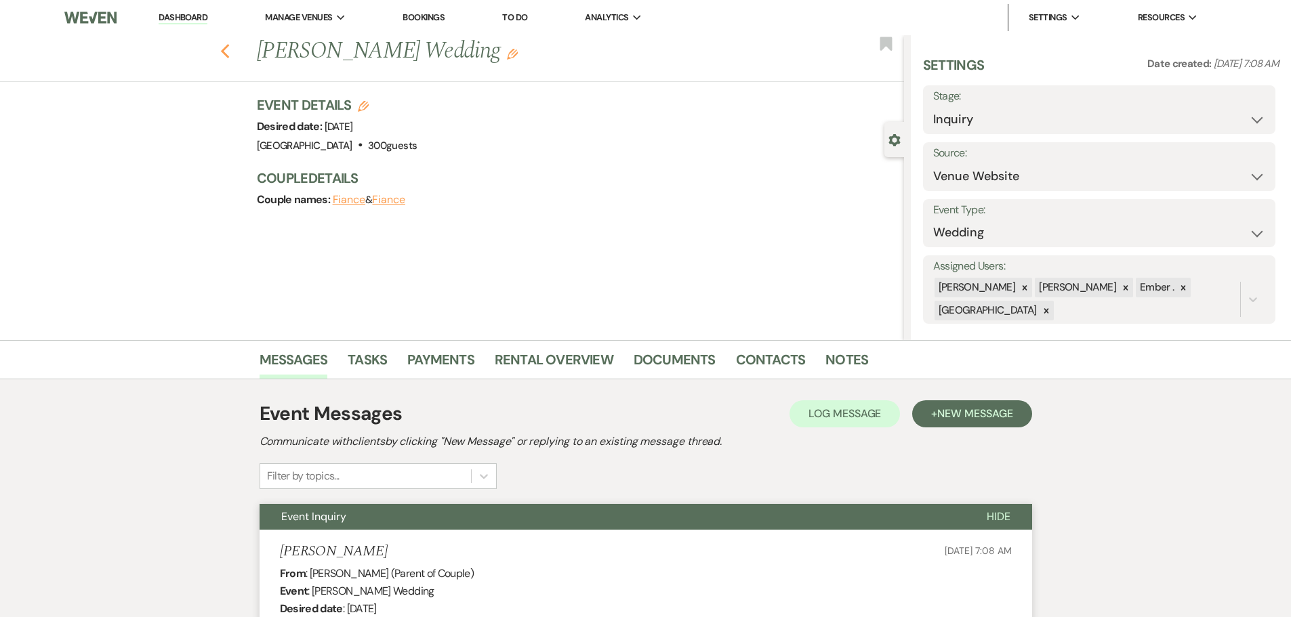
click at [229, 44] on use "button" at bounding box center [224, 51] width 9 height 15
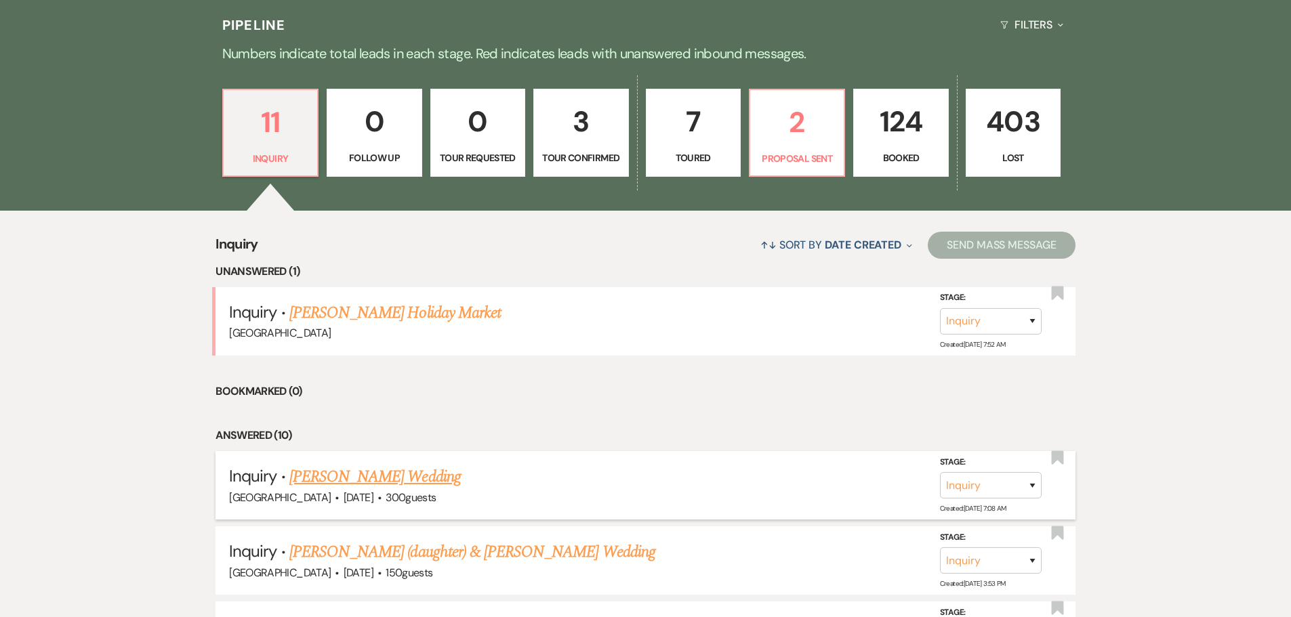
scroll to position [271, 0]
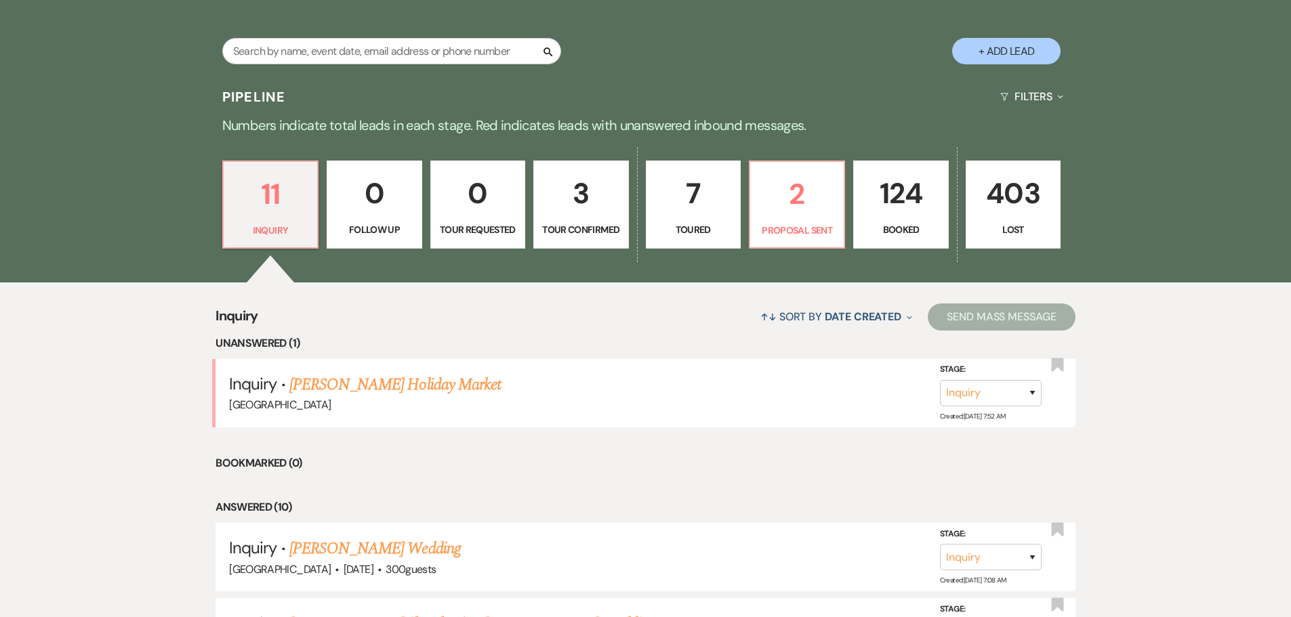
click at [595, 193] on p "3" at bounding box center [580, 193] width 77 height 45
select select "4"
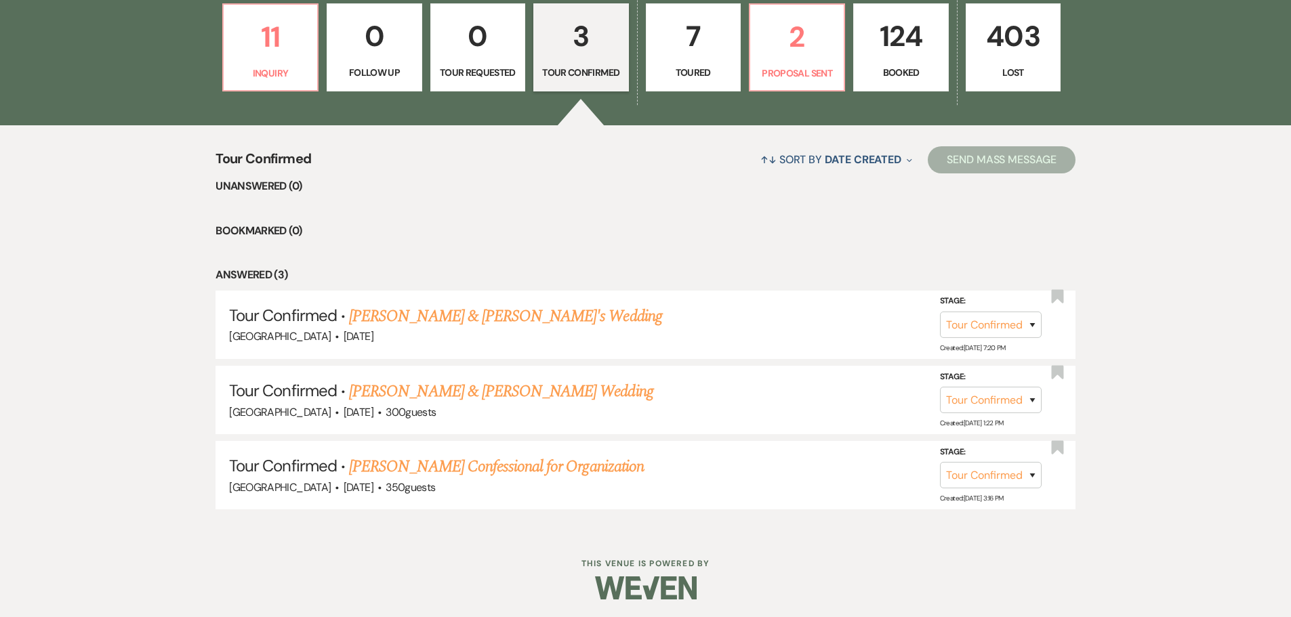
scroll to position [431, 0]
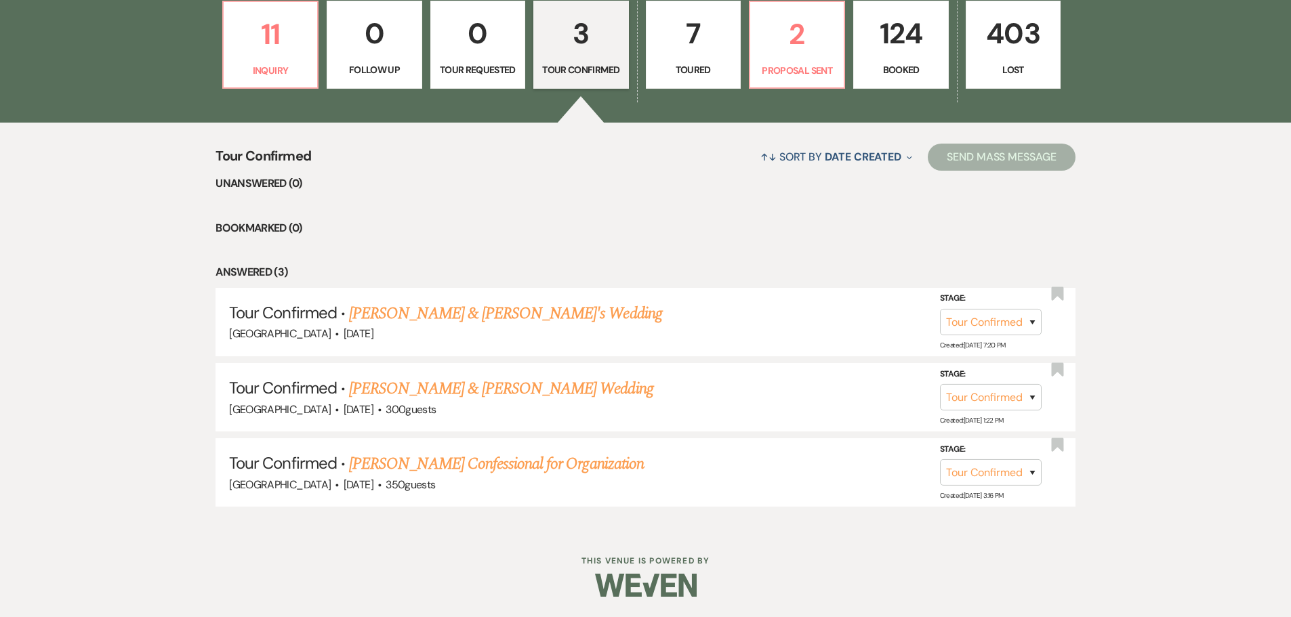
click at [690, 58] on link "7 Toured" at bounding box center [693, 45] width 95 height 88
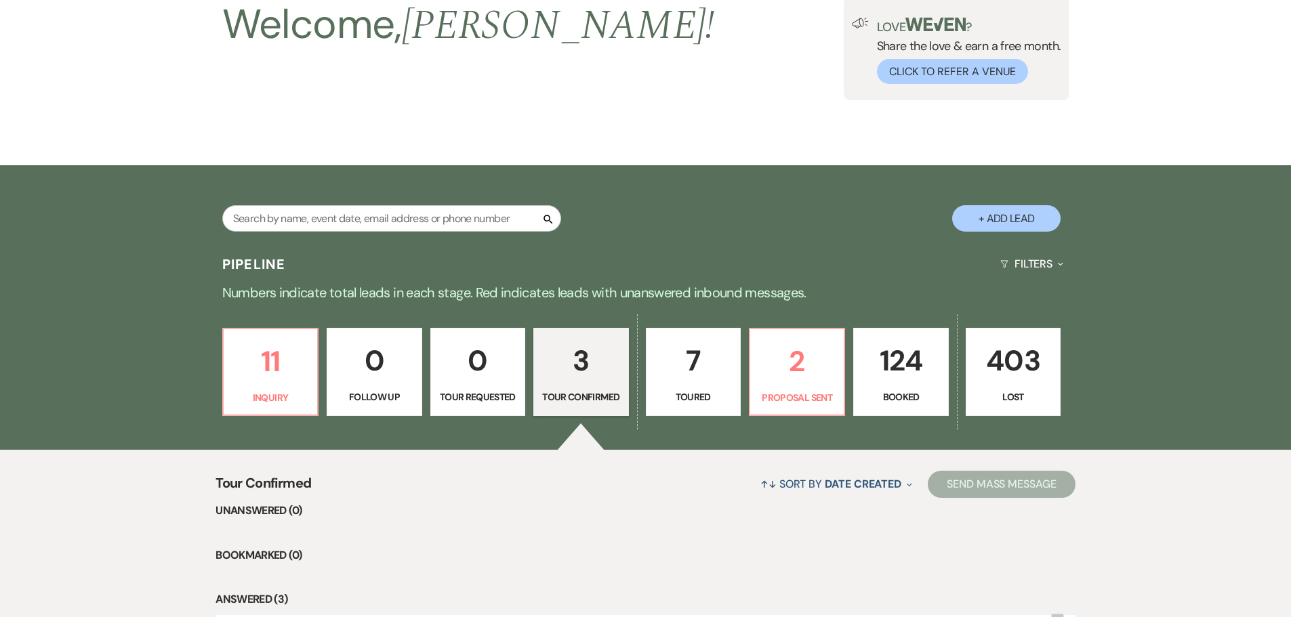
select select "5"
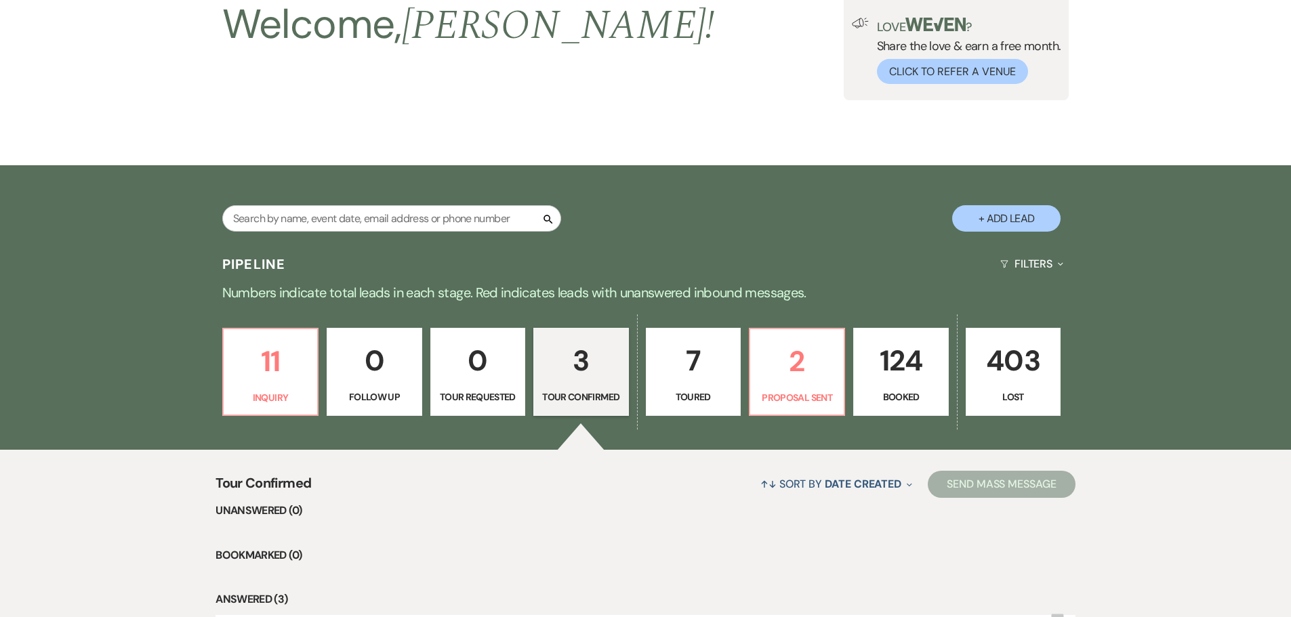
select select "5"
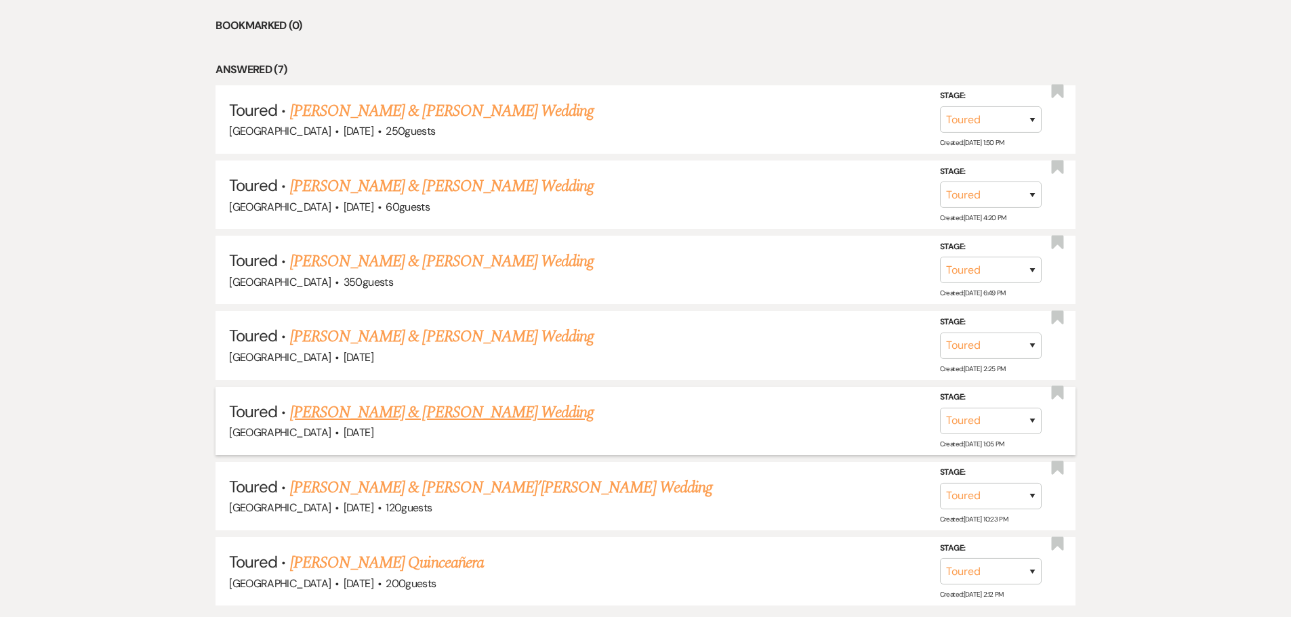
scroll to position [567, 0]
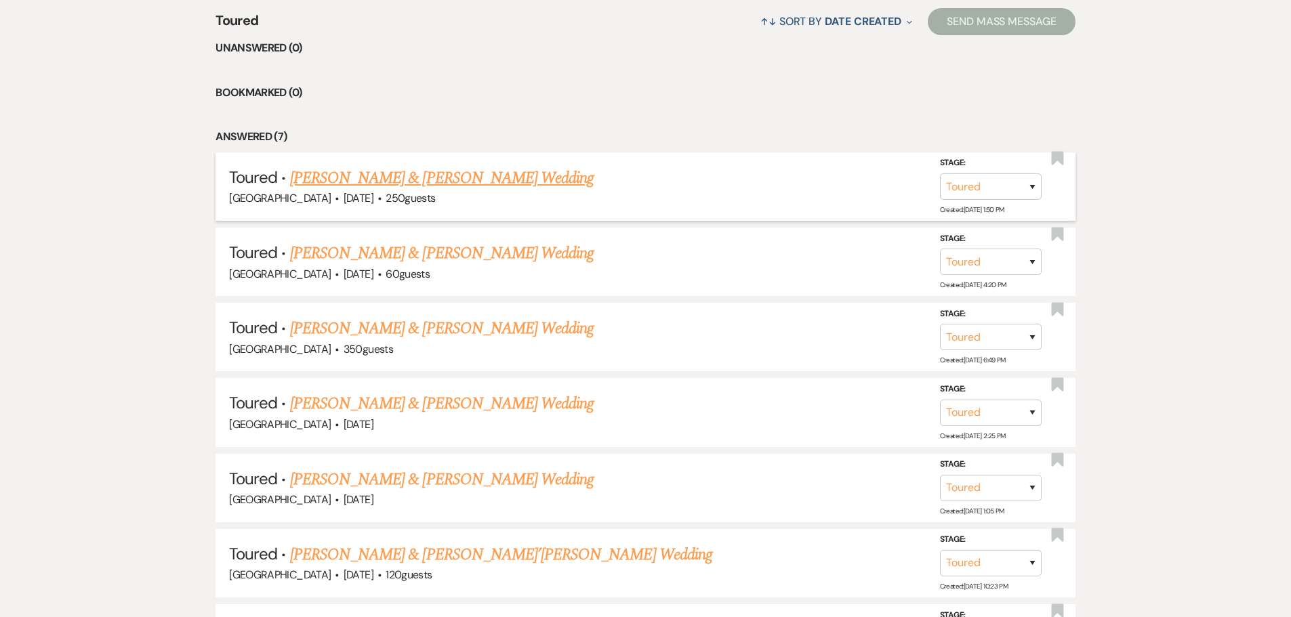
click at [361, 176] on link "[PERSON_NAME] & [PERSON_NAME] Wedding" at bounding box center [442, 178] width 304 height 24
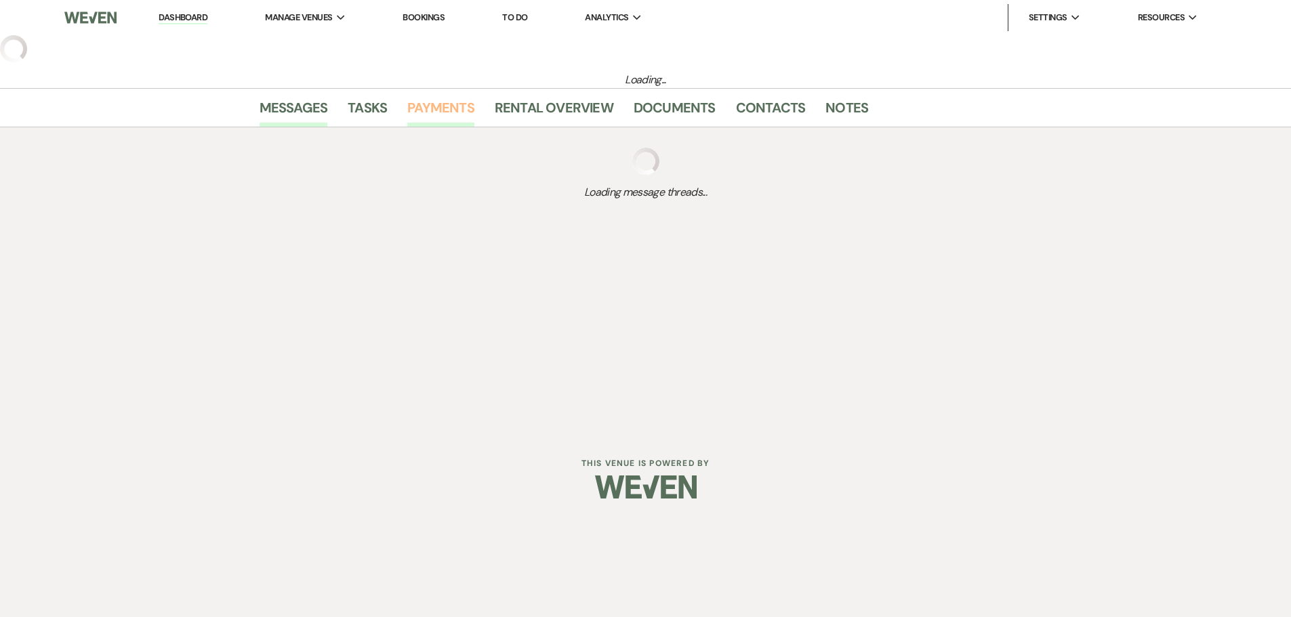
select select "5"
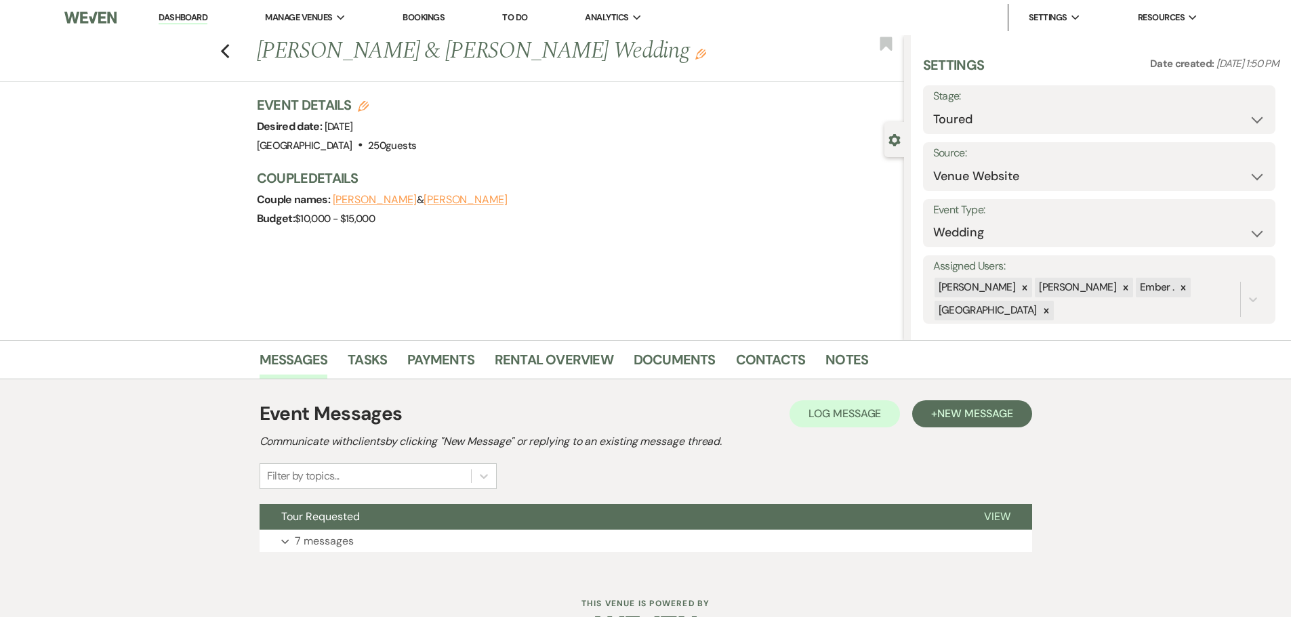
click at [443, 553] on div "Event Messages Log Log Message + New Message Communicate with clients by clicki…" at bounding box center [646, 476] width 773 height 166
click at [442, 545] on button "Expand 7 messages" at bounding box center [646, 541] width 773 height 23
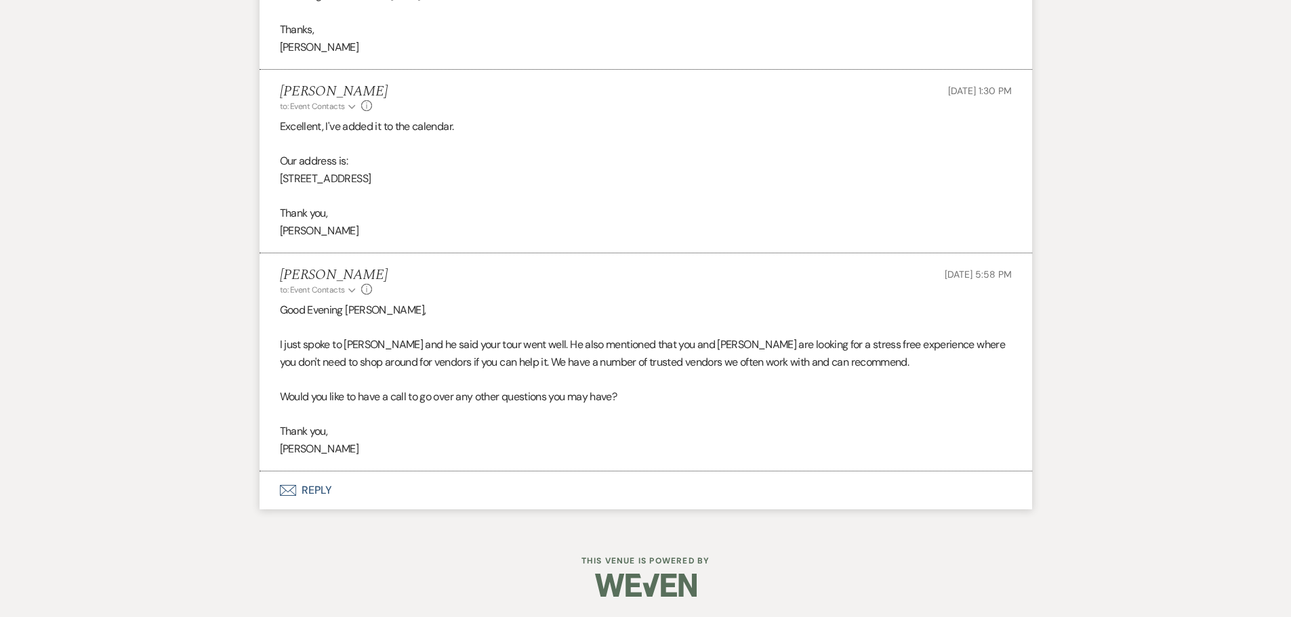
scroll to position [1495, 0]
click at [958, 504] on button "Envelope Reply" at bounding box center [646, 492] width 773 height 38
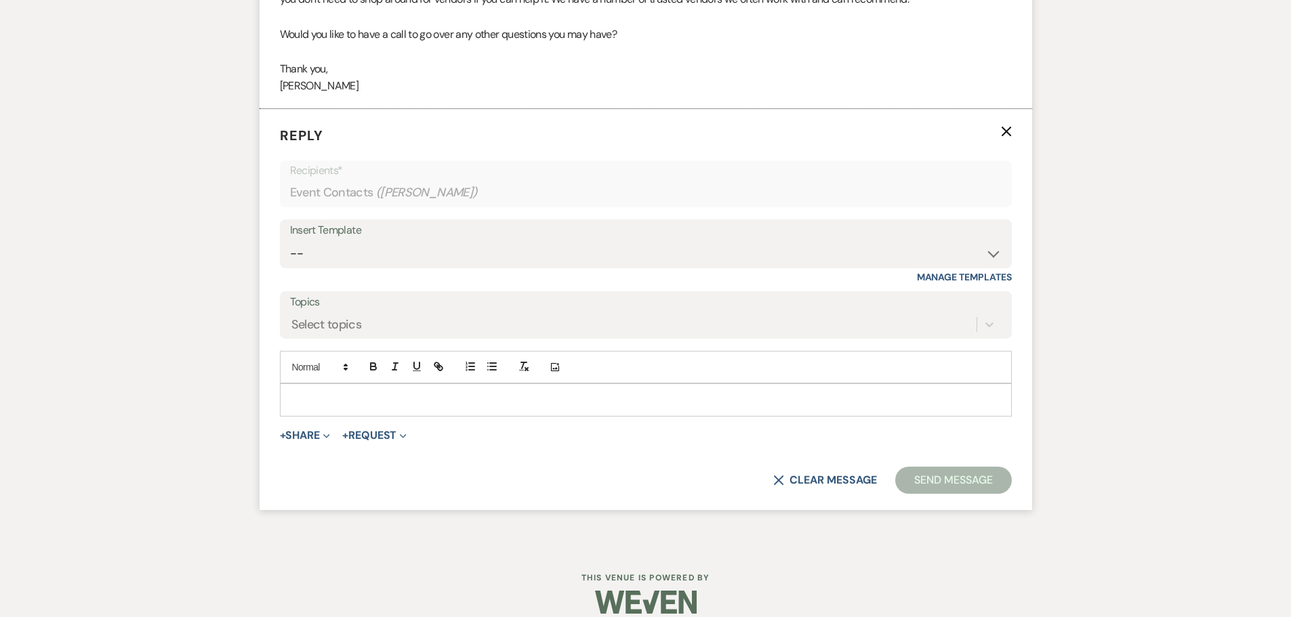
scroll to position [1860, 0]
click at [1011, 132] on icon "X" at bounding box center [1006, 130] width 11 height 11
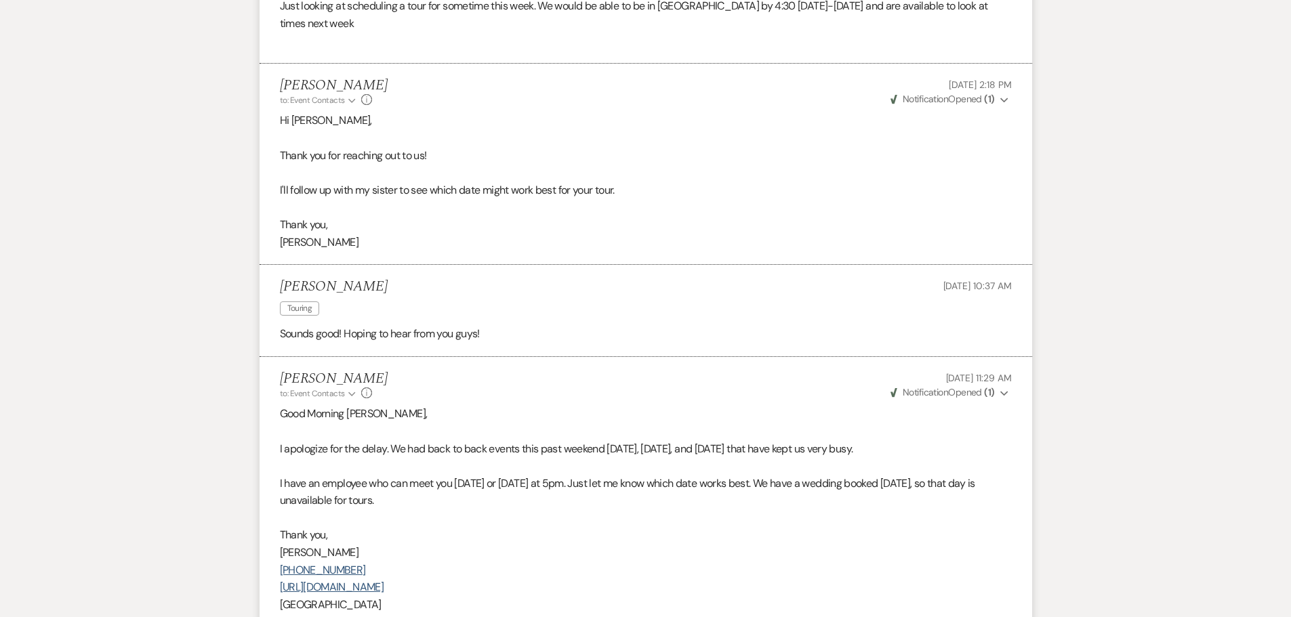
scroll to position [0, 0]
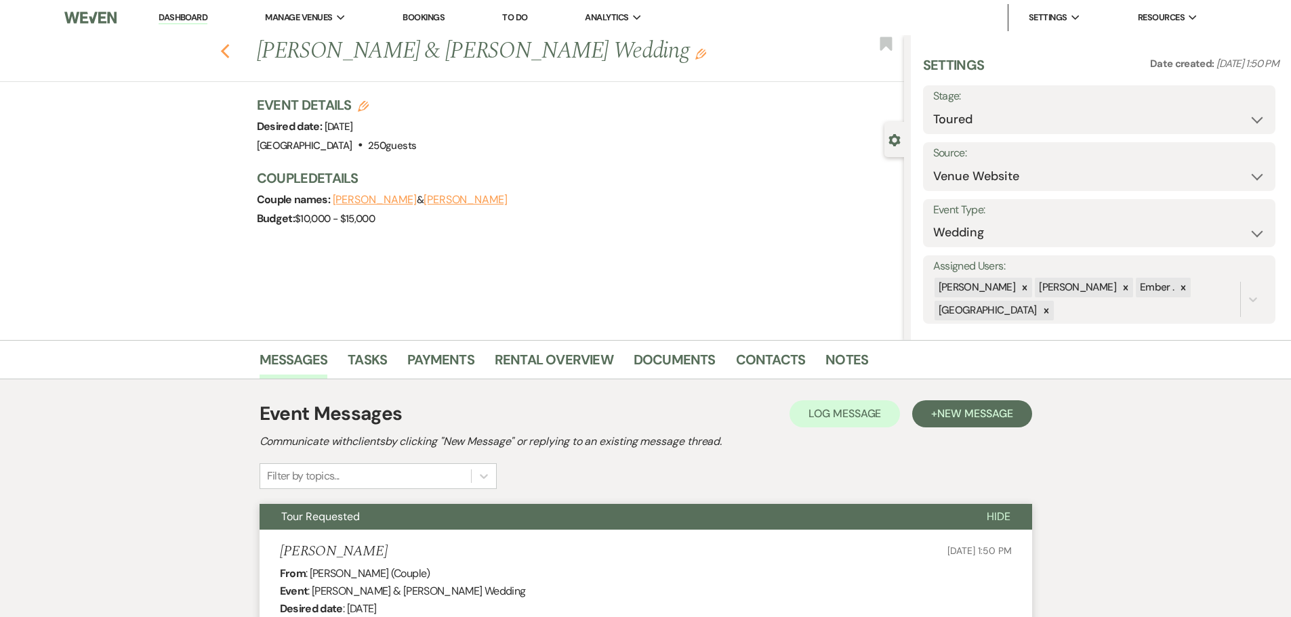
click at [229, 45] on use "button" at bounding box center [224, 51] width 9 height 15
select select "5"
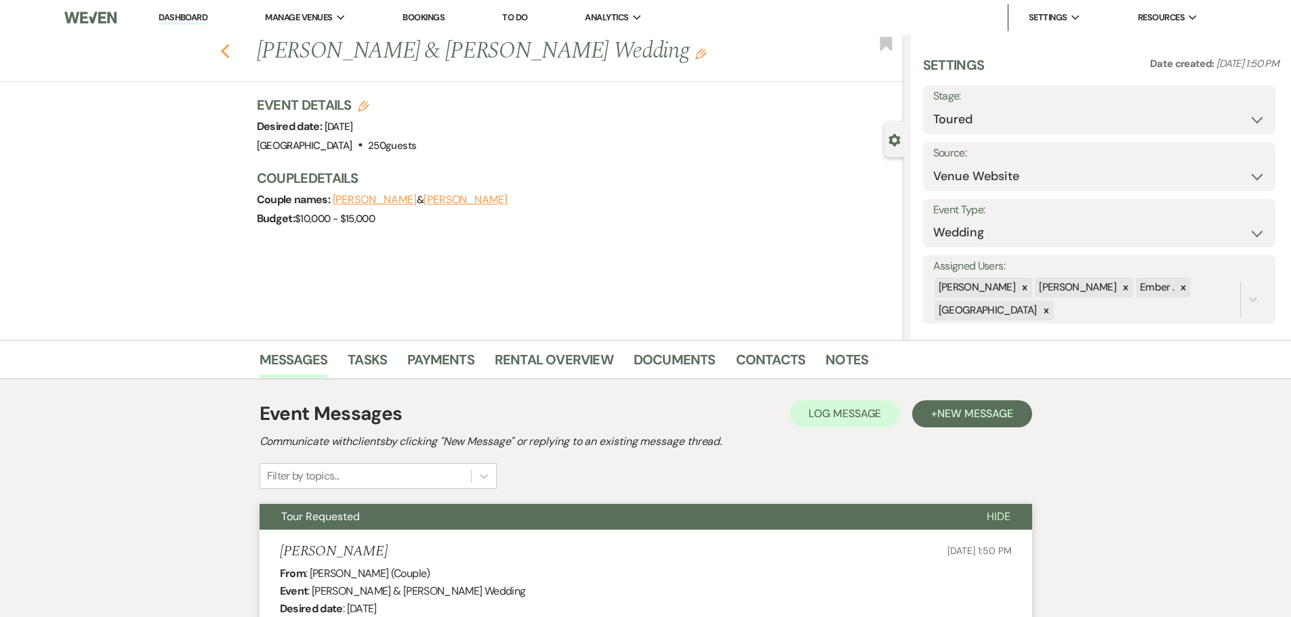
select select "5"
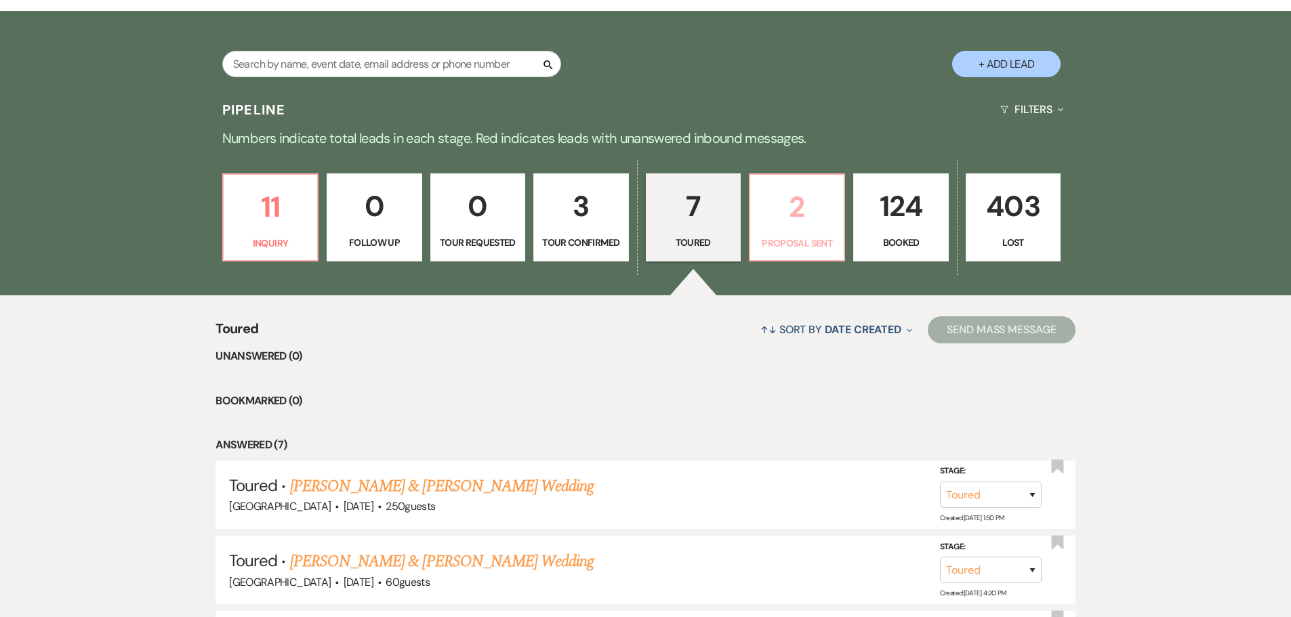
click at [807, 218] on p "2" at bounding box center [796, 206] width 77 height 45
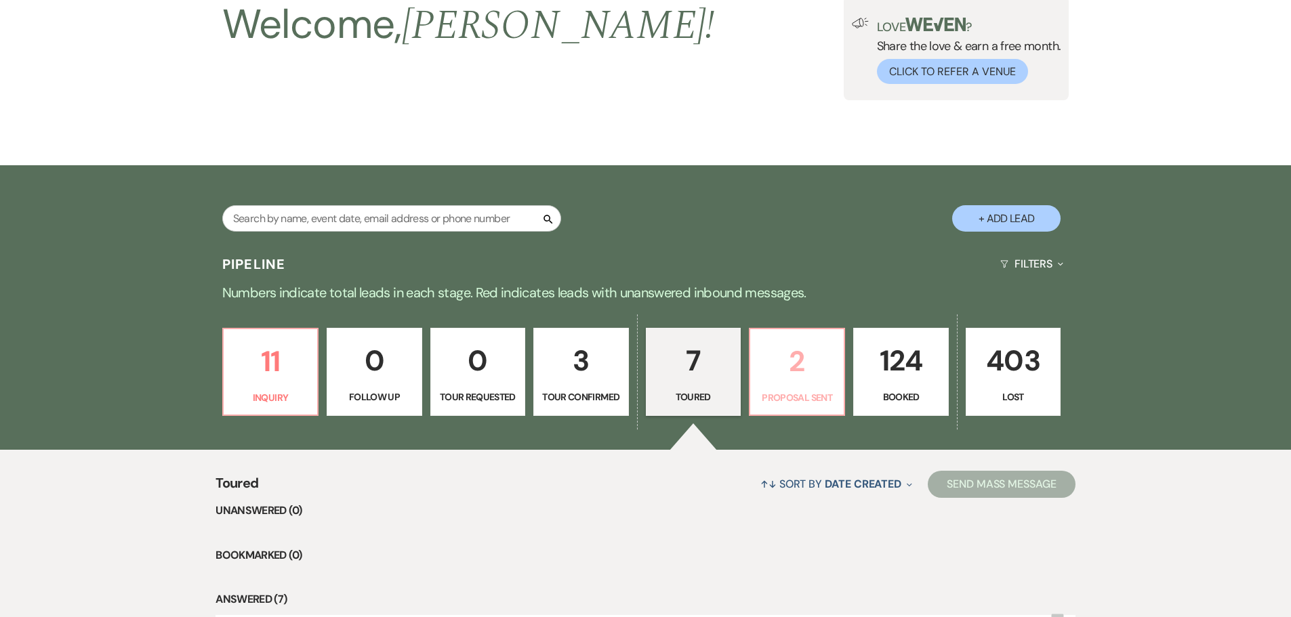
select select "6"
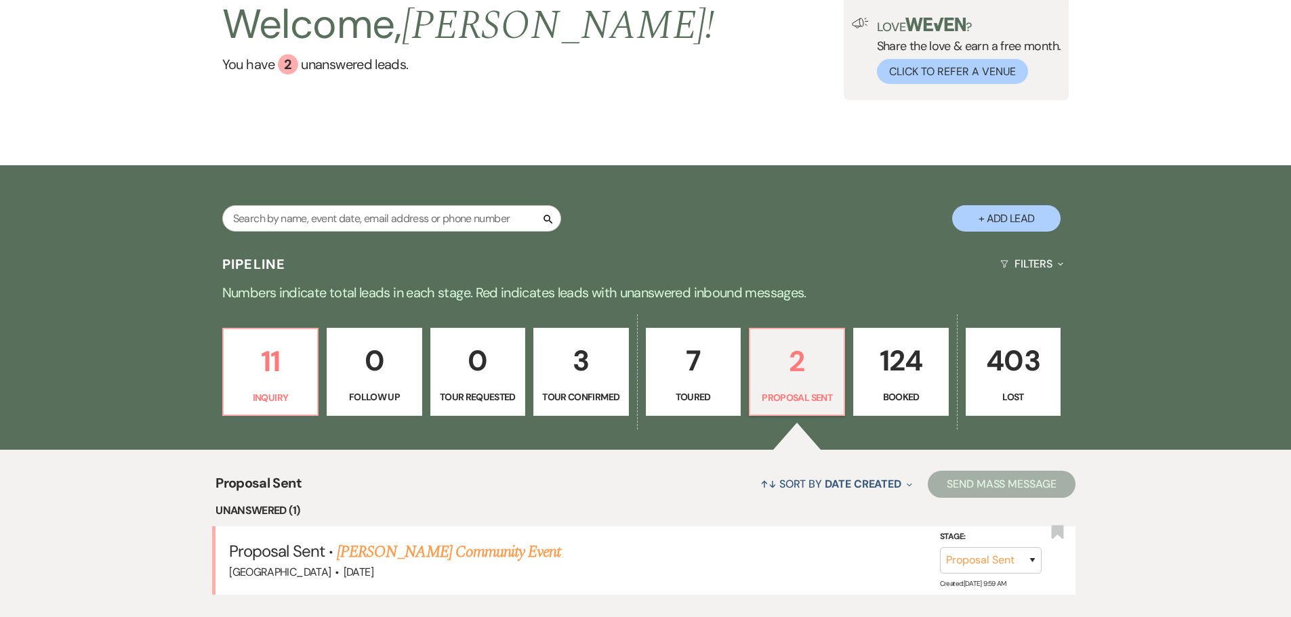
scroll to position [258, 0]
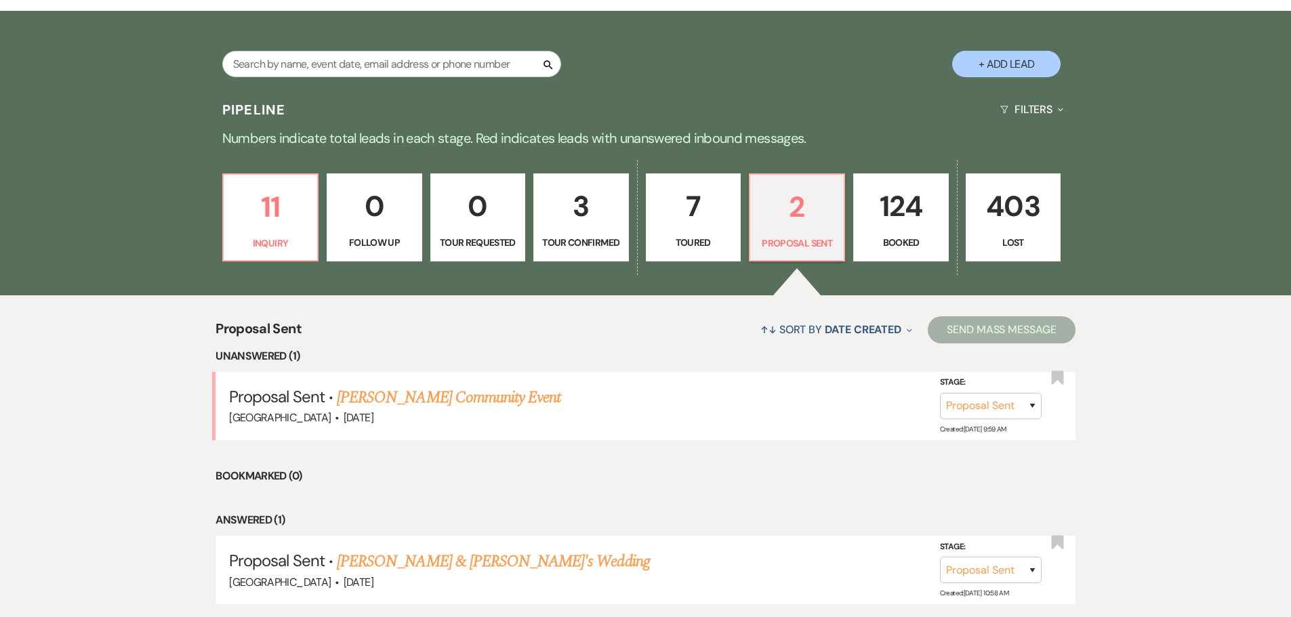
click at [701, 218] on p "7" at bounding box center [693, 206] width 77 height 45
select select "5"
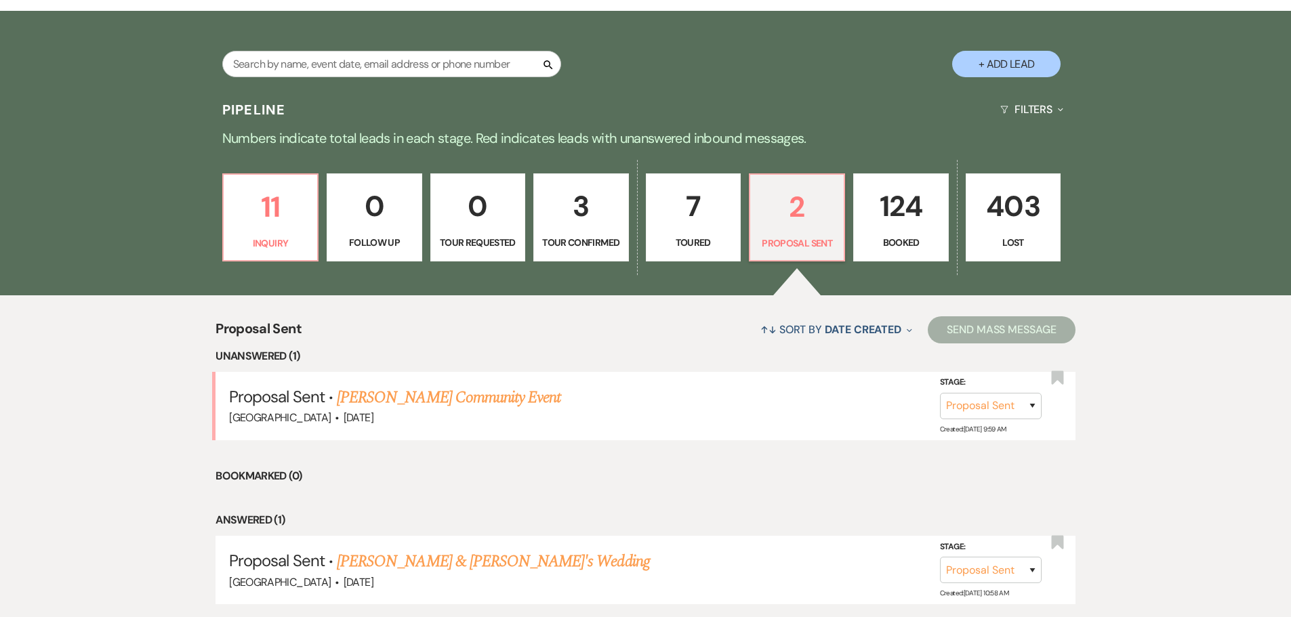
select select "5"
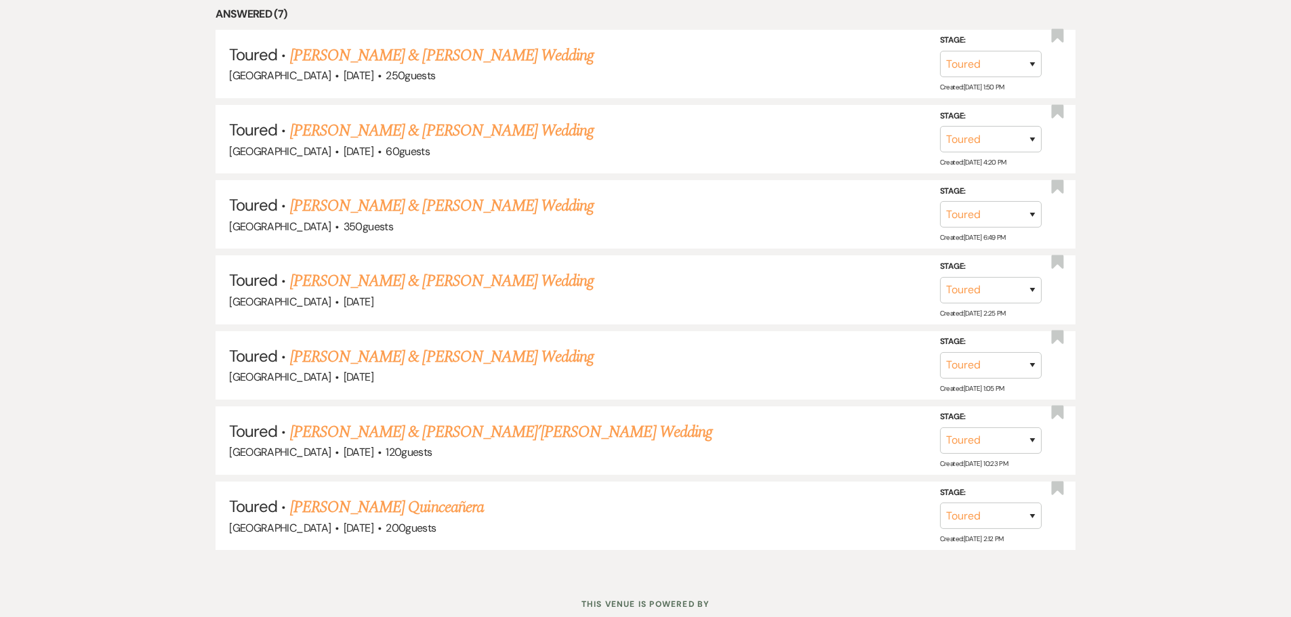
scroll to position [665, 0]
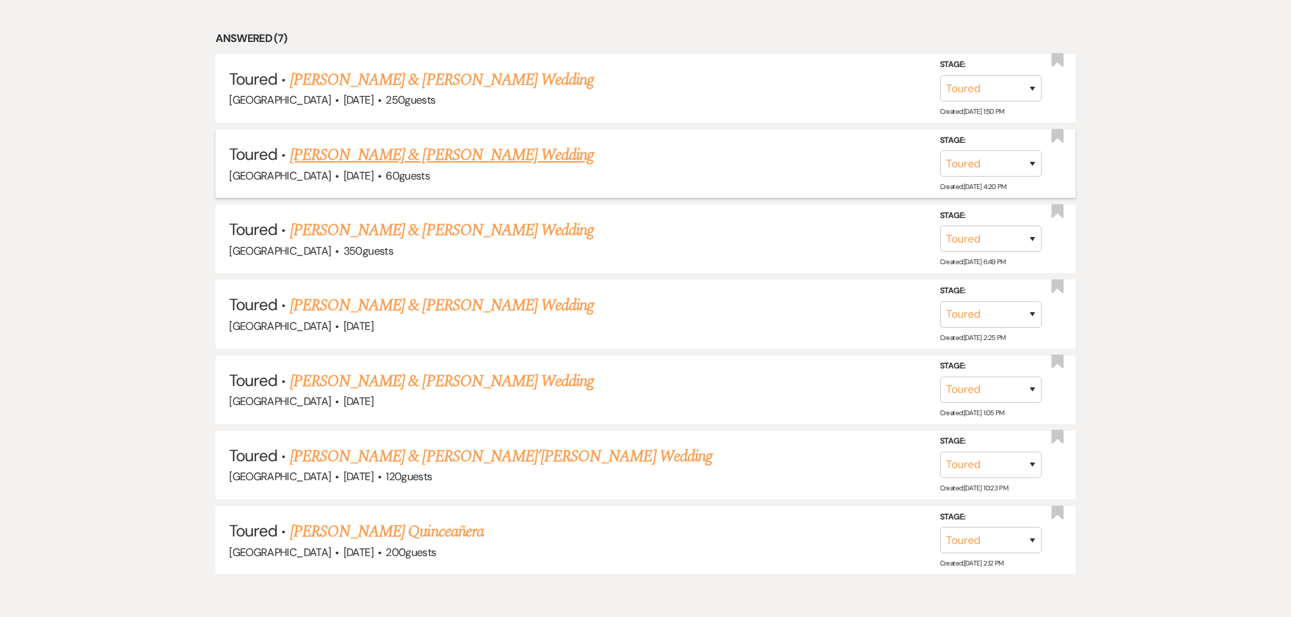
click at [515, 157] on link "[PERSON_NAME] & [PERSON_NAME] Wedding" at bounding box center [442, 155] width 304 height 24
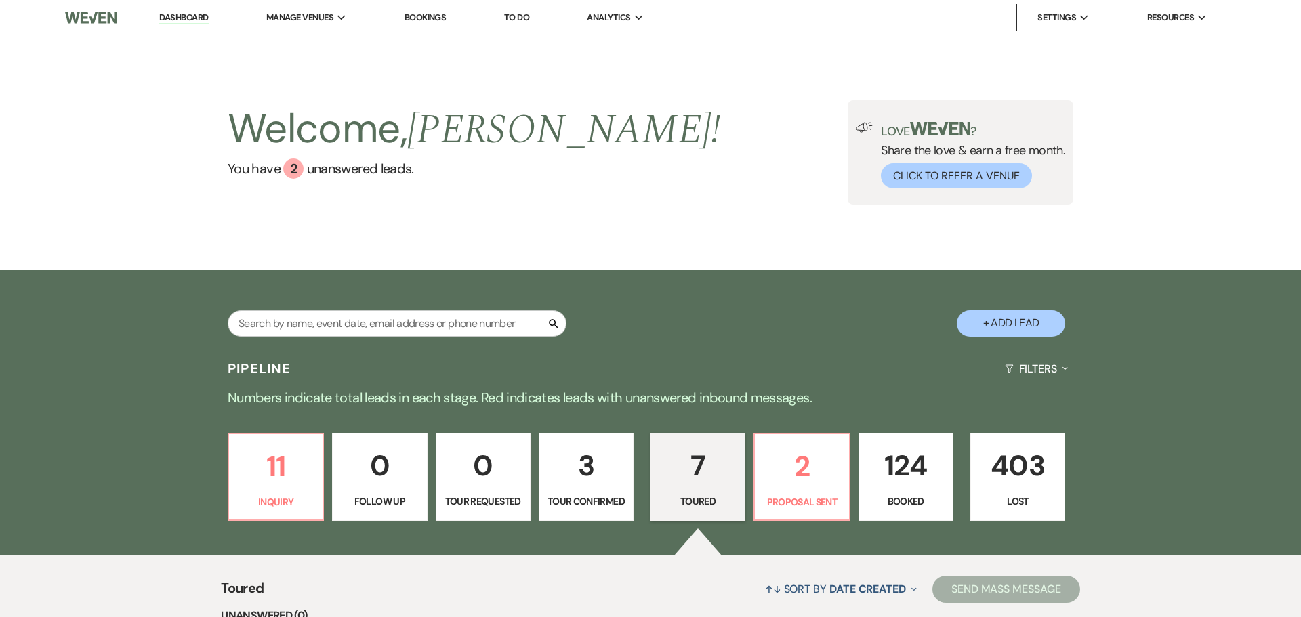
select select "5"
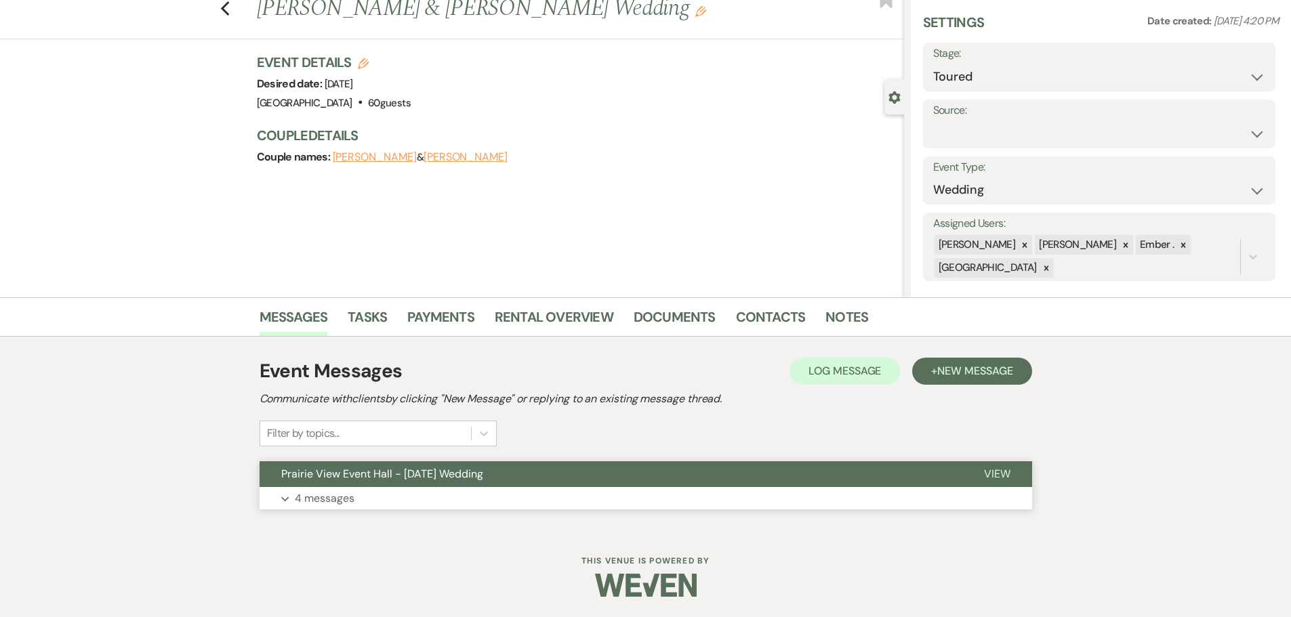
click at [345, 504] on p "4 messages" at bounding box center [325, 499] width 60 height 18
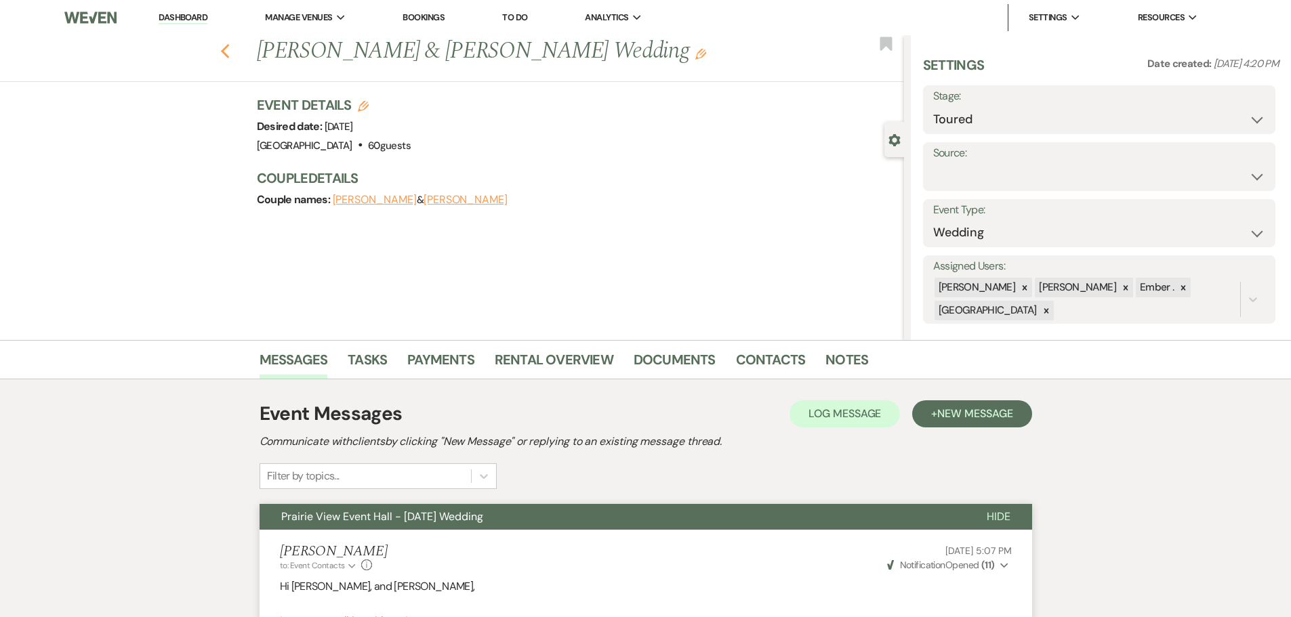
click at [230, 54] on icon "Previous" at bounding box center [225, 51] width 10 height 16
select select "5"
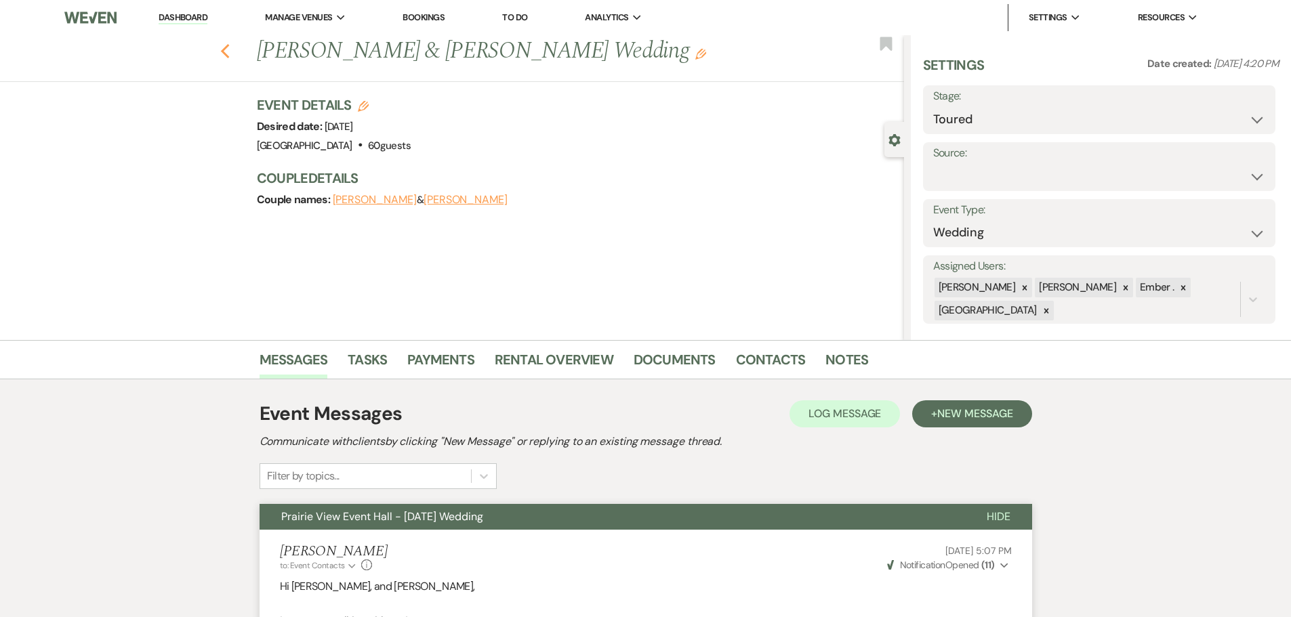
select select "5"
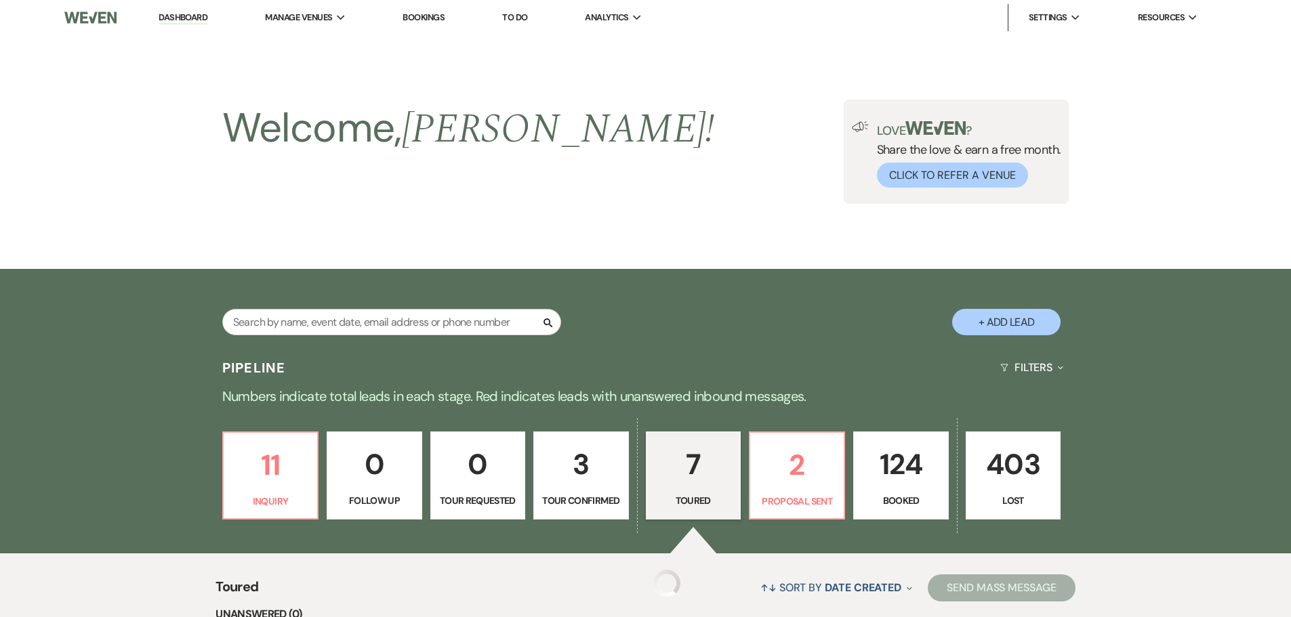
scroll to position [665, 0]
